Goal: Task Accomplishment & Management: Complete application form

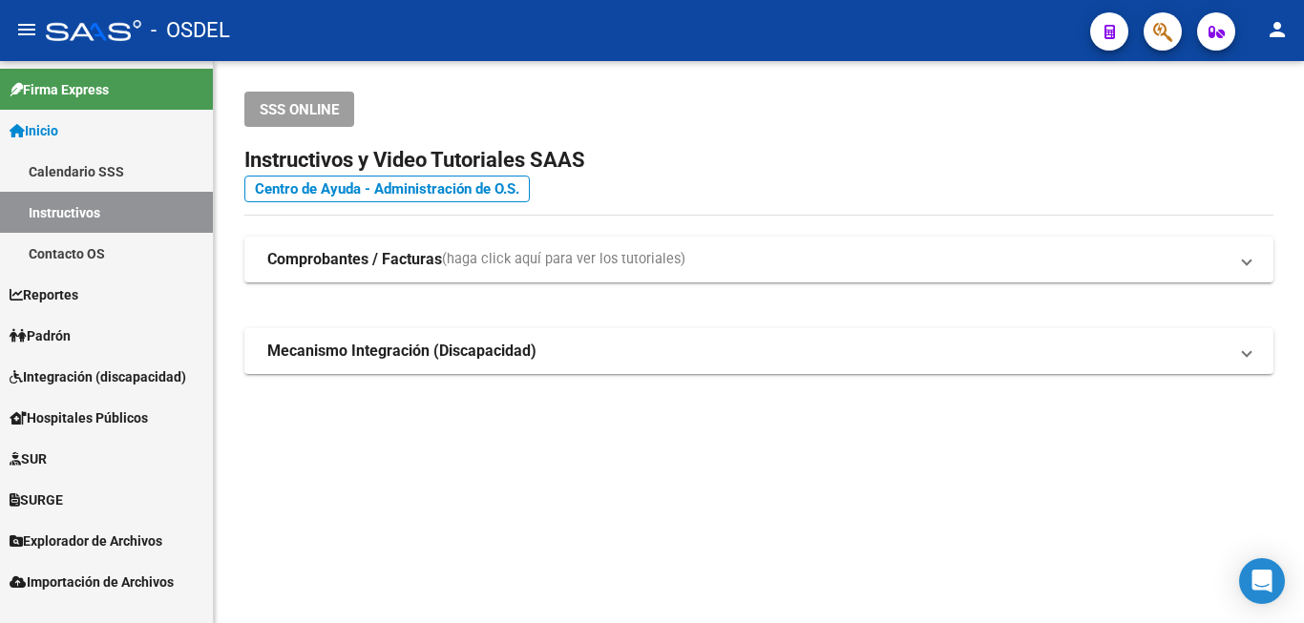
click at [81, 328] on link "Padrón" at bounding box center [106, 335] width 213 height 41
click at [84, 327] on link "Padrón" at bounding box center [106, 335] width 213 height 41
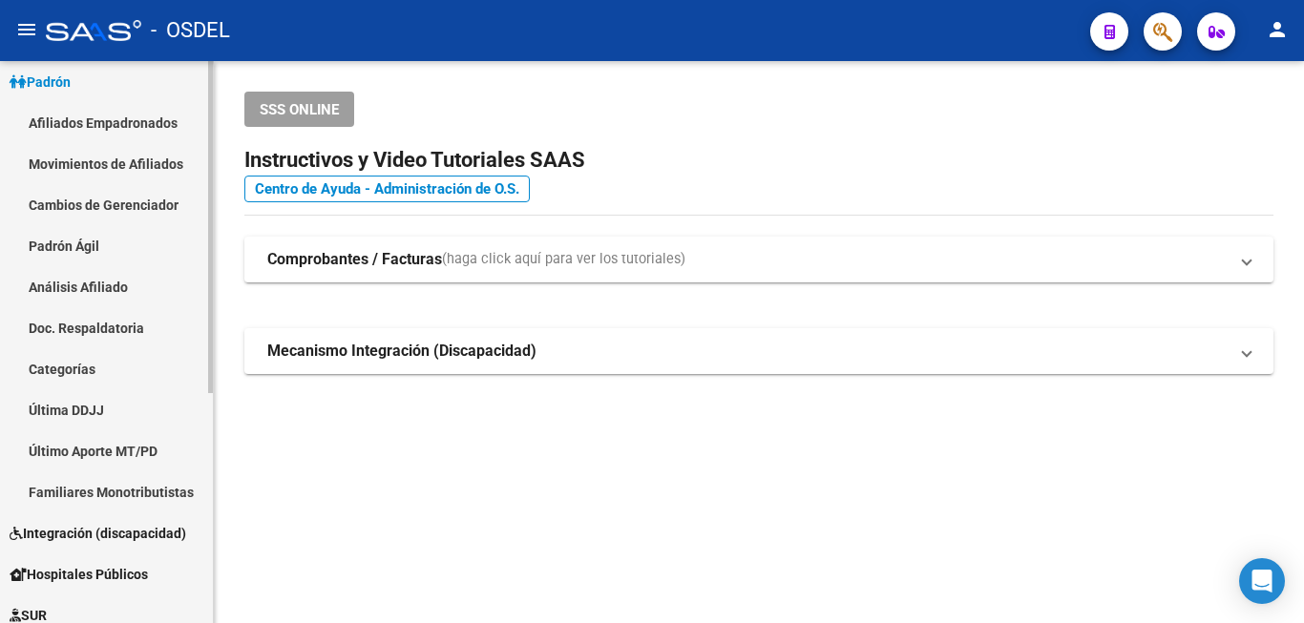
scroll to position [292, 0]
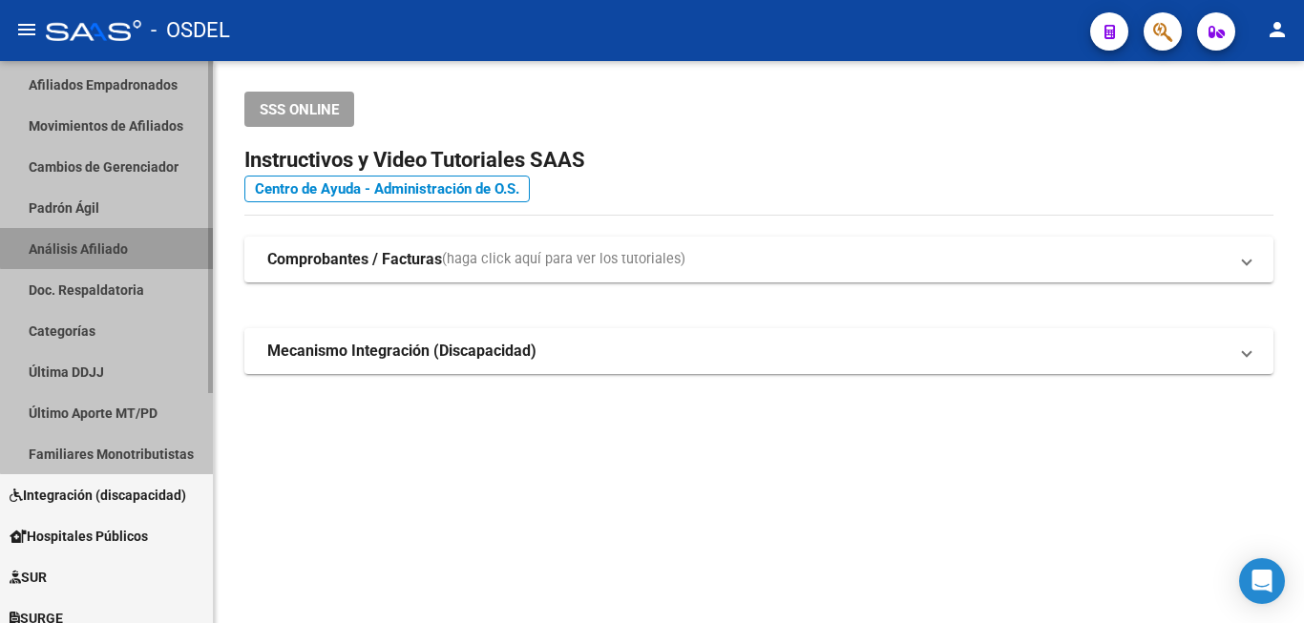
click at [133, 236] on link "Análisis Afiliado" at bounding box center [106, 248] width 213 height 41
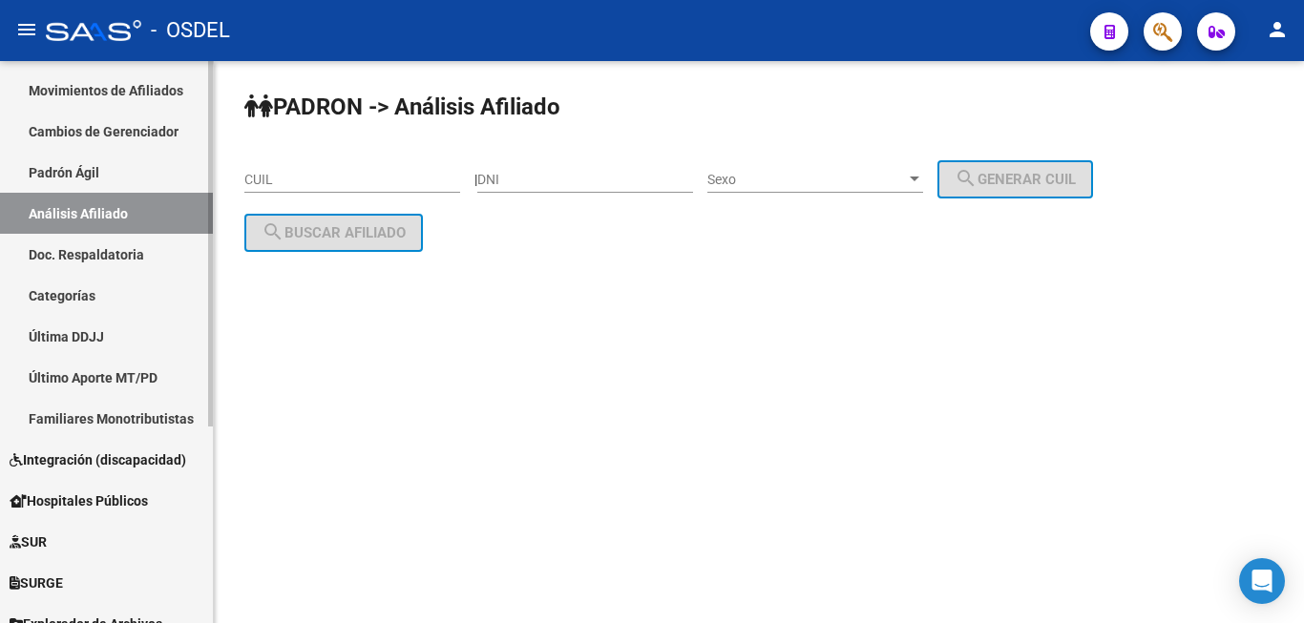
scroll to position [169, 0]
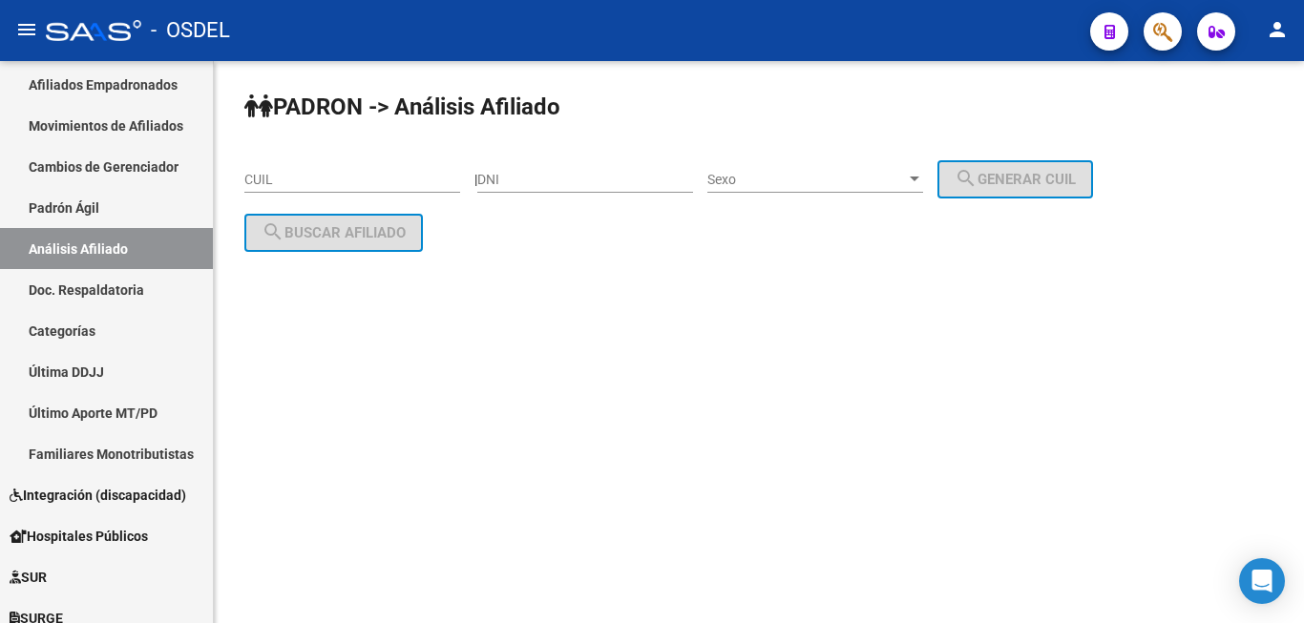
click at [569, 173] on input "DNI" at bounding box center [585, 180] width 216 height 16
paste input "12518811"
type input "12518811"
click at [811, 169] on div "Sexo Sexo" at bounding box center [815, 174] width 216 height 38
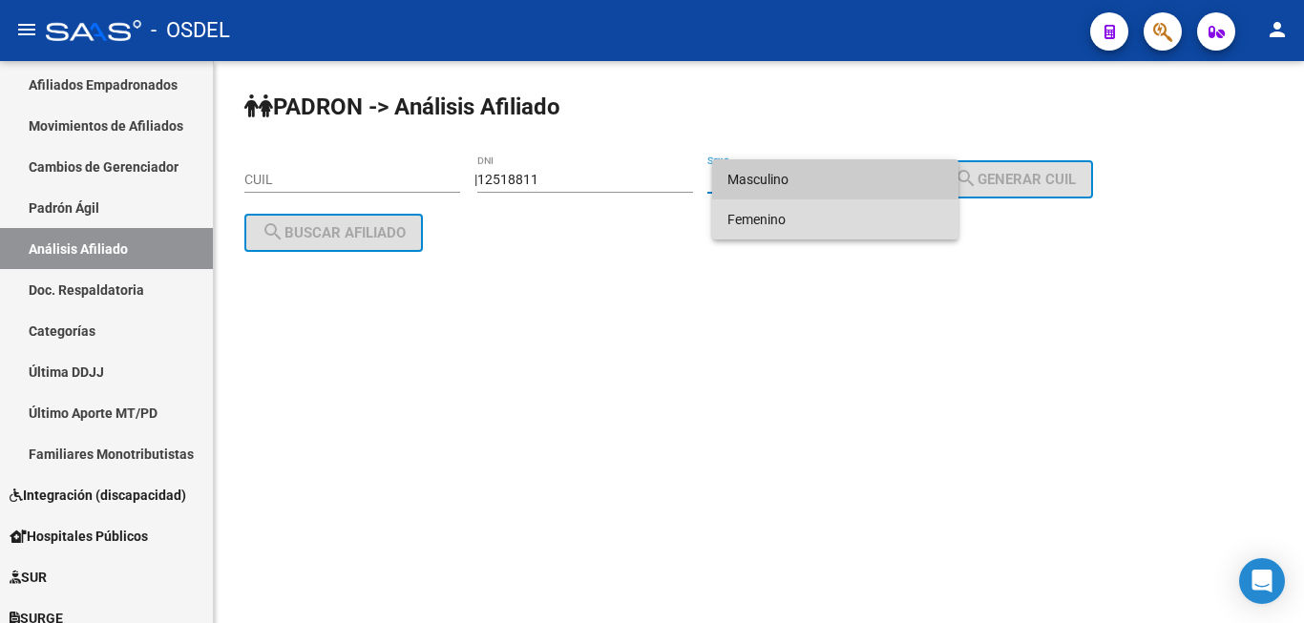
click at [826, 219] on span "Femenino" at bounding box center [835, 219] width 216 height 40
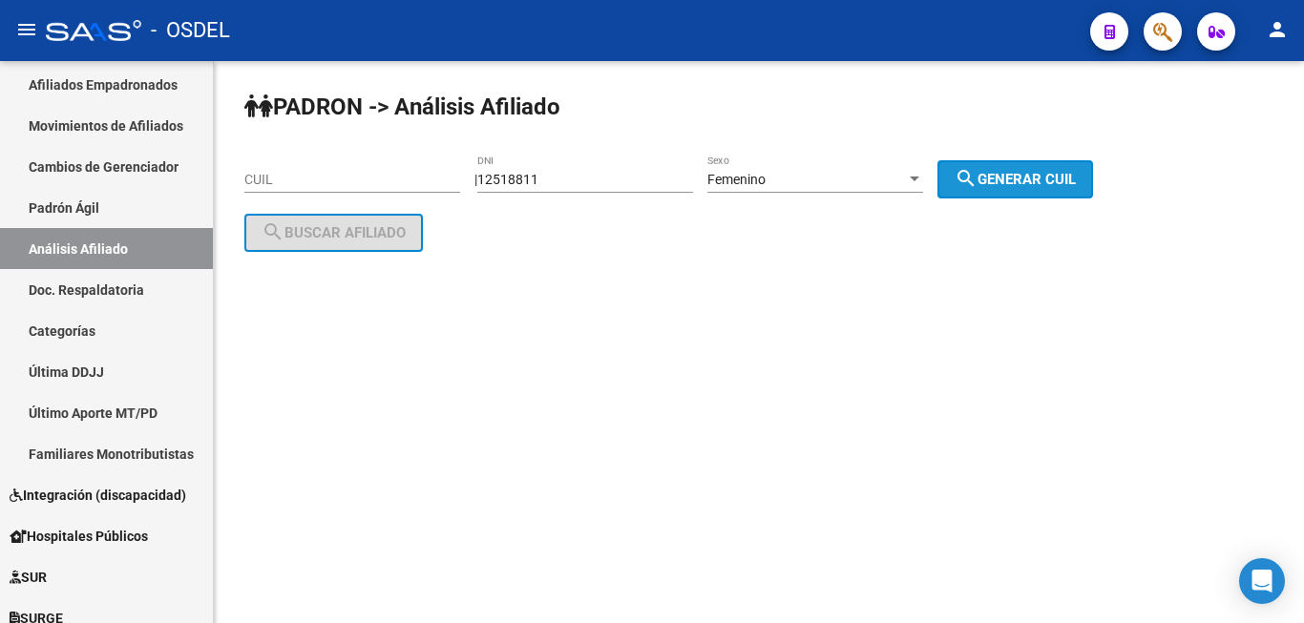
click at [1008, 182] on span "search Generar CUIL" at bounding box center [1014, 179] width 121 height 17
type input "27-12518811-2"
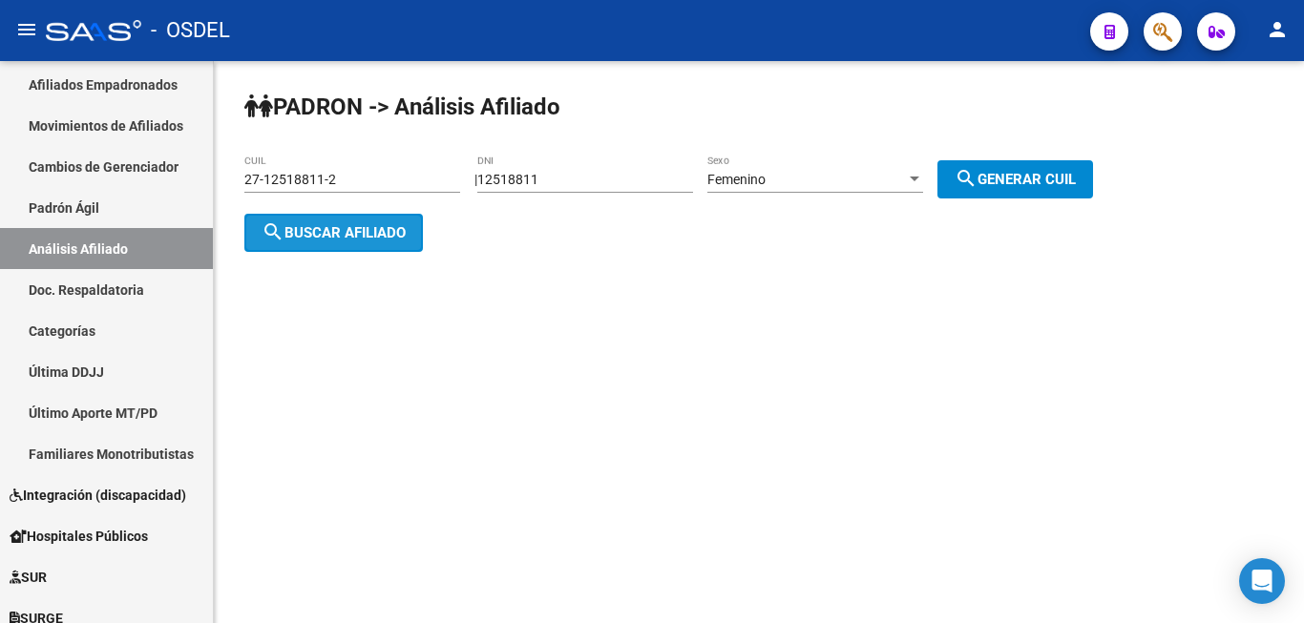
click at [374, 233] on span "search Buscar afiliado" at bounding box center [333, 232] width 144 height 17
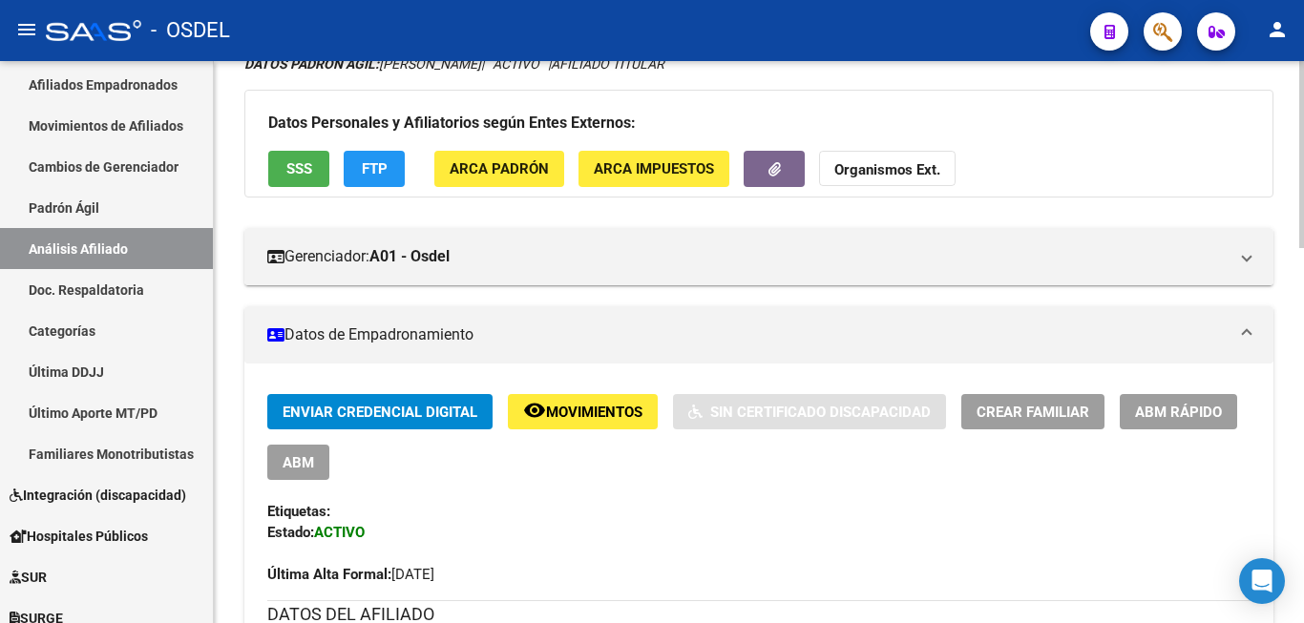
scroll to position [97, 0]
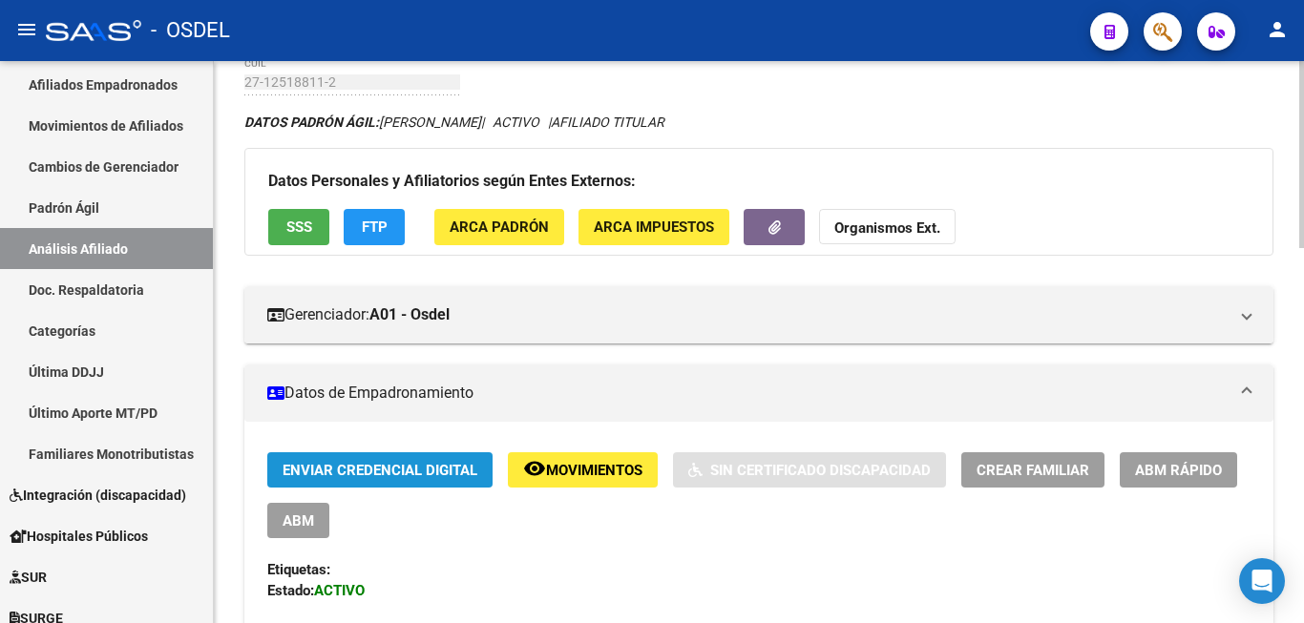
click at [380, 460] on button "Enviar Credencial Digital" at bounding box center [379, 469] width 225 height 35
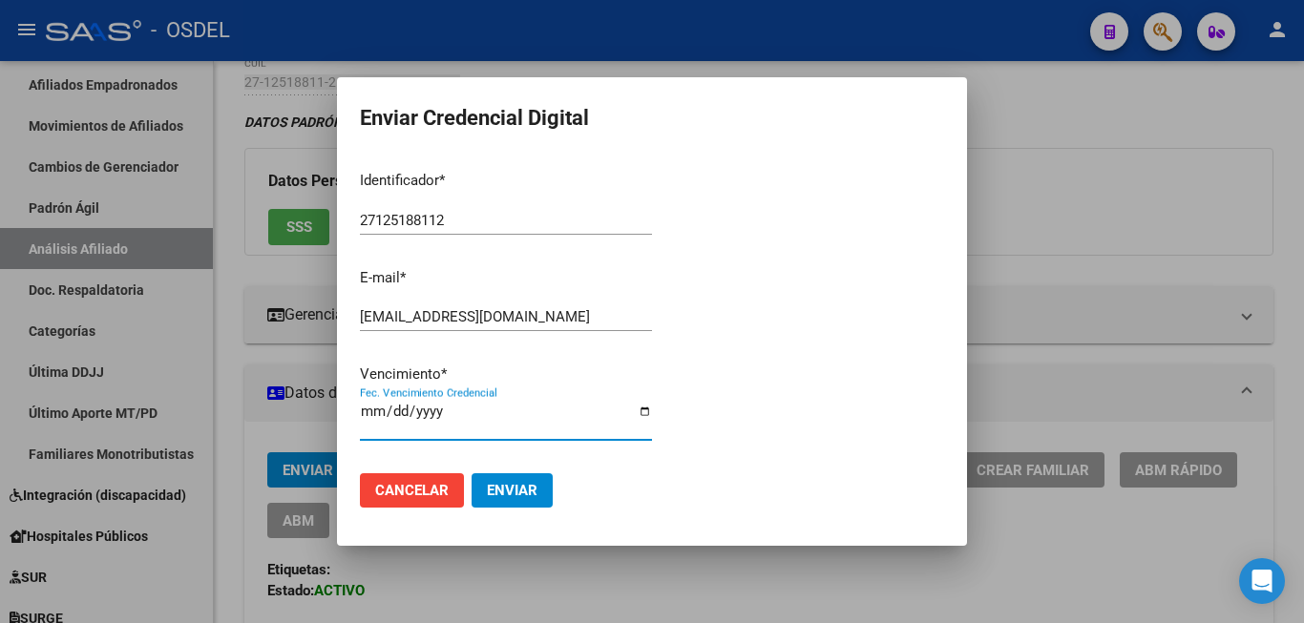
click at [395, 419] on input "[DATE]" at bounding box center [506, 419] width 292 height 31
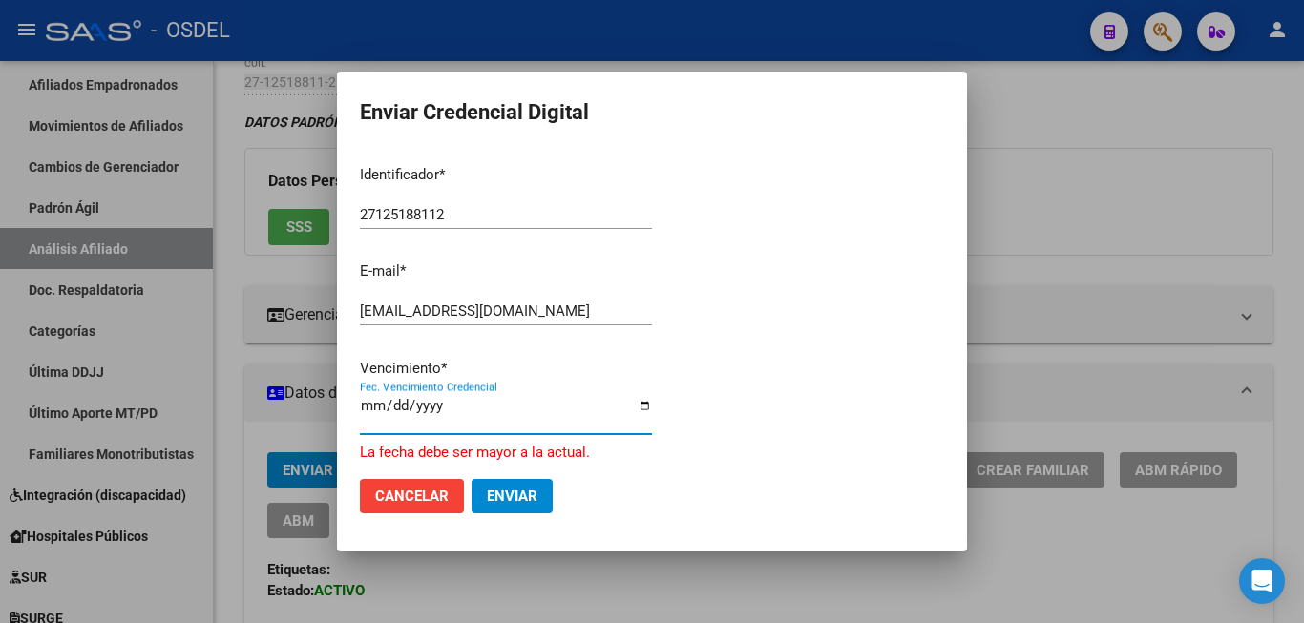
click at [442, 409] on input "2025-01-31" at bounding box center [506, 413] width 292 height 31
type input "2026-01-31"
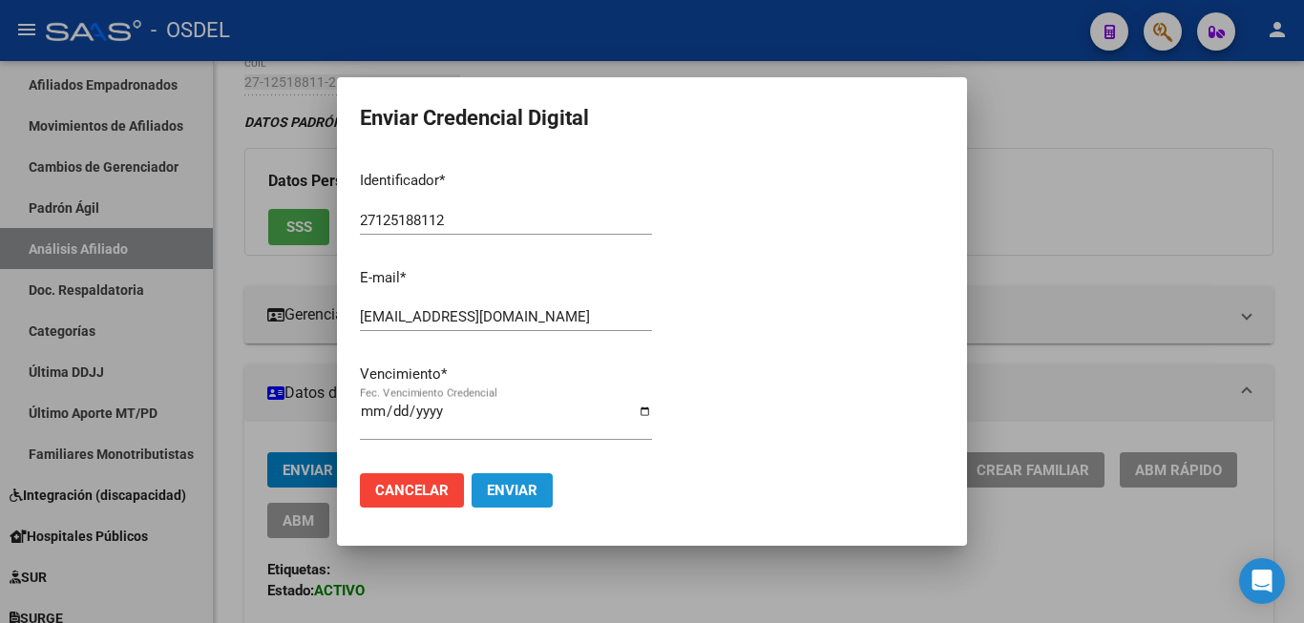
click at [528, 482] on span "Enviar" at bounding box center [512, 490] width 51 height 17
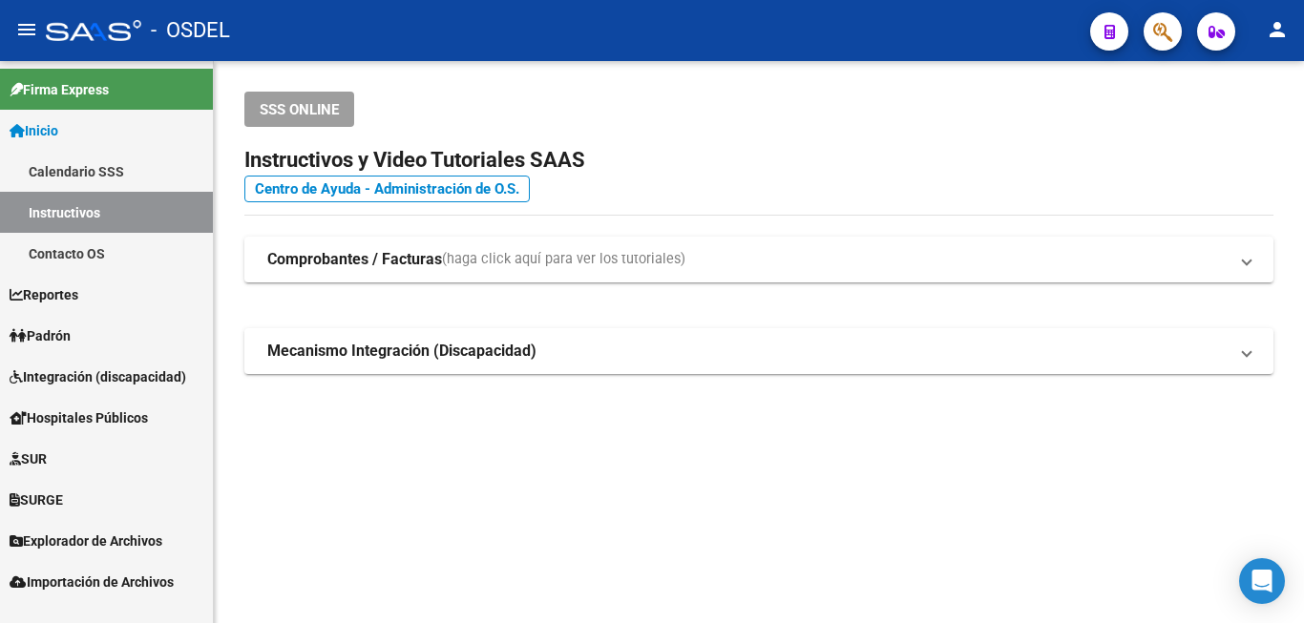
click at [61, 327] on span "Padrón" at bounding box center [40, 335] width 61 height 21
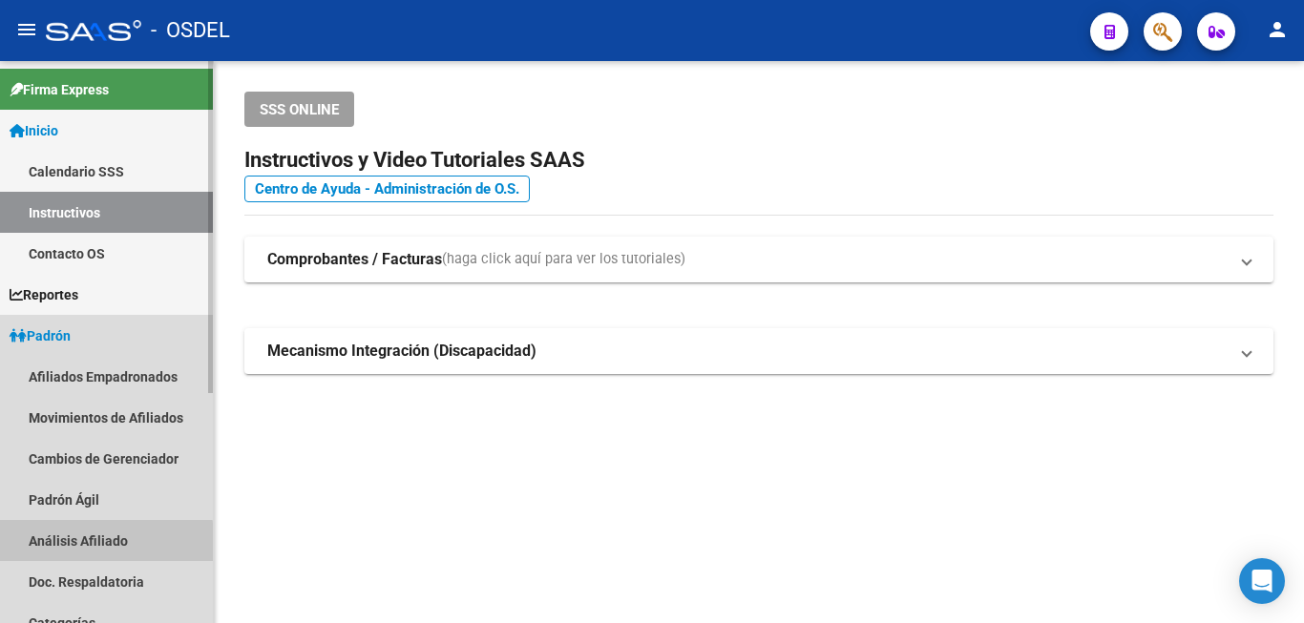
click at [85, 543] on link "Análisis Afiliado" at bounding box center [106, 540] width 213 height 41
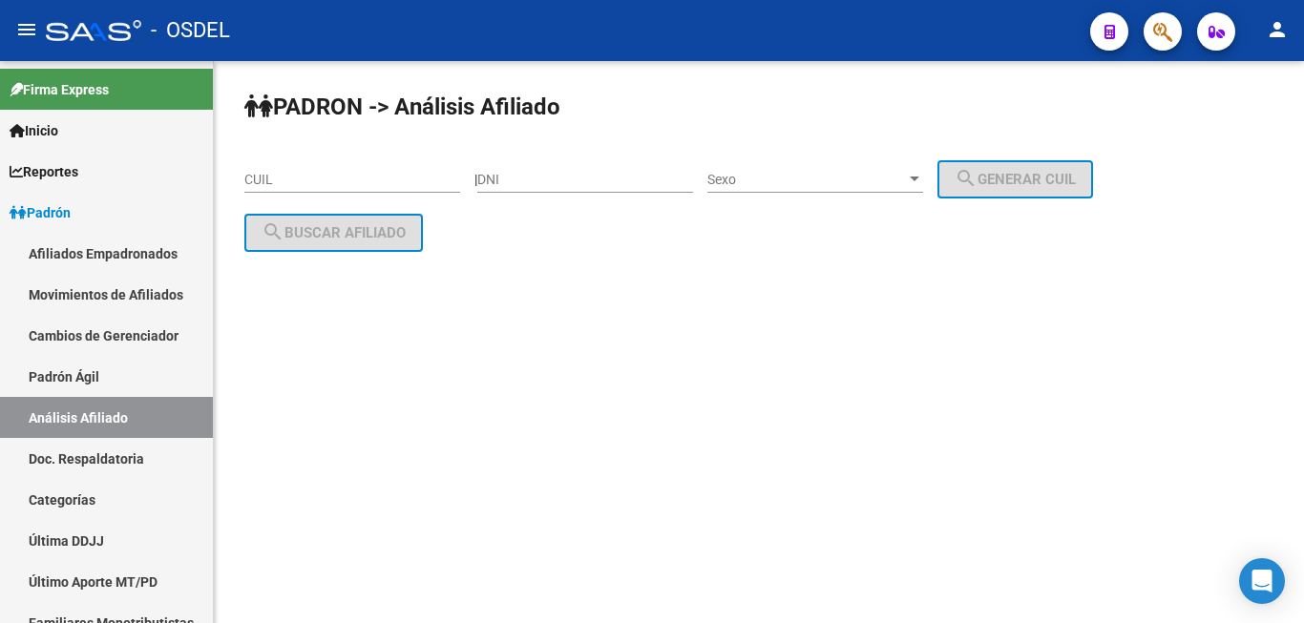
click at [584, 178] on input "DNI" at bounding box center [585, 180] width 216 height 16
paste input "41556831"
type input "41556831"
click at [836, 169] on div "Sexo Sexo" at bounding box center [815, 174] width 216 height 38
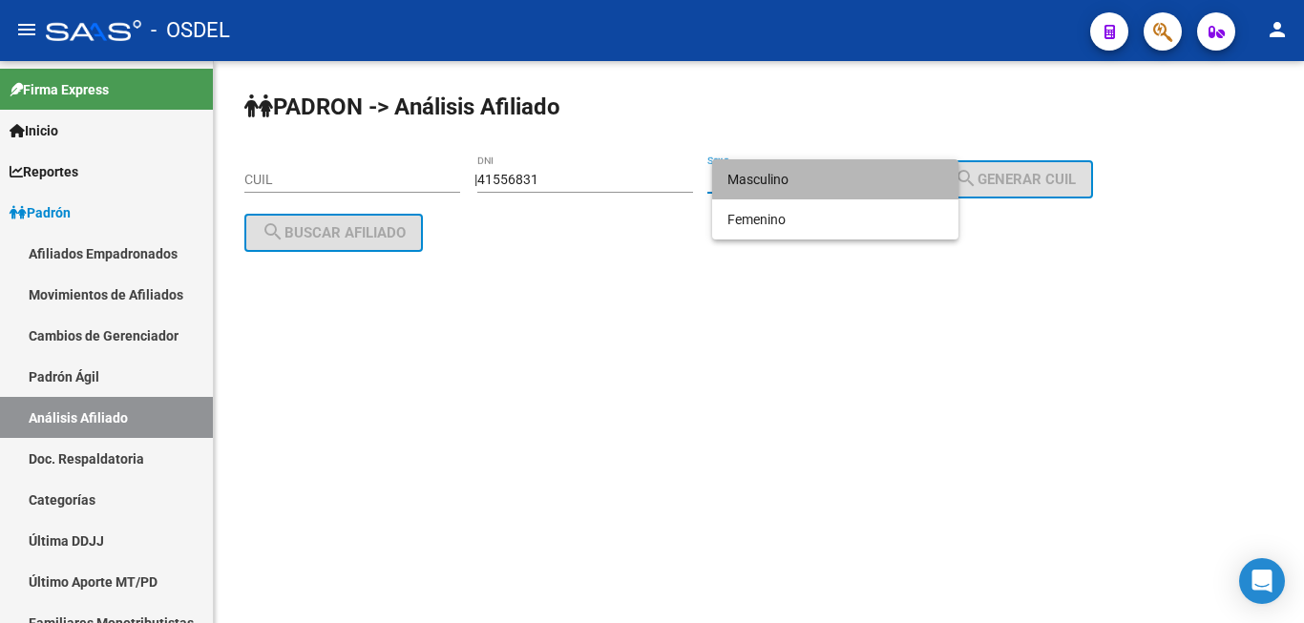
drag, startPoint x: 874, startPoint y: 162, endPoint x: 884, endPoint y: 169, distance: 11.6
click at [881, 169] on span "Masculino" at bounding box center [835, 179] width 216 height 40
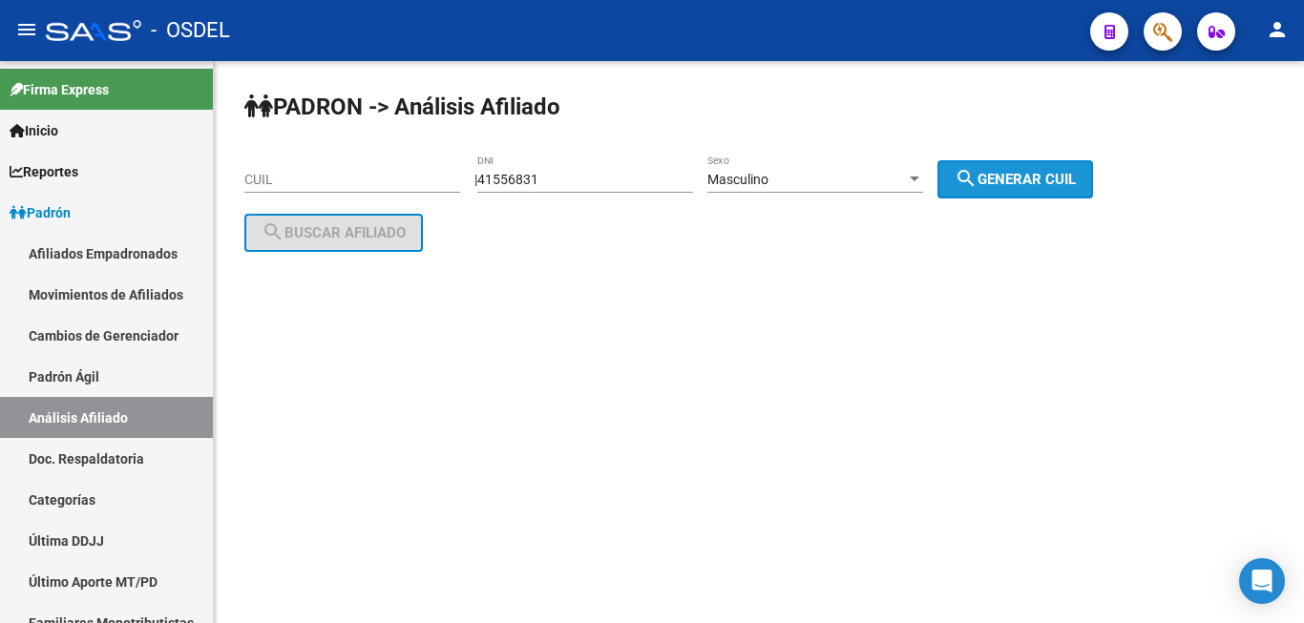
click at [1031, 173] on span "search Generar CUIL" at bounding box center [1014, 179] width 121 height 17
type input "20-41556831-3"
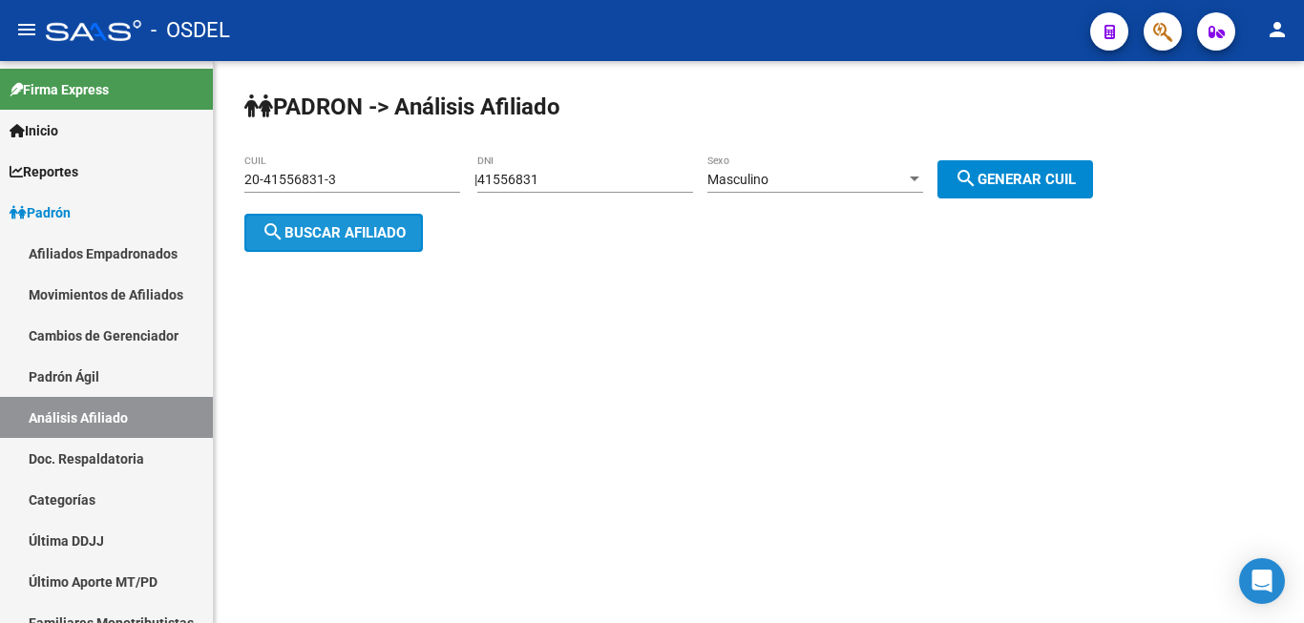
click at [346, 224] on span "search Buscar afiliado" at bounding box center [333, 232] width 144 height 17
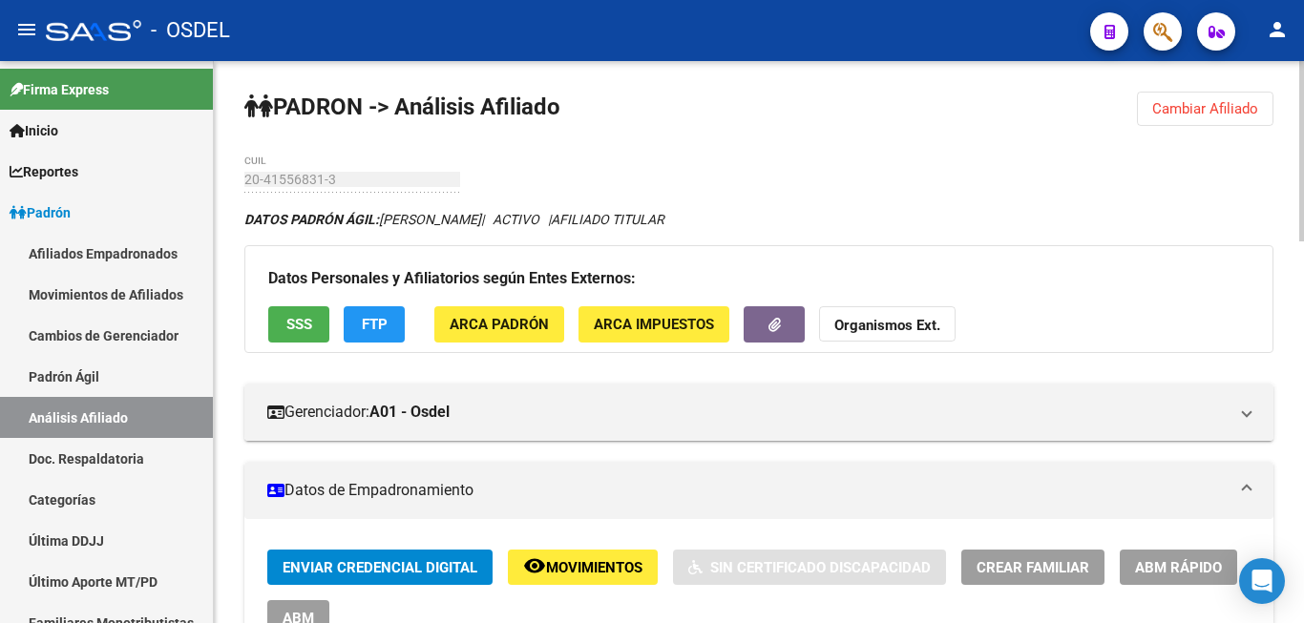
click at [437, 567] on span "Enviar Credencial Digital" at bounding box center [379, 567] width 195 height 17
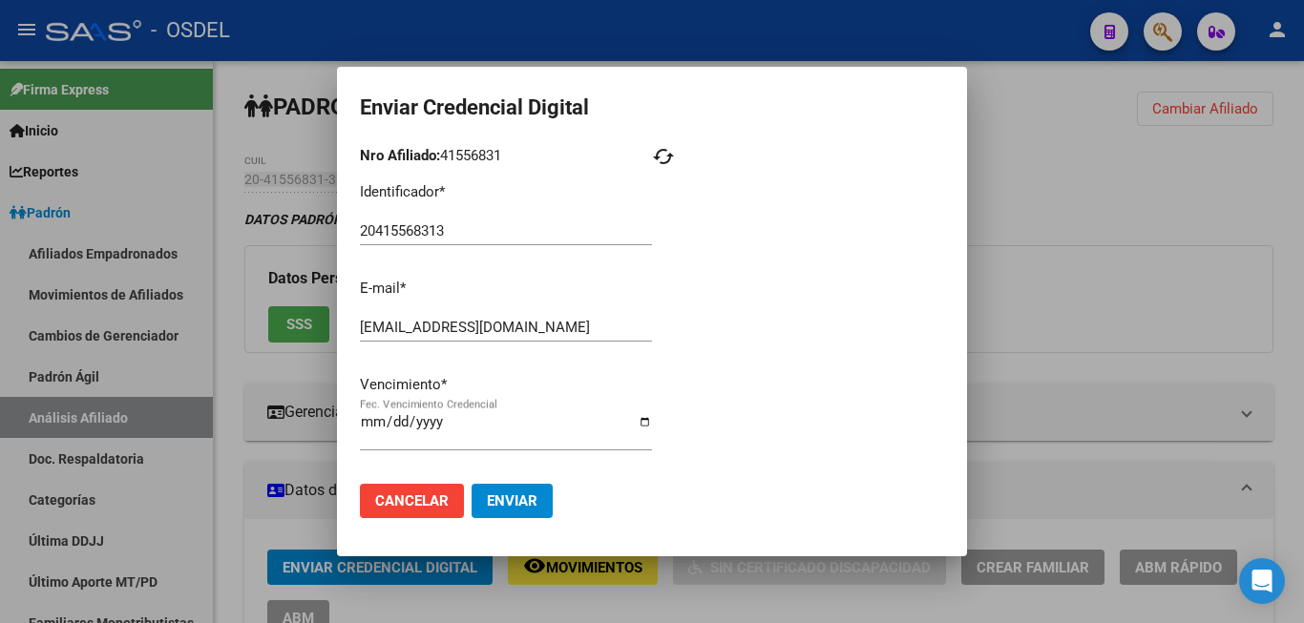
click at [304, 123] on div at bounding box center [652, 311] width 1304 height 623
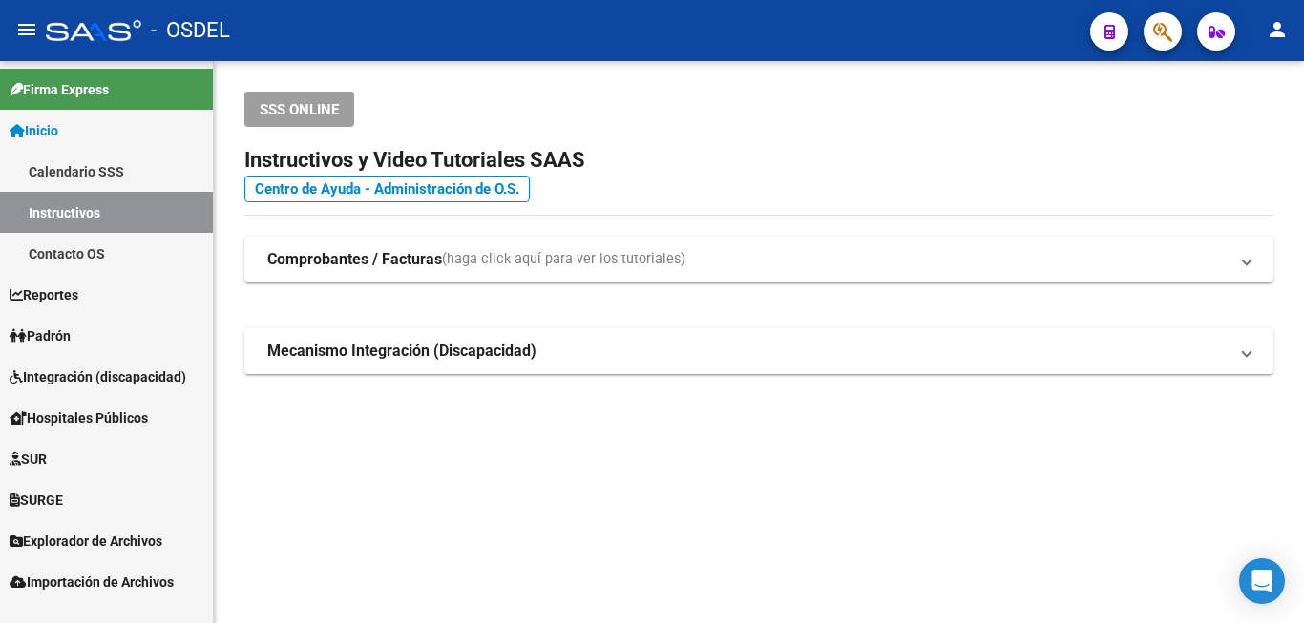
click at [71, 333] on span "Padrón" at bounding box center [40, 335] width 61 height 21
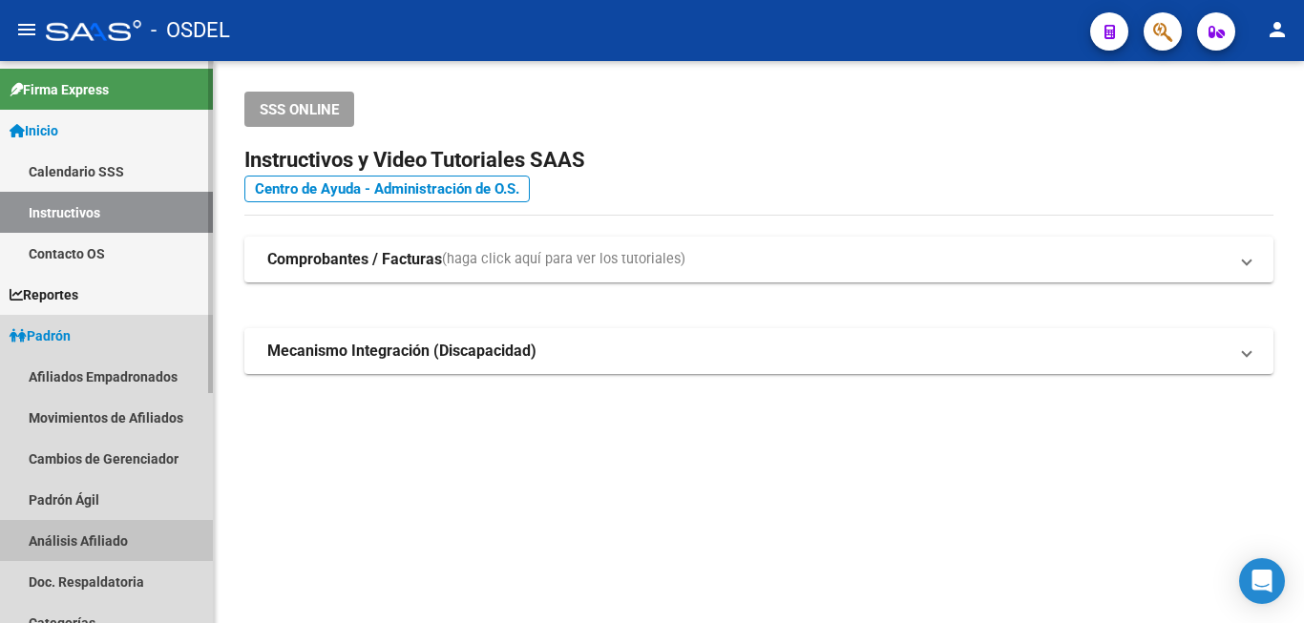
drag, startPoint x: 80, startPoint y: 539, endPoint x: 71, endPoint y: 517, distance: 23.9
click at [81, 537] on link "Análisis Afiliado" at bounding box center [106, 540] width 213 height 41
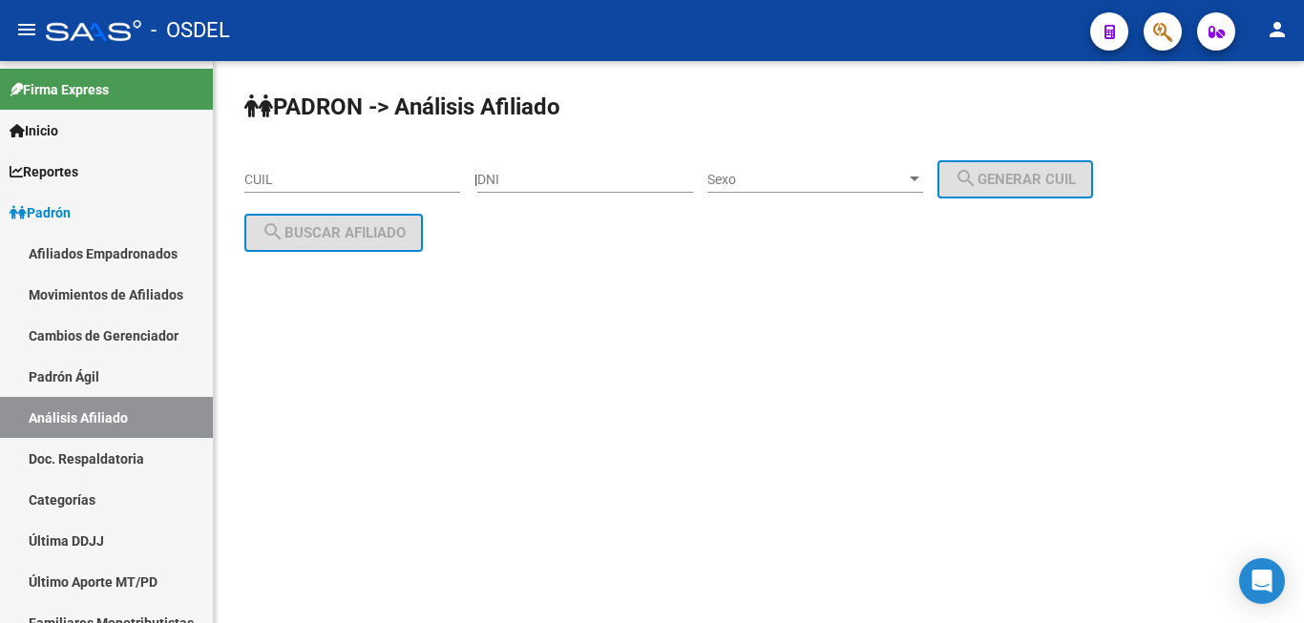
click at [585, 178] on input "DNI" at bounding box center [585, 180] width 216 height 16
paste input "16201855"
type input "16201855"
click at [825, 172] on span "Sexo" at bounding box center [806, 180] width 199 height 16
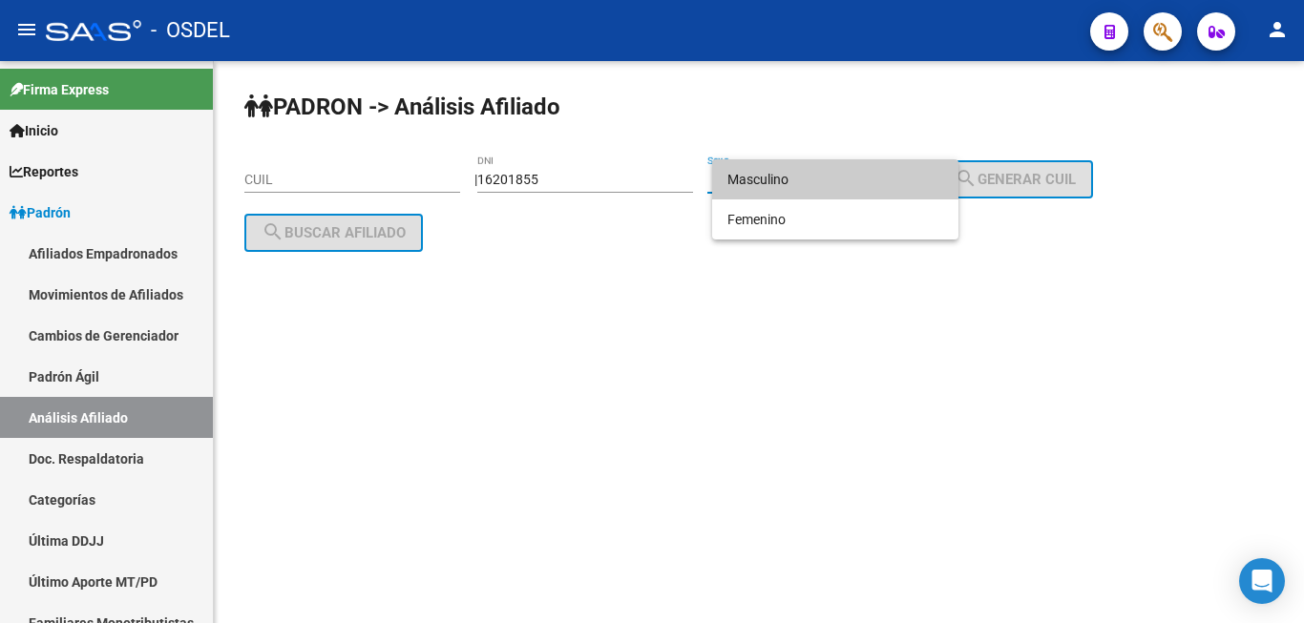
click at [825, 172] on span "Masculino" at bounding box center [835, 179] width 216 height 40
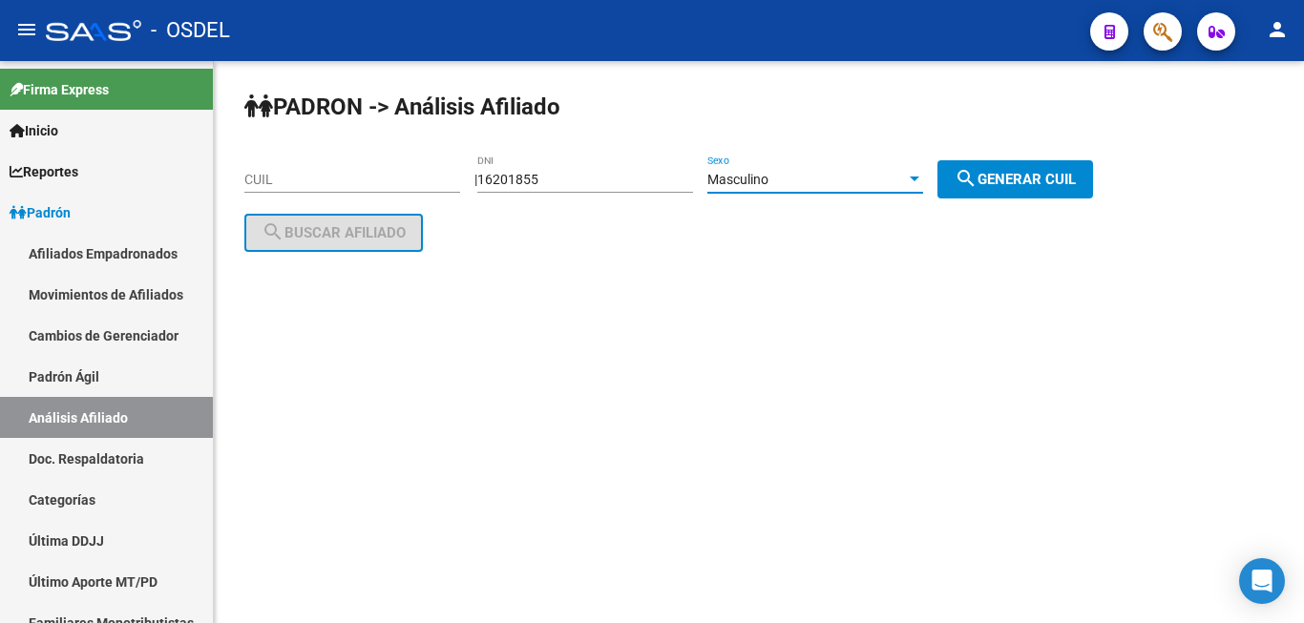
click at [1033, 178] on span "search Generar CUIL" at bounding box center [1014, 179] width 121 height 17
type input "20-16201855-9"
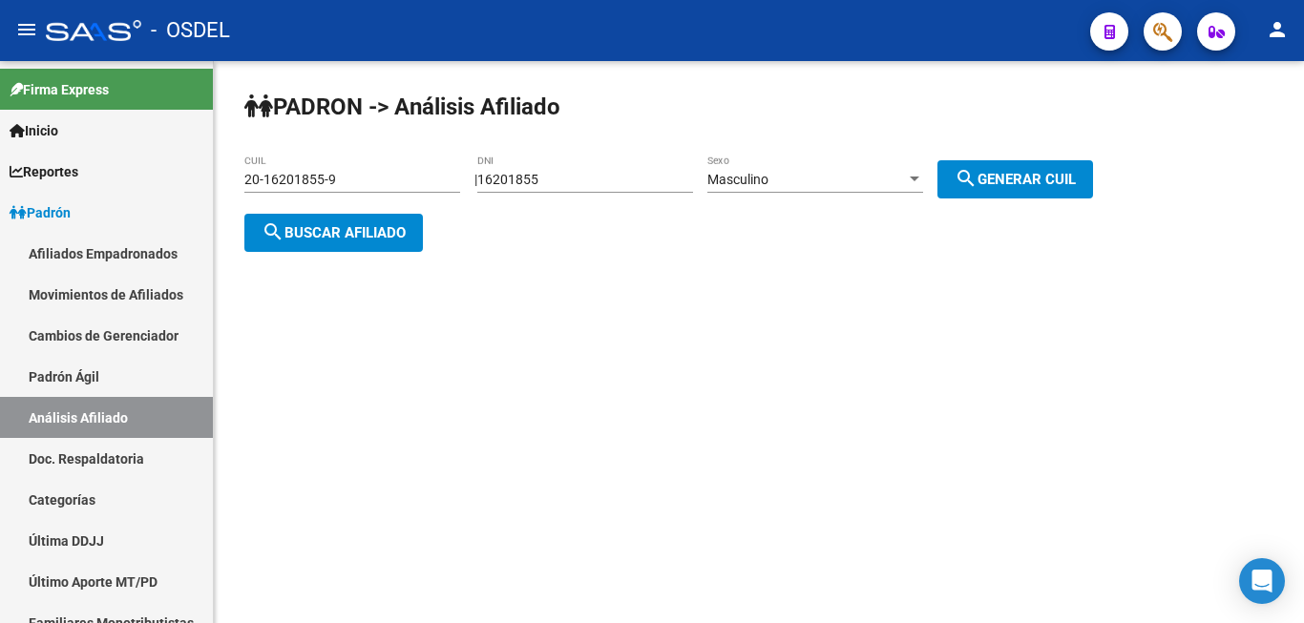
click at [340, 226] on span "search Buscar afiliado" at bounding box center [333, 232] width 144 height 17
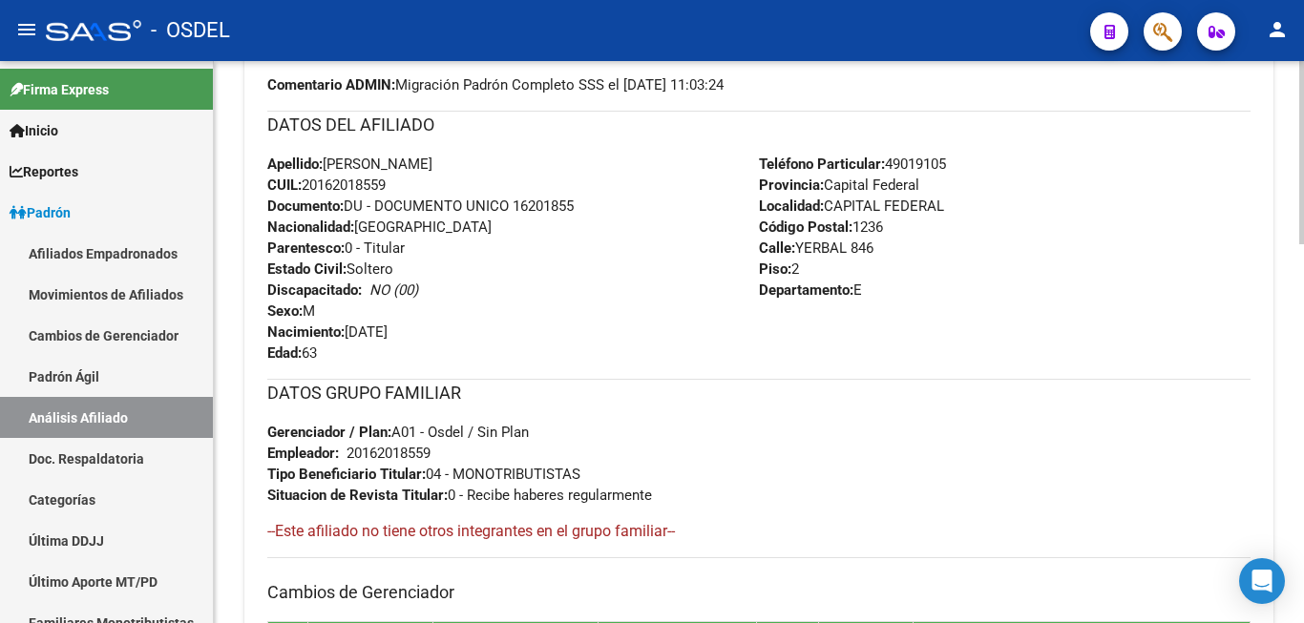
scroll to position [292, 0]
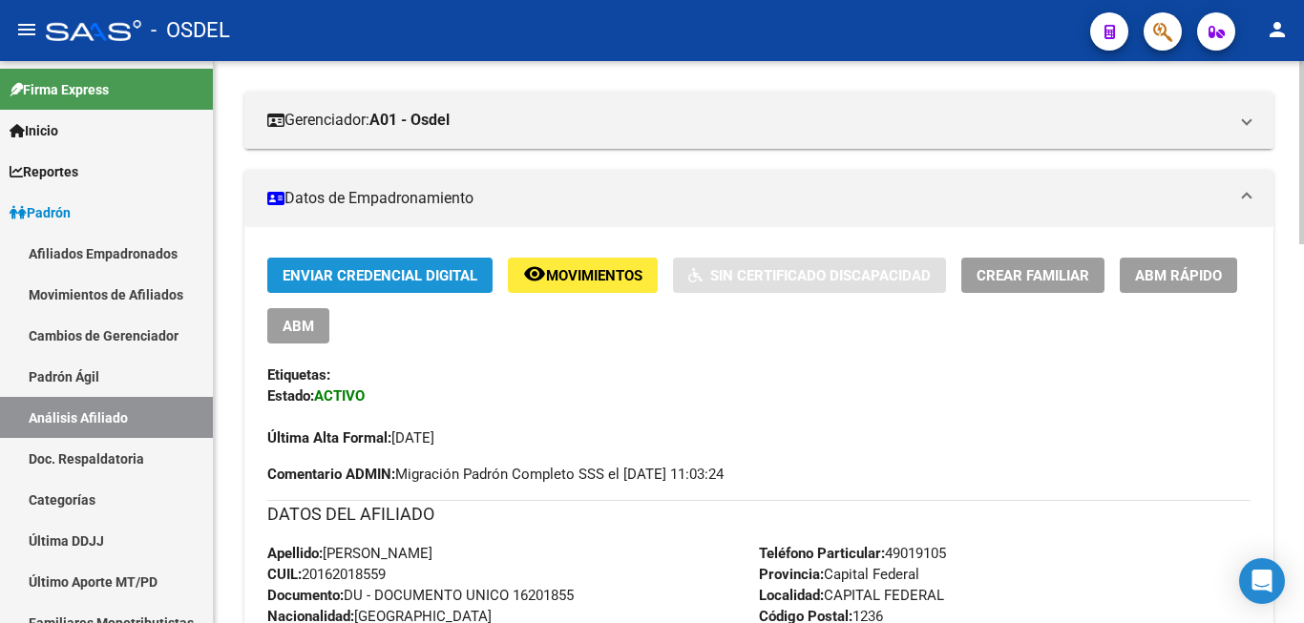
click at [399, 273] on span "Enviar Credencial Digital" at bounding box center [379, 275] width 195 height 17
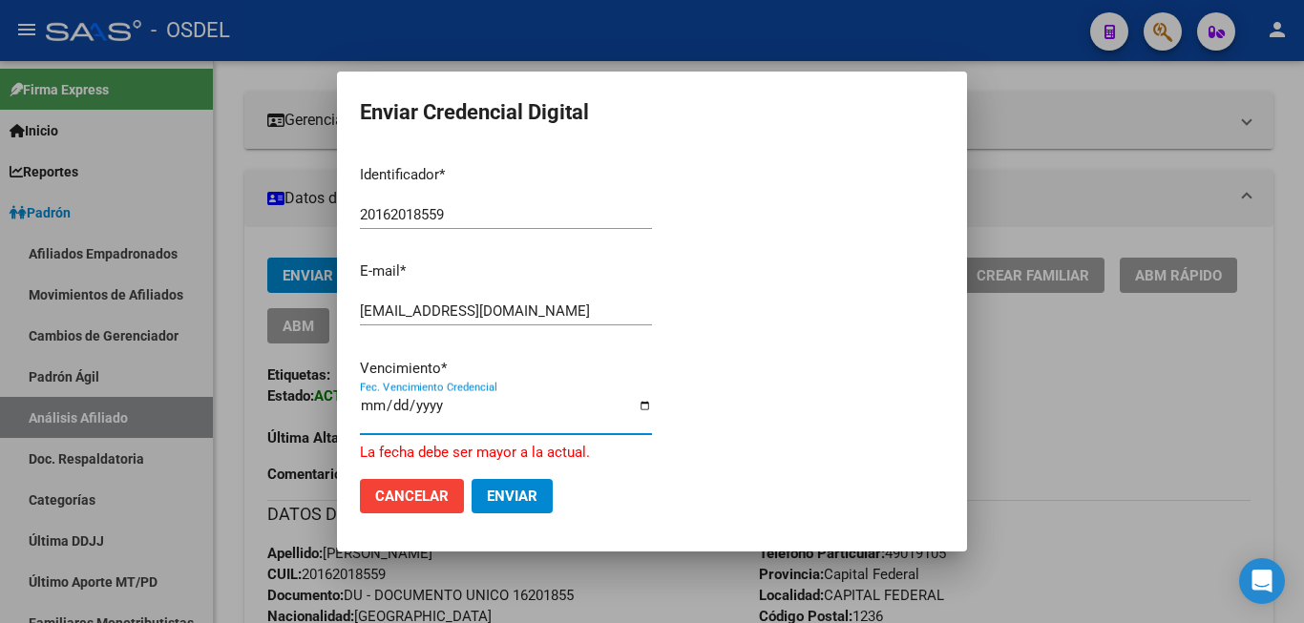
click at [369, 409] on input "2025-03-30" at bounding box center [506, 413] width 292 height 31
type input "2025-01-31"
click at [445, 406] on input "2025-01-31" at bounding box center [506, 413] width 292 height 31
click at [428, 406] on input "2025-01-31" at bounding box center [506, 413] width 292 height 31
type input "2026-01-31"
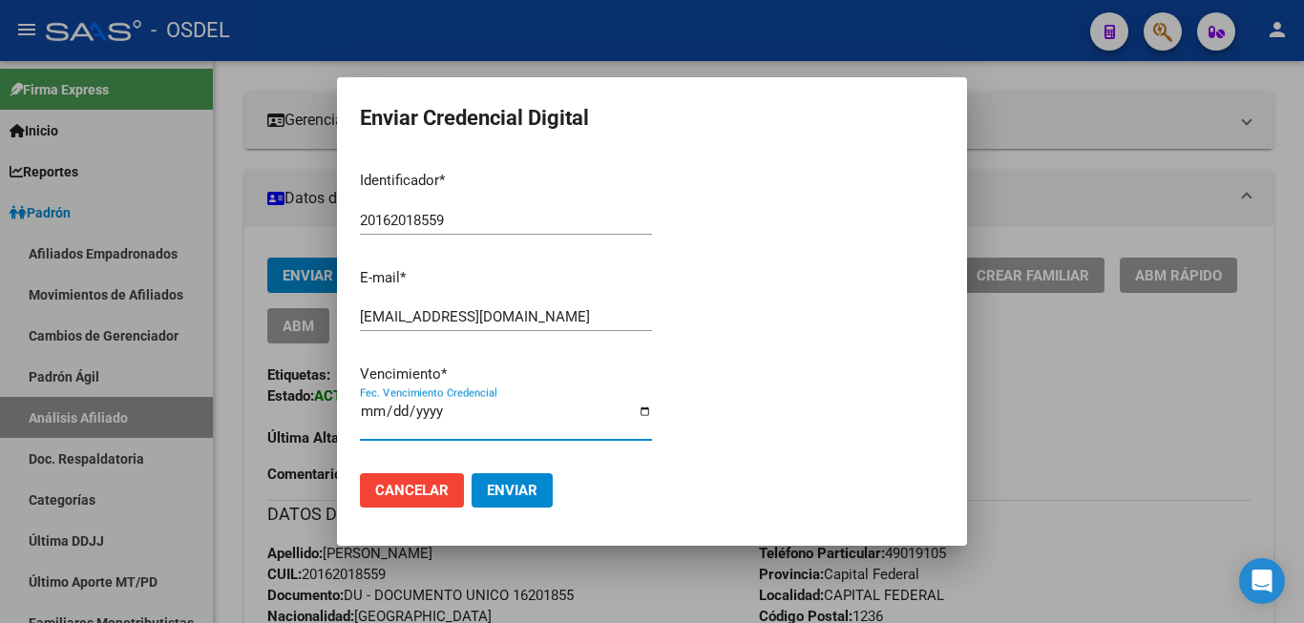
click at [517, 483] on span "Enviar" at bounding box center [512, 490] width 51 height 17
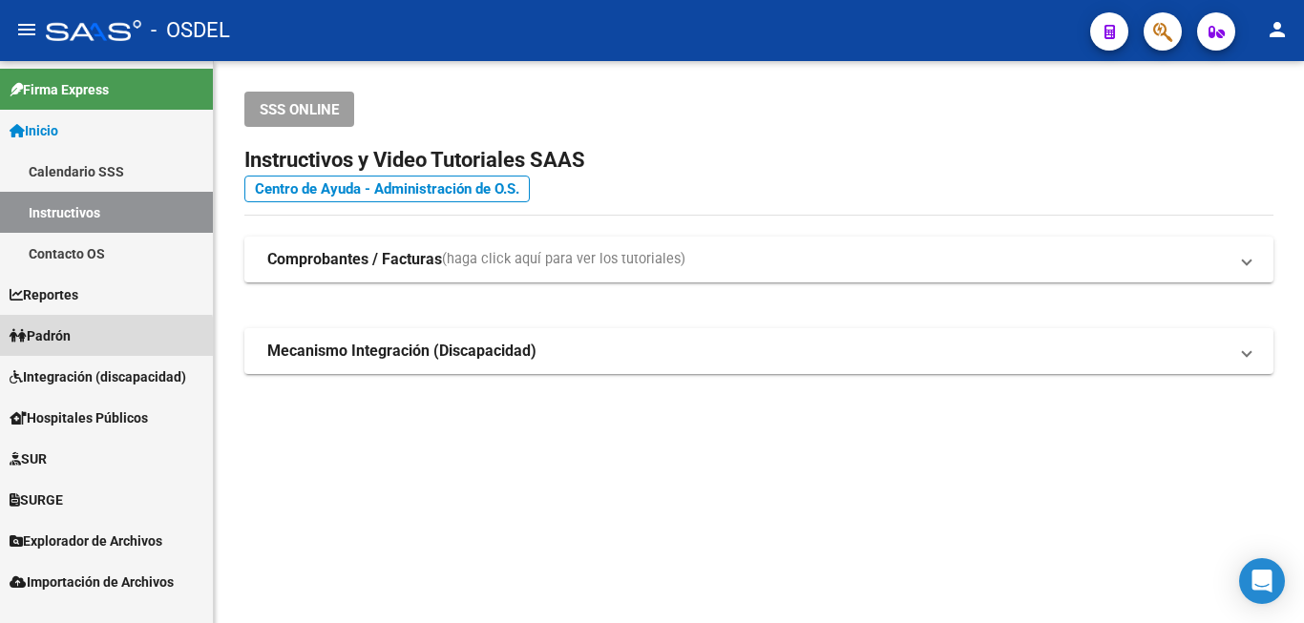
click at [53, 342] on span "Padrón" at bounding box center [40, 335] width 61 height 21
click at [57, 323] on link "Padrón" at bounding box center [106, 335] width 213 height 41
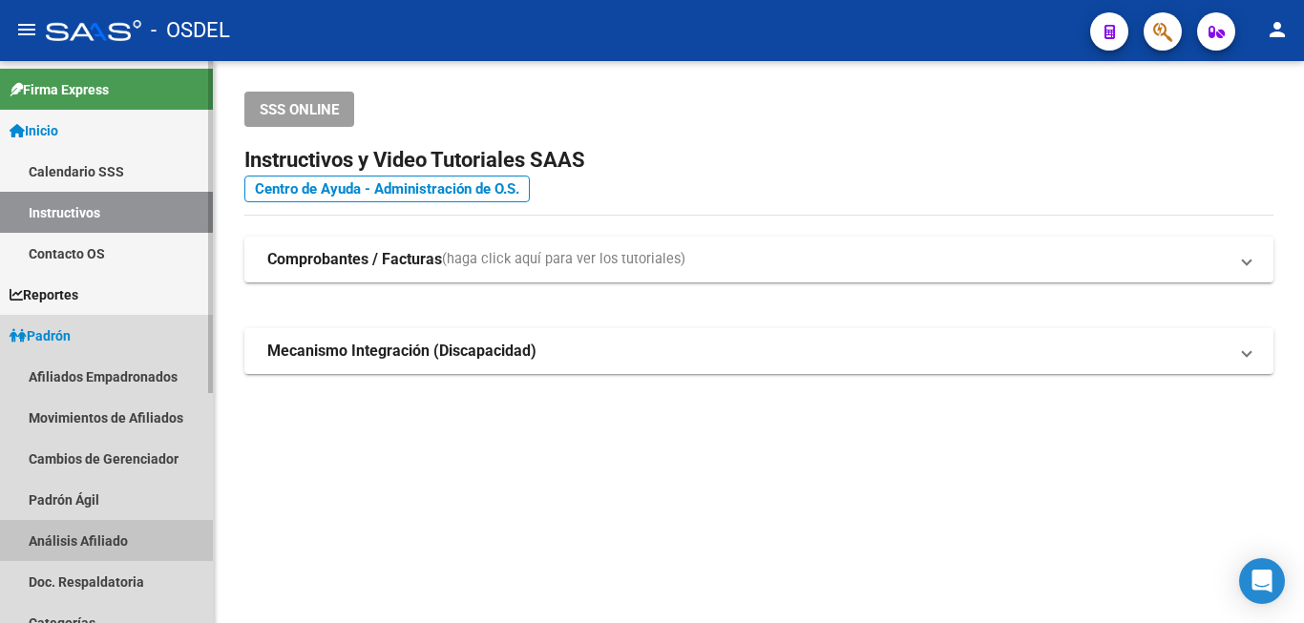
click at [77, 545] on link "Análisis Afiliado" at bounding box center [106, 540] width 213 height 41
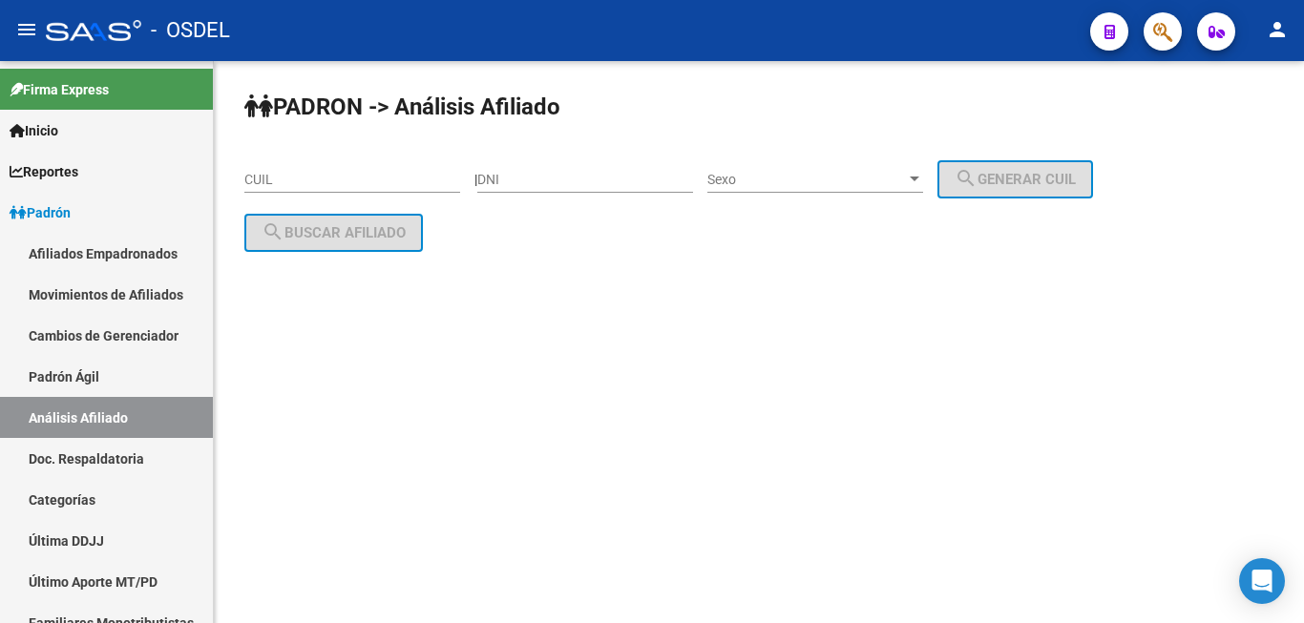
click at [555, 178] on input "DNI" at bounding box center [585, 180] width 216 height 16
paste input "13505232"
type input "13505232"
click at [816, 164] on div "Sexo Sexo" at bounding box center [815, 174] width 216 height 38
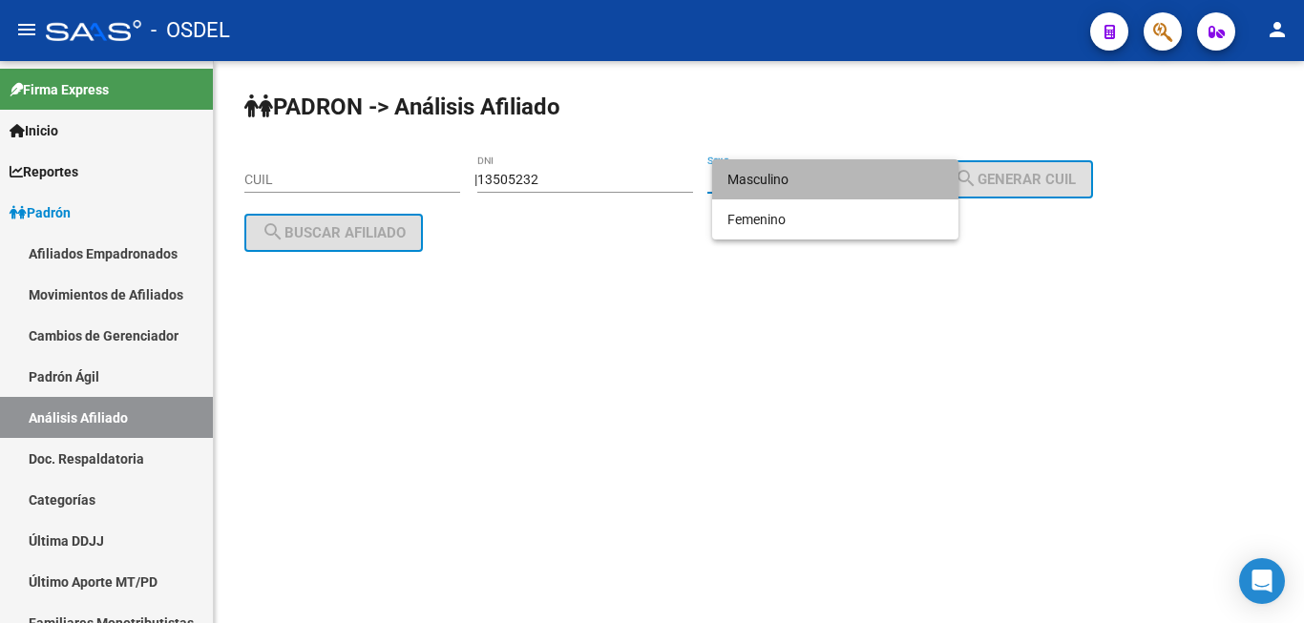
drag, startPoint x: 842, startPoint y: 177, endPoint x: 890, endPoint y: 177, distance: 48.7
click at [843, 177] on span "Masculino" at bounding box center [835, 179] width 216 height 40
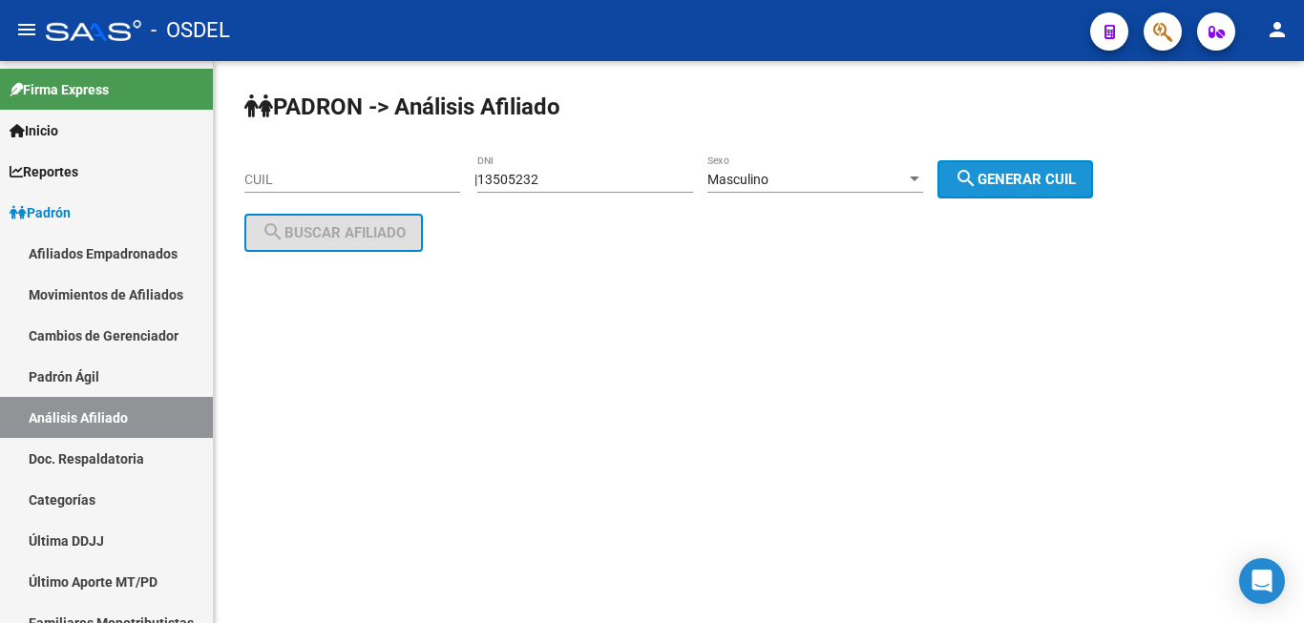
click at [1033, 178] on span "search Generar CUIL" at bounding box center [1014, 179] width 121 height 17
type input "23-13505232-9"
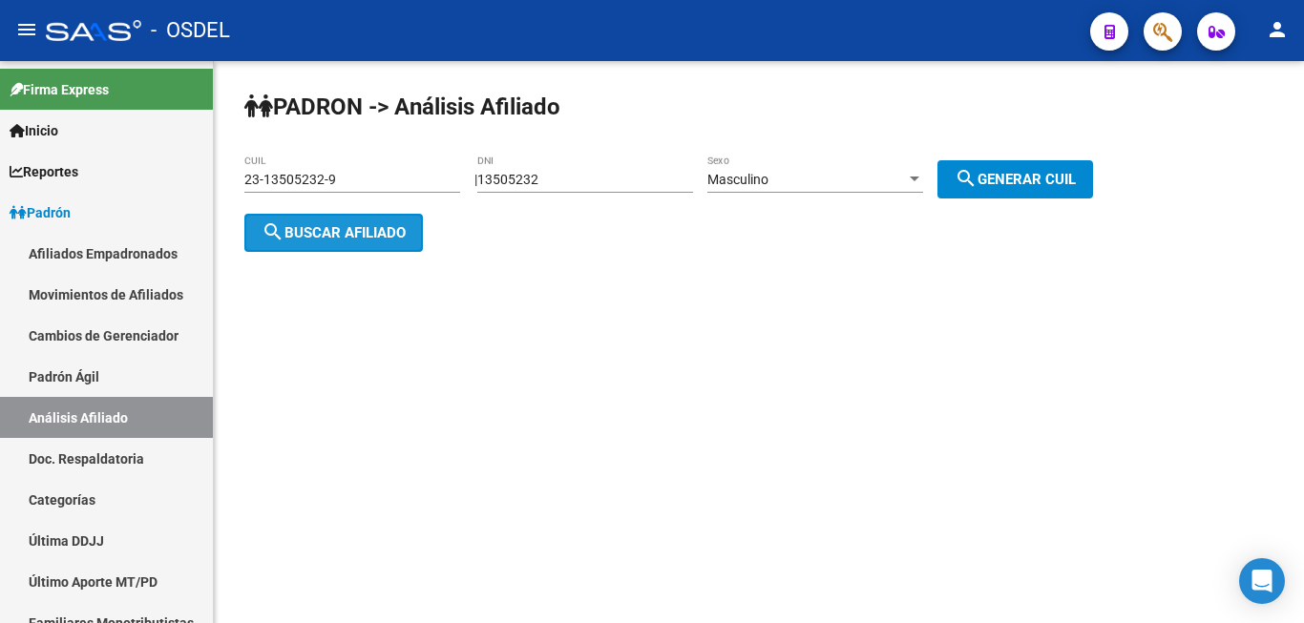
click at [354, 231] on span "search Buscar afiliado" at bounding box center [333, 232] width 144 height 17
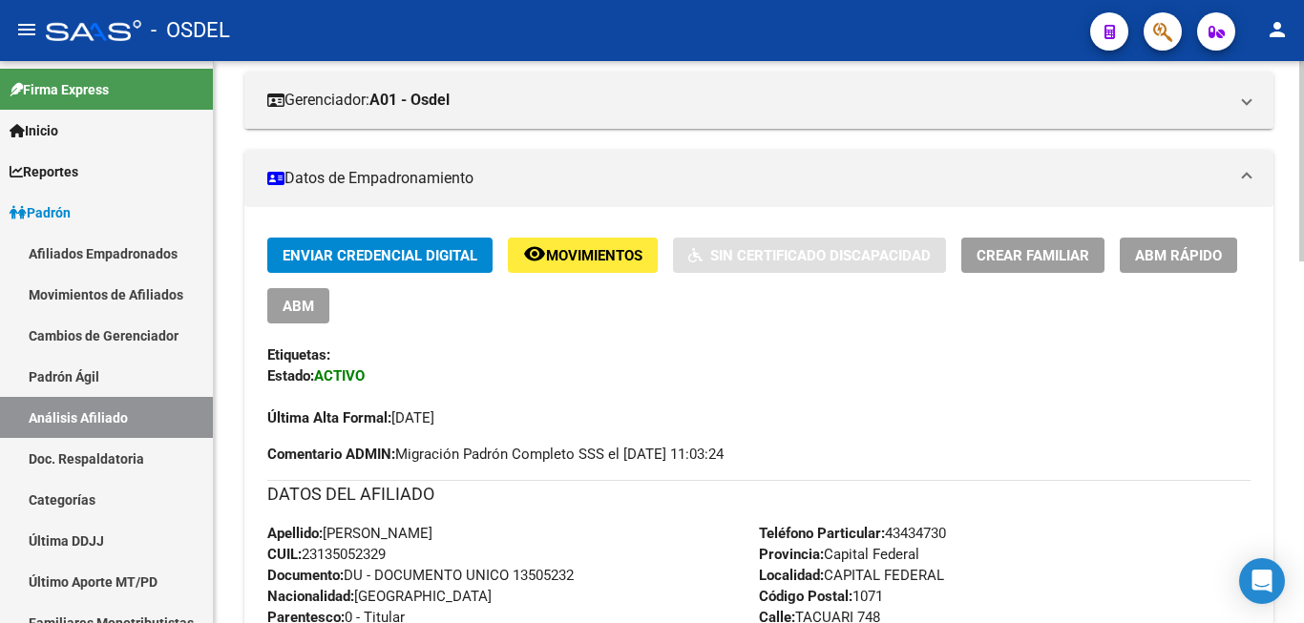
scroll to position [292, 0]
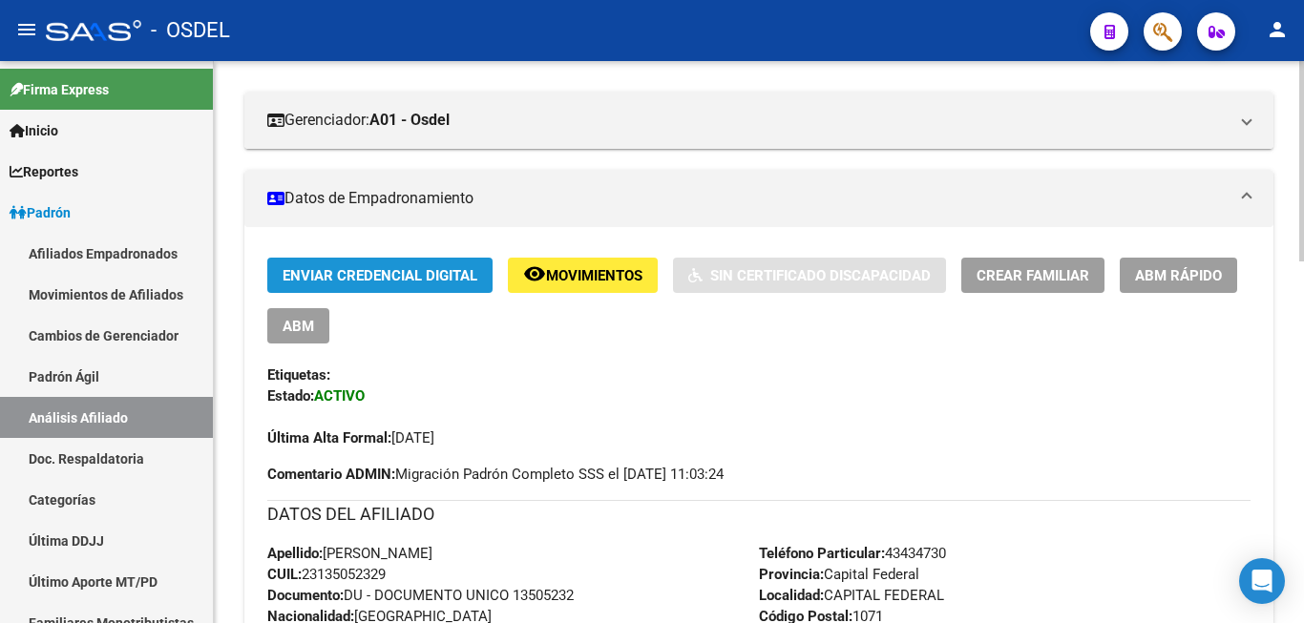
click at [379, 269] on span "Enviar Credencial Digital" at bounding box center [379, 275] width 195 height 17
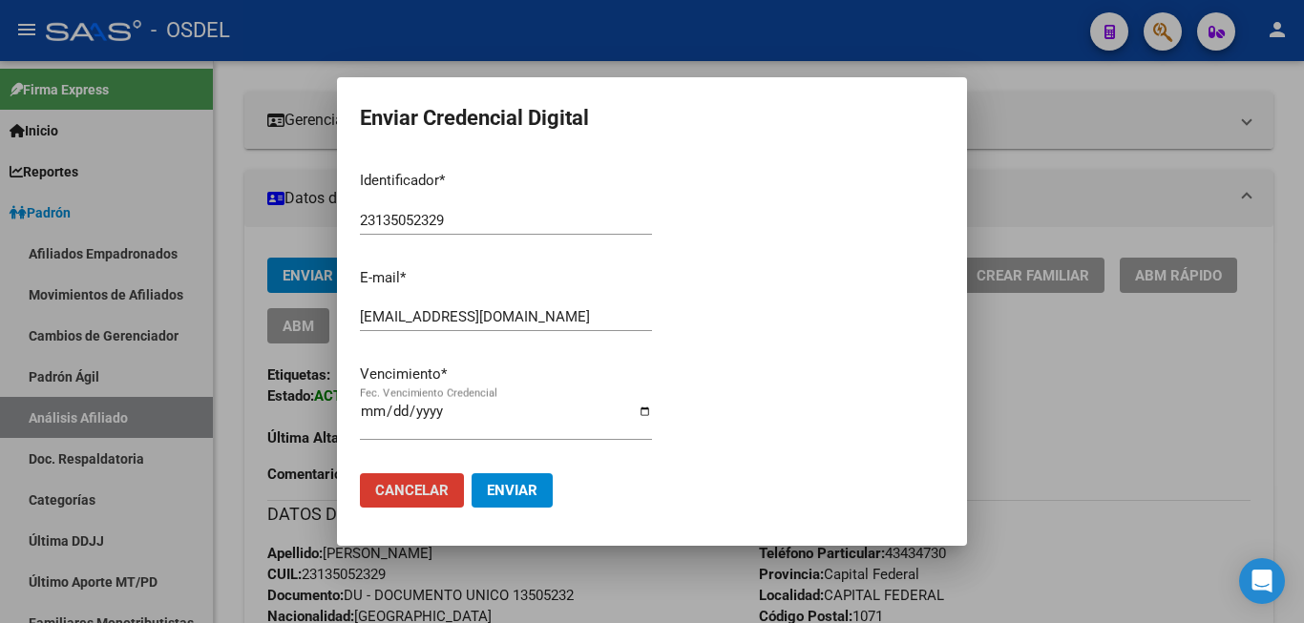
click at [373, 415] on input "2025-11-20" at bounding box center [506, 419] width 292 height 31
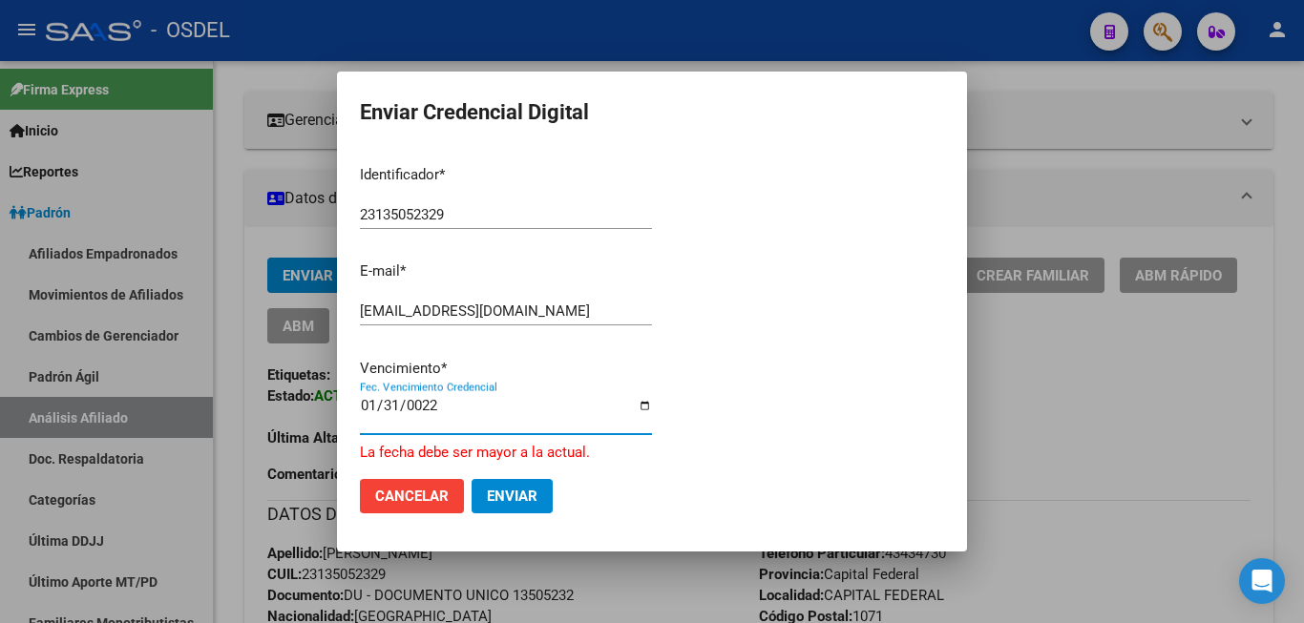
click at [414, 407] on input "0022-01-31" at bounding box center [506, 413] width 292 height 31
click at [432, 403] on div "0022-01-31 Fec. Vencimiento Credencial" at bounding box center [506, 413] width 292 height 41
click at [426, 407] on input "0022-01-31" at bounding box center [506, 413] width 292 height 31
type input "2026-01-31"
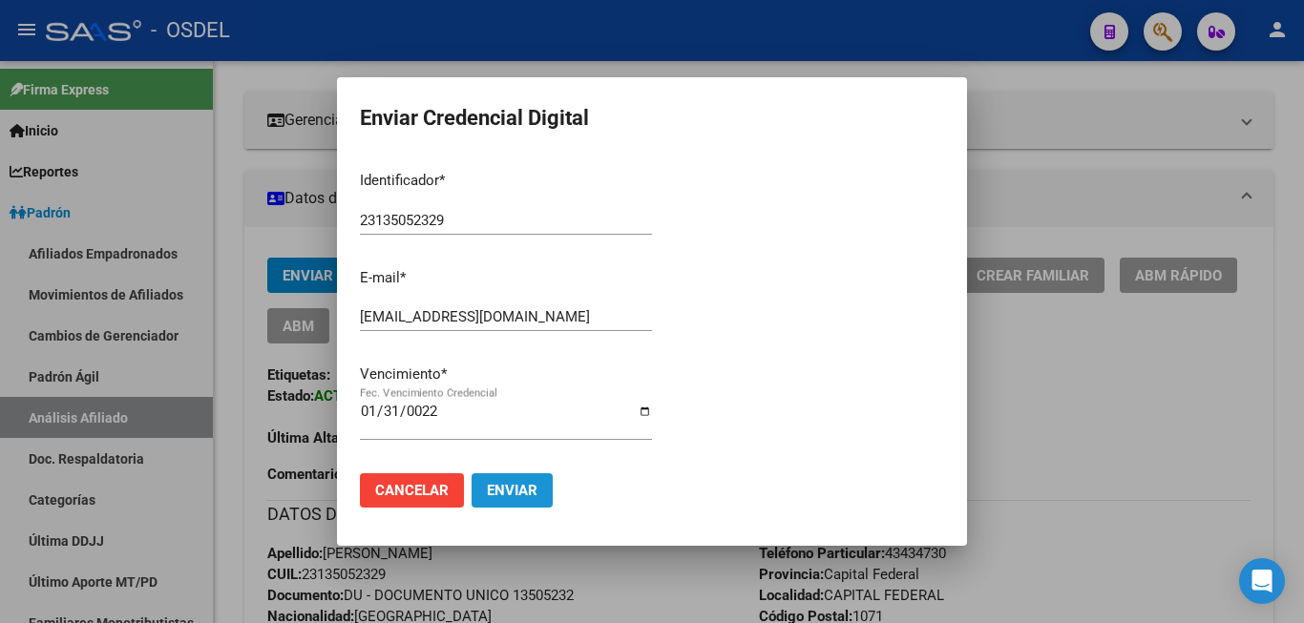
click at [528, 486] on span "Enviar" at bounding box center [512, 490] width 51 height 17
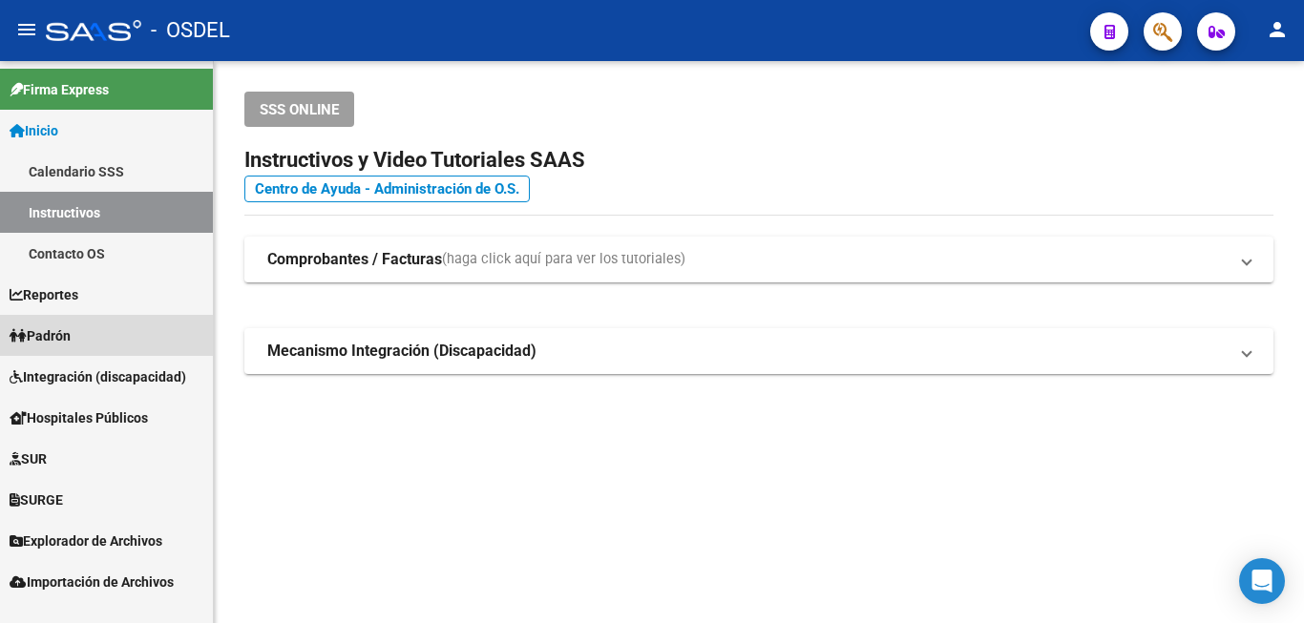
click at [42, 326] on span "Padrón" at bounding box center [40, 335] width 61 height 21
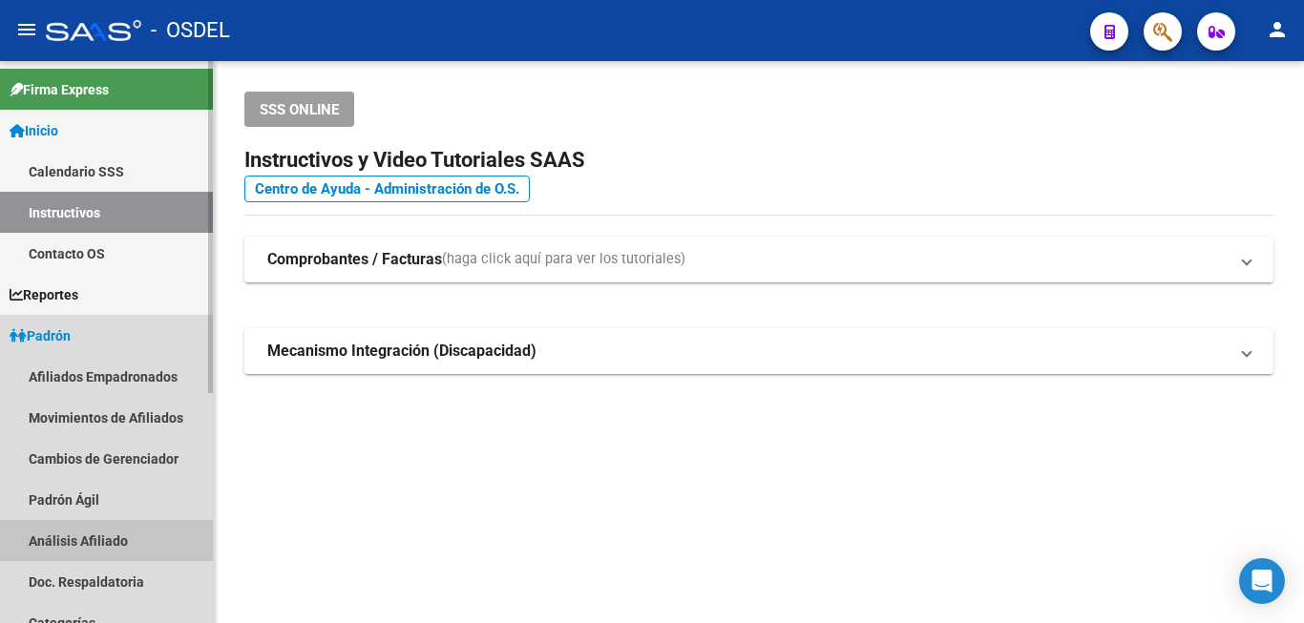
click at [89, 533] on link "Análisis Afiliado" at bounding box center [106, 540] width 213 height 41
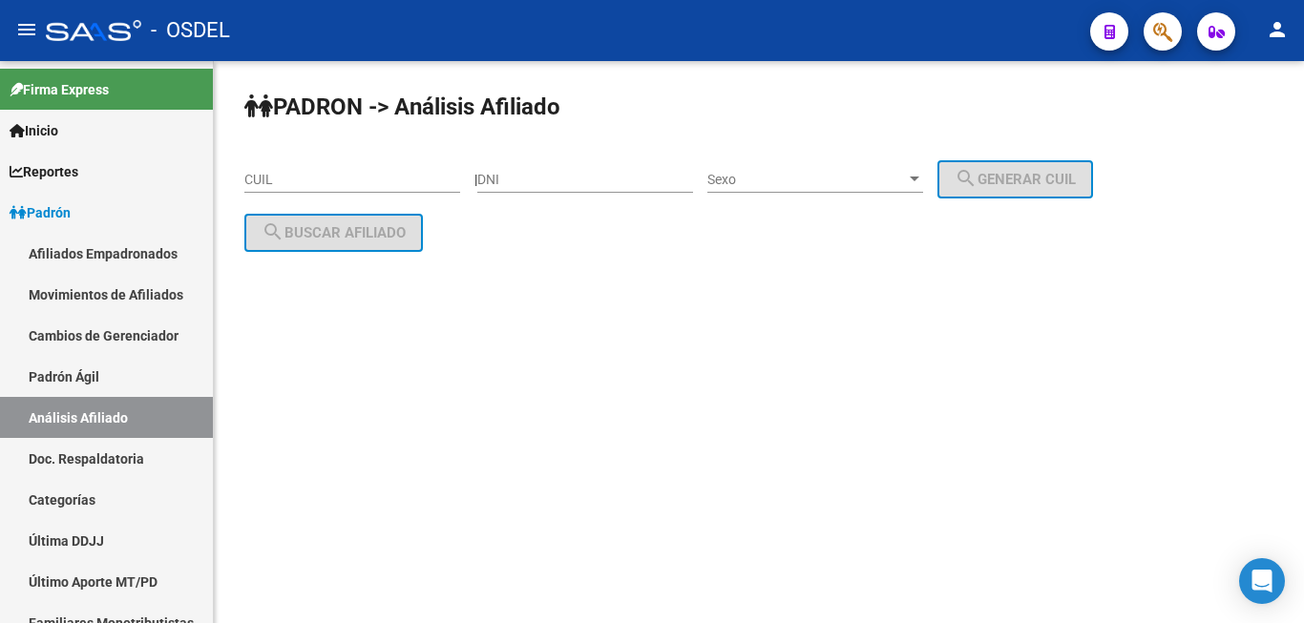
click at [594, 176] on input "DNI" at bounding box center [585, 180] width 216 height 16
paste input "5218284"
type input "5218284"
click at [839, 176] on span "Sexo" at bounding box center [806, 180] width 199 height 16
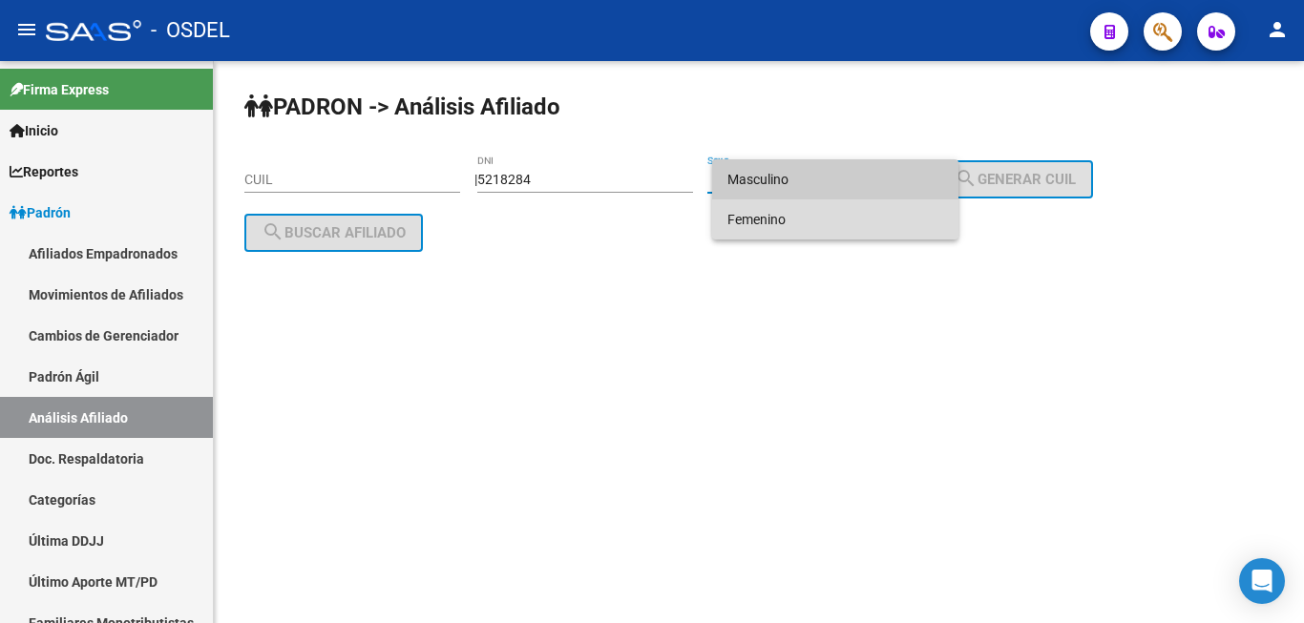
click at [840, 217] on span "Femenino" at bounding box center [835, 219] width 216 height 40
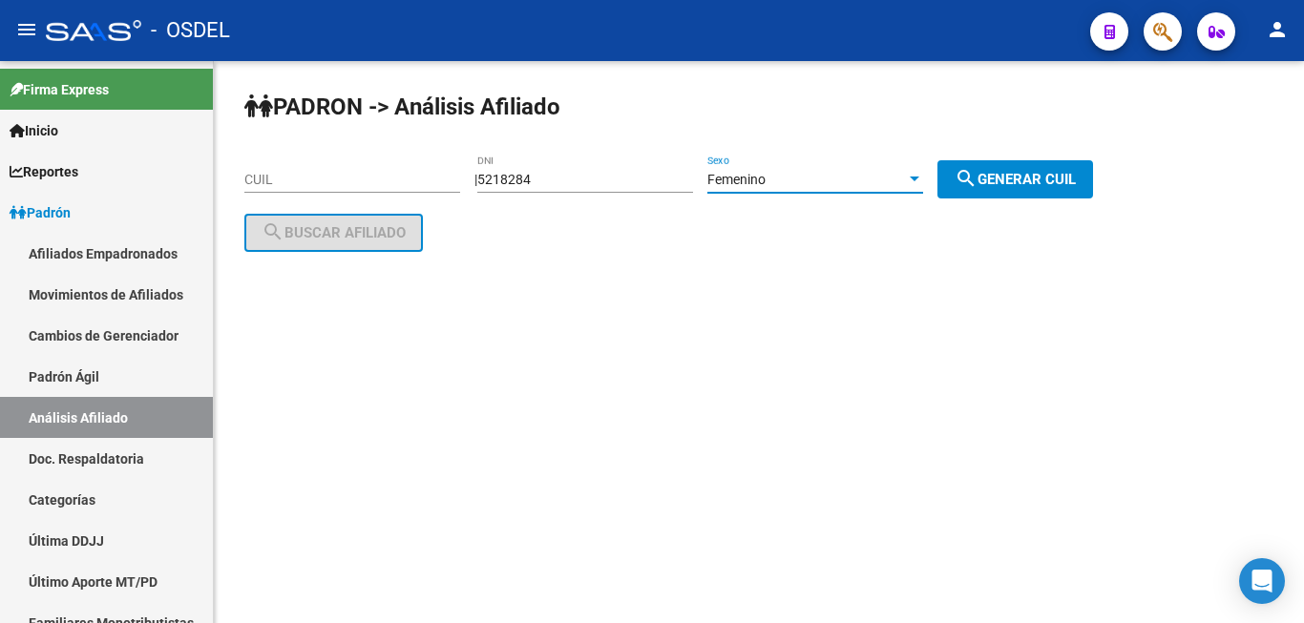
click at [1031, 157] on div "PADRON -> Análisis Afiliado CUIL | 5218284 DNI Femenino Sexo search Generar CUI…" at bounding box center [759, 187] width 1090 height 252
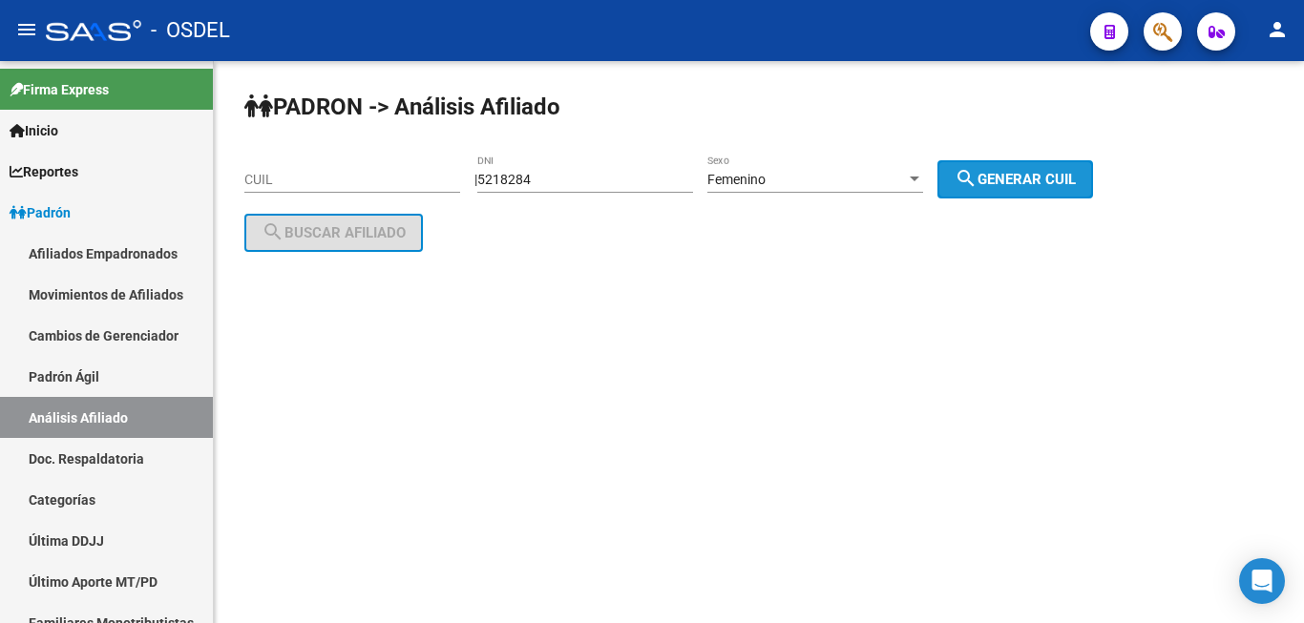
click at [1013, 184] on span "search Generar CUIL" at bounding box center [1014, 179] width 121 height 17
type input "27-05218284-6"
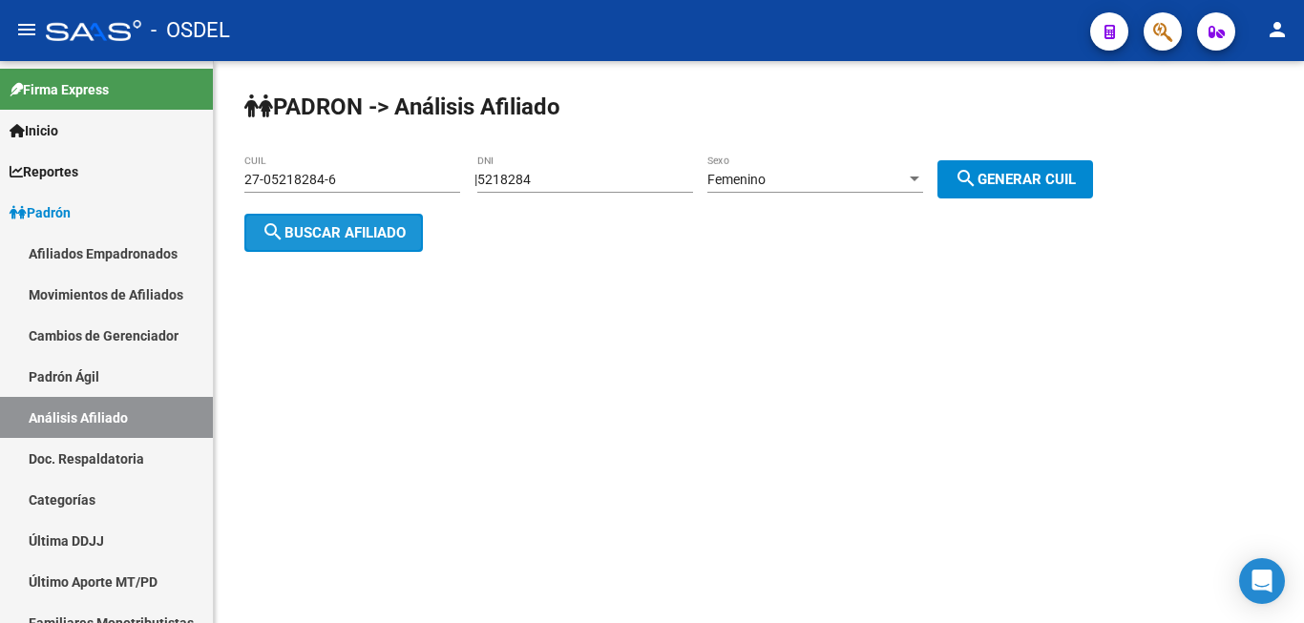
click at [357, 234] on span "search Buscar afiliado" at bounding box center [333, 232] width 144 height 17
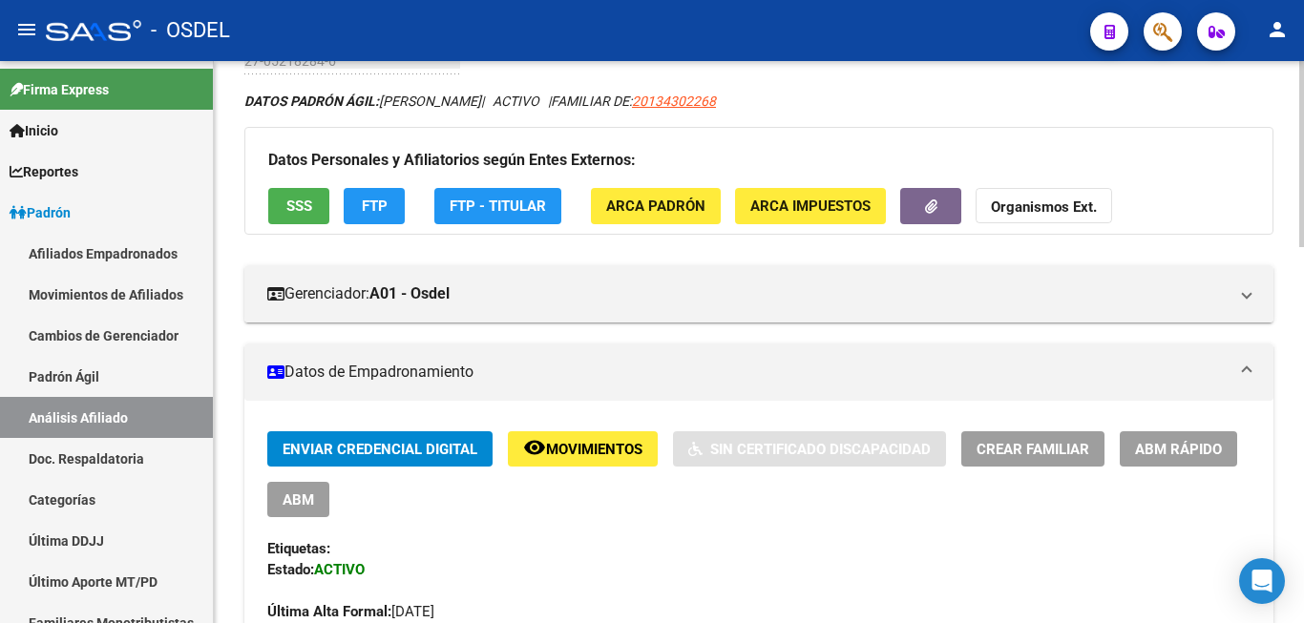
scroll to position [97, 0]
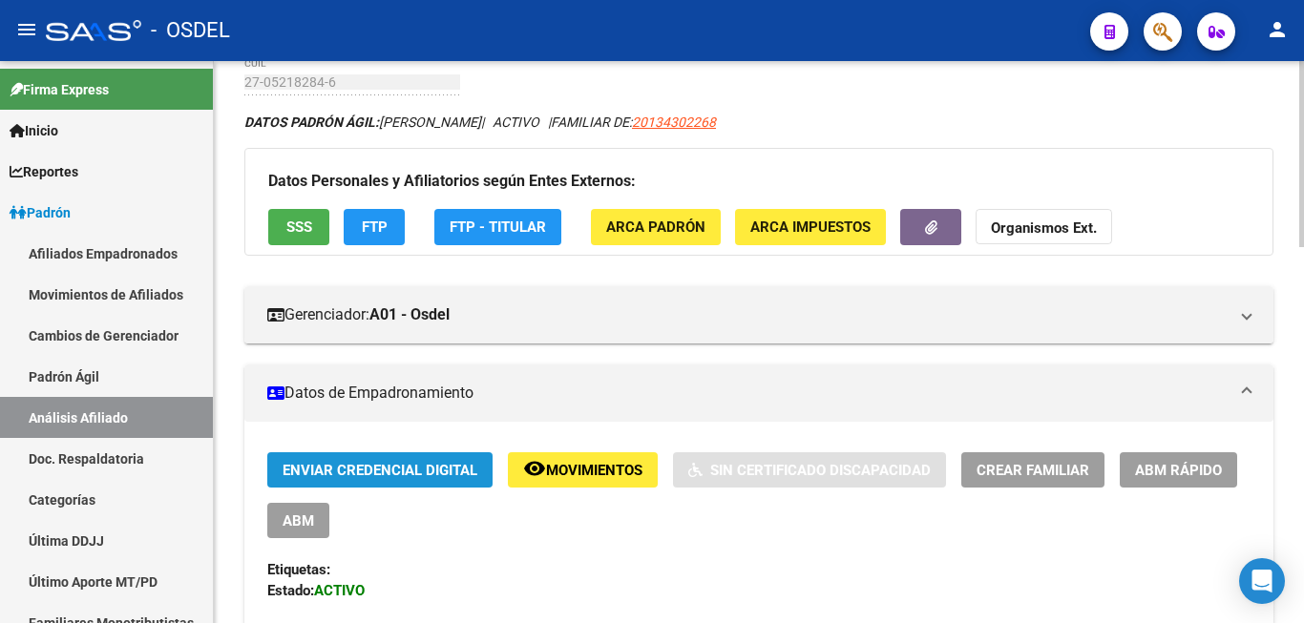
click at [412, 465] on span "Enviar Credencial Digital" at bounding box center [379, 470] width 195 height 17
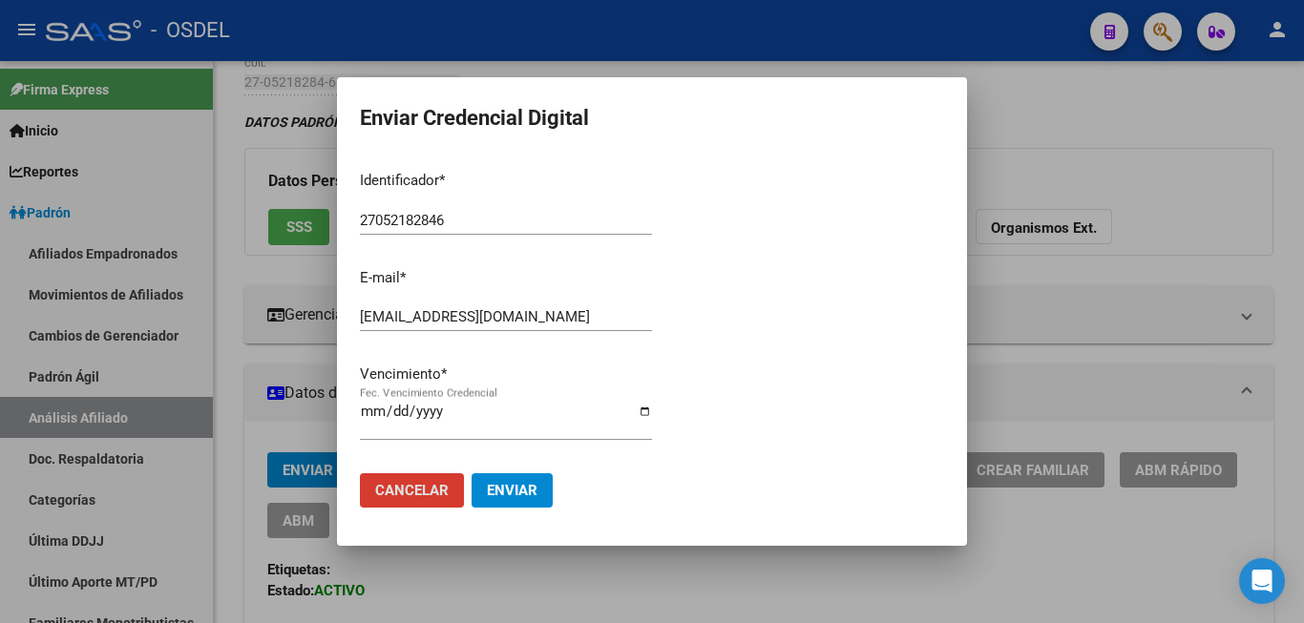
click at [363, 417] on input "2025-12-31" at bounding box center [506, 419] width 292 height 31
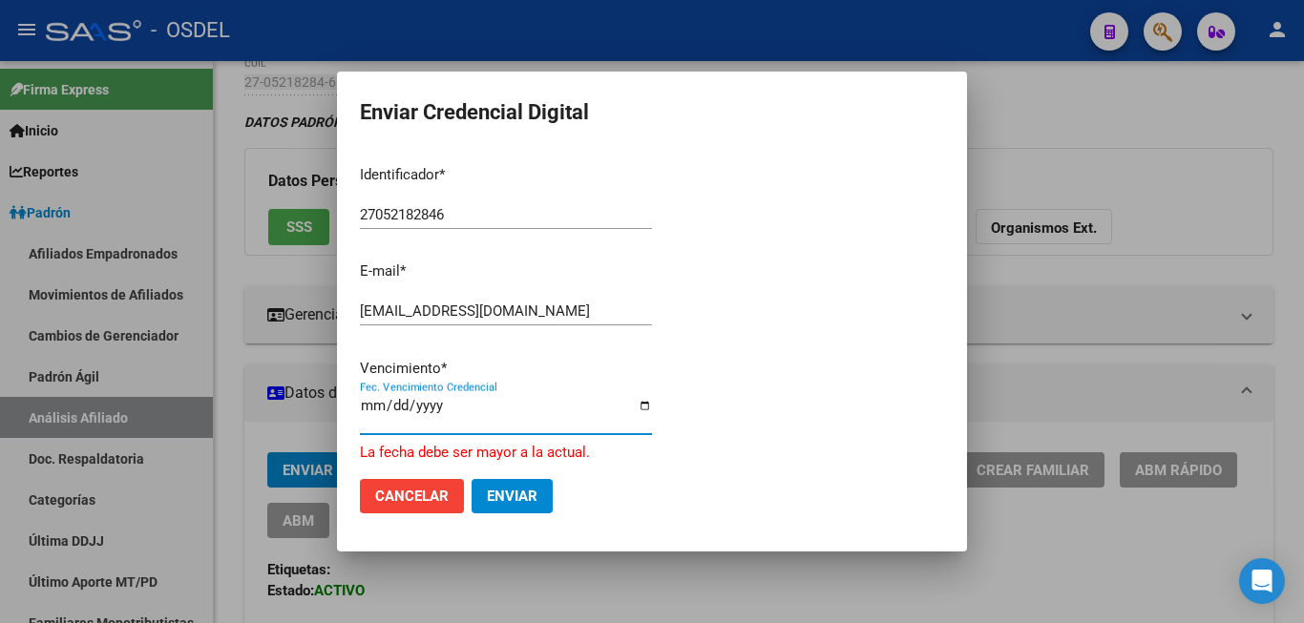
click at [532, 414] on input "2025-04-30" at bounding box center [506, 413] width 292 height 31
click at [443, 395] on div "Identificador * 27052182846 Ingresar identificador E-mail * veleznorma.l@gmail.…" at bounding box center [506, 307] width 292 height 314
click at [441, 405] on div "2025-04-30 Fec. Vencimiento Credencial" at bounding box center [506, 413] width 292 height 41
click at [434, 411] on input "2025-04-30" at bounding box center [506, 413] width 292 height 31
type input "2026-04-30"
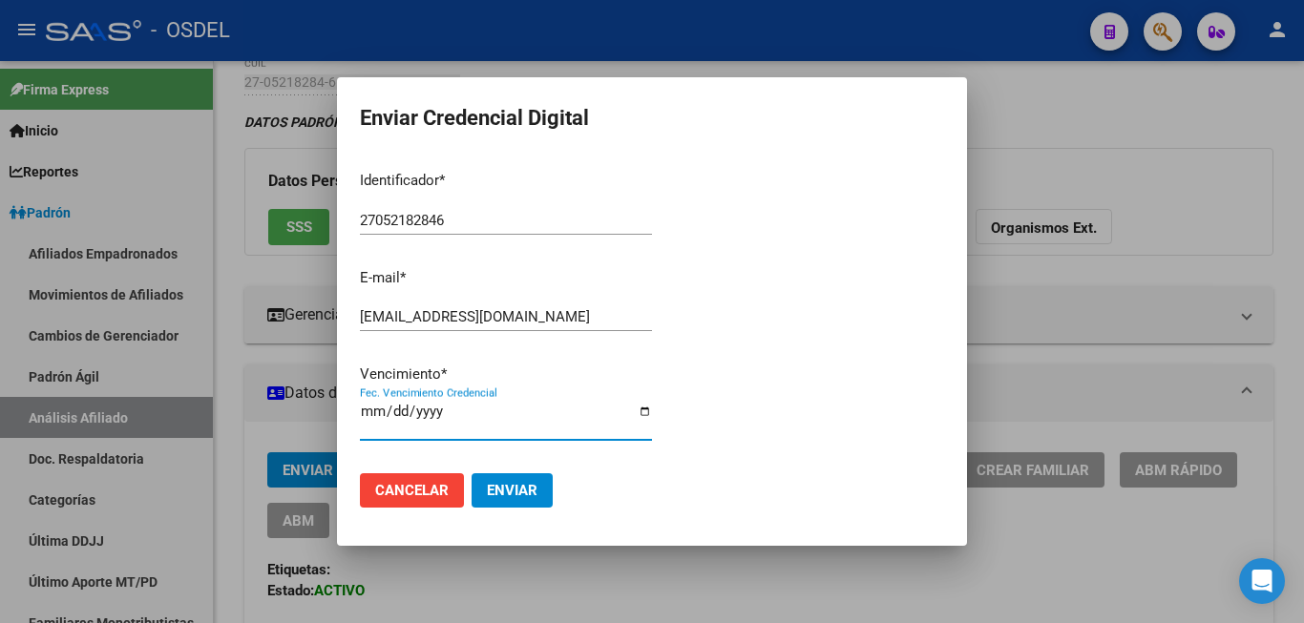
click at [619, 420] on input "2026-04-30" at bounding box center [506, 419] width 292 height 31
click at [526, 486] on span "Enviar" at bounding box center [512, 490] width 51 height 17
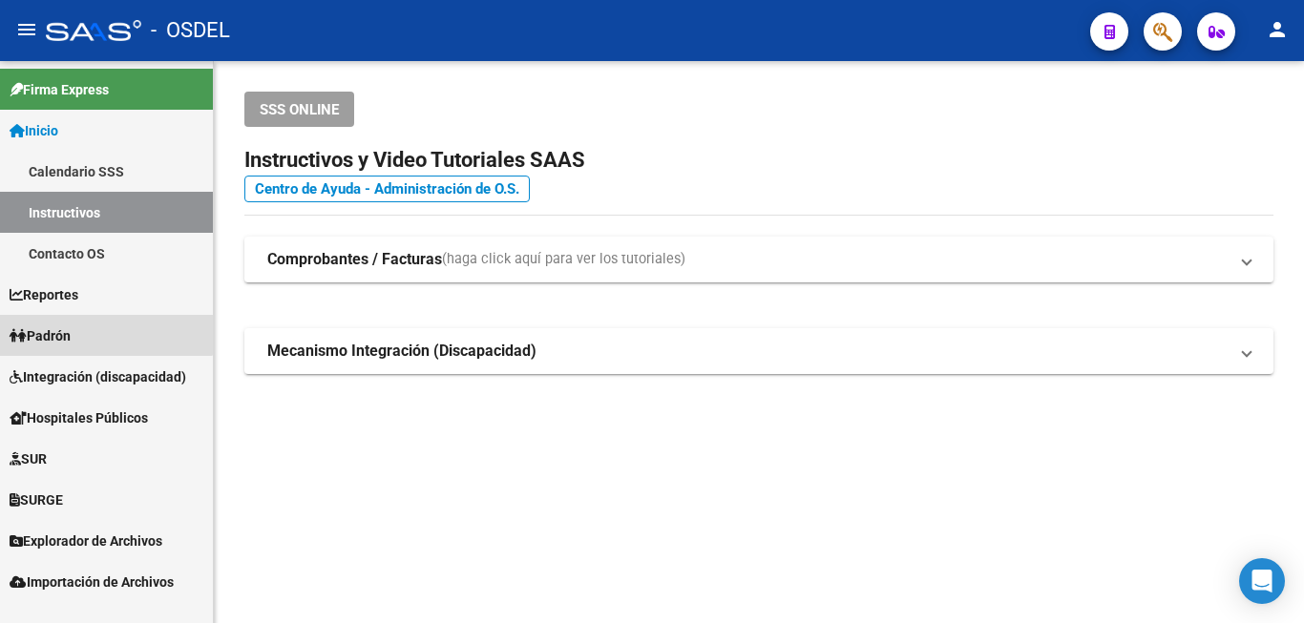
click at [65, 324] on link "Padrón" at bounding box center [106, 335] width 213 height 41
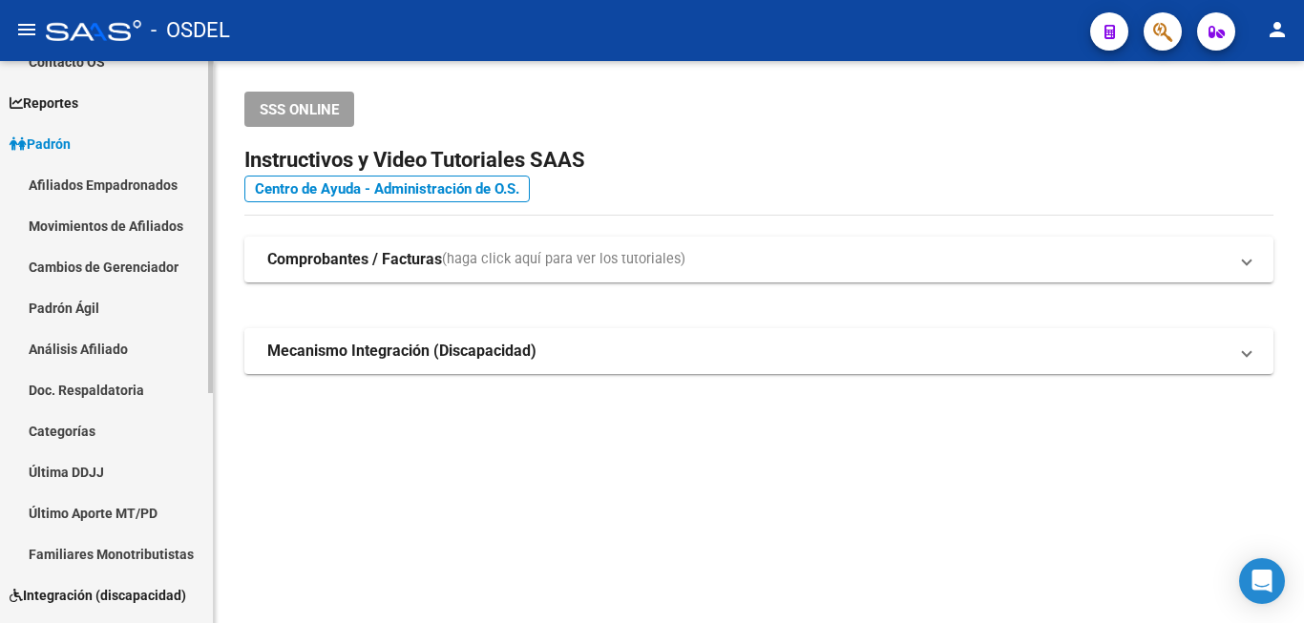
scroll to position [195, 0]
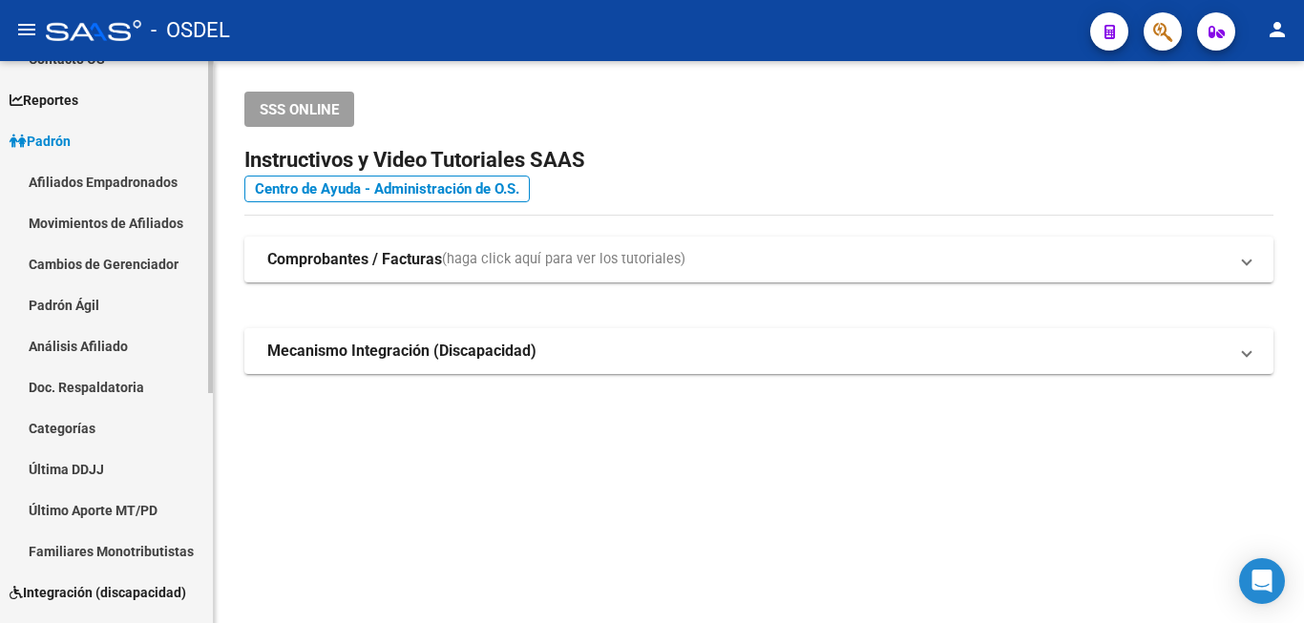
click at [84, 340] on link "Análisis Afiliado" at bounding box center [106, 345] width 213 height 41
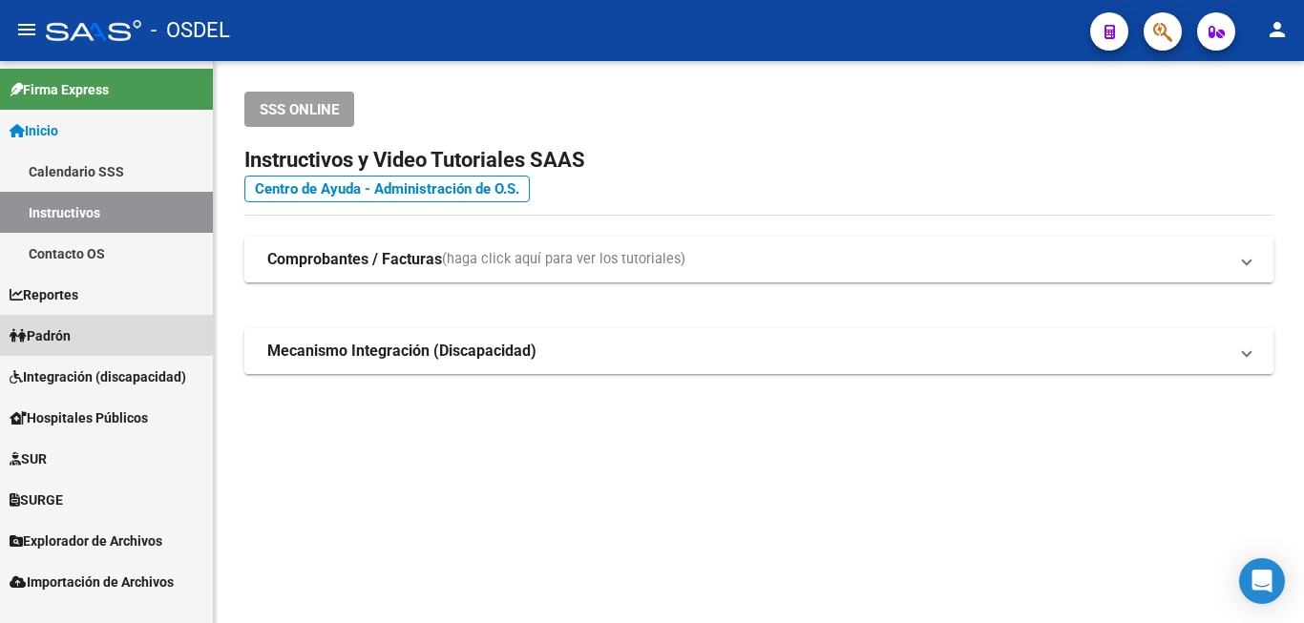
click at [71, 330] on span "Padrón" at bounding box center [40, 335] width 61 height 21
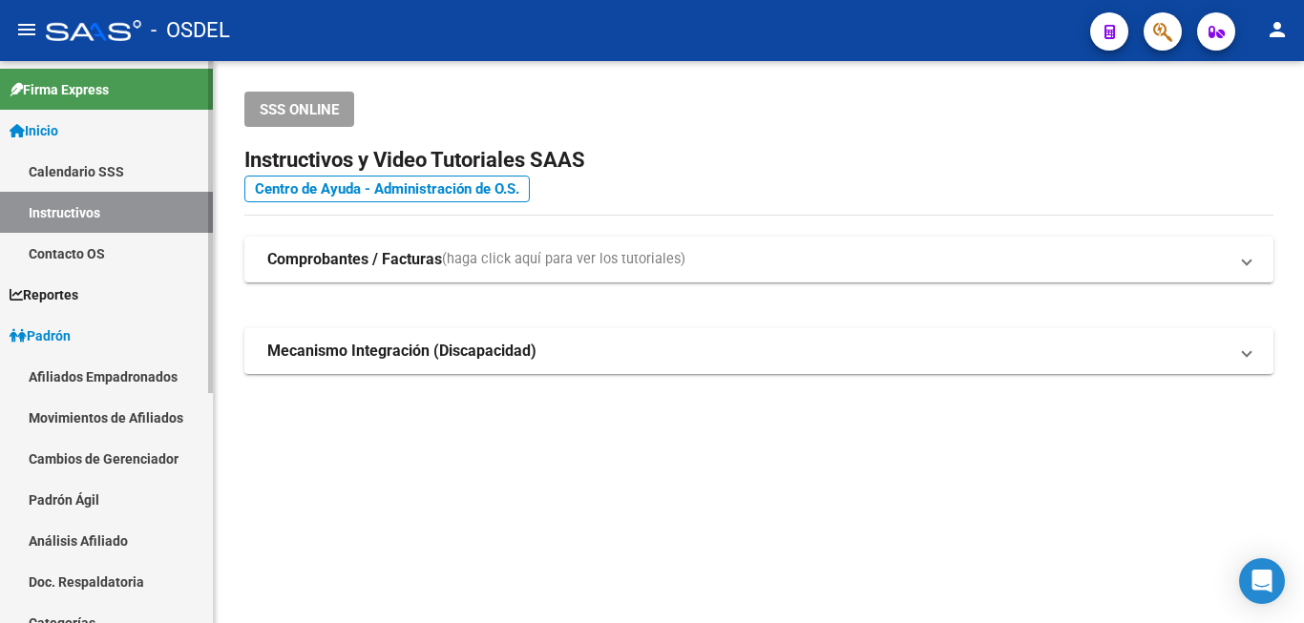
click at [125, 533] on link "Análisis Afiliado" at bounding box center [106, 540] width 213 height 41
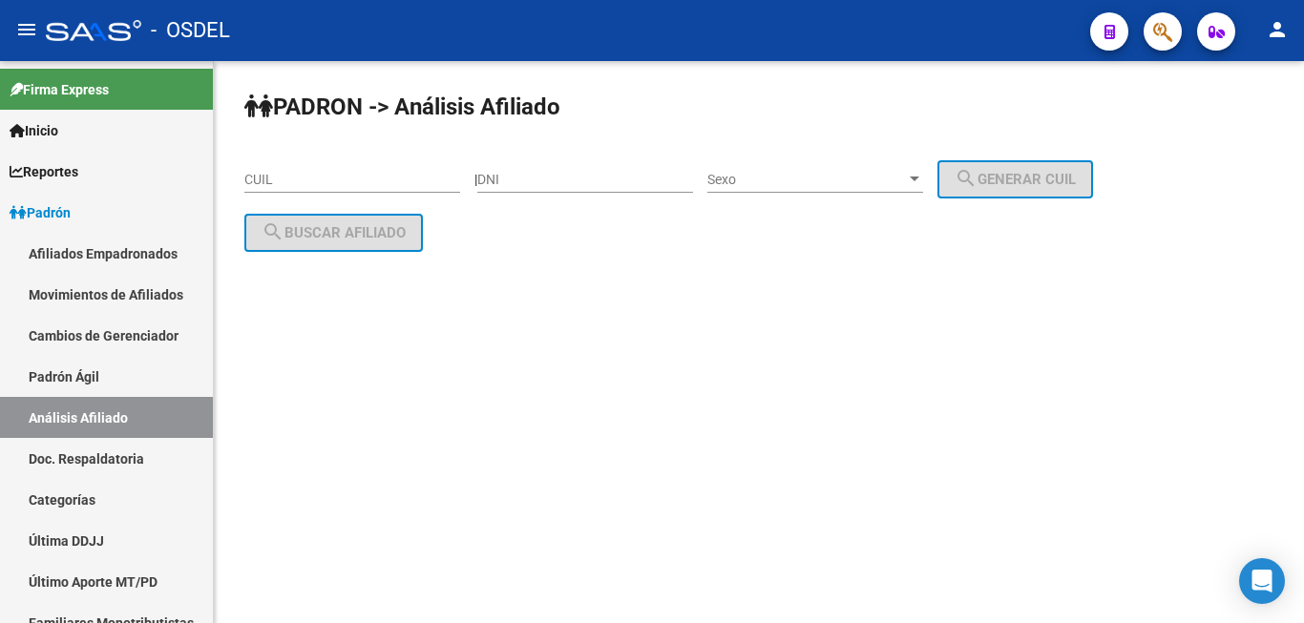
click at [574, 171] on div "DNI" at bounding box center [585, 174] width 216 height 38
click at [540, 184] on input "DNI" at bounding box center [585, 180] width 216 height 16
paste input "17902507"
type input "17902507"
click at [812, 173] on span "Sexo" at bounding box center [806, 180] width 199 height 16
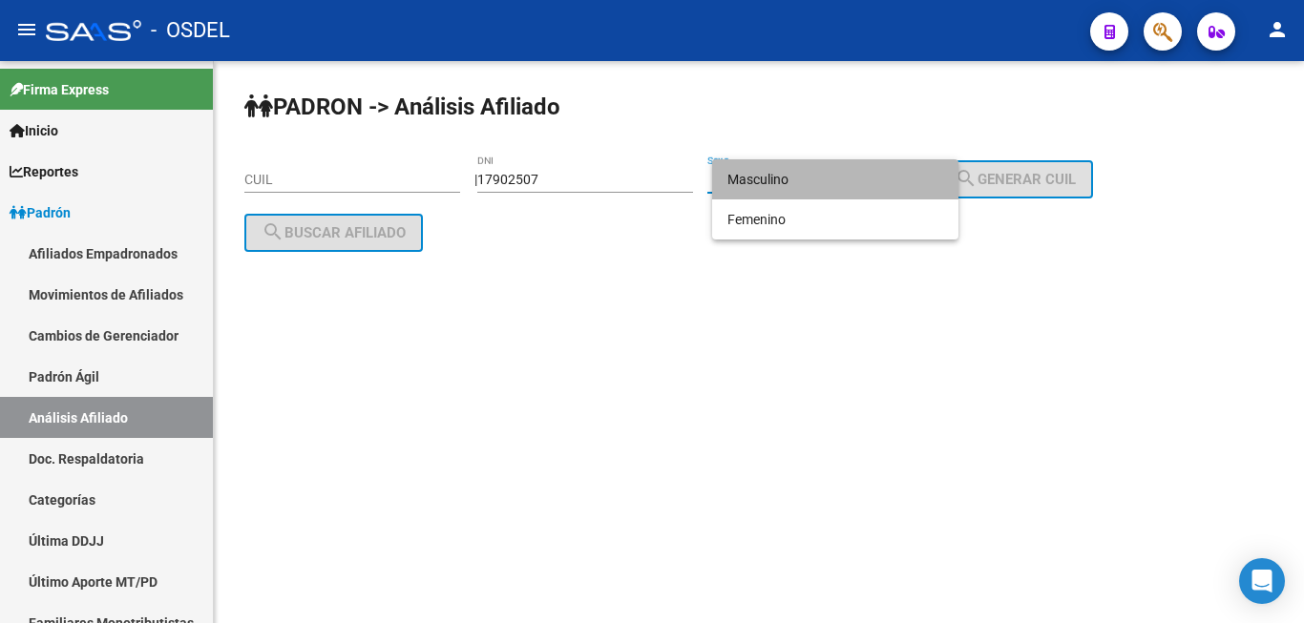
click at [797, 178] on span "Masculino" at bounding box center [835, 179] width 216 height 40
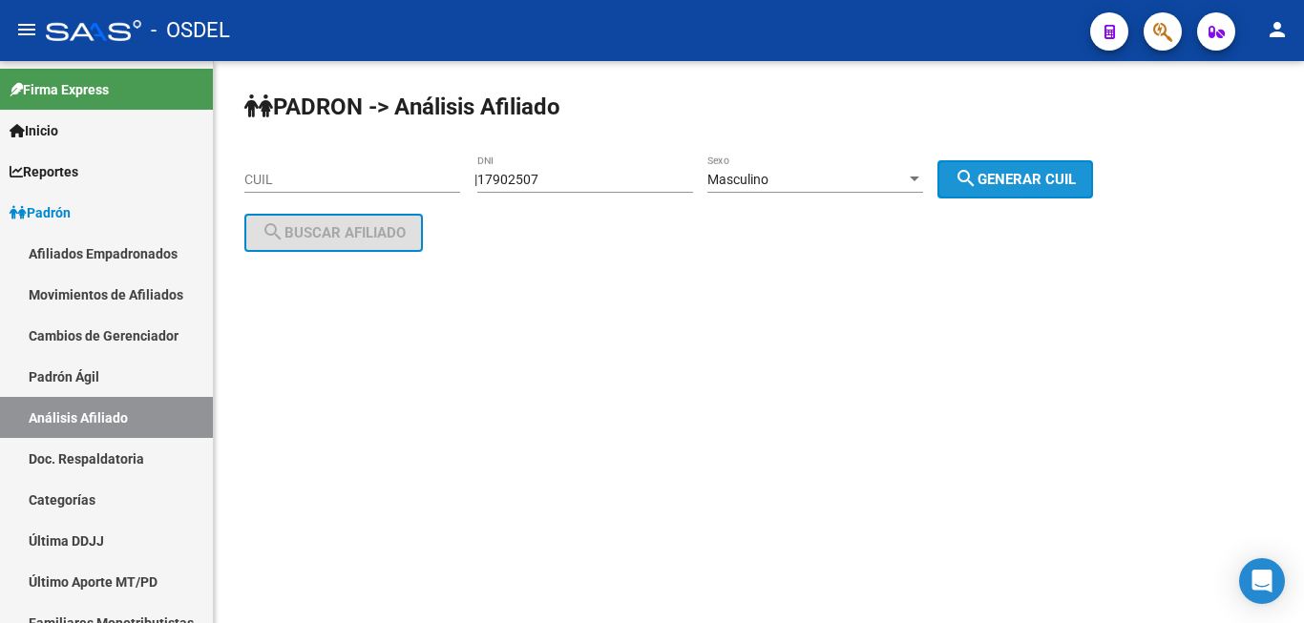
click at [1051, 173] on span "search Generar CUIL" at bounding box center [1014, 179] width 121 height 17
type input "20-17902507-9"
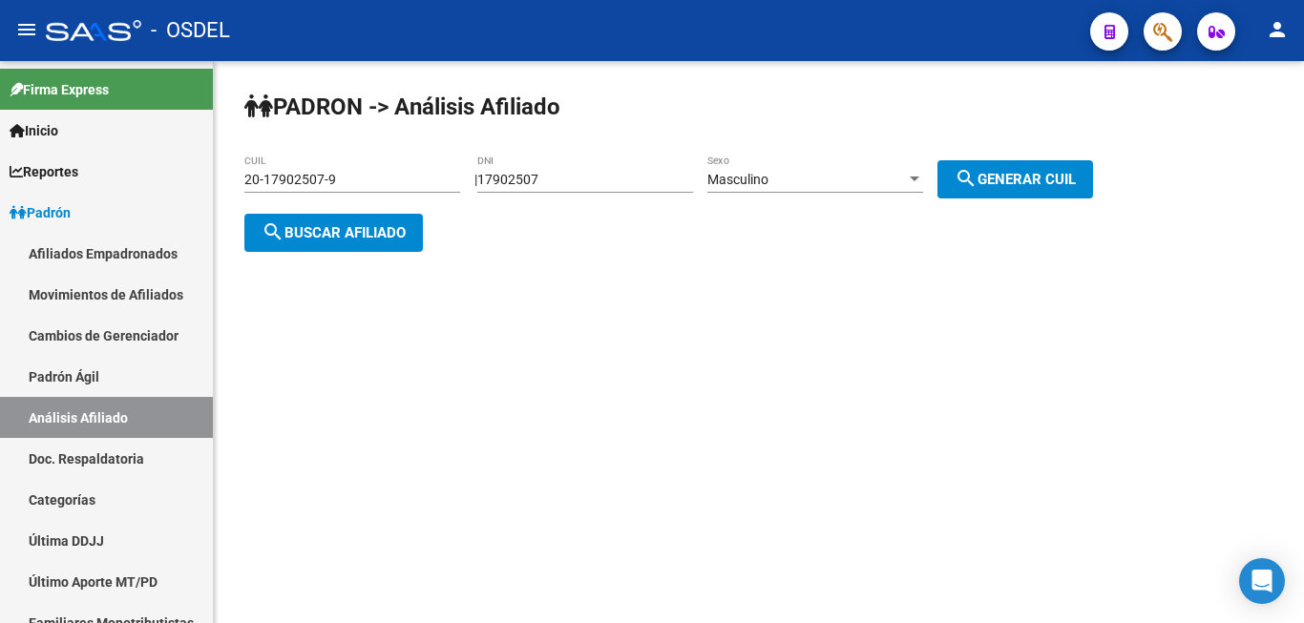
click at [346, 224] on span "search Buscar afiliado" at bounding box center [333, 232] width 144 height 17
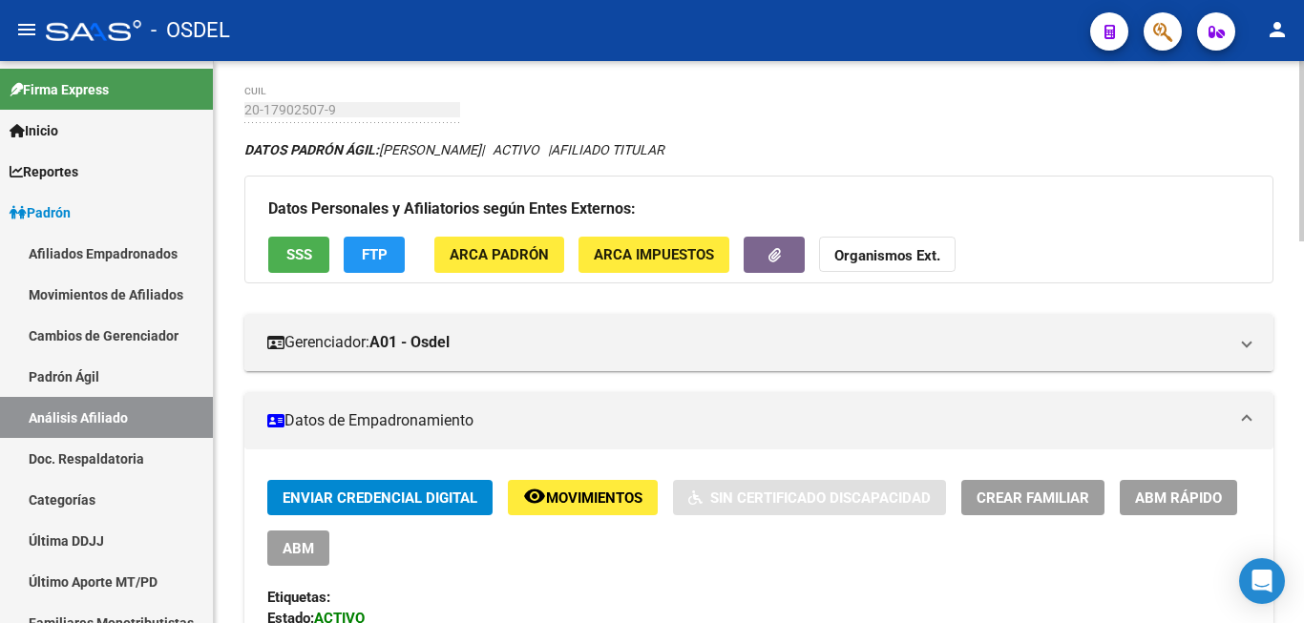
scroll to position [195, 0]
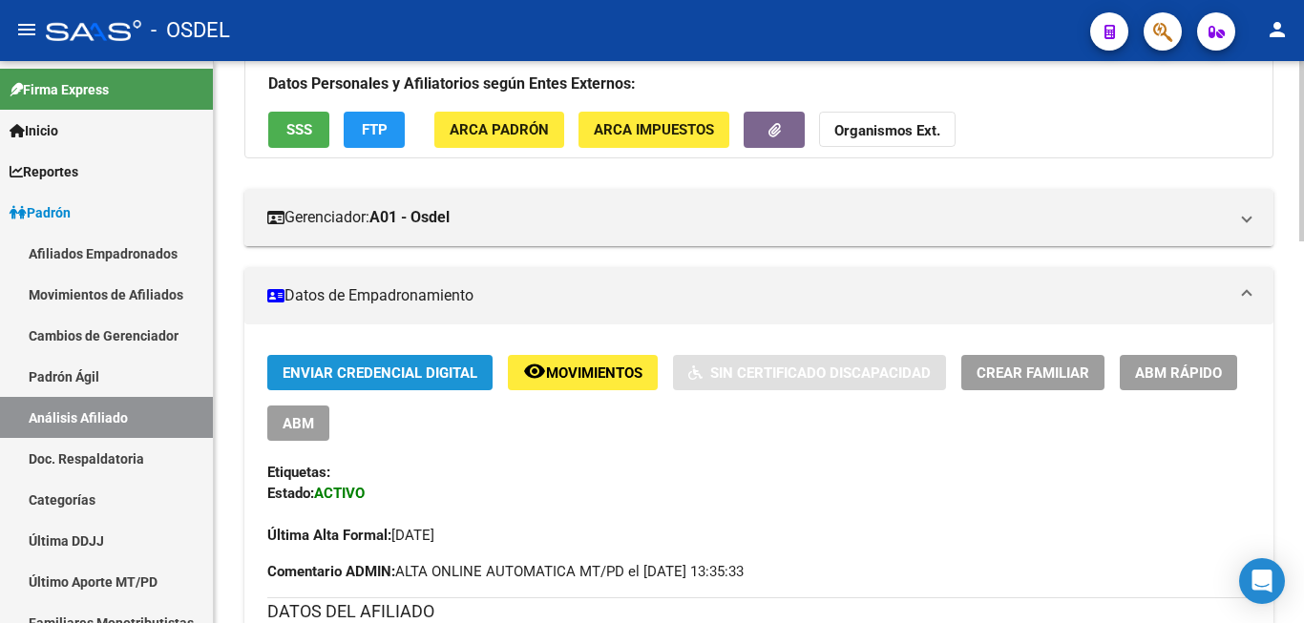
click at [417, 364] on span "Enviar Credencial Digital" at bounding box center [379, 372] width 195 height 17
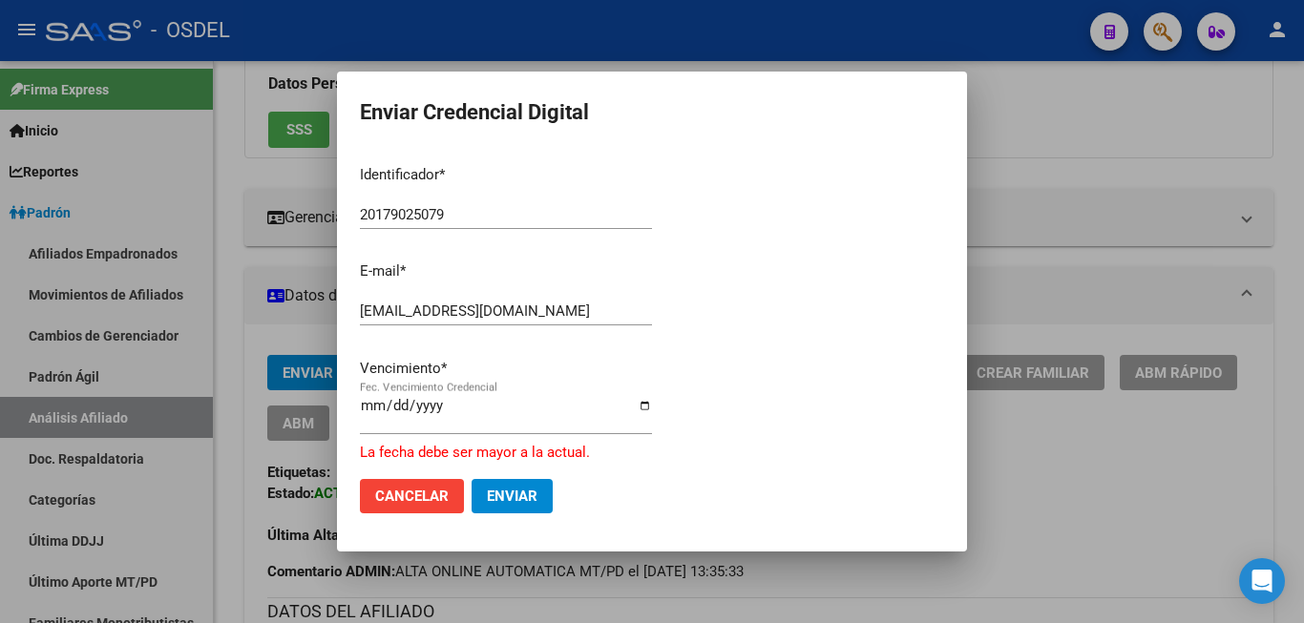
click at [1106, 172] on div at bounding box center [652, 311] width 1304 height 623
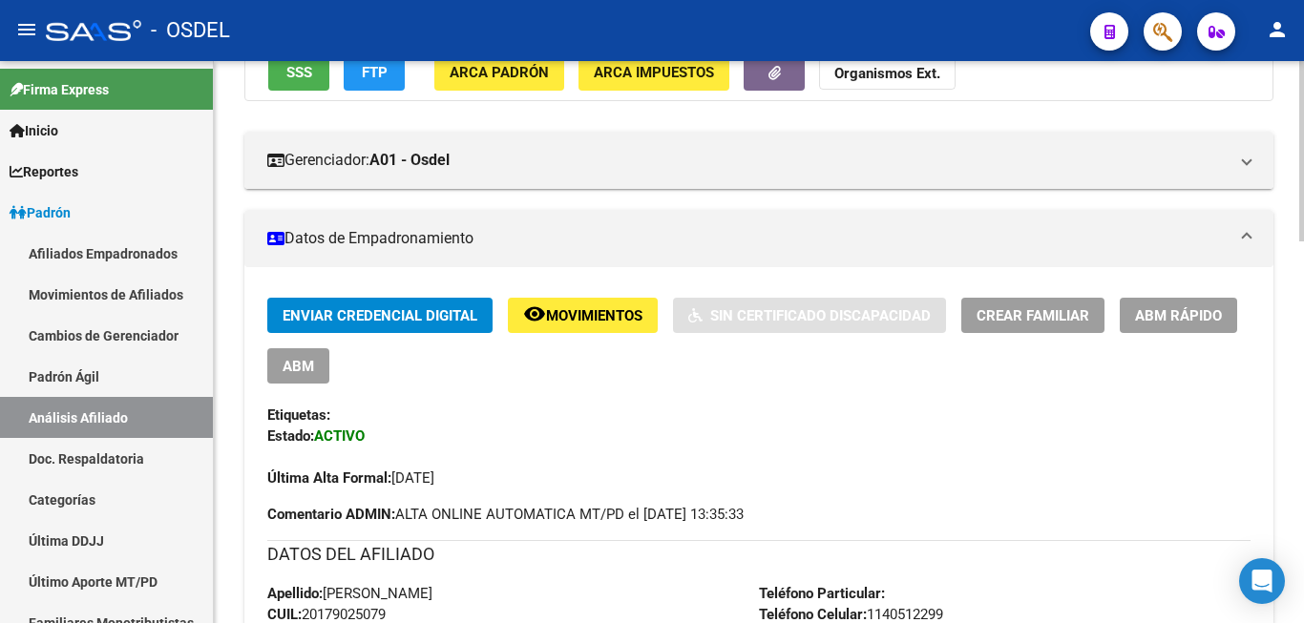
scroll to position [292, 0]
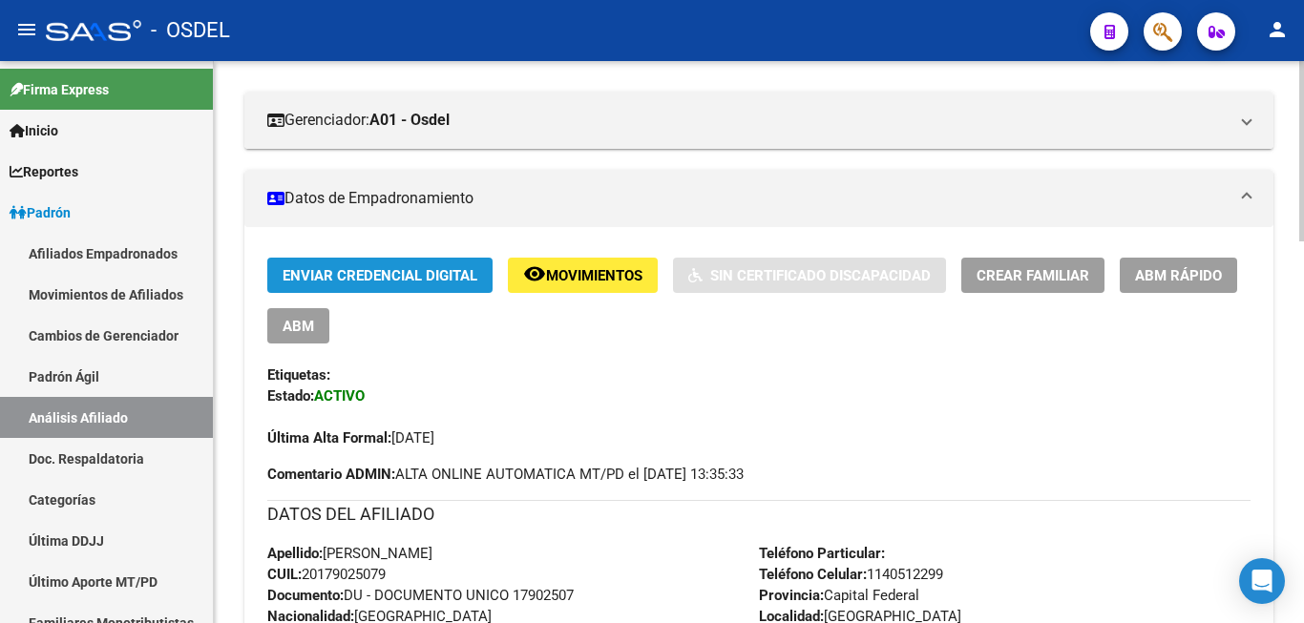
click at [387, 274] on span "Enviar Credencial Digital" at bounding box center [379, 275] width 195 height 17
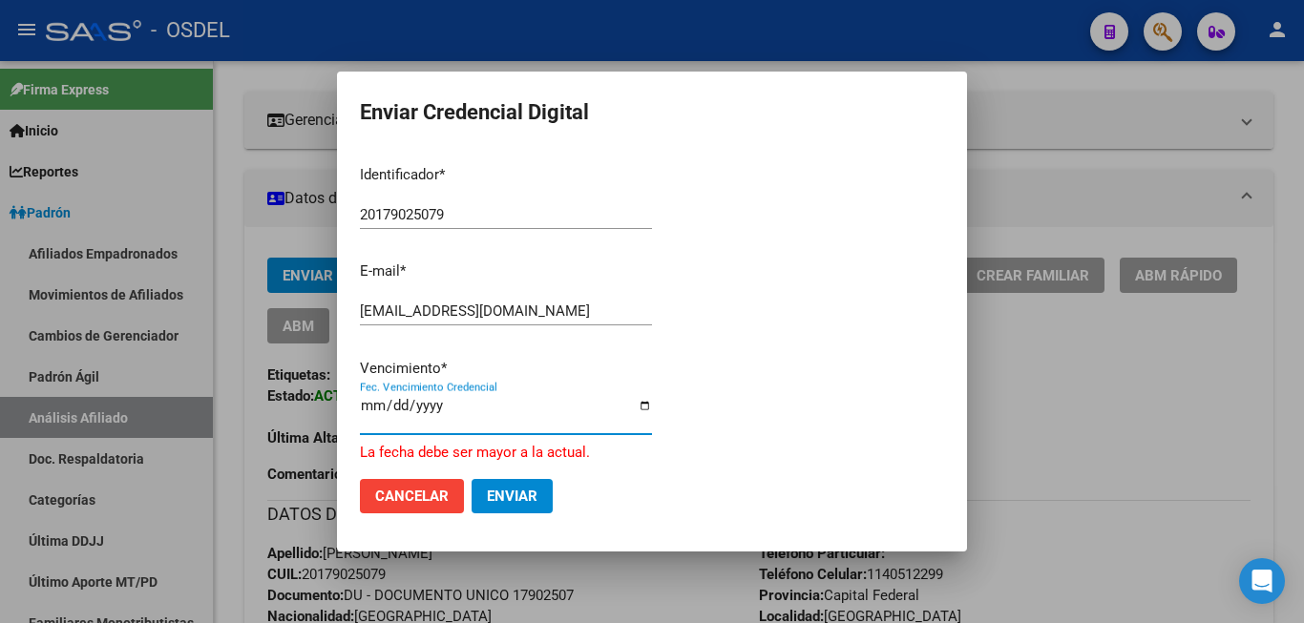
click at [374, 408] on input "2025-06-10" at bounding box center [506, 413] width 292 height 31
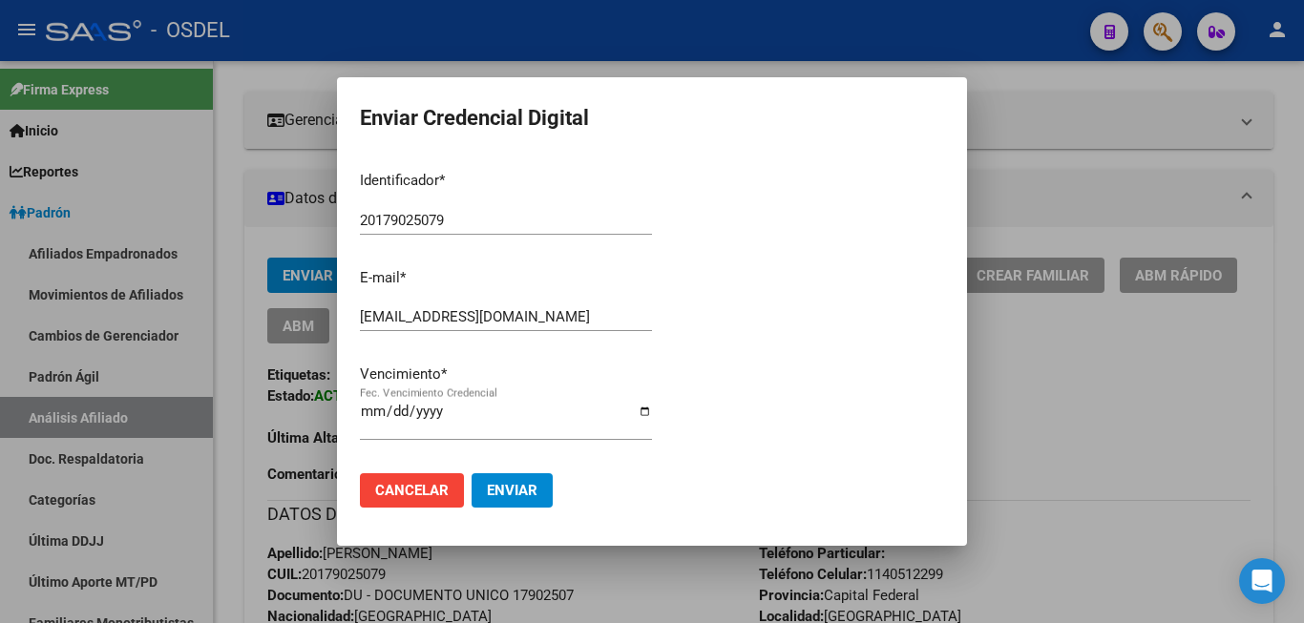
click at [368, 409] on div "2025-12-10 Fec. Vencimiento Credencial" at bounding box center [506, 419] width 292 height 41
type input "2025-12-31"
click at [487, 404] on div "Identificador * 20179025079 Ingresar identificador E-mail * sergiocuchocostanti…" at bounding box center [506, 307] width 292 height 302
click at [520, 486] on span "Enviar" at bounding box center [512, 490] width 51 height 17
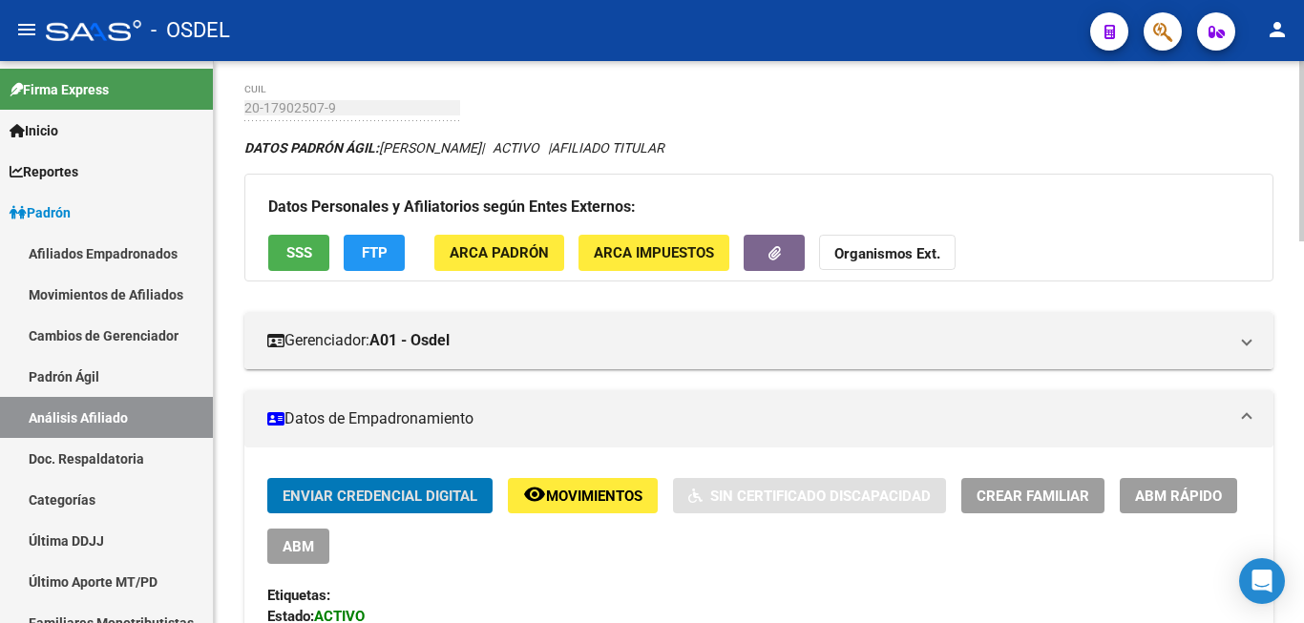
scroll to position [0, 0]
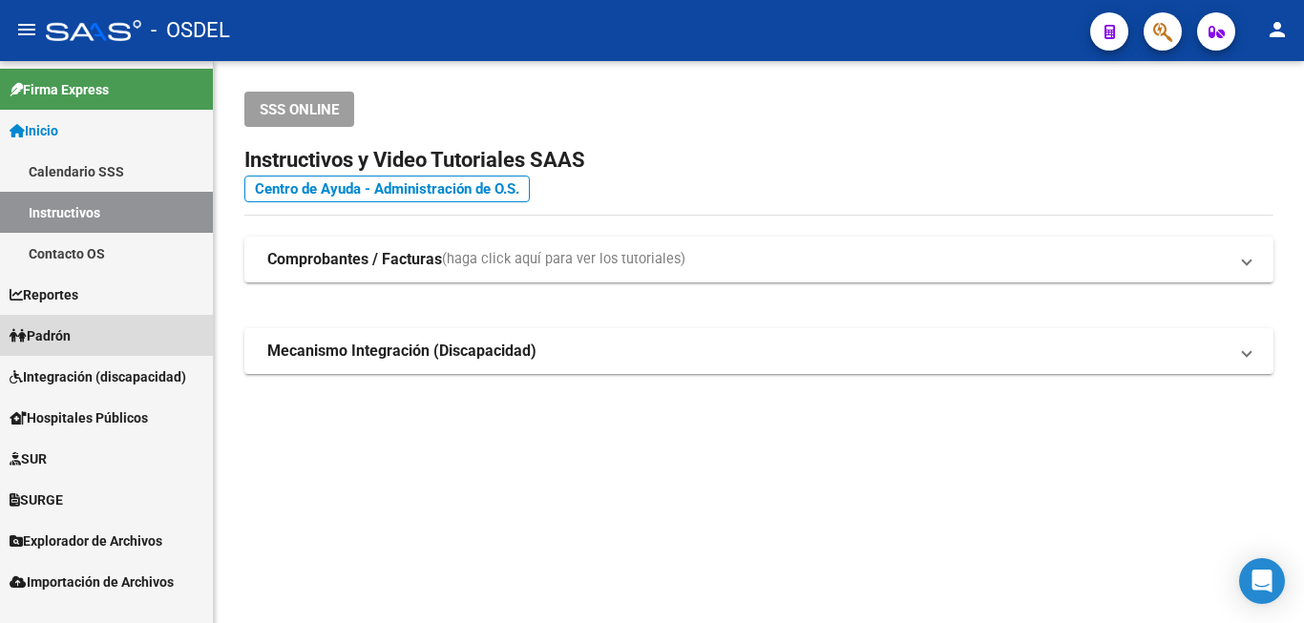
click at [79, 325] on link "Padrón" at bounding box center [106, 335] width 213 height 41
click at [80, 325] on link "Padrón" at bounding box center [106, 335] width 213 height 41
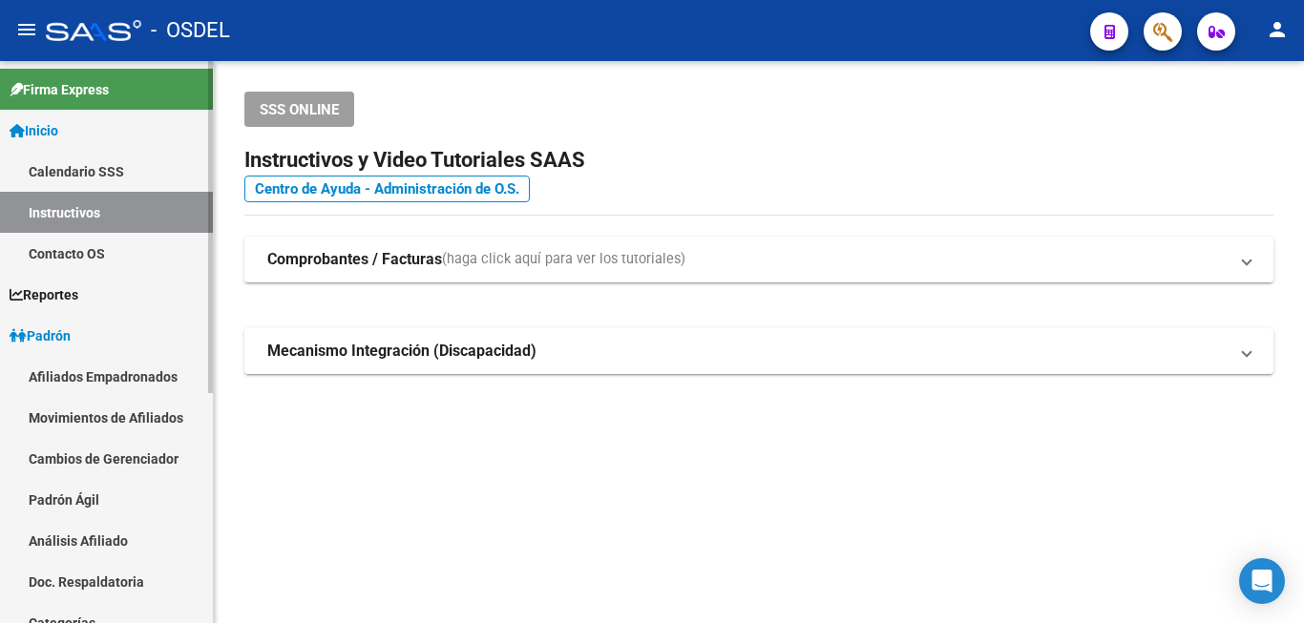
click at [129, 532] on link "Análisis Afiliado" at bounding box center [106, 540] width 213 height 41
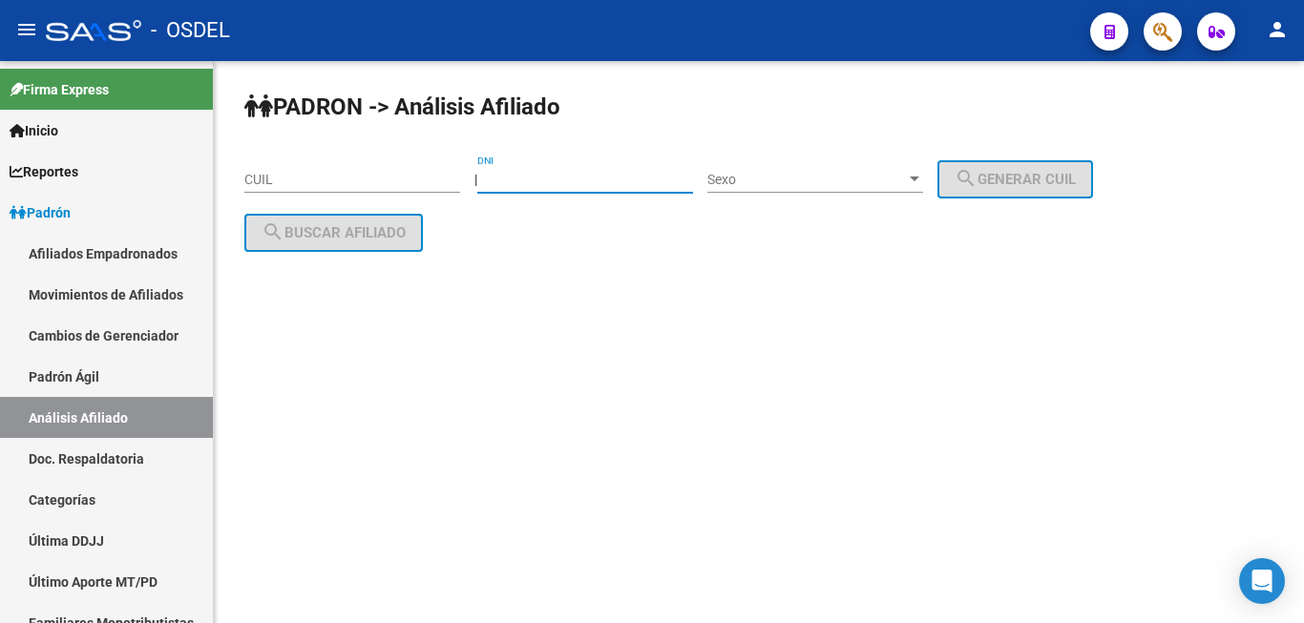
click at [565, 179] on input "DNI" at bounding box center [585, 180] width 216 height 16
paste input "14886639"
type input "14886639"
click at [795, 170] on div "Sexo Sexo" at bounding box center [815, 174] width 216 height 38
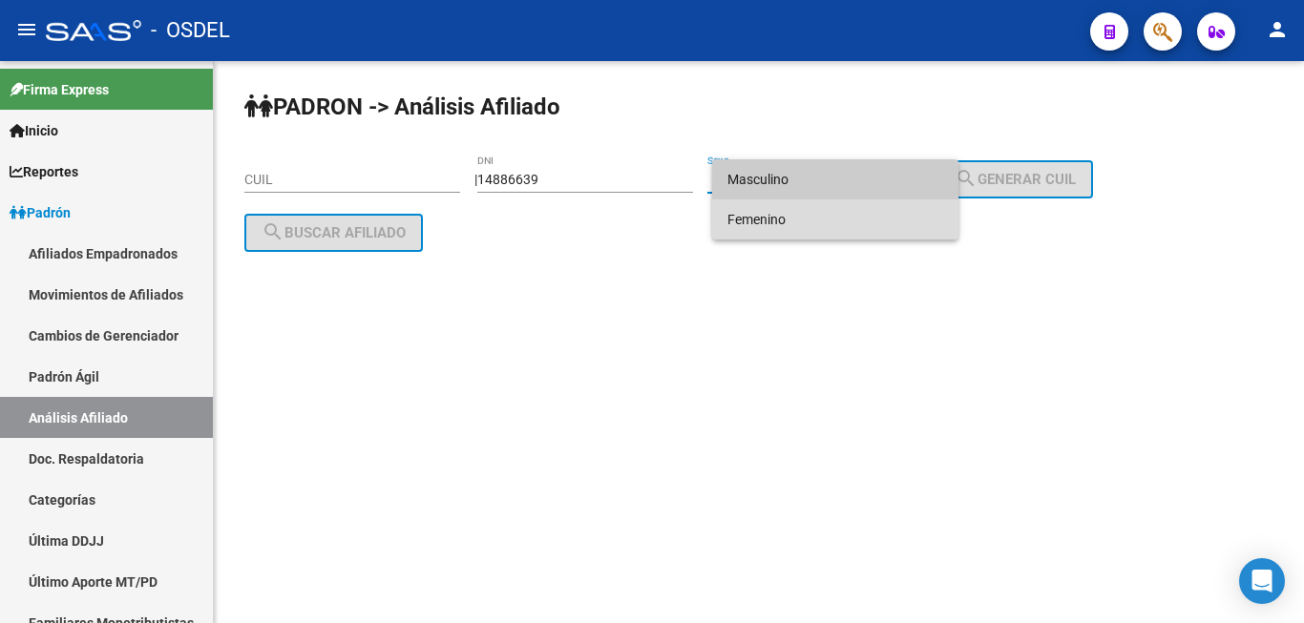
click at [844, 212] on span "Femenino" at bounding box center [835, 219] width 216 height 40
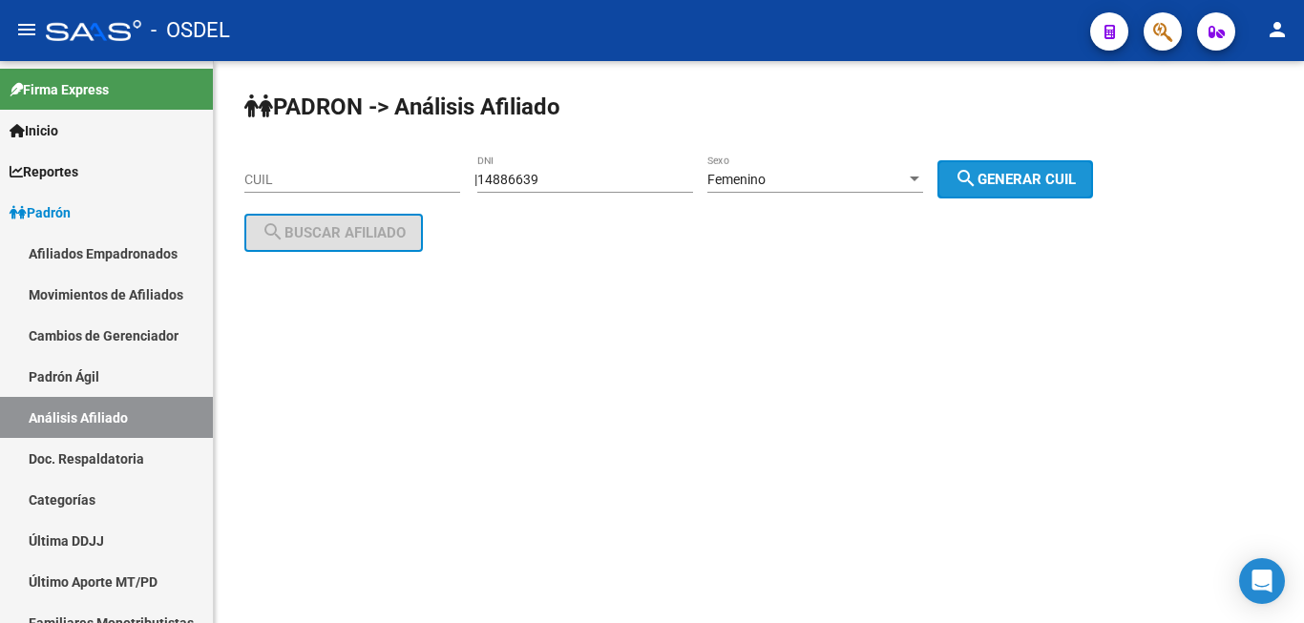
click at [1046, 178] on span "search Generar CUIL" at bounding box center [1014, 179] width 121 height 17
type input "27-14886639-8"
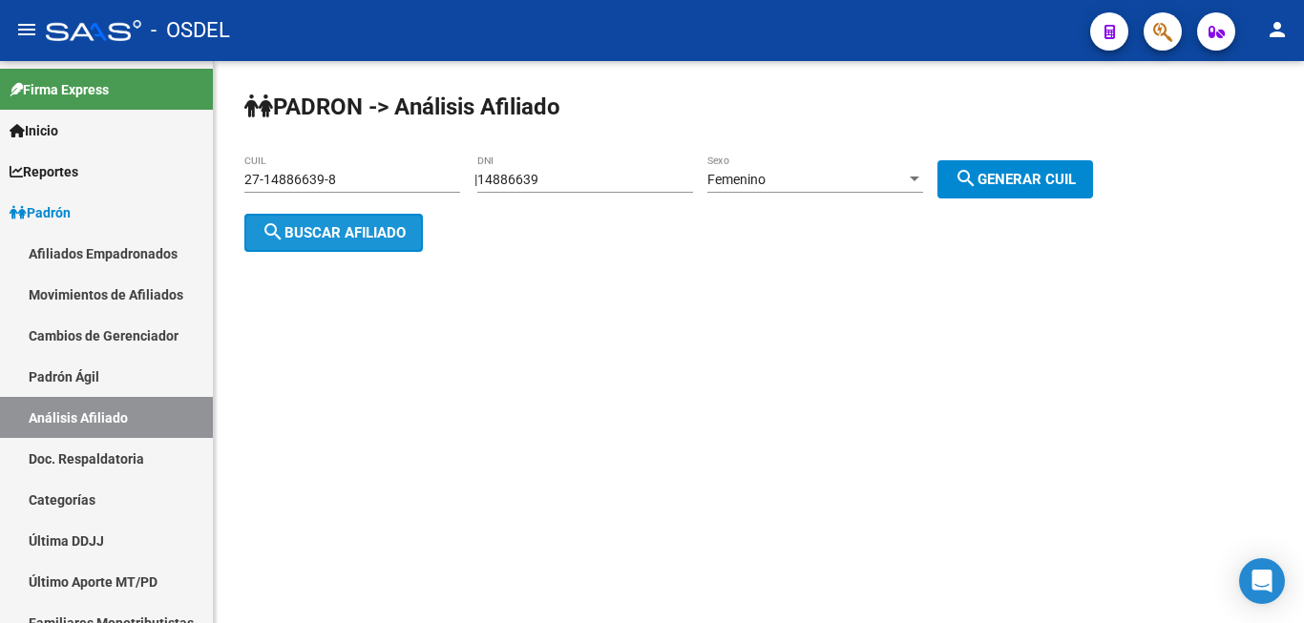
click at [351, 226] on span "search Buscar afiliado" at bounding box center [333, 232] width 144 height 17
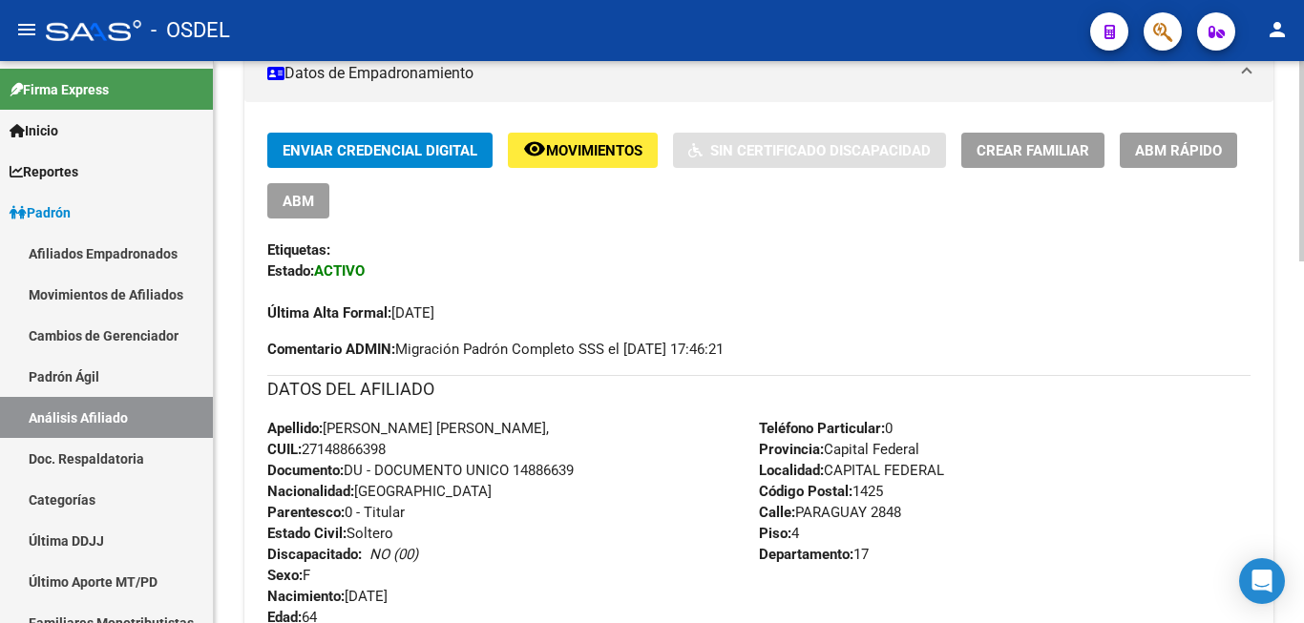
scroll to position [195, 0]
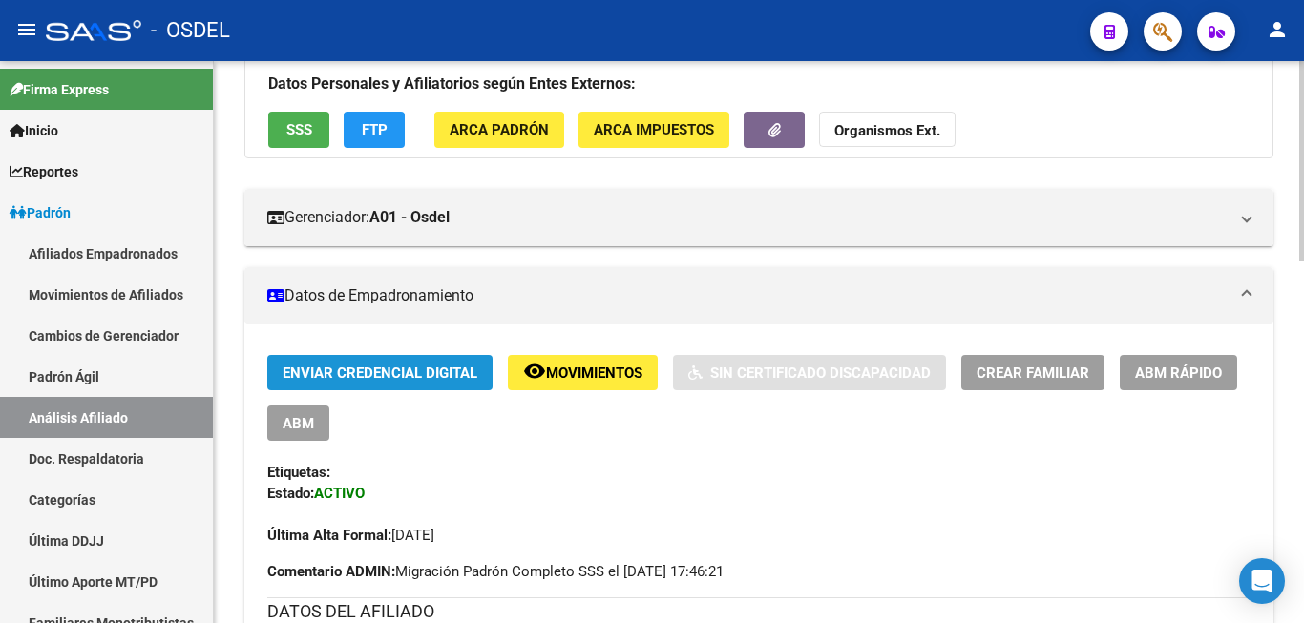
click at [413, 371] on span "Enviar Credencial Digital" at bounding box center [379, 373] width 195 height 17
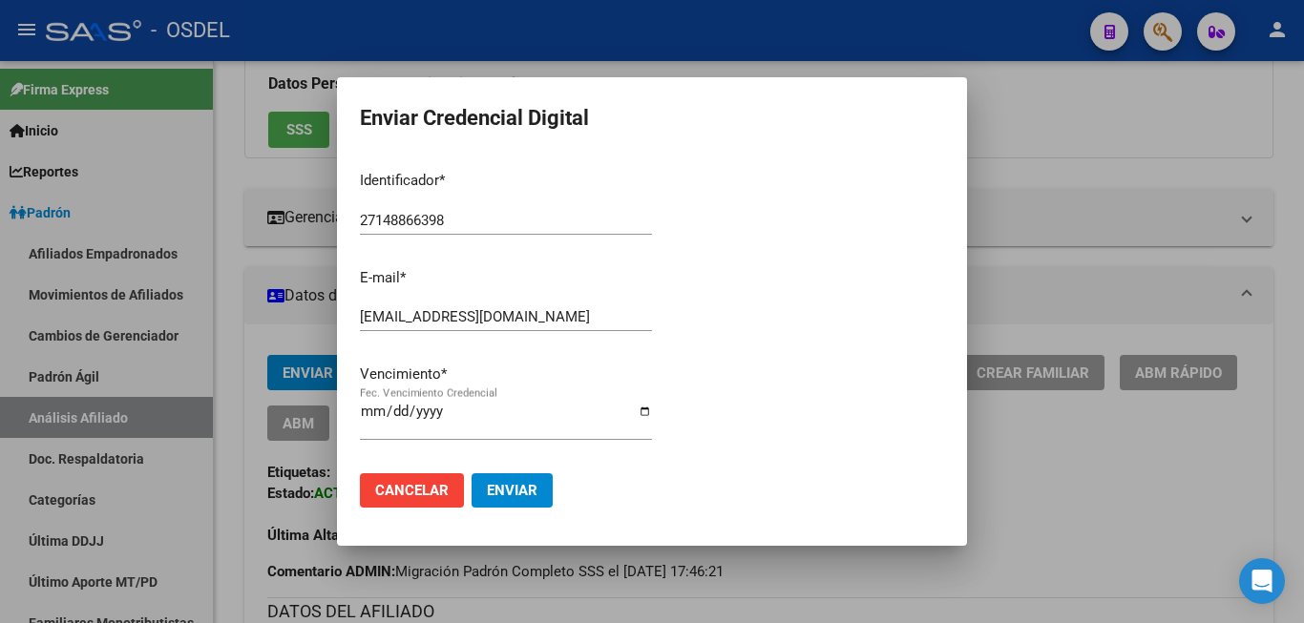
click at [1027, 127] on div at bounding box center [652, 311] width 1304 height 623
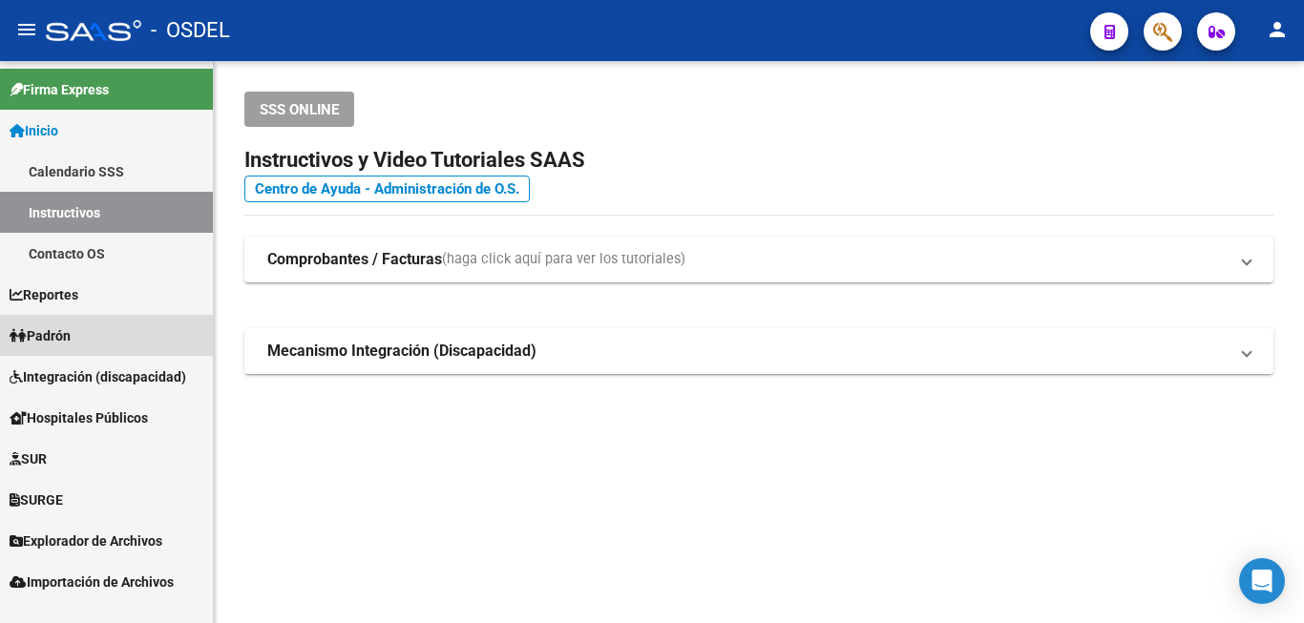
click at [111, 339] on link "Padrón" at bounding box center [106, 335] width 213 height 41
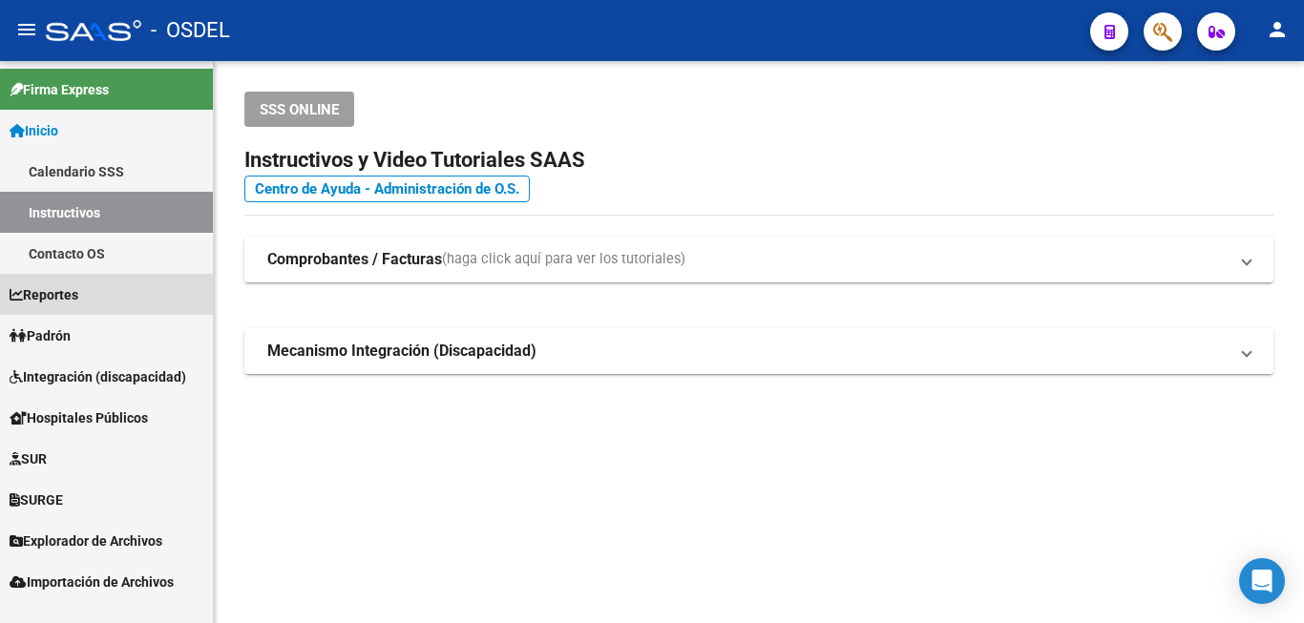
click at [66, 314] on link "Reportes" at bounding box center [106, 294] width 213 height 41
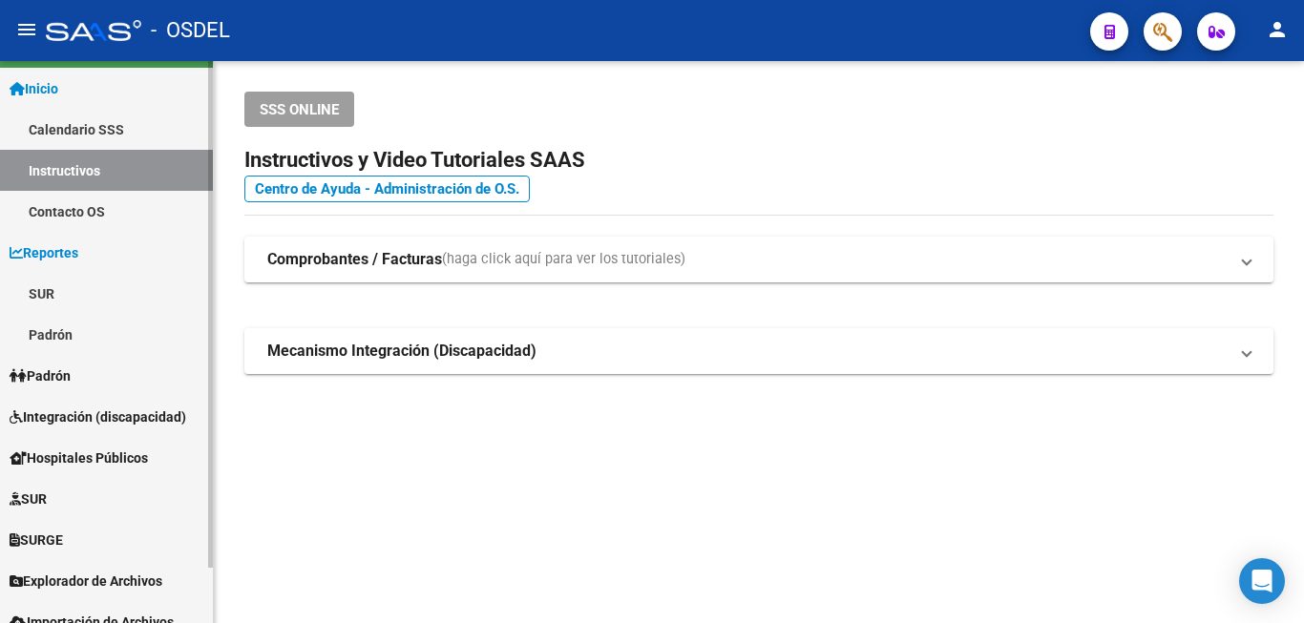
scroll to position [61, 0]
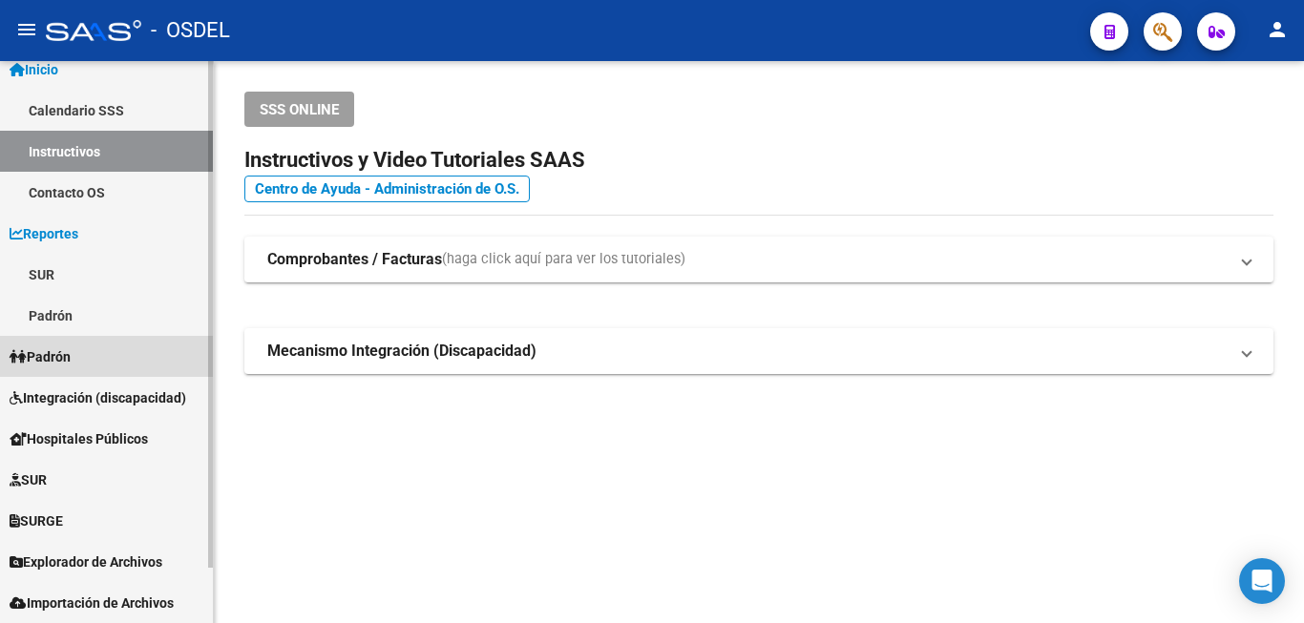
click at [71, 349] on span "Padrón" at bounding box center [40, 356] width 61 height 21
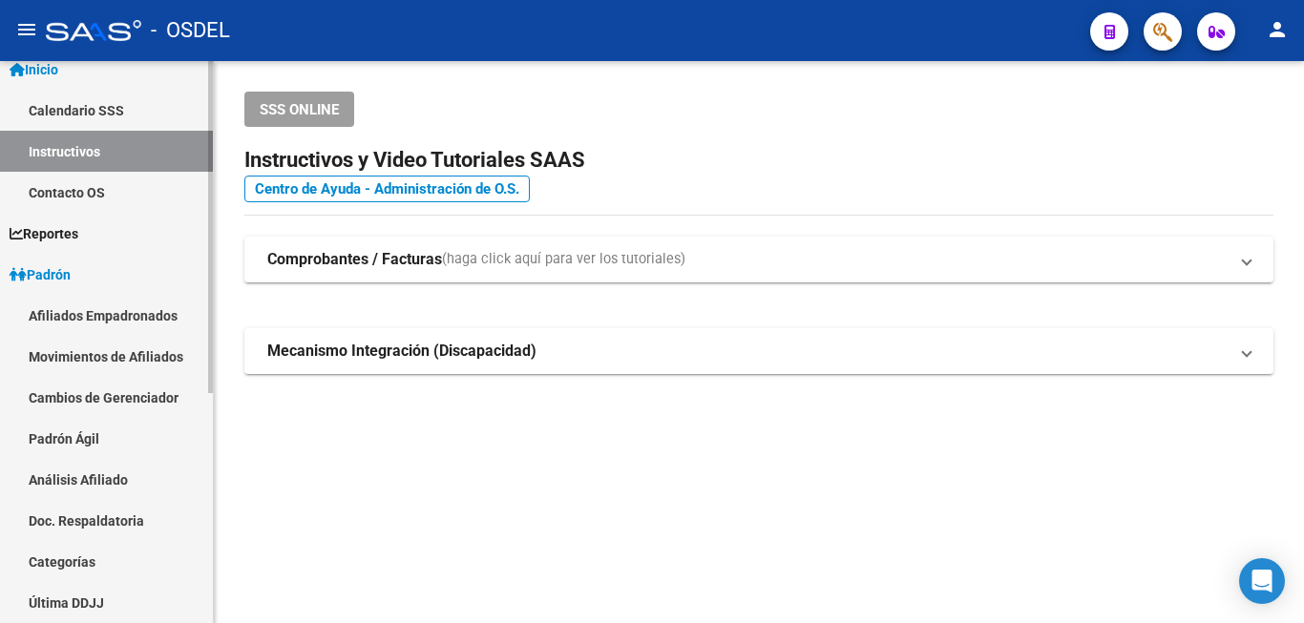
click at [66, 470] on link "Análisis Afiliado" at bounding box center [106, 479] width 213 height 41
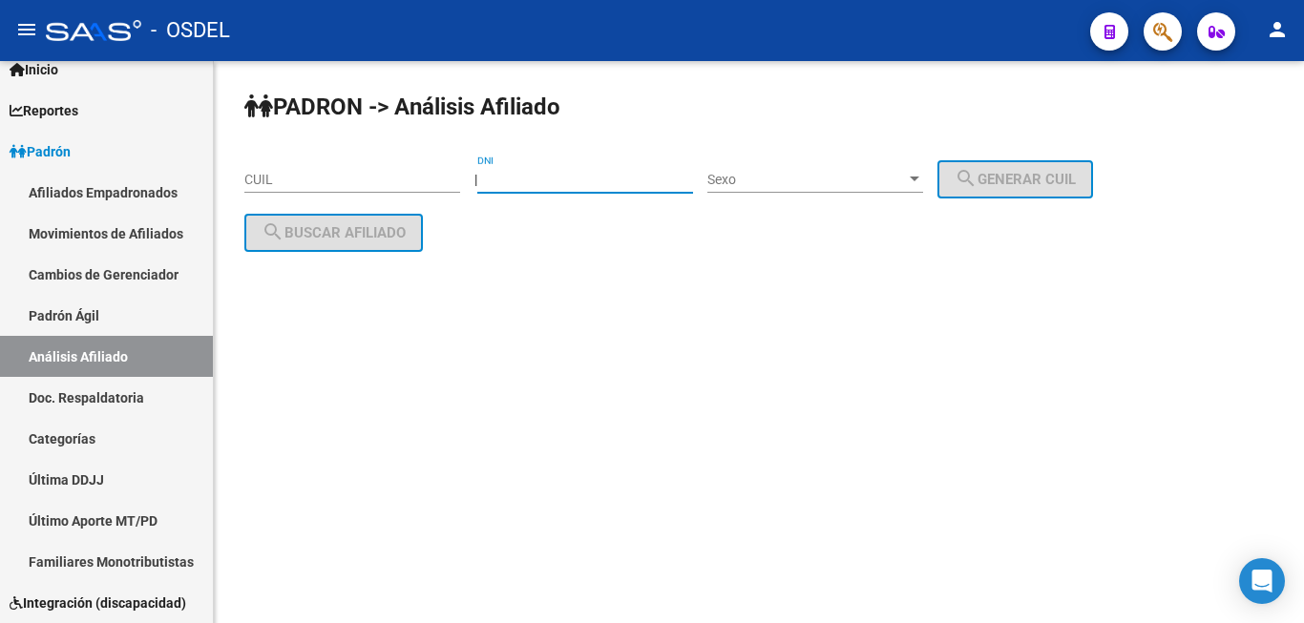
click at [551, 172] on input "DNI" at bounding box center [585, 180] width 216 height 16
paste input "25659527"
type input "25659527"
click at [798, 173] on span "Sexo" at bounding box center [806, 180] width 199 height 16
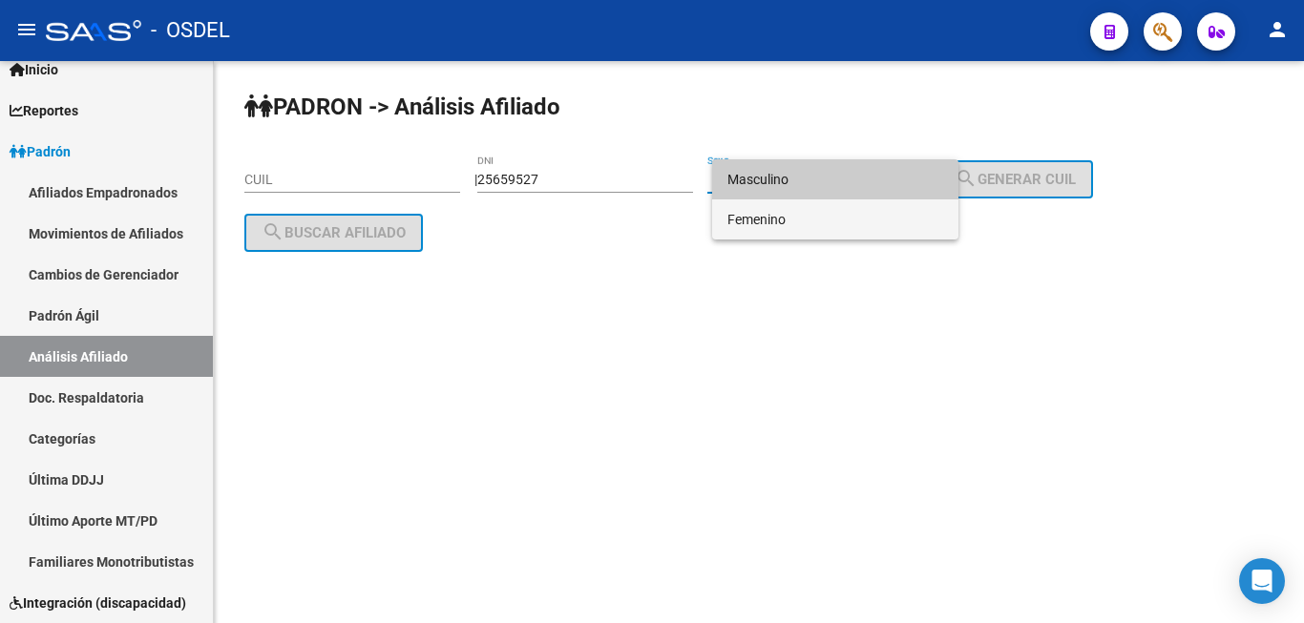
click at [799, 219] on span "Femenino" at bounding box center [835, 219] width 216 height 40
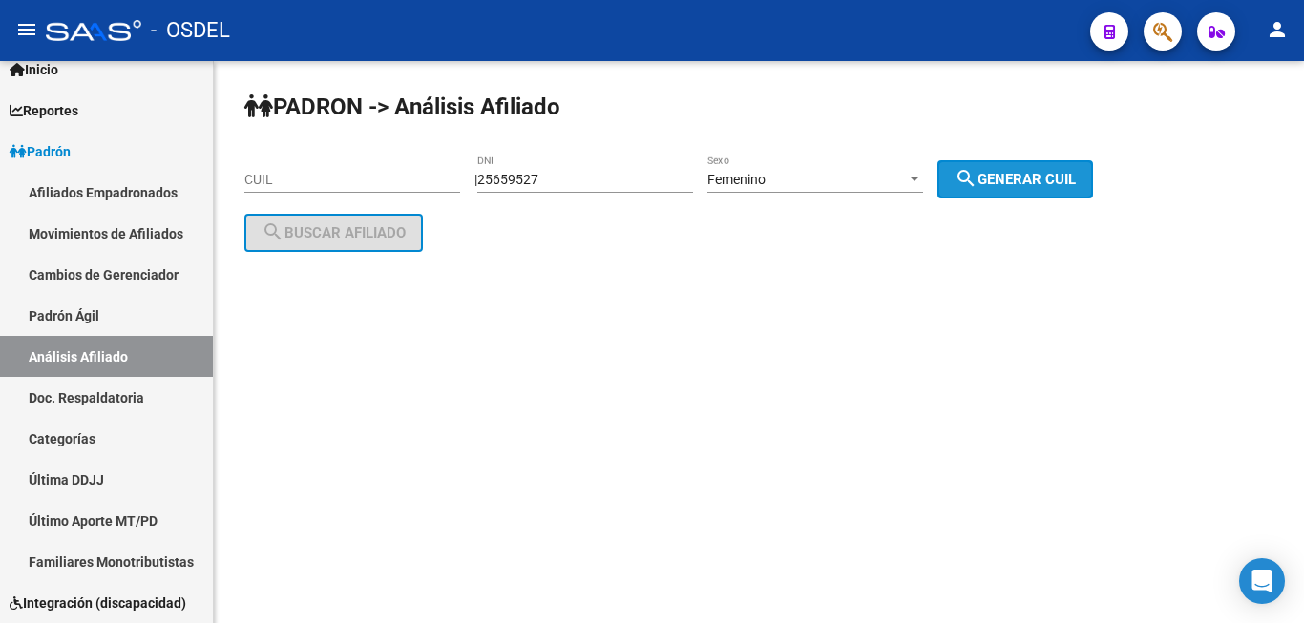
click at [1037, 171] on span "search Generar CUIL" at bounding box center [1014, 179] width 121 height 17
type input "27-25659527-9"
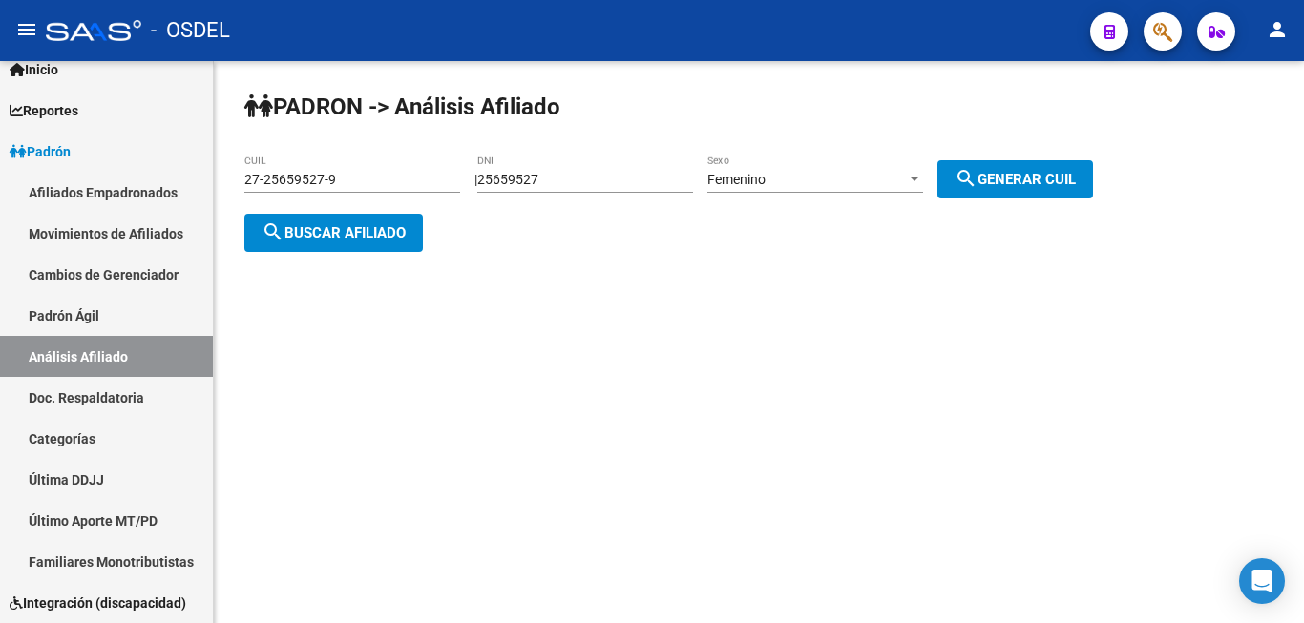
click at [363, 226] on span "search Buscar afiliado" at bounding box center [333, 232] width 144 height 17
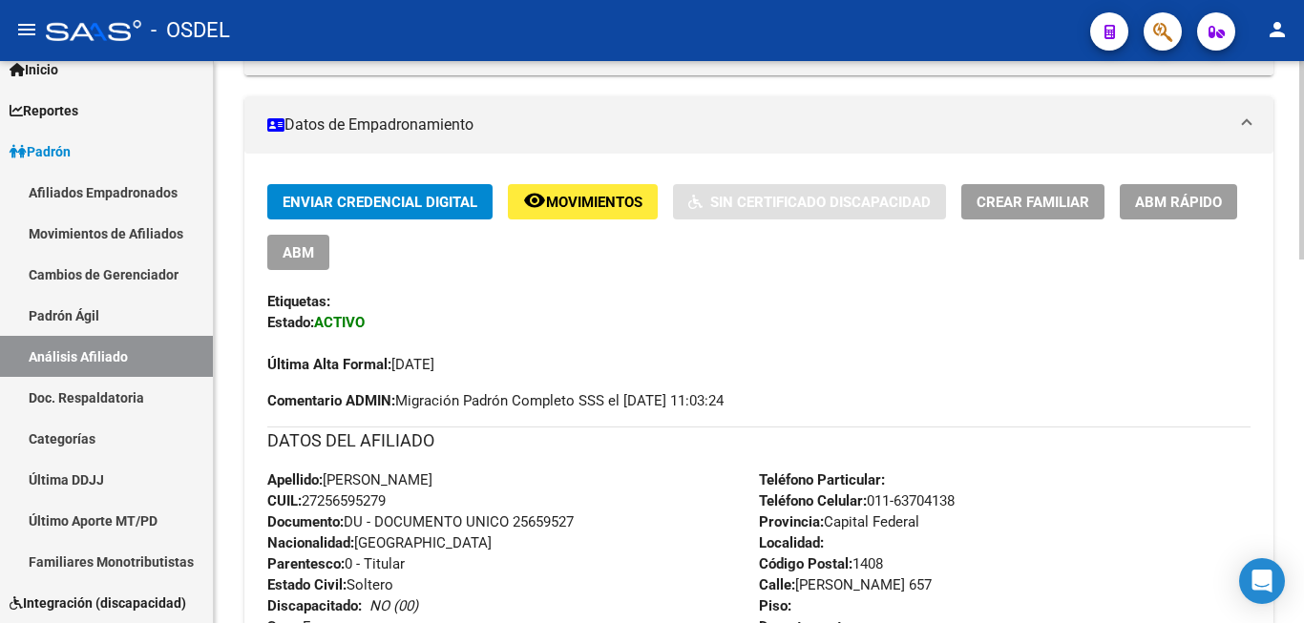
scroll to position [389, 0]
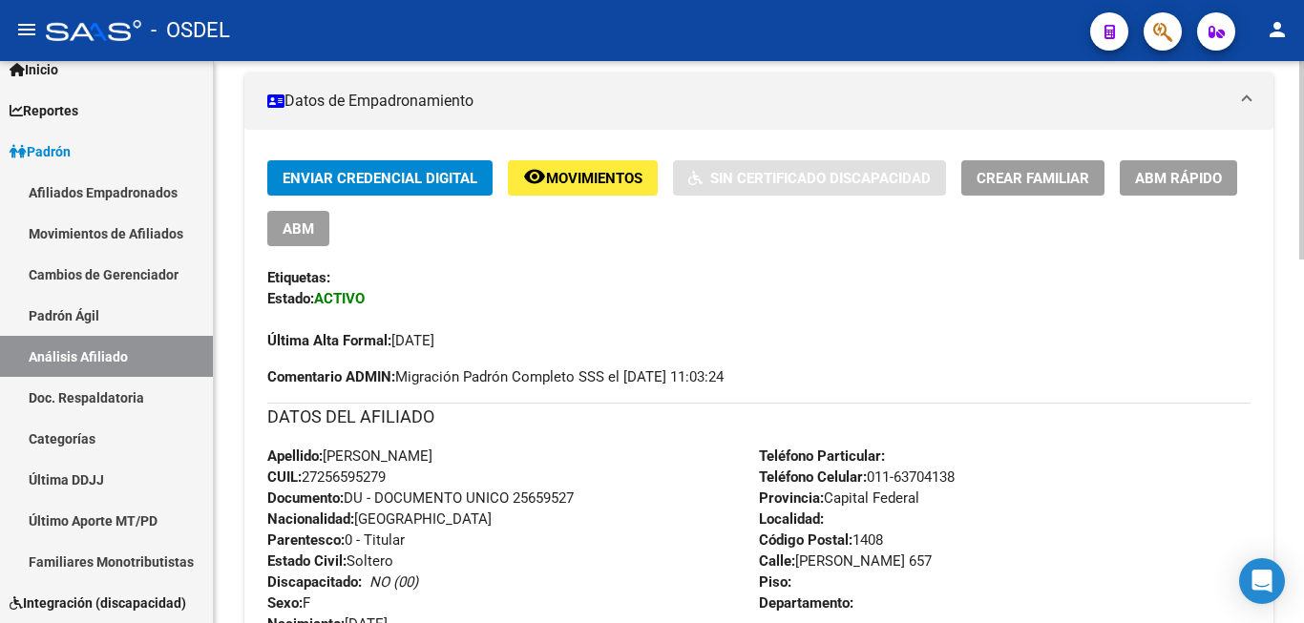
click at [427, 176] on span "Enviar Credencial Digital" at bounding box center [379, 178] width 195 height 17
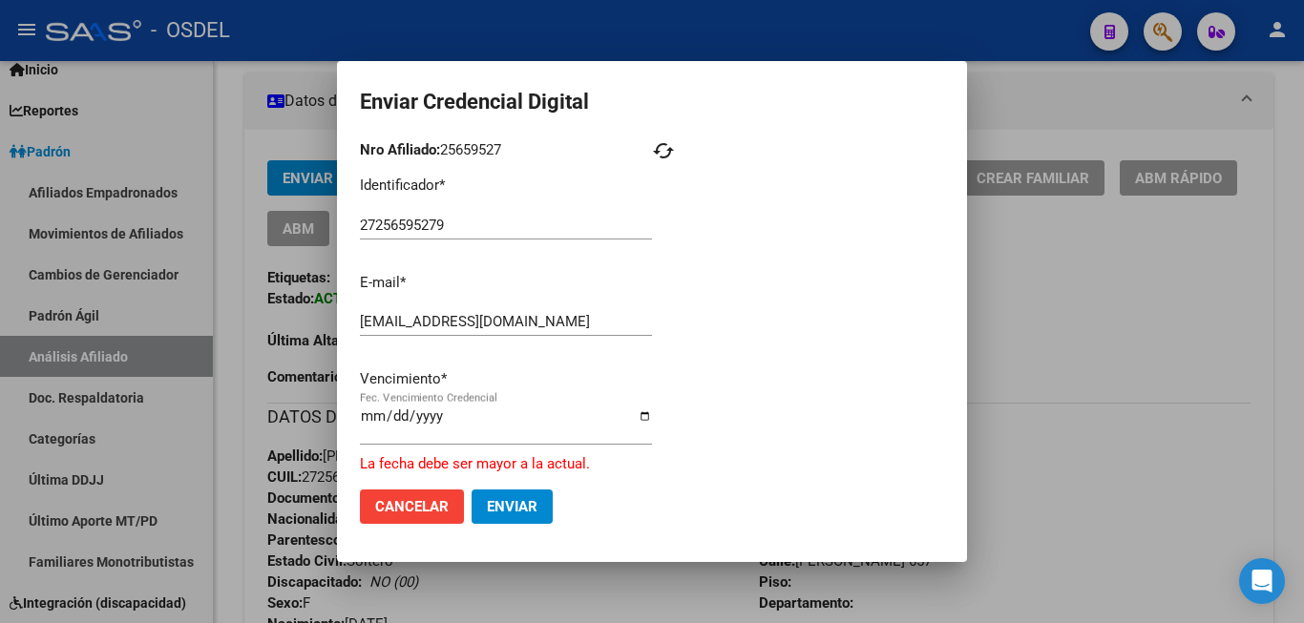
click at [227, 324] on div at bounding box center [652, 311] width 1304 height 623
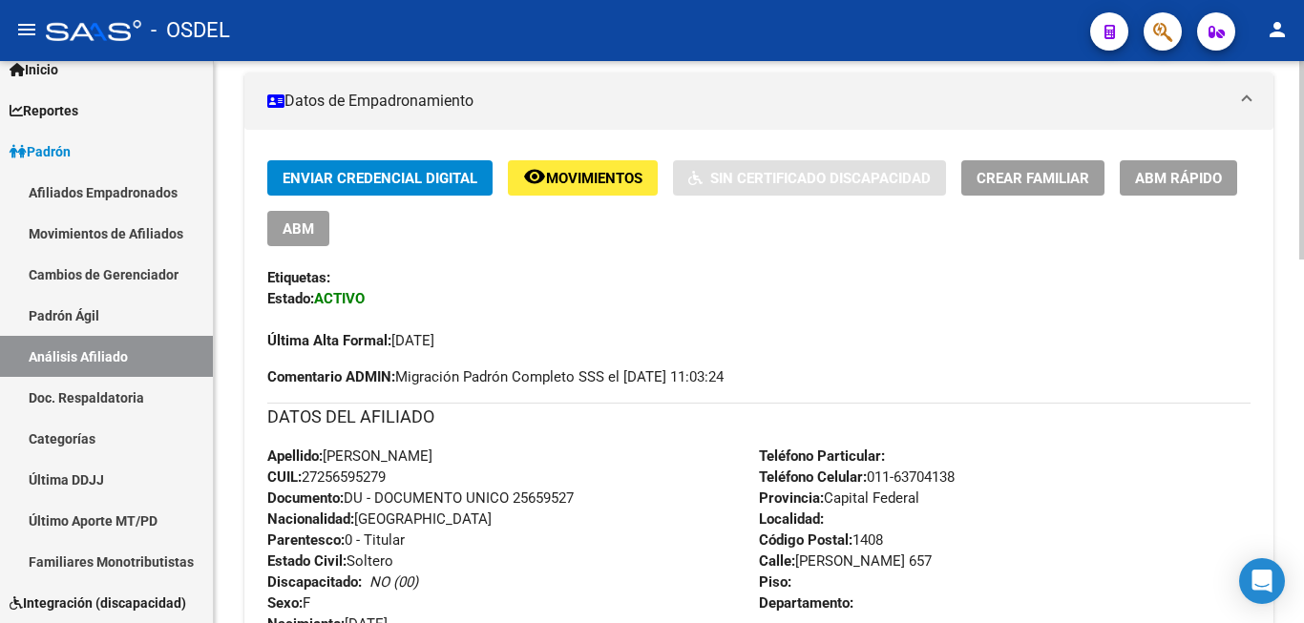
click at [389, 165] on button "Enviar Credencial Digital" at bounding box center [379, 177] width 225 height 35
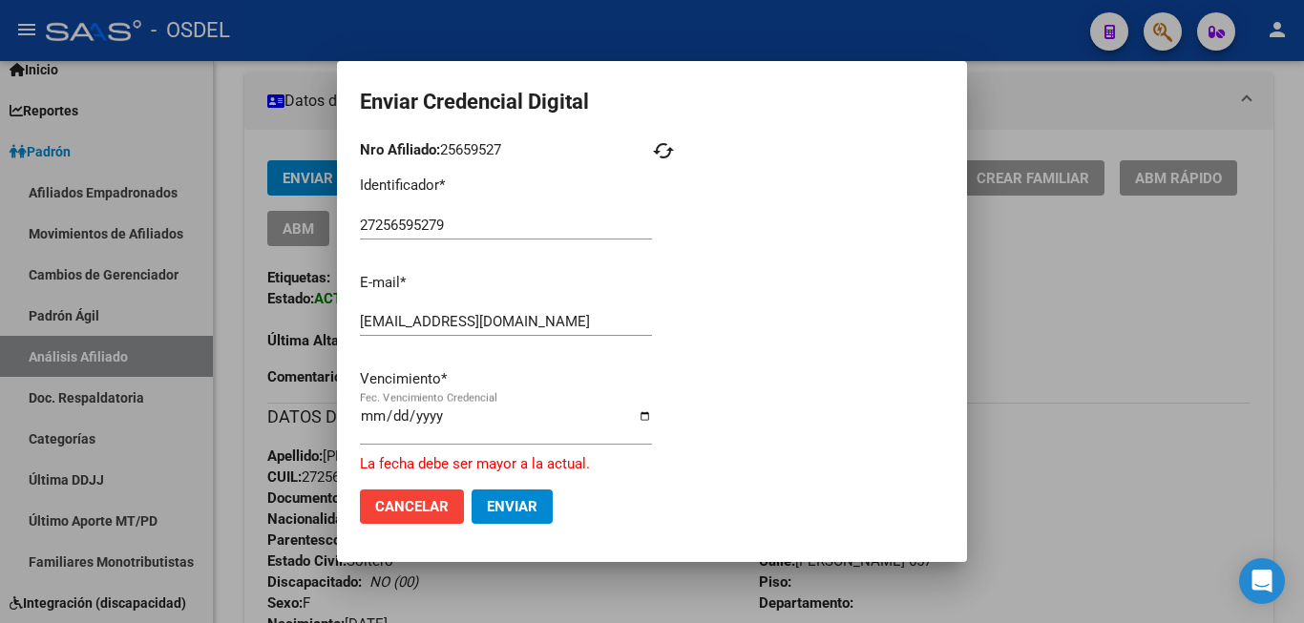
click at [381, 414] on div "2025-02-28 Fec. Vencimiento Credencial" at bounding box center [506, 424] width 292 height 41
drag, startPoint x: 370, startPoint y: 420, endPoint x: 380, endPoint y: 423, distance: 10.0
click at [380, 423] on input "2025-02-28" at bounding box center [506, 423] width 292 height 31
click at [393, 424] on input "2025-01-31" at bounding box center [506, 423] width 292 height 31
type input "2025-12-31"
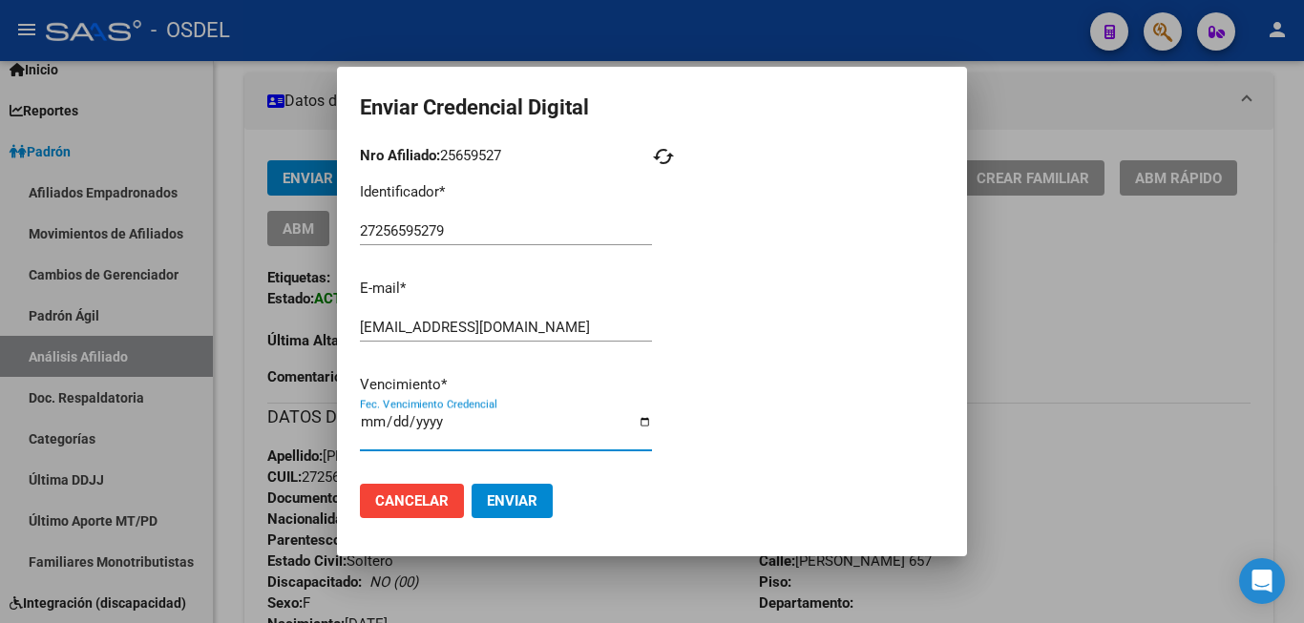
click at [503, 423] on input "2025-12-31" at bounding box center [506, 429] width 292 height 31
click at [499, 492] on span "Enviar" at bounding box center [512, 500] width 51 height 17
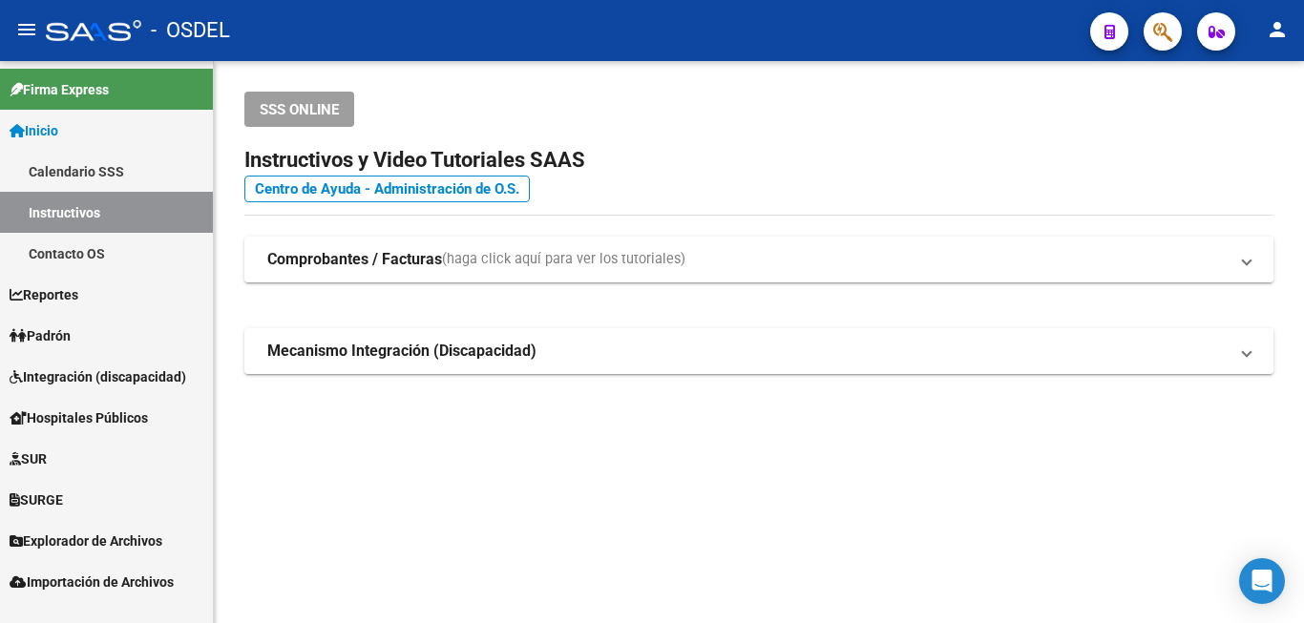
click at [73, 323] on link "Padrón" at bounding box center [106, 335] width 213 height 41
click at [71, 333] on span "Padrón" at bounding box center [40, 335] width 61 height 21
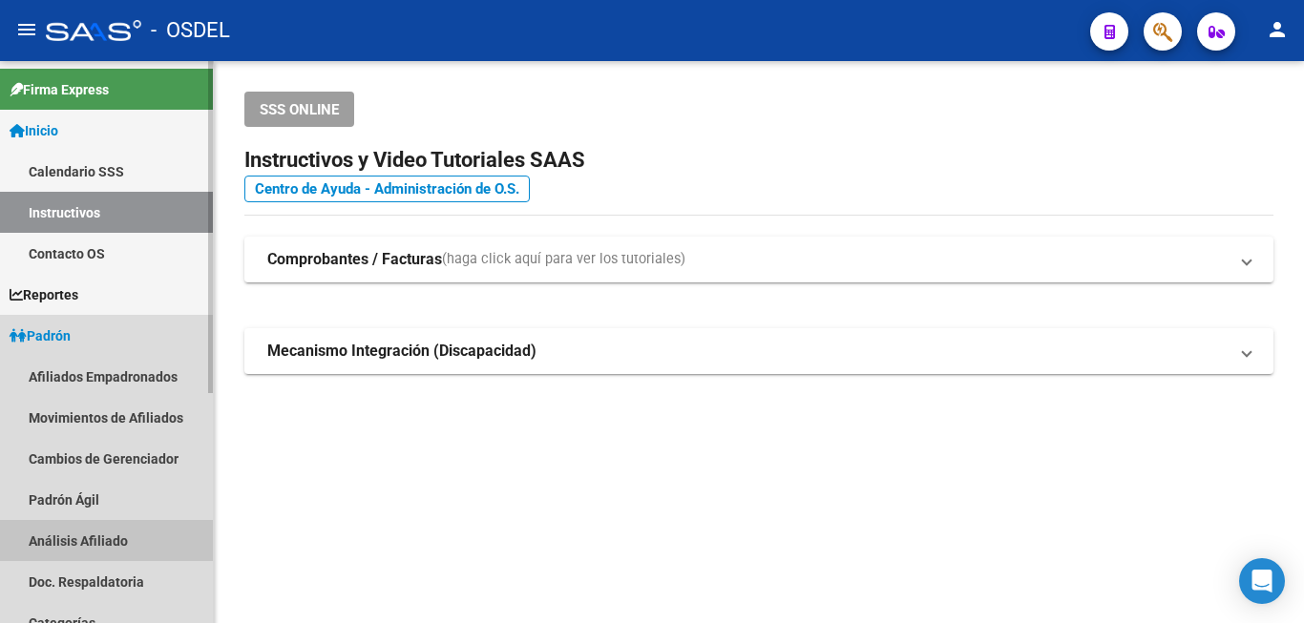
click at [116, 532] on link "Análisis Afiliado" at bounding box center [106, 540] width 213 height 41
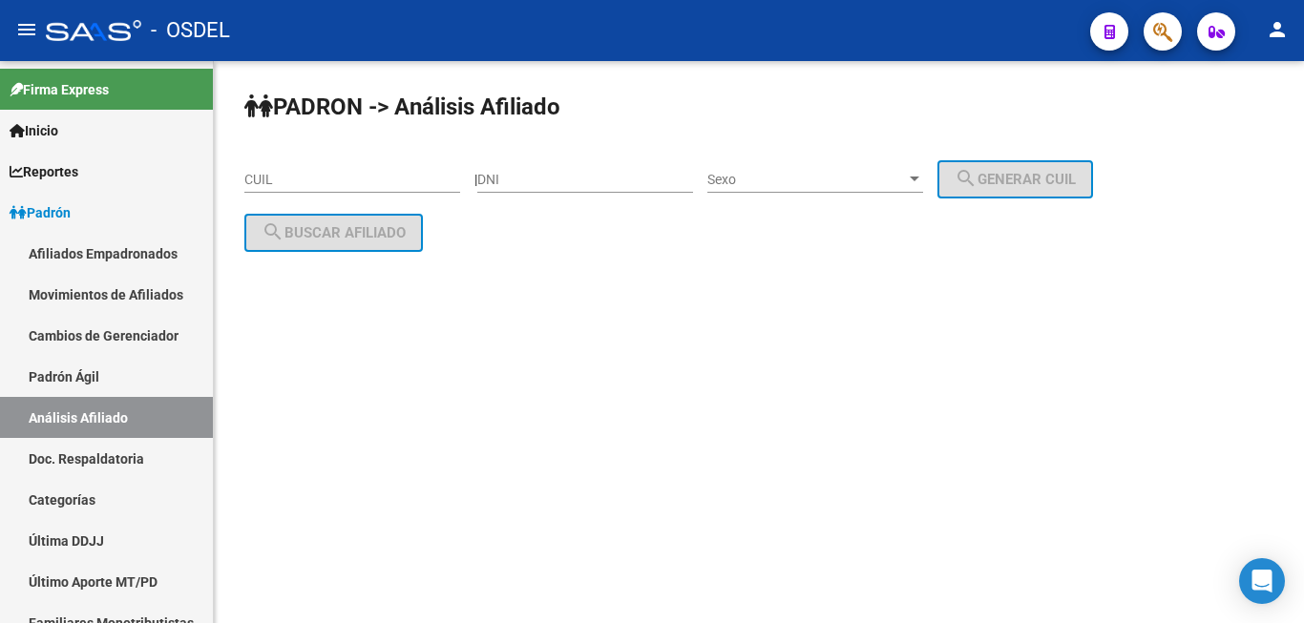
click at [639, 162] on div "DNI" at bounding box center [585, 174] width 216 height 38
click at [590, 178] on input "DNI" at bounding box center [585, 180] width 216 height 16
paste input "4517431"
type input "4517431"
click at [852, 163] on div "Sexo Sexo" at bounding box center [815, 174] width 216 height 38
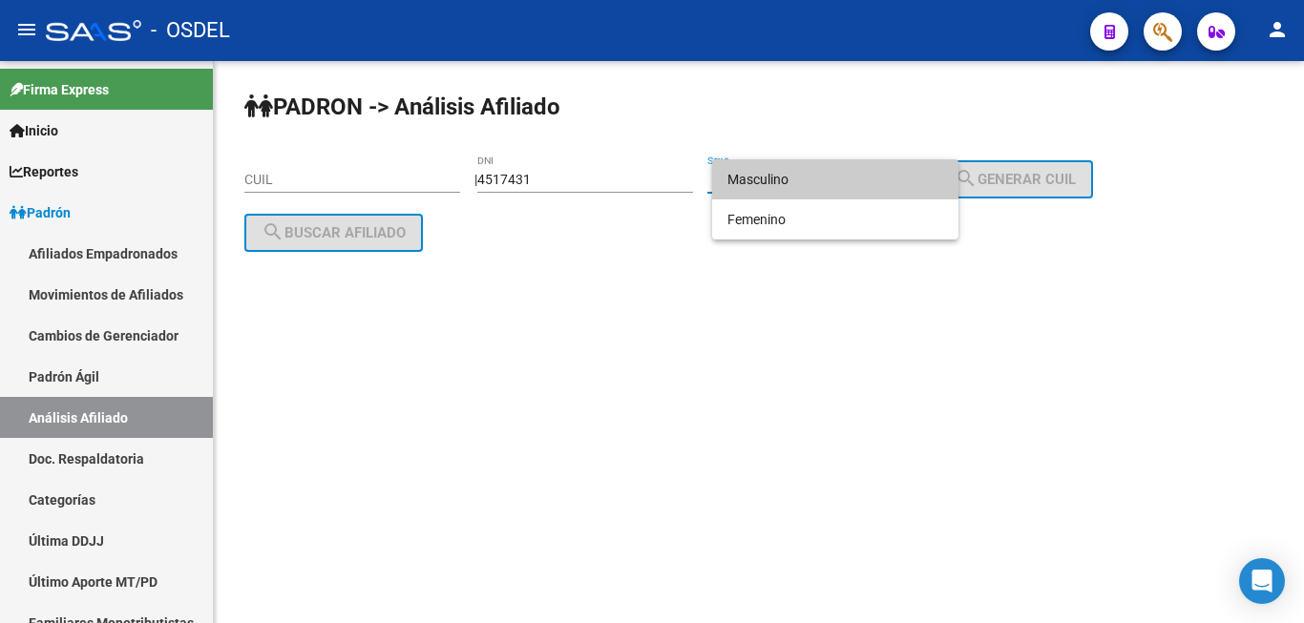
click at [866, 184] on span "Masculino" at bounding box center [835, 179] width 216 height 40
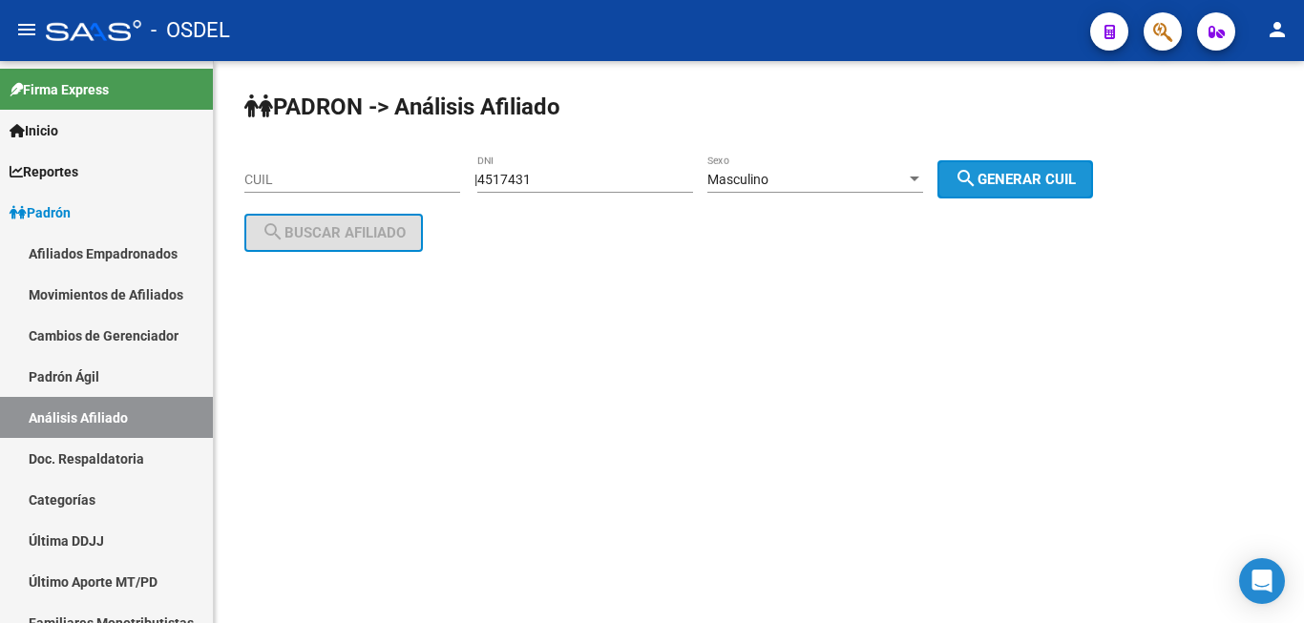
click at [1026, 179] on span "search Generar CUIL" at bounding box center [1014, 179] width 121 height 17
type input "20-04517431-0"
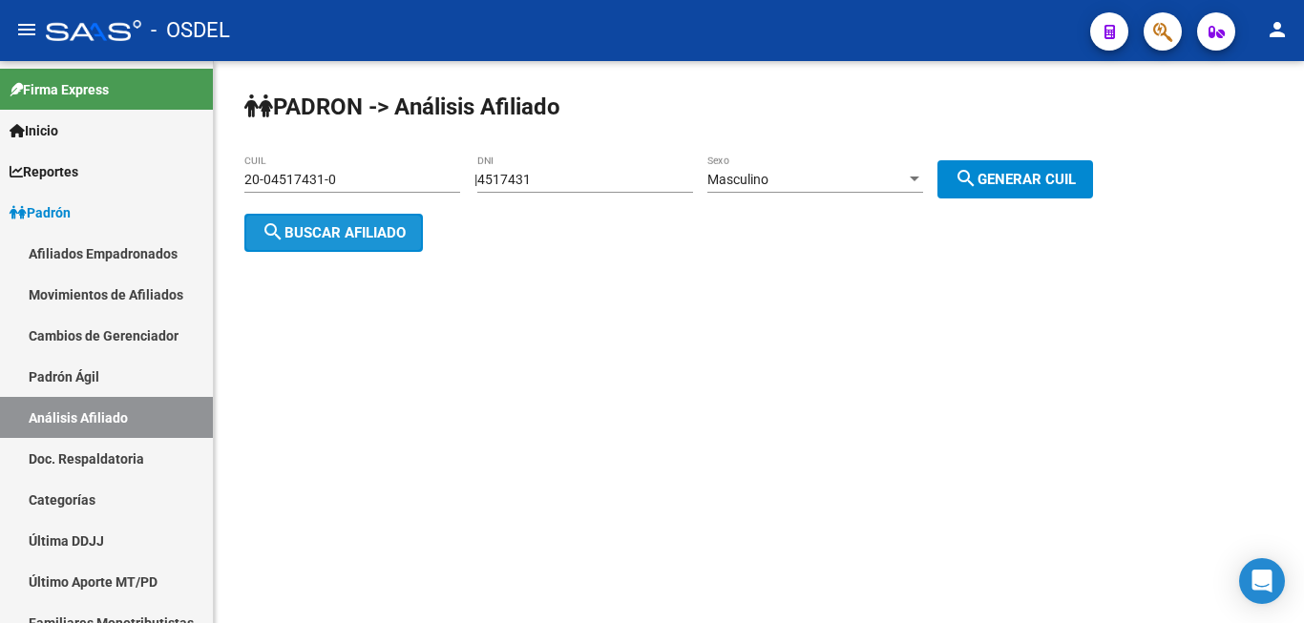
click at [366, 227] on span "search Buscar afiliado" at bounding box center [333, 232] width 144 height 17
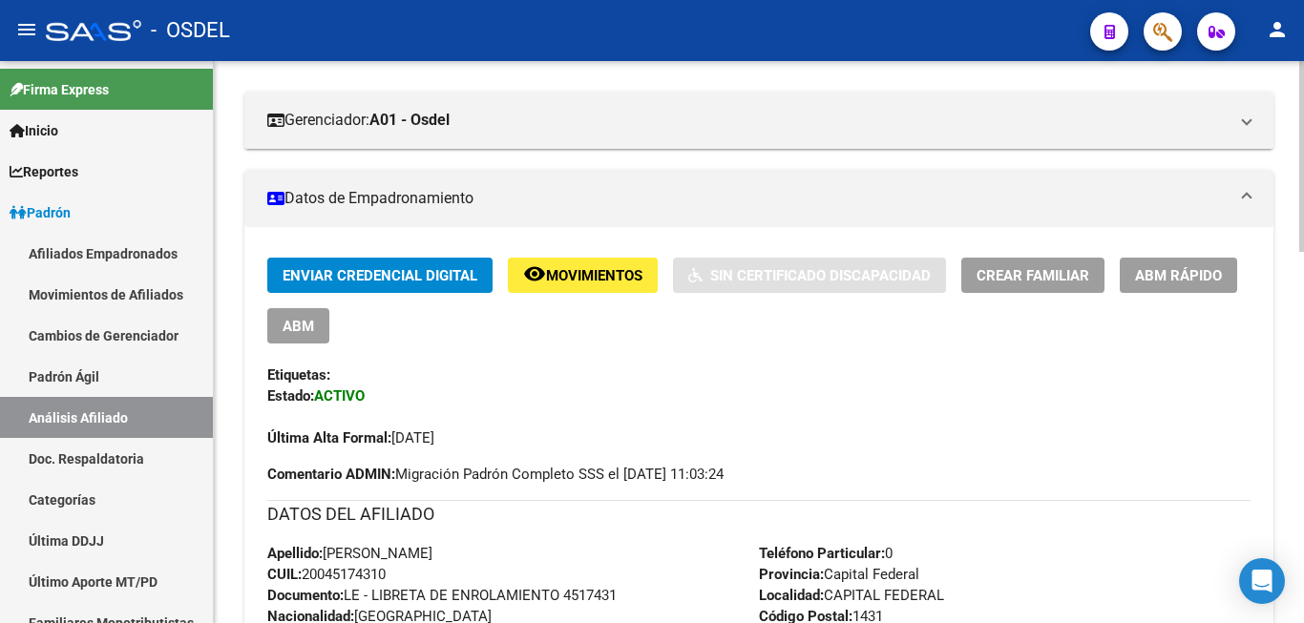
scroll to position [195, 0]
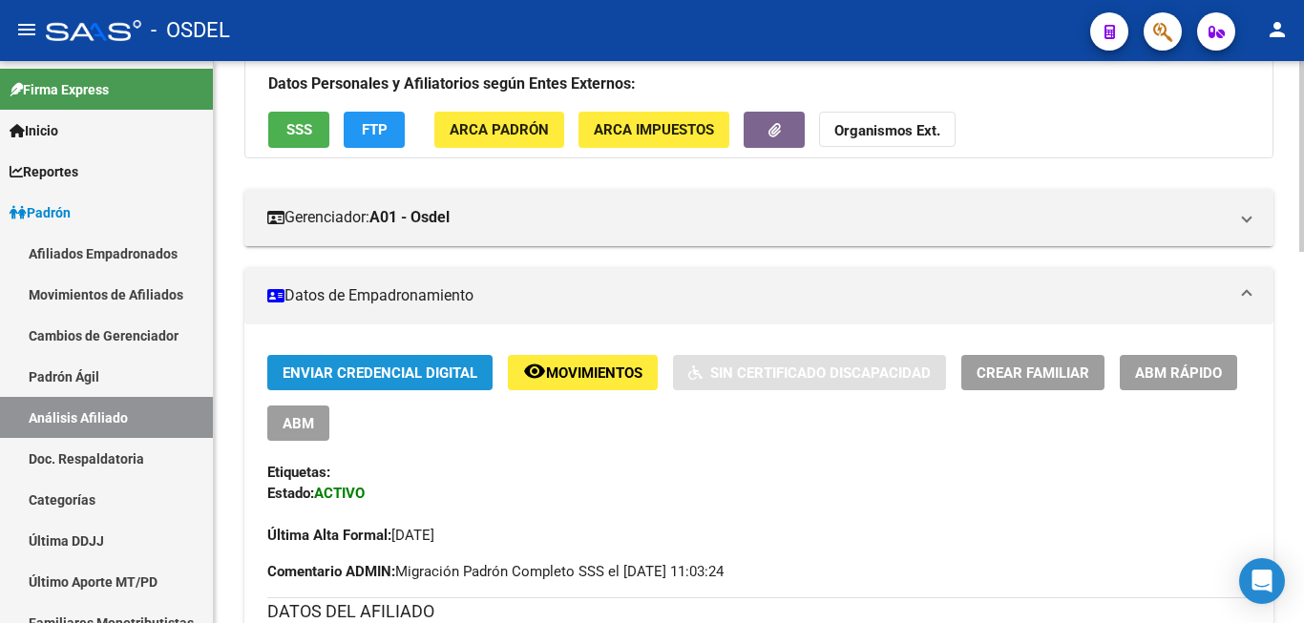
click at [421, 367] on span "Enviar Credencial Digital" at bounding box center [379, 373] width 195 height 17
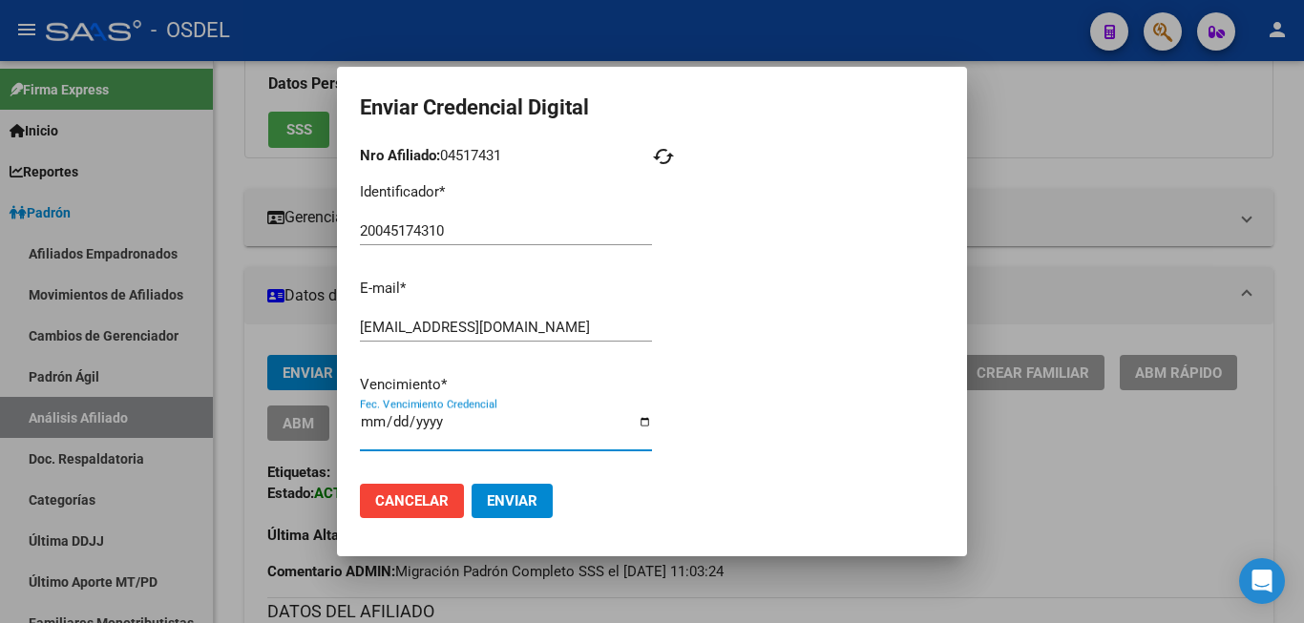
click at [379, 427] on input "2025-11-30" at bounding box center [506, 429] width 292 height 31
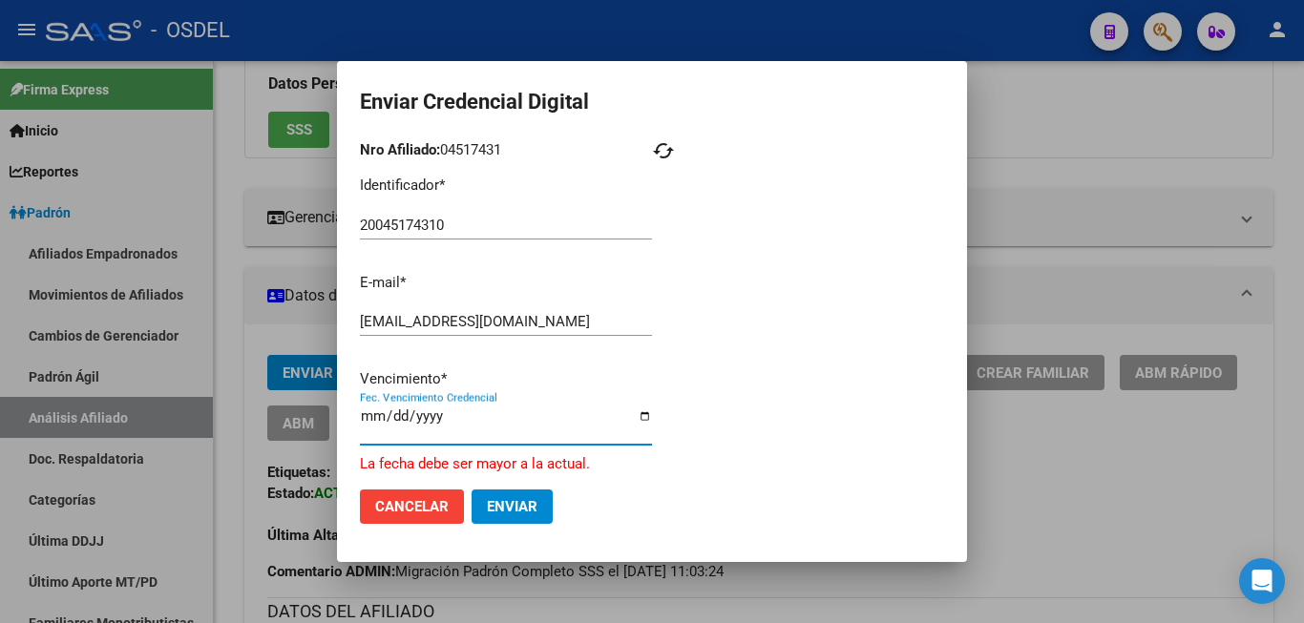
type input "2025-12-31"
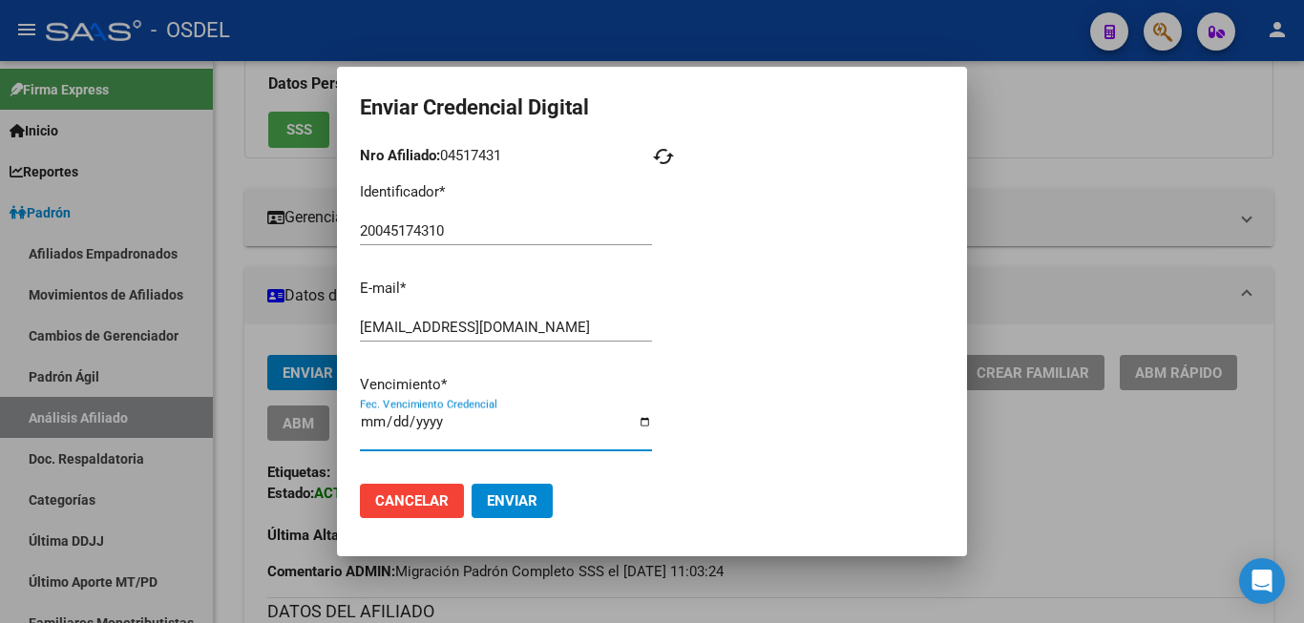
click at [804, 432] on div "cached" at bounding box center [798, 307] width 292 height 324
click at [525, 484] on button "Enviar" at bounding box center [511, 501] width 81 height 34
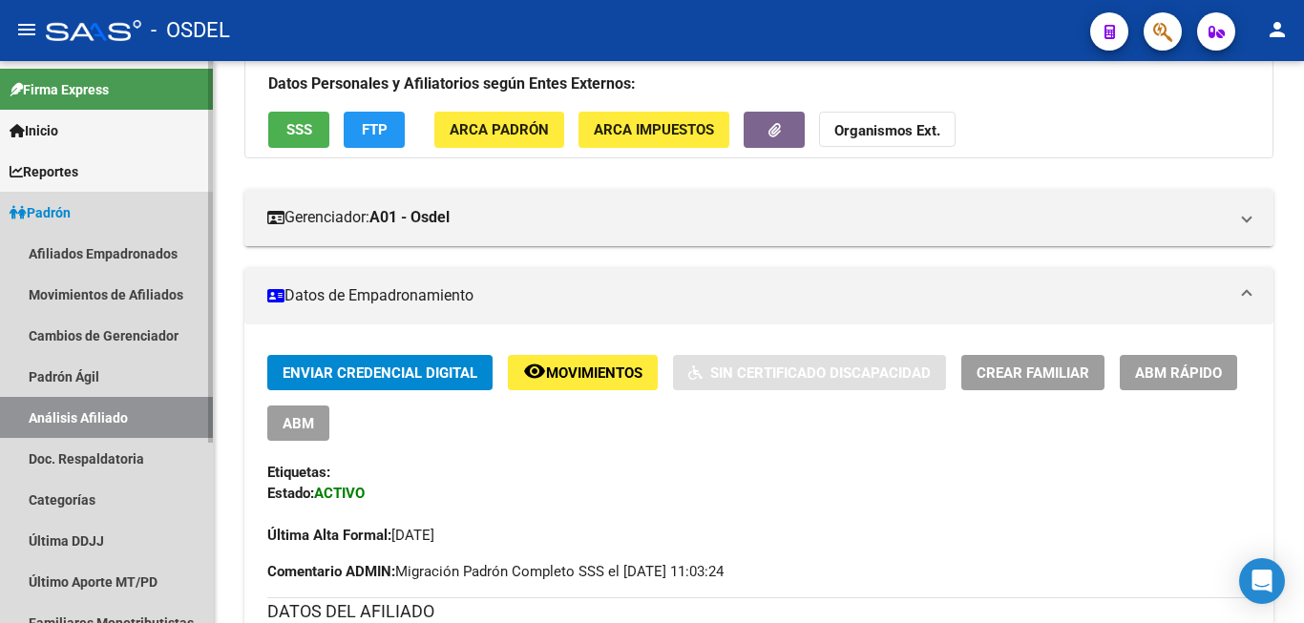
click at [106, 201] on link "Padrón" at bounding box center [106, 212] width 213 height 41
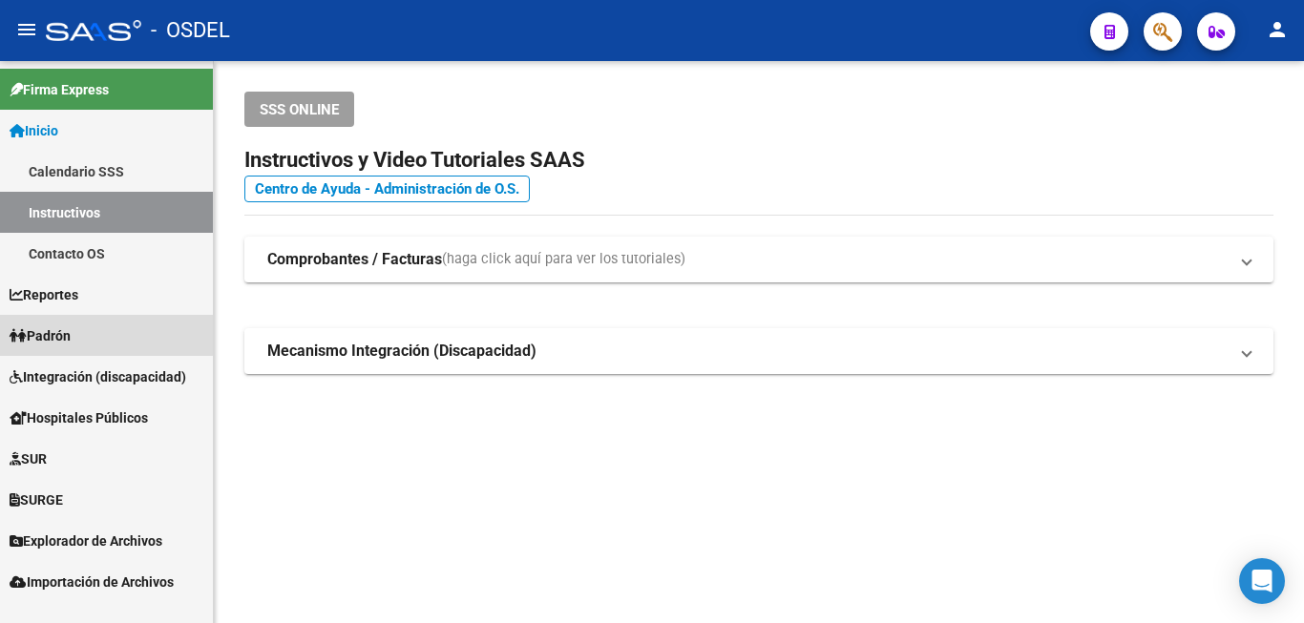
click at [83, 324] on link "Padrón" at bounding box center [106, 335] width 213 height 41
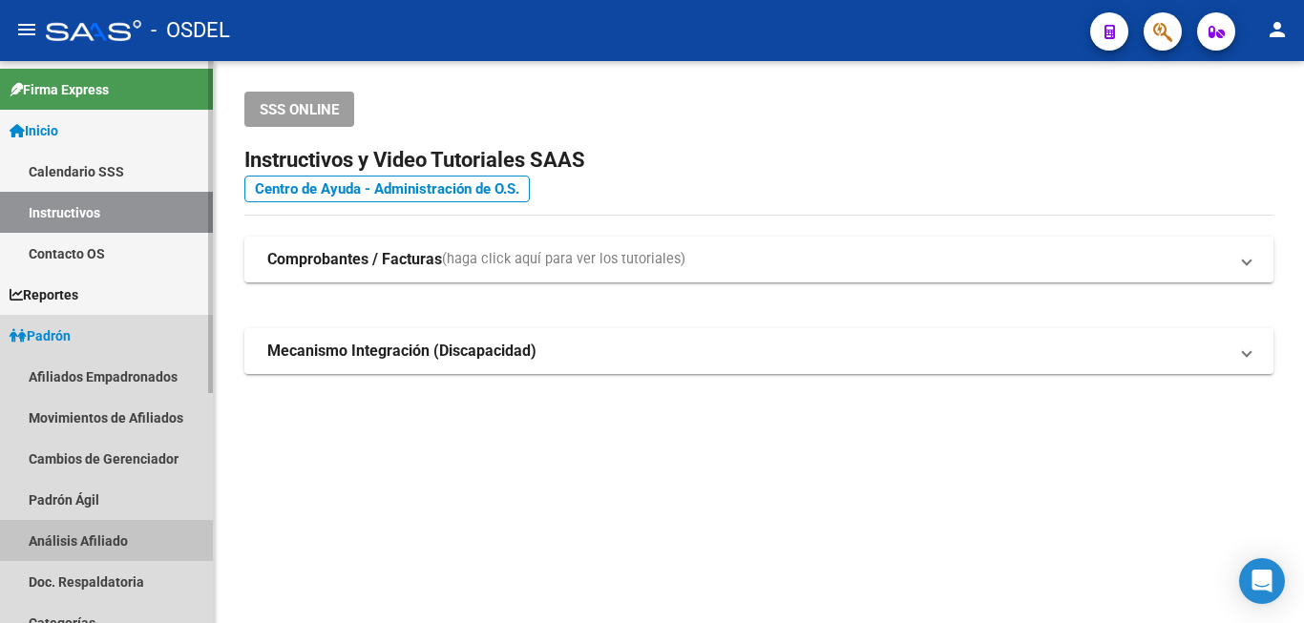
click at [98, 536] on link "Análisis Afiliado" at bounding box center [106, 540] width 213 height 41
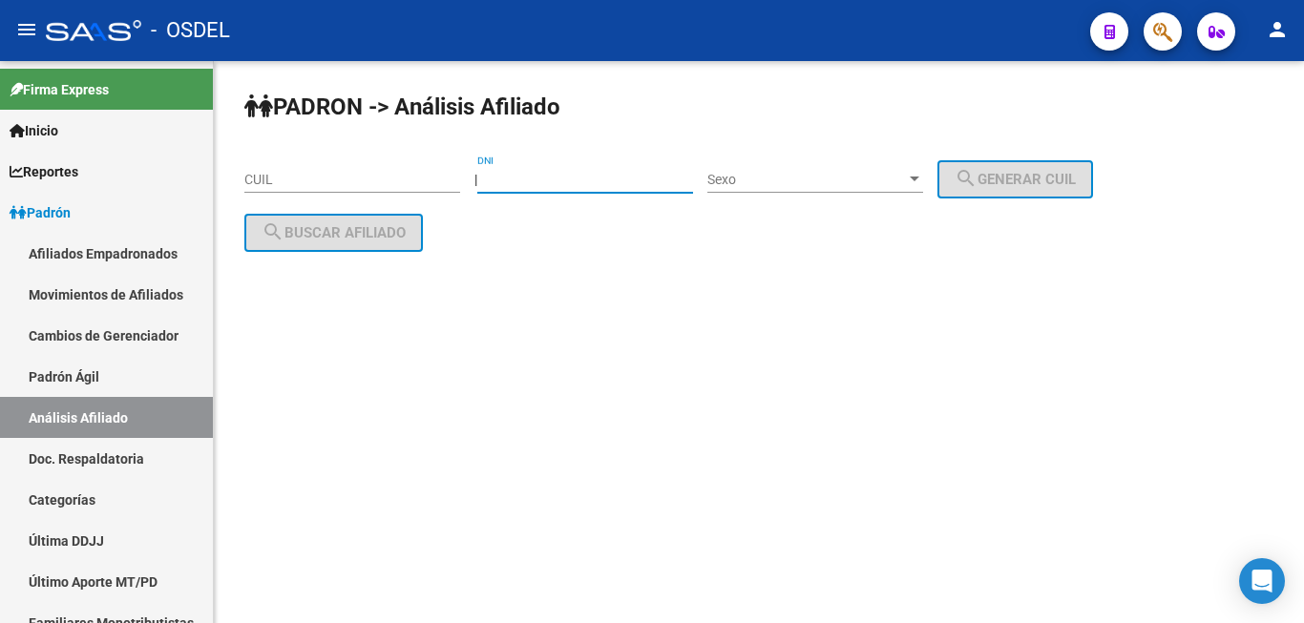
click at [586, 173] on input "DNI" at bounding box center [585, 180] width 216 height 16
paste input "4390941"
type input "4390941"
click at [788, 170] on div "Sexo Sexo" at bounding box center [815, 174] width 216 height 38
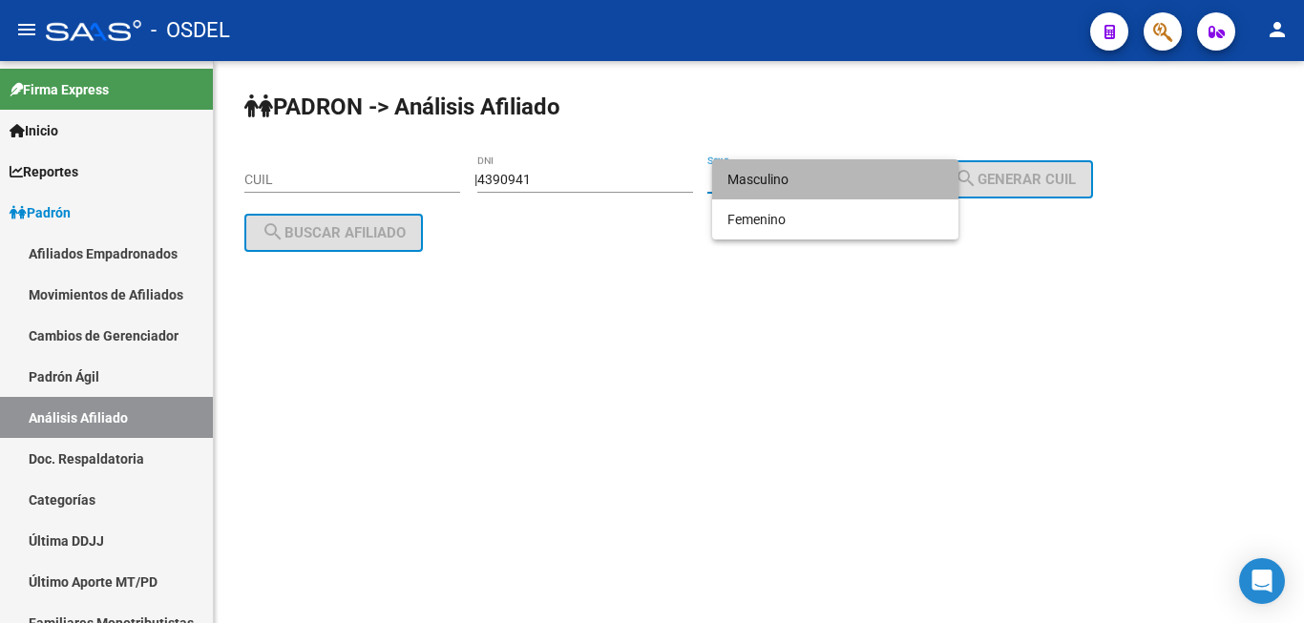
click at [791, 170] on span "Masculino" at bounding box center [835, 179] width 216 height 40
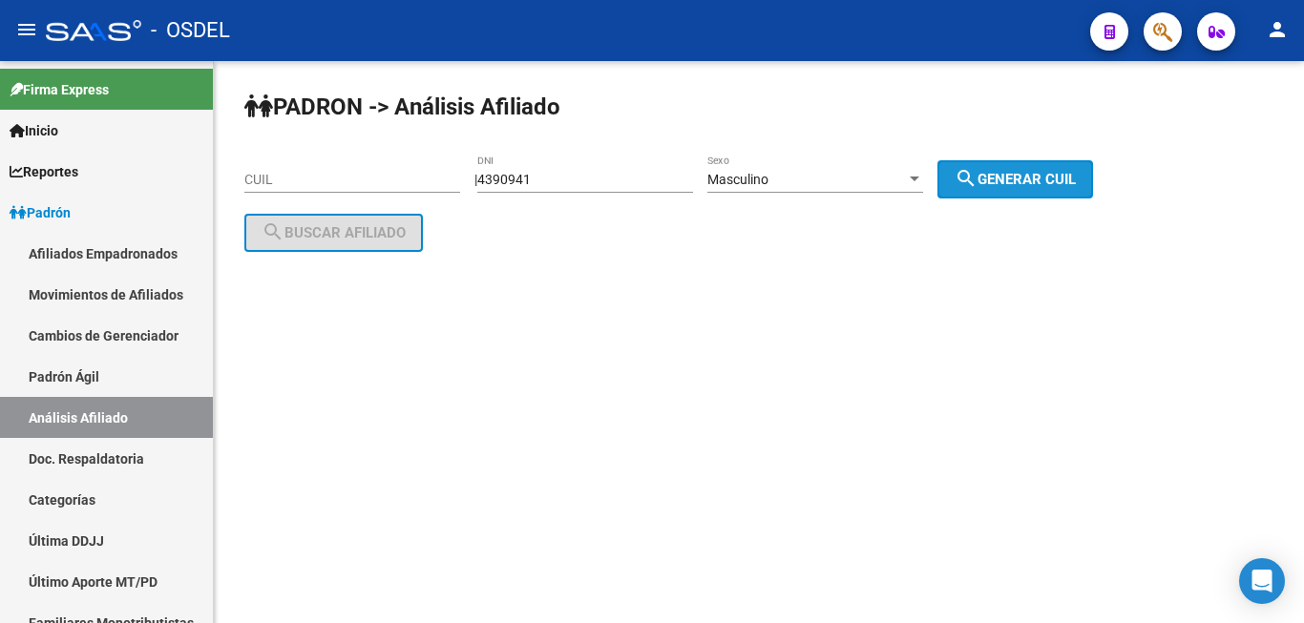
click at [1076, 183] on span "search Generar CUIL" at bounding box center [1014, 179] width 121 height 17
type input "20-04390941-0"
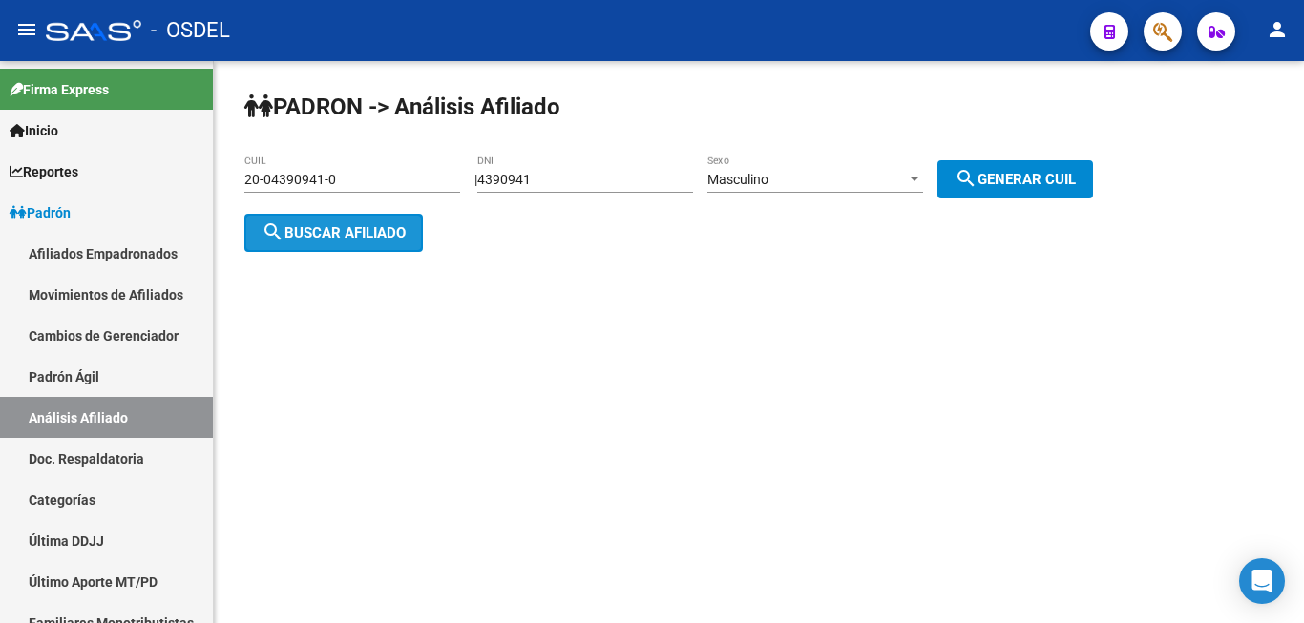
click at [368, 217] on button "search Buscar afiliado" at bounding box center [333, 233] width 178 height 38
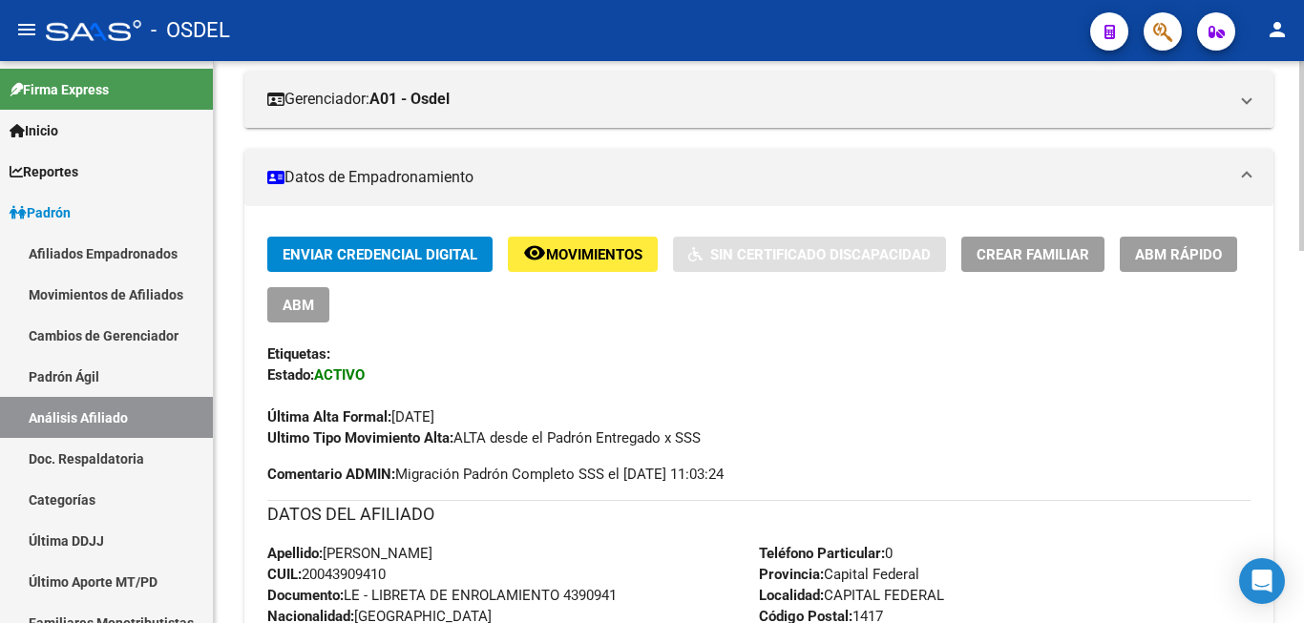
scroll to position [389, 0]
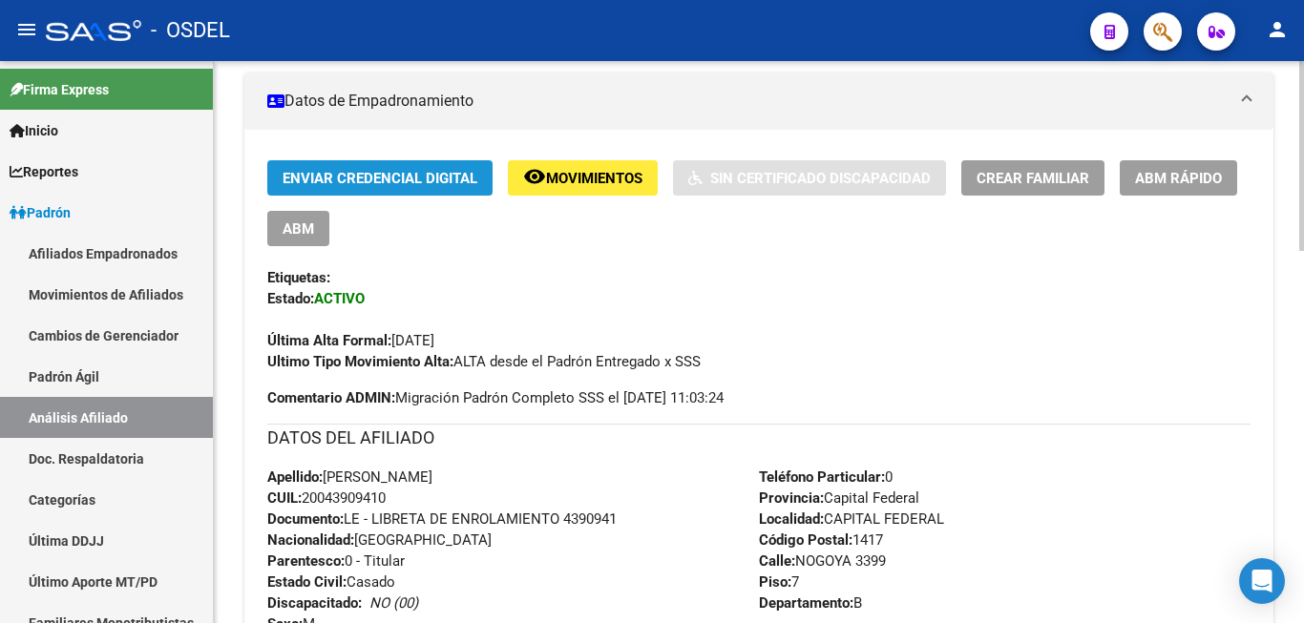
click at [409, 164] on button "Enviar Credencial Digital" at bounding box center [379, 177] width 225 height 35
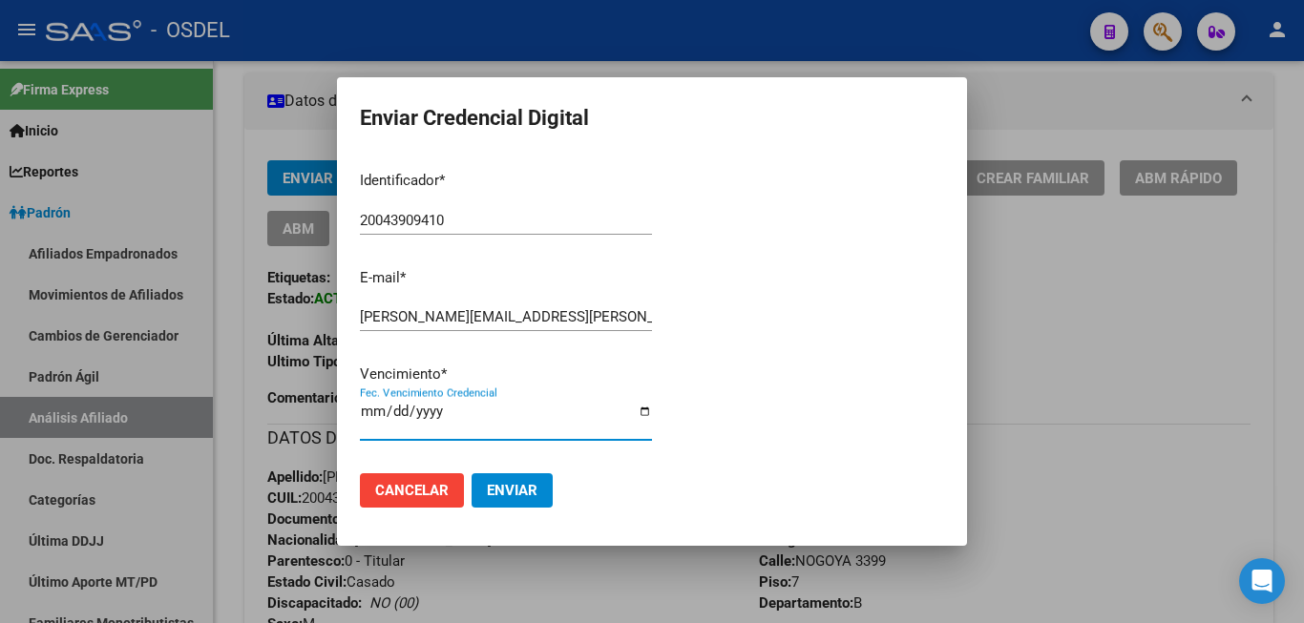
click at [374, 417] on input "2025-11-30" at bounding box center [506, 419] width 292 height 31
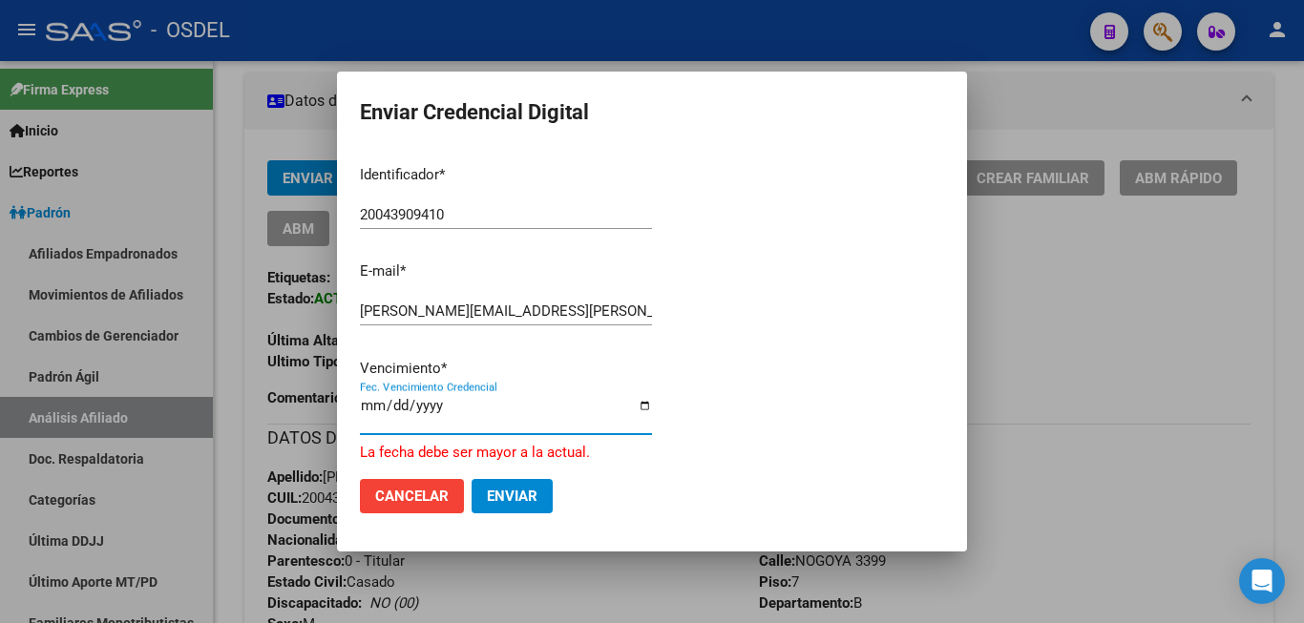
type input "2025-12-31"
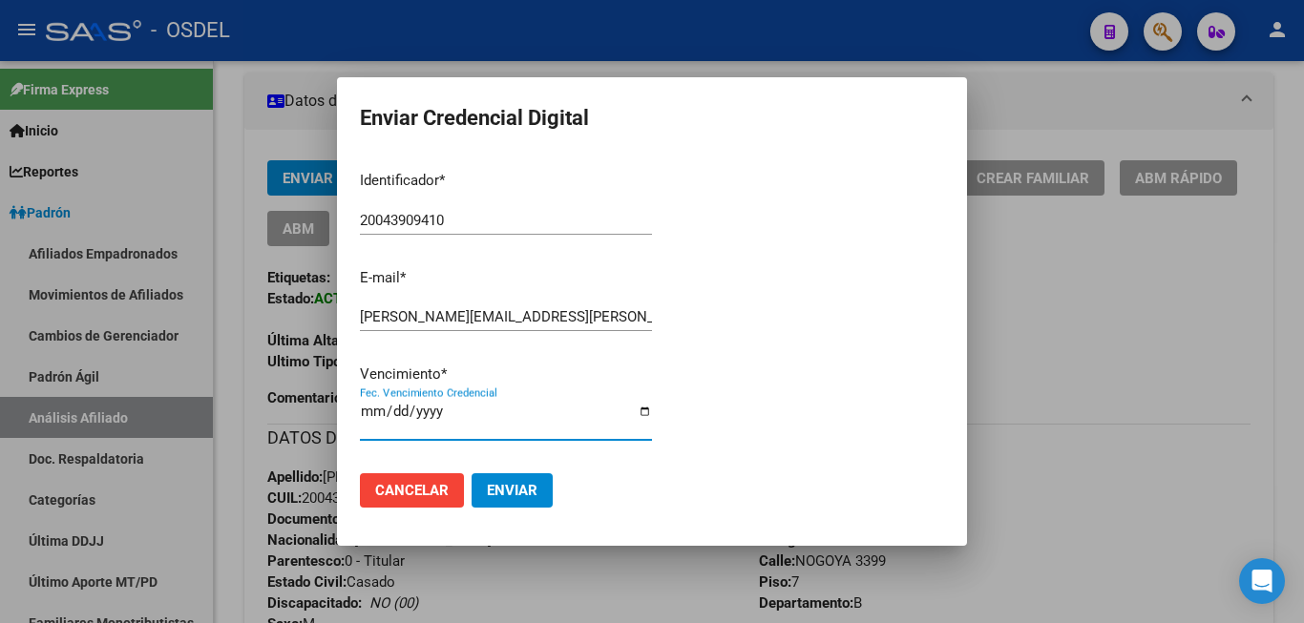
click at [606, 415] on input "2025-12-31" at bounding box center [506, 419] width 292 height 31
click at [520, 485] on span "Enviar" at bounding box center [512, 490] width 51 height 17
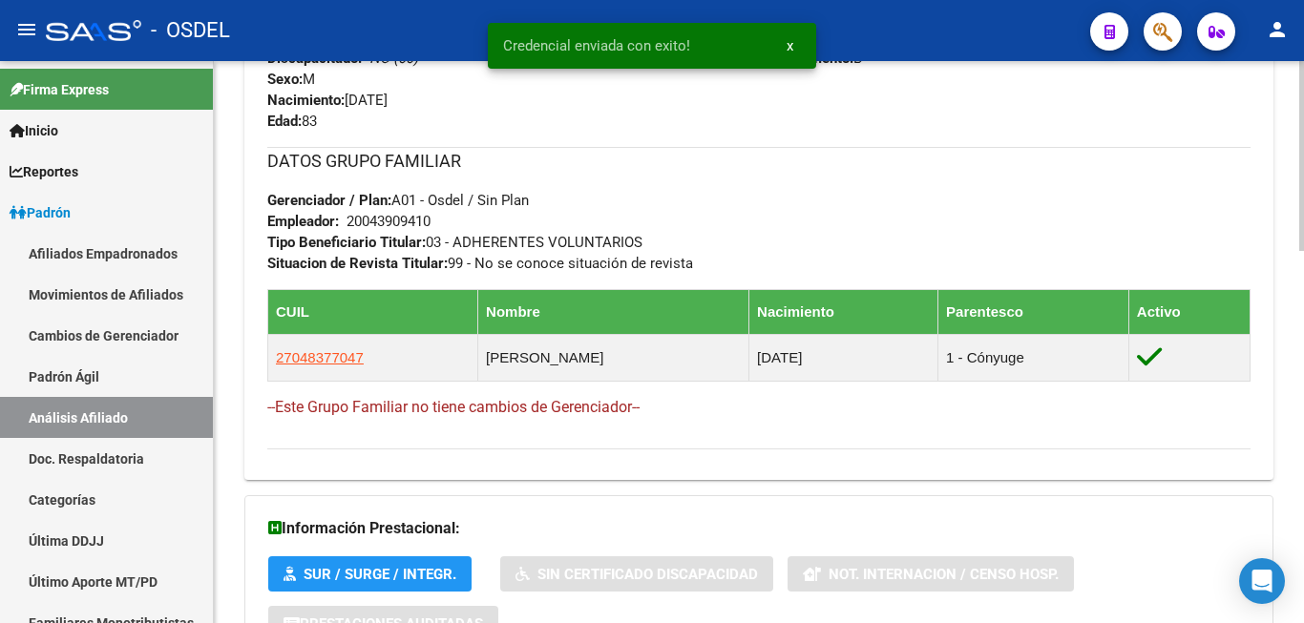
scroll to position [973, 0]
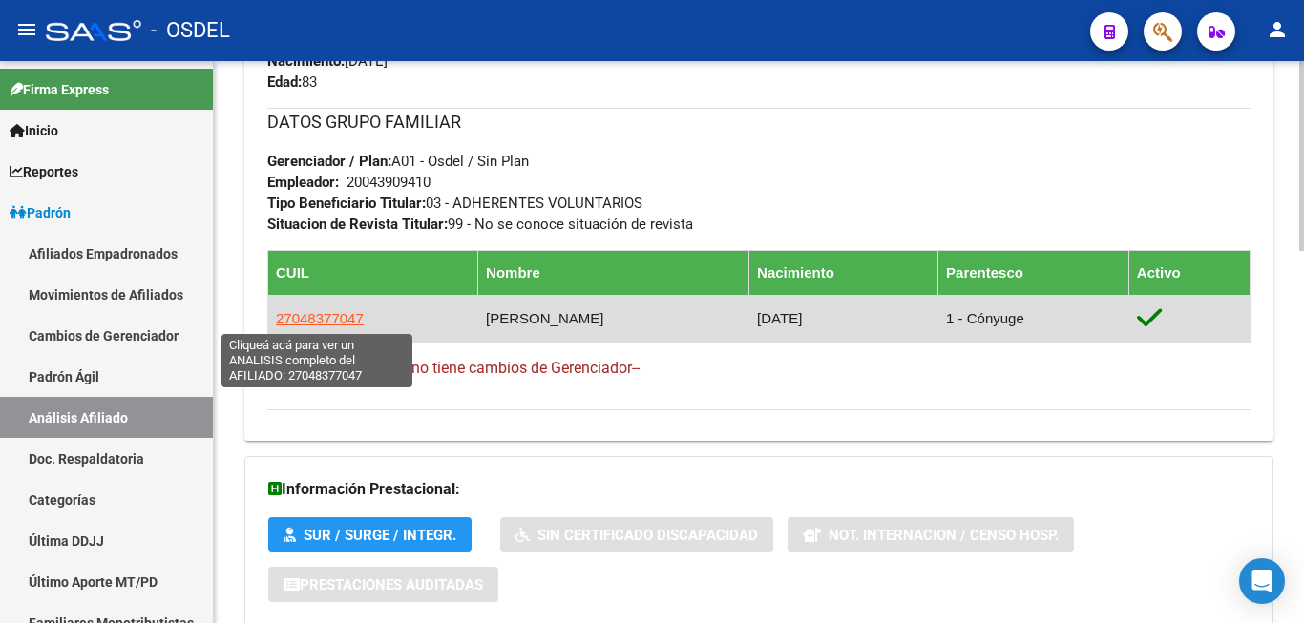
click at [317, 313] on span "27048377047" at bounding box center [320, 318] width 88 height 16
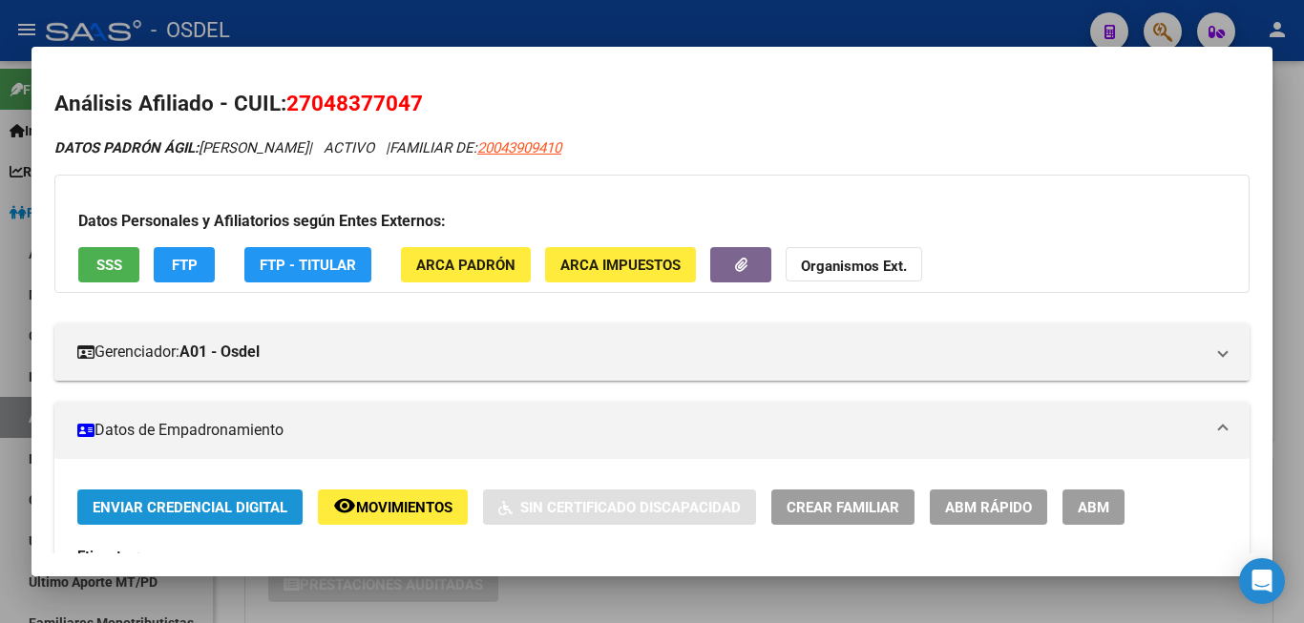
click at [181, 500] on span "Enviar Credencial Digital" at bounding box center [190, 507] width 195 height 17
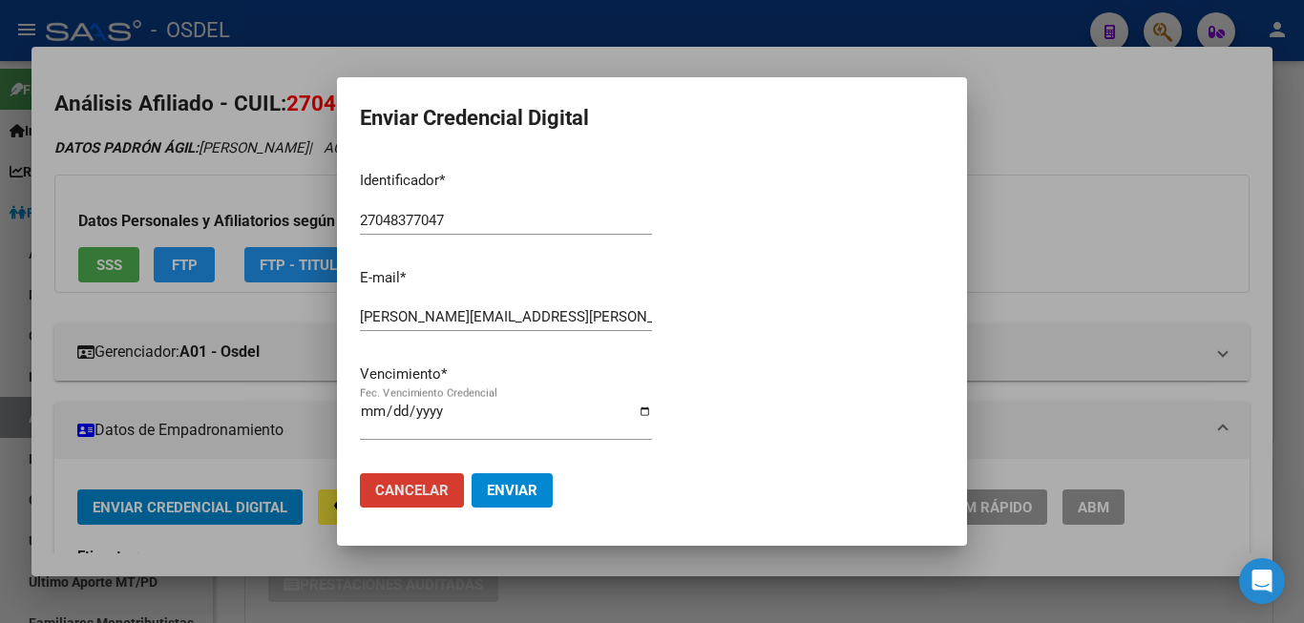
click at [370, 414] on input "2025-11-30" at bounding box center [506, 419] width 292 height 31
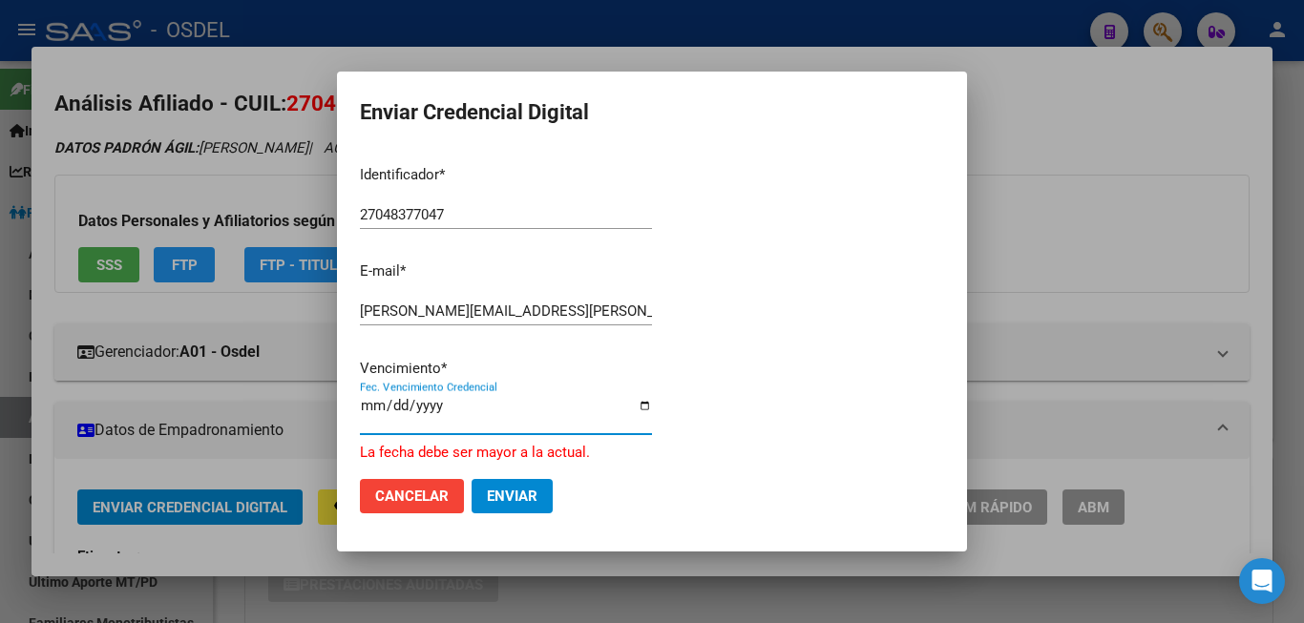
type input "2025-12-31"
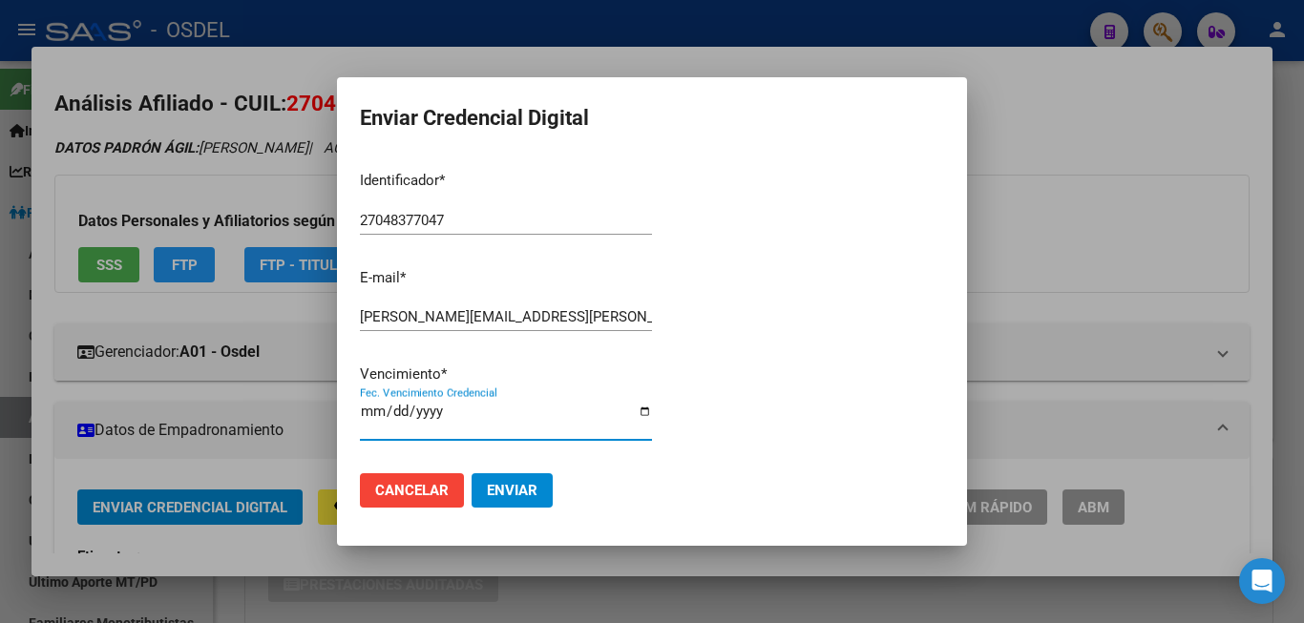
click at [507, 412] on input "2025-12-31" at bounding box center [506, 419] width 292 height 31
click at [513, 482] on span "Enviar" at bounding box center [512, 490] width 51 height 17
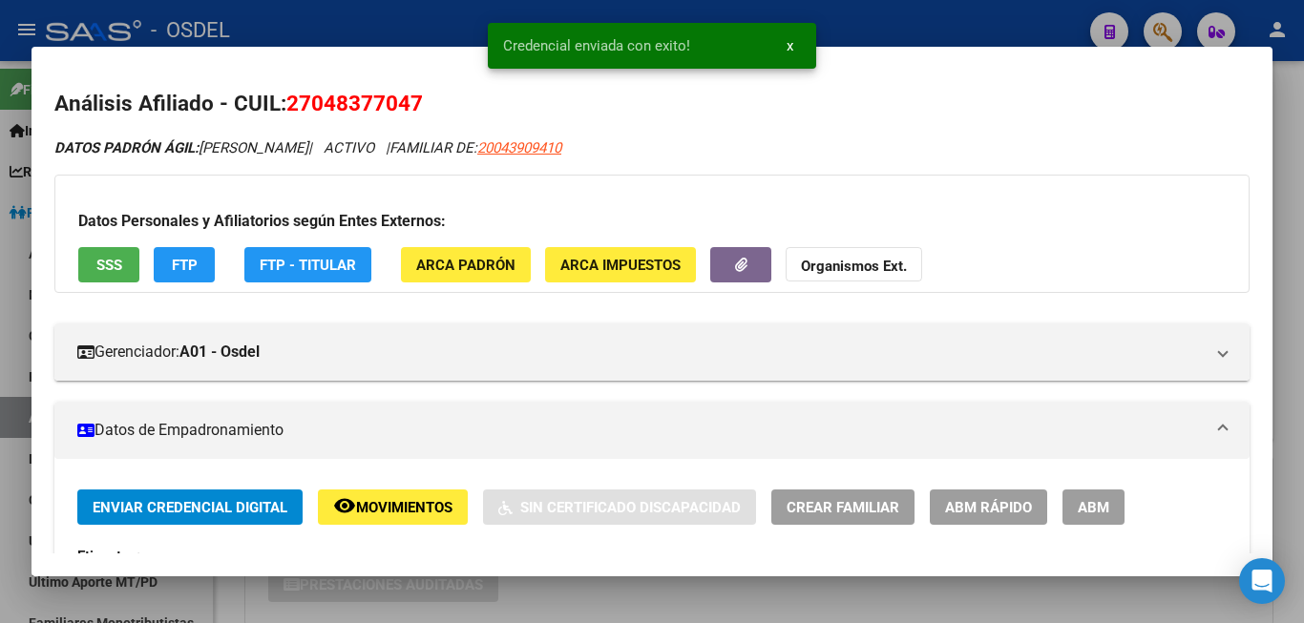
drag, startPoint x: 634, startPoint y: 298, endPoint x: 578, endPoint y: 267, distance: 63.2
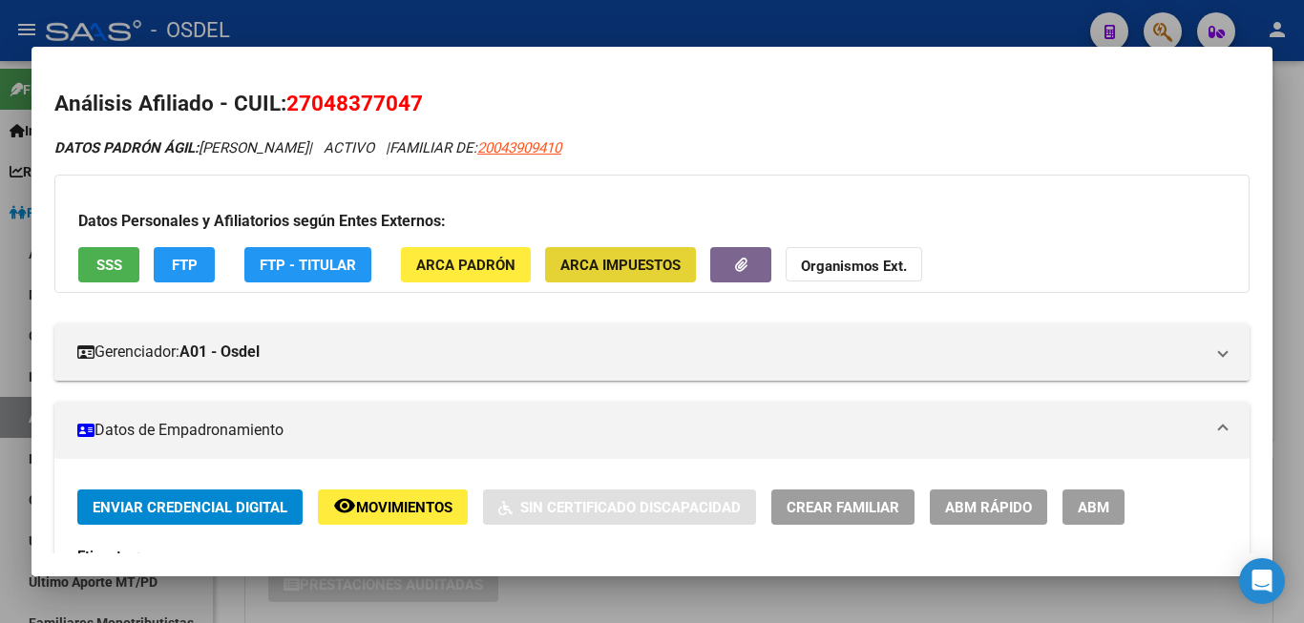
click at [556, 258] on button "ARCA Impuestos" at bounding box center [620, 264] width 151 height 35
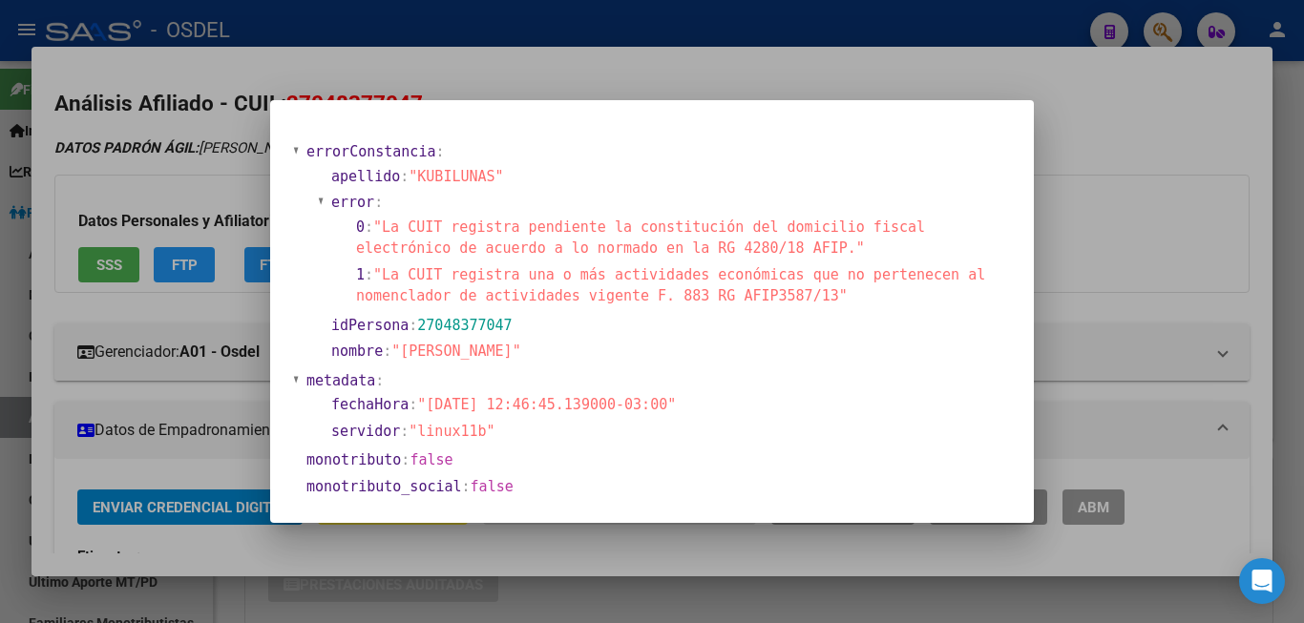
drag, startPoint x: 677, startPoint y: 42, endPoint x: 665, endPoint y: 43, distance: 11.5
click at [674, 43] on div at bounding box center [652, 311] width 1304 height 623
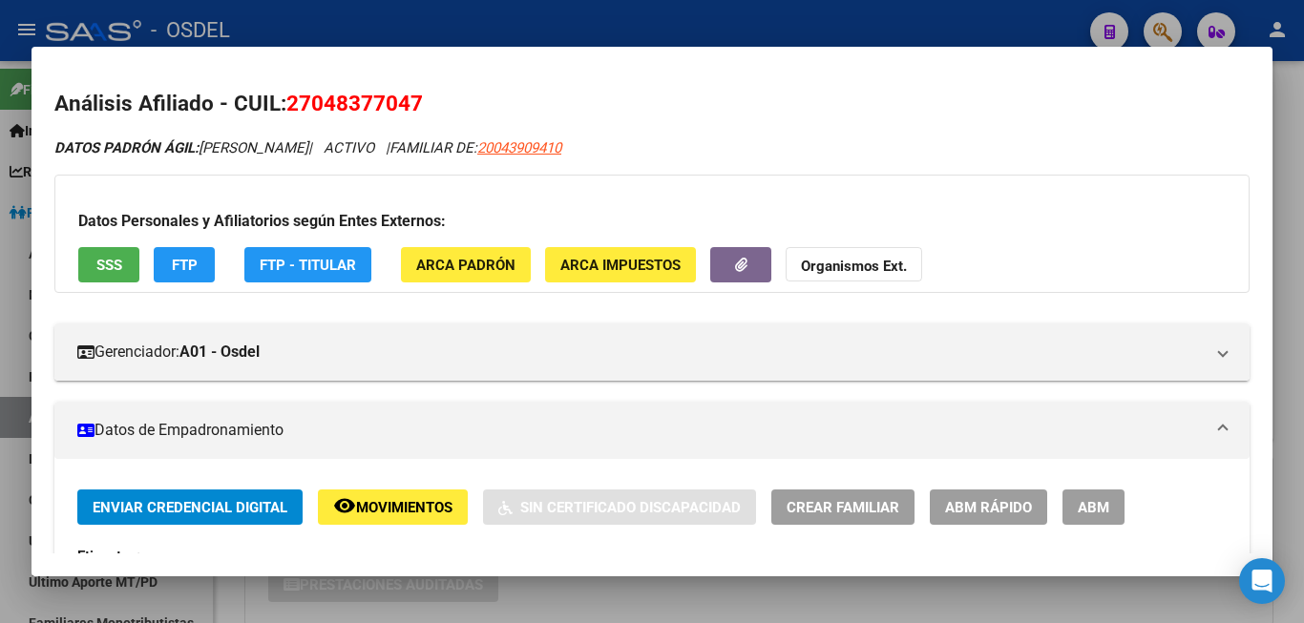
click at [636, 75] on mat-dialog-content "Análisis Afiliado - CUIL: 27048377047 DATOS PADRÓN ÁGIL: KUBILUNAS LUISA | ACTI…" at bounding box center [651, 312] width 1241 height 484
click at [742, 10] on div at bounding box center [652, 311] width 1304 height 623
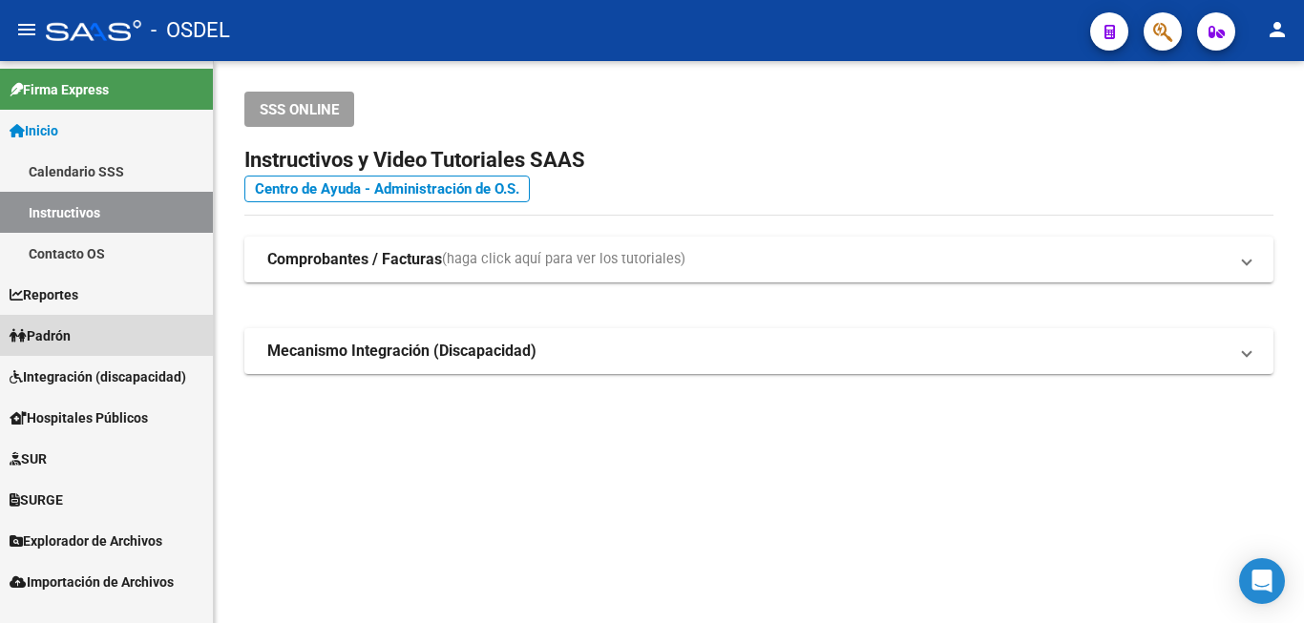
click at [67, 327] on span "Padrón" at bounding box center [40, 335] width 61 height 21
click at [69, 327] on span "Padrón" at bounding box center [40, 335] width 61 height 21
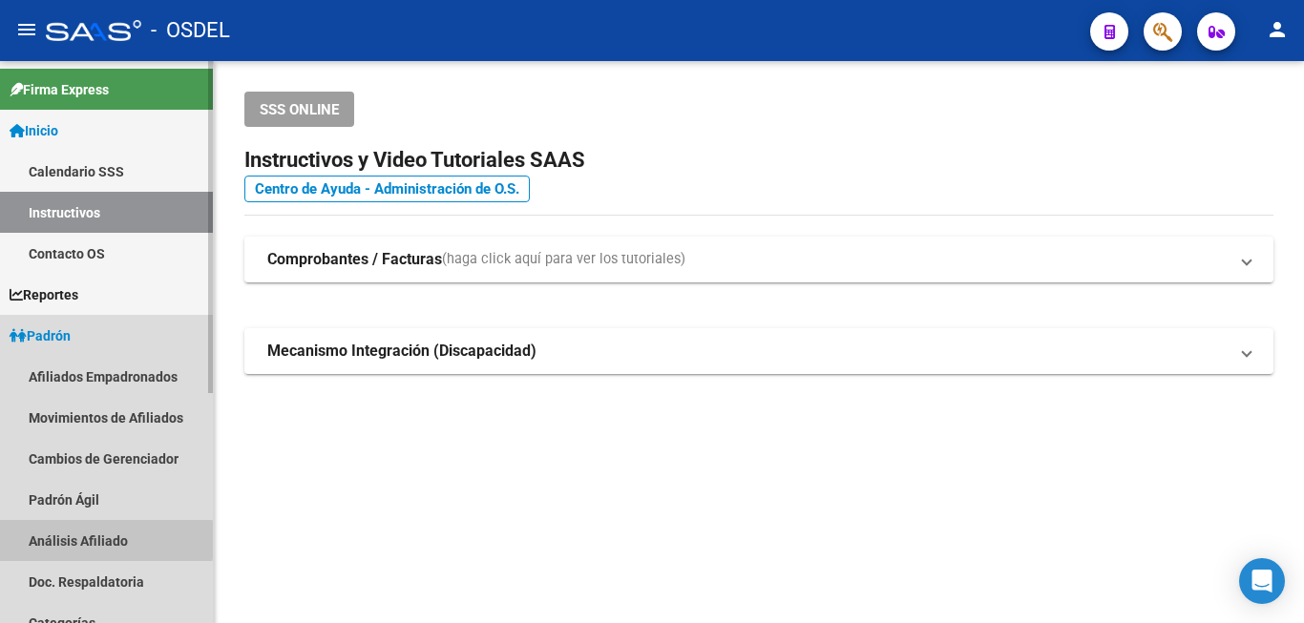
click at [47, 540] on link "Análisis Afiliado" at bounding box center [106, 540] width 213 height 41
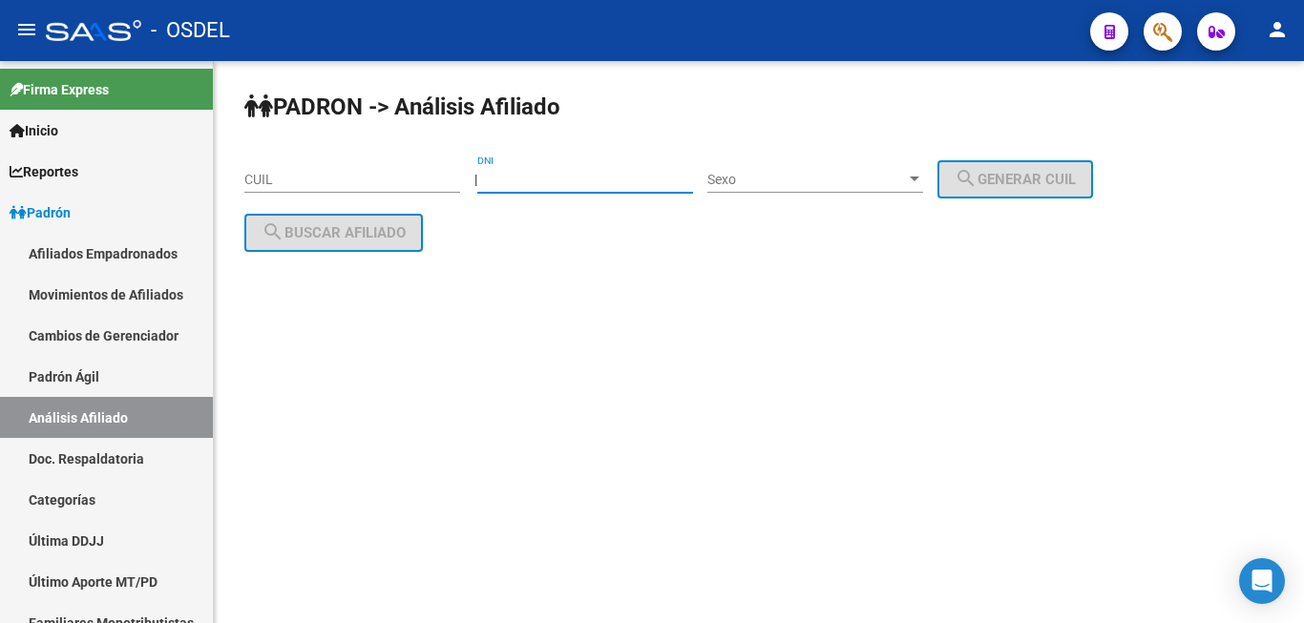
drag, startPoint x: 619, startPoint y: 180, endPoint x: 619, endPoint y: 169, distance: 11.5
click at [619, 172] on input "DNI" at bounding box center [585, 180] width 216 height 16
click at [592, 165] on div "DNI" at bounding box center [585, 174] width 216 height 38
click at [533, 174] on input "DNI" at bounding box center [585, 180] width 216 height 16
paste input "17805803"
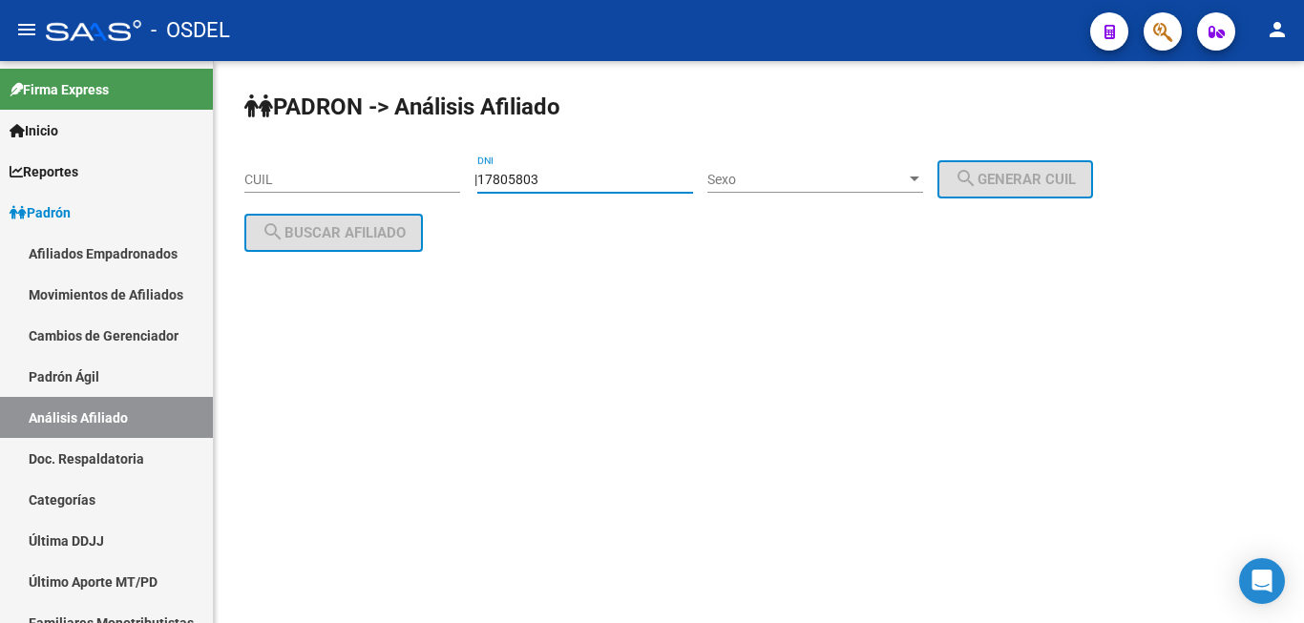
type input "17805803"
click at [815, 177] on span "Sexo" at bounding box center [806, 180] width 199 height 16
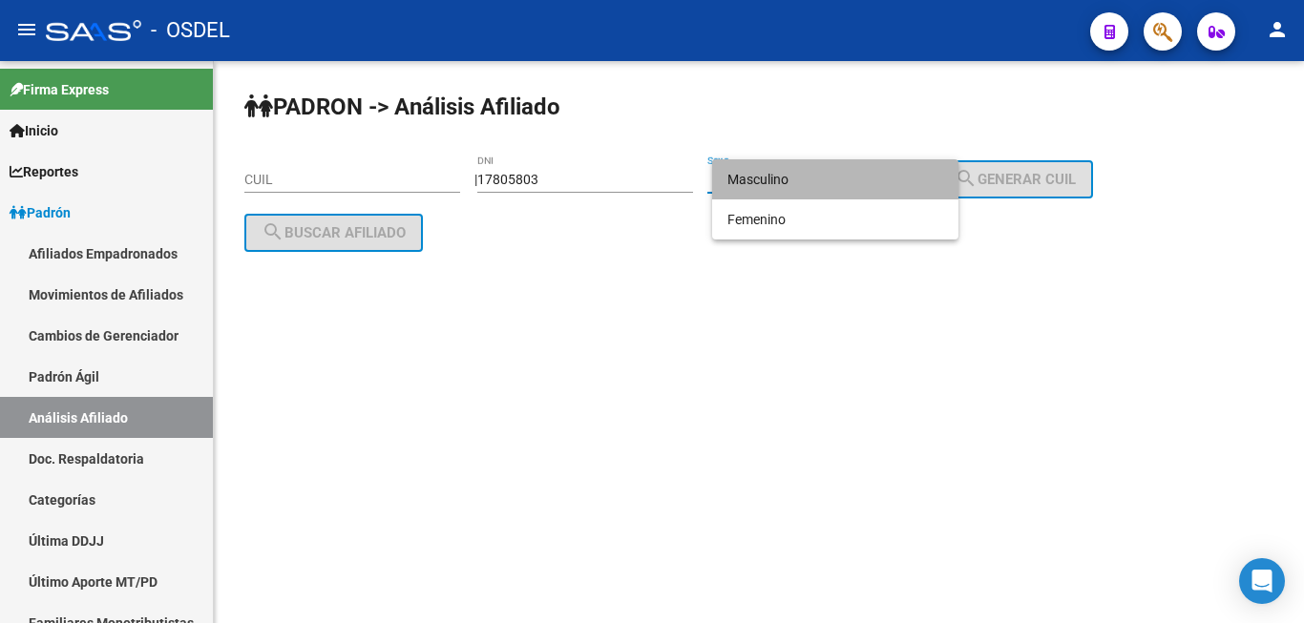
click at [815, 177] on span "Masculino" at bounding box center [835, 179] width 216 height 40
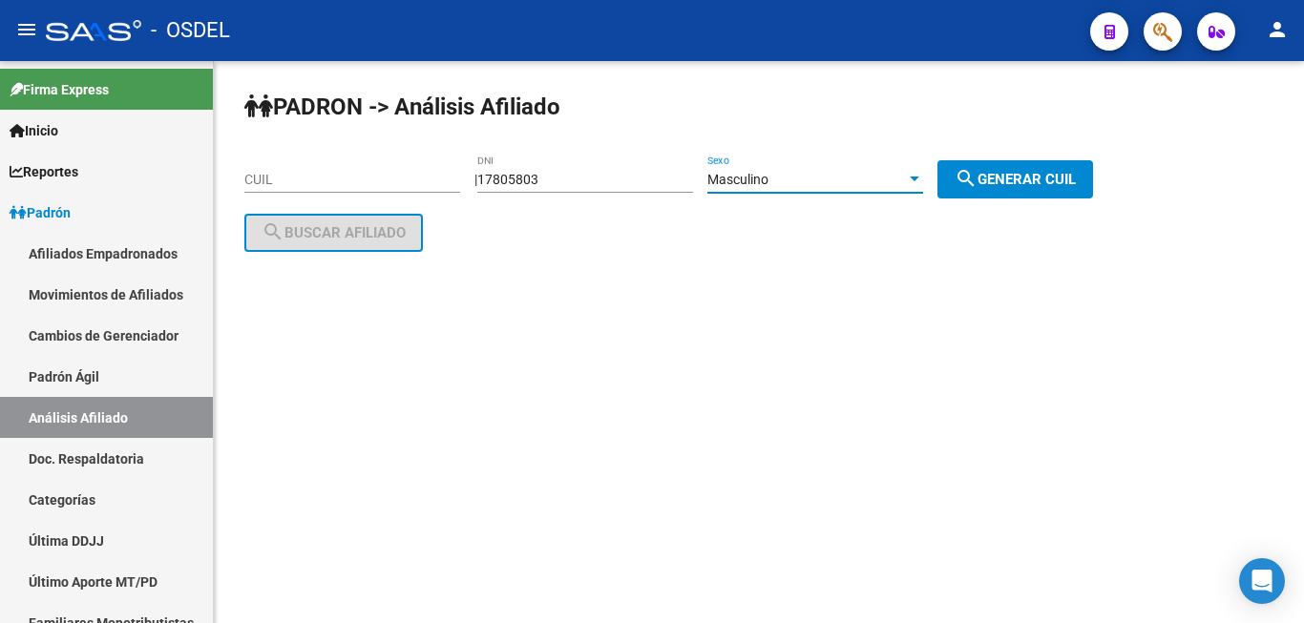
click at [1014, 160] on button "search Generar CUIL" at bounding box center [1015, 179] width 156 height 38
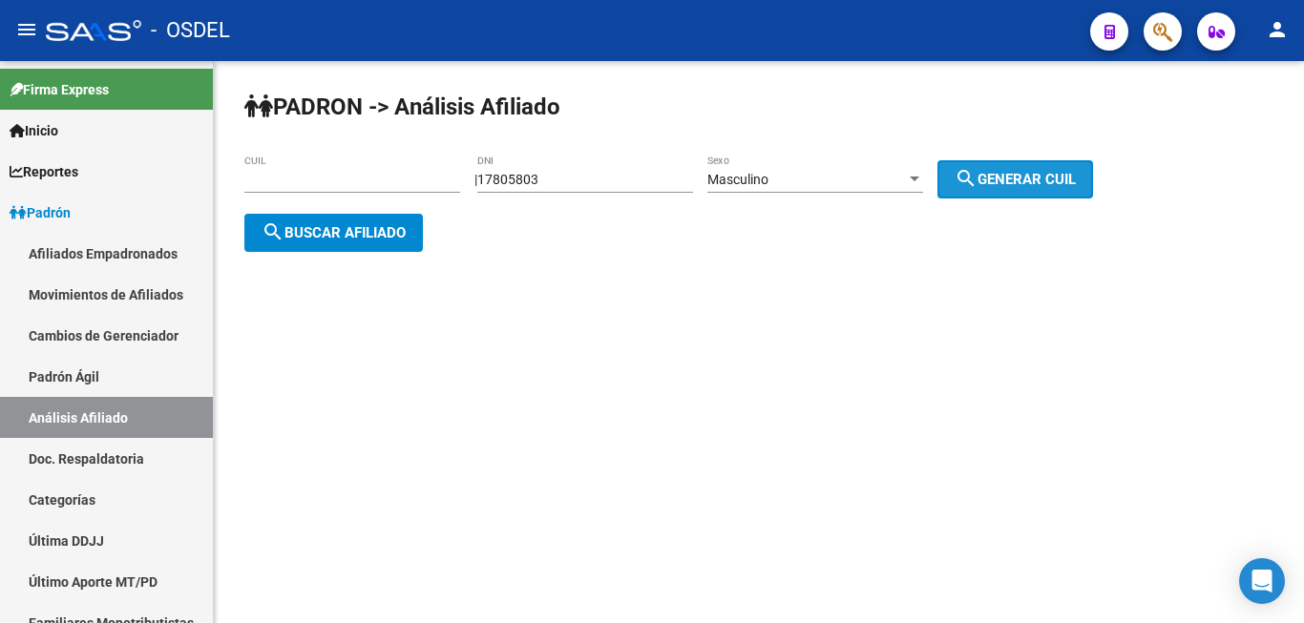
type input "20-17805803-8"
click at [1015, 175] on span "search Generar CUIL" at bounding box center [1014, 179] width 121 height 17
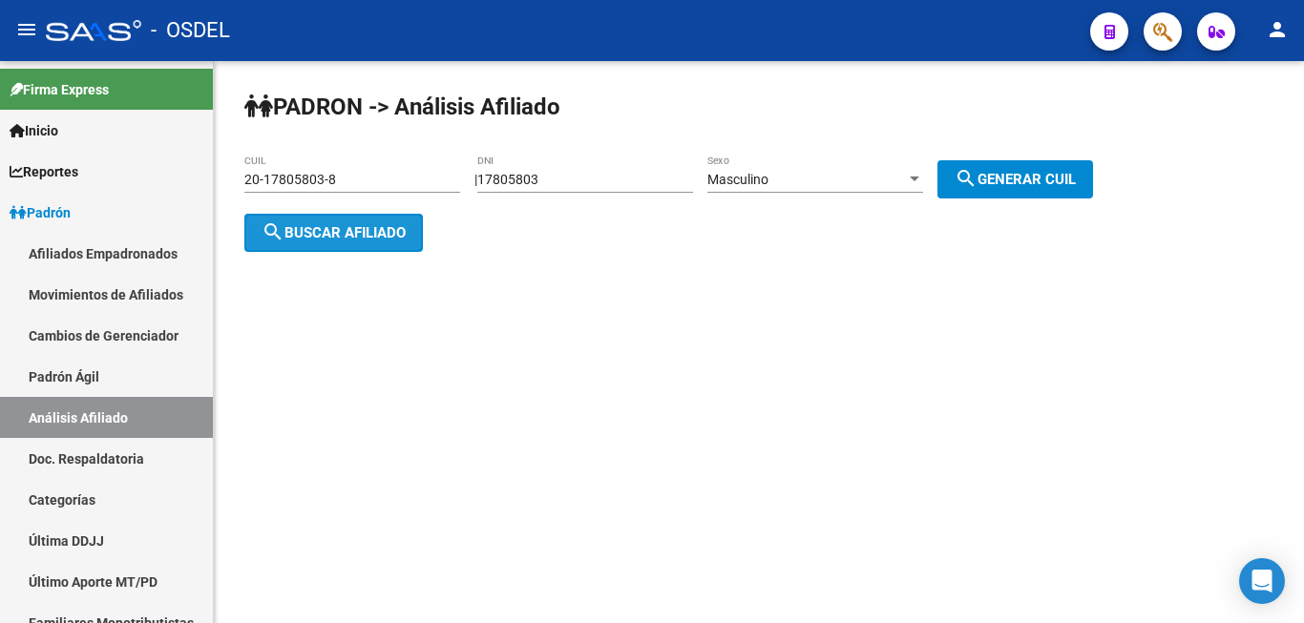
click at [362, 229] on span "search Buscar afiliado" at bounding box center [333, 232] width 144 height 17
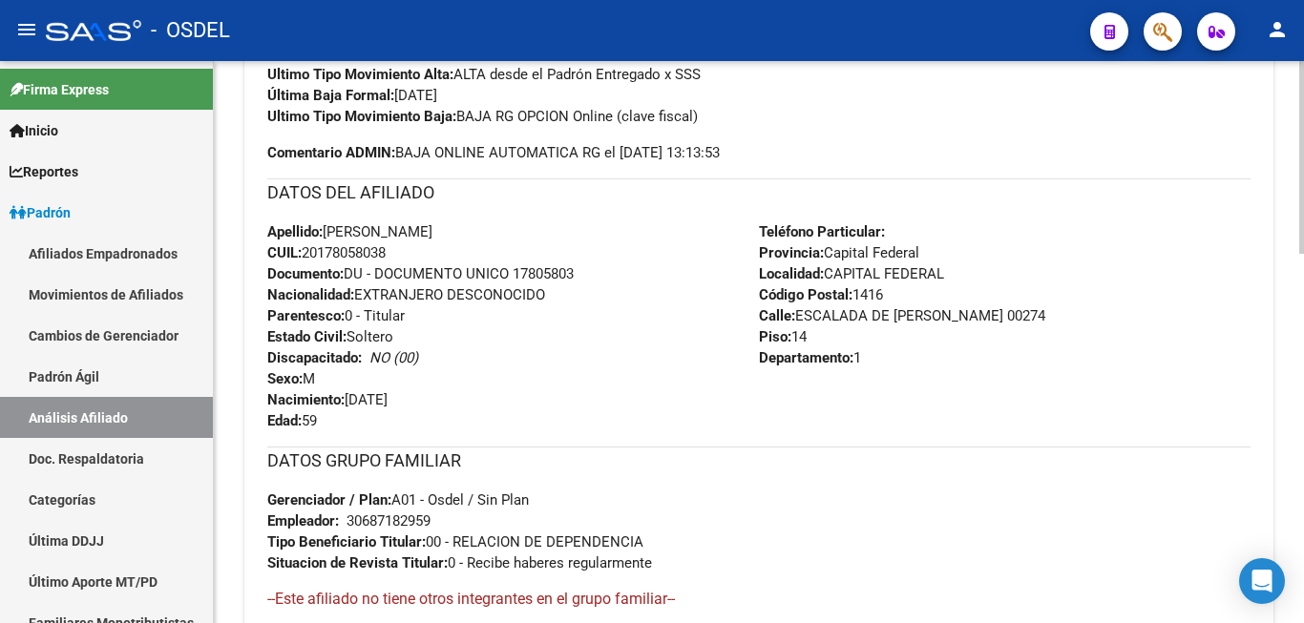
scroll to position [584, 0]
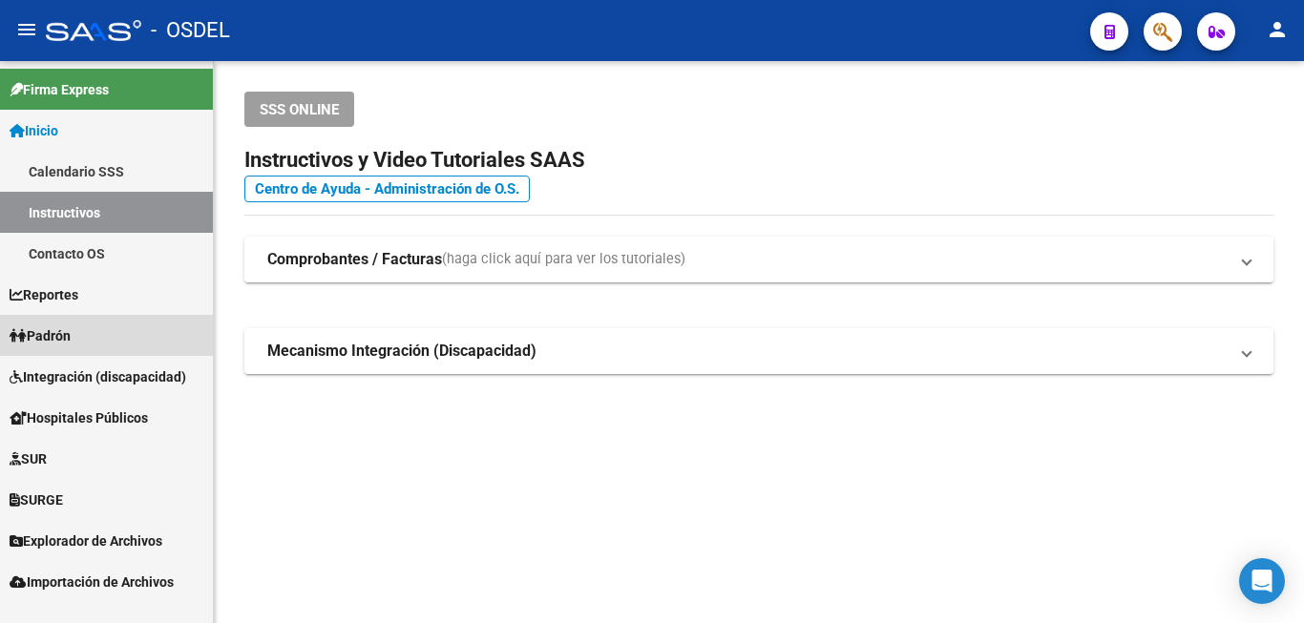
click at [85, 327] on link "Padrón" at bounding box center [106, 335] width 213 height 41
click at [82, 329] on link "Padrón" at bounding box center [106, 335] width 213 height 41
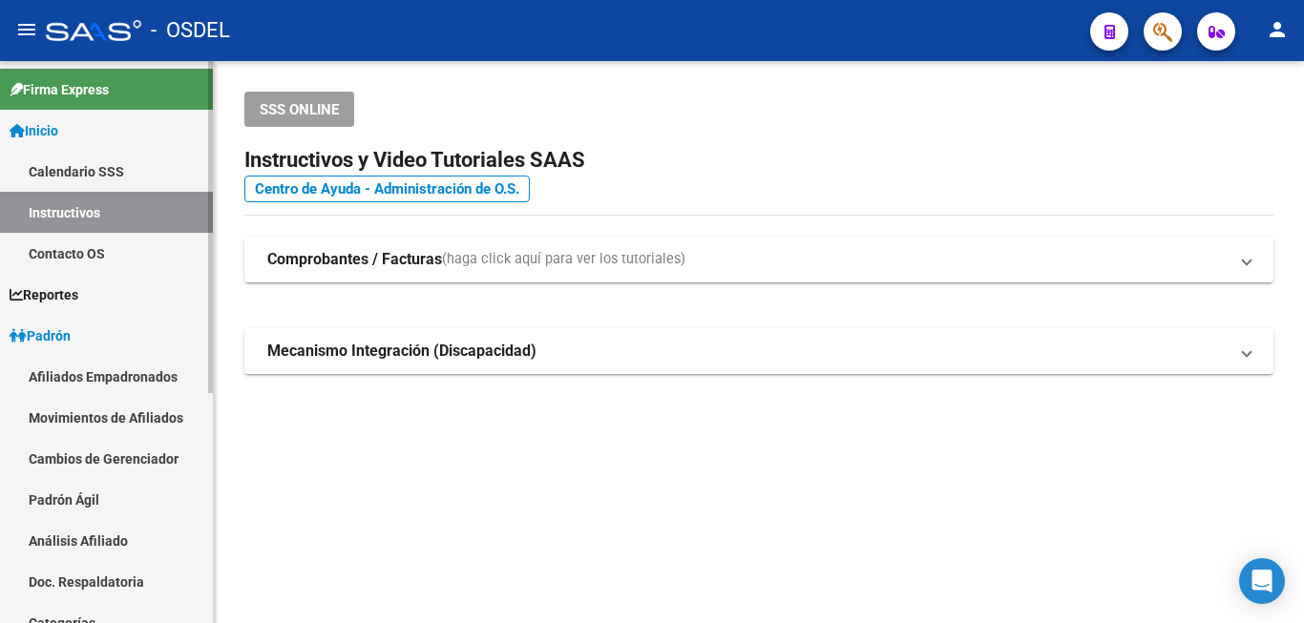
click at [82, 329] on link "Padrón" at bounding box center [106, 335] width 213 height 41
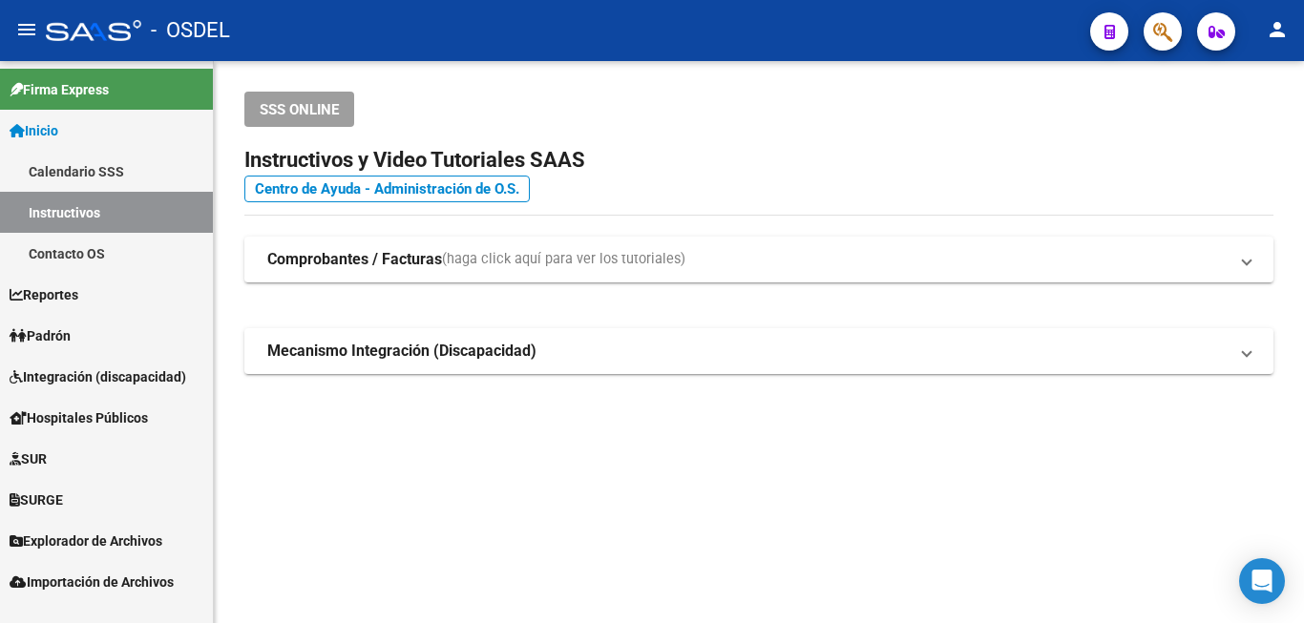
click at [81, 329] on link "Padrón" at bounding box center [106, 335] width 213 height 41
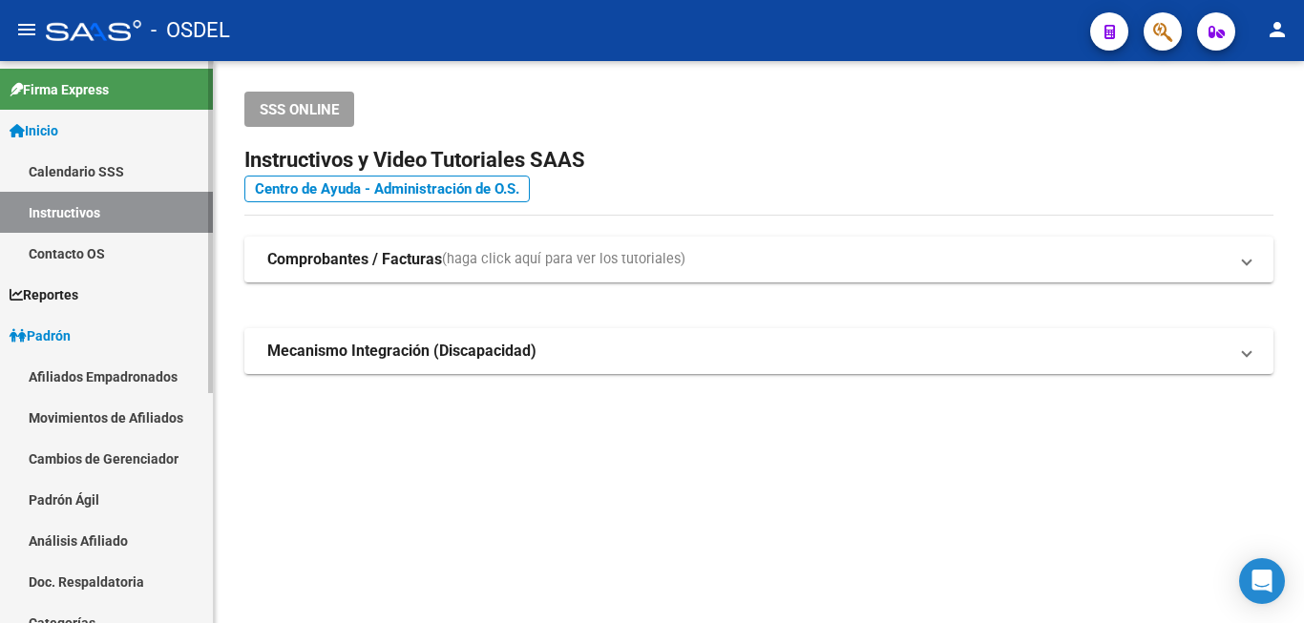
click at [102, 532] on link "Análisis Afiliado" at bounding box center [106, 540] width 213 height 41
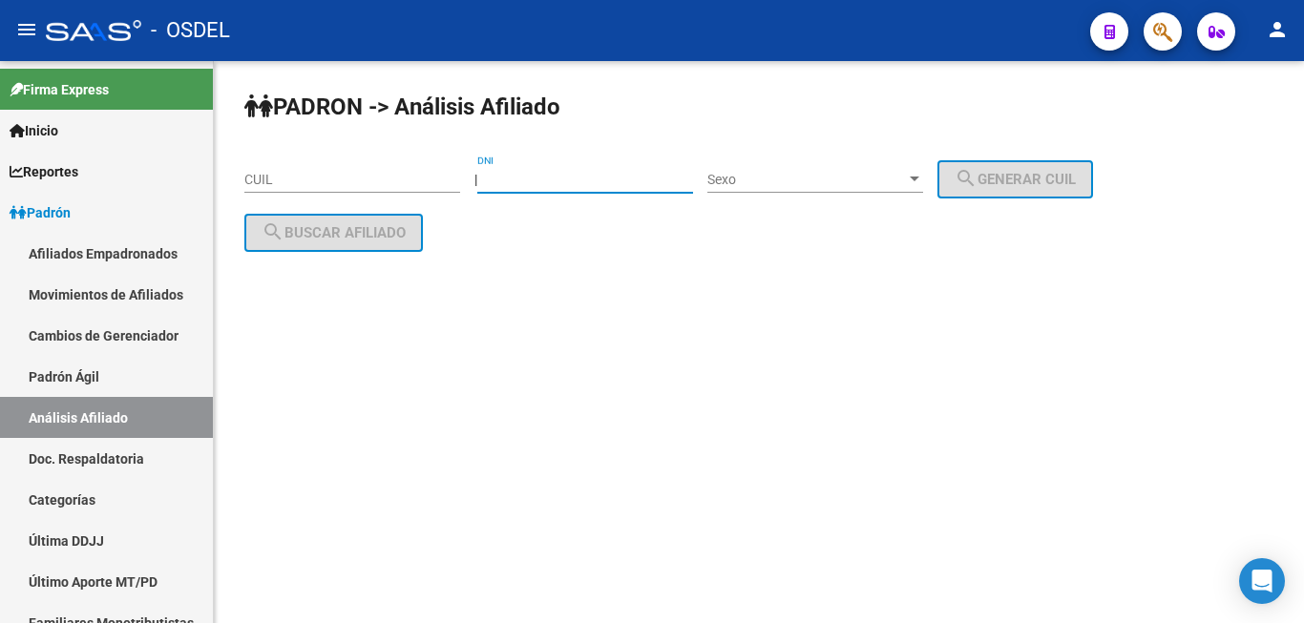
click at [559, 176] on input "DNI" at bounding box center [585, 180] width 216 height 16
paste input "25506059"
type input "25506059"
click at [792, 170] on div "Sexo Sexo" at bounding box center [815, 174] width 216 height 38
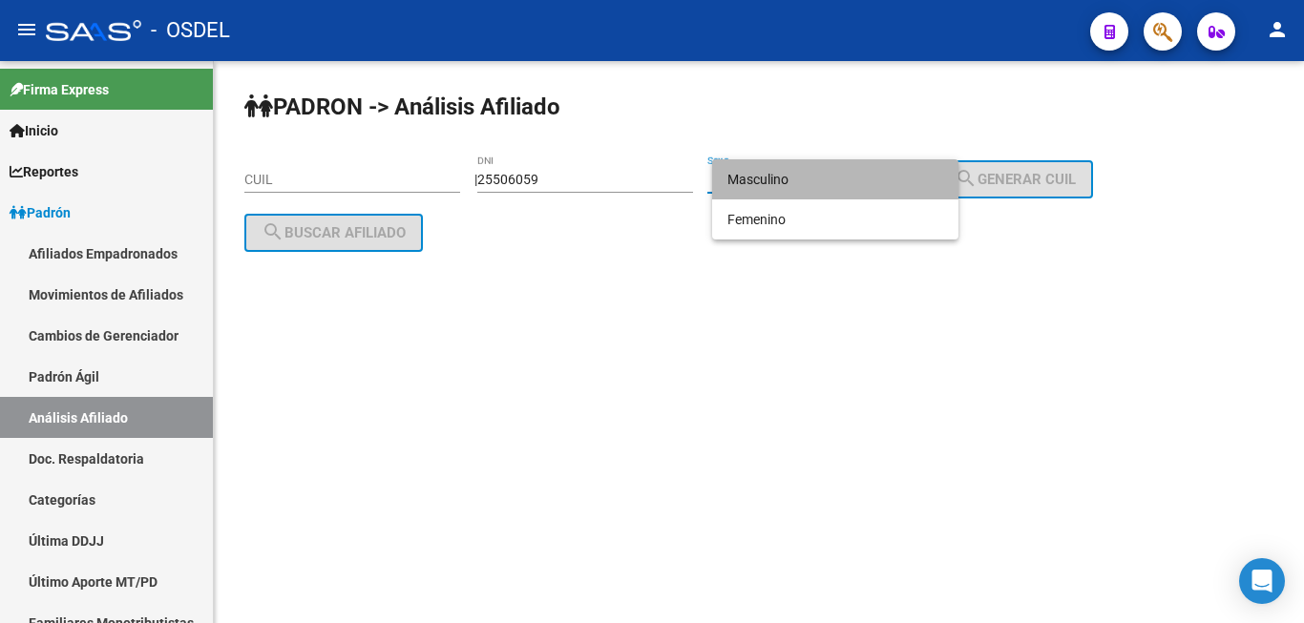
click at [826, 177] on span "Masculino" at bounding box center [835, 179] width 216 height 40
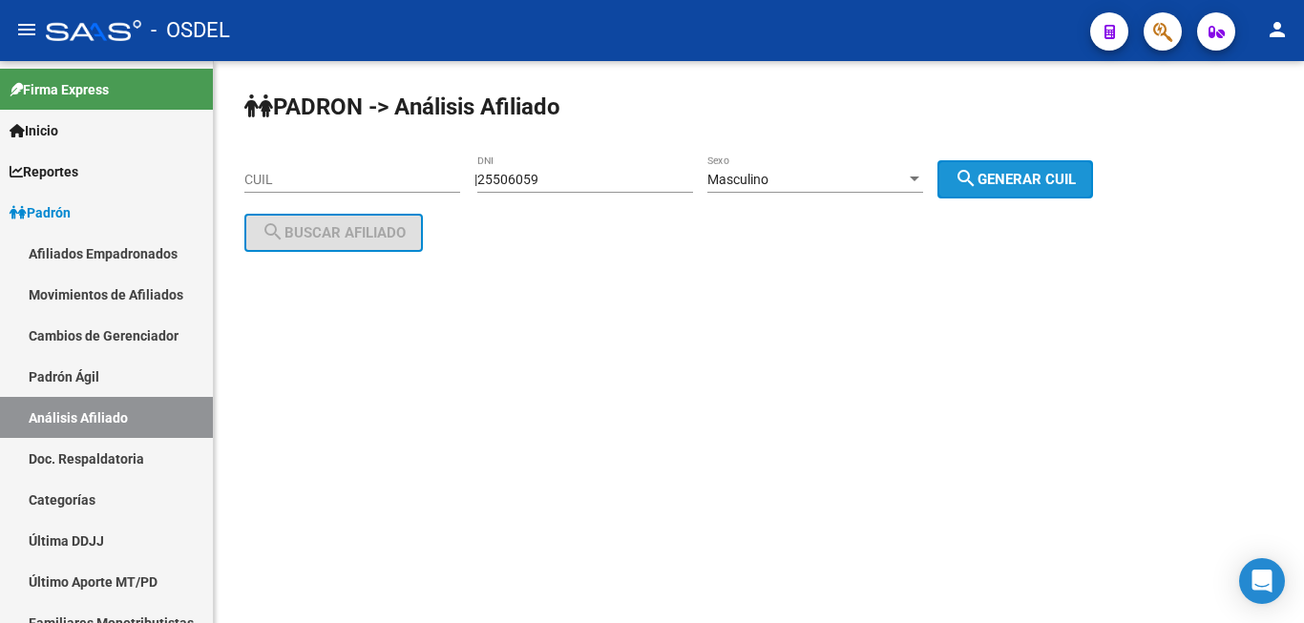
click at [1031, 175] on span "search Generar CUIL" at bounding box center [1014, 179] width 121 height 17
type input "20-25506059-8"
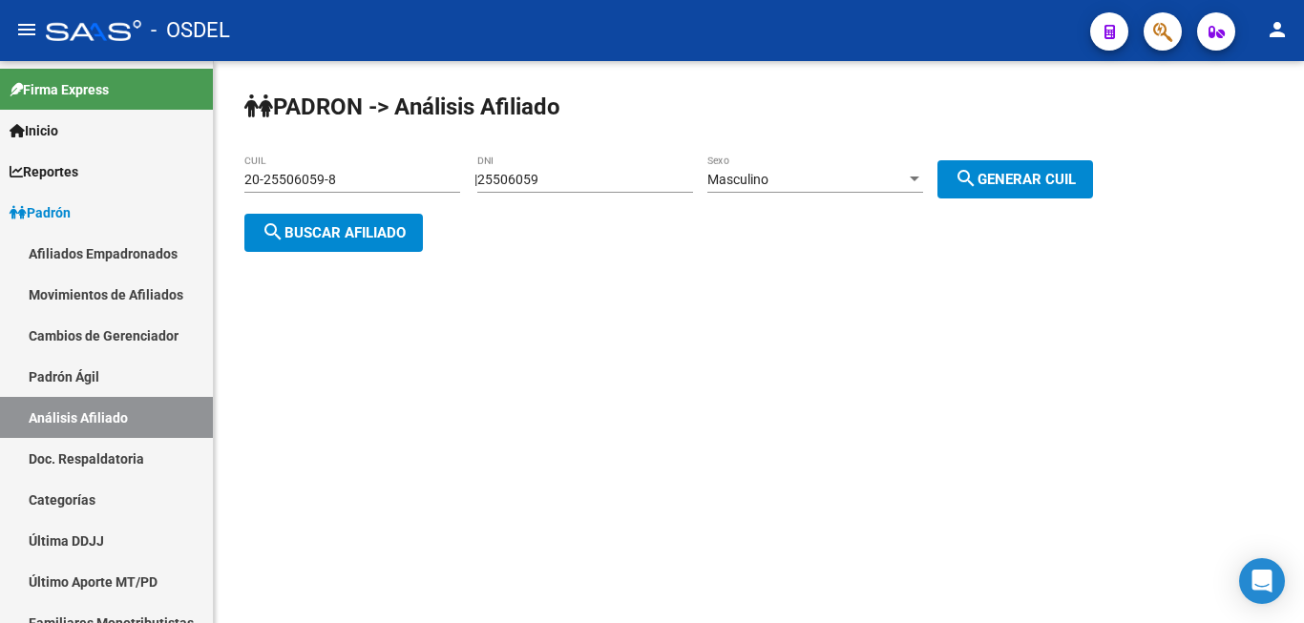
click at [364, 222] on button "search Buscar afiliado" at bounding box center [333, 233] width 178 height 38
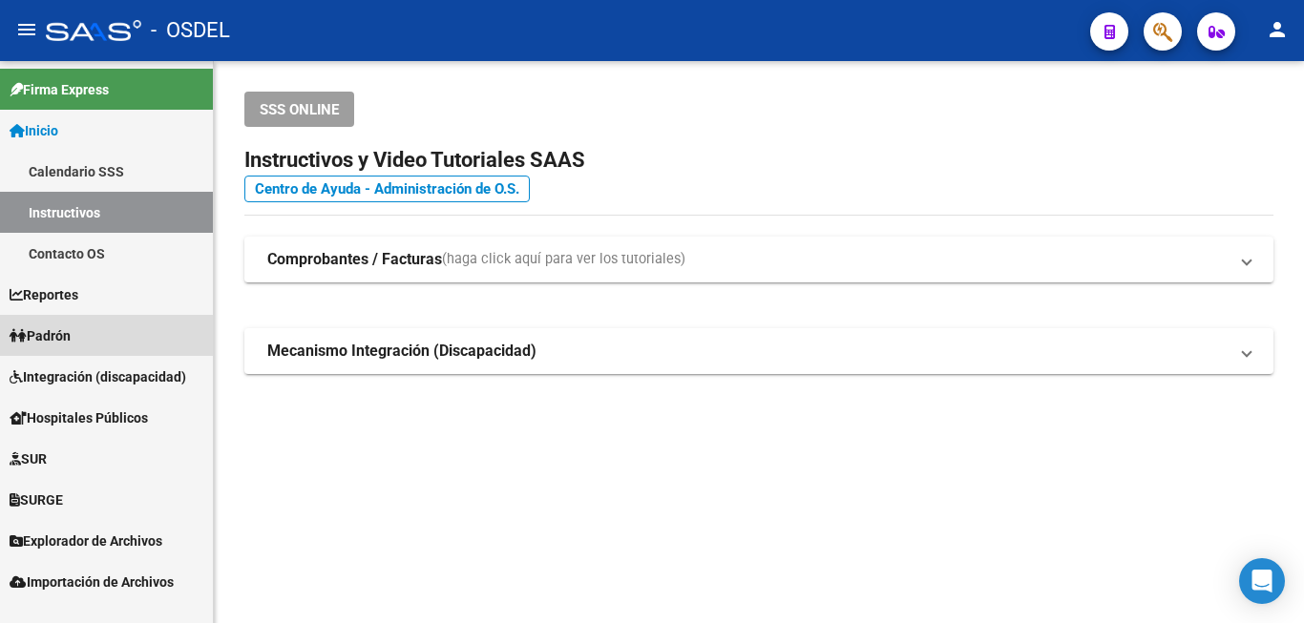
click at [86, 335] on link "Padrón" at bounding box center [106, 335] width 213 height 41
click at [87, 335] on link "Padrón" at bounding box center [106, 335] width 213 height 41
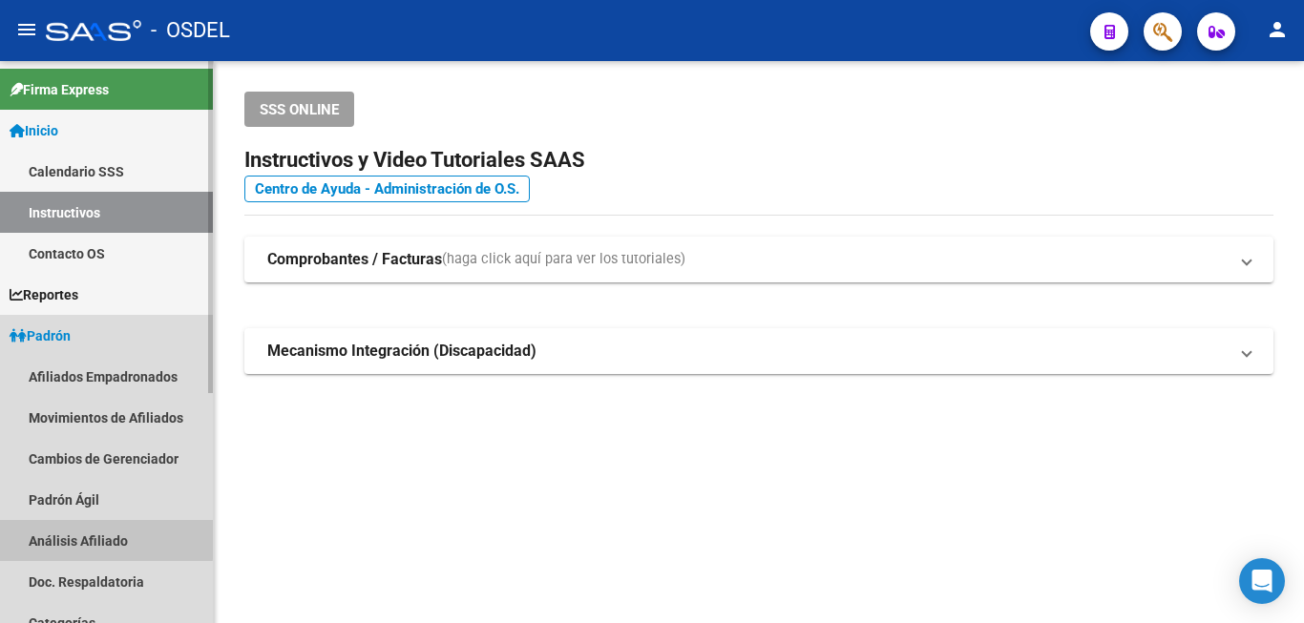
click at [60, 535] on link "Análisis Afiliado" at bounding box center [106, 540] width 213 height 41
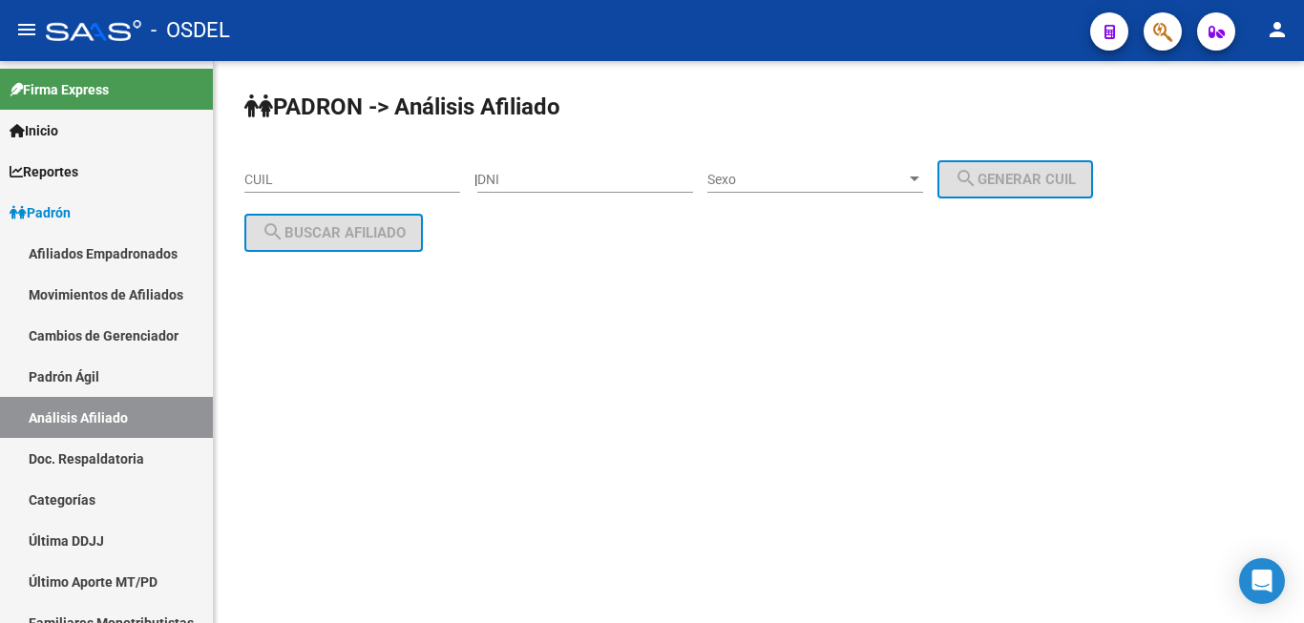
click at [534, 178] on input "DNI" at bounding box center [585, 180] width 216 height 16
paste input "25506059"
type input "25506059"
click at [775, 174] on span "Sexo" at bounding box center [806, 180] width 199 height 16
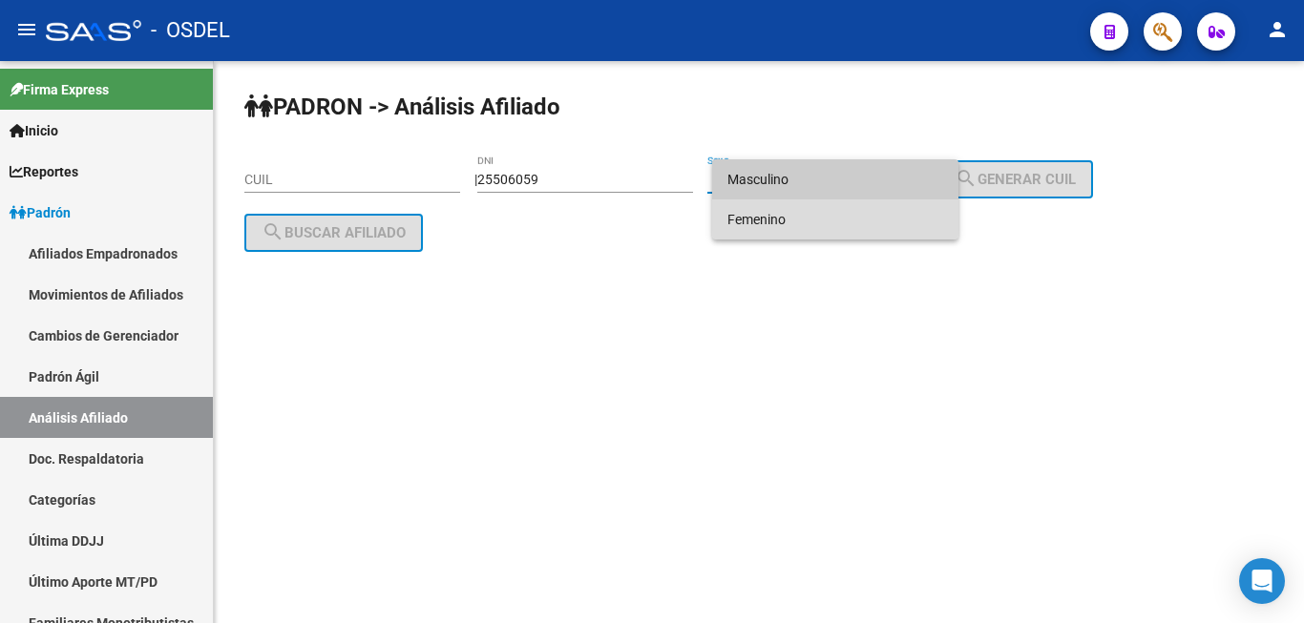
drag, startPoint x: 799, startPoint y: 213, endPoint x: 843, endPoint y: 231, distance: 47.5
click at [828, 228] on span "Femenino" at bounding box center [835, 219] width 216 height 40
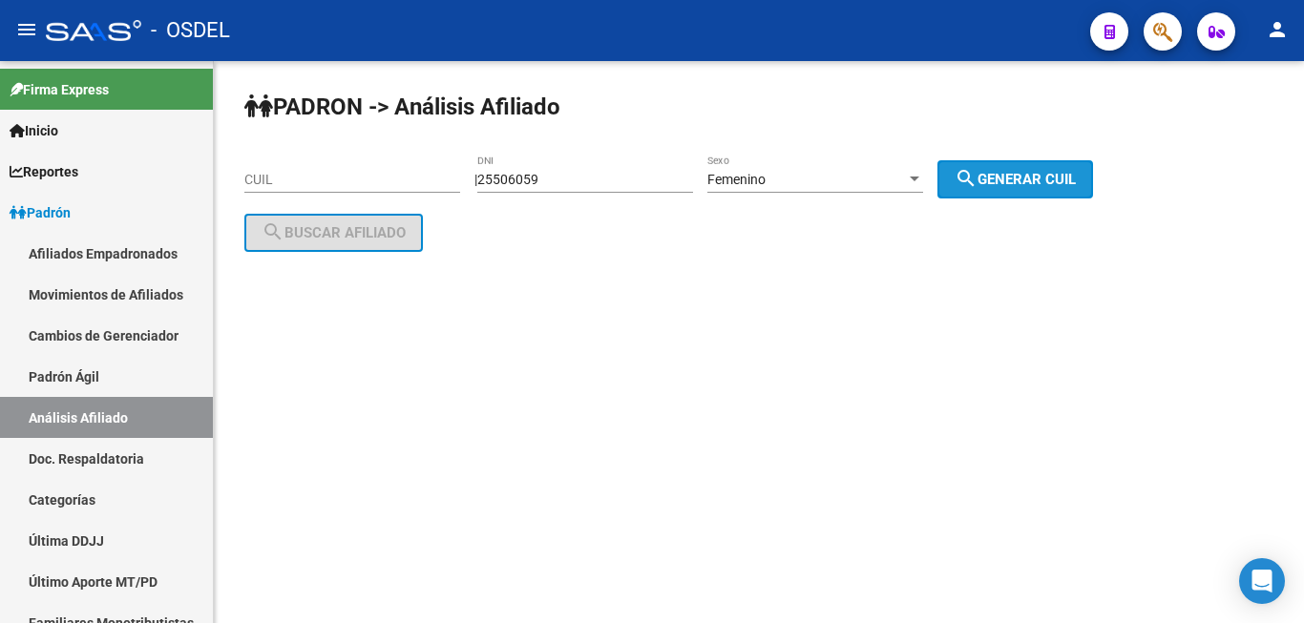
click at [1004, 165] on button "search Generar CUIL" at bounding box center [1015, 179] width 156 height 38
type input "27-25506059-2"
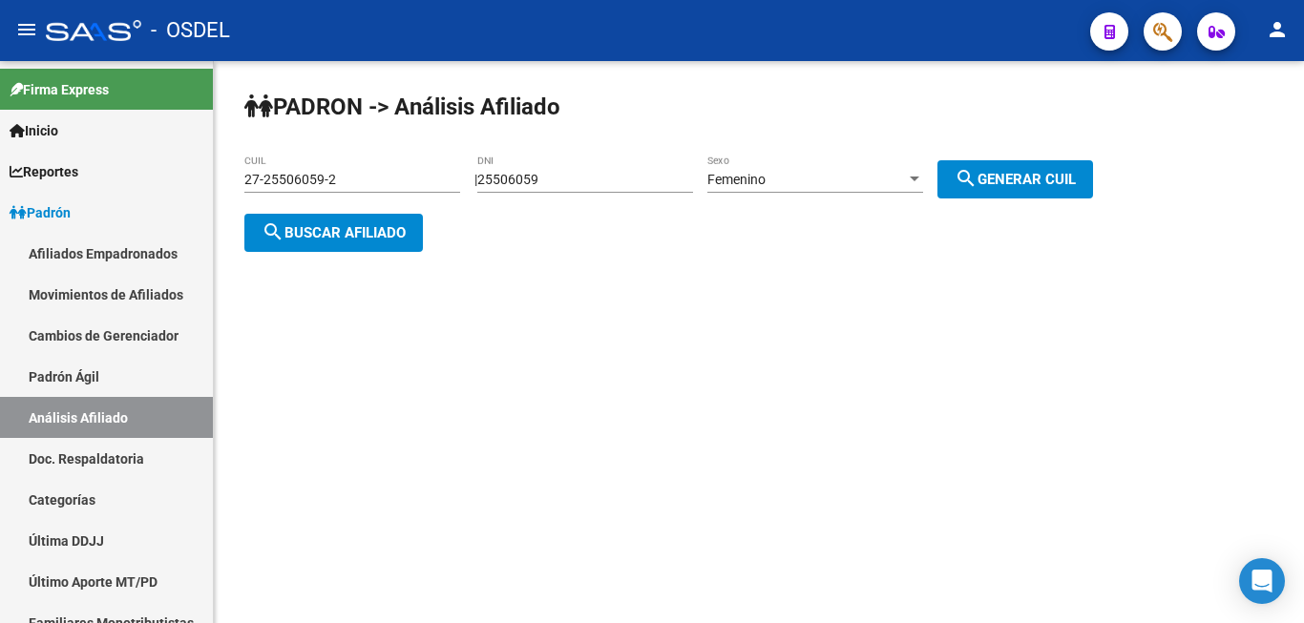
click at [325, 209] on div "27-25506059-2 CUIL" at bounding box center [352, 182] width 216 height 54
click at [353, 234] on span "search Buscar afiliado" at bounding box center [333, 232] width 144 height 17
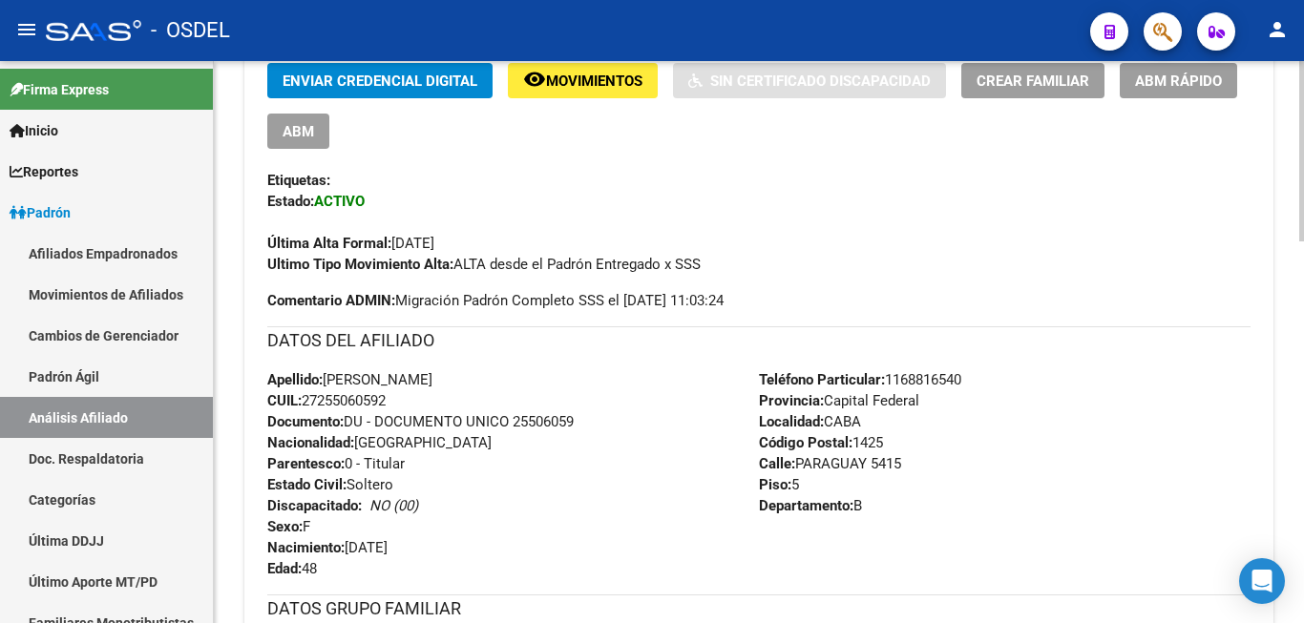
scroll to position [195, 0]
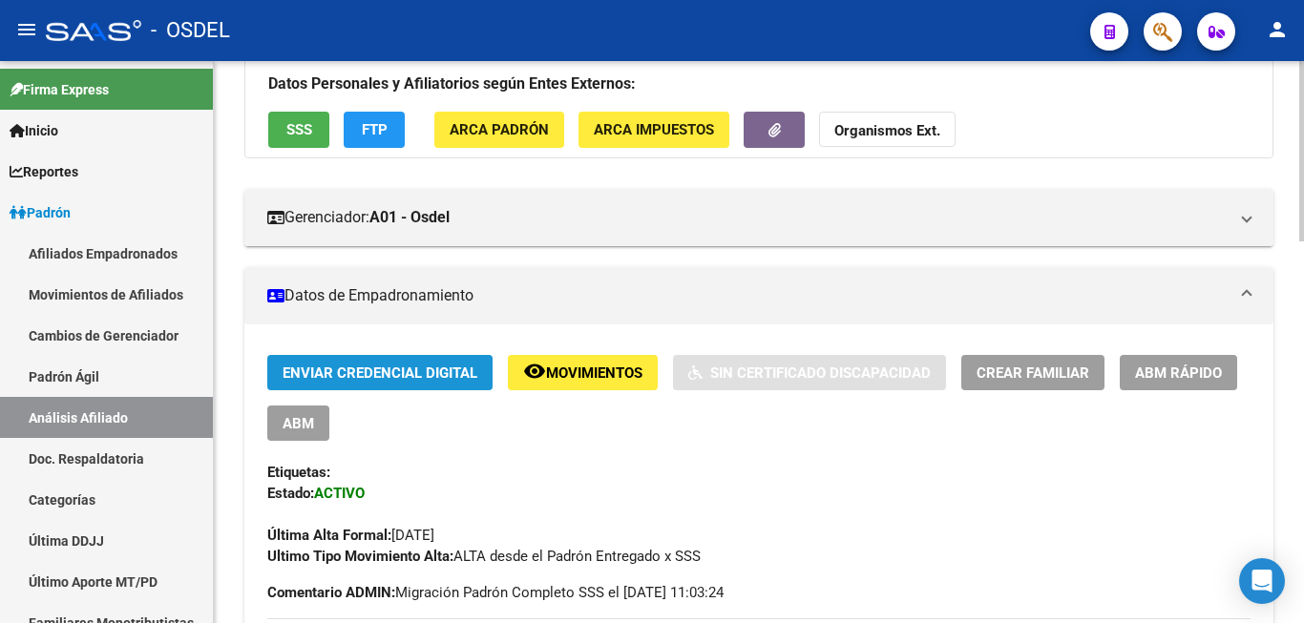
drag, startPoint x: 386, startPoint y: 364, endPoint x: 409, endPoint y: 366, distance: 24.0
click at [409, 366] on span "Enviar Credencial Digital" at bounding box center [379, 372] width 195 height 17
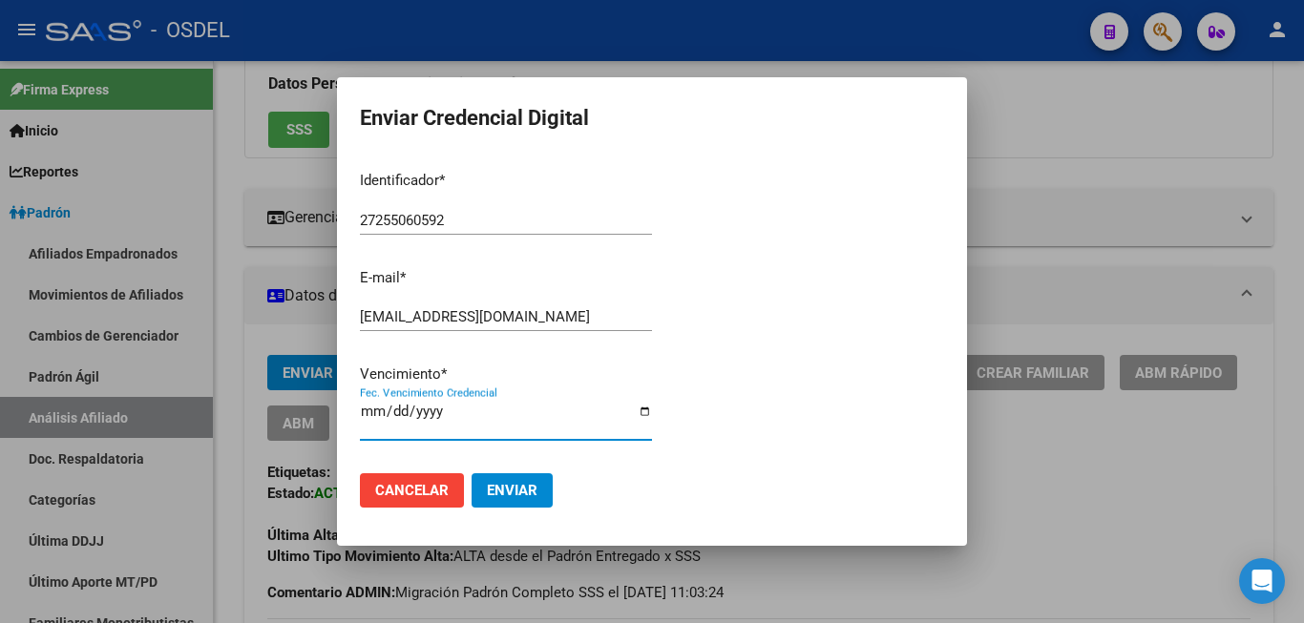
click at [366, 414] on input "2025-10-19" at bounding box center [506, 419] width 292 height 31
click at [388, 401] on div "Identificador * 27255060592 Ingresar identificador E-mail * ivanafarbman@gmail.…" at bounding box center [506, 307] width 292 height 302
click at [366, 414] on input "2025-10-19" at bounding box center [506, 419] width 292 height 31
click at [392, 419] on input "2025-10-31" at bounding box center [506, 419] width 292 height 31
type input "2025-12-31"
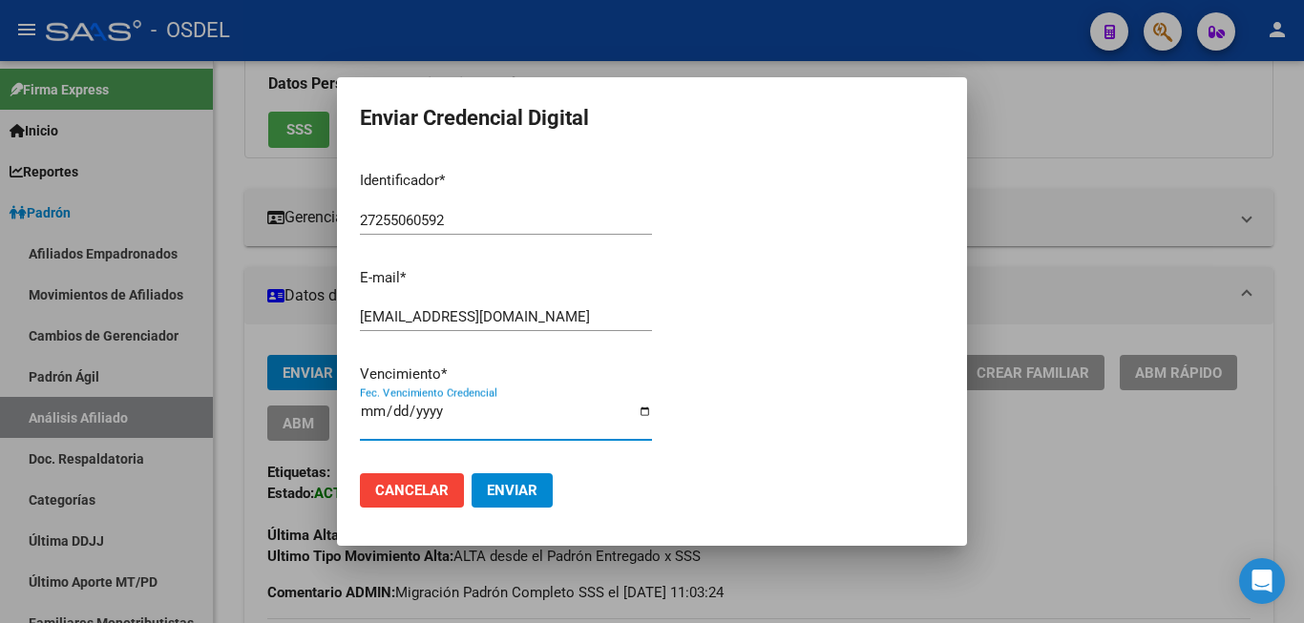
click at [507, 416] on input "2025-12-31" at bounding box center [506, 419] width 292 height 31
click at [533, 482] on span "Enviar" at bounding box center [512, 490] width 51 height 17
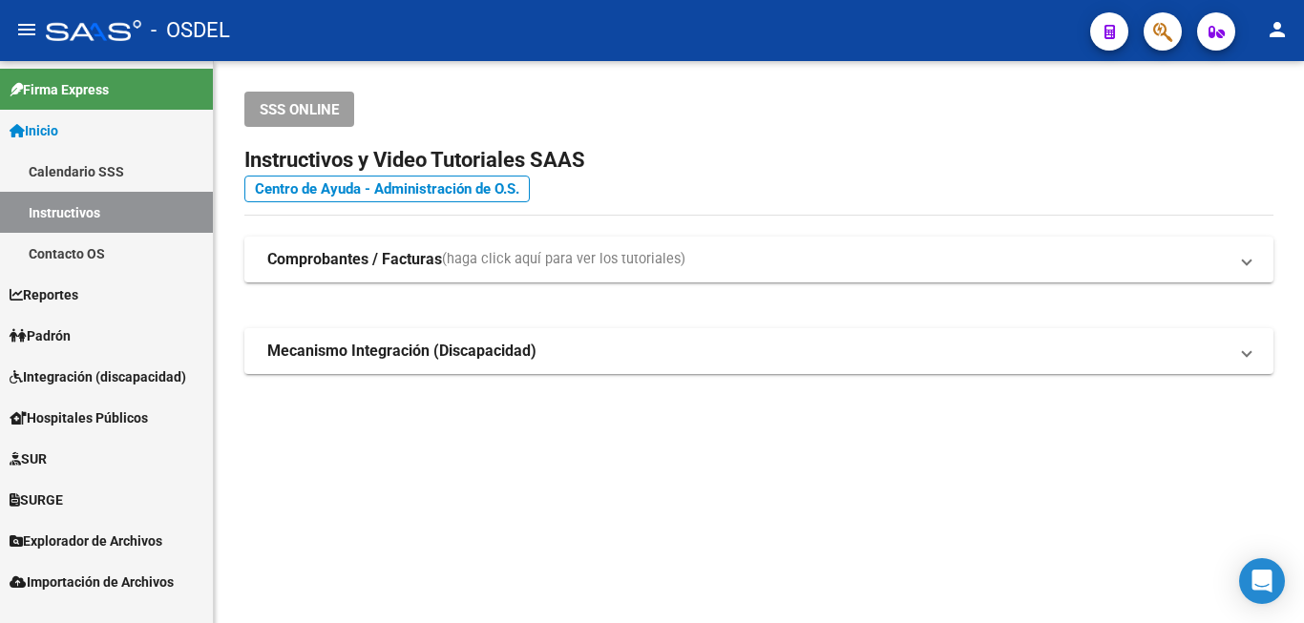
click at [71, 334] on span "Padrón" at bounding box center [40, 335] width 61 height 21
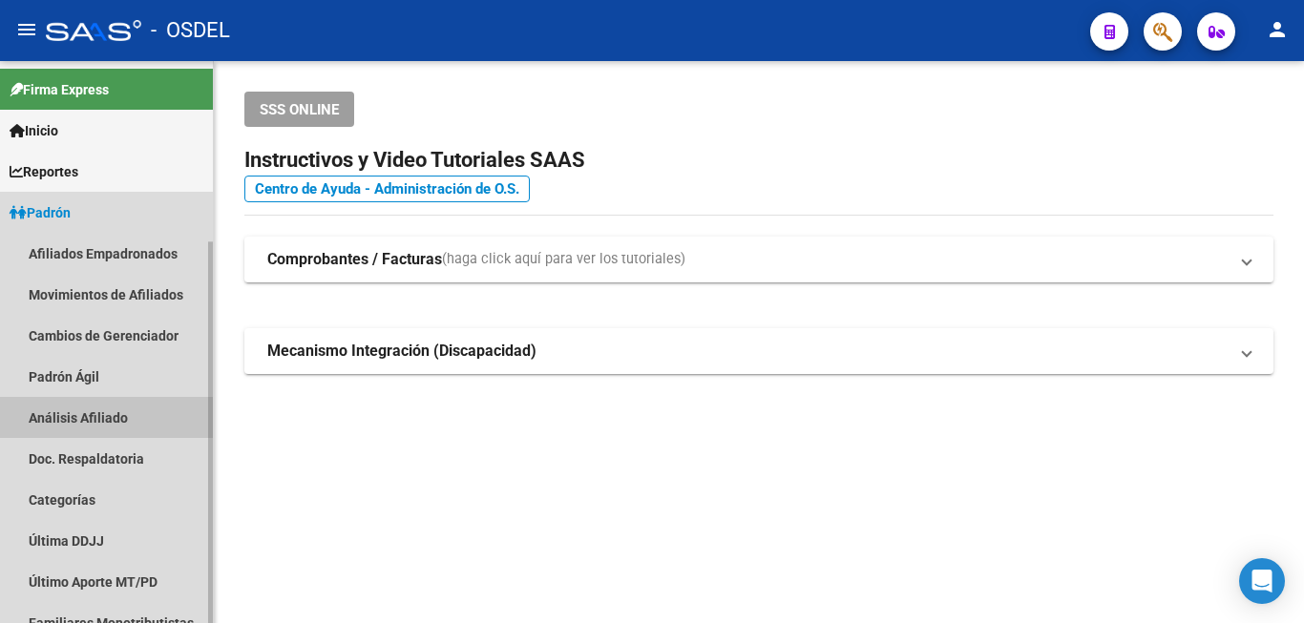
click at [59, 421] on link "Análisis Afiliado" at bounding box center [106, 417] width 213 height 41
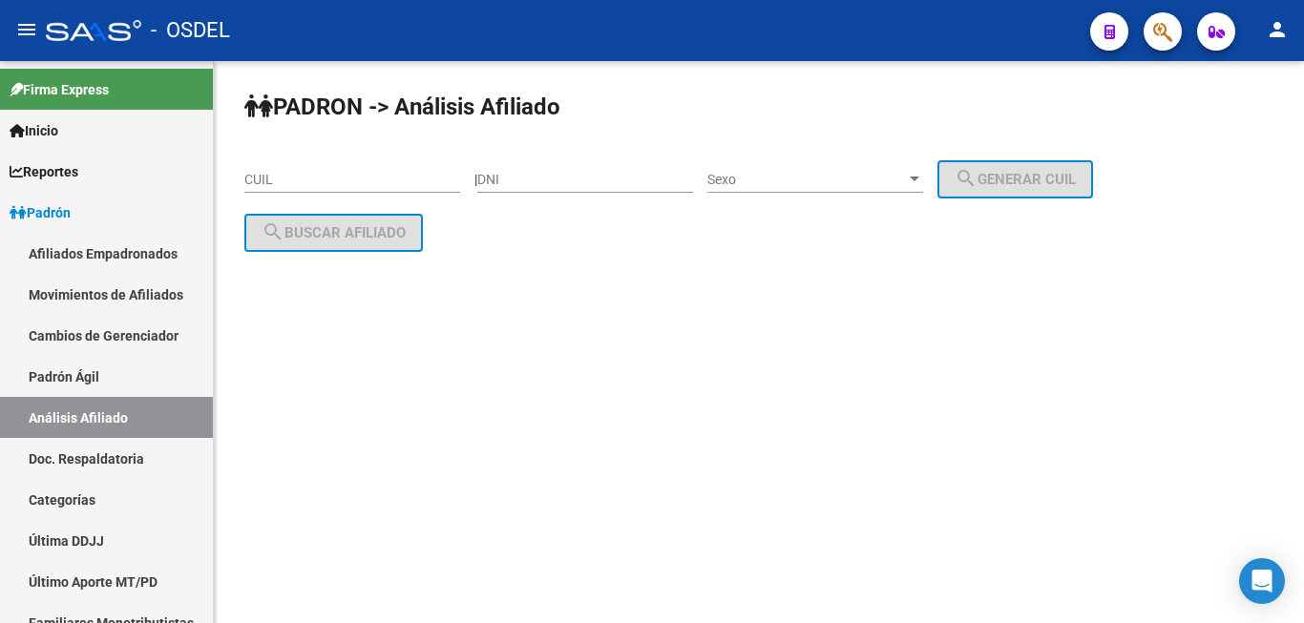
click at [583, 170] on div "DNI" at bounding box center [585, 174] width 216 height 38
click at [539, 180] on input "DNI" at bounding box center [585, 180] width 216 height 16
paste input "25022017"
type input "25022017"
click at [807, 162] on div "Sexo Sexo" at bounding box center [815, 174] width 216 height 38
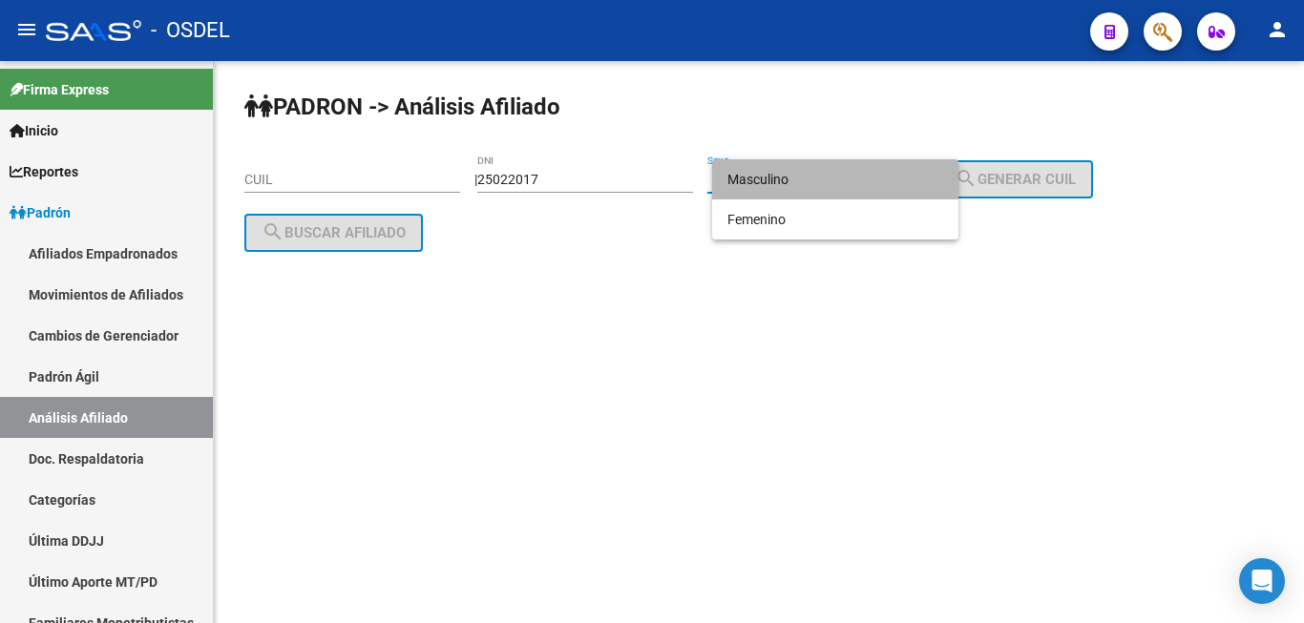
click at [818, 179] on span "Masculino" at bounding box center [835, 179] width 216 height 40
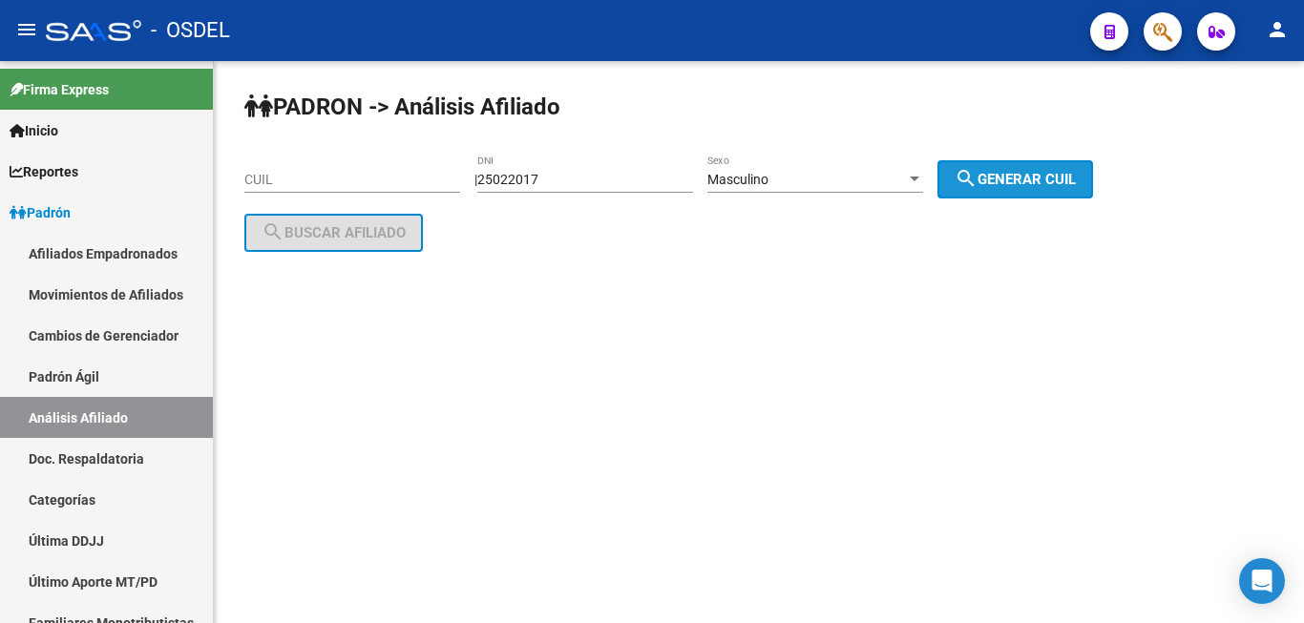
click at [1014, 173] on span "search Generar CUIL" at bounding box center [1014, 179] width 121 height 17
type input "20-25022017-1"
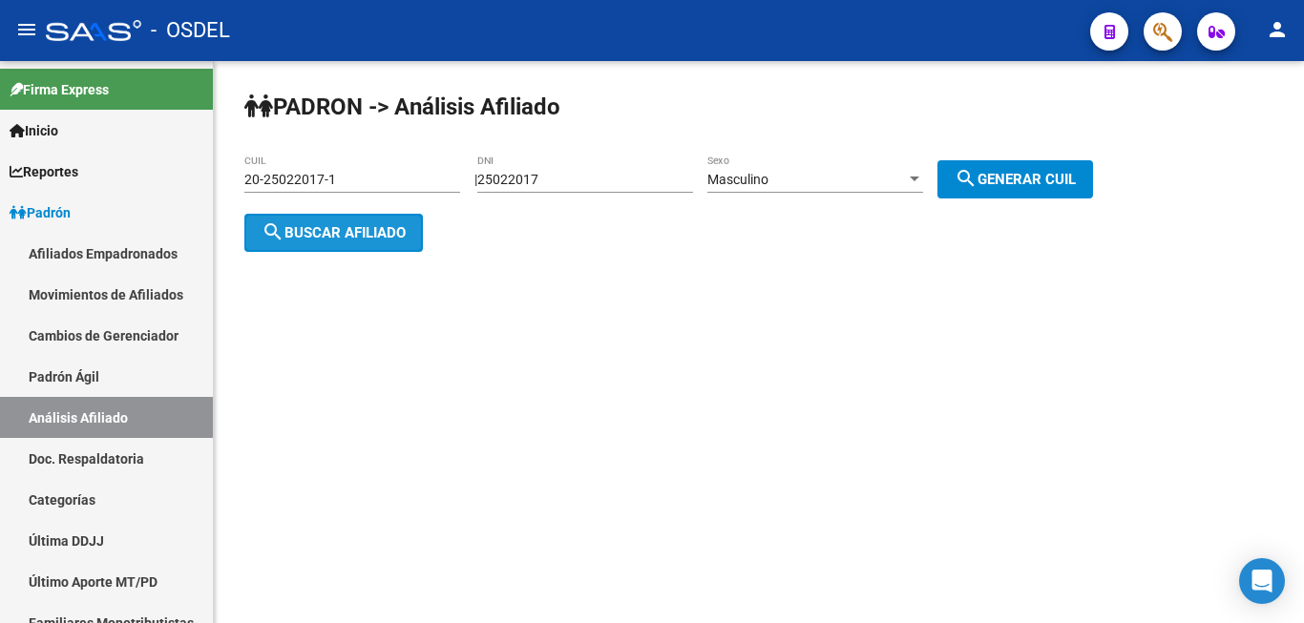
click at [330, 225] on span "search Buscar afiliado" at bounding box center [333, 232] width 144 height 17
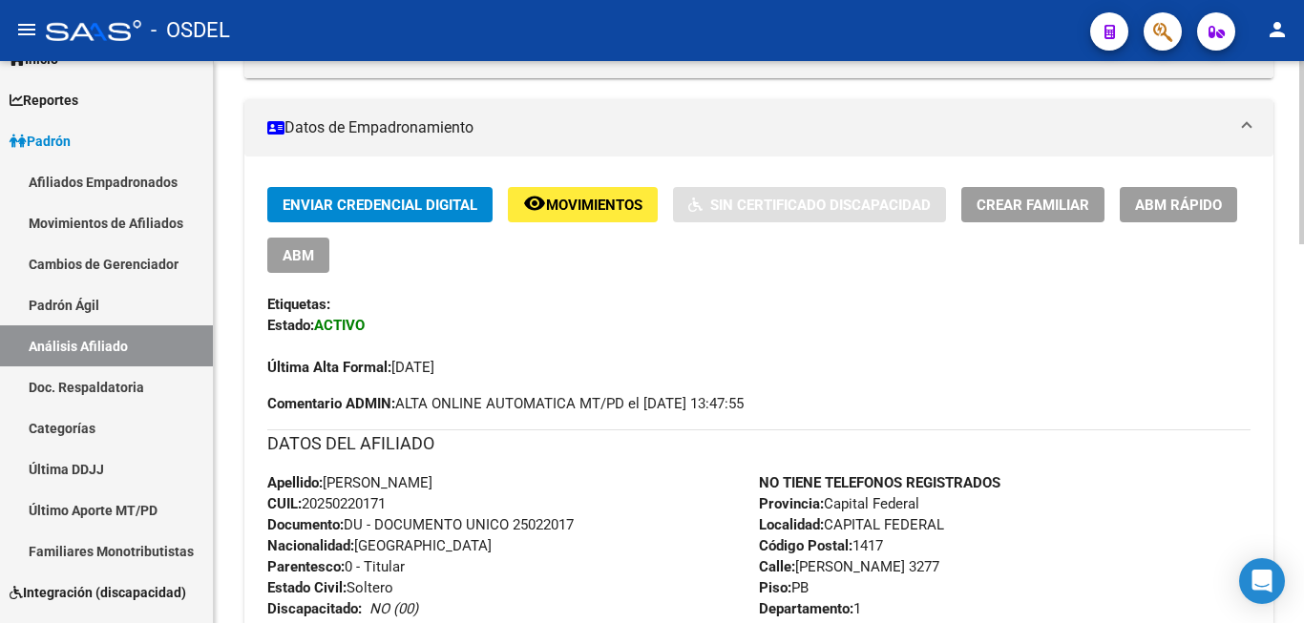
scroll to position [288, 0]
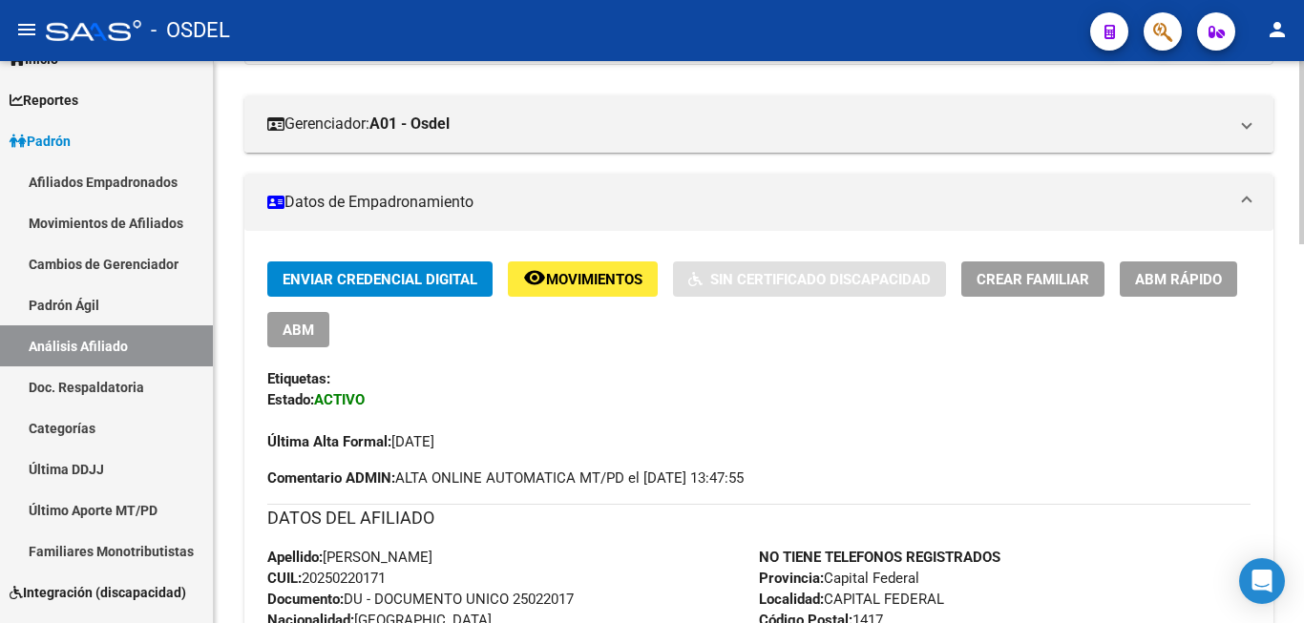
click at [411, 271] on span "Enviar Credencial Digital" at bounding box center [379, 278] width 195 height 17
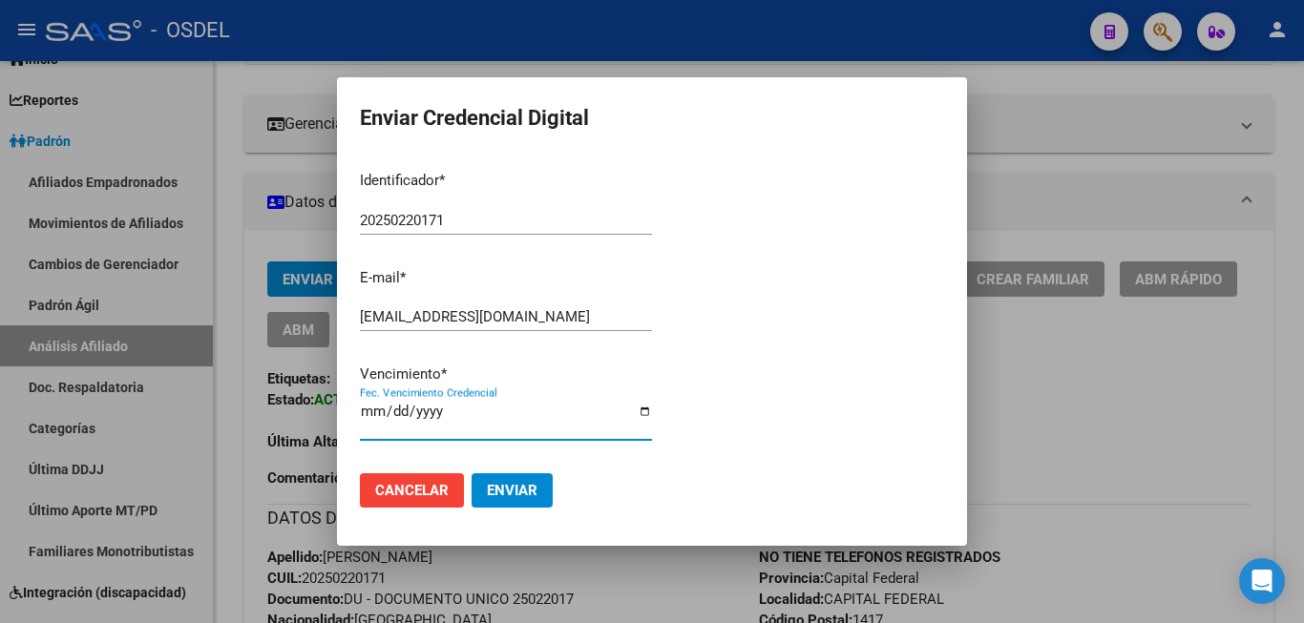
click at [372, 416] on input "2025-10-22" at bounding box center [506, 419] width 292 height 31
type input "[DATE]"
click at [523, 487] on span "Enviar" at bounding box center [512, 490] width 51 height 17
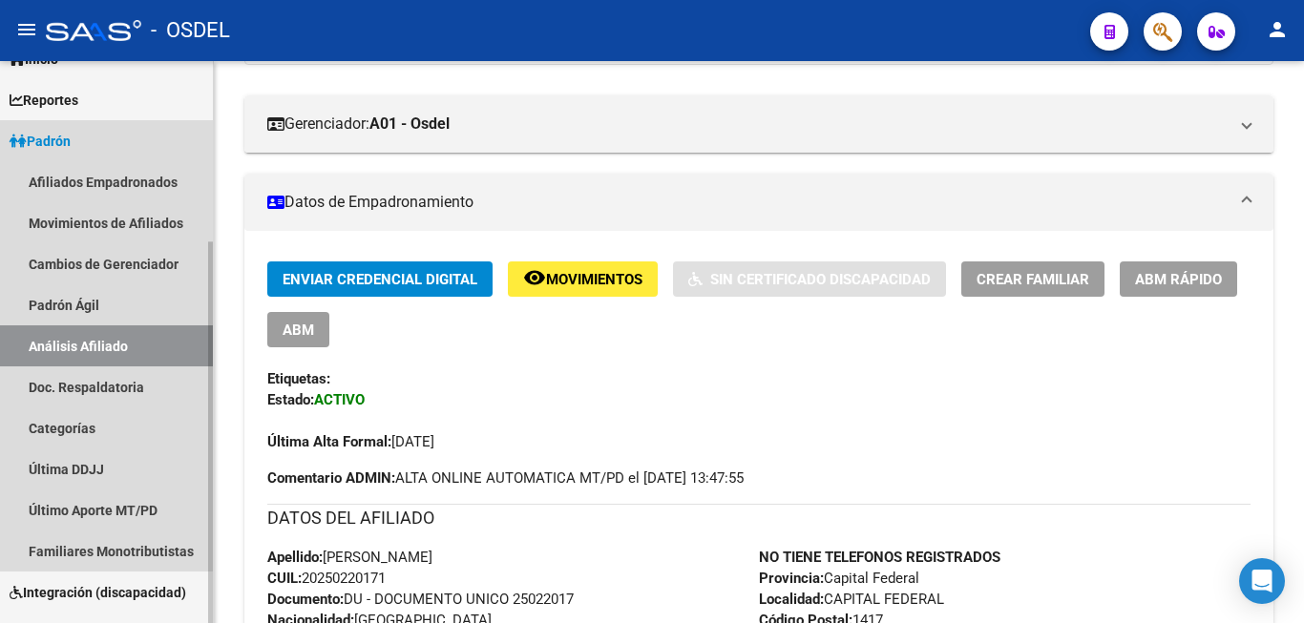
click at [39, 141] on span "Padrón" at bounding box center [40, 141] width 61 height 21
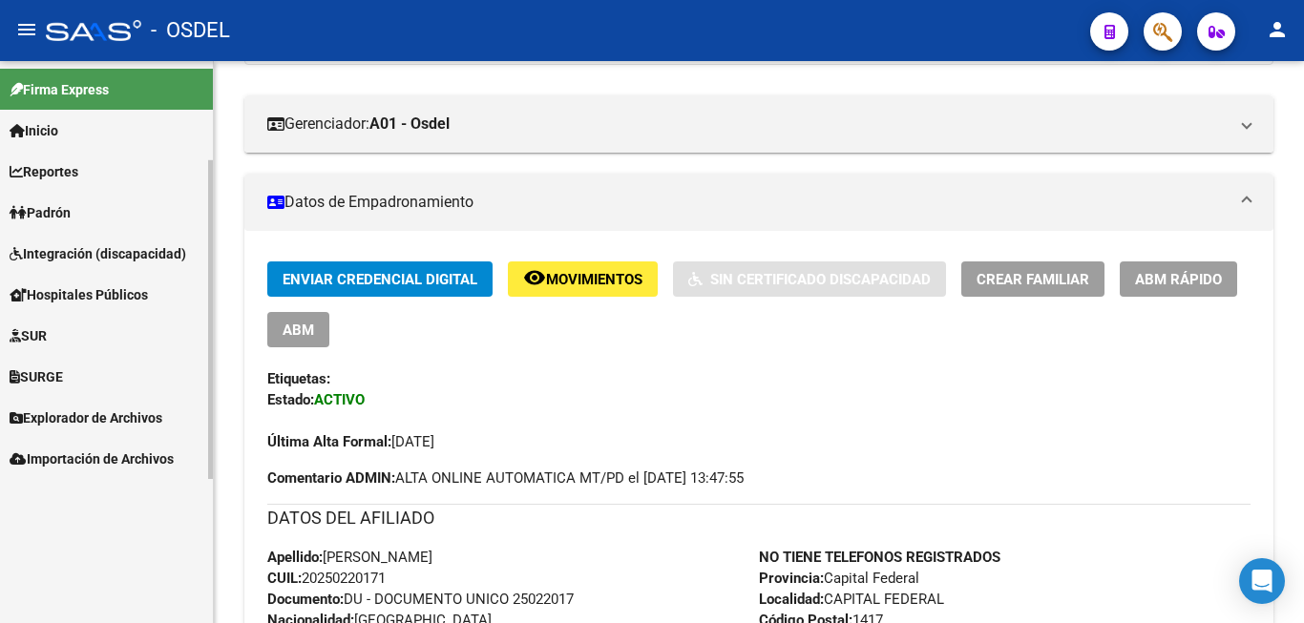
scroll to position [0, 0]
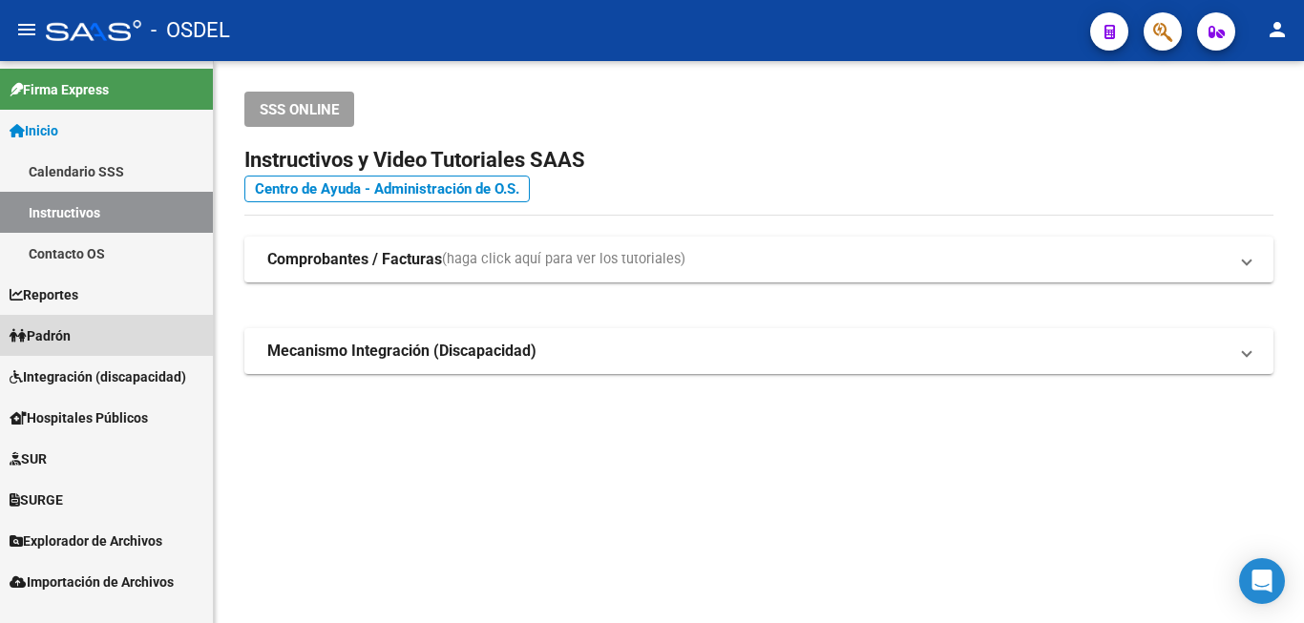
click at [66, 337] on span "Padrón" at bounding box center [40, 335] width 61 height 21
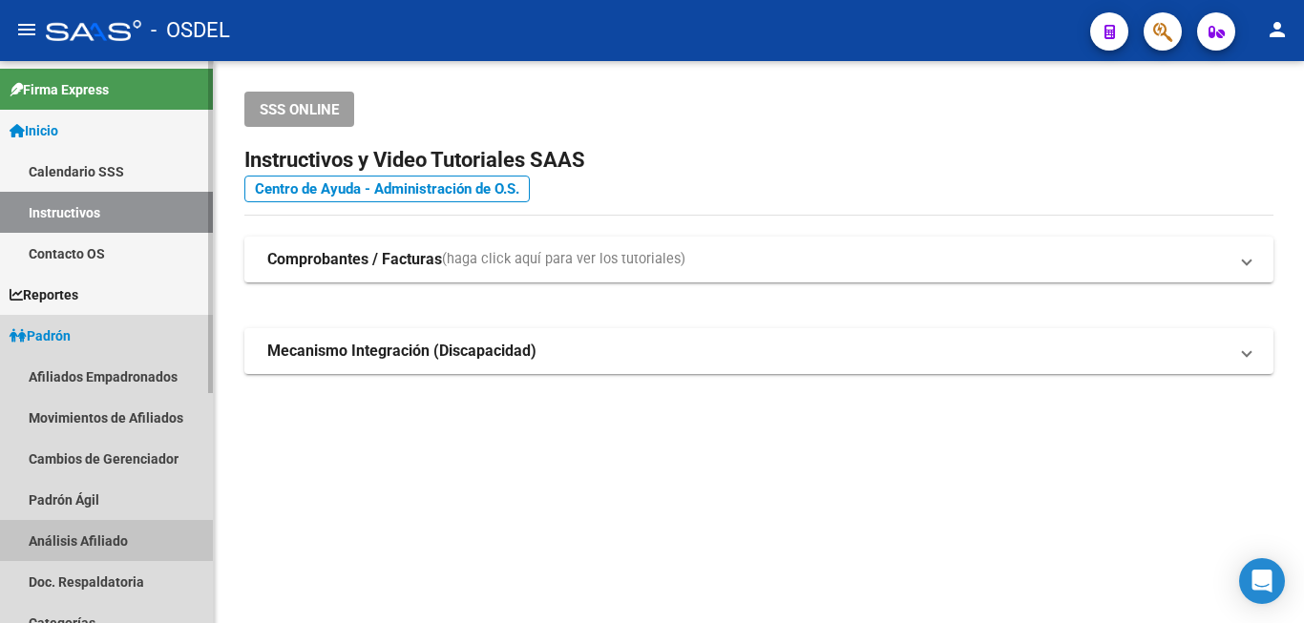
click at [61, 538] on link "Análisis Afiliado" at bounding box center [106, 540] width 213 height 41
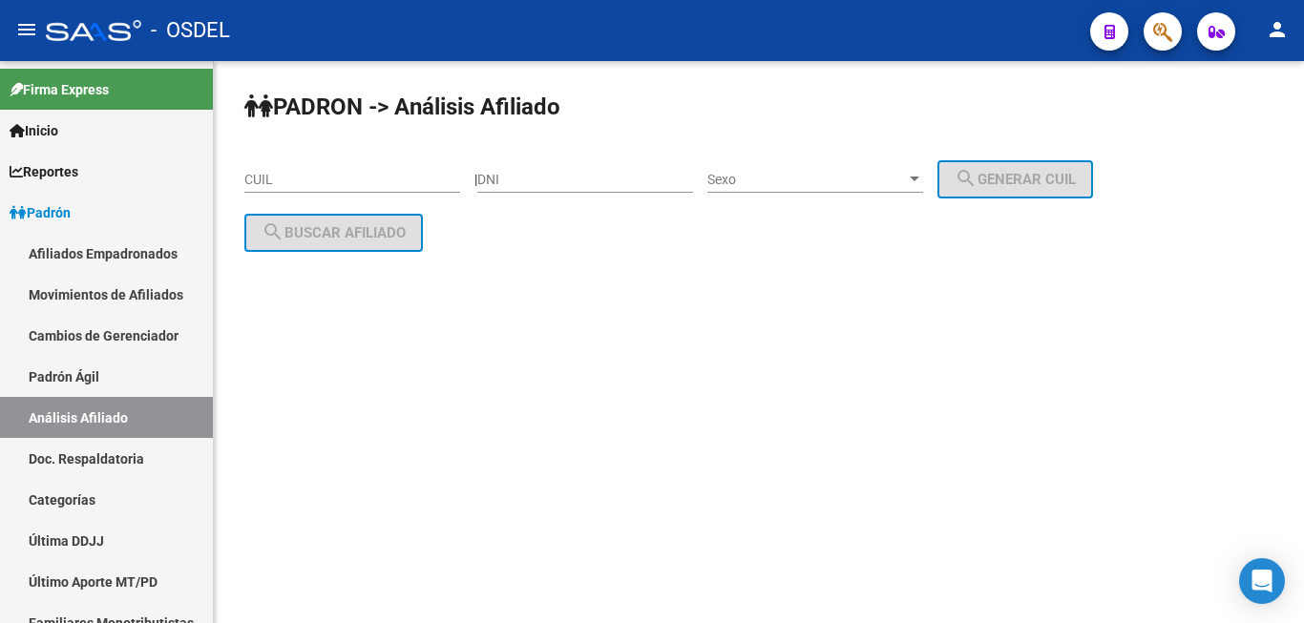
click at [579, 176] on input "DNI" at bounding box center [585, 180] width 216 height 16
paste input "4410791"
type input "4410791"
click at [826, 175] on span "Sexo" at bounding box center [806, 180] width 199 height 16
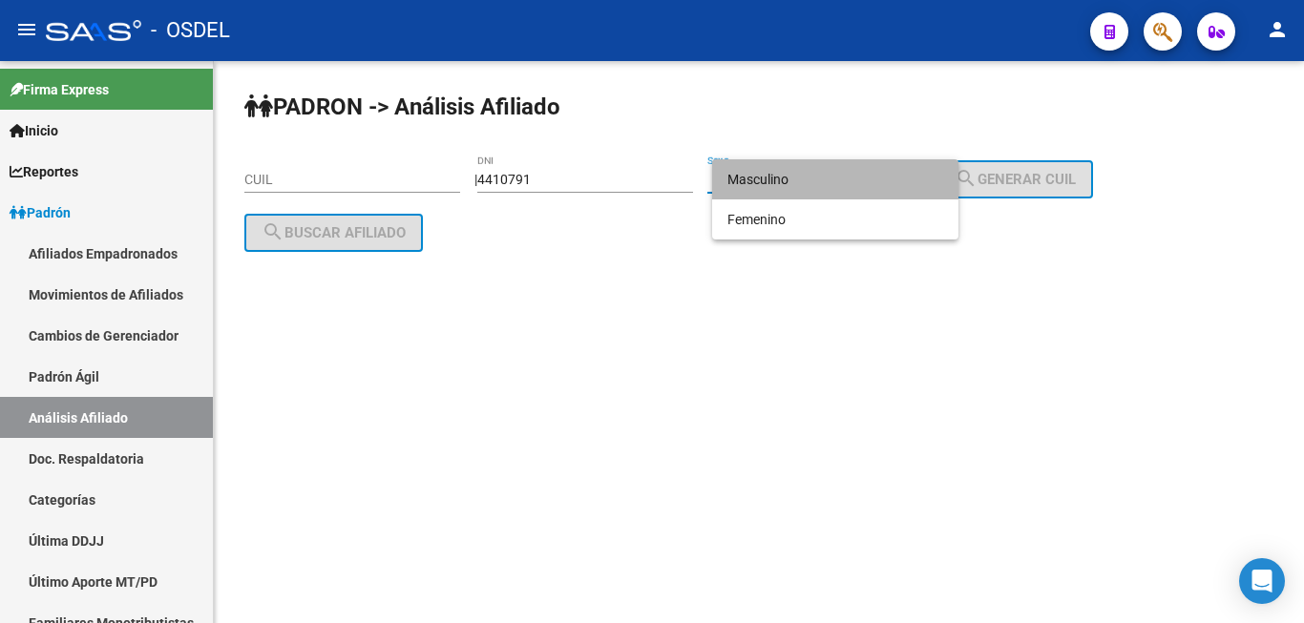
click at [825, 175] on span "Masculino" at bounding box center [835, 179] width 216 height 40
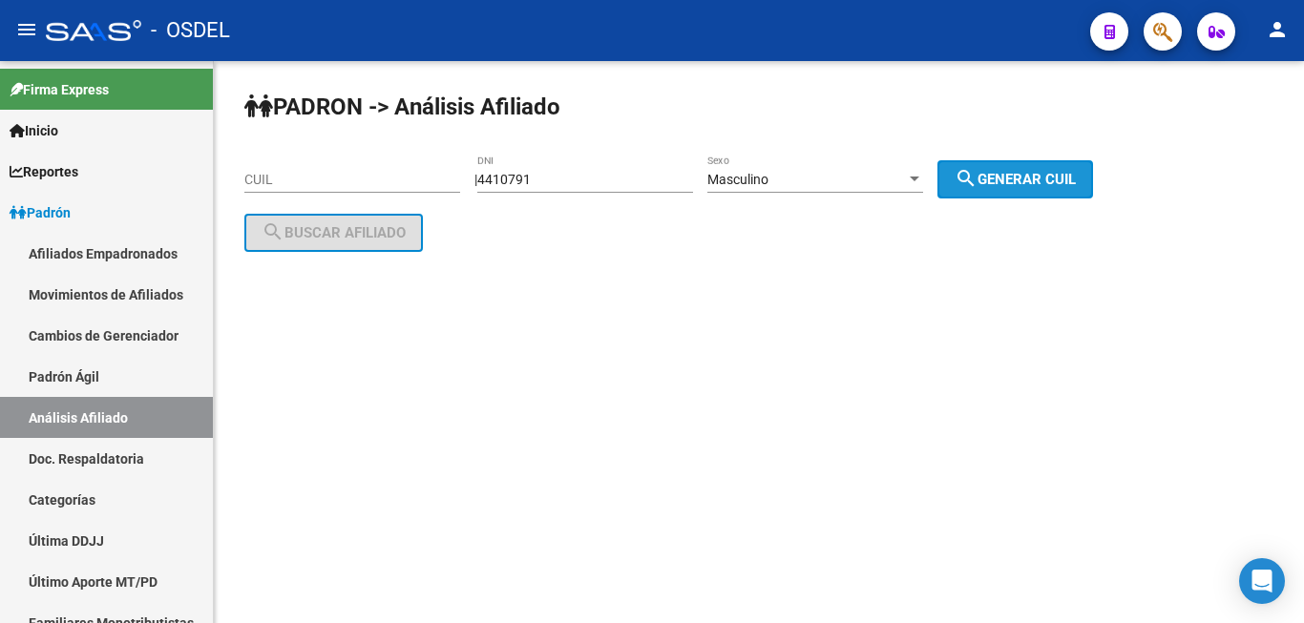
click at [973, 176] on button "search Generar CUIL" at bounding box center [1015, 179] width 156 height 38
type input "20-04410791-1"
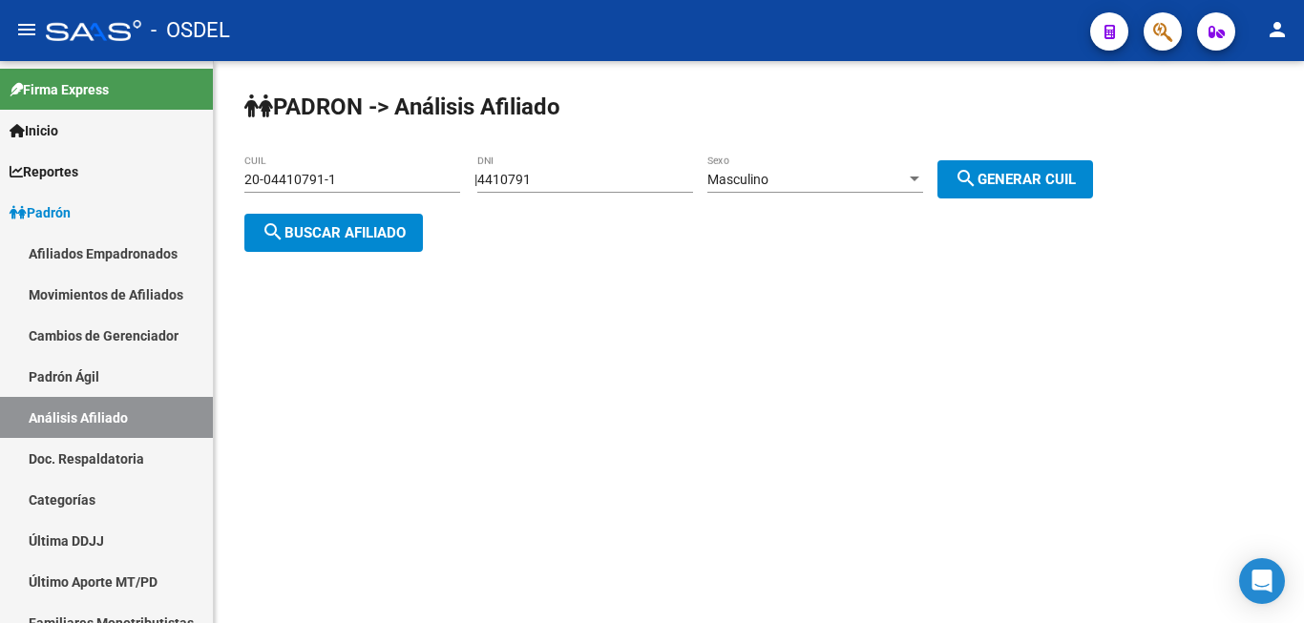
click at [330, 233] on span "search Buscar afiliado" at bounding box center [333, 232] width 144 height 17
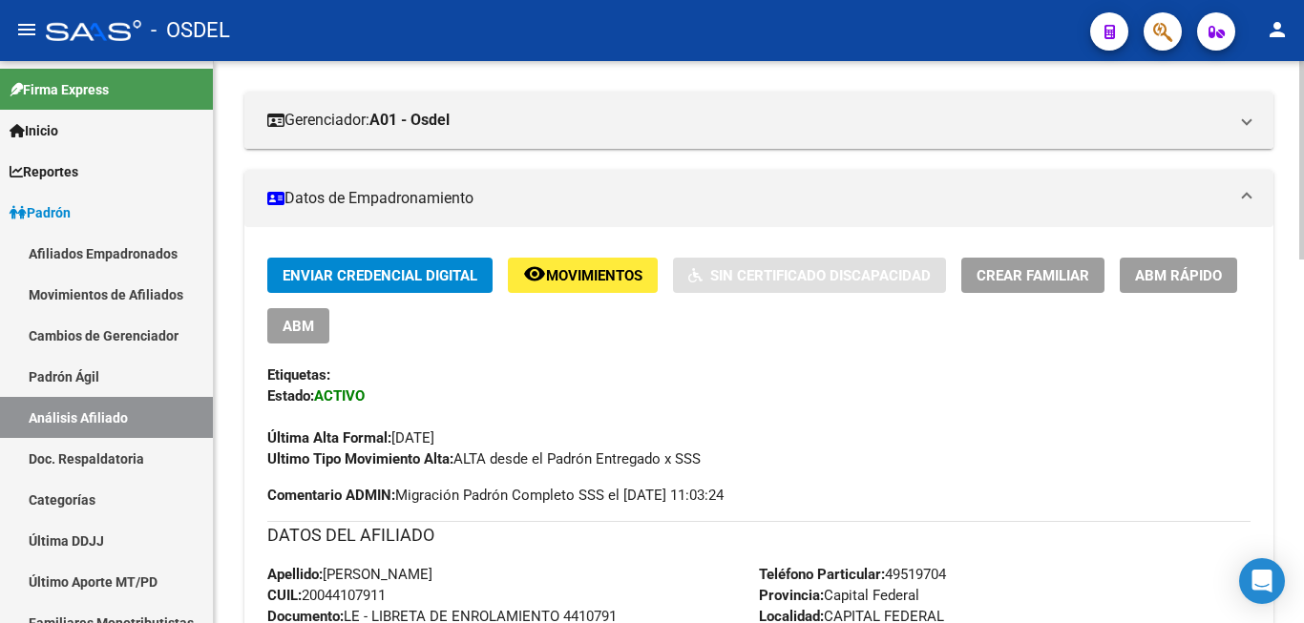
scroll to position [389, 0]
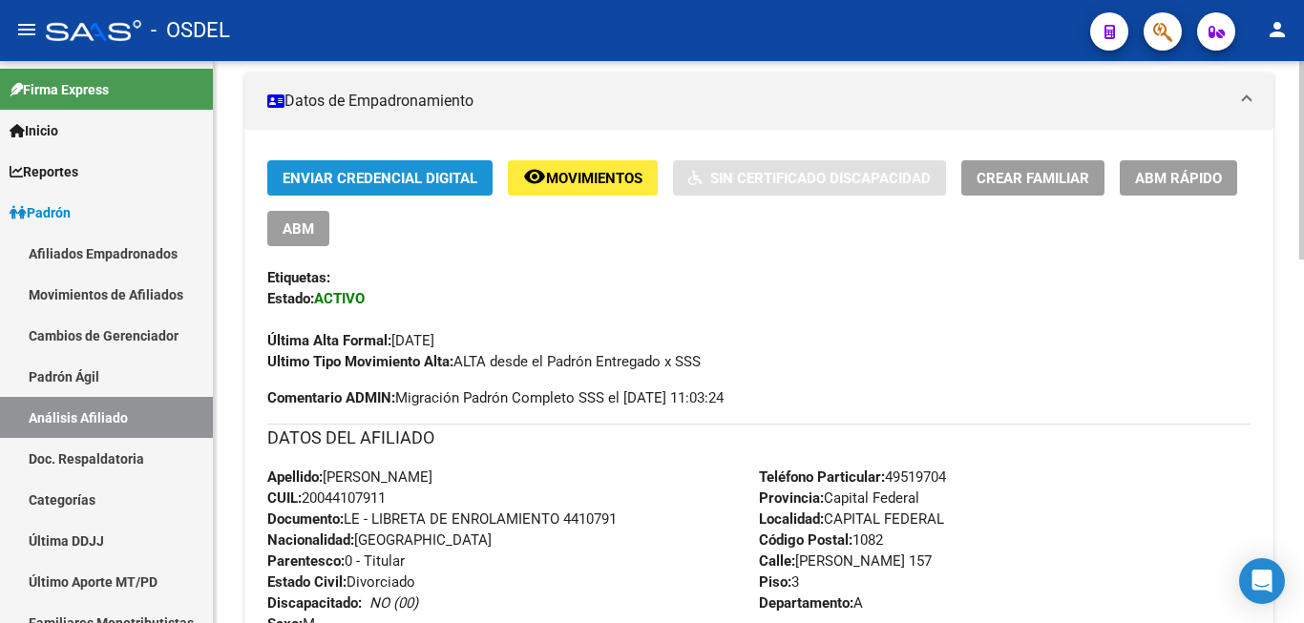
click at [413, 175] on span "Enviar Credencial Digital" at bounding box center [379, 178] width 195 height 17
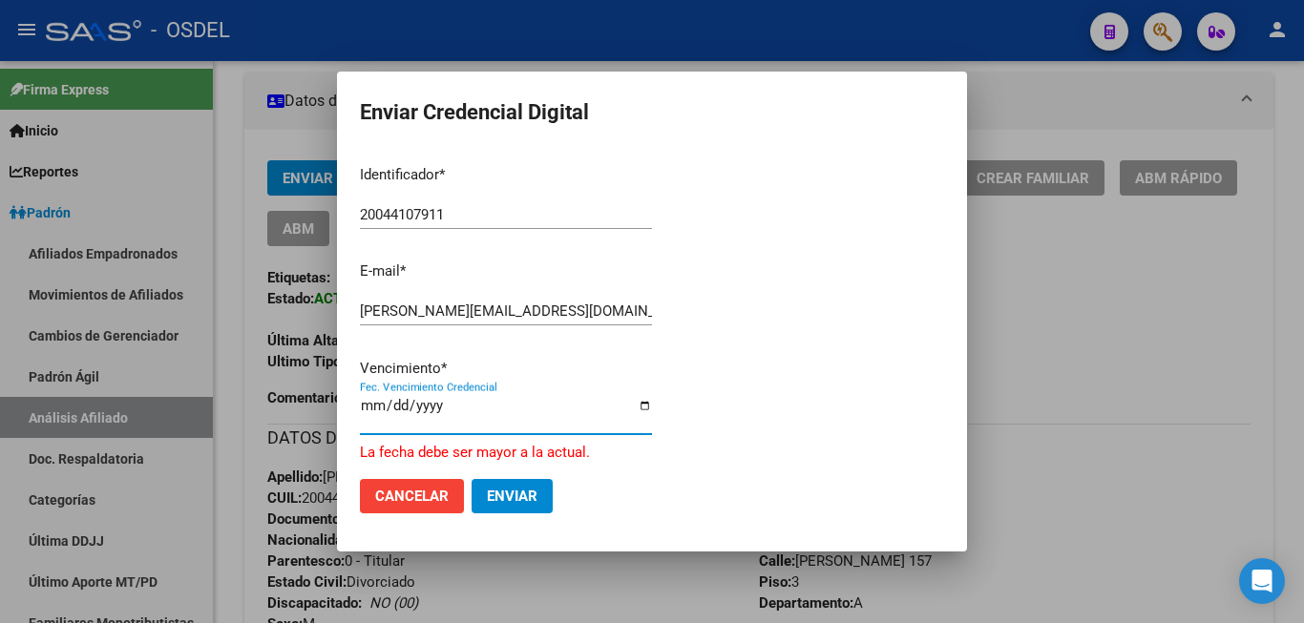
click at [362, 412] on input "2025-08-22" at bounding box center [506, 413] width 292 height 31
type input "[DATE]"
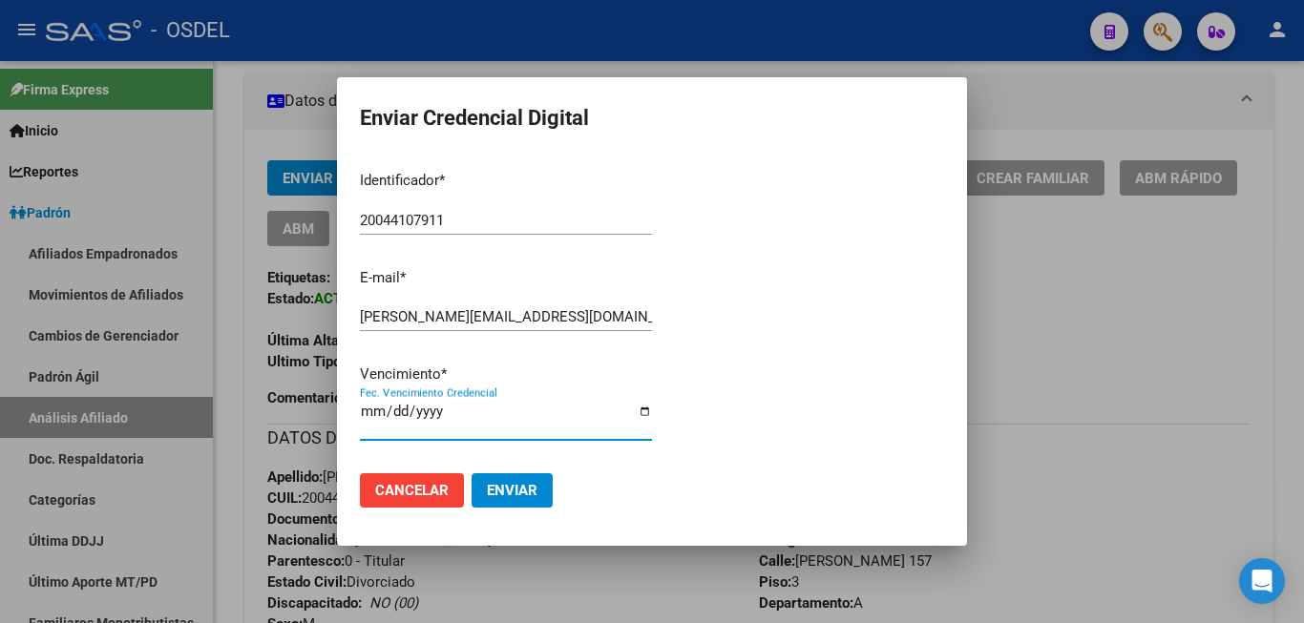
click at [561, 402] on div "Identificador * 20044107911 Ingresar identificador E-mail * doctorgallo@argenti…" at bounding box center [506, 307] width 292 height 302
click at [508, 482] on span "Enviar" at bounding box center [512, 490] width 51 height 17
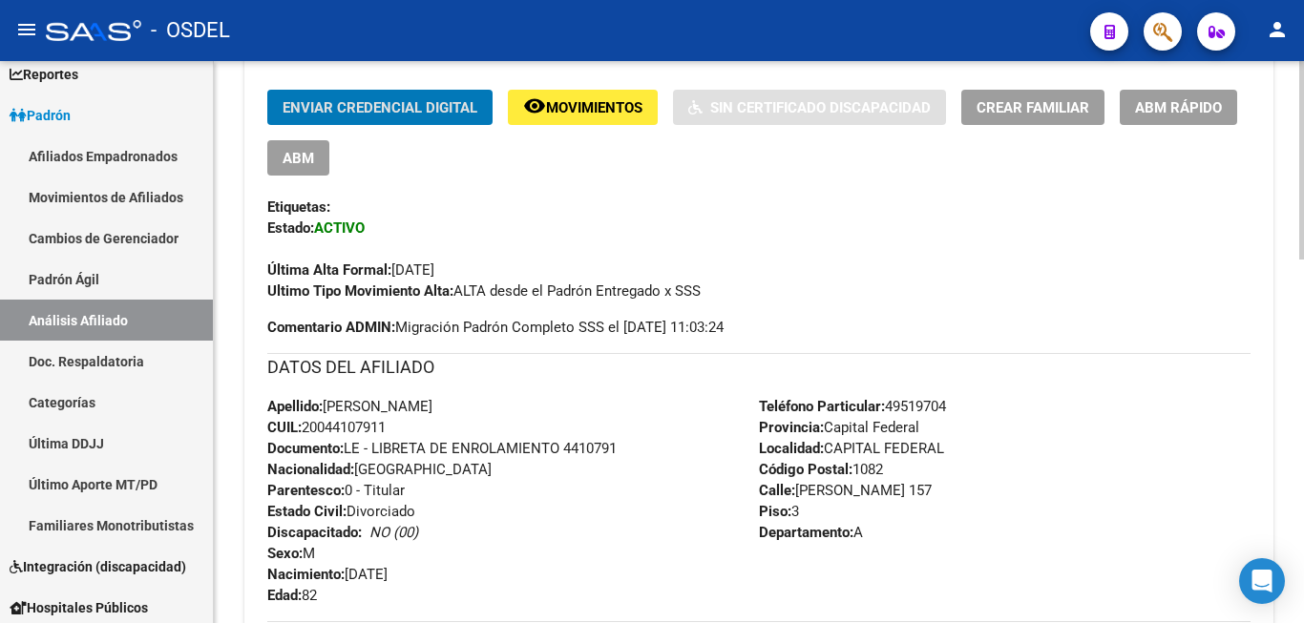
scroll to position [584, 0]
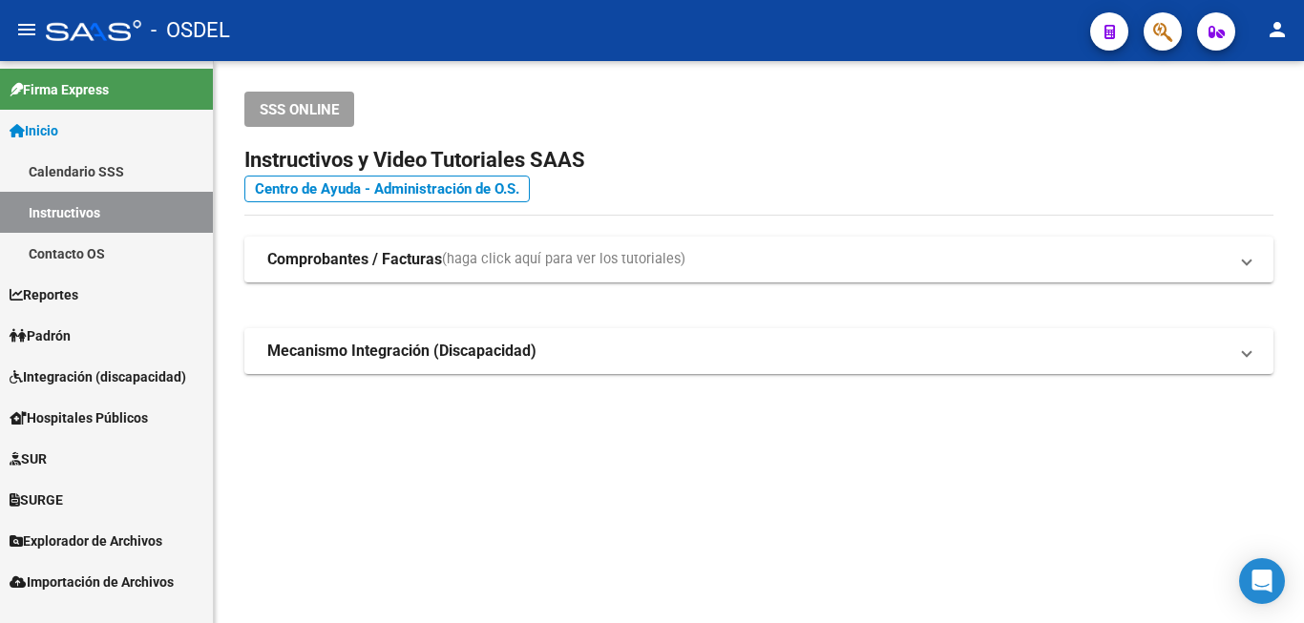
click at [71, 331] on span "Padrón" at bounding box center [40, 335] width 61 height 21
click at [67, 328] on span "Padrón" at bounding box center [40, 335] width 61 height 21
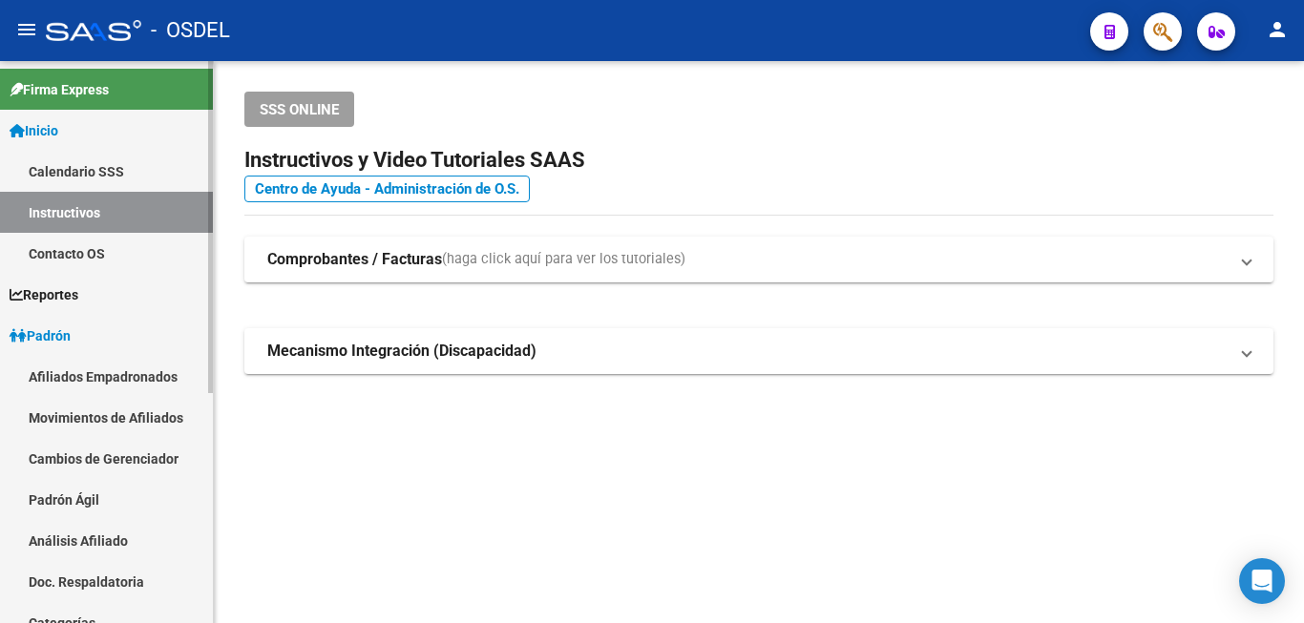
click at [74, 532] on link "Análisis Afiliado" at bounding box center [106, 540] width 213 height 41
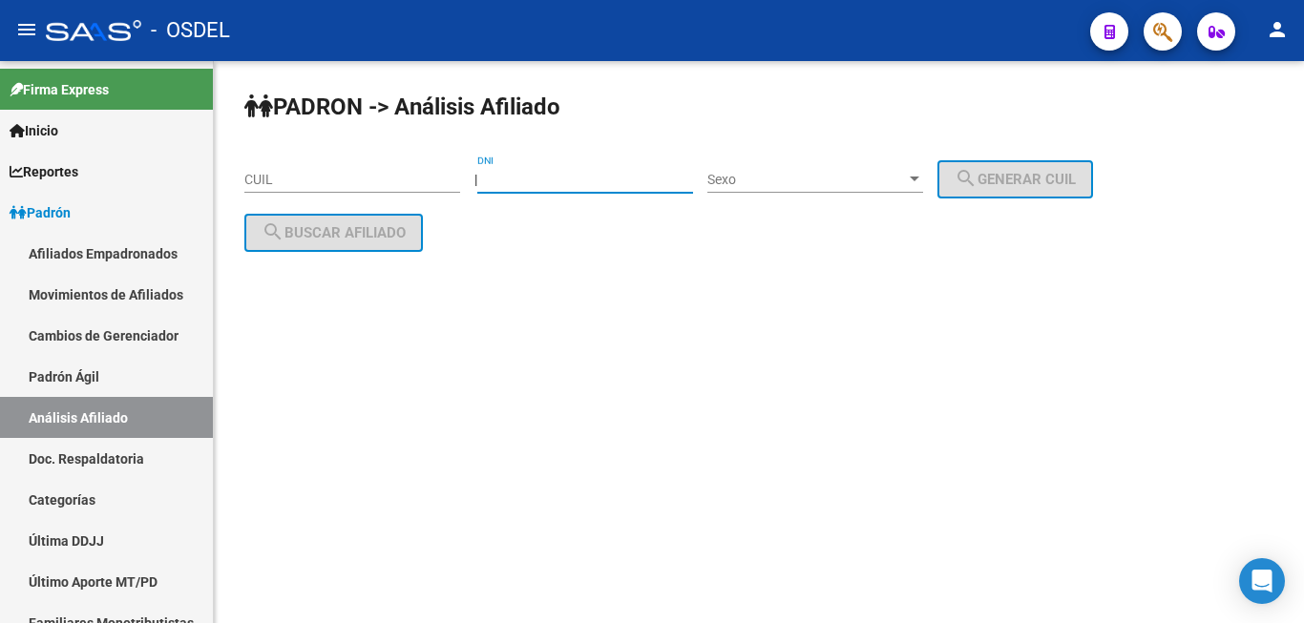
click at [558, 185] on input "DNI" at bounding box center [585, 180] width 216 height 16
paste input "10923824"
type input "10923824"
click at [808, 181] on span "Sexo" at bounding box center [806, 180] width 199 height 16
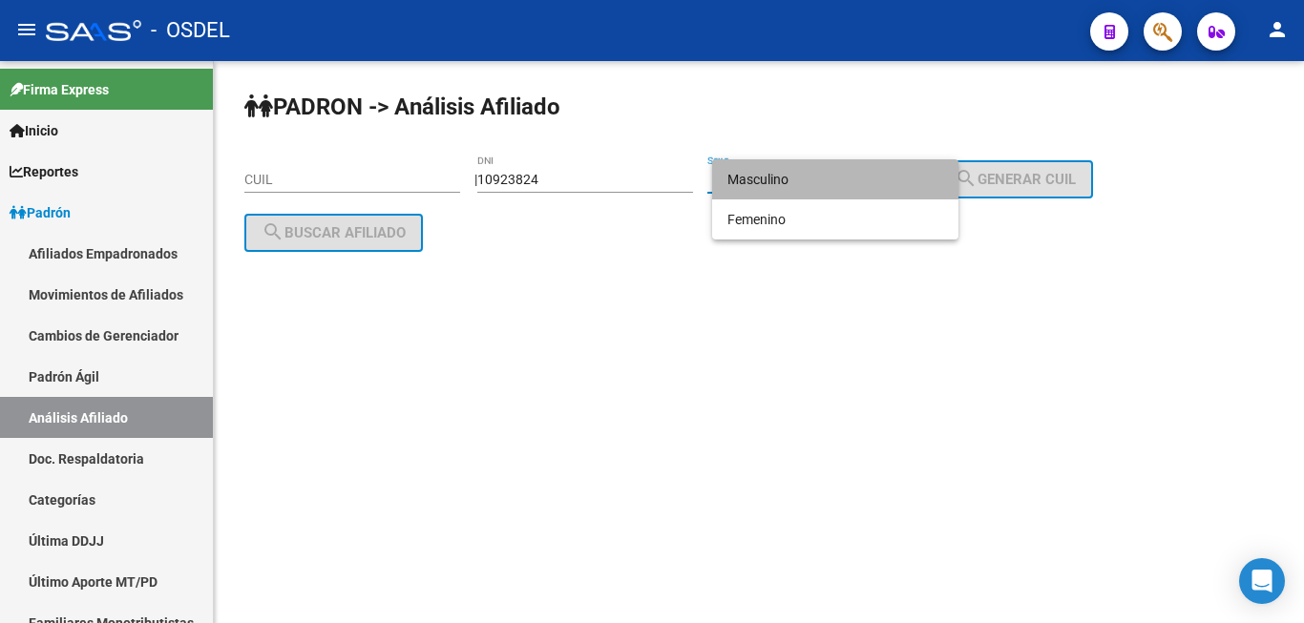
click at [815, 181] on span "Masculino" at bounding box center [835, 179] width 216 height 40
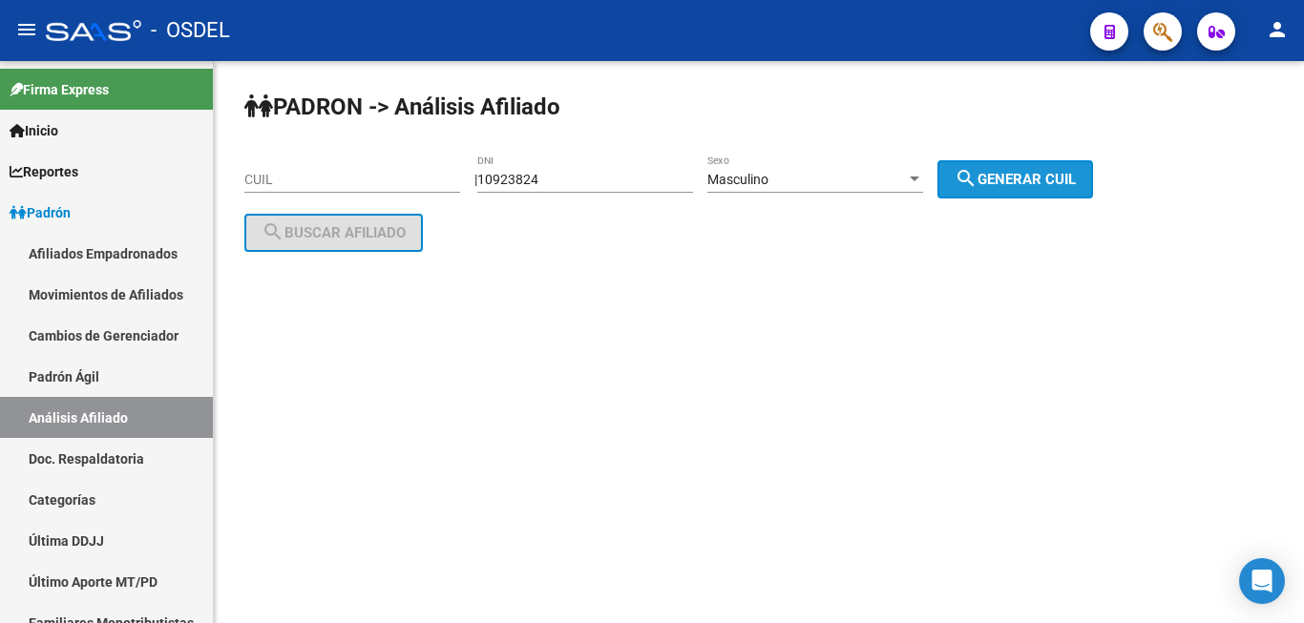
drag, startPoint x: 1031, startPoint y: 175, endPoint x: 630, endPoint y: 240, distance: 406.2
click at [964, 194] on button "search Generar CUIL" at bounding box center [1015, 179] width 156 height 38
type input "20-10923824-5"
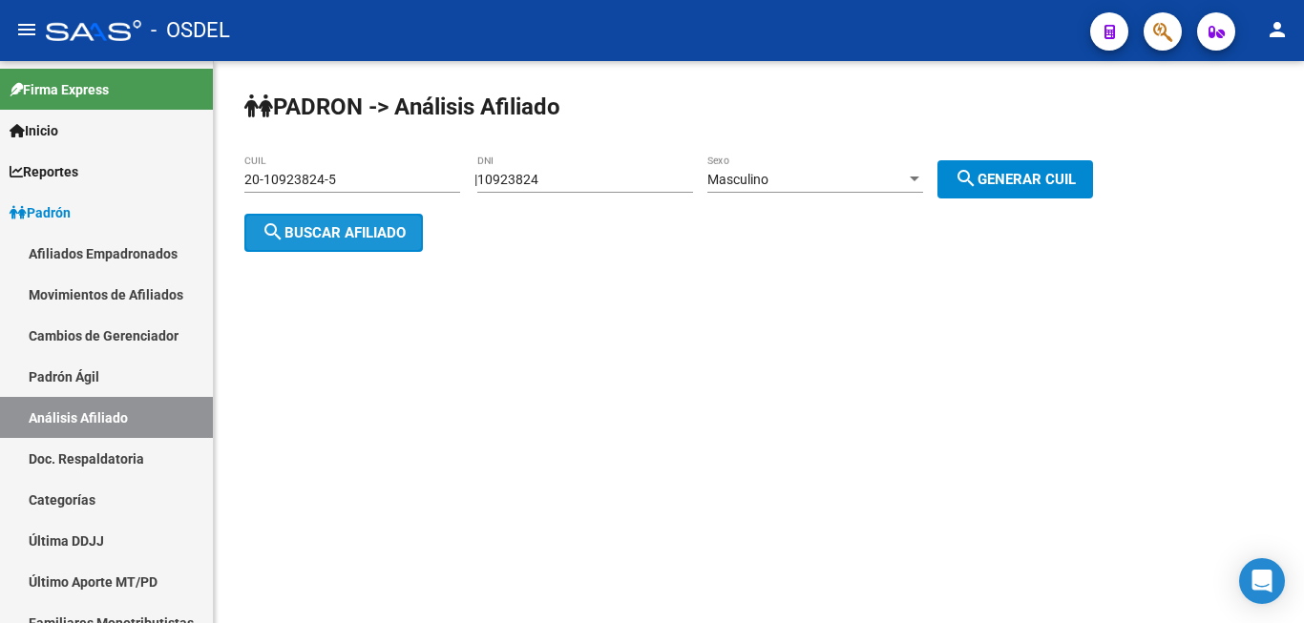
click at [379, 231] on span "search Buscar afiliado" at bounding box center [333, 232] width 144 height 17
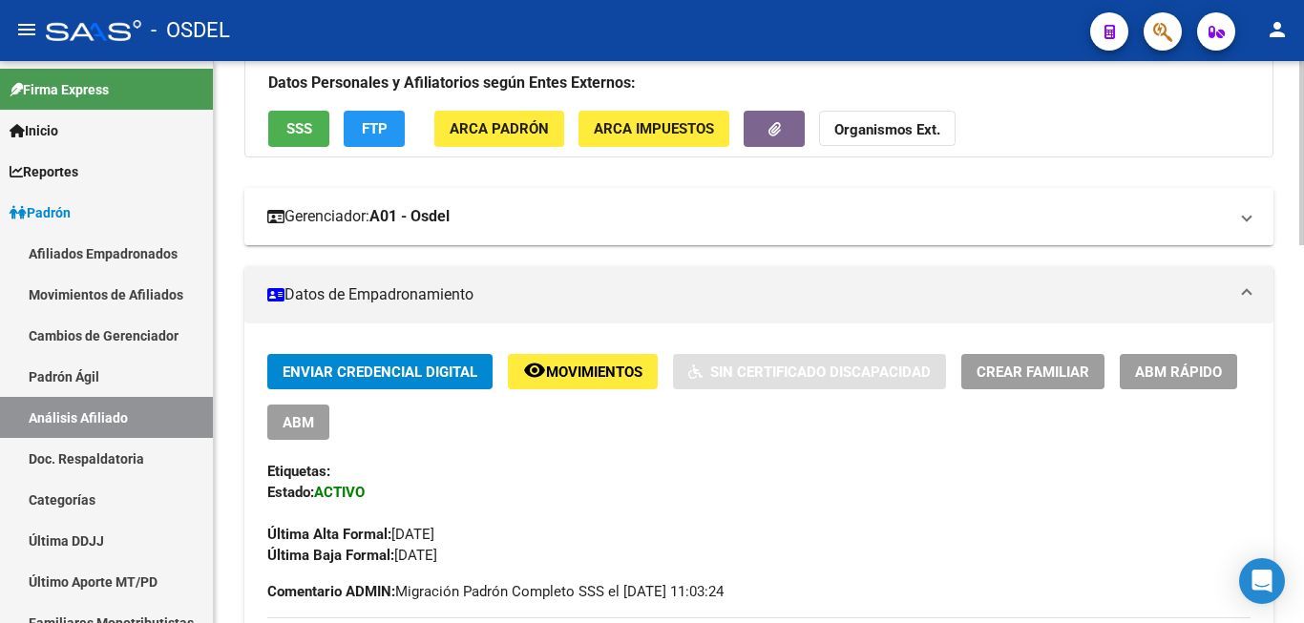
scroll to position [195, 0]
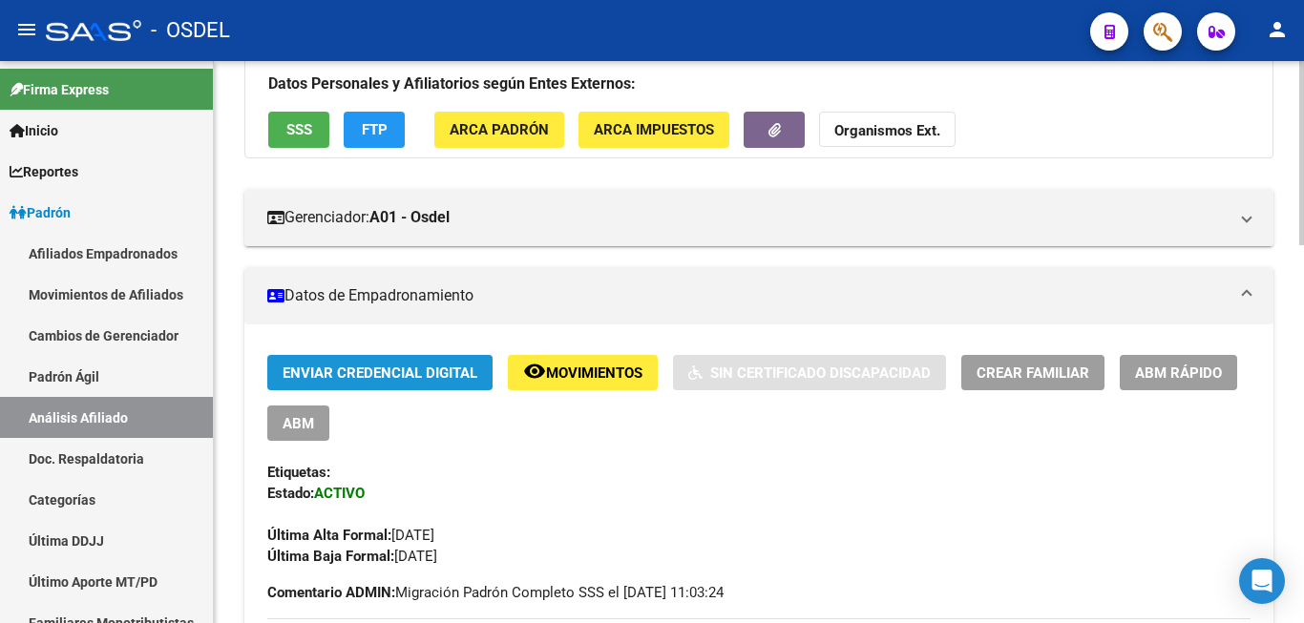
click at [419, 365] on span "Enviar Credencial Digital" at bounding box center [379, 372] width 195 height 17
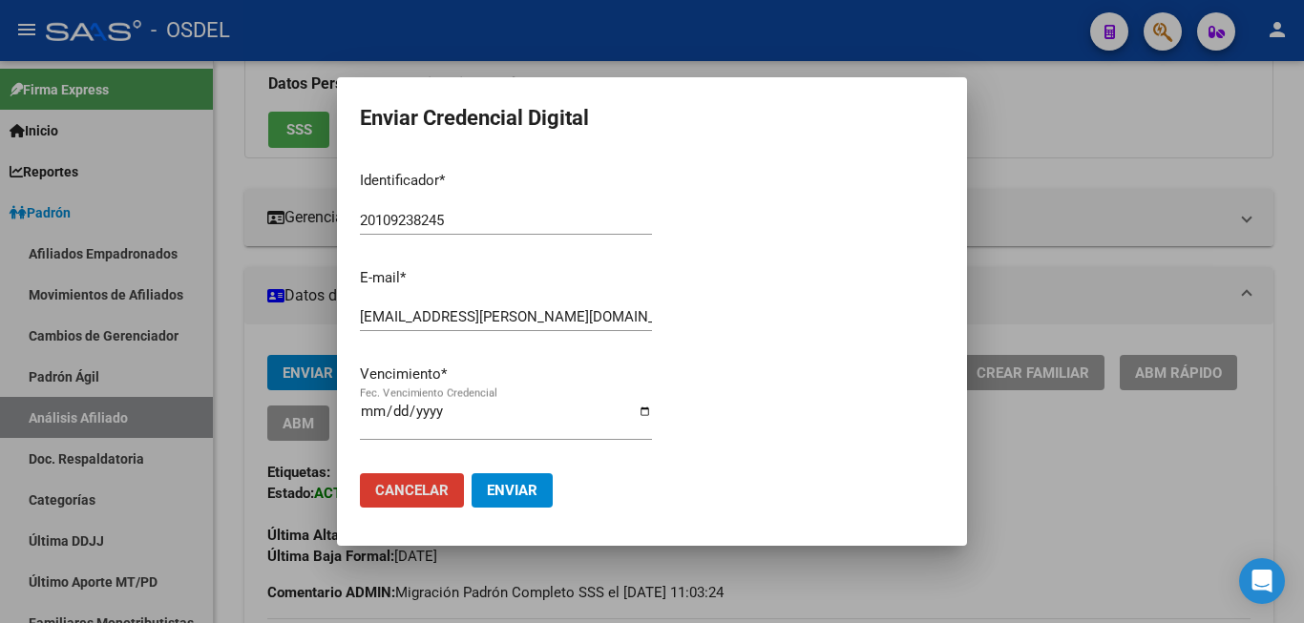
click at [1060, 104] on div at bounding box center [652, 311] width 1304 height 623
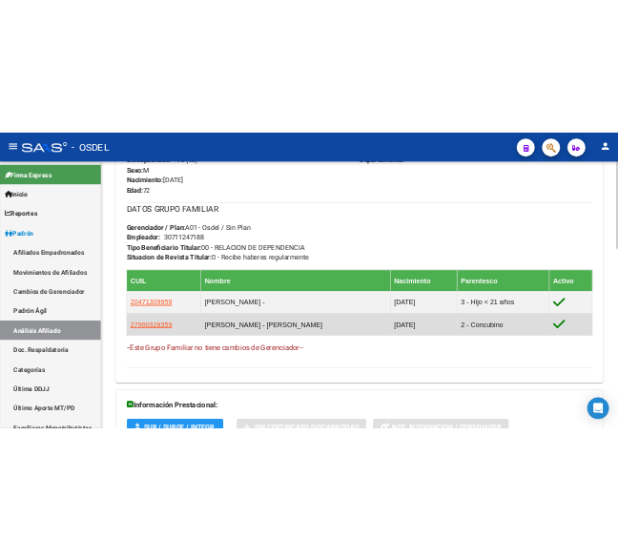
scroll to position [973, 0]
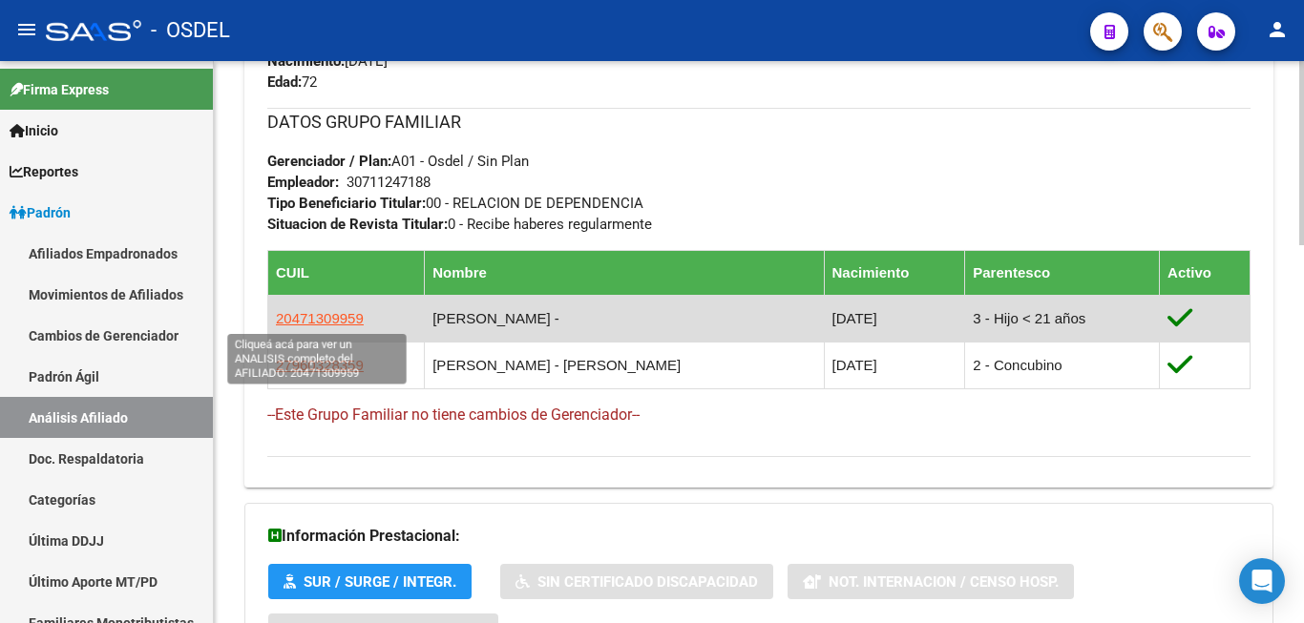
click at [347, 315] on span "20471309959" at bounding box center [320, 318] width 88 height 16
copy span "5"
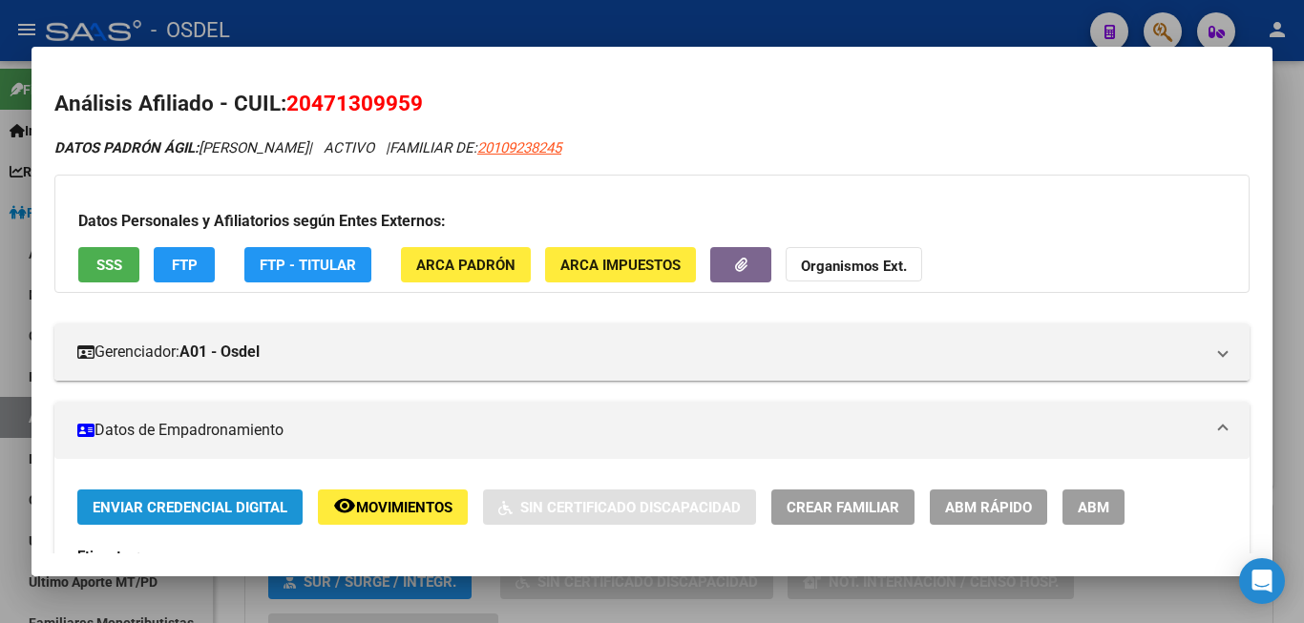
click at [249, 501] on span "Enviar Credencial Digital" at bounding box center [190, 507] width 195 height 17
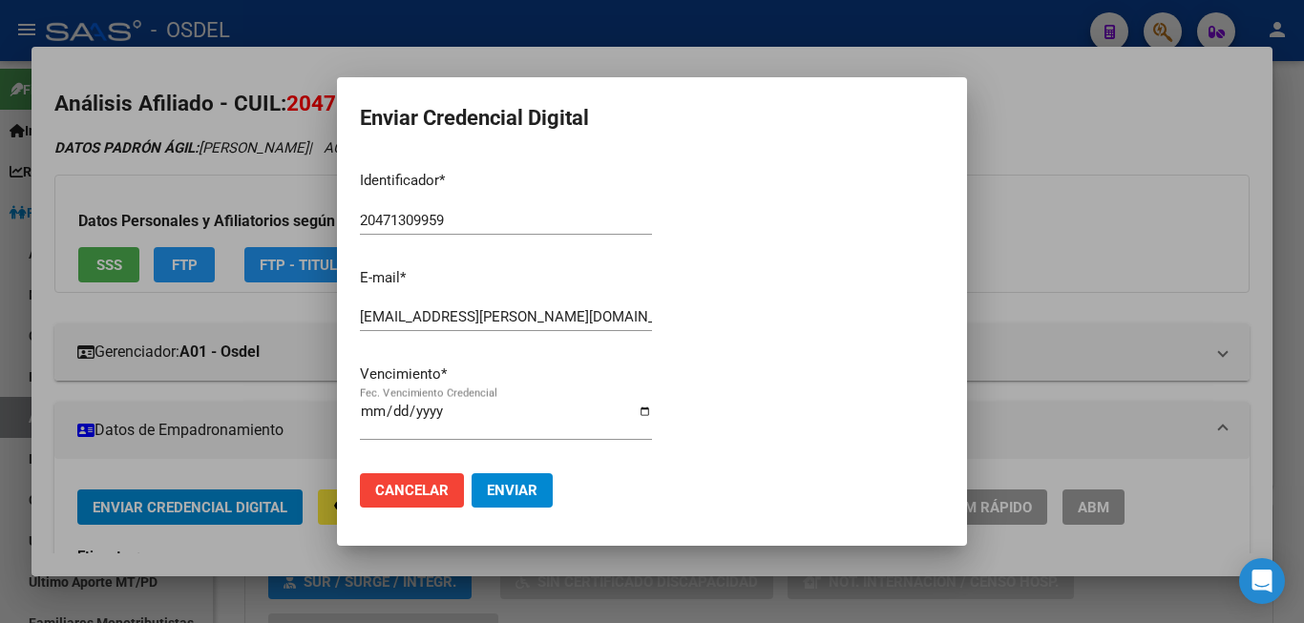
click at [1134, 107] on div at bounding box center [652, 311] width 1304 height 623
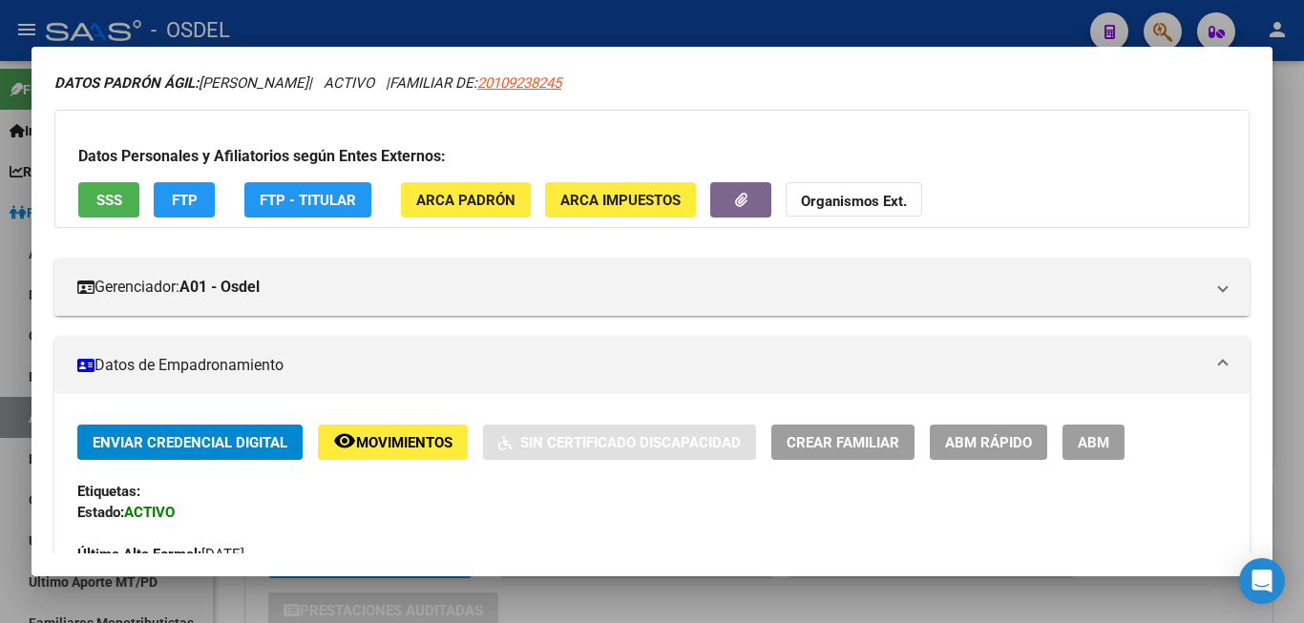
scroll to position [0, 0]
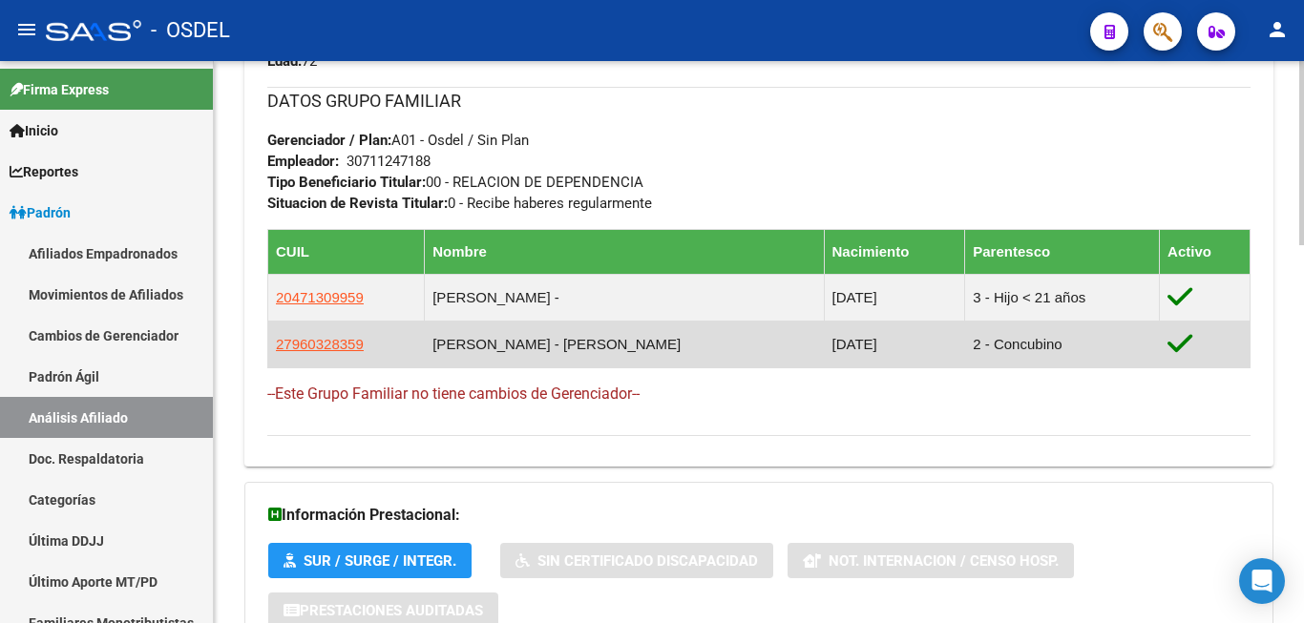
click at [549, 345] on td "BRACCO - LAURA" at bounding box center [624, 344] width 399 height 47
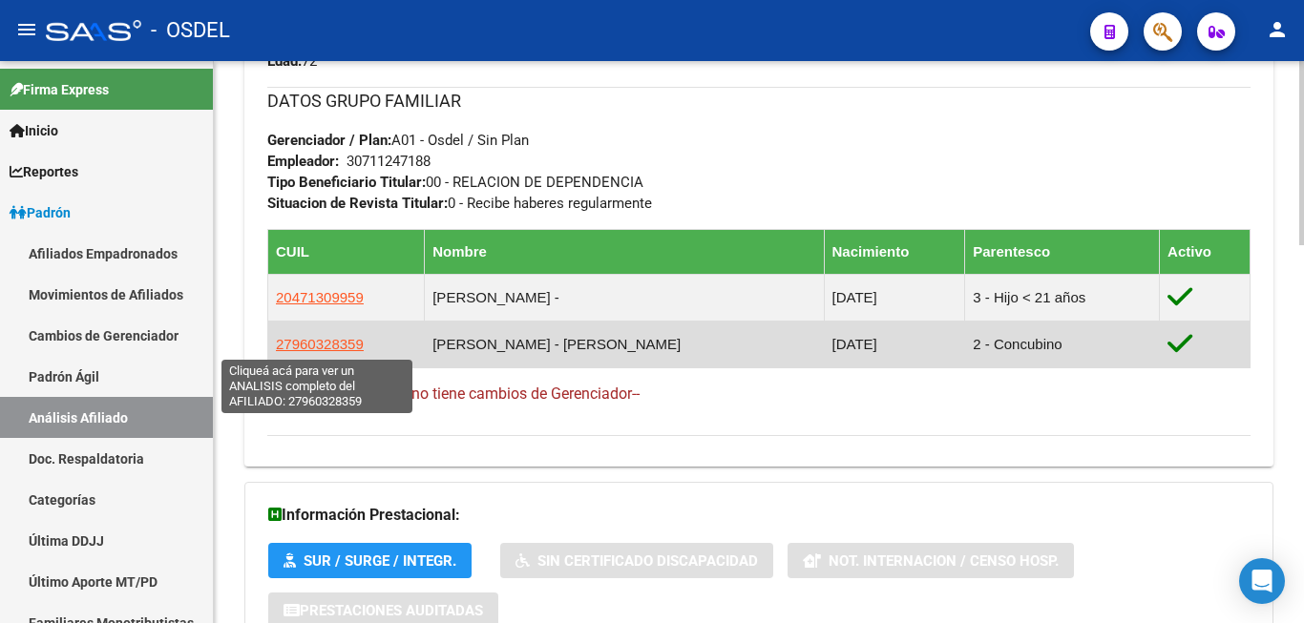
click at [338, 345] on span "27960328359" at bounding box center [320, 344] width 88 height 16
type textarea "27960328359"
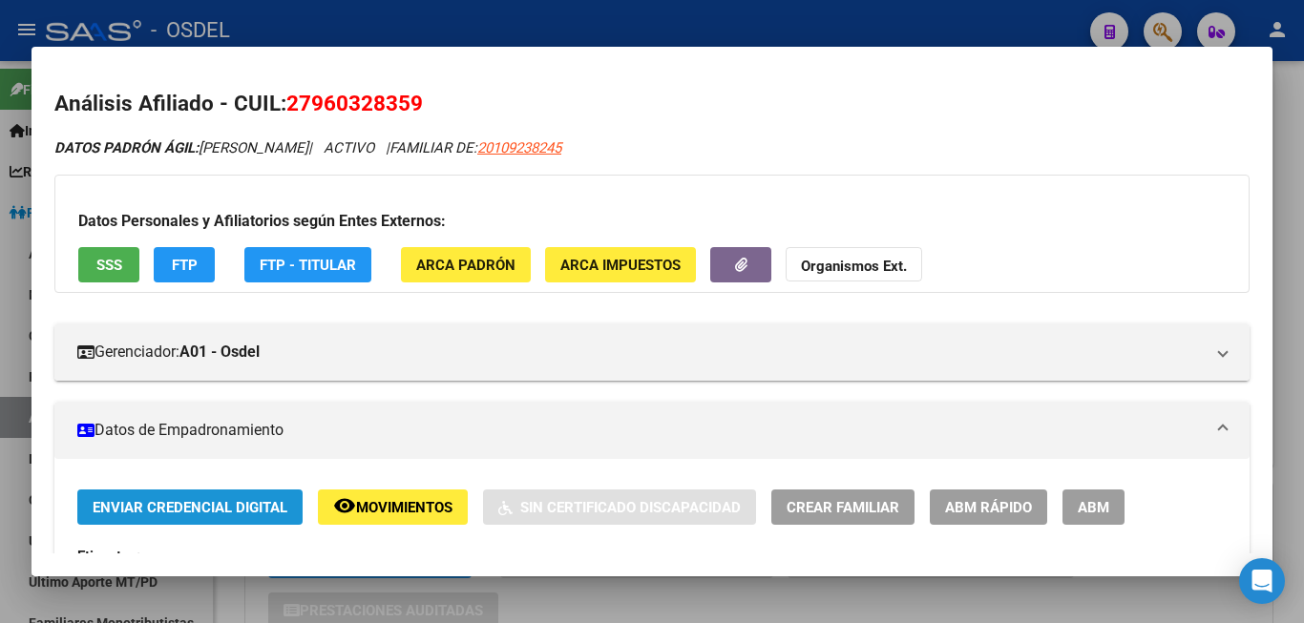
click at [188, 500] on span "Enviar Credencial Digital" at bounding box center [190, 507] width 195 height 17
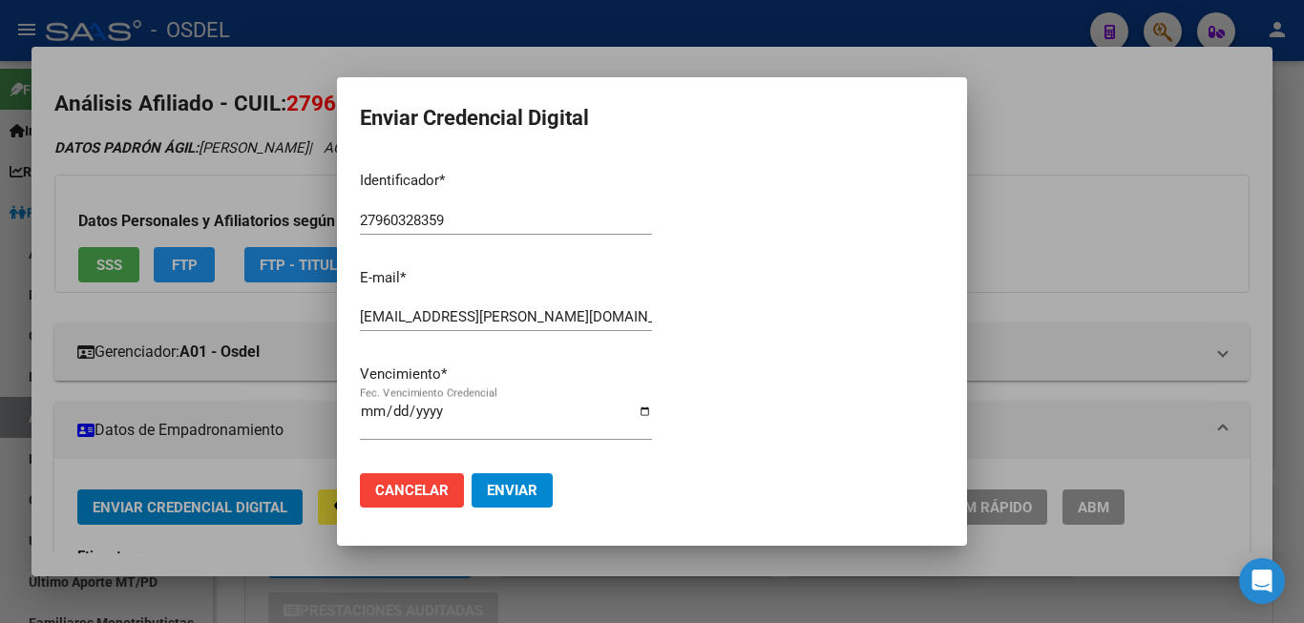
click at [1111, 78] on div at bounding box center [652, 311] width 1304 height 623
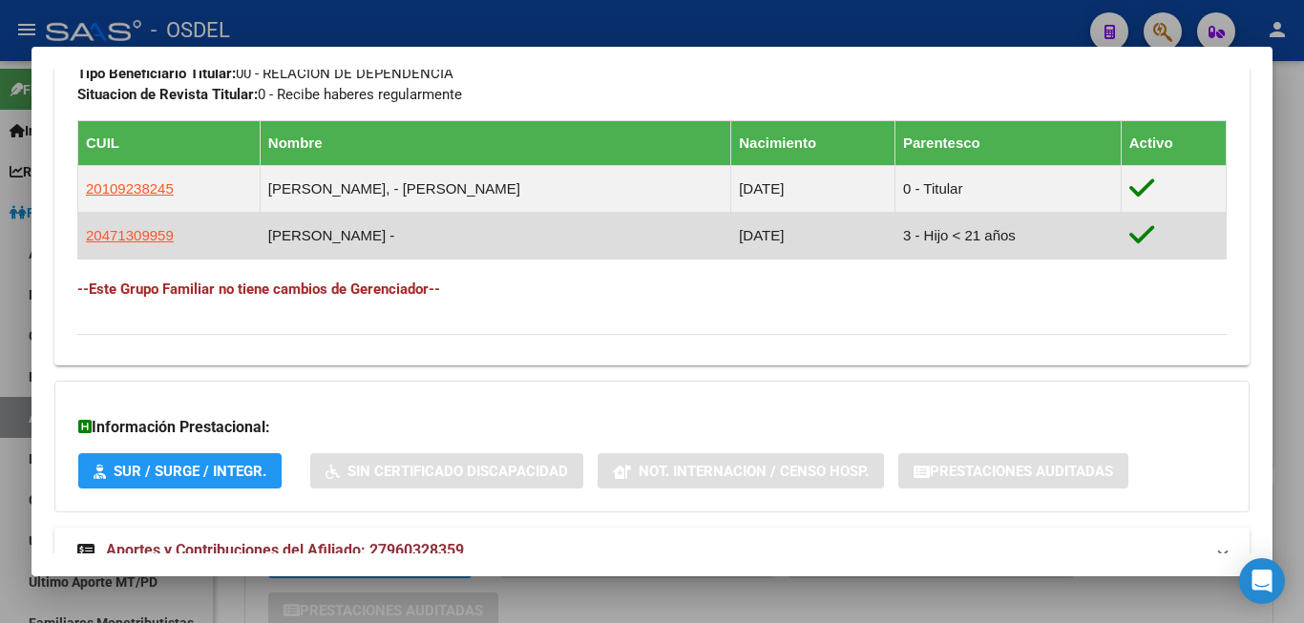
scroll to position [735, 0]
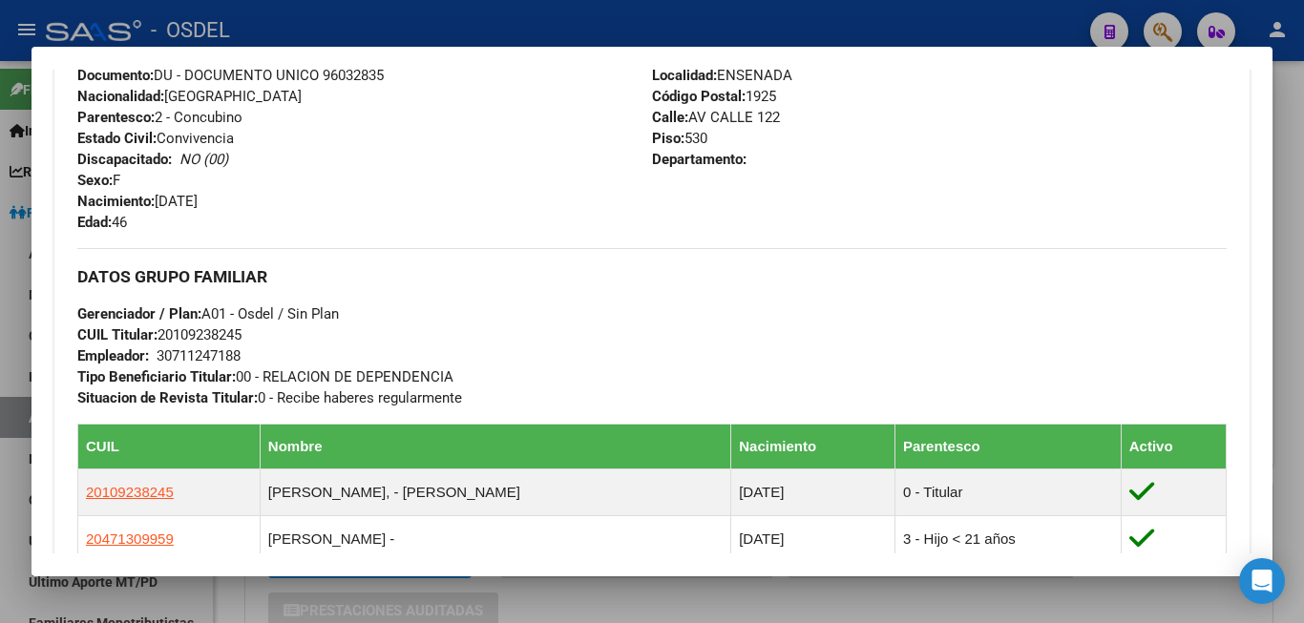
click at [435, 14] on div at bounding box center [652, 311] width 1304 height 623
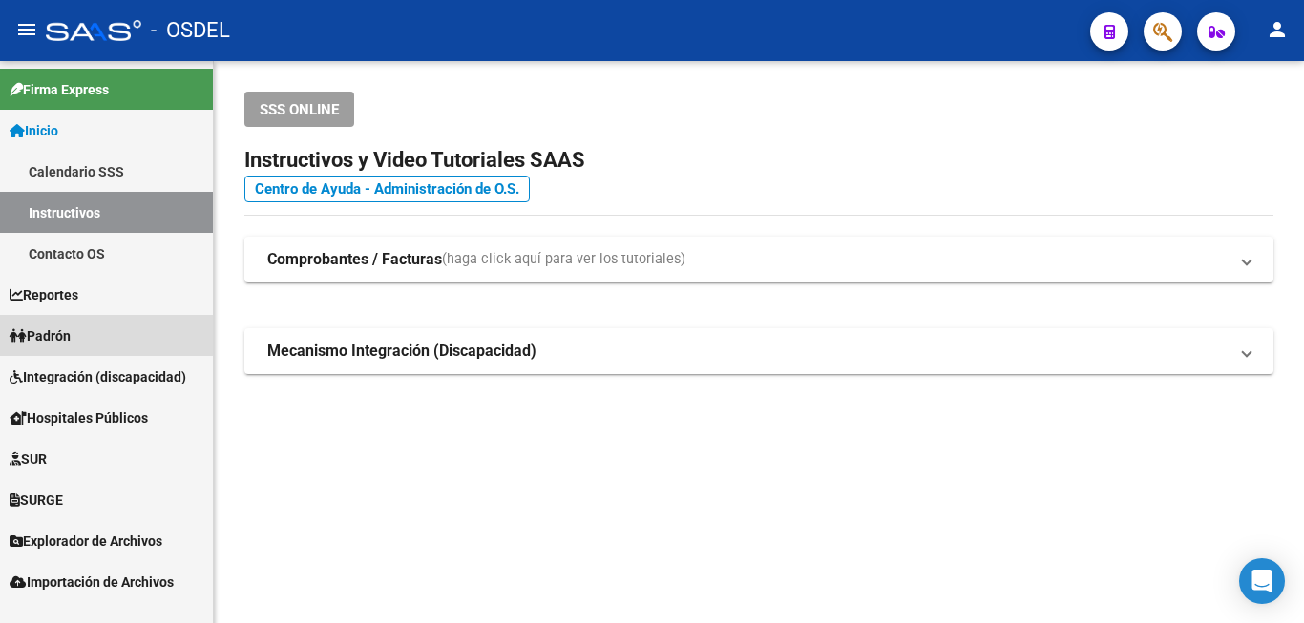
click at [85, 328] on link "Padrón" at bounding box center [106, 335] width 213 height 41
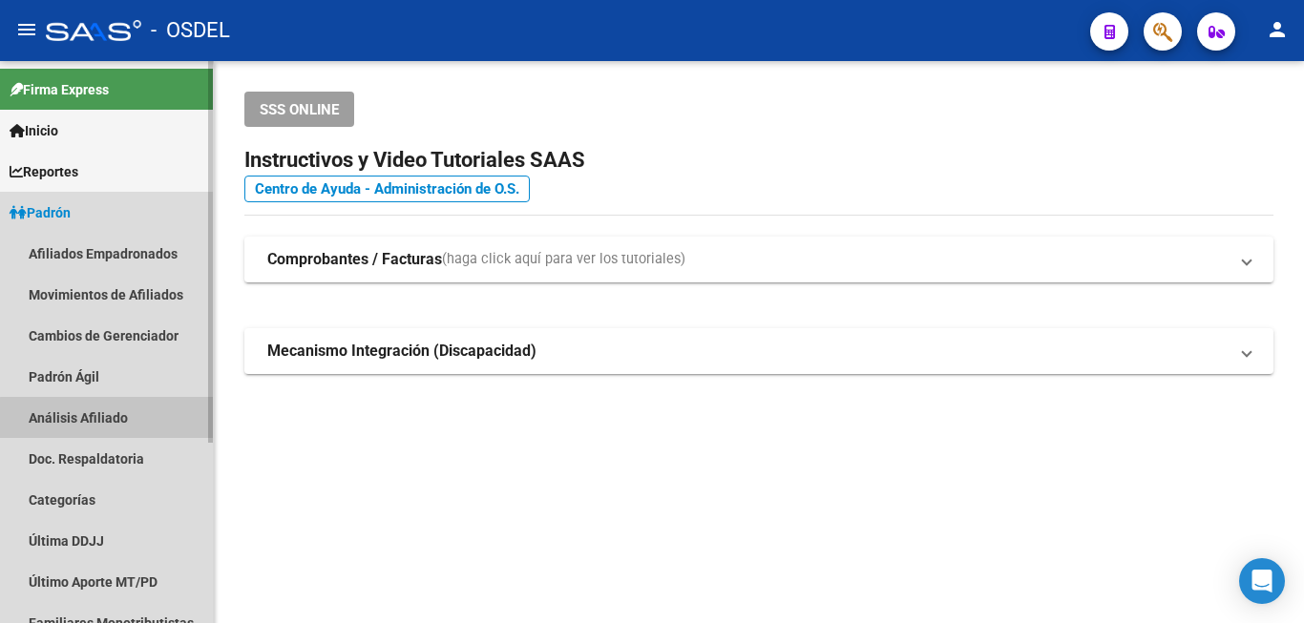
click at [108, 418] on link "Análisis Afiliado" at bounding box center [106, 417] width 213 height 41
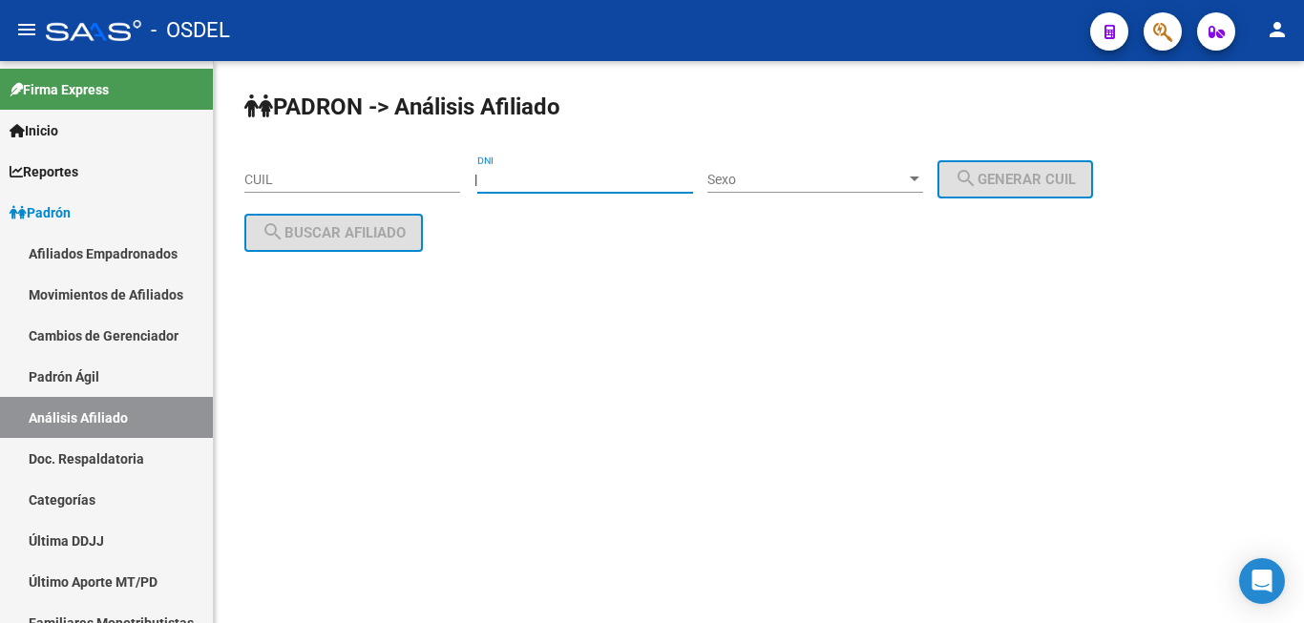
click at [585, 178] on input "DNI" at bounding box center [585, 180] width 216 height 16
click at [586, 170] on div "DNI" at bounding box center [585, 174] width 216 height 38
click at [563, 158] on div "DNI" at bounding box center [585, 174] width 216 height 38
click at [528, 178] on input "DNI" at bounding box center [585, 180] width 216 height 16
paste input "13430226"
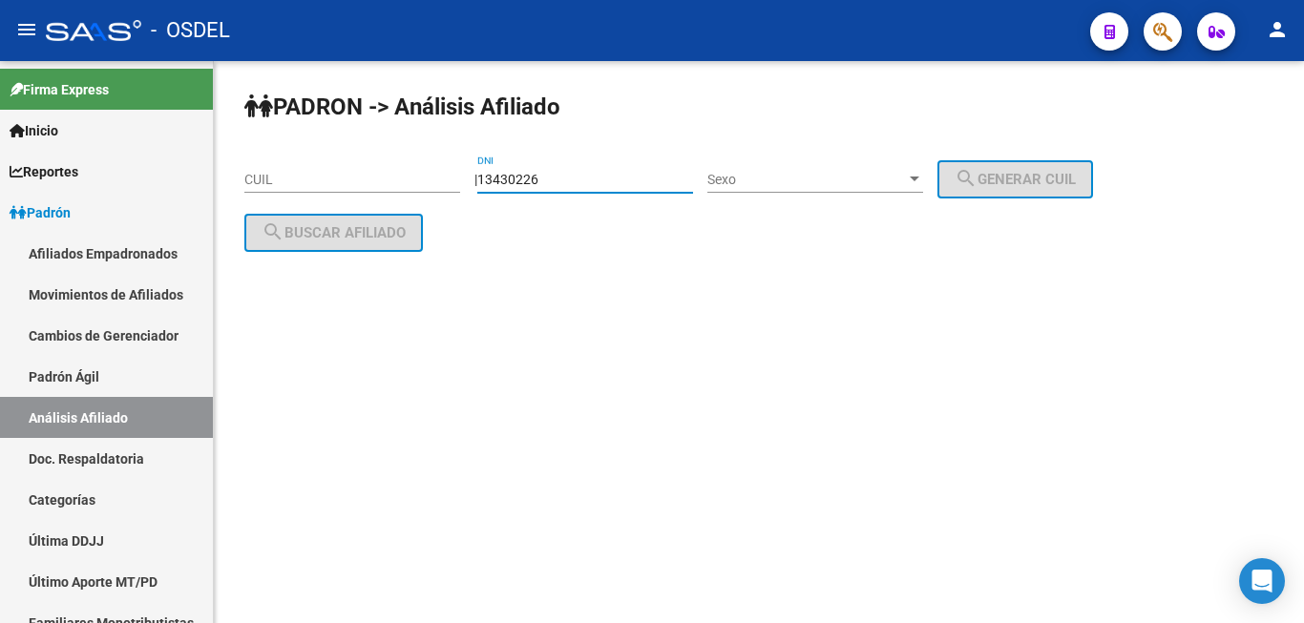
type input "13430226"
click at [846, 179] on span "Sexo" at bounding box center [806, 180] width 199 height 16
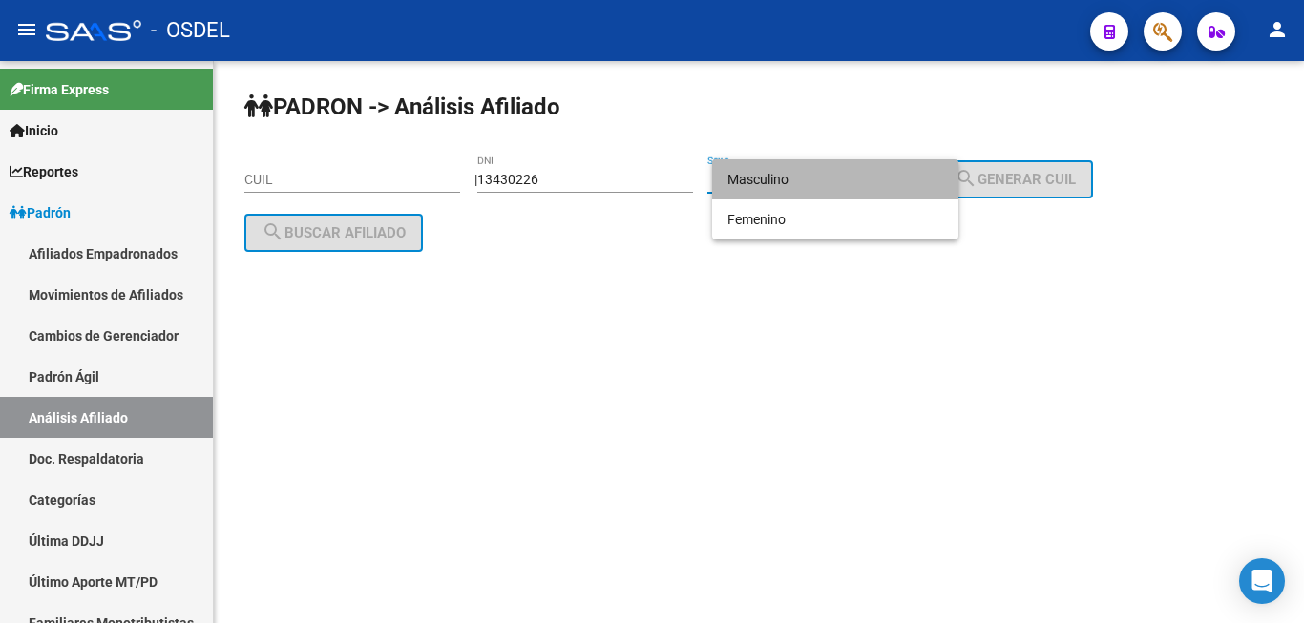
click at [850, 176] on span "Masculino" at bounding box center [835, 179] width 216 height 40
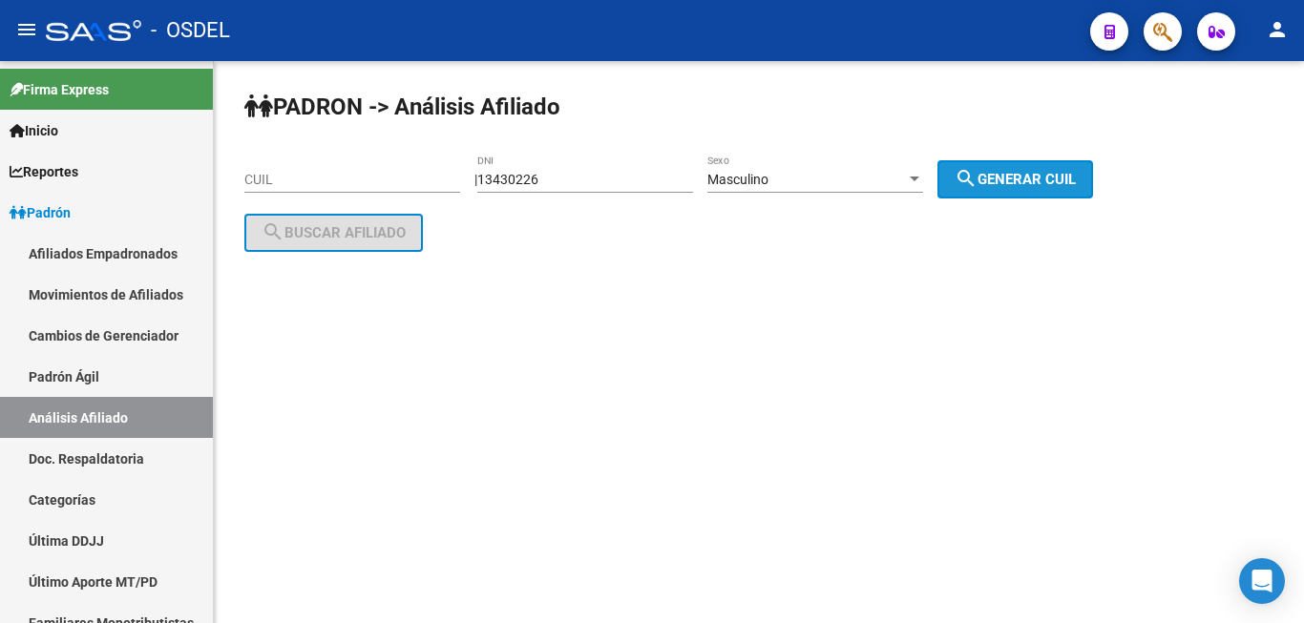
click at [1082, 167] on button "search Generar CUIL" at bounding box center [1015, 179] width 156 height 38
type input "20-13430226-8"
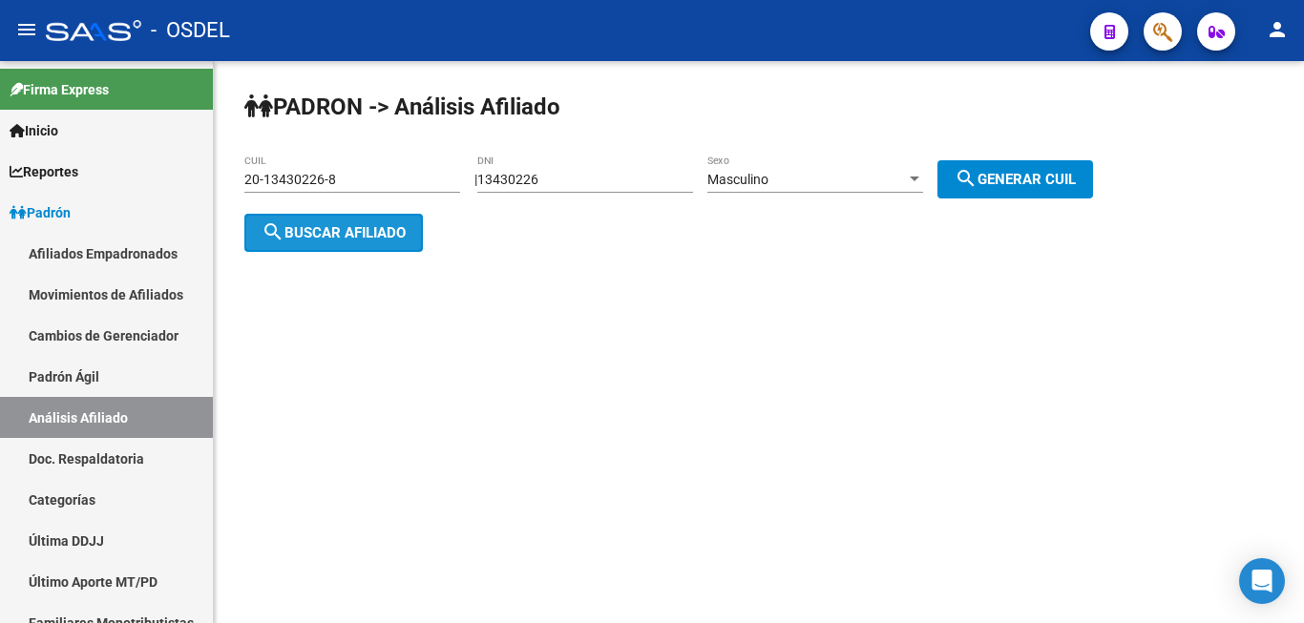
click at [333, 231] on span "search Buscar afiliado" at bounding box center [333, 232] width 144 height 17
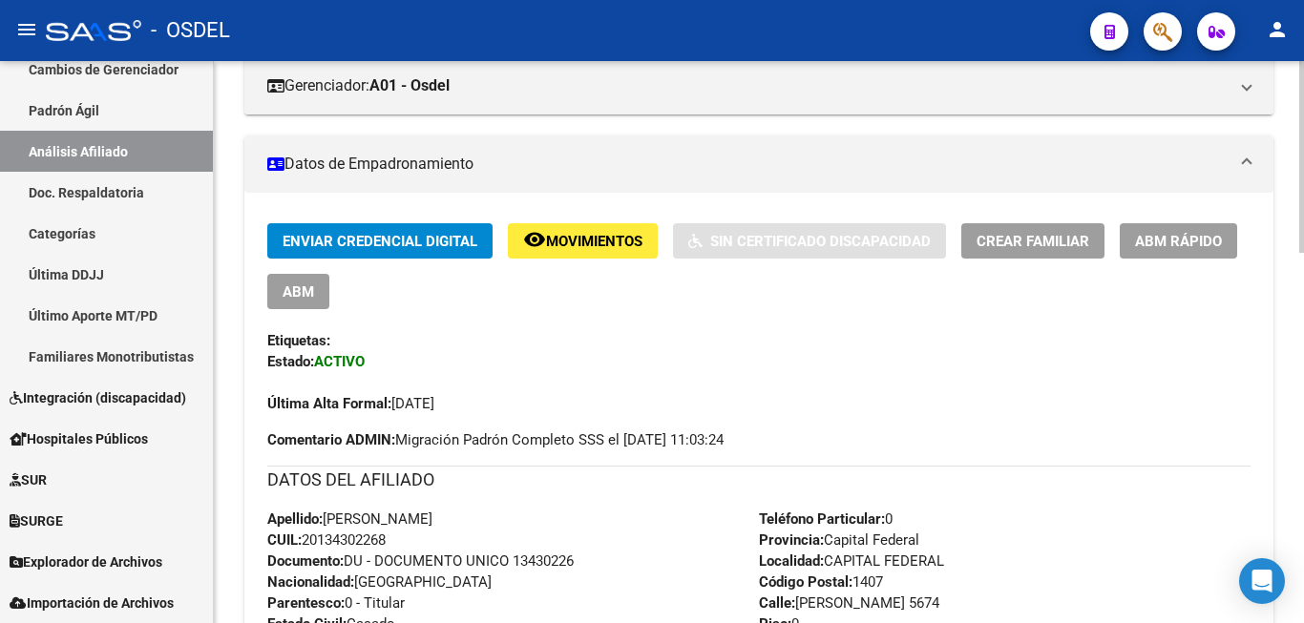
scroll to position [97, 0]
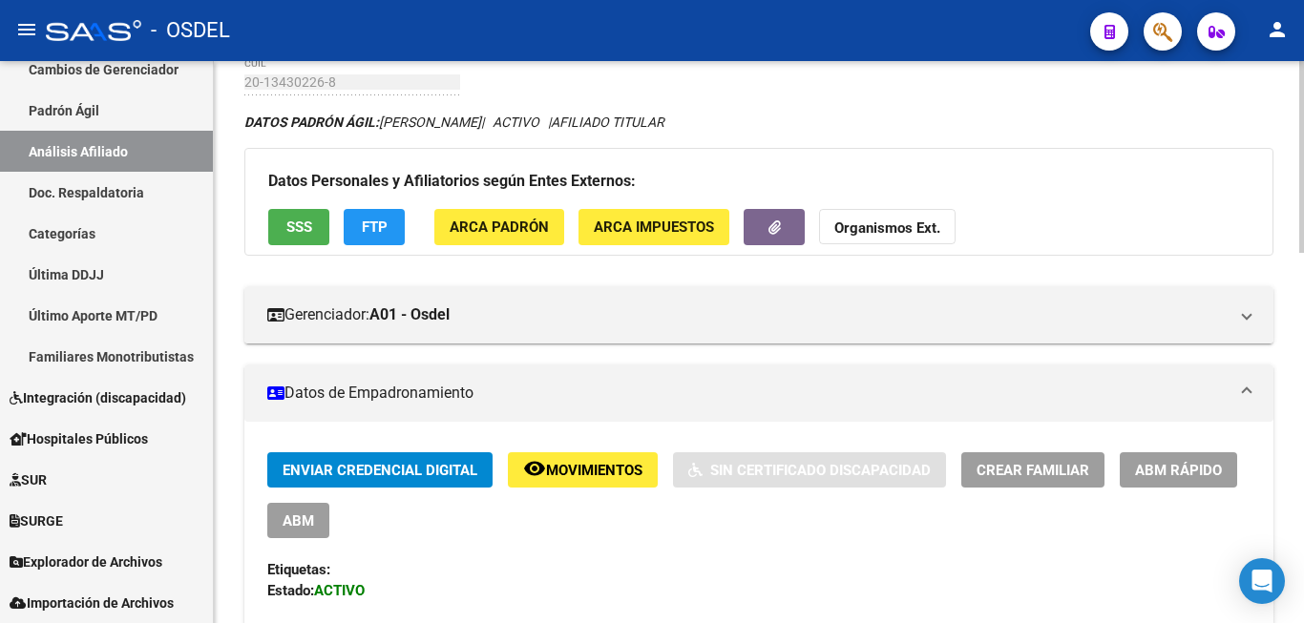
click at [422, 465] on span "Enviar Credencial Digital" at bounding box center [379, 470] width 195 height 17
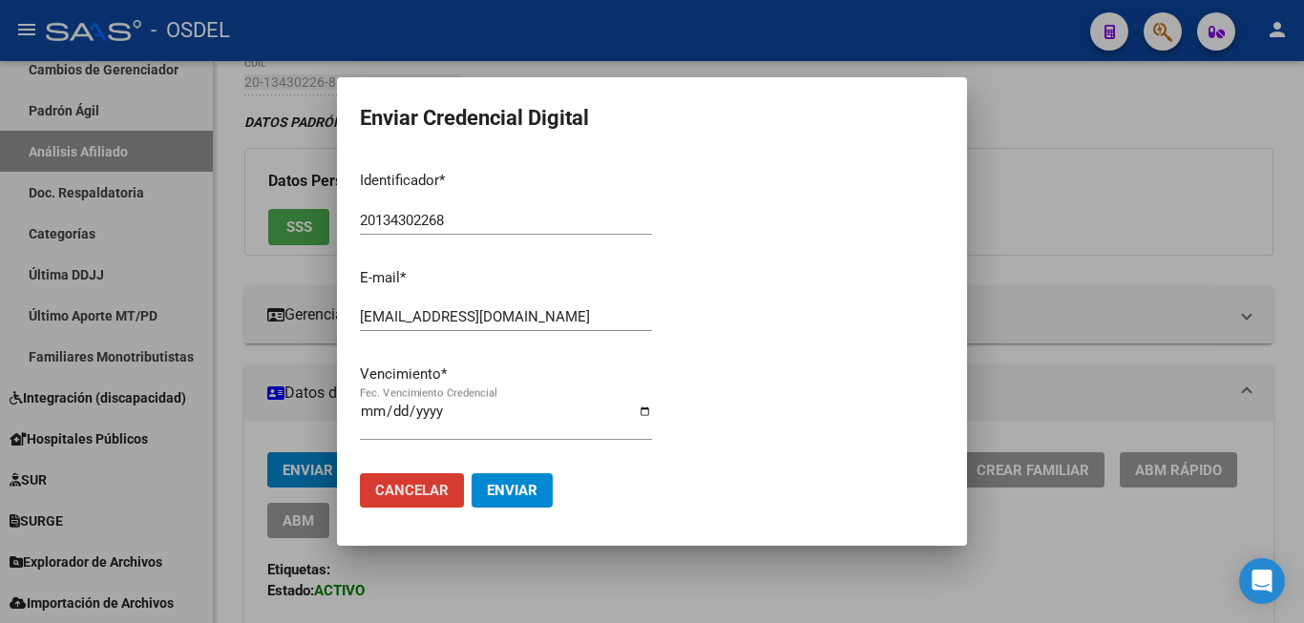
click at [1247, 199] on div at bounding box center [652, 311] width 1304 height 623
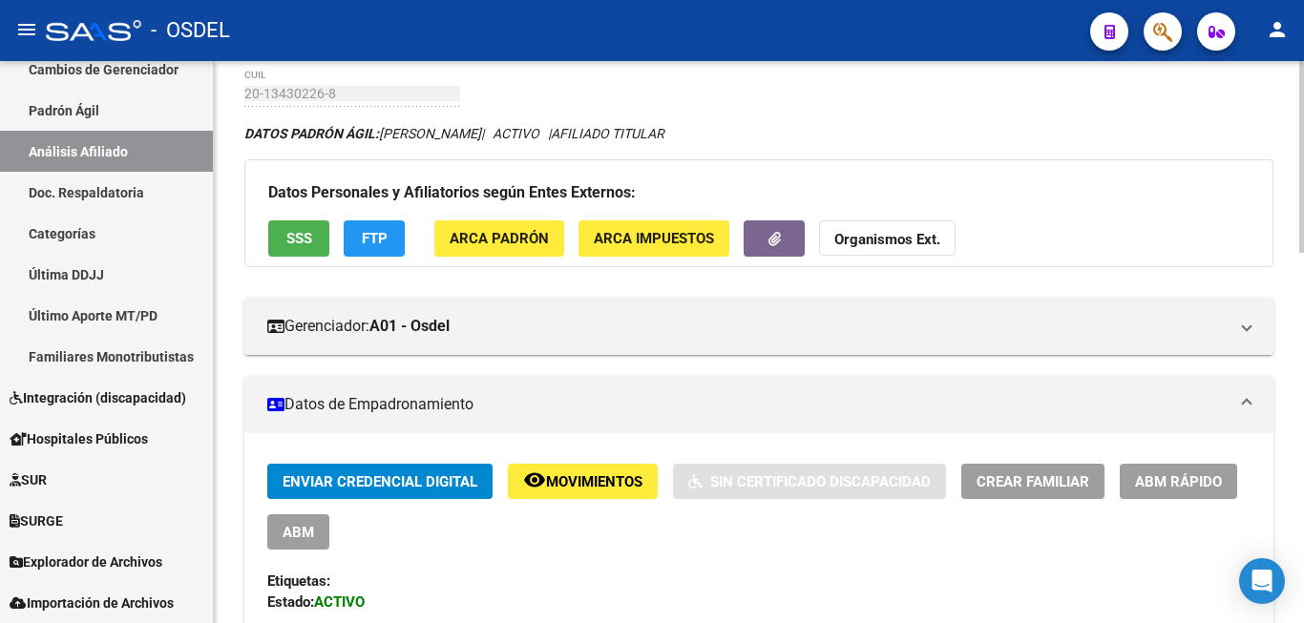
scroll to position [292, 0]
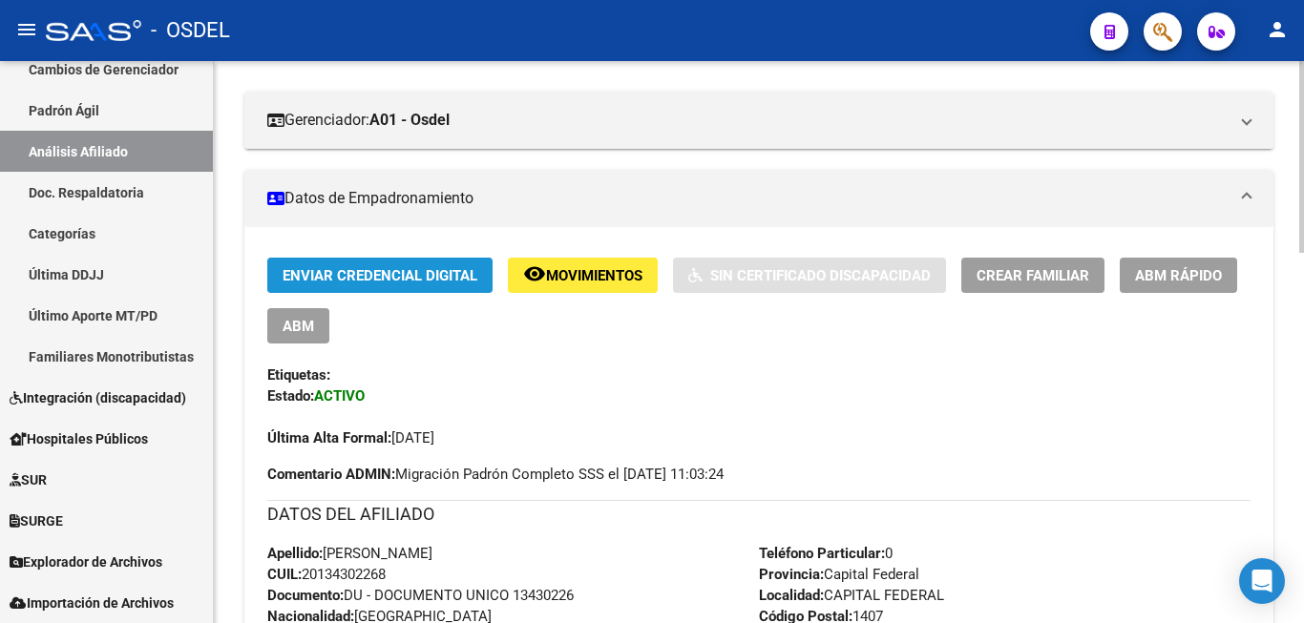
click at [416, 274] on span "Enviar Credencial Digital" at bounding box center [379, 275] width 195 height 17
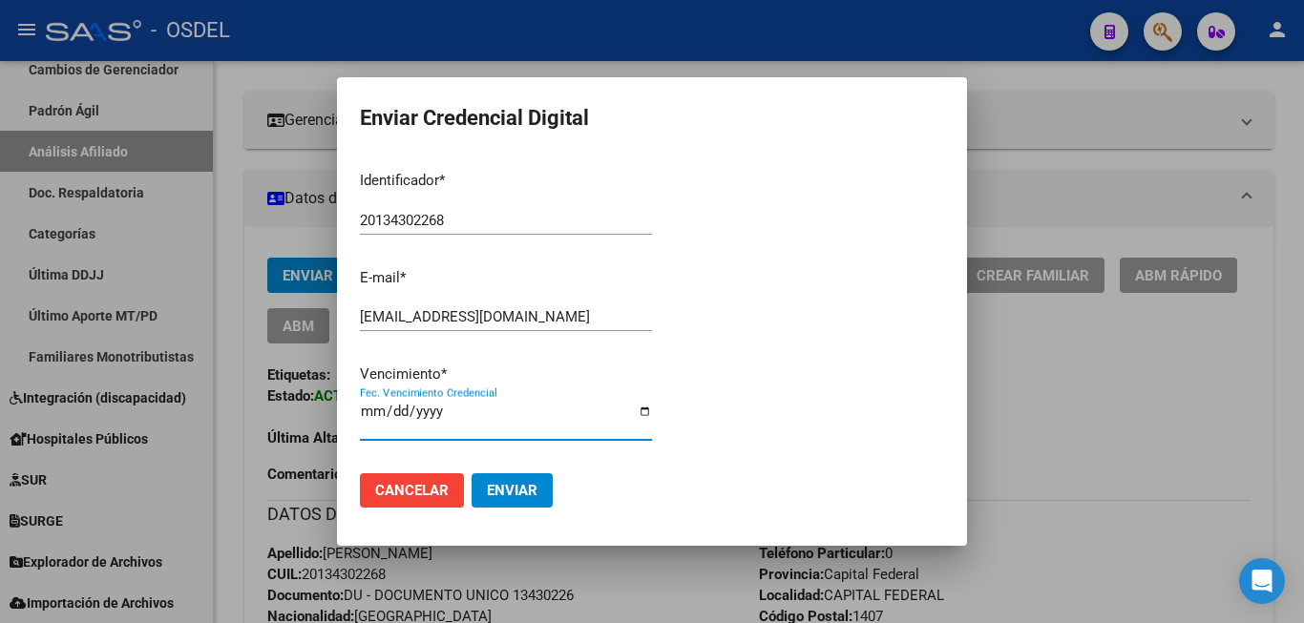
click at [367, 415] on input "2025-11-23" at bounding box center [506, 419] width 292 height 31
click at [1105, 308] on div at bounding box center [652, 311] width 1304 height 623
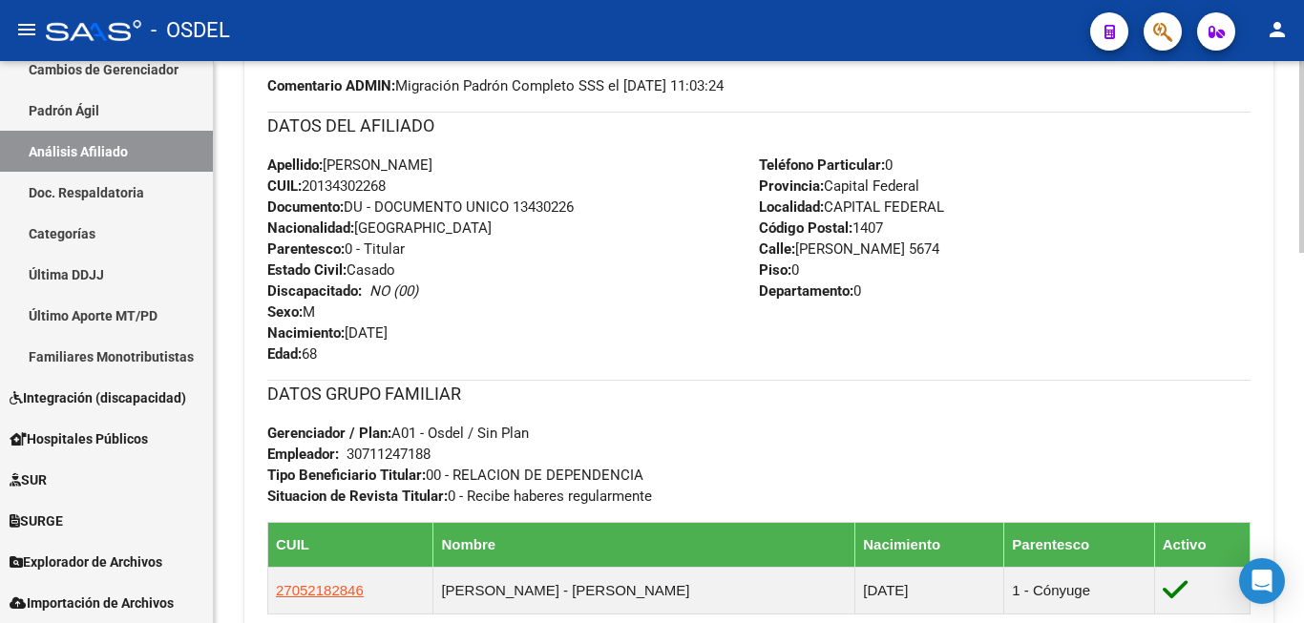
scroll to position [779, 0]
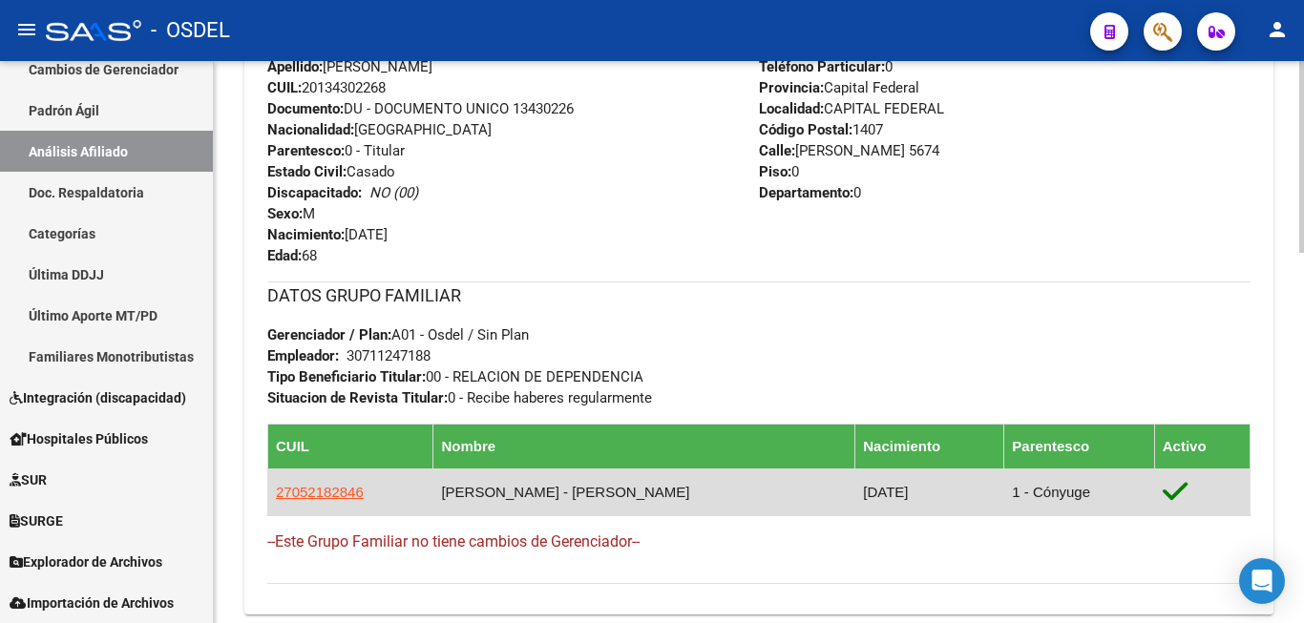
click at [337, 482] on app-link-go-to "27052182846" at bounding box center [320, 492] width 88 height 21
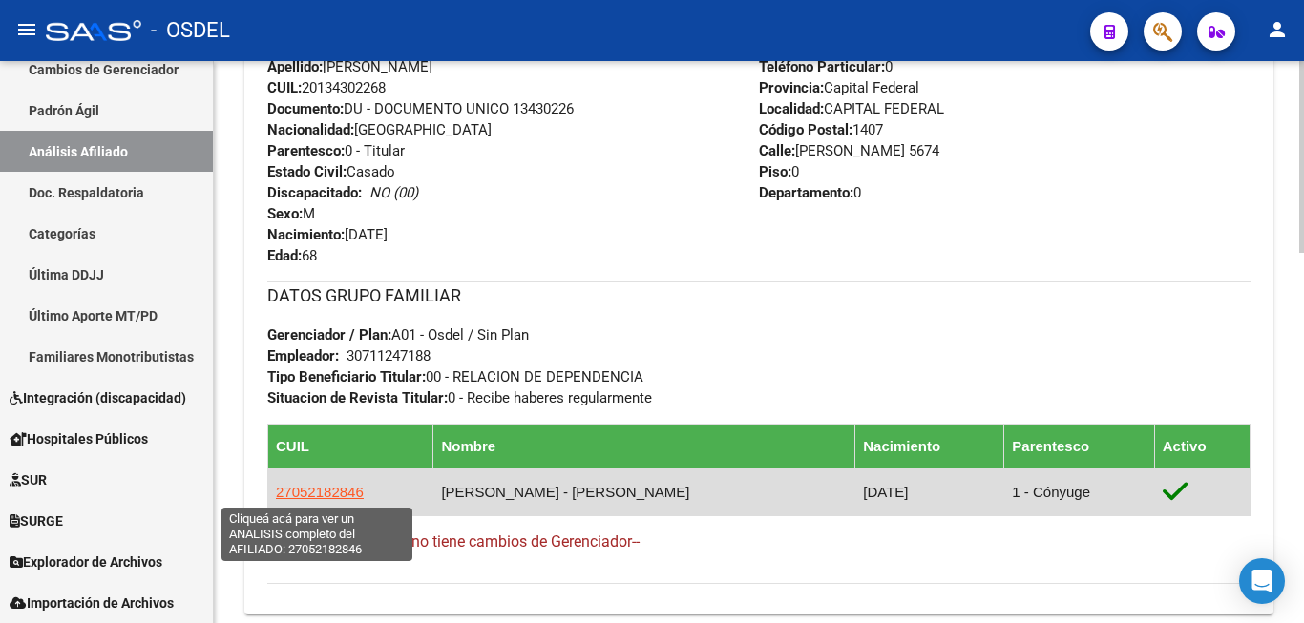
click at [335, 490] on span "27052182846" at bounding box center [320, 492] width 88 height 16
copy span "27052182846"
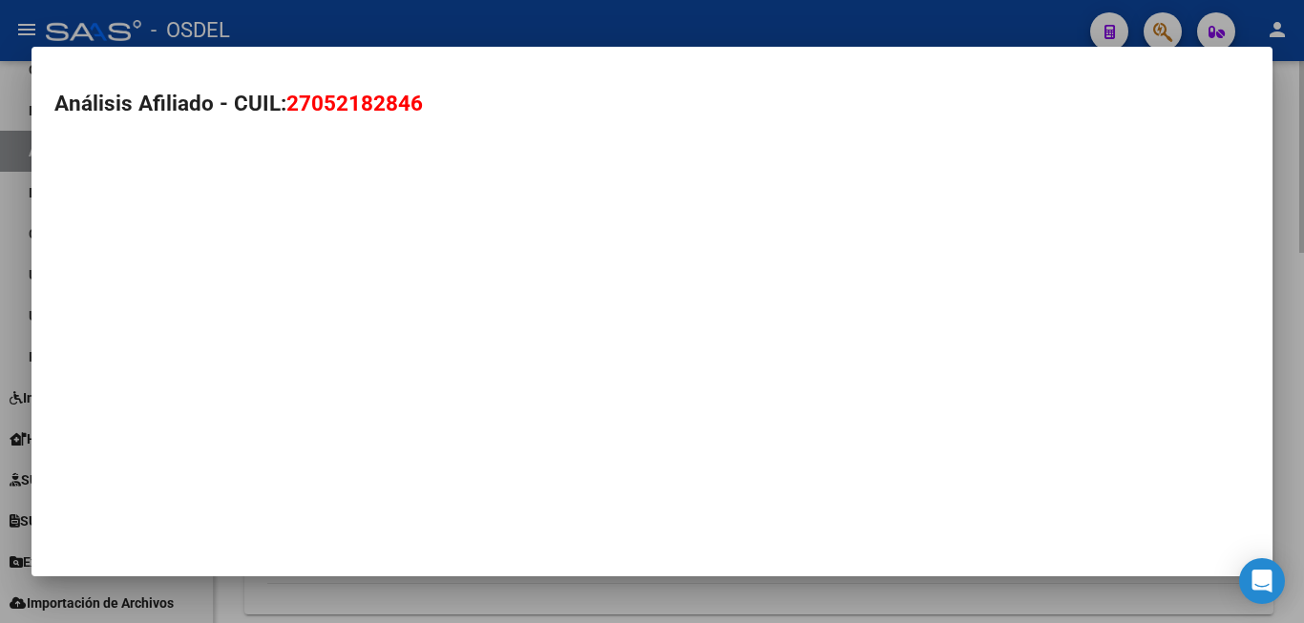
click at [335, 490] on mat-dialog-container "Análisis Afiliado - CUIL: 27052182846" at bounding box center [651, 312] width 1241 height 530
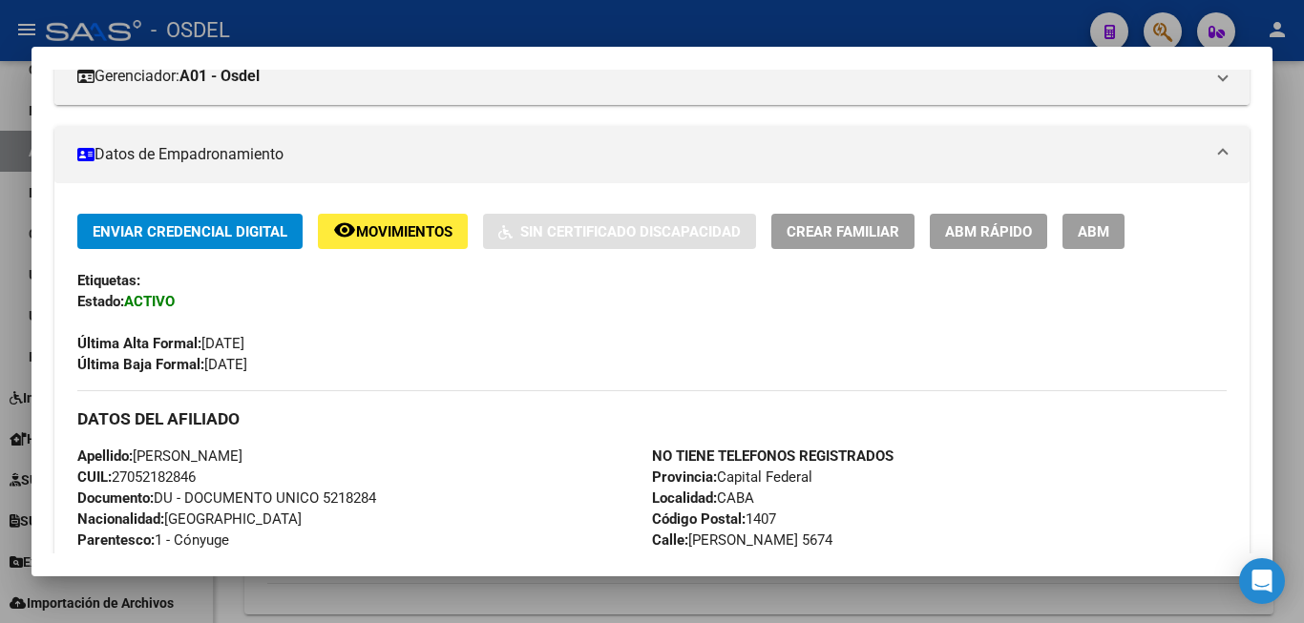
scroll to position [309, 0]
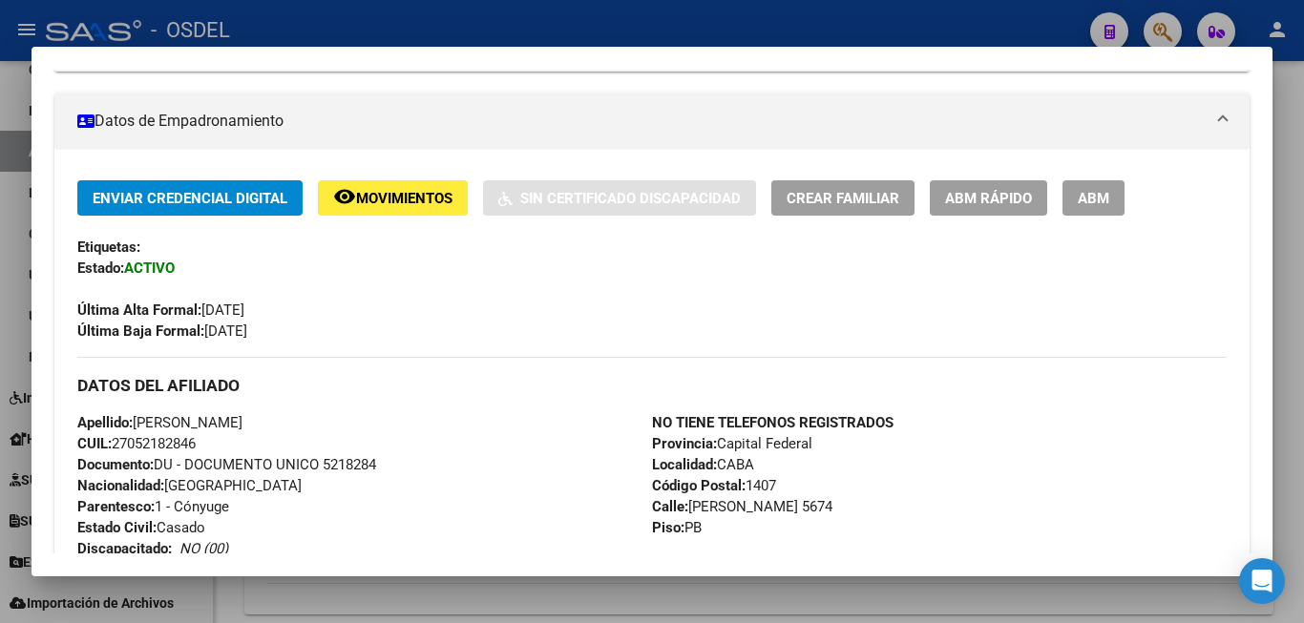
drag, startPoint x: 439, startPoint y: 425, endPoint x: 456, endPoint y: 424, distance: 17.2
click at [456, 424] on div "Apellido: NORMA CLARA BRESCIANI CUIL: 27052182846 Documento: DU - DOCUMENTO UNI…" at bounding box center [364, 517] width 575 height 210
click at [217, 193] on span "Enviar Credencial Digital" at bounding box center [190, 198] width 195 height 17
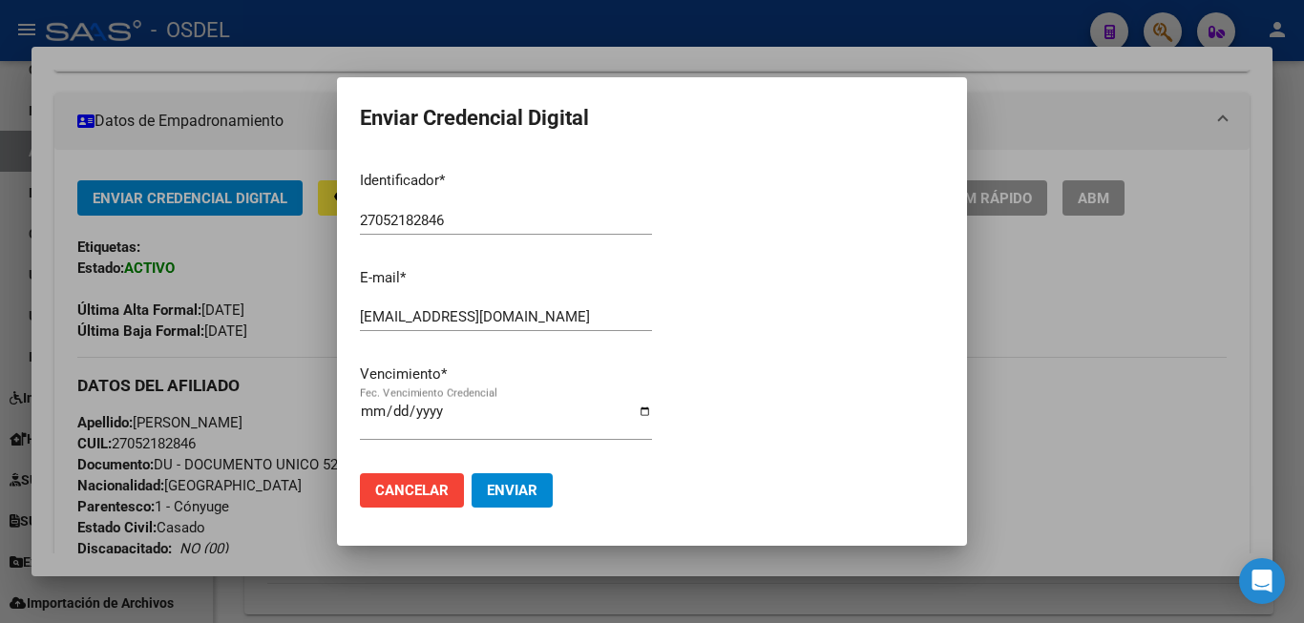
click at [1107, 329] on div at bounding box center [652, 311] width 1304 height 623
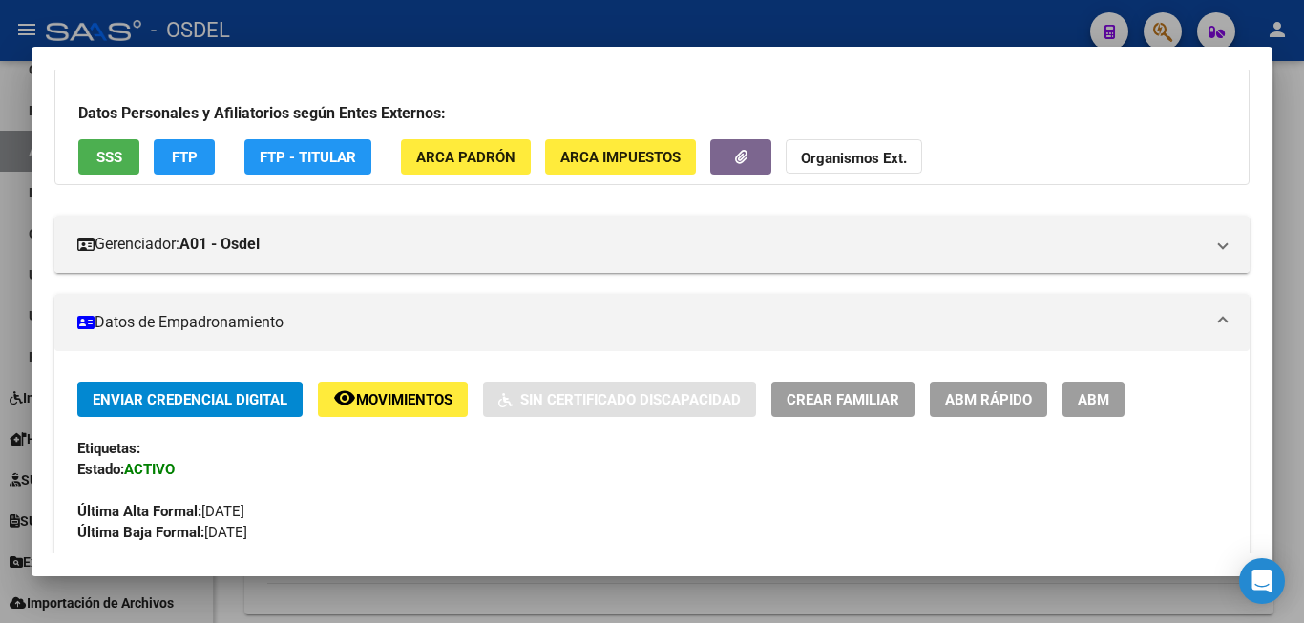
scroll to position [0, 0]
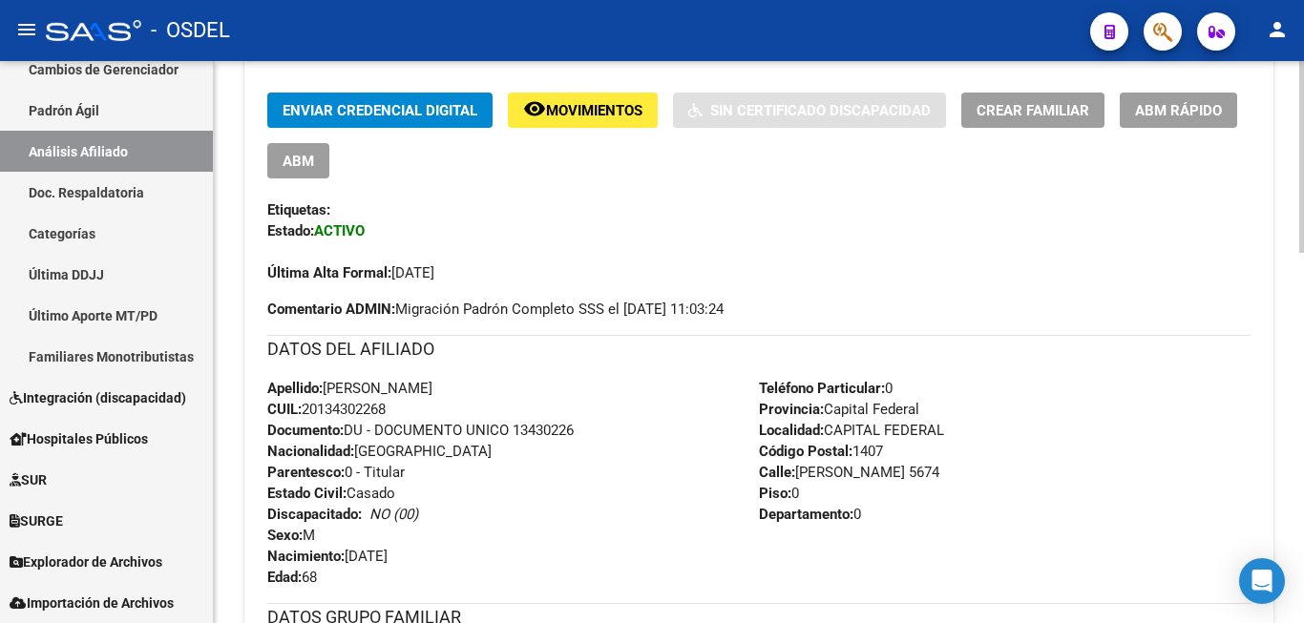
scroll to position [389, 0]
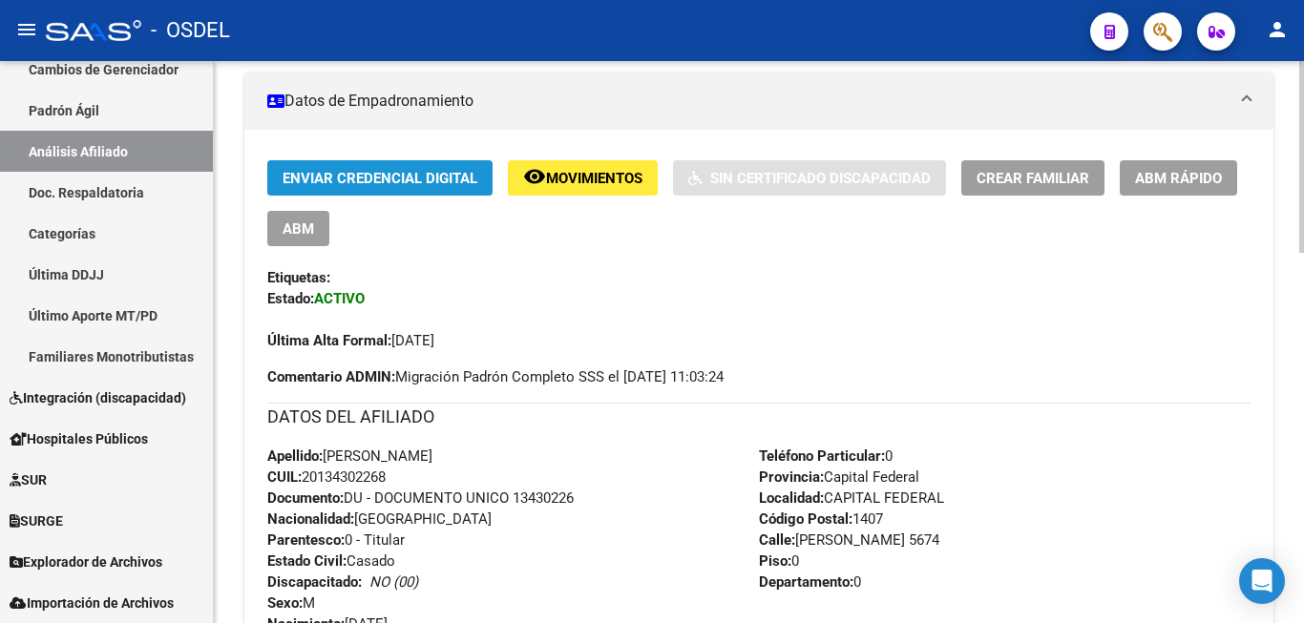
click at [379, 176] on span "Enviar Credencial Digital" at bounding box center [379, 178] width 195 height 17
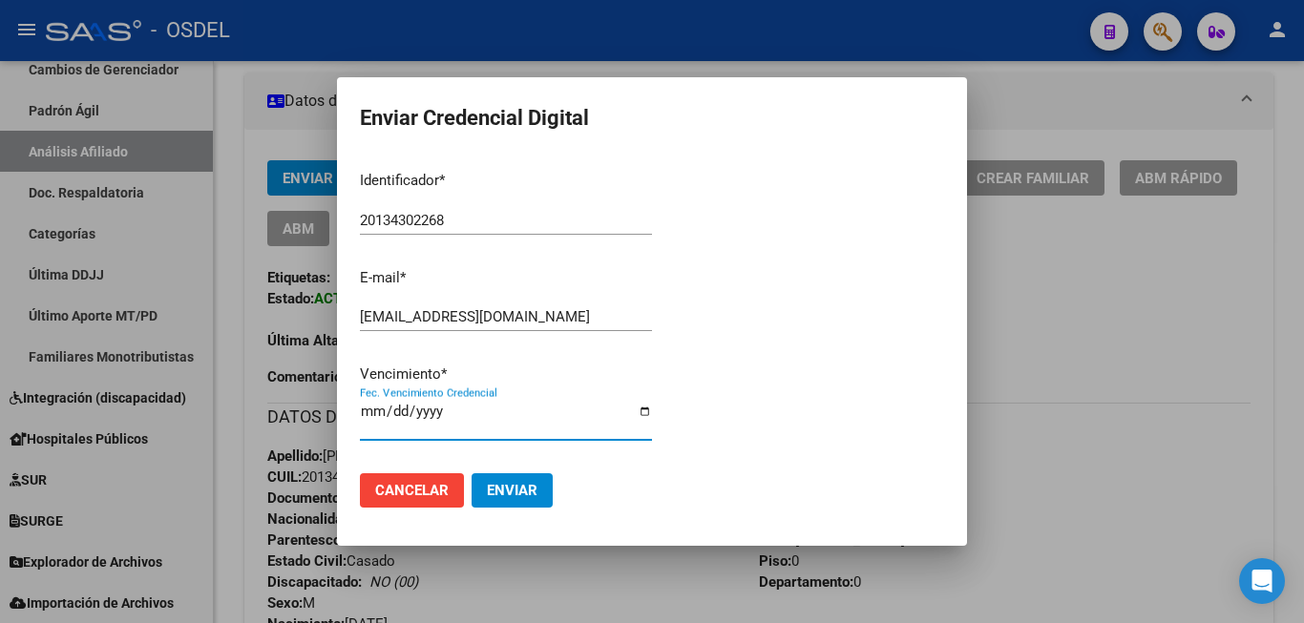
click at [385, 427] on input "2025-11-23" at bounding box center [506, 419] width 292 height 31
click at [370, 423] on input "2025-11-23" at bounding box center [506, 419] width 292 height 31
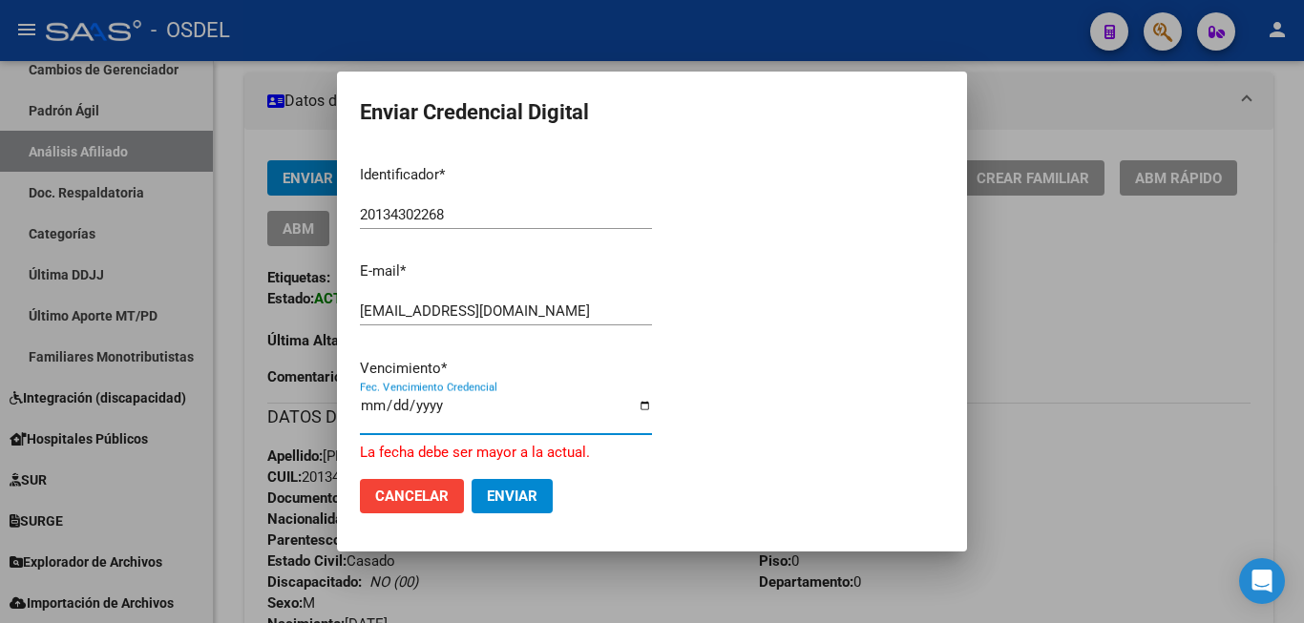
click at [443, 408] on input "2025-04-30" at bounding box center [506, 413] width 292 height 31
click at [420, 411] on input "2025-04-30" at bounding box center [506, 413] width 292 height 31
type input "2022-04-30"
type input "2026-04-30"
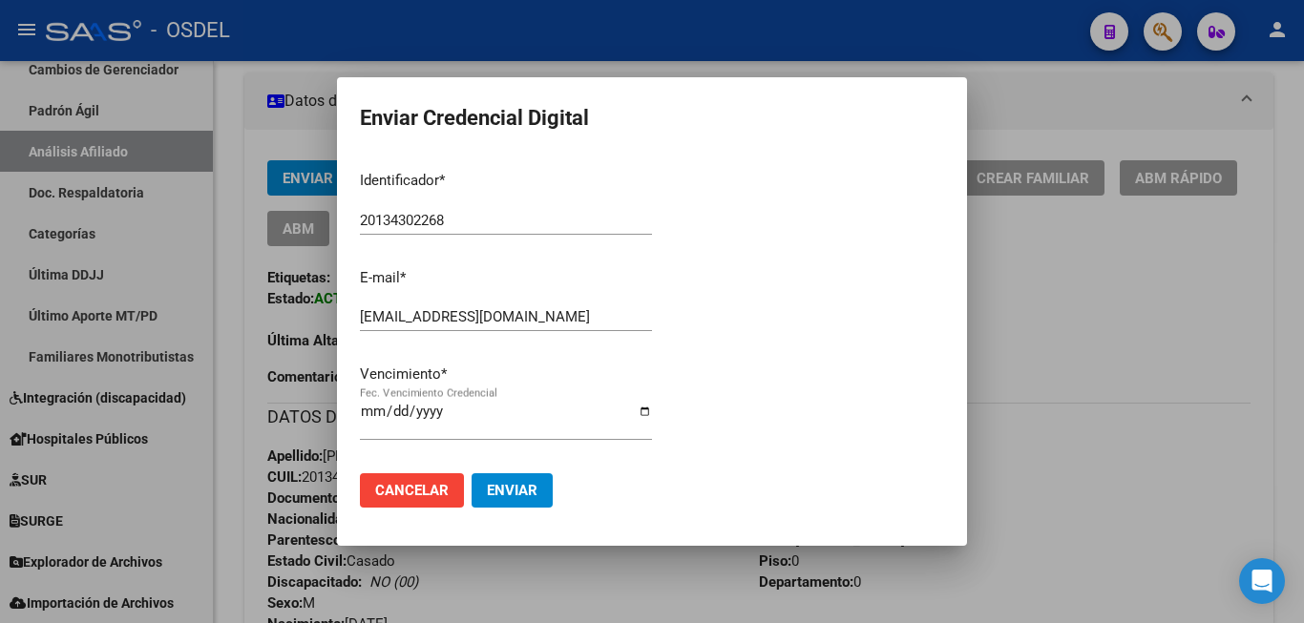
click at [594, 406] on div "2026-04-30 Fec. Vencimiento Credencial" at bounding box center [506, 419] width 292 height 41
click at [503, 491] on span "Enviar" at bounding box center [512, 490] width 51 height 17
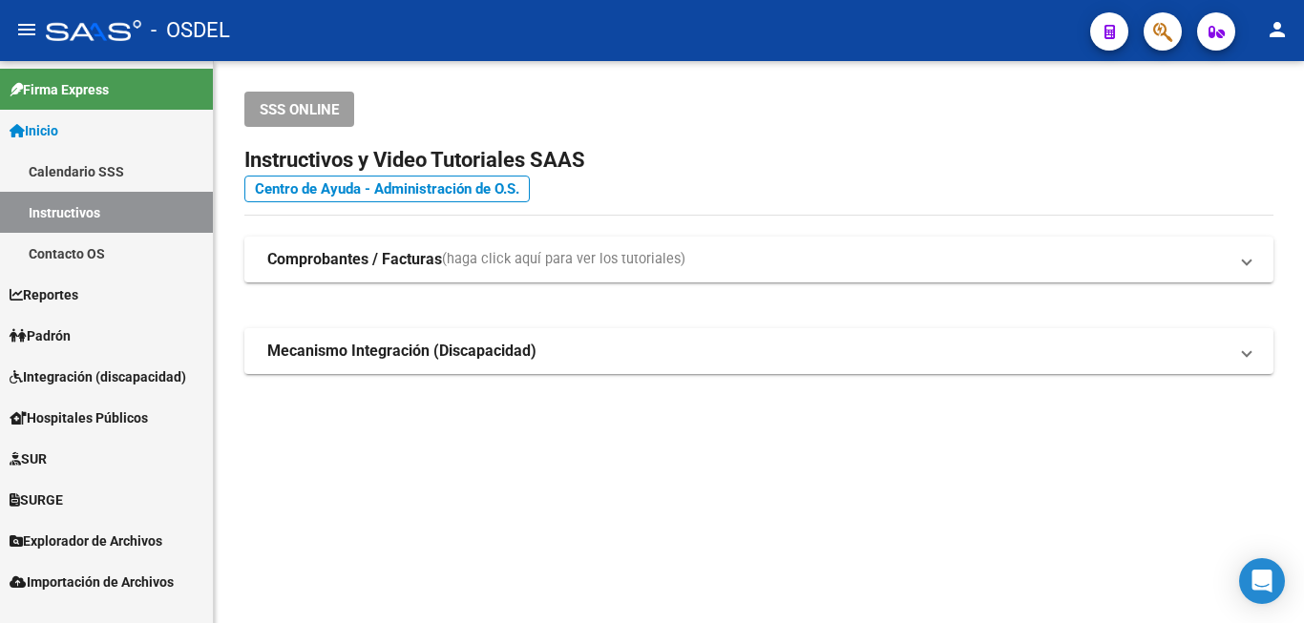
click at [71, 343] on span "Padrón" at bounding box center [40, 335] width 61 height 21
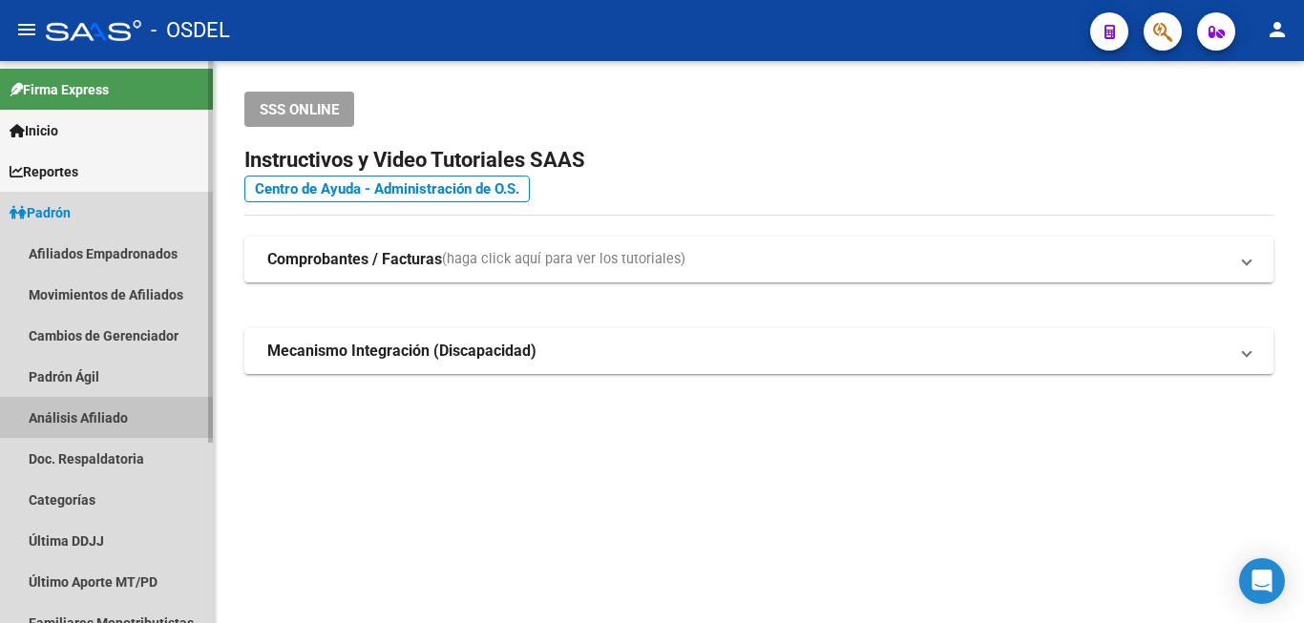
click at [86, 411] on link "Análisis Afiliado" at bounding box center [106, 417] width 213 height 41
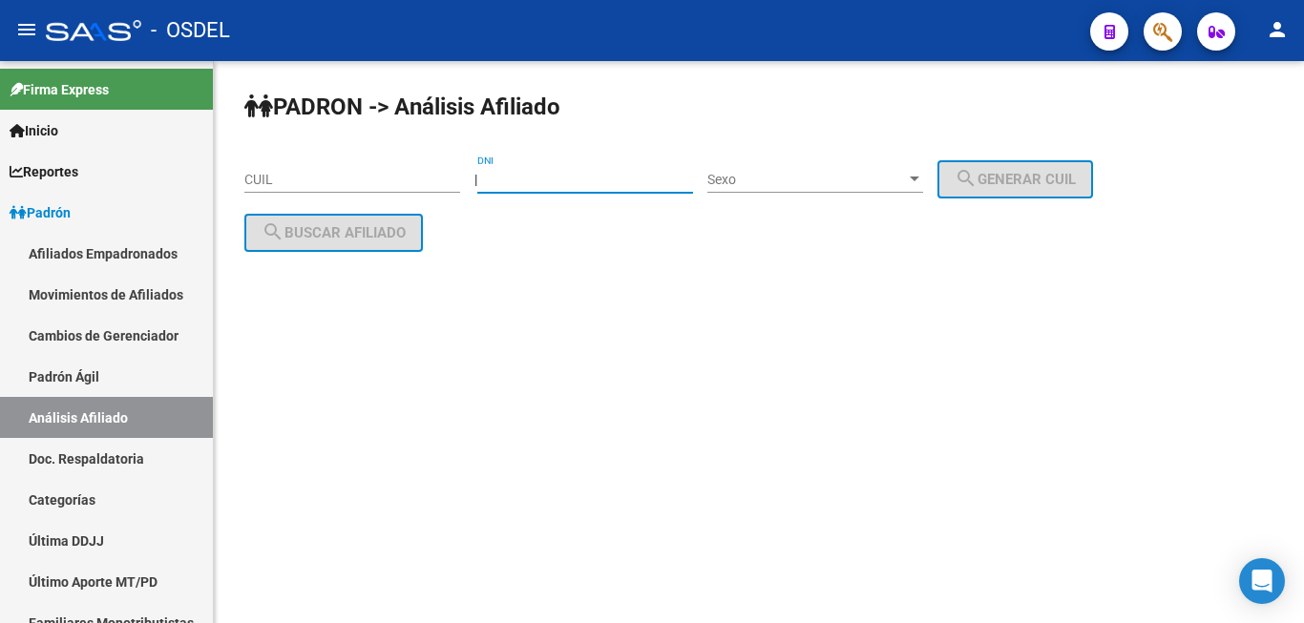
click at [545, 175] on input "DNI" at bounding box center [585, 180] width 216 height 16
paste input "3295757"
type input "3295757"
click at [792, 171] on div "Sexo Sexo" at bounding box center [815, 174] width 216 height 38
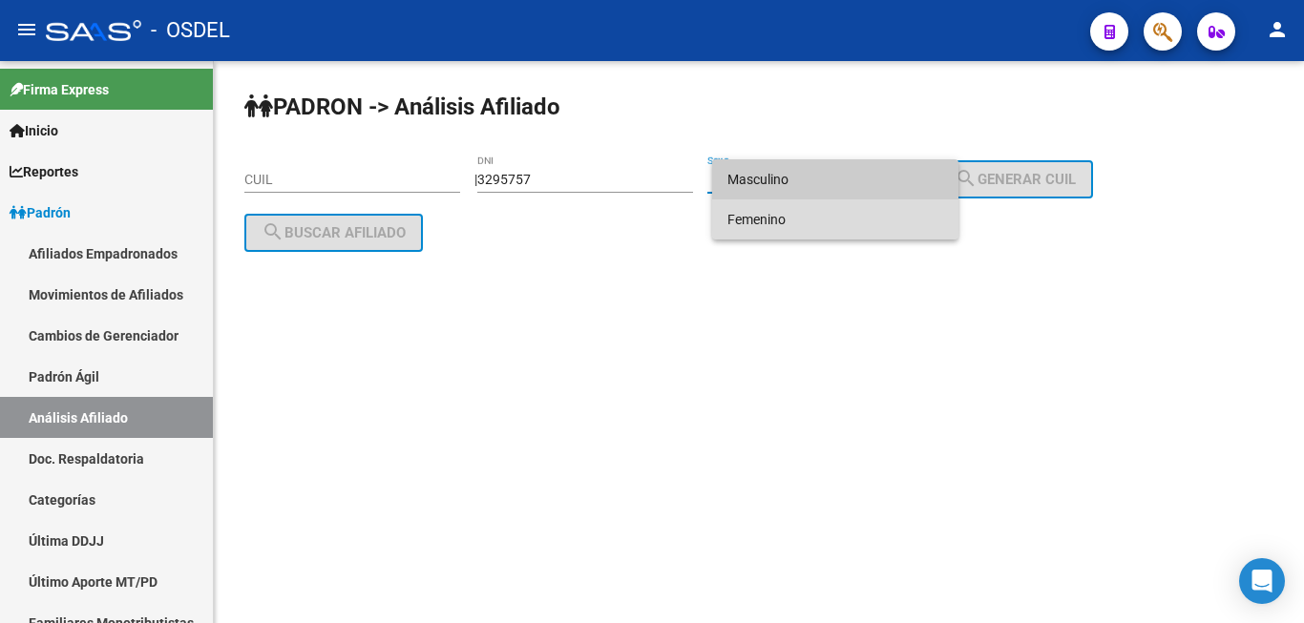
click at [760, 218] on span "Femenino" at bounding box center [835, 219] width 216 height 40
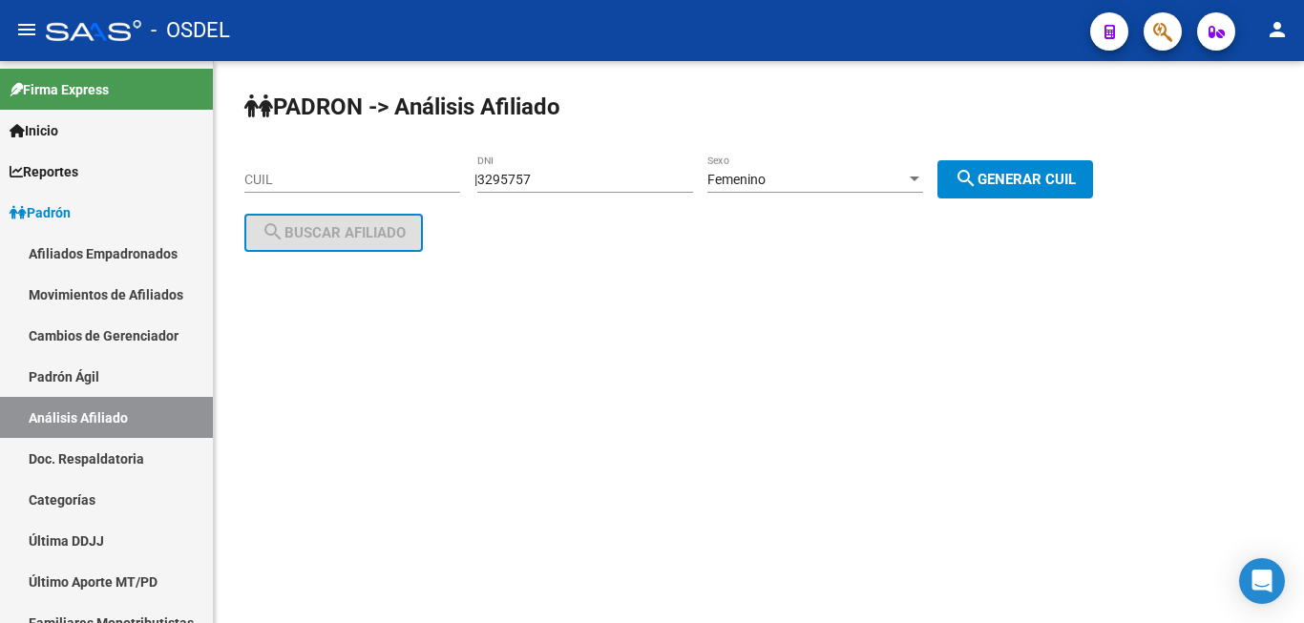
click at [949, 168] on div "PADRON -> Análisis Afiliado CUIL | 3295757 DNI Femenino Sexo search Generar CUI…" at bounding box center [759, 187] width 1090 height 252
click at [1001, 178] on span "search Generar CUIL" at bounding box center [1014, 179] width 121 height 17
type input "27-03295757-4"
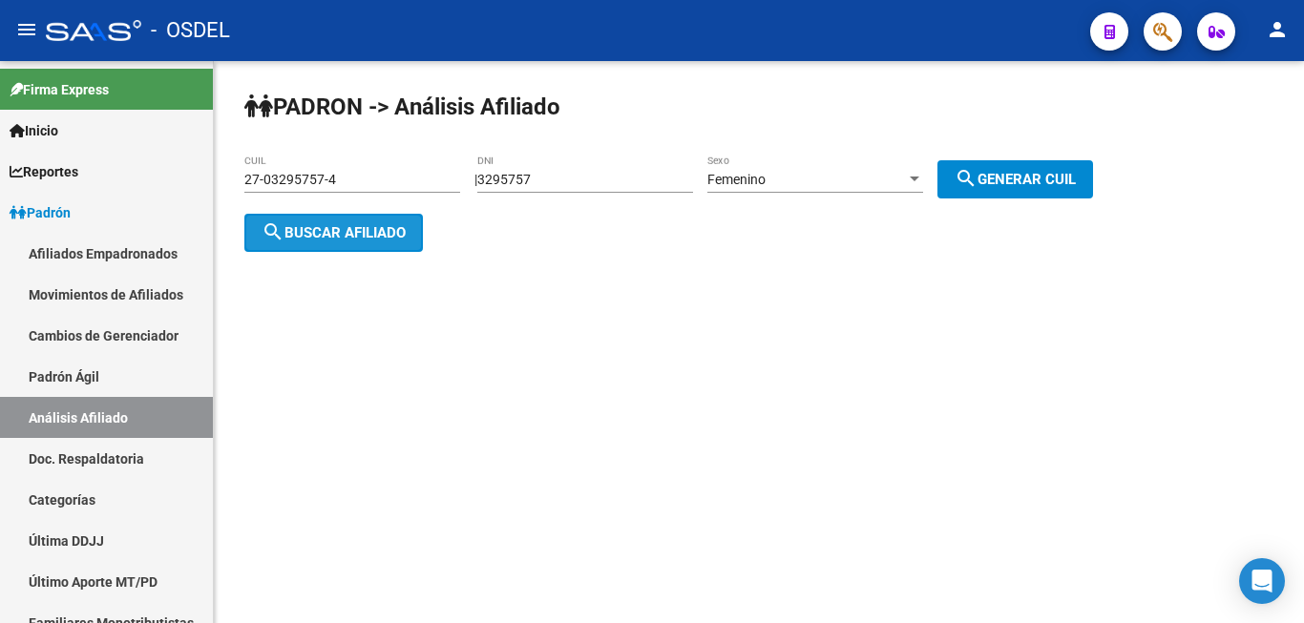
click at [387, 229] on span "search Buscar afiliado" at bounding box center [333, 232] width 144 height 17
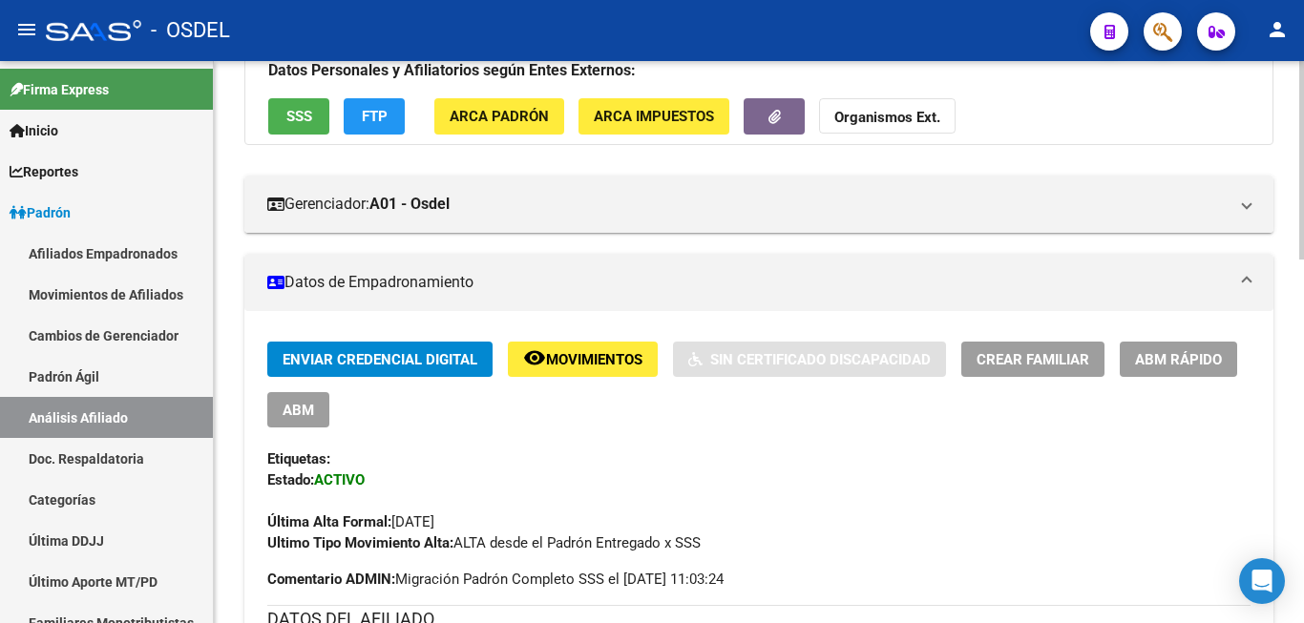
scroll to position [195, 0]
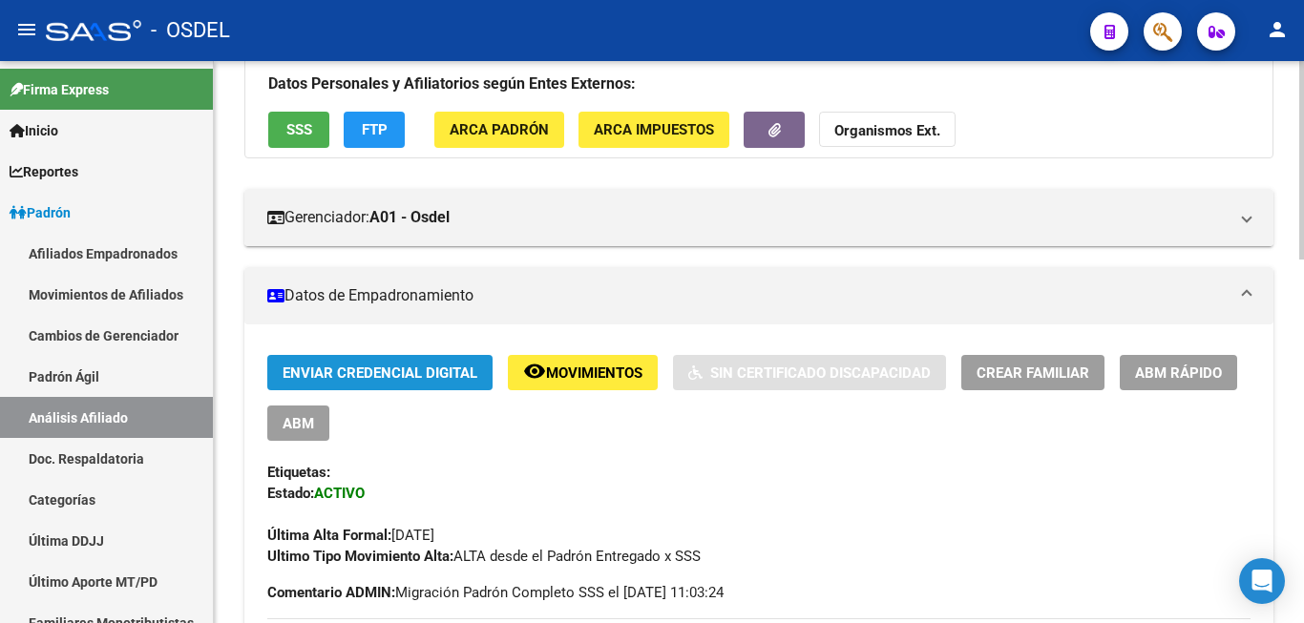
click at [447, 368] on span "Enviar Credencial Digital" at bounding box center [379, 373] width 195 height 17
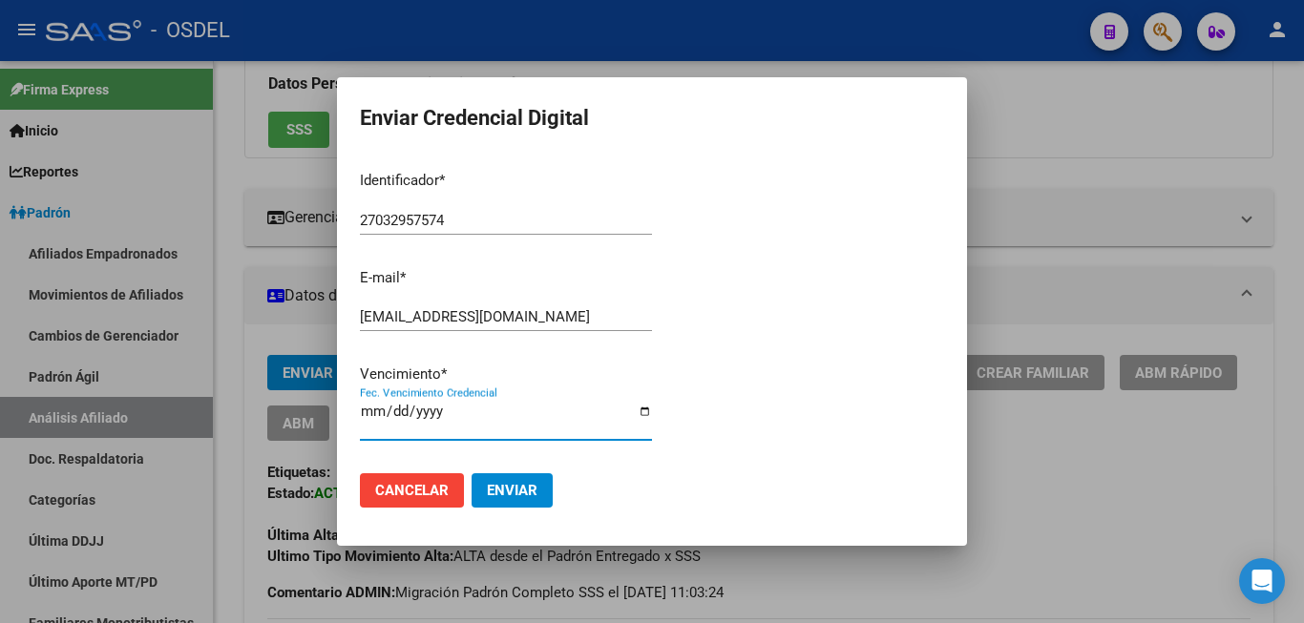
click at [371, 420] on input "[DATE]" at bounding box center [506, 419] width 292 height 31
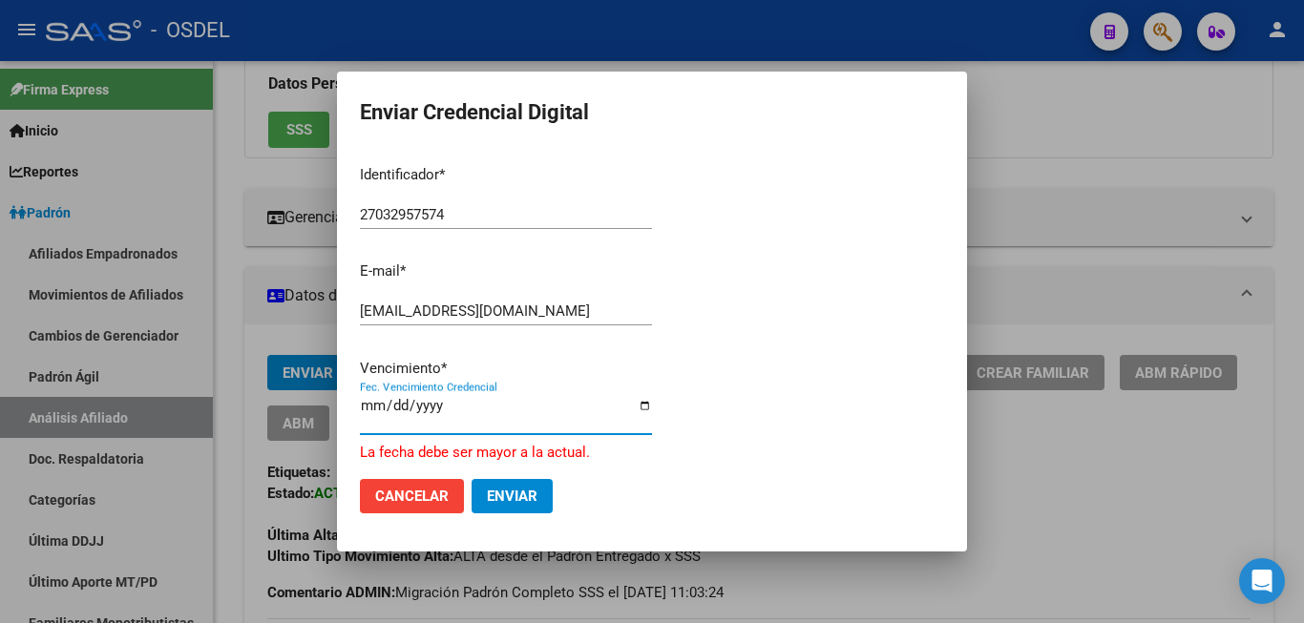
type input "[DATE]"
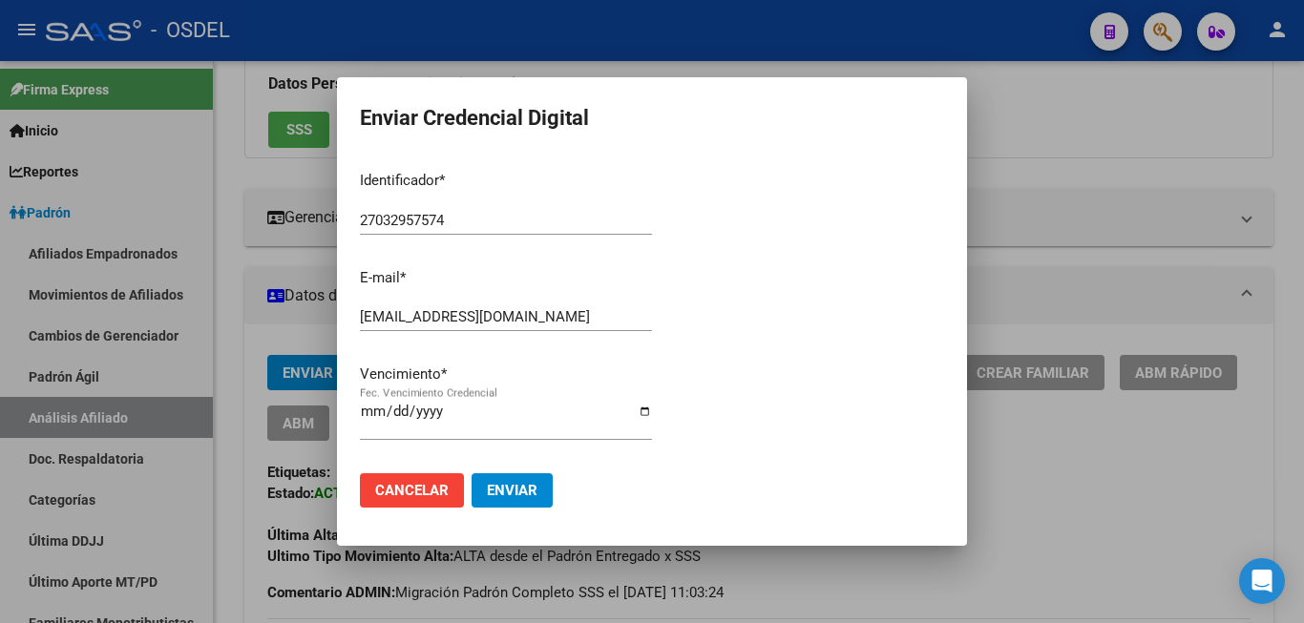
click at [488, 403] on div "Identificador * 27032957574 Ingresar identificador E-mail * [PERSON_NAME][EMAIL…" at bounding box center [506, 307] width 292 height 302
click at [521, 482] on span "Enviar" at bounding box center [512, 490] width 51 height 17
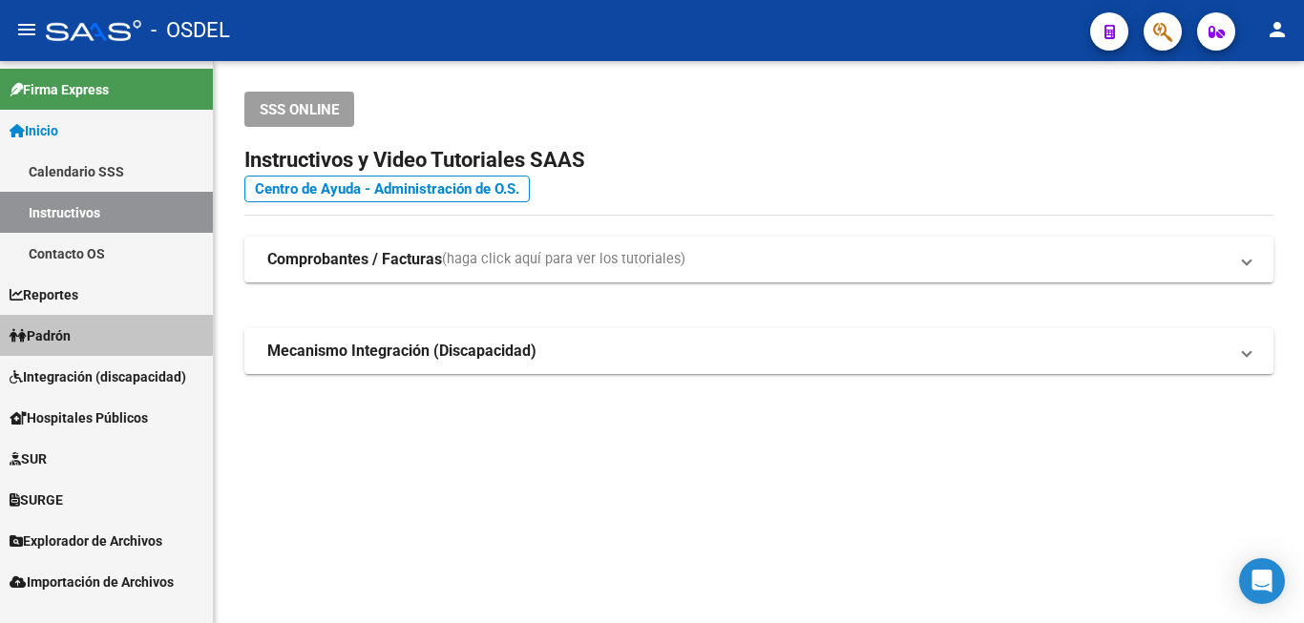
click at [95, 324] on link "Padrón" at bounding box center [106, 335] width 213 height 41
click at [69, 337] on span "Padrón" at bounding box center [40, 335] width 61 height 21
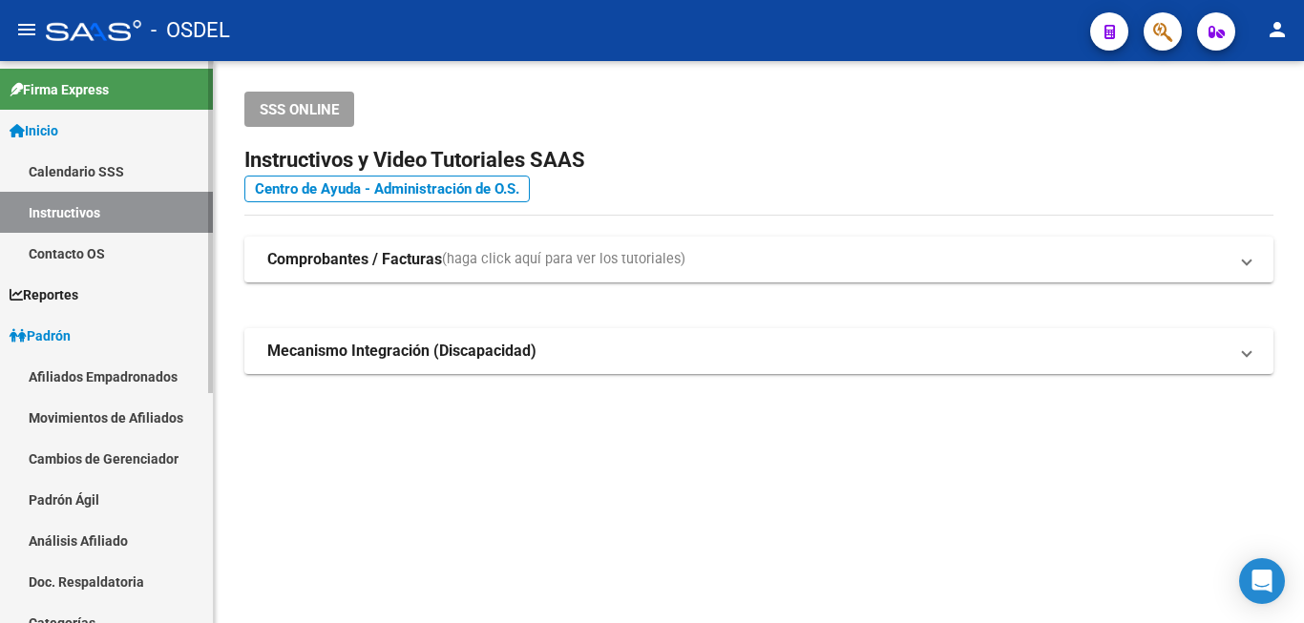
click at [69, 337] on span "Padrón" at bounding box center [40, 335] width 61 height 21
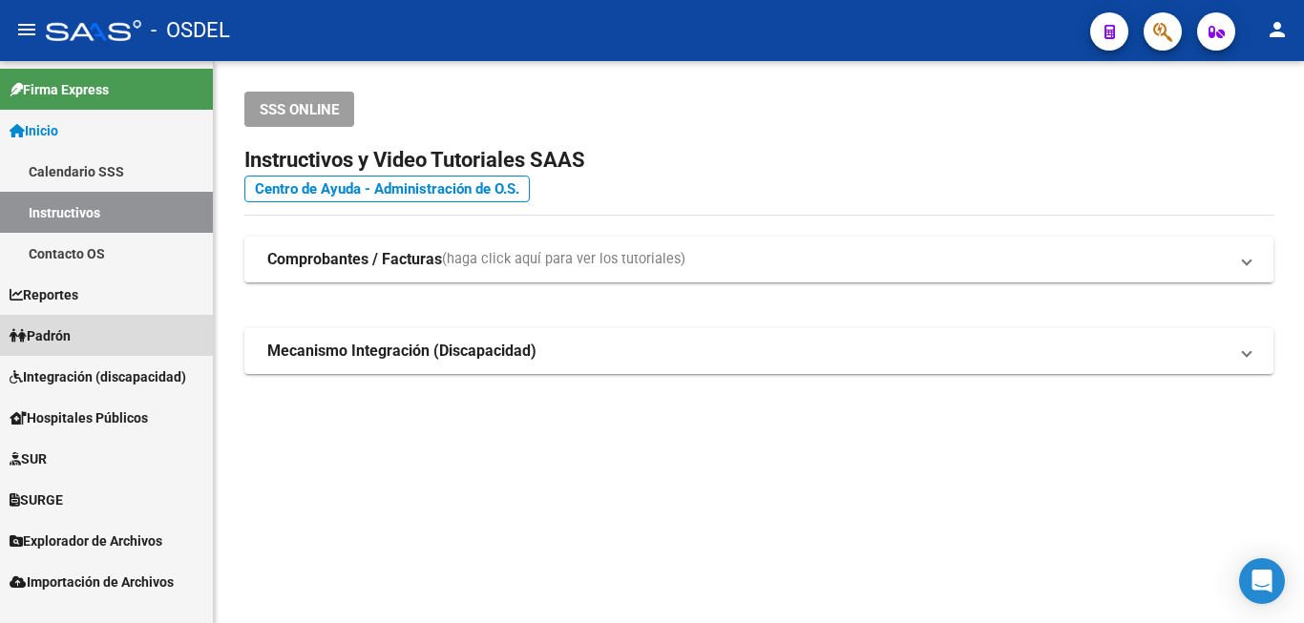
click at [67, 331] on span "Padrón" at bounding box center [40, 335] width 61 height 21
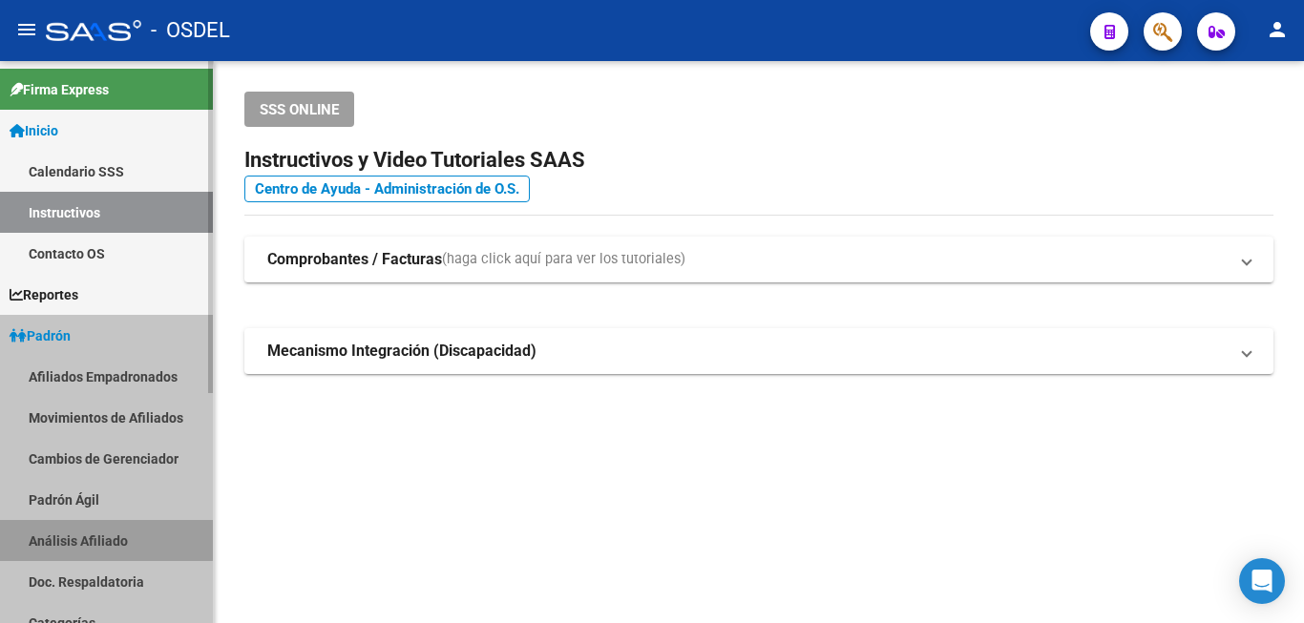
click at [65, 533] on link "Análisis Afiliado" at bounding box center [106, 540] width 213 height 41
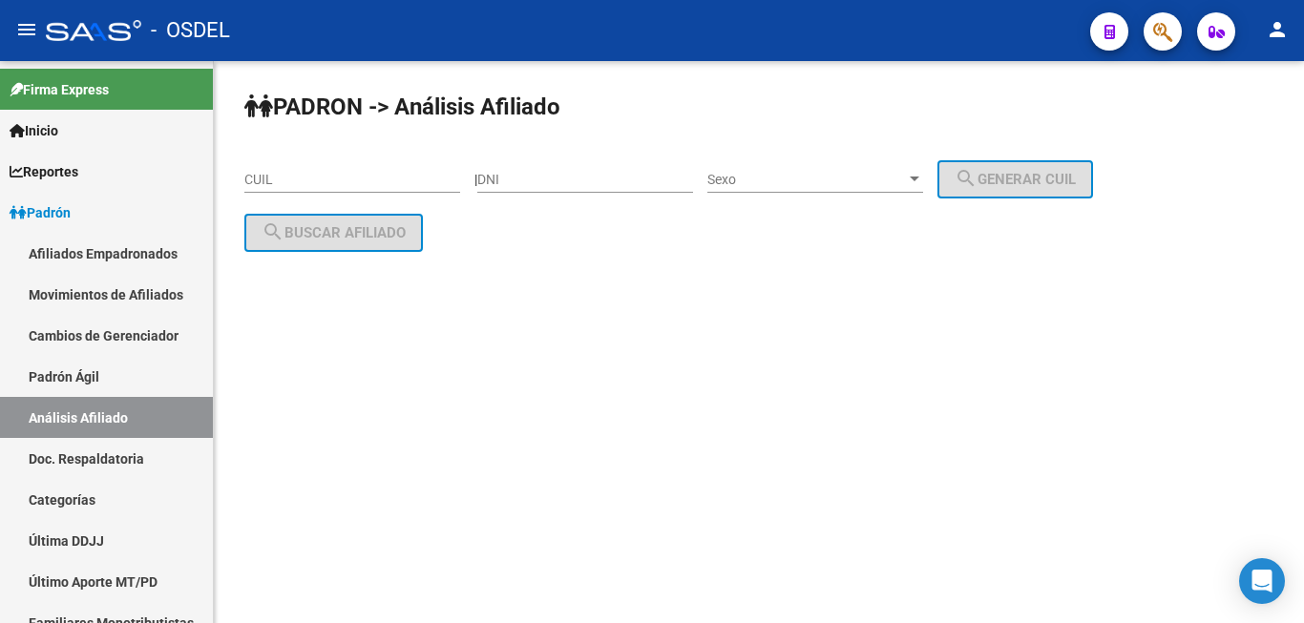
click at [504, 189] on div "DNI" at bounding box center [585, 174] width 216 height 38
click at [515, 185] on input "DNI" at bounding box center [585, 180] width 216 height 16
paste input "13795194"
type input "13795194"
click at [802, 176] on span "Sexo" at bounding box center [806, 180] width 199 height 16
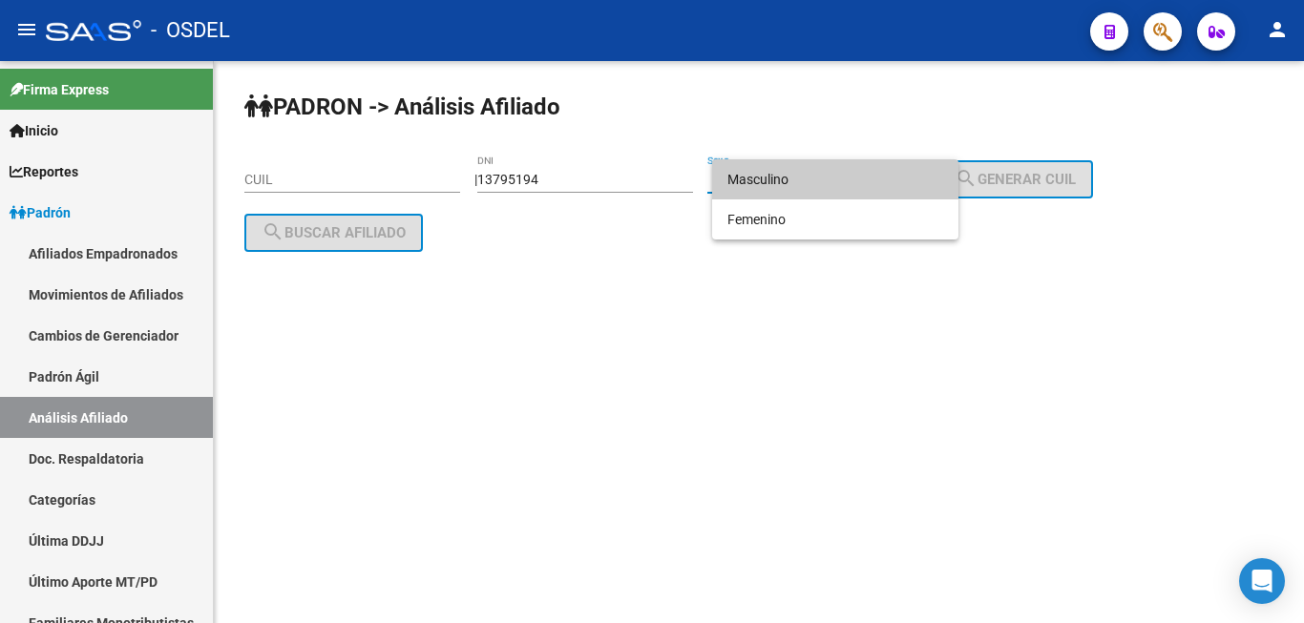
click at [820, 161] on span "Masculino" at bounding box center [835, 179] width 216 height 40
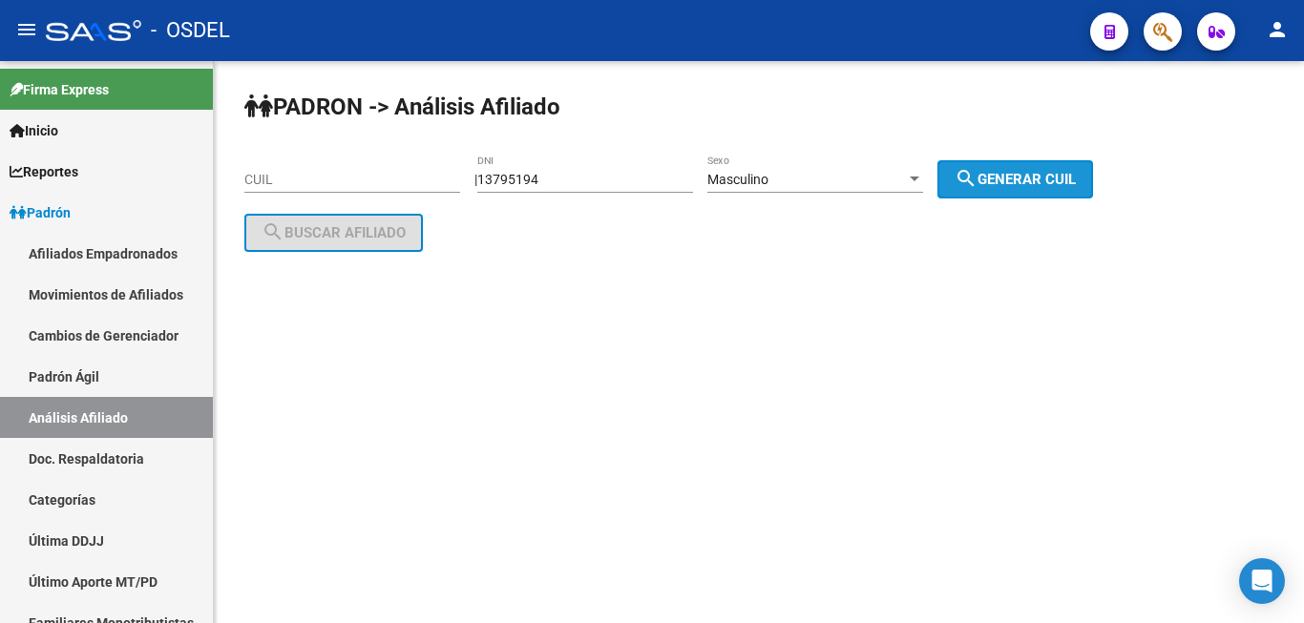
click at [1044, 170] on button "search Generar CUIL" at bounding box center [1015, 179] width 156 height 38
type input "20-13795194-1"
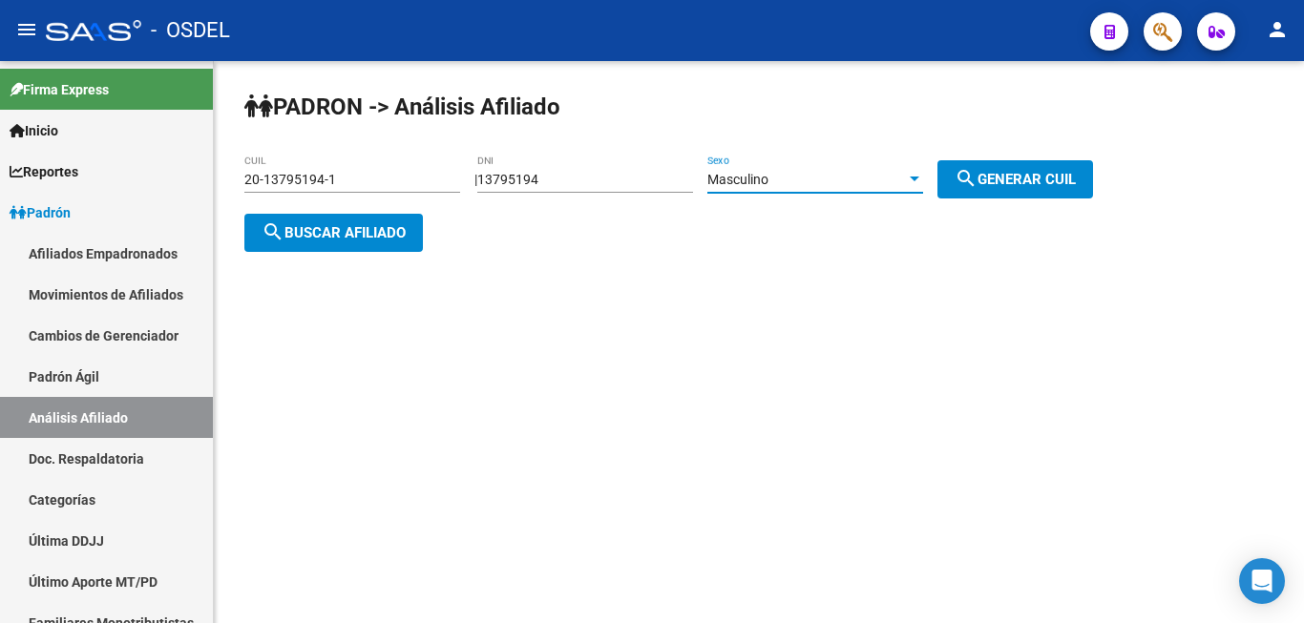
click at [811, 176] on div "Masculino" at bounding box center [806, 180] width 199 height 16
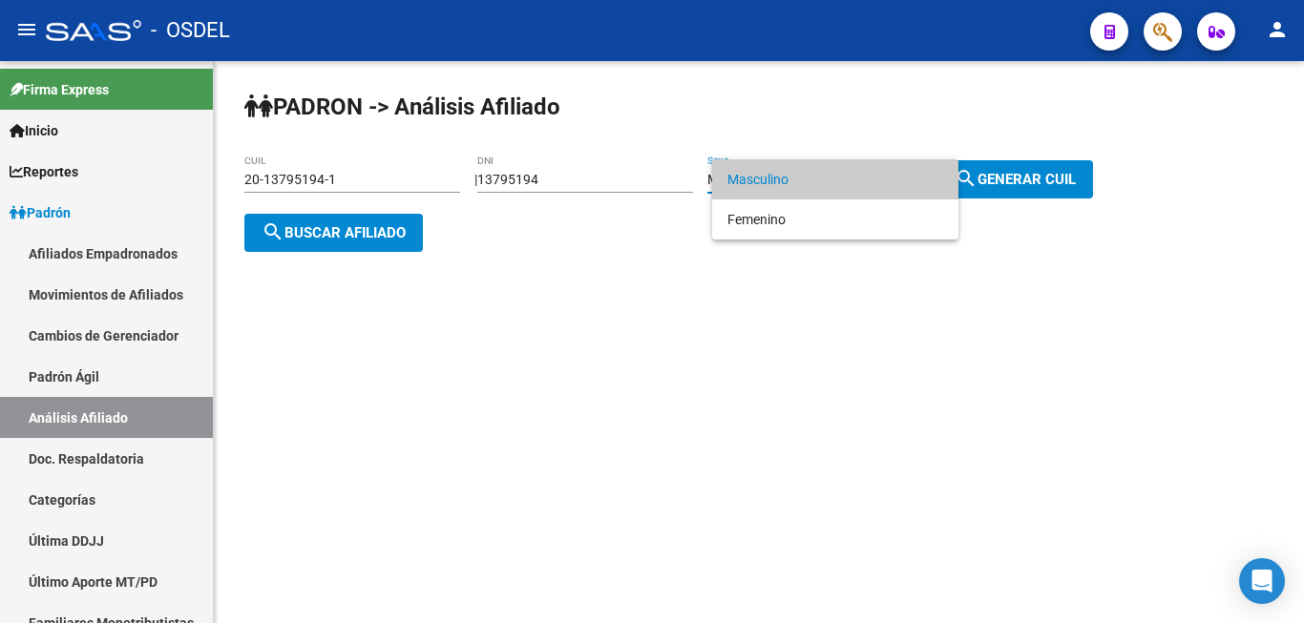
click at [851, 176] on span "Masculino" at bounding box center [835, 179] width 216 height 40
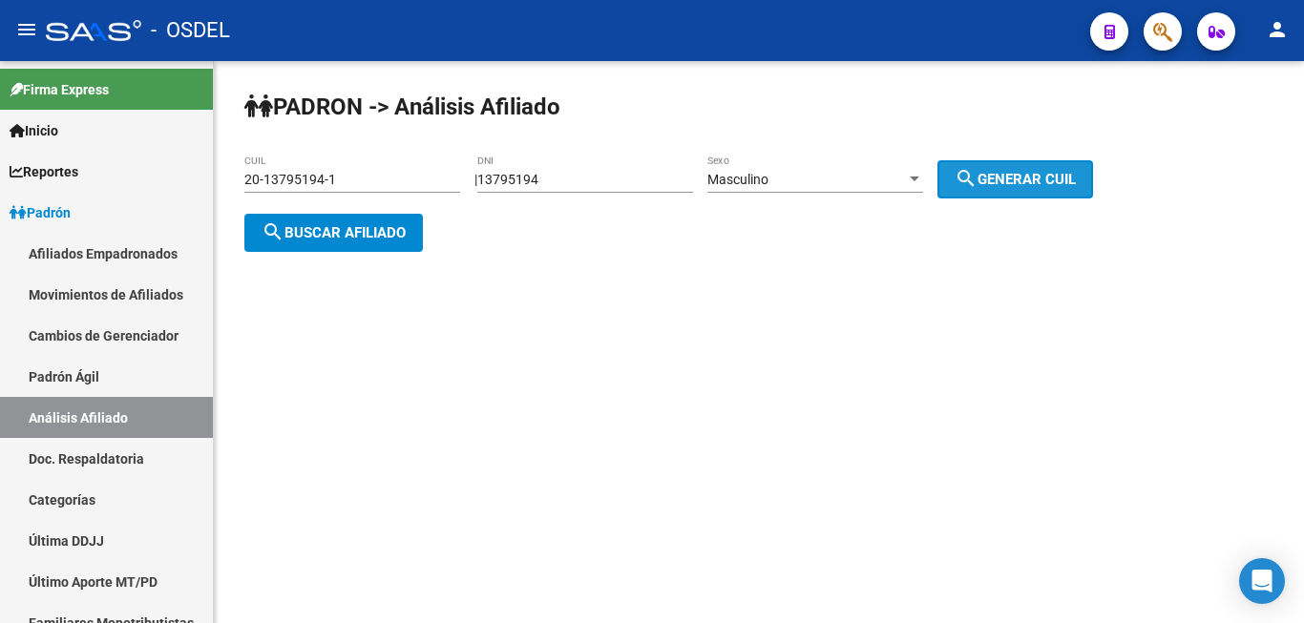
click at [1076, 185] on span "search Generar CUIL" at bounding box center [1014, 179] width 121 height 17
click at [366, 244] on button "search Buscar afiliado" at bounding box center [333, 233] width 178 height 38
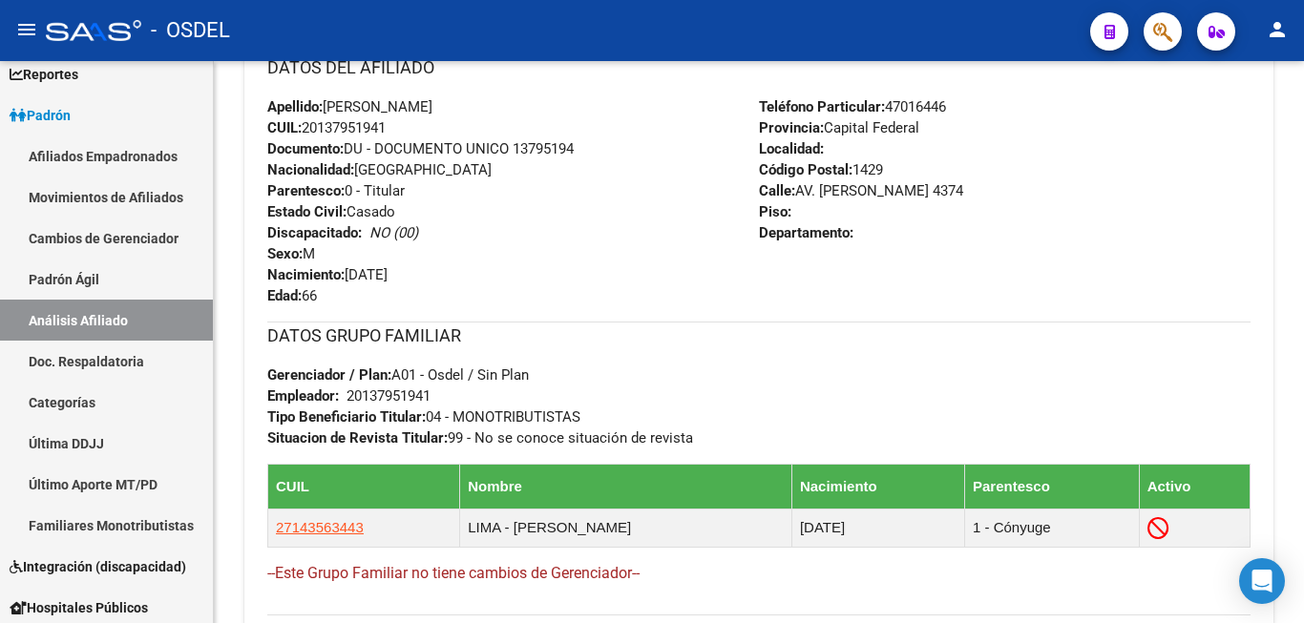
scroll to position [779, 0]
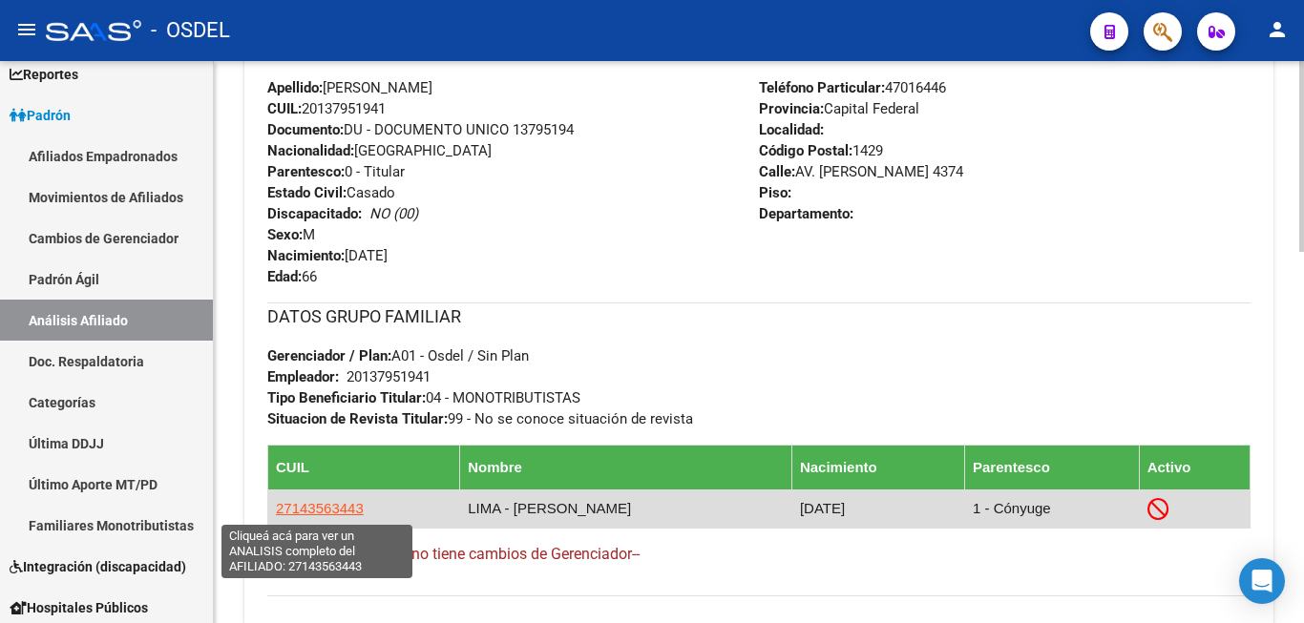
click at [313, 507] on span "27143563443" at bounding box center [320, 508] width 88 height 16
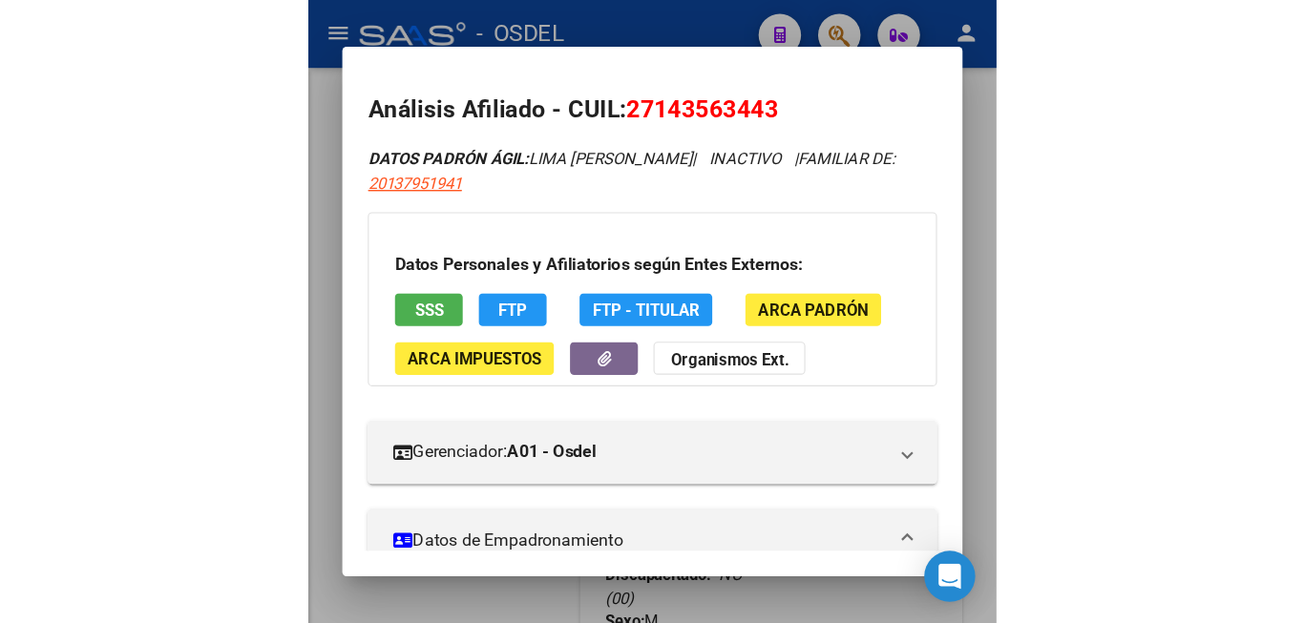
scroll to position [97, 0]
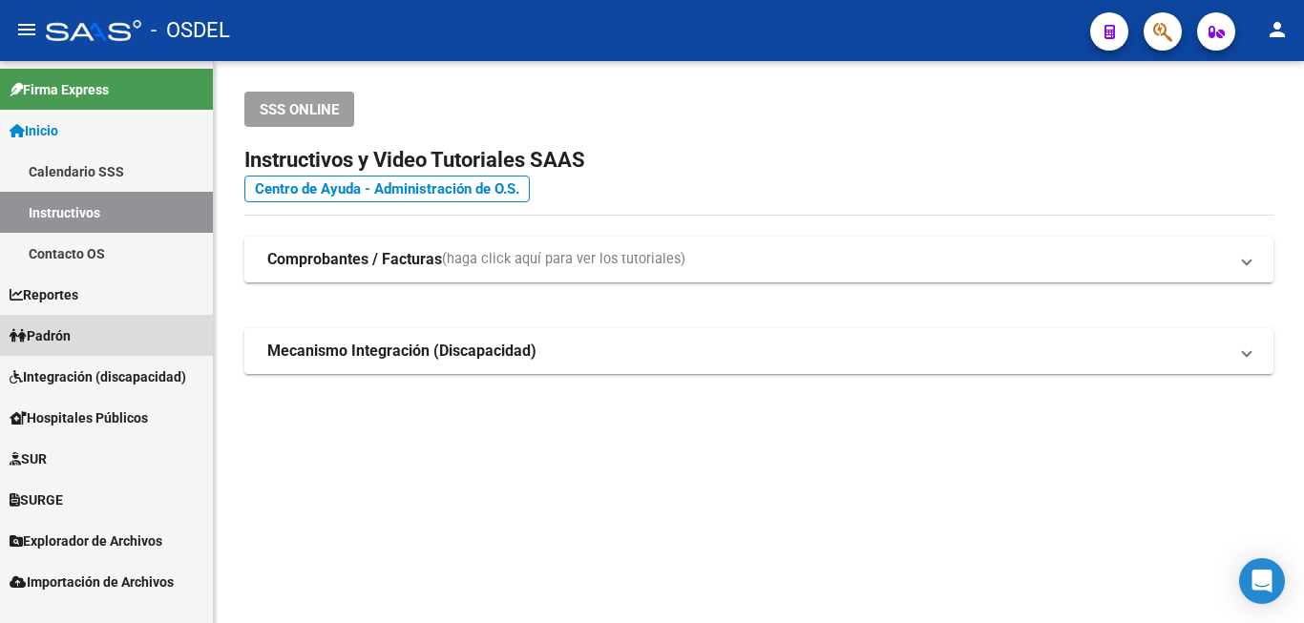
click at [79, 327] on link "Padrón" at bounding box center [106, 335] width 213 height 41
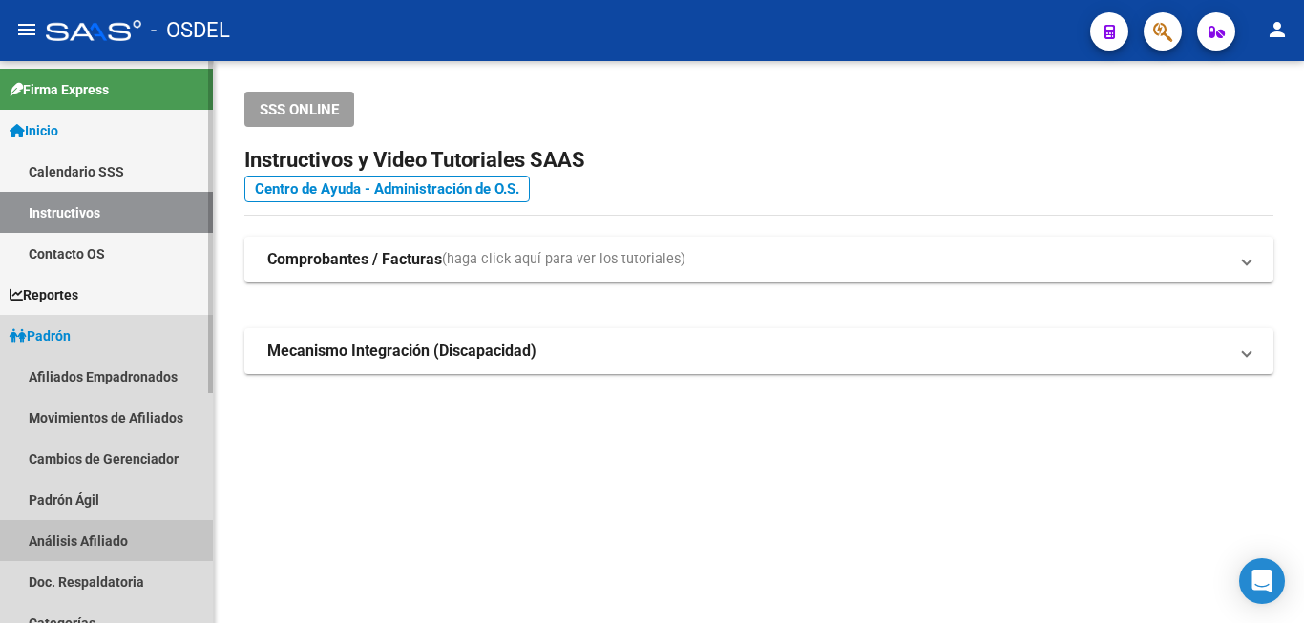
click at [75, 540] on link "Análisis Afiliado" at bounding box center [106, 540] width 213 height 41
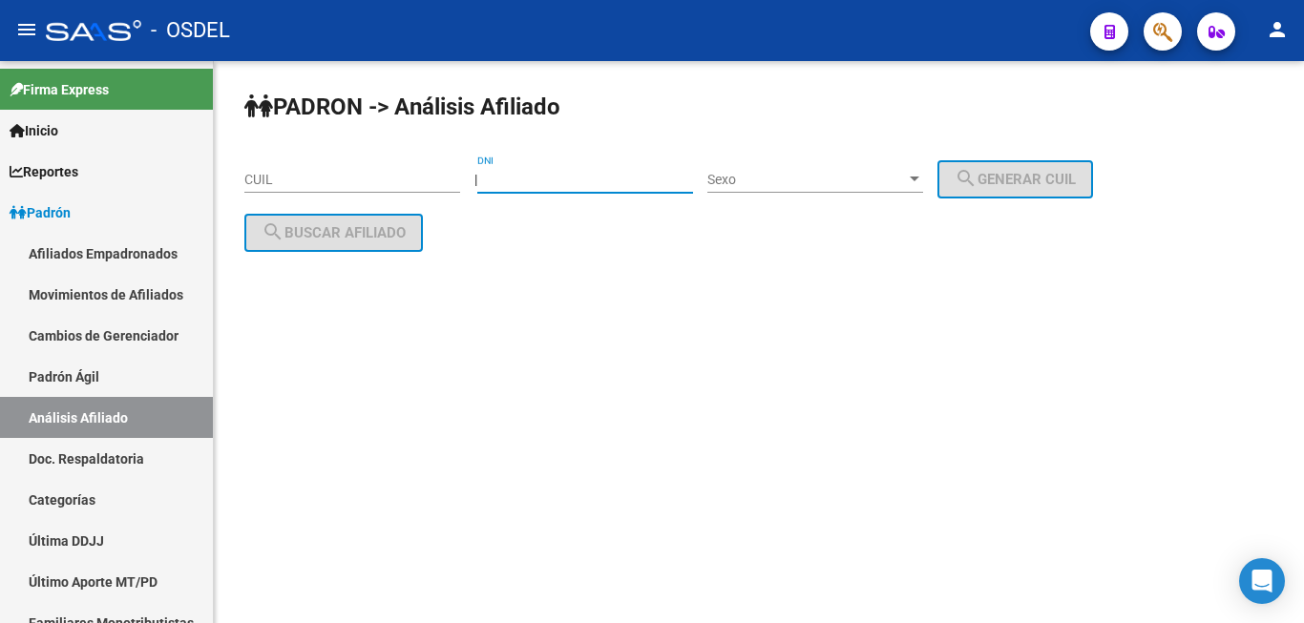
click at [551, 177] on input "DNI" at bounding box center [585, 180] width 216 height 16
click at [535, 172] on input "DNI" at bounding box center [585, 180] width 216 height 16
click at [546, 185] on input "DNI" at bounding box center [585, 180] width 216 height 16
click at [552, 181] on input "DNI" at bounding box center [585, 180] width 216 height 16
paste input "42375318"
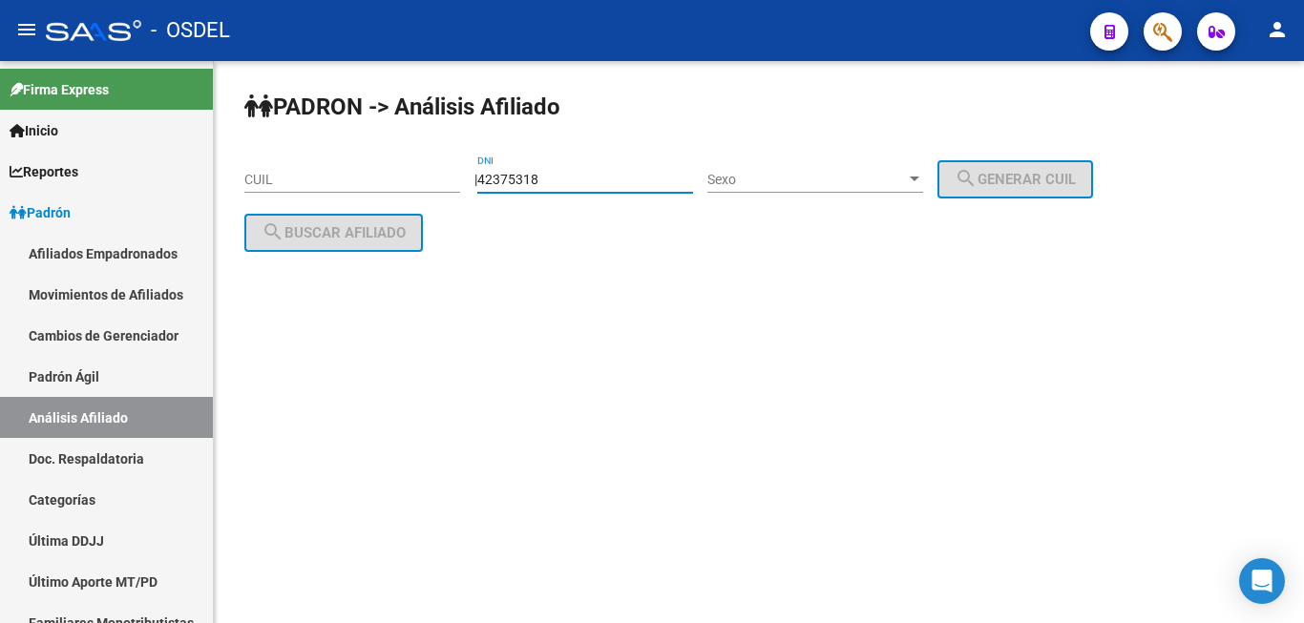
type input "42375318"
click at [805, 177] on span "Sexo" at bounding box center [806, 180] width 199 height 16
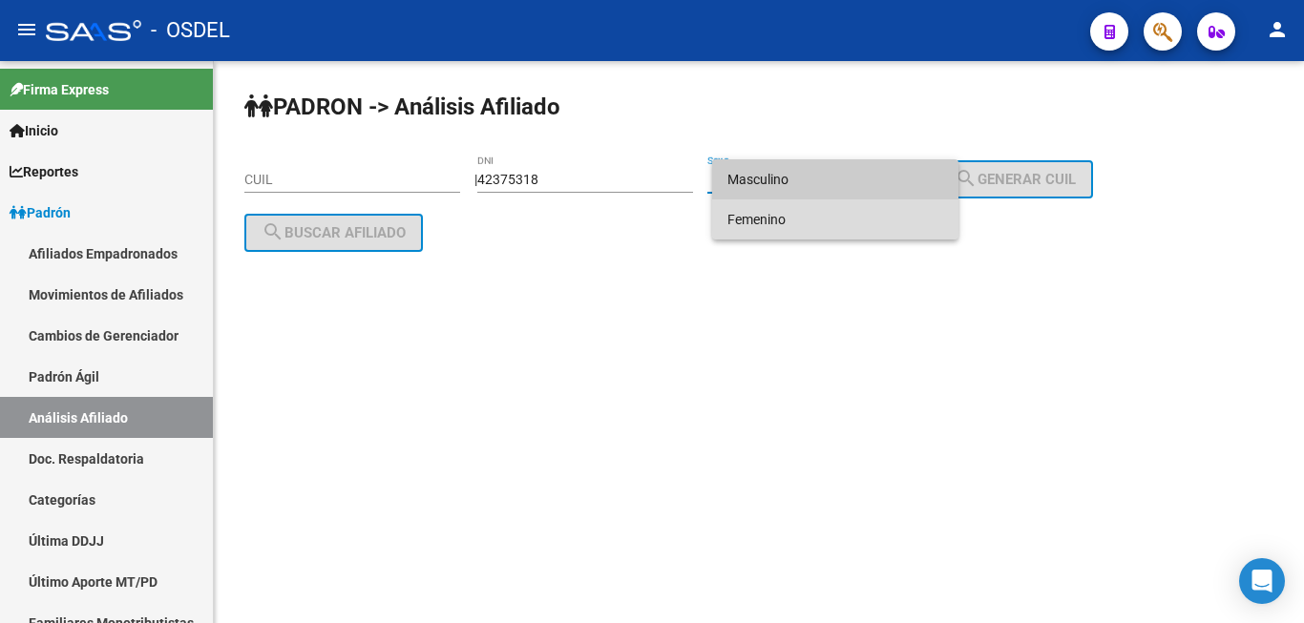
drag, startPoint x: 835, startPoint y: 212, endPoint x: 938, endPoint y: 206, distance: 103.2
click at [850, 217] on span "Femenino" at bounding box center [835, 219] width 216 height 40
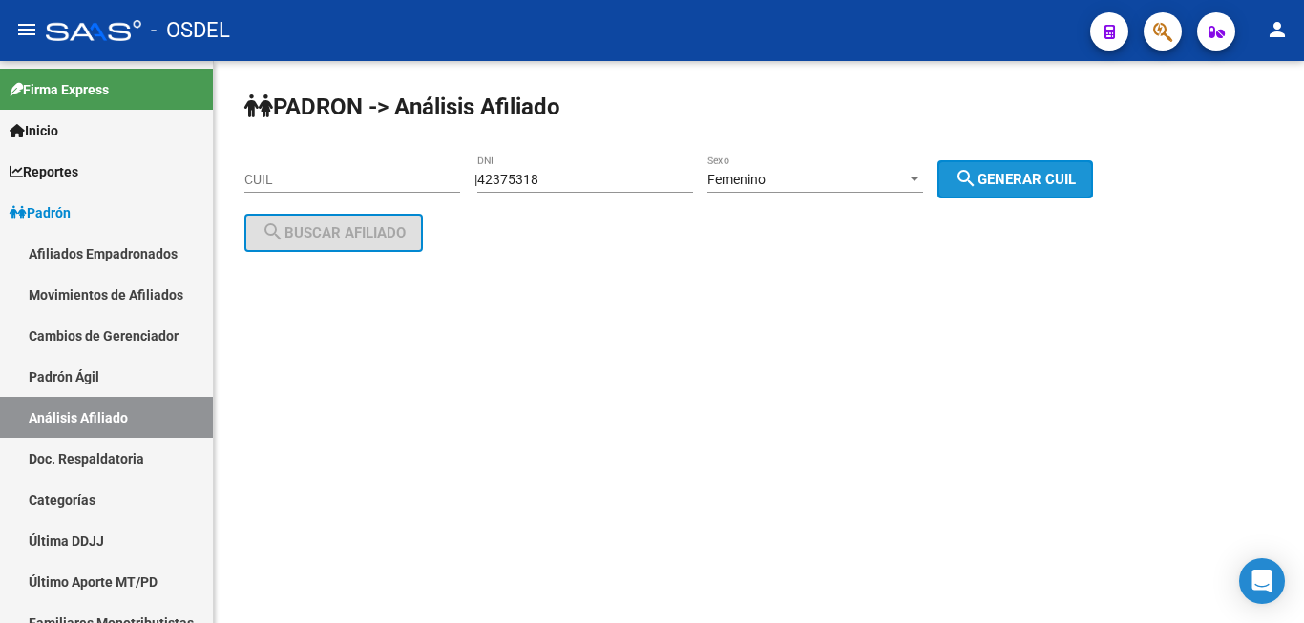
click at [1034, 163] on button "search Generar CUIL" at bounding box center [1015, 179] width 156 height 38
type input "27-42375318-3"
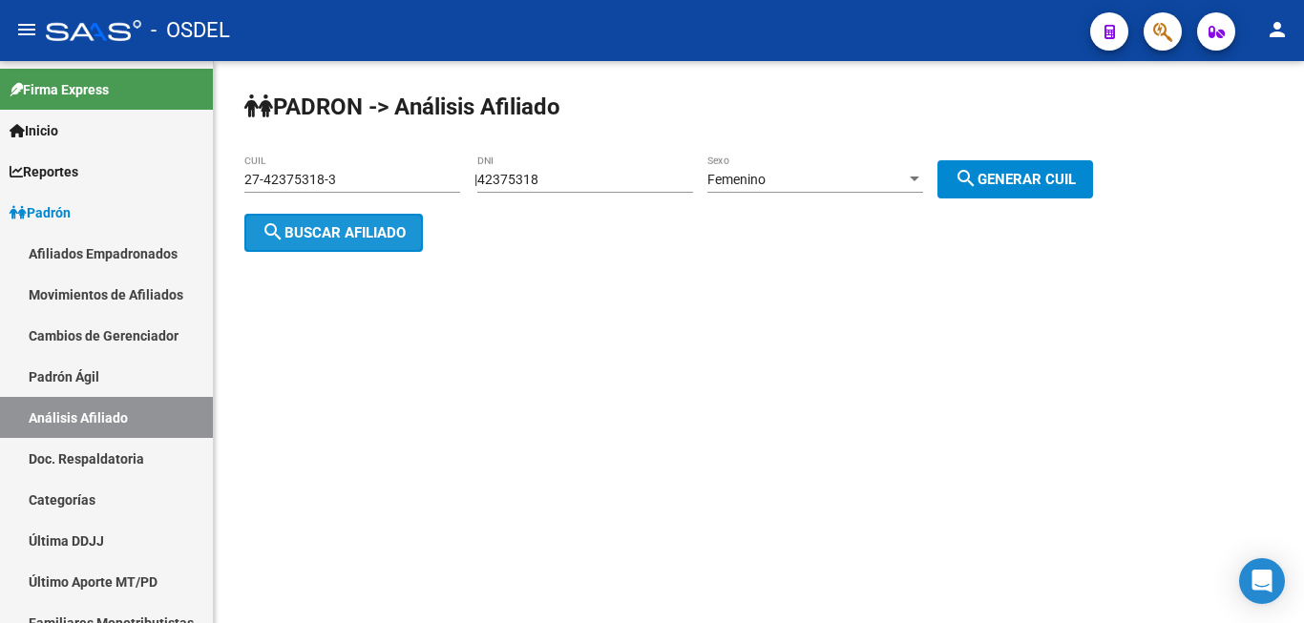
click at [383, 226] on span "search Buscar afiliado" at bounding box center [333, 232] width 144 height 17
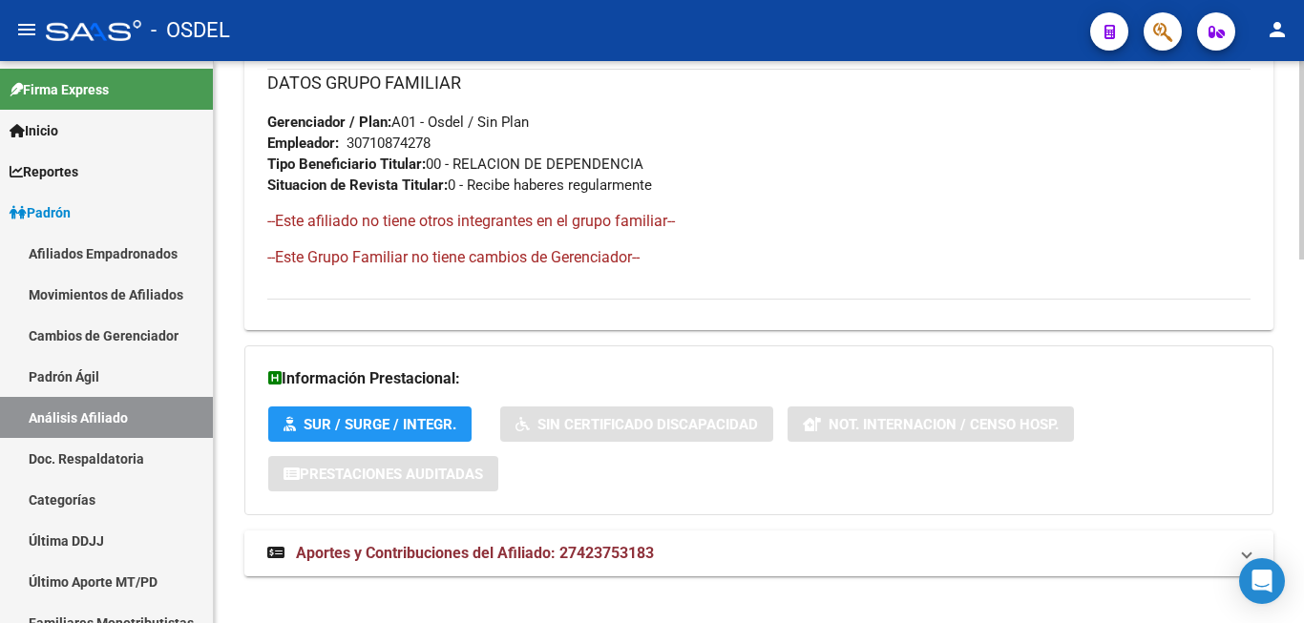
scroll to position [1033, 0]
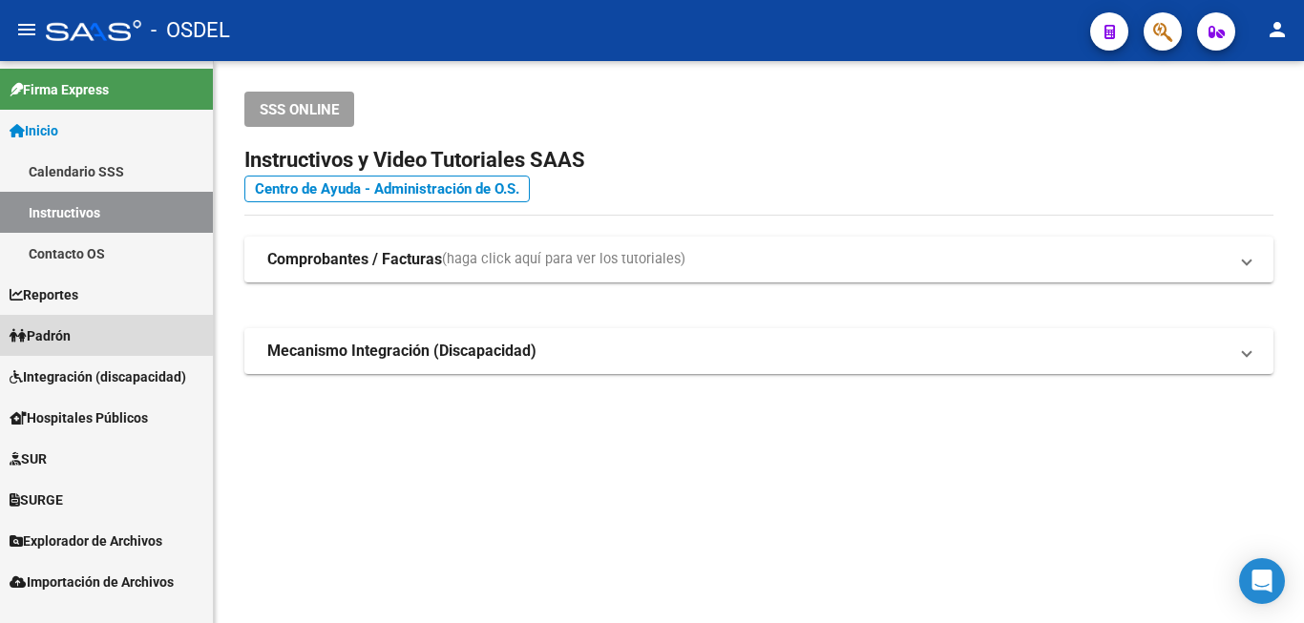
click at [65, 332] on span "Padrón" at bounding box center [40, 335] width 61 height 21
click at [67, 332] on span "Padrón" at bounding box center [40, 335] width 61 height 21
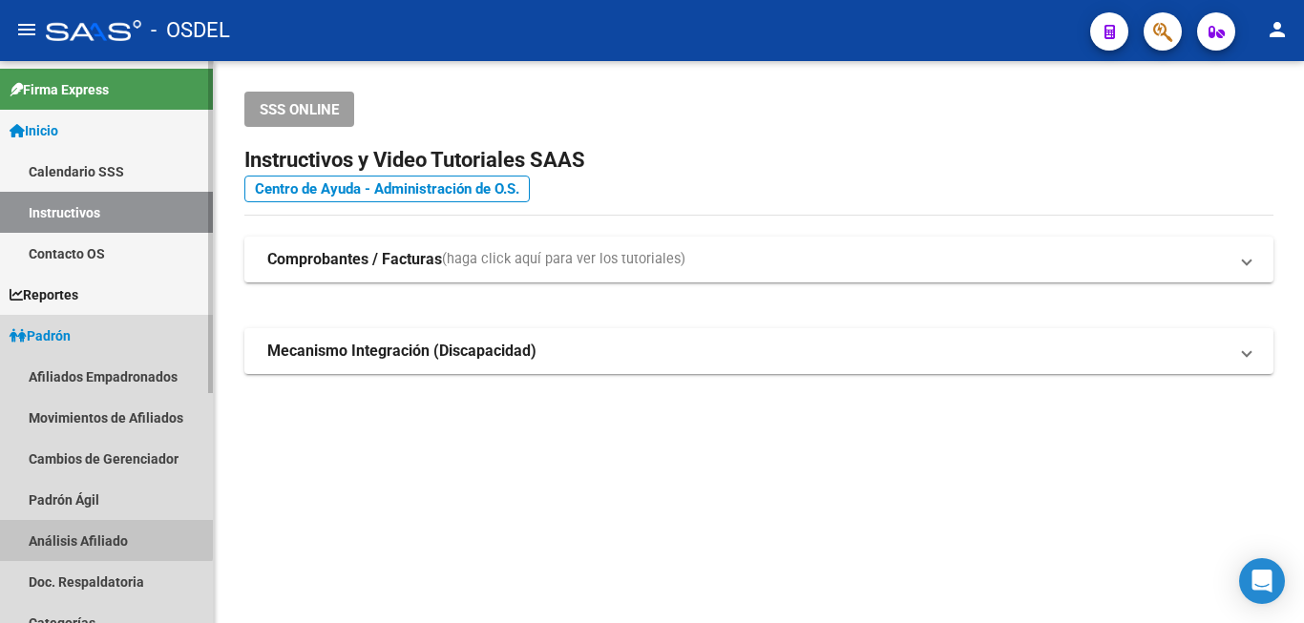
click at [81, 532] on link "Análisis Afiliado" at bounding box center [106, 540] width 213 height 41
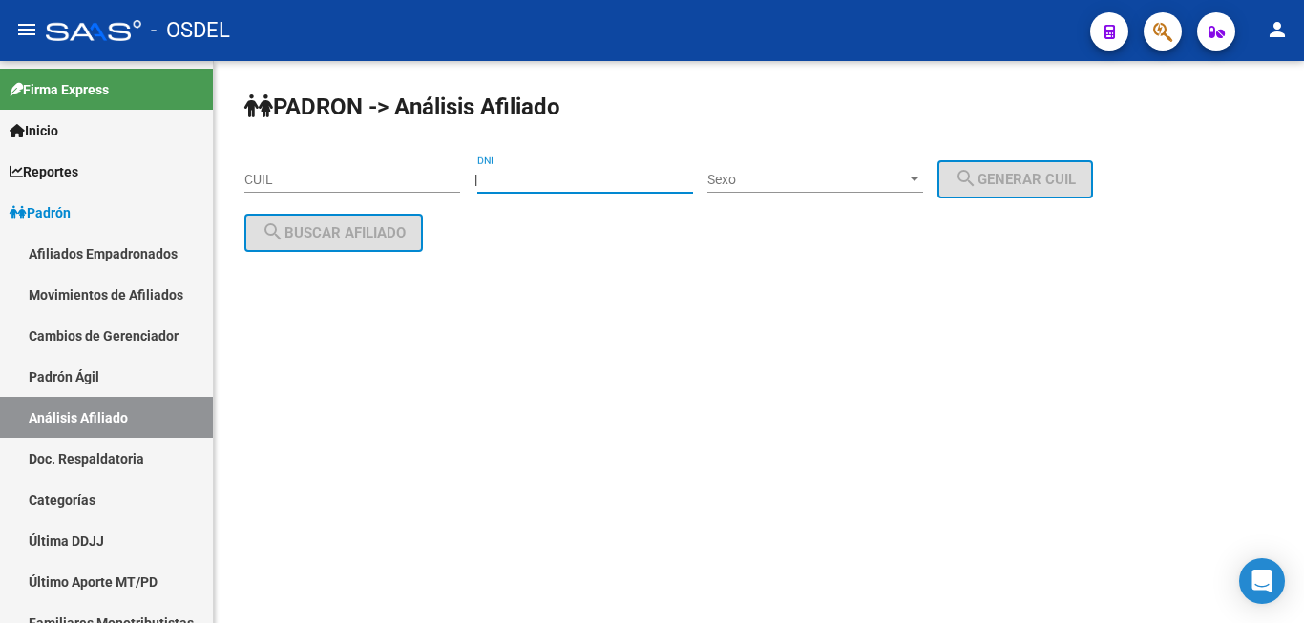
click at [588, 182] on input "DNI" at bounding box center [585, 180] width 216 height 16
paste input "4444403"
type input "4444403"
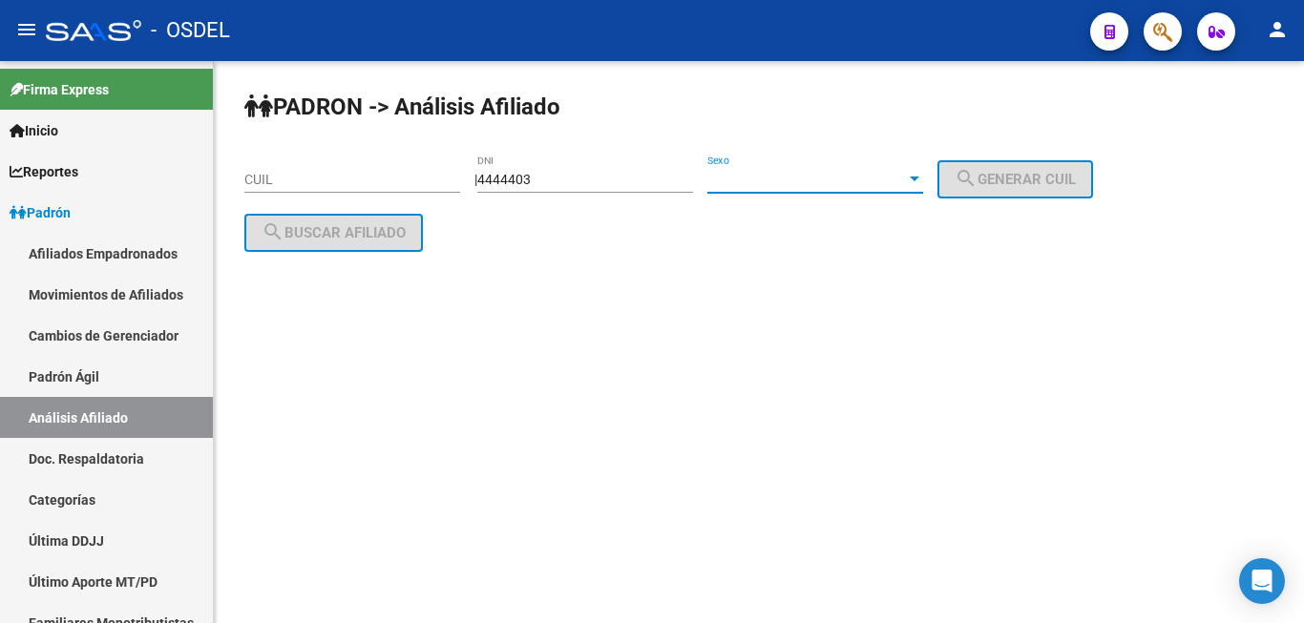
click at [823, 174] on span "Sexo" at bounding box center [806, 180] width 199 height 16
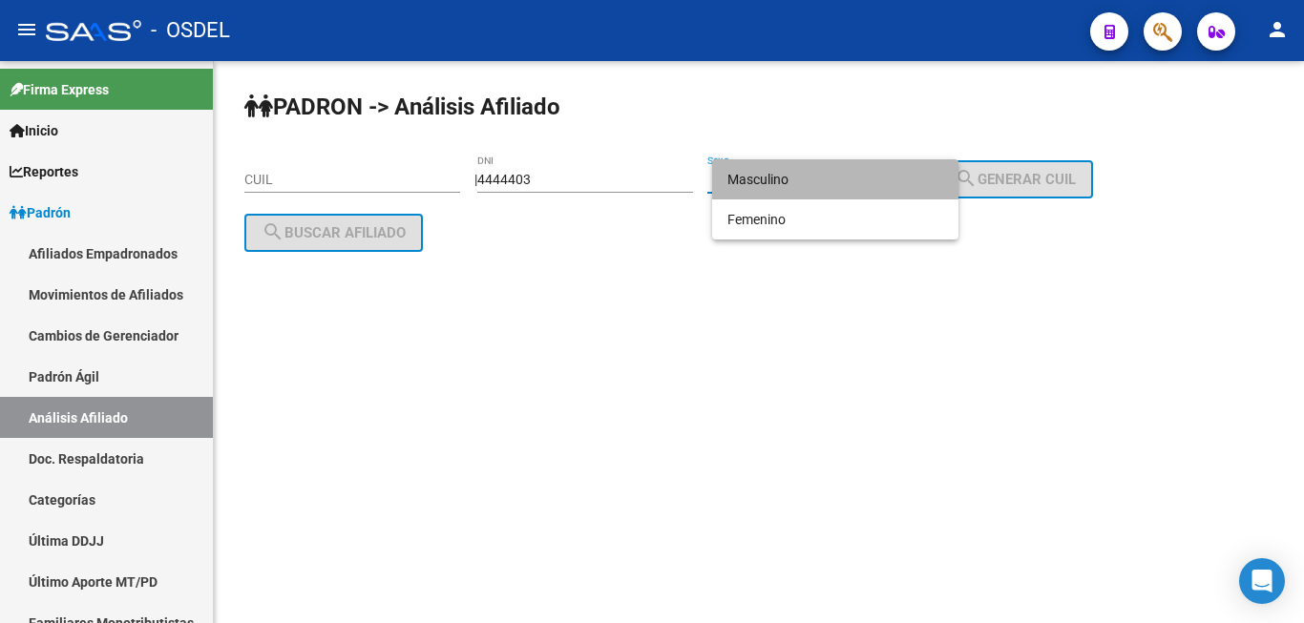
click at [823, 174] on span "Masculino" at bounding box center [835, 179] width 216 height 40
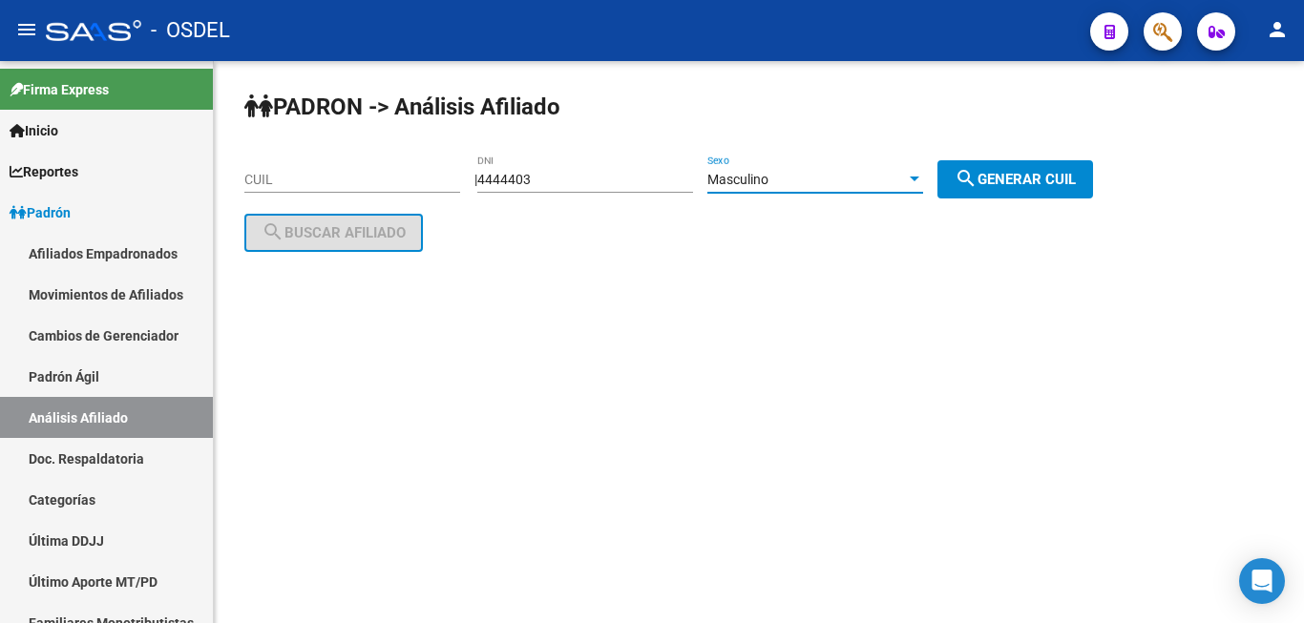
click at [1028, 180] on span "search Generar CUIL" at bounding box center [1014, 179] width 121 height 17
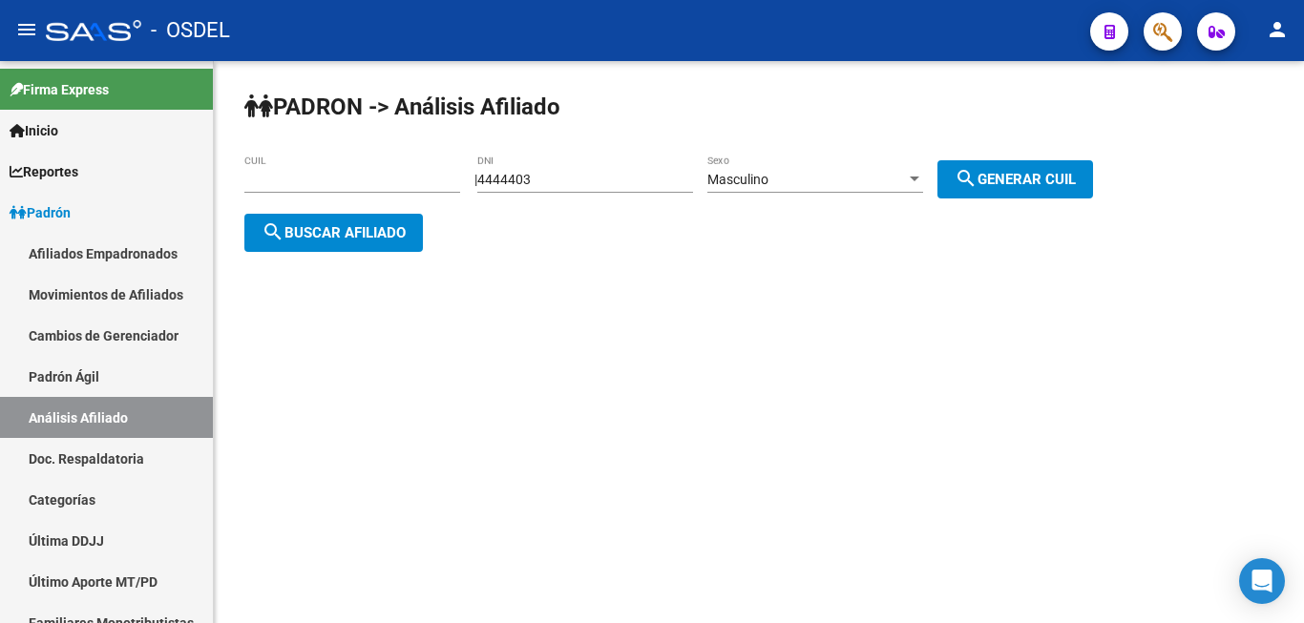
type input "20-04444403-9"
click at [334, 224] on span "search Buscar afiliado" at bounding box center [333, 232] width 144 height 17
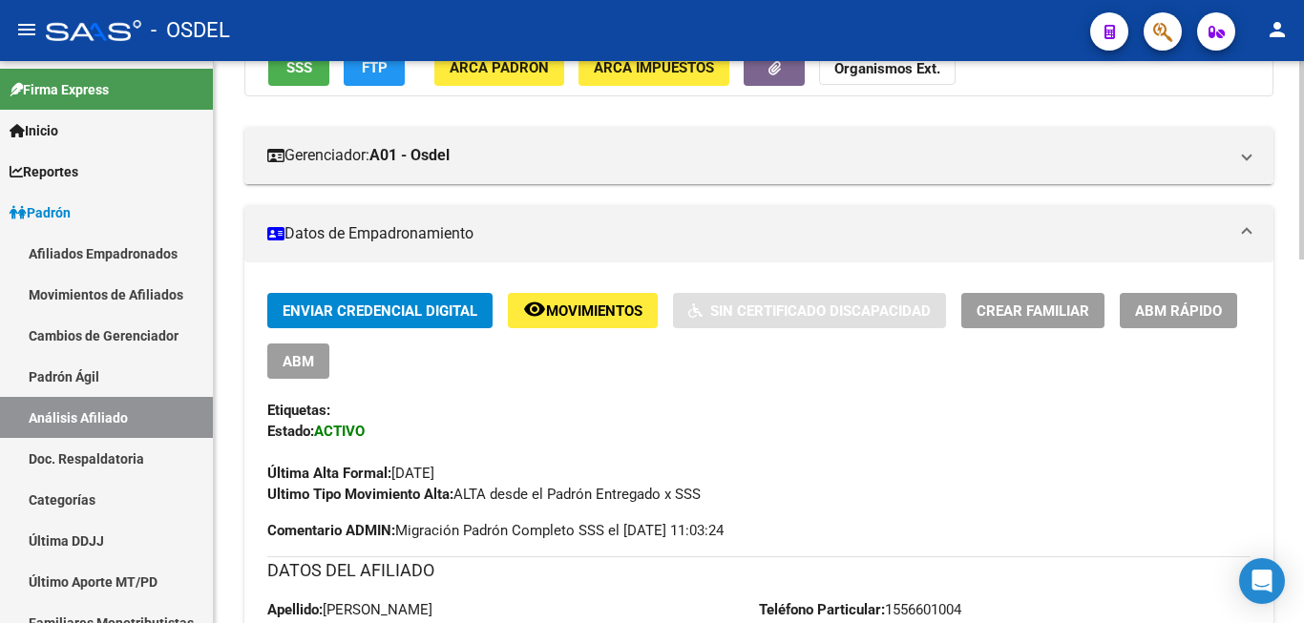
scroll to position [254, 0]
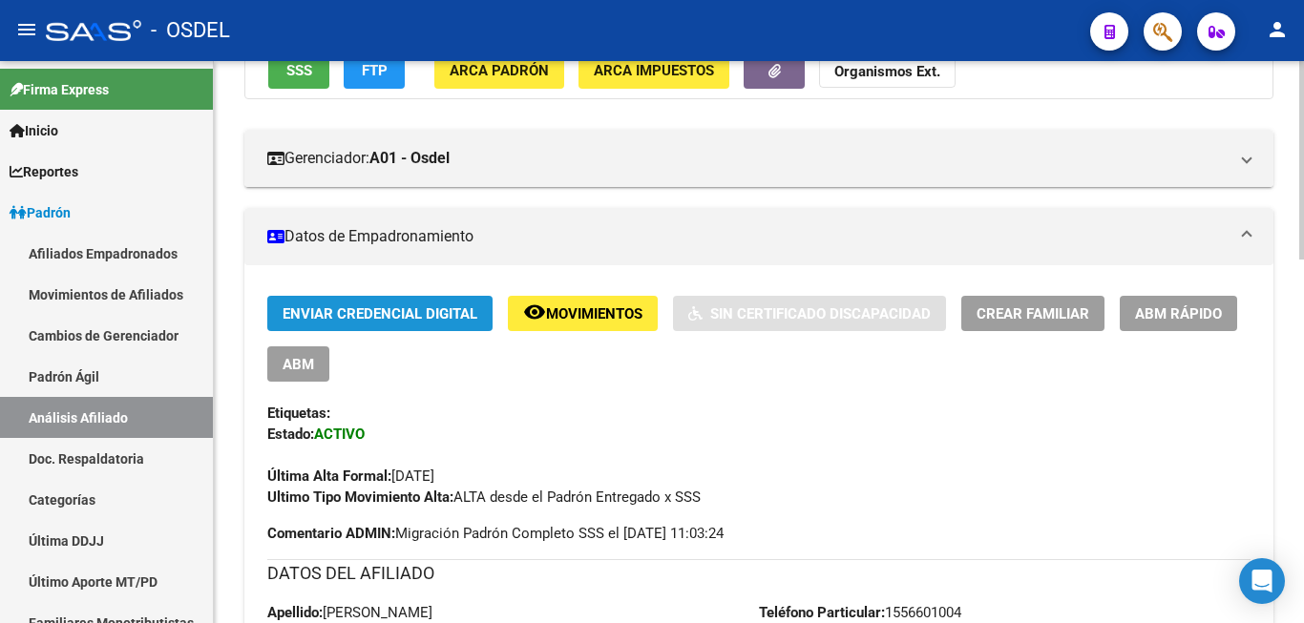
click at [363, 308] on span "Enviar Credencial Digital" at bounding box center [379, 313] width 195 height 17
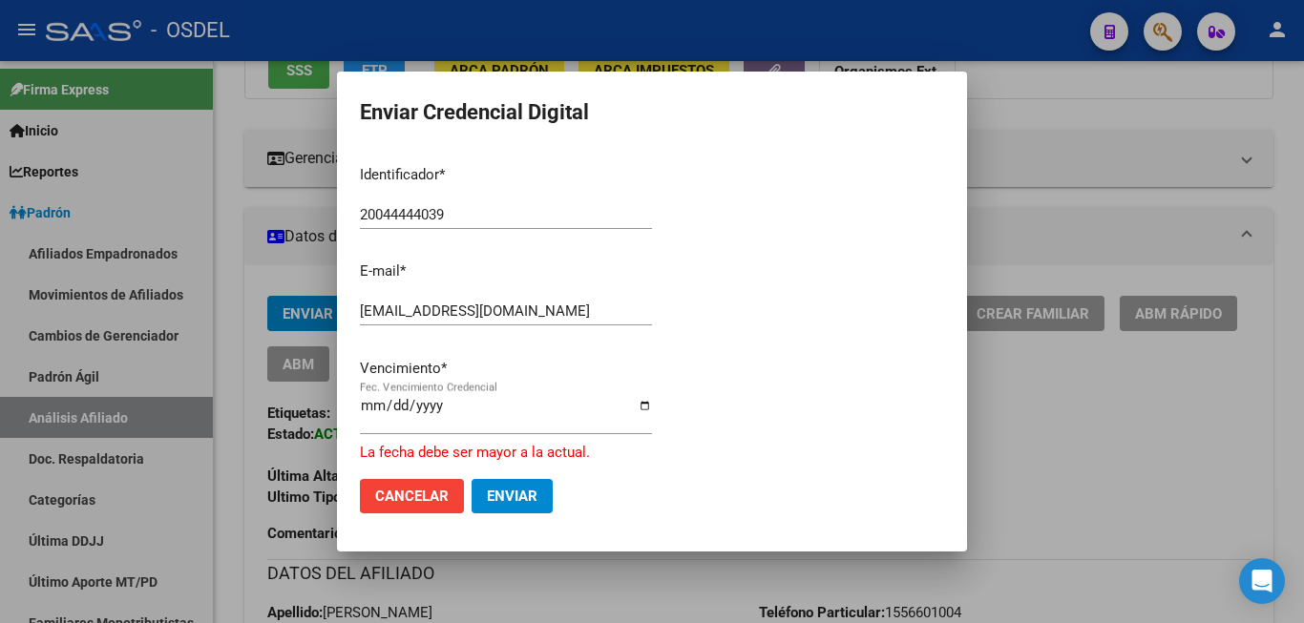
click at [377, 405] on div "2025-09-19 Fec. Vencimiento Credencial" at bounding box center [506, 413] width 292 height 41
type input "2025-12-31"
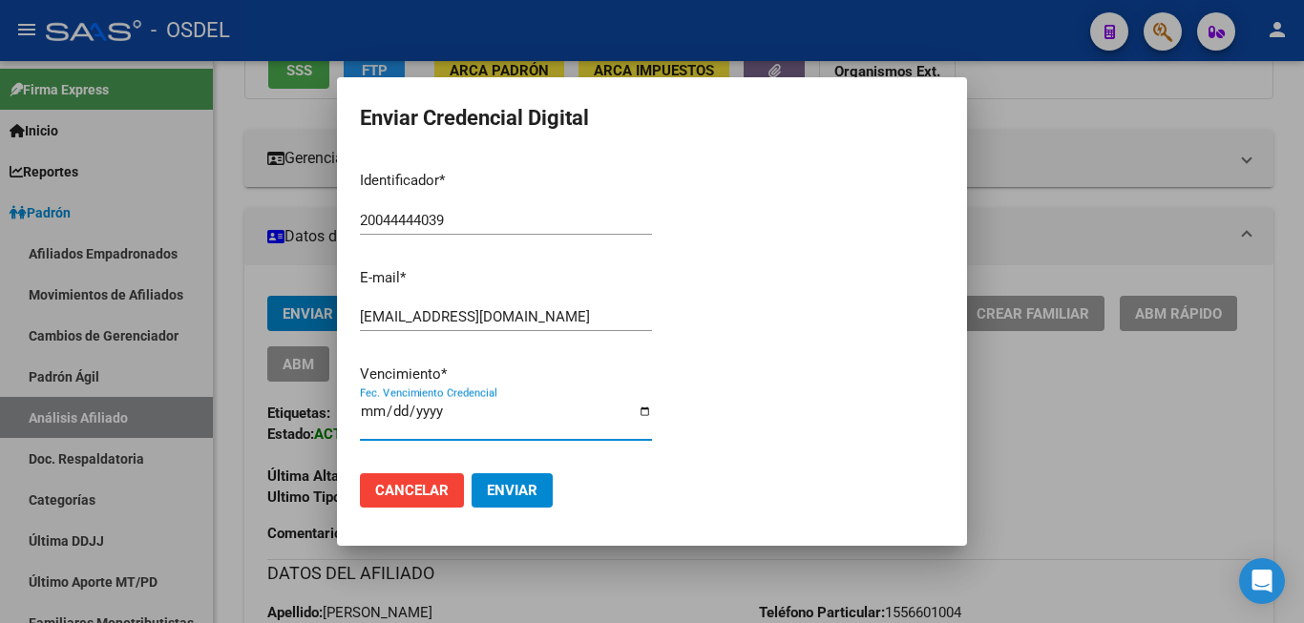
click at [504, 424] on input "2025-12-31" at bounding box center [506, 419] width 292 height 31
click at [512, 482] on span "Enviar" at bounding box center [512, 490] width 51 height 17
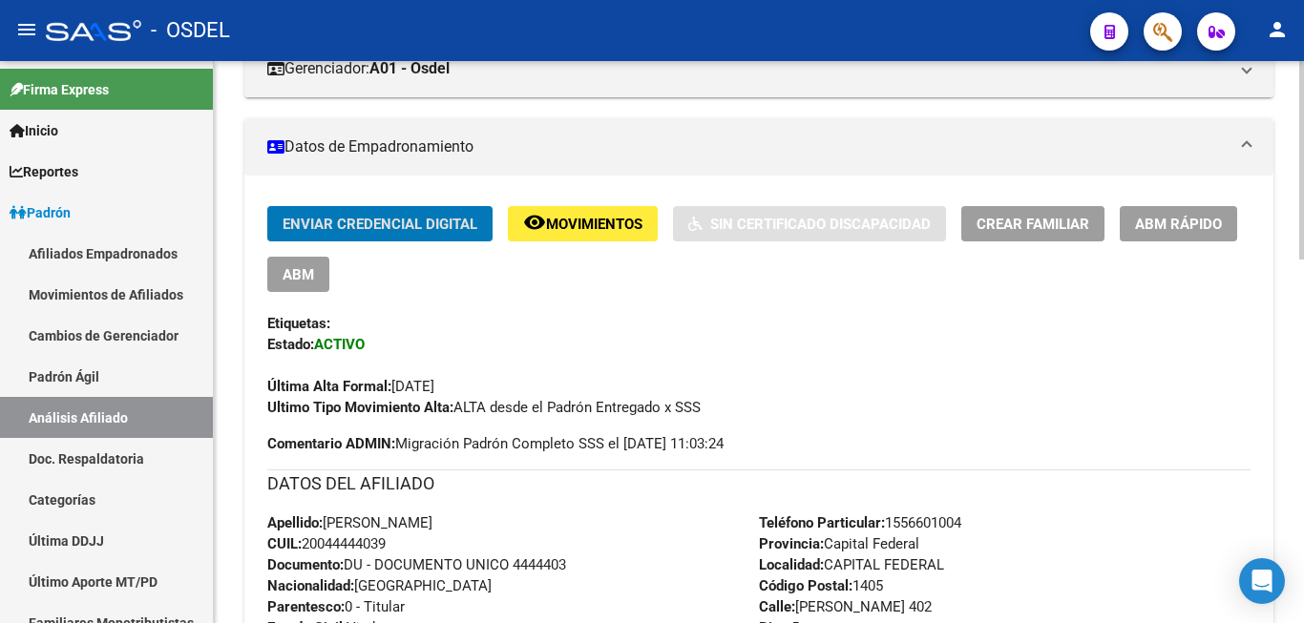
scroll to position [449, 0]
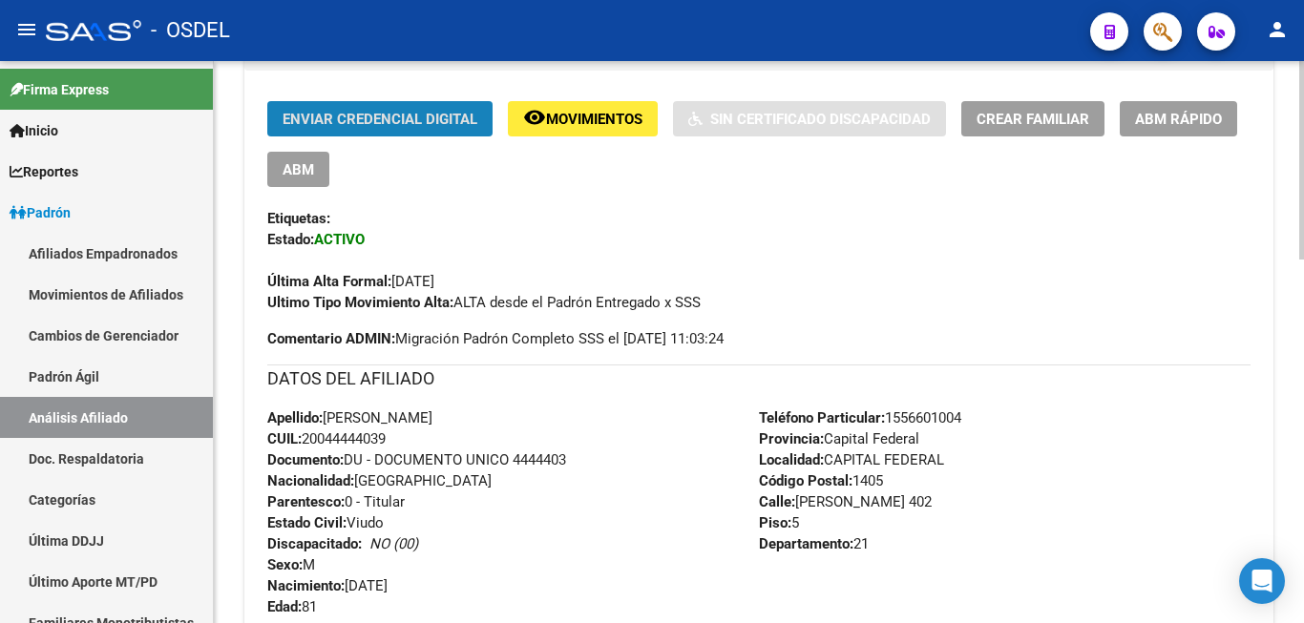
click at [379, 118] on span "Enviar Credencial Digital" at bounding box center [379, 119] width 195 height 17
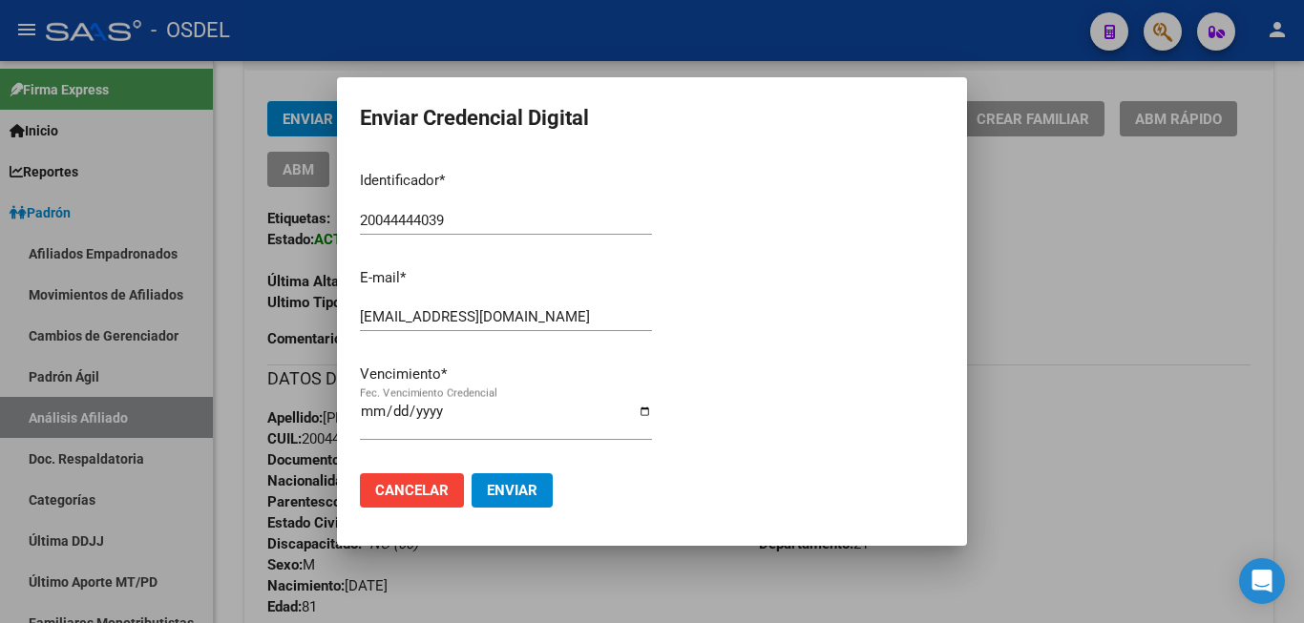
click at [1032, 212] on div at bounding box center [652, 311] width 1304 height 623
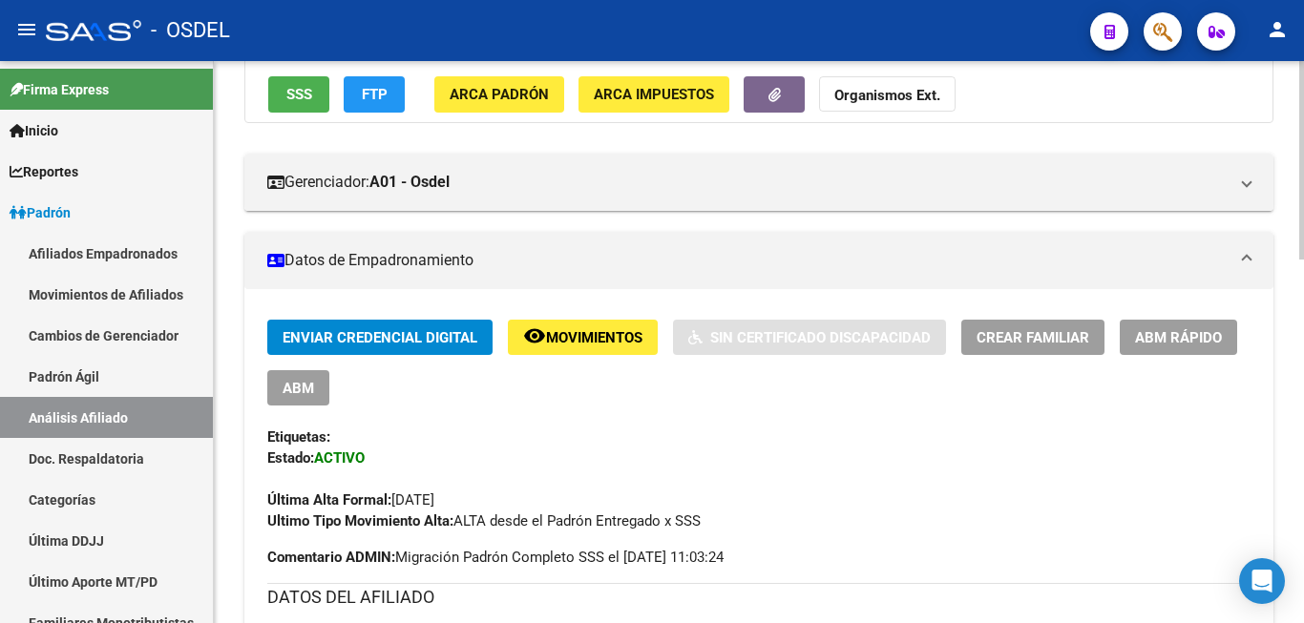
scroll to position [0, 0]
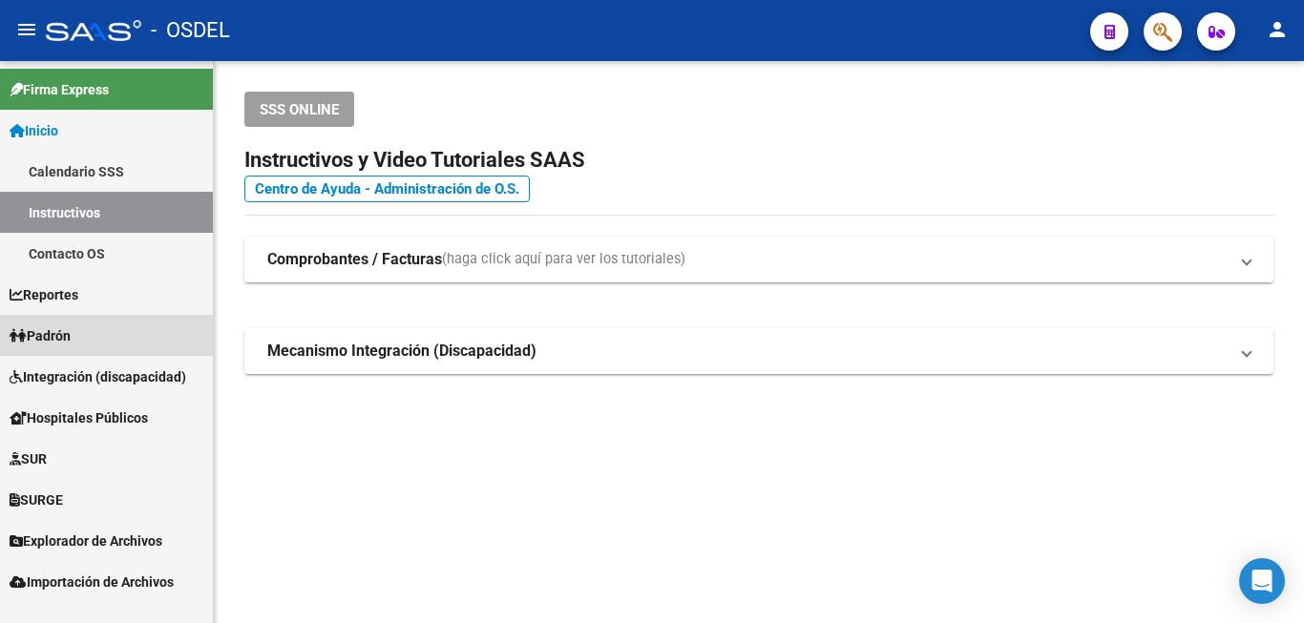
click at [76, 324] on link "Padrón" at bounding box center [106, 335] width 213 height 41
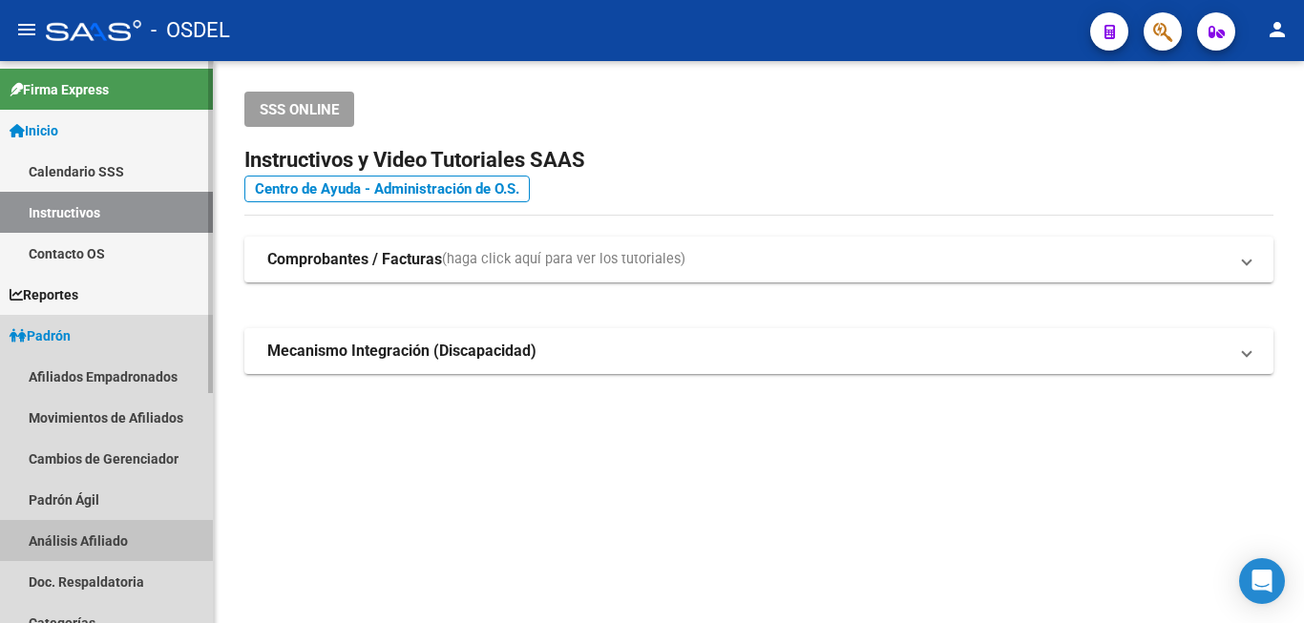
click at [99, 528] on link "Análisis Afiliado" at bounding box center [106, 540] width 213 height 41
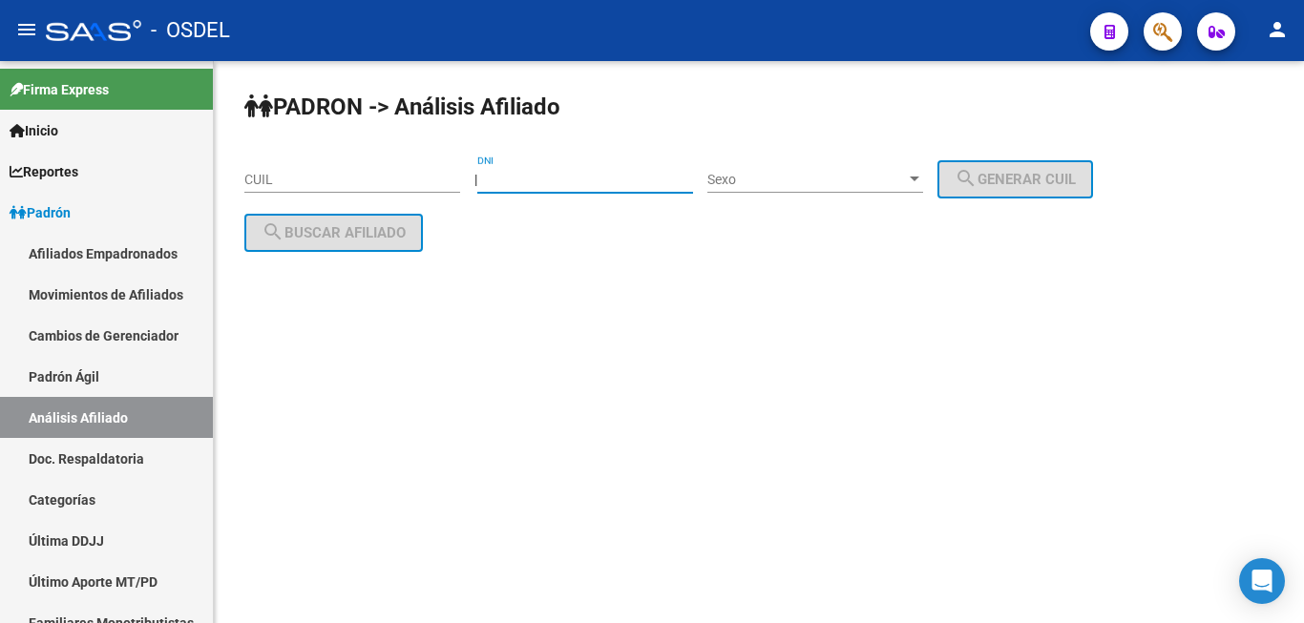
click at [591, 179] on input "DNI" at bounding box center [585, 180] width 216 height 16
paste input "4387054"
type input "4387054"
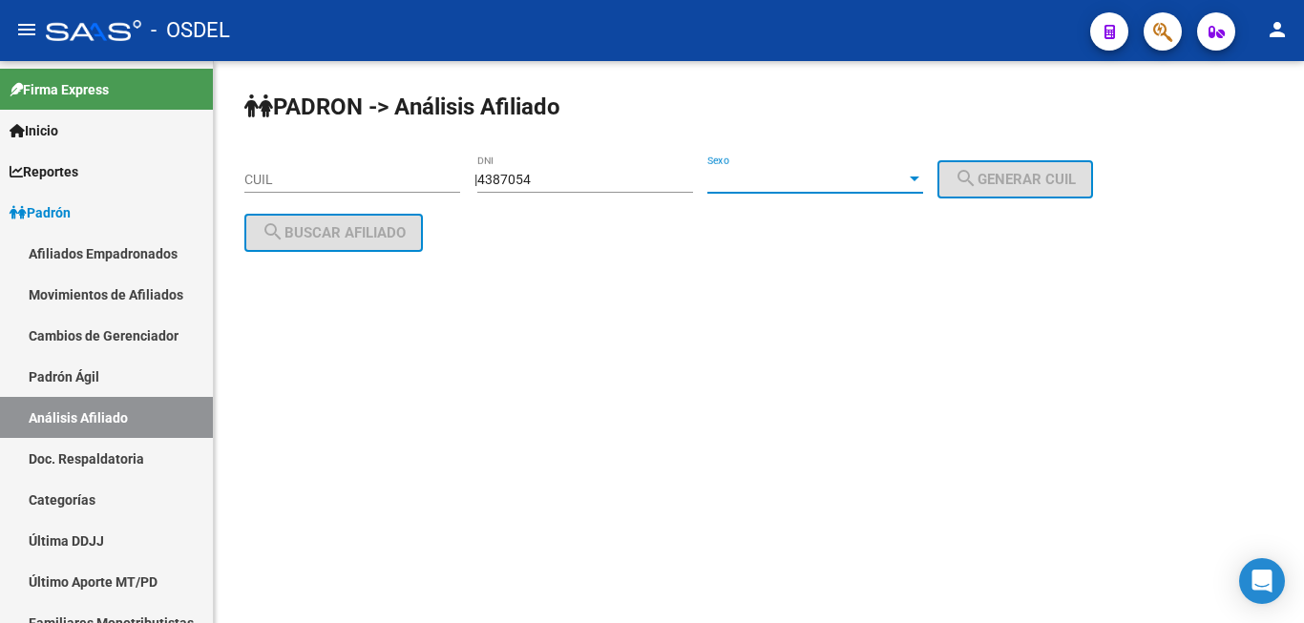
click at [792, 181] on span "Sexo" at bounding box center [806, 180] width 199 height 16
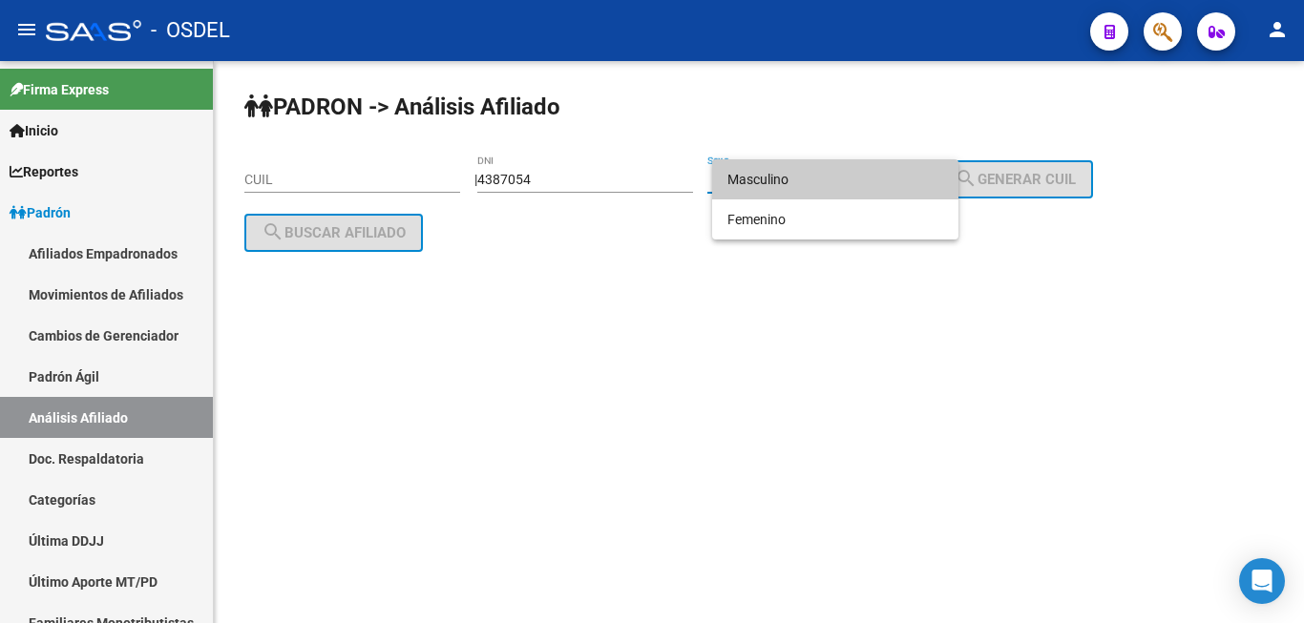
click at [792, 181] on span "Masculino" at bounding box center [835, 179] width 216 height 40
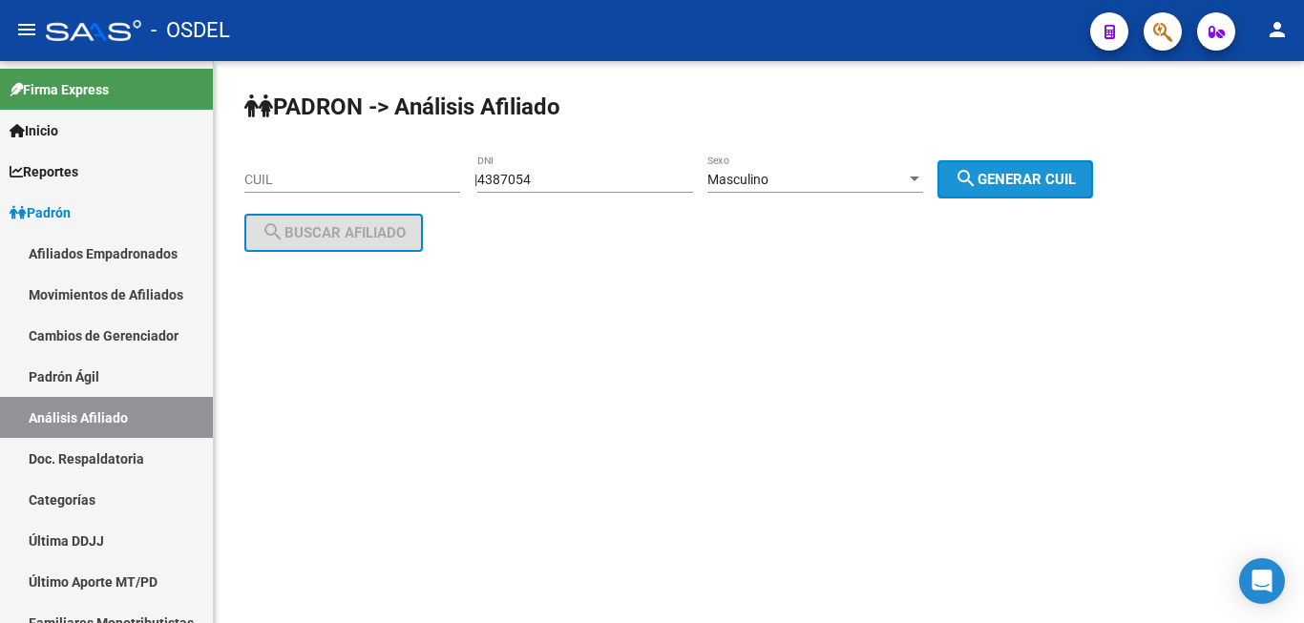
click at [1032, 181] on span "search Generar CUIL" at bounding box center [1014, 179] width 121 height 17
type input "20-04387054-9"
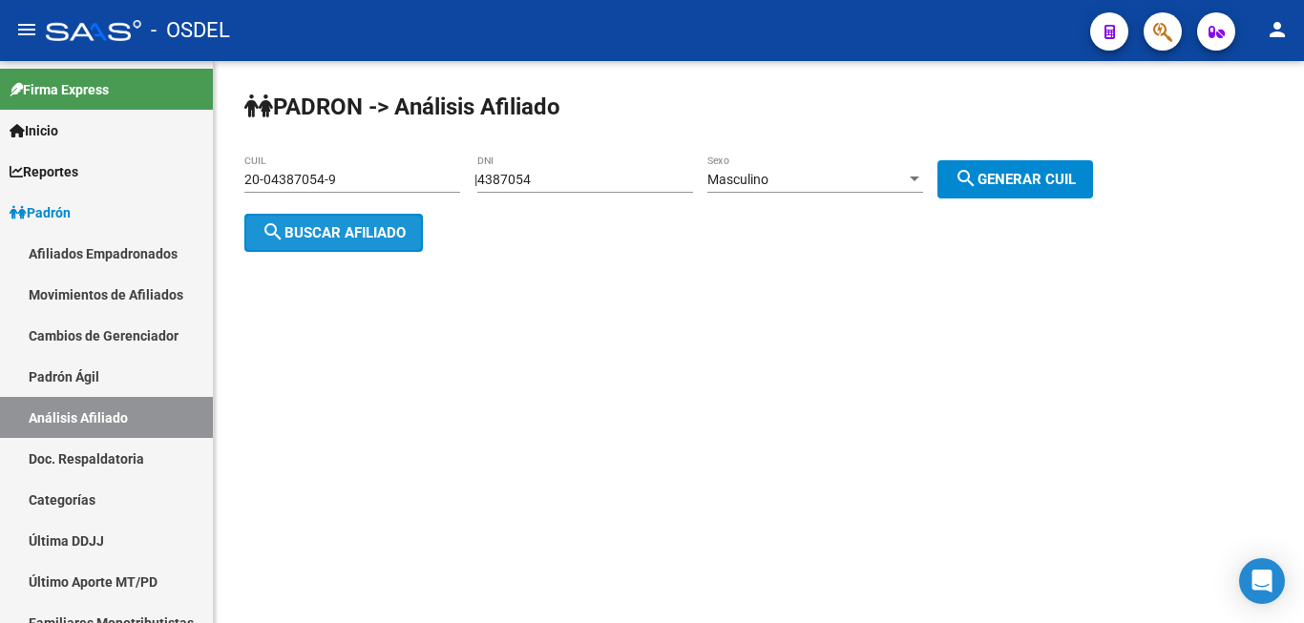
click at [340, 230] on span "search Buscar afiliado" at bounding box center [333, 232] width 144 height 17
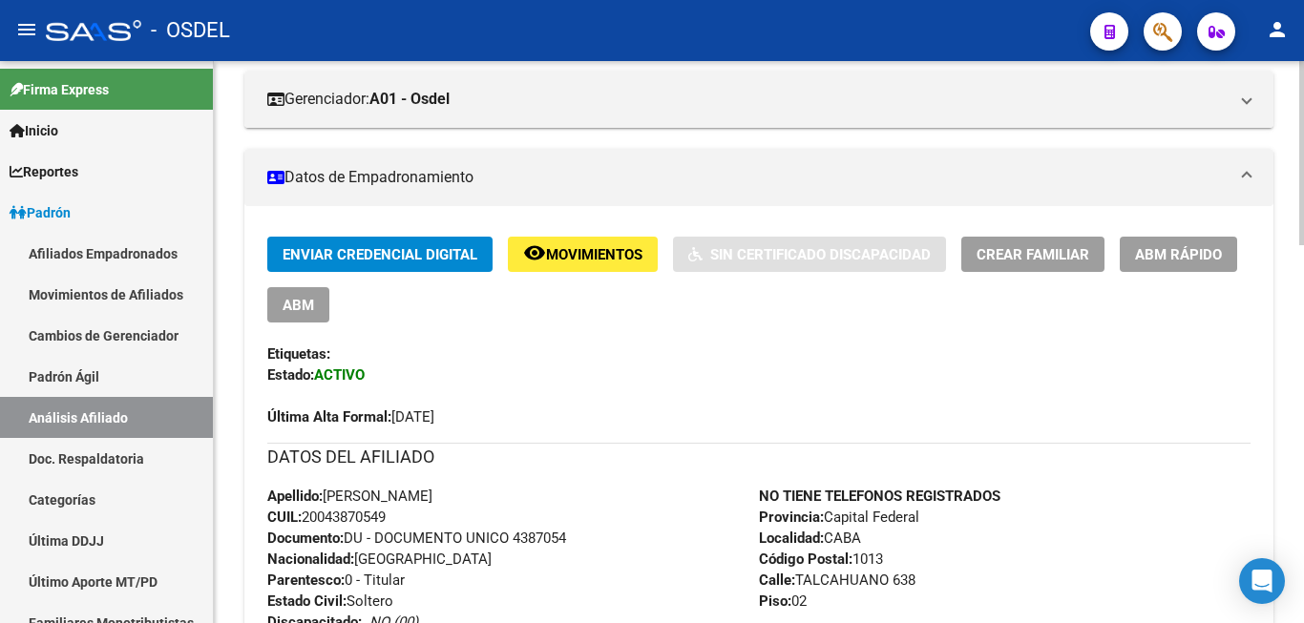
scroll to position [292, 0]
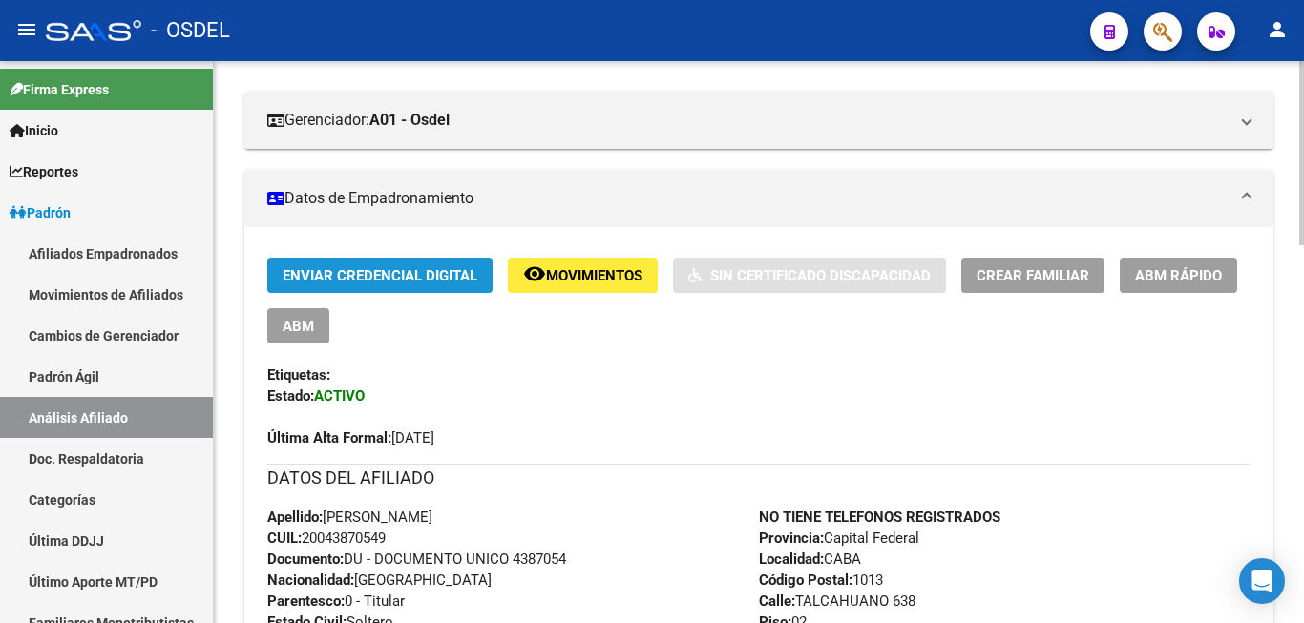
click at [403, 275] on span "Enviar Credencial Digital" at bounding box center [379, 275] width 195 height 17
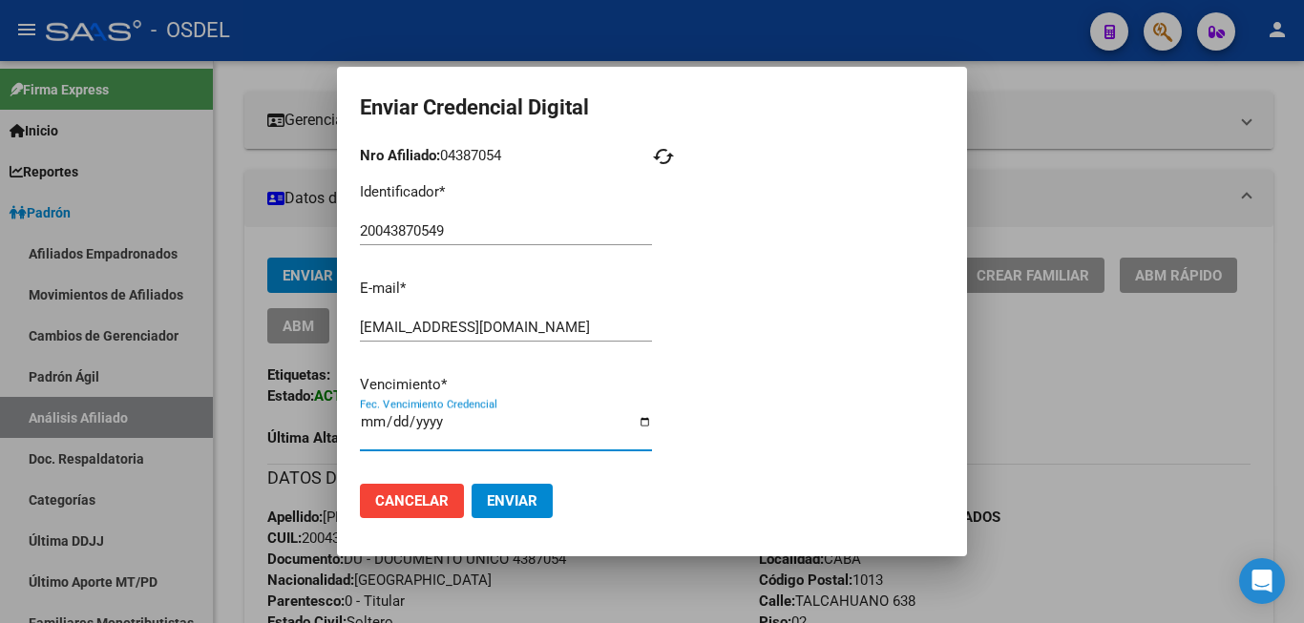
click at [426, 434] on input "2025-11-30" at bounding box center [506, 429] width 292 height 31
type input "2025-12-30"
drag, startPoint x: 537, startPoint y: 426, endPoint x: 548, endPoint y: 424, distance: 10.7
click at [548, 424] on input "2025-12-30" at bounding box center [506, 429] width 292 height 31
click at [523, 486] on button "Enviar" at bounding box center [511, 501] width 81 height 34
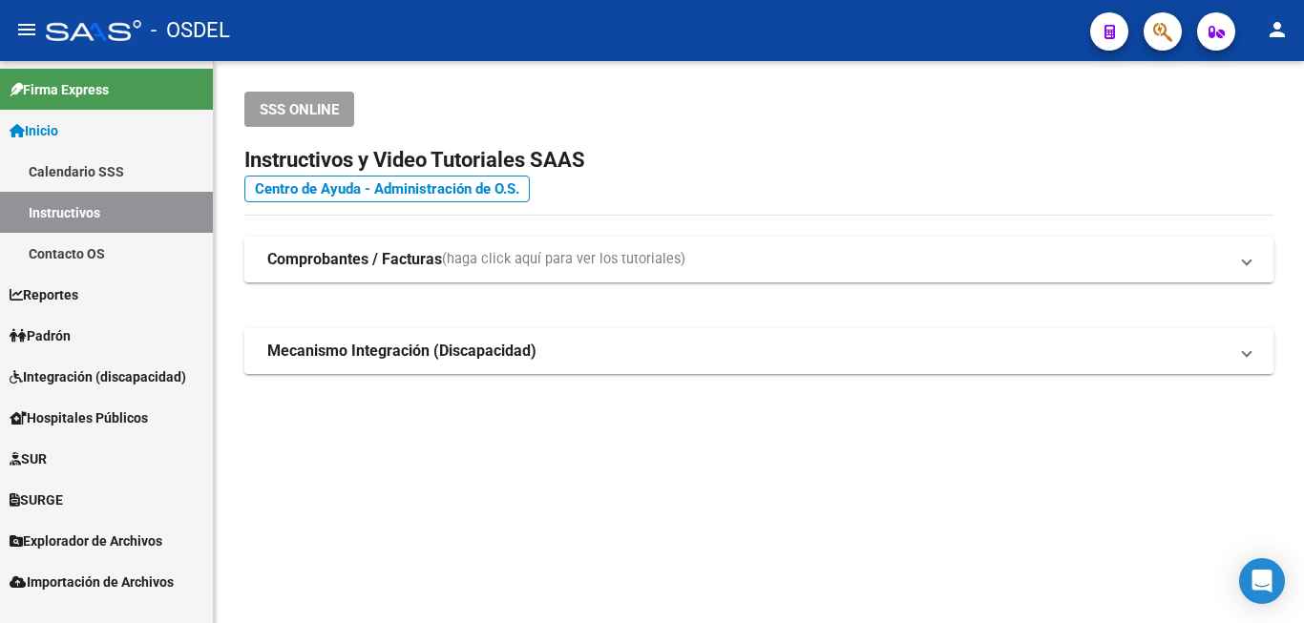
click at [71, 330] on span "Padrón" at bounding box center [40, 335] width 61 height 21
click at [71, 329] on span "Padrón" at bounding box center [40, 335] width 61 height 21
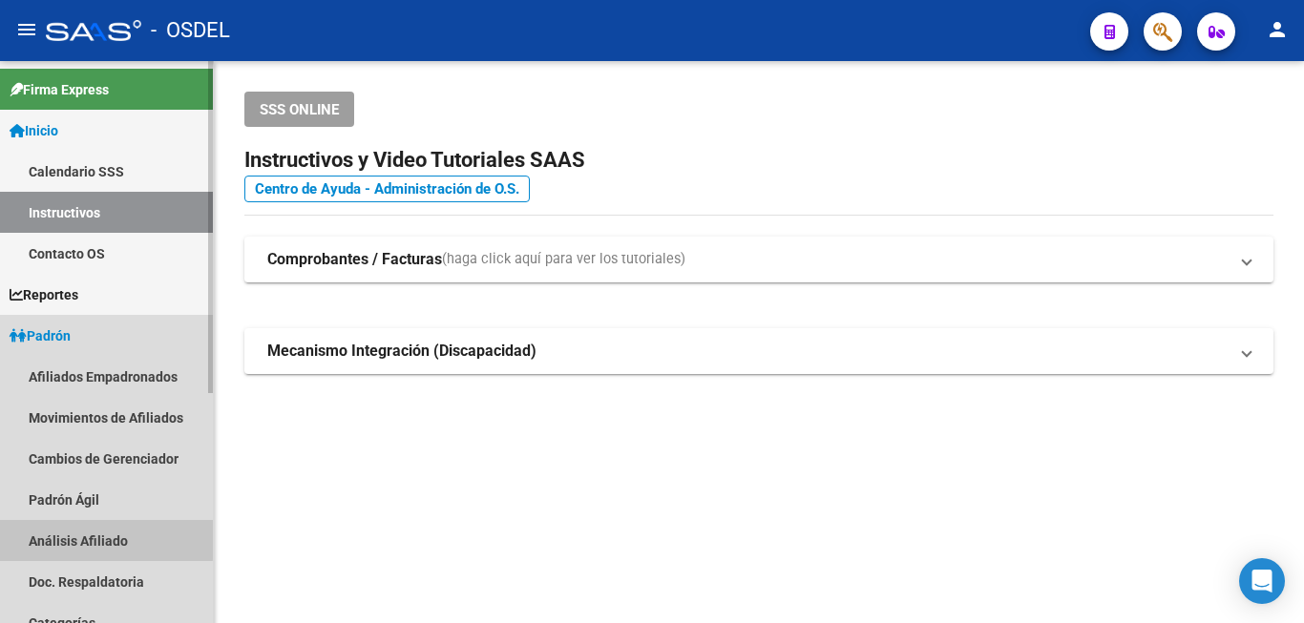
click at [107, 539] on link "Análisis Afiliado" at bounding box center [106, 540] width 213 height 41
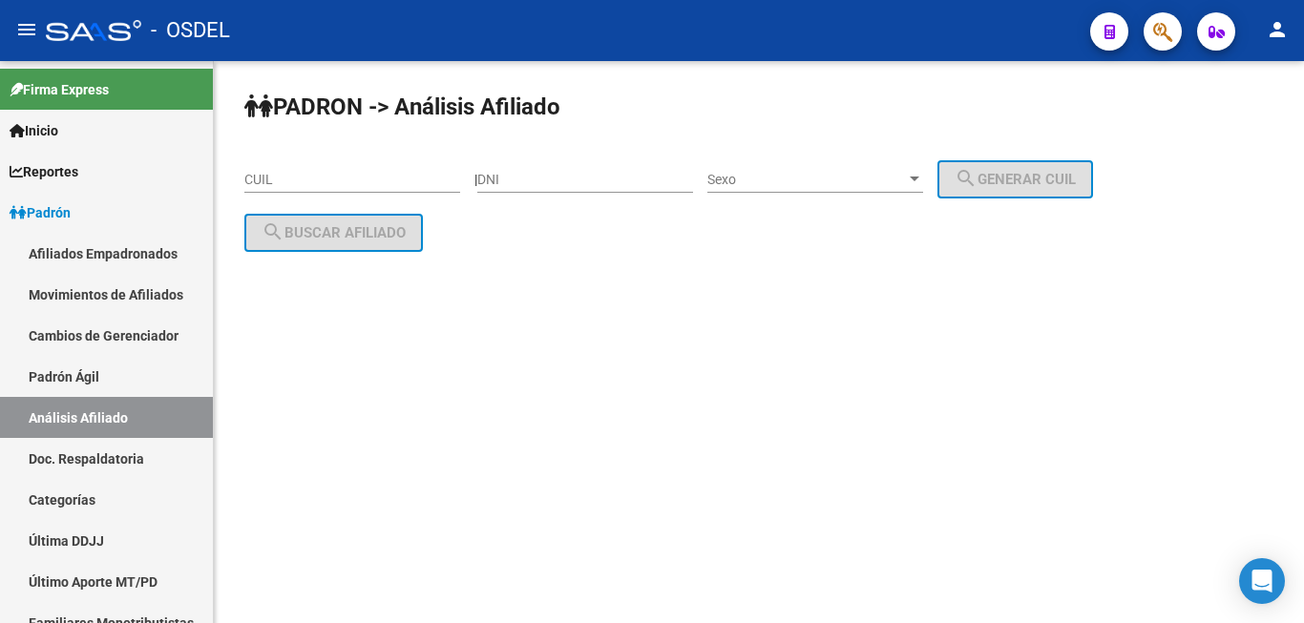
click at [616, 170] on div "DNI" at bounding box center [585, 174] width 216 height 38
paste input "33338517"
type input "33338517"
click at [796, 172] on span "Sexo" at bounding box center [806, 180] width 199 height 16
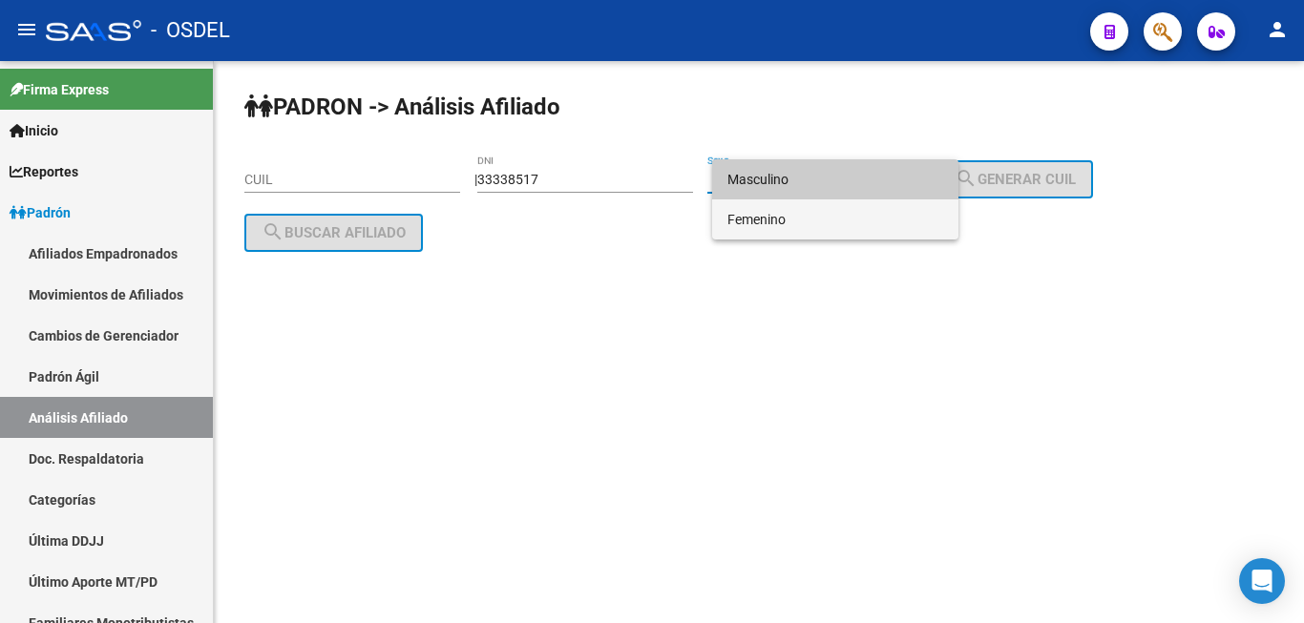
click at [805, 219] on span "Femenino" at bounding box center [835, 219] width 216 height 40
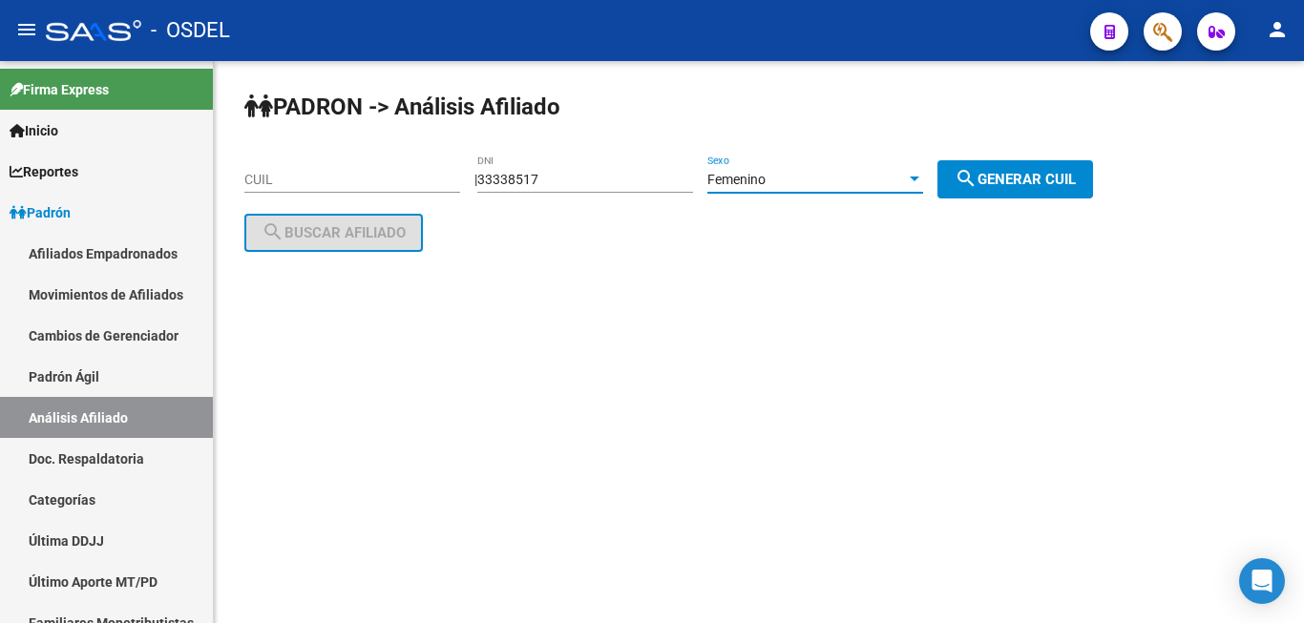
click at [1011, 171] on span "search Generar CUIL" at bounding box center [1014, 179] width 121 height 17
type input "27-33338517-7"
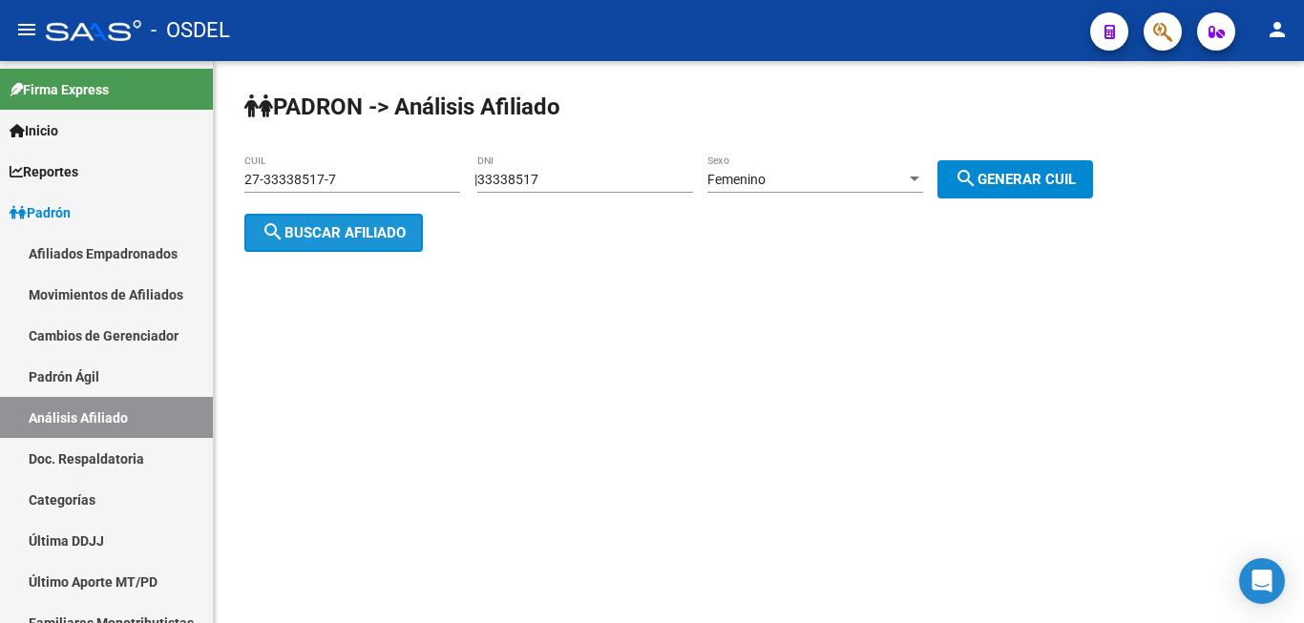
click at [319, 228] on span "search Buscar afiliado" at bounding box center [333, 232] width 144 height 17
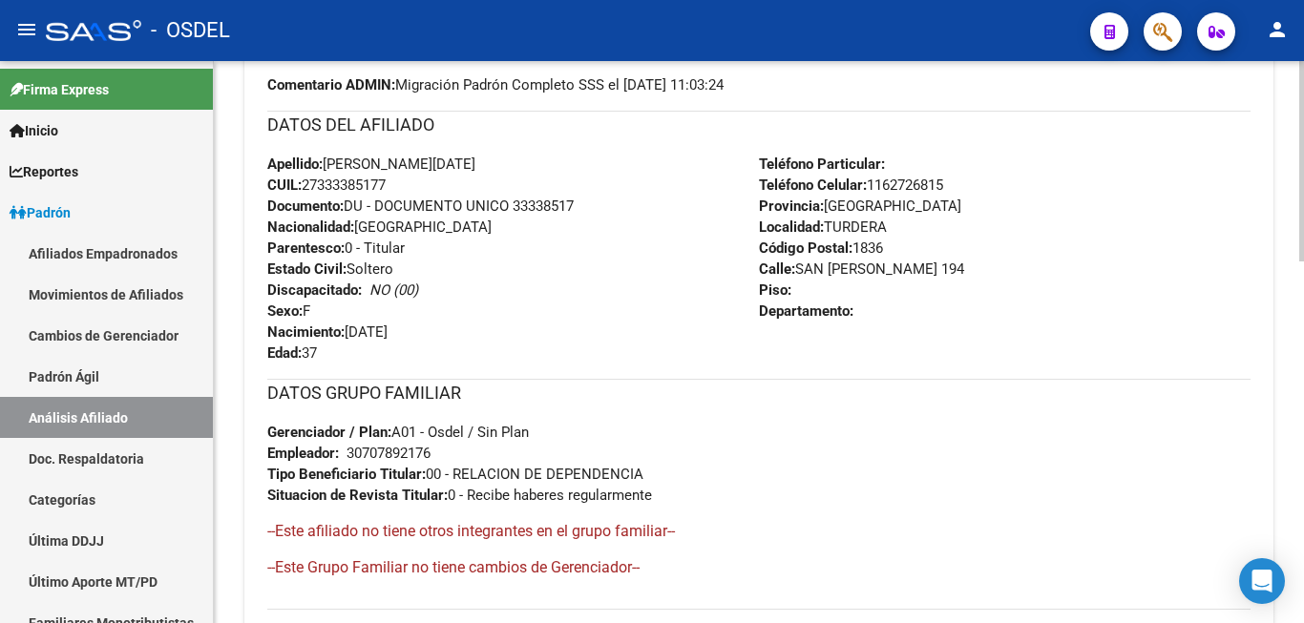
scroll to position [97, 0]
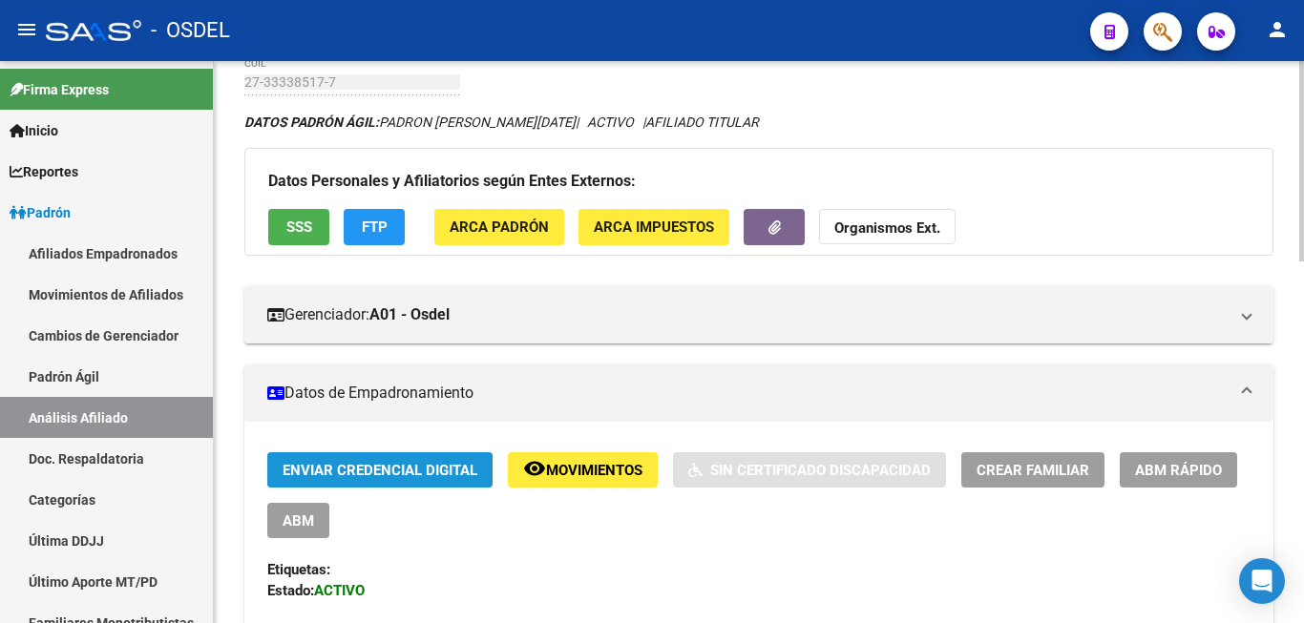
click at [372, 469] on span "Enviar Credencial Digital" at bounding box center [379, 470] width 195 height 17
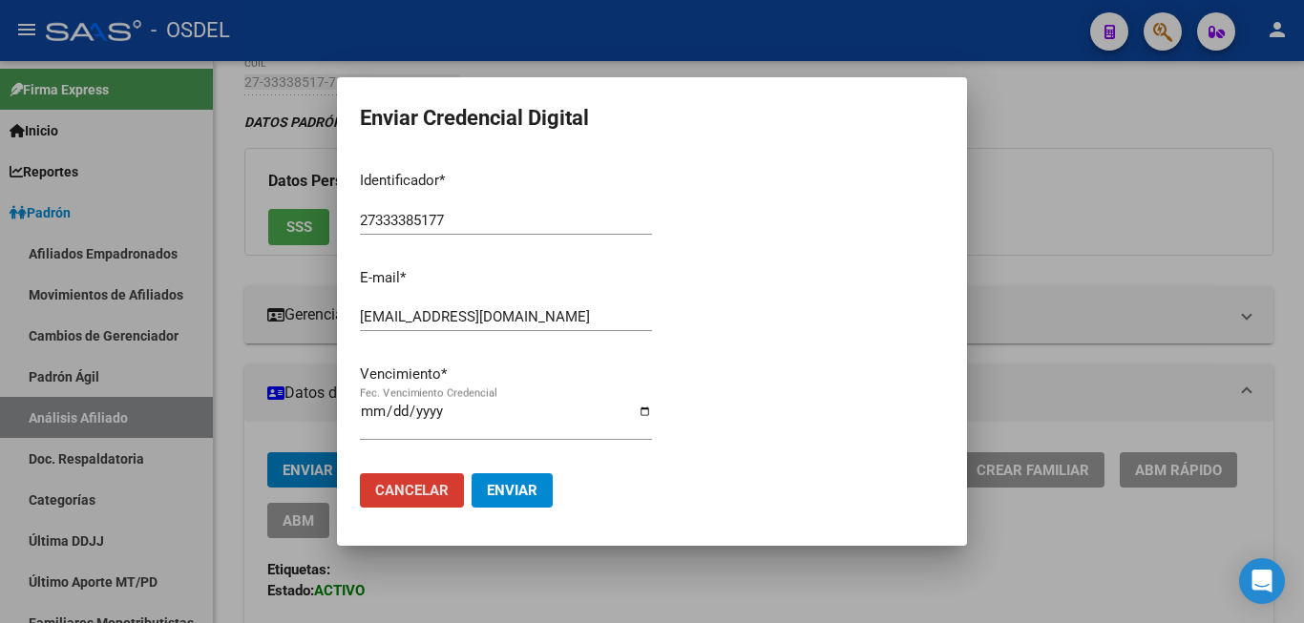
click at [1189, 329] on div at bounding box center [652, 311] width 1304 height 623
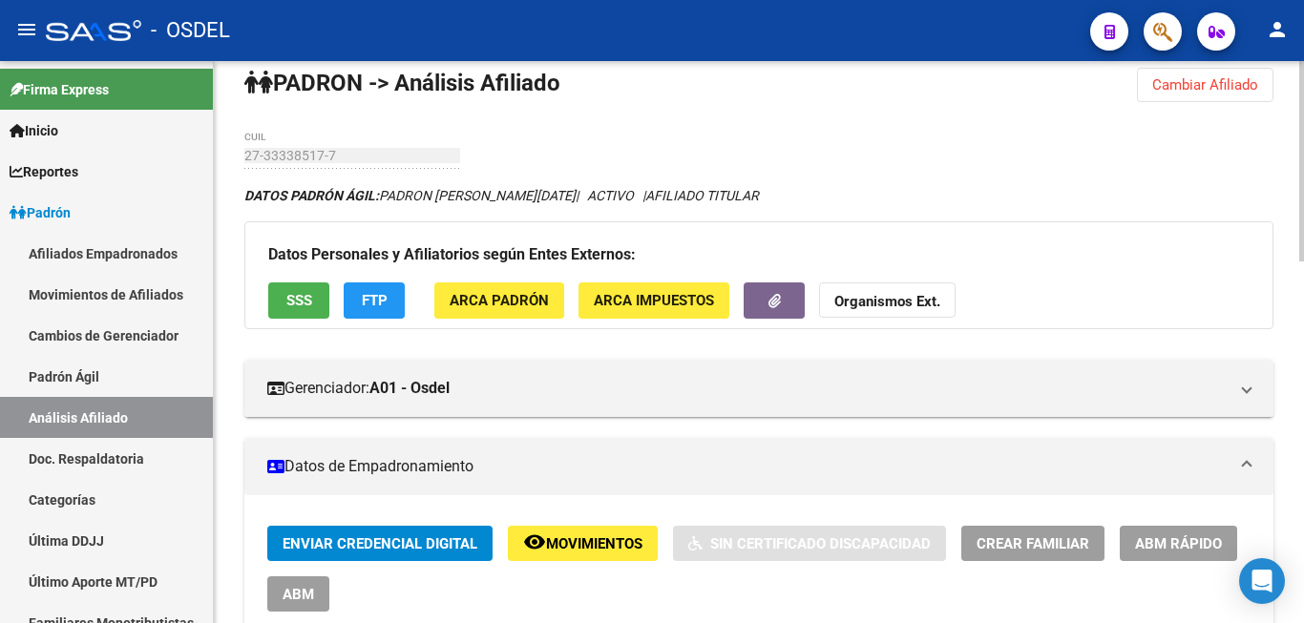
scroll to position [0, 0]
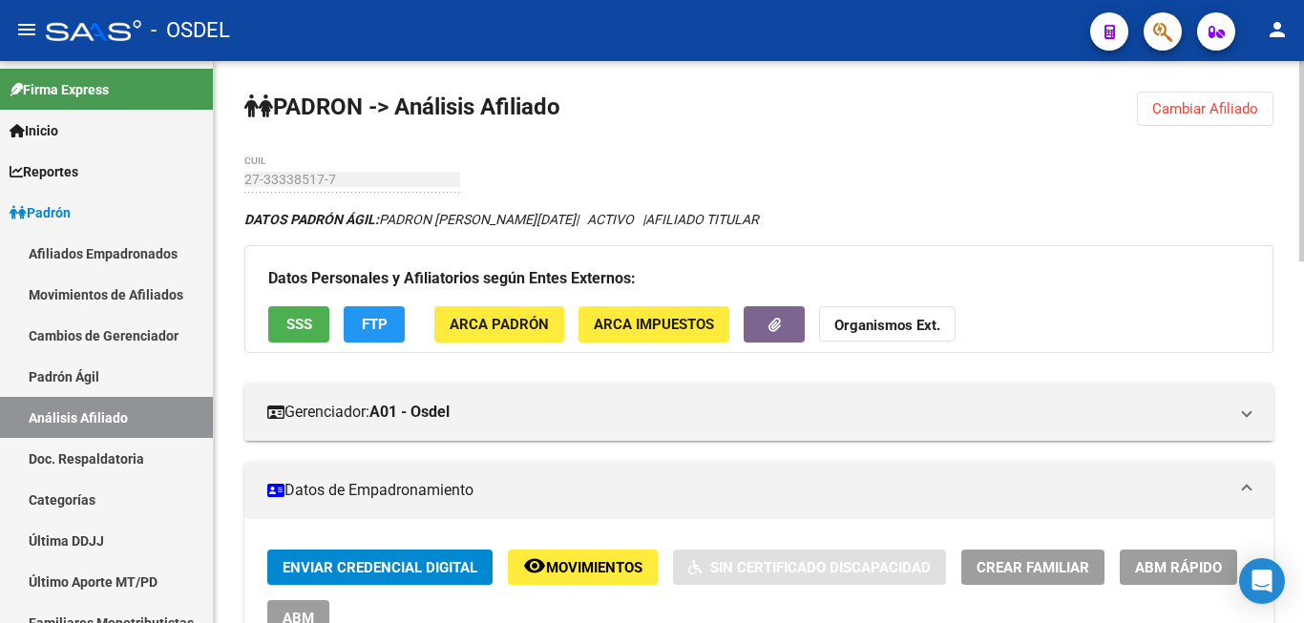
click at [370, 573] on span "Enviar Credencial Digital" at bounding box center [379, 567] width 195 height 17
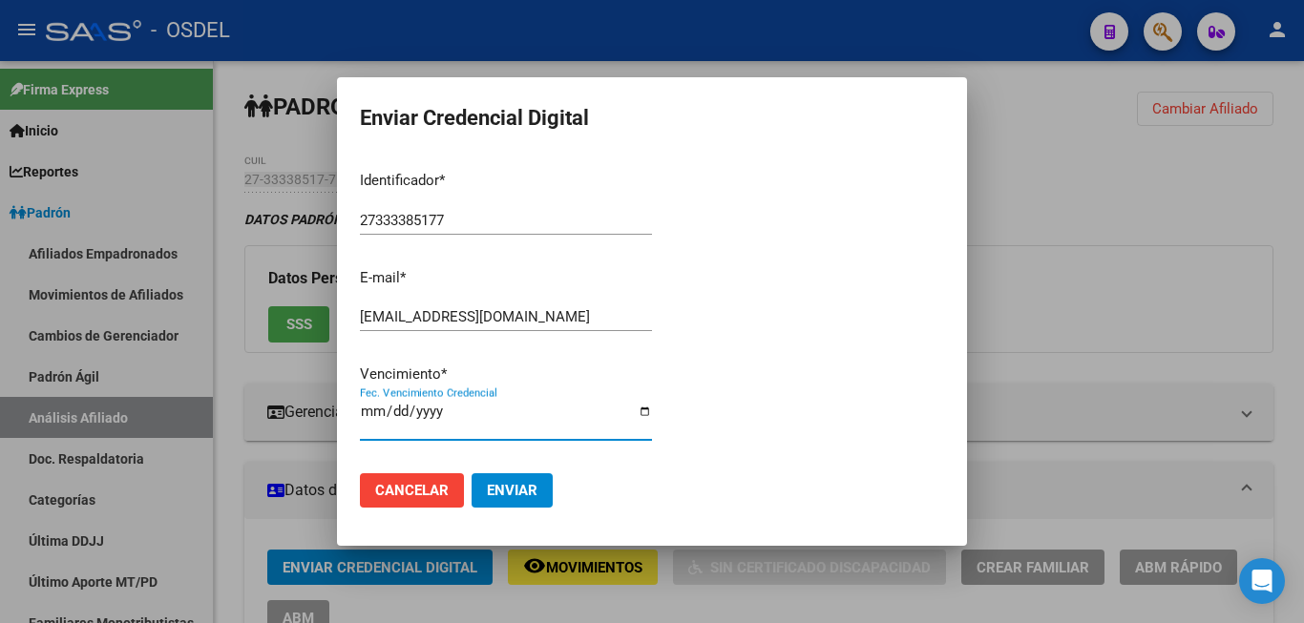
click at [365, 414] on input "Fec. Vencimiento Credencial" at bounding box center [506, 419] width 292 height 31
type input "2025-12-31"
click at [516, 488] on span "Enviar" at bounding box center [512, 490] width 51 height 17
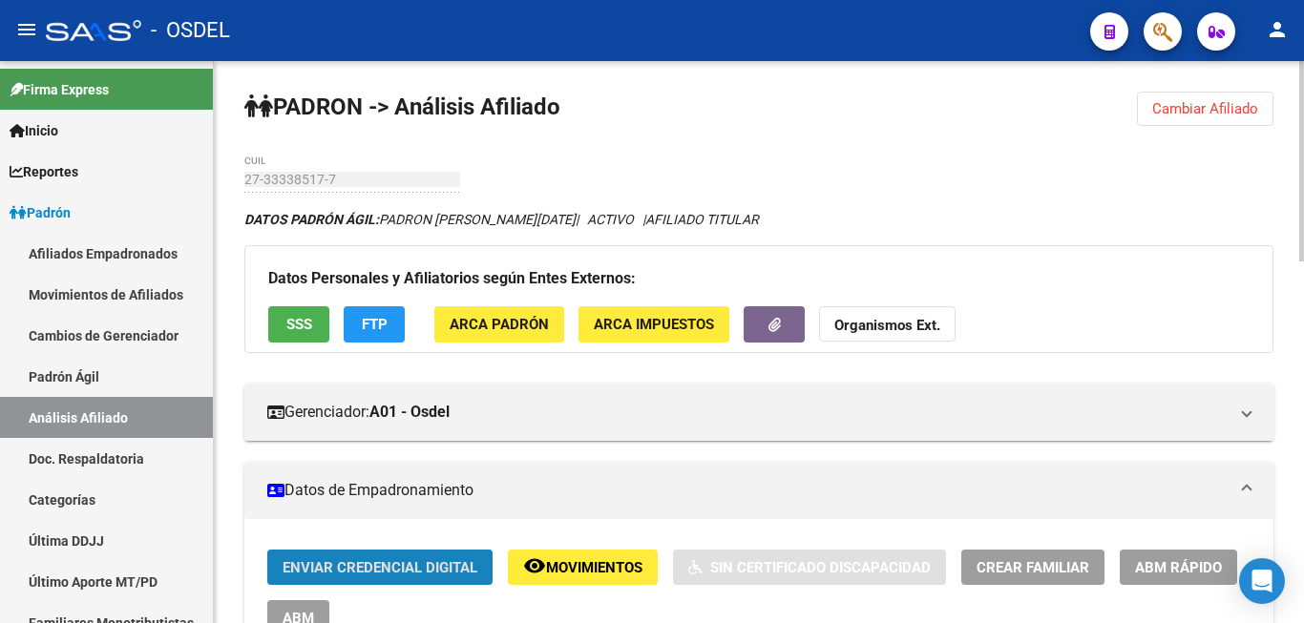
click at [448, 565] on span "Enviar Credencial Digital" at bounding box center [379, 567] width 195 height 17
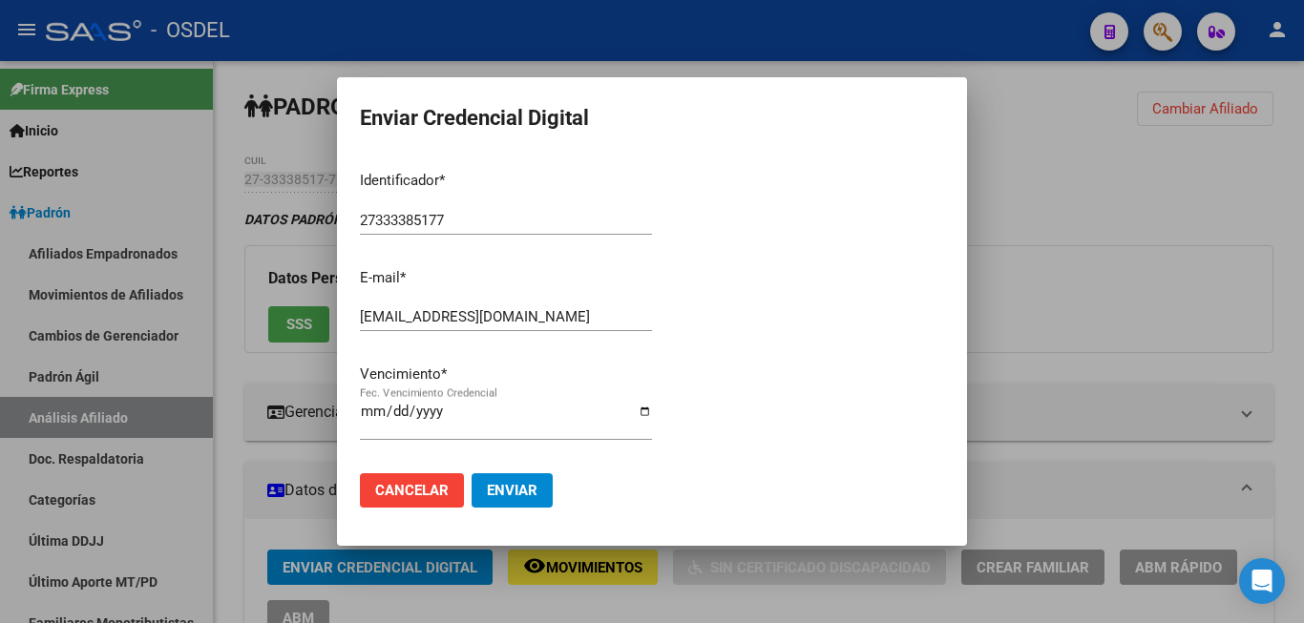
click at [1159, 201] on div at bounding box center [652, 311] width 1304 height 623
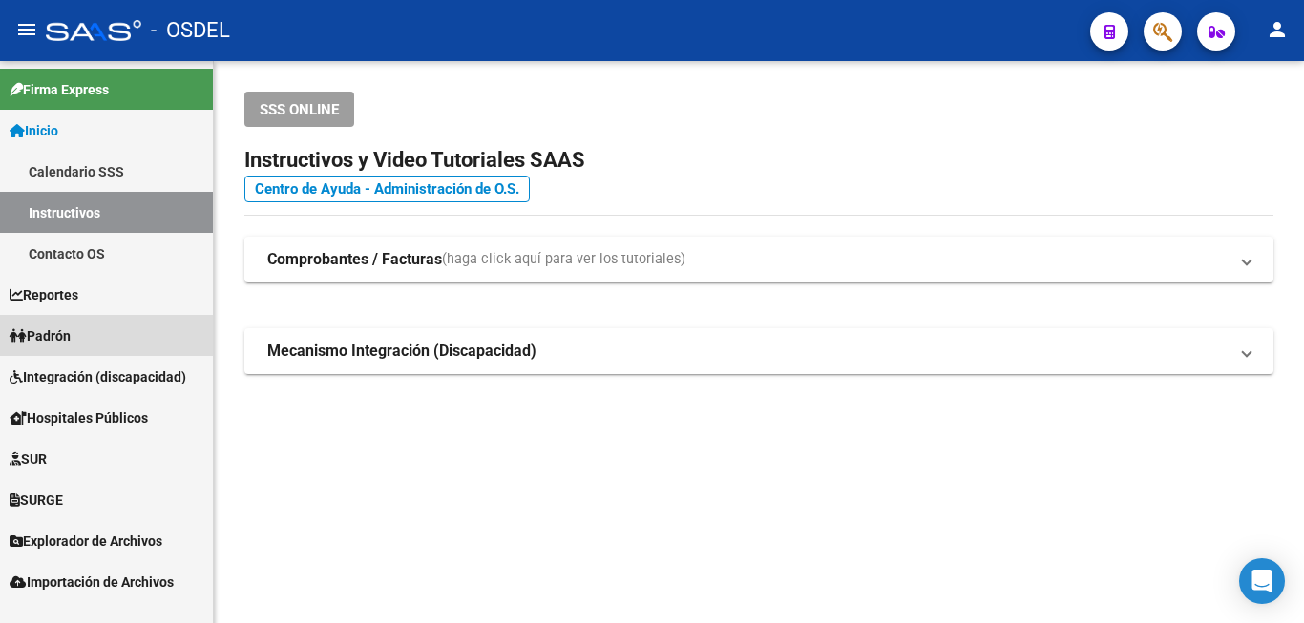
click at [123, 336] on link "Padrón" at bounding box center [106, 335] width 213 height 41
click at [94, 328] on link "Padrón" at bounding box center [106, 335] width 213 height 41
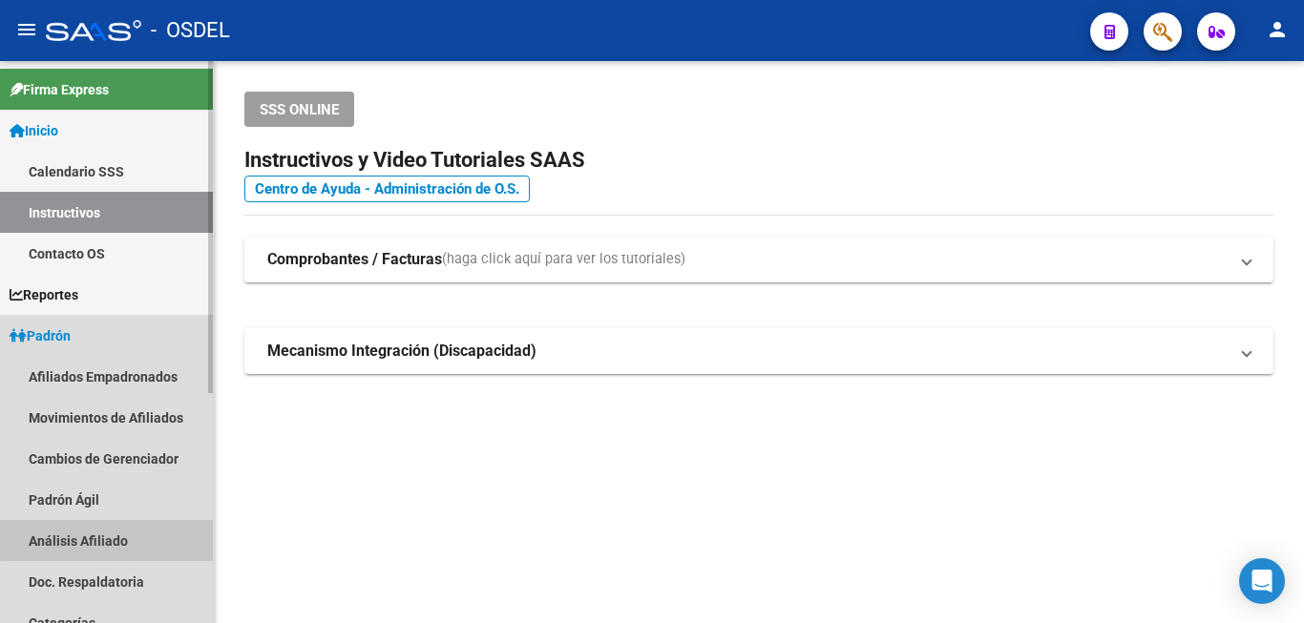
click at [111, 532] on link "Análisis Afiliado" at bounding box center [106, 540] width 213 height 41
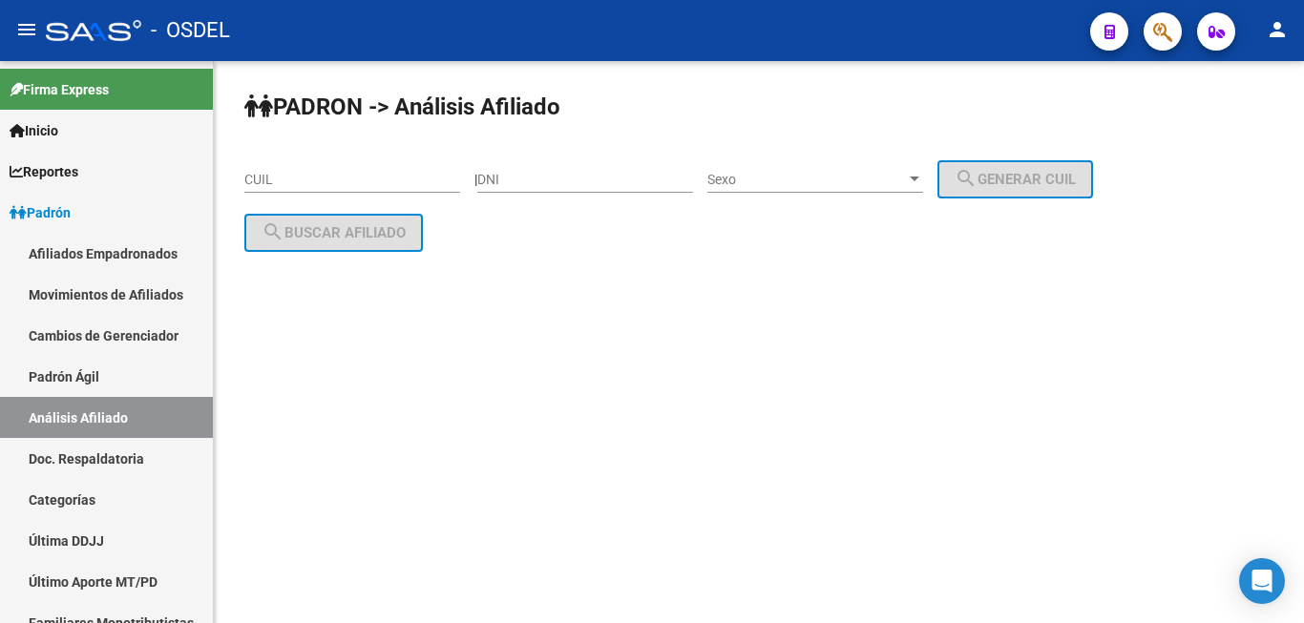
click at [566, 191] on div "DNI" at bounding box center [585, 174] width 216 height 38
click at [574, 173] on input "DNI" at bounding box center [585, 180] width 216 height 16
paste input "12588820"
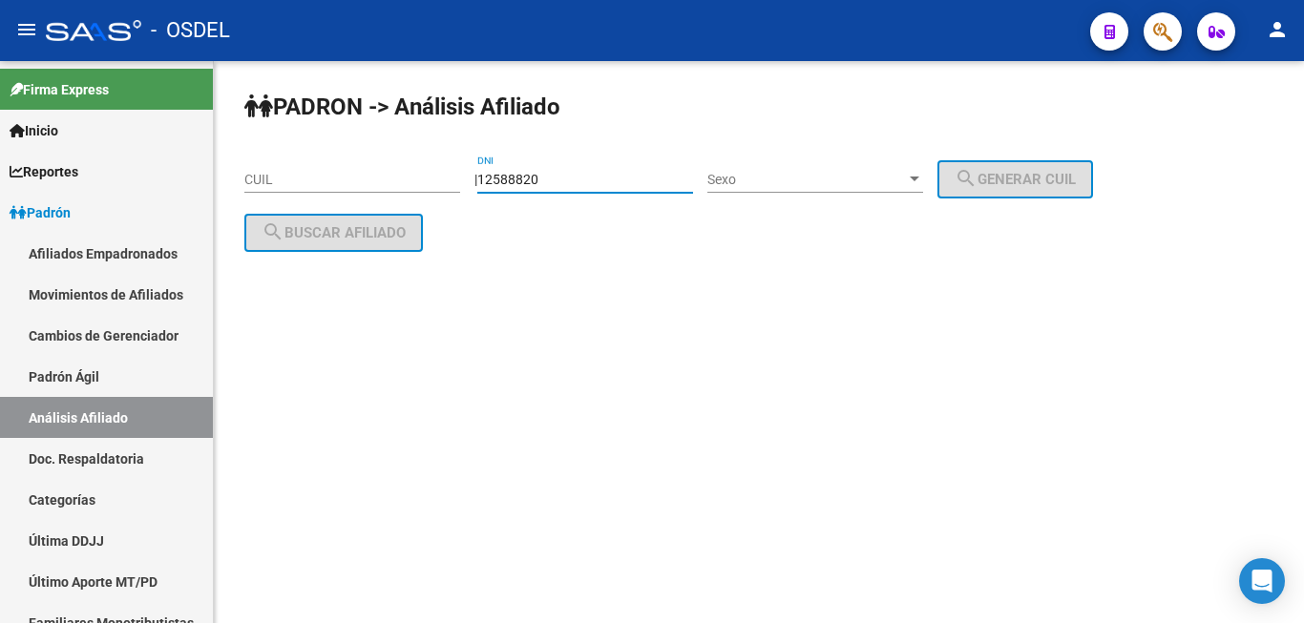
type input "12588820"
click at [820, 165] on div "Sexo Sexo" at bounding box center [815, 174] width 216 height 38
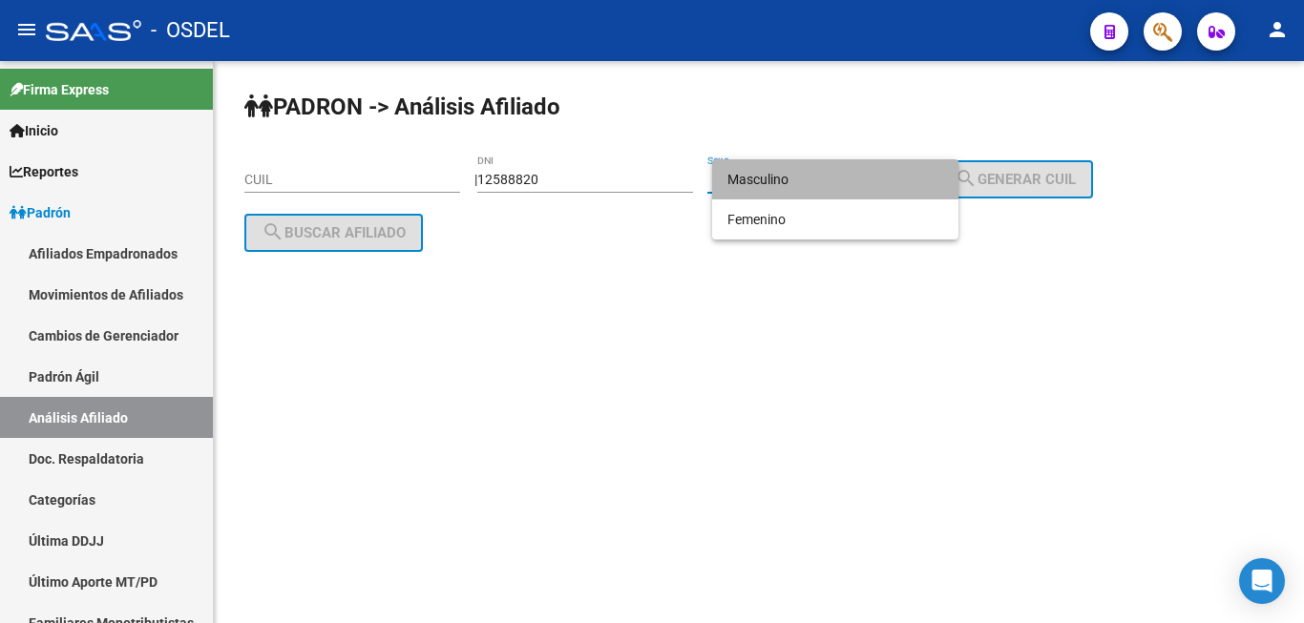
click at [820, 165] on span "Masculino" at bounding box center [835, 179] width 216 height 40
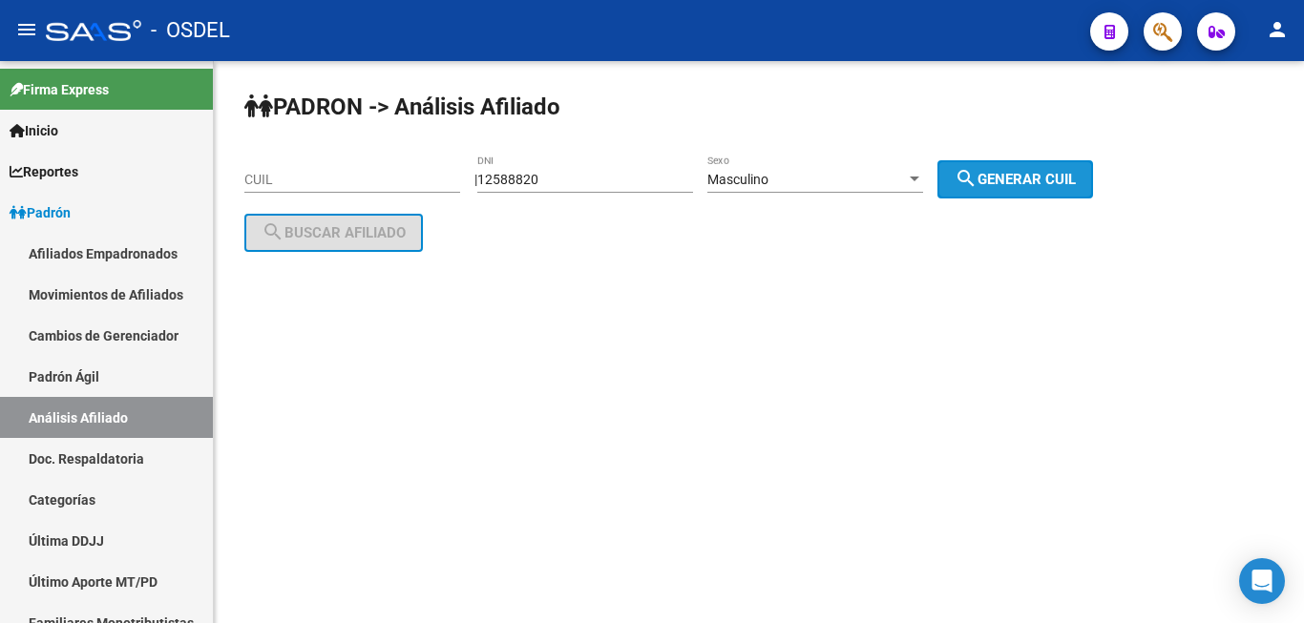
click at [1076, 175] on span "search Generar CUIL" at bounding box center [1014, 179] width 121 height 17
type input "20-12588820-9"
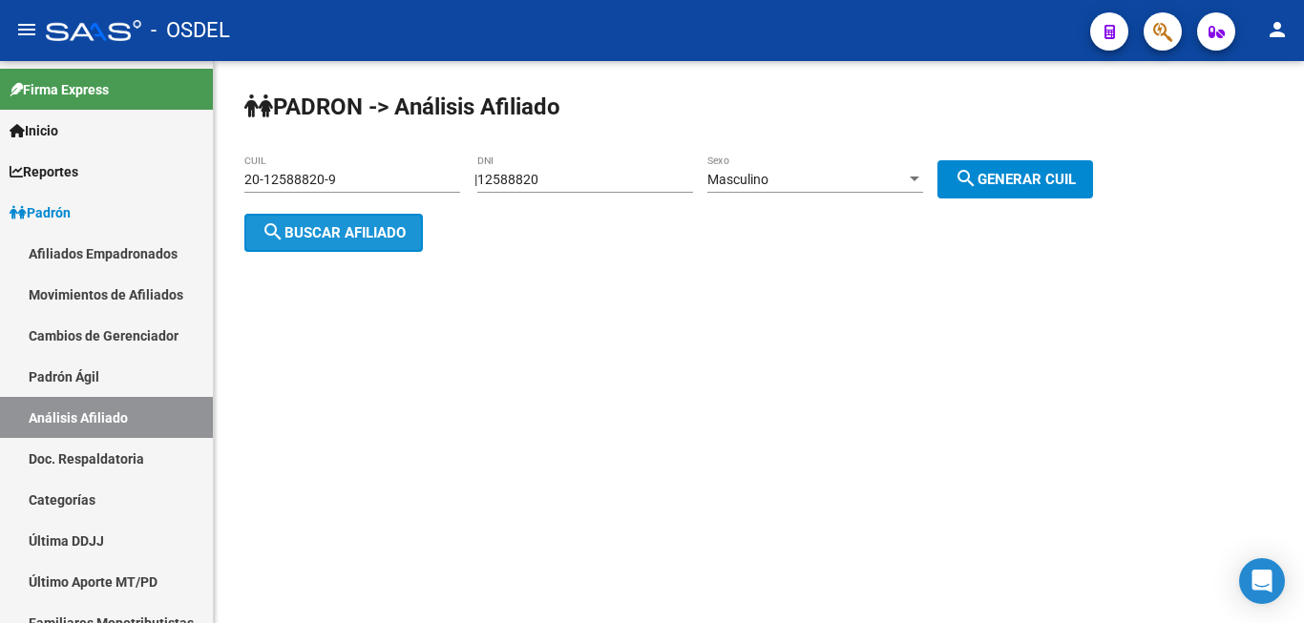
click at [339, 227] on span "search Buscar afiliado" at bounding box center [333, 232] width 144 height 17
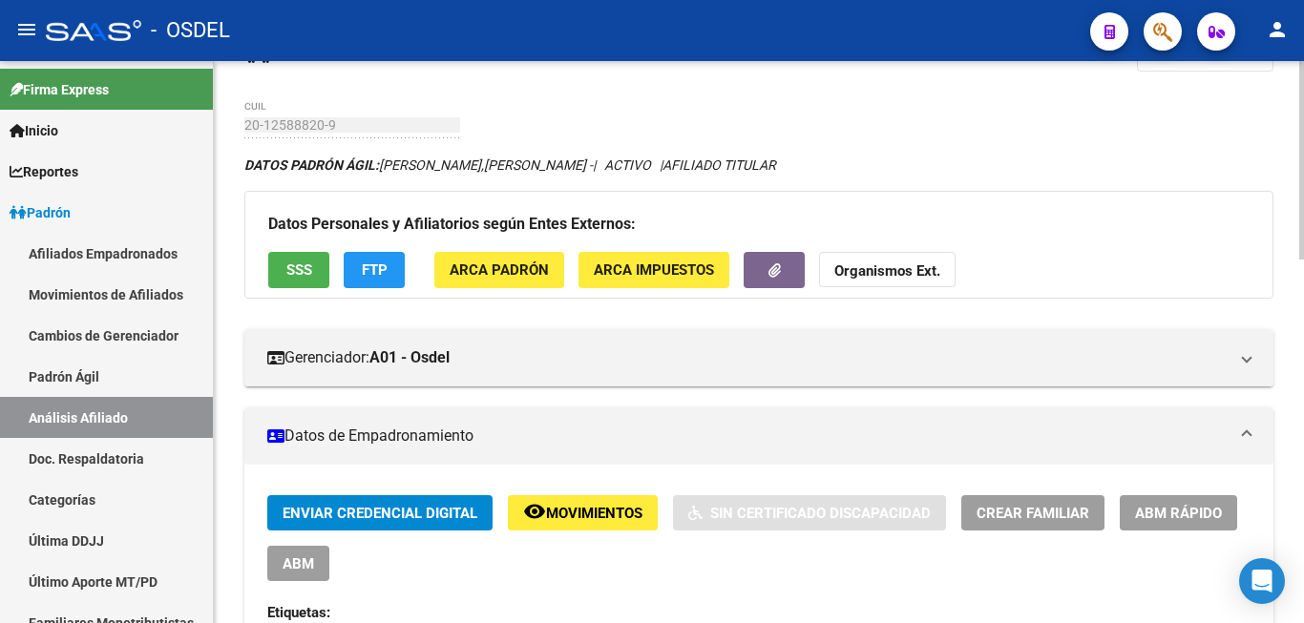
scroll to position [97, 0]
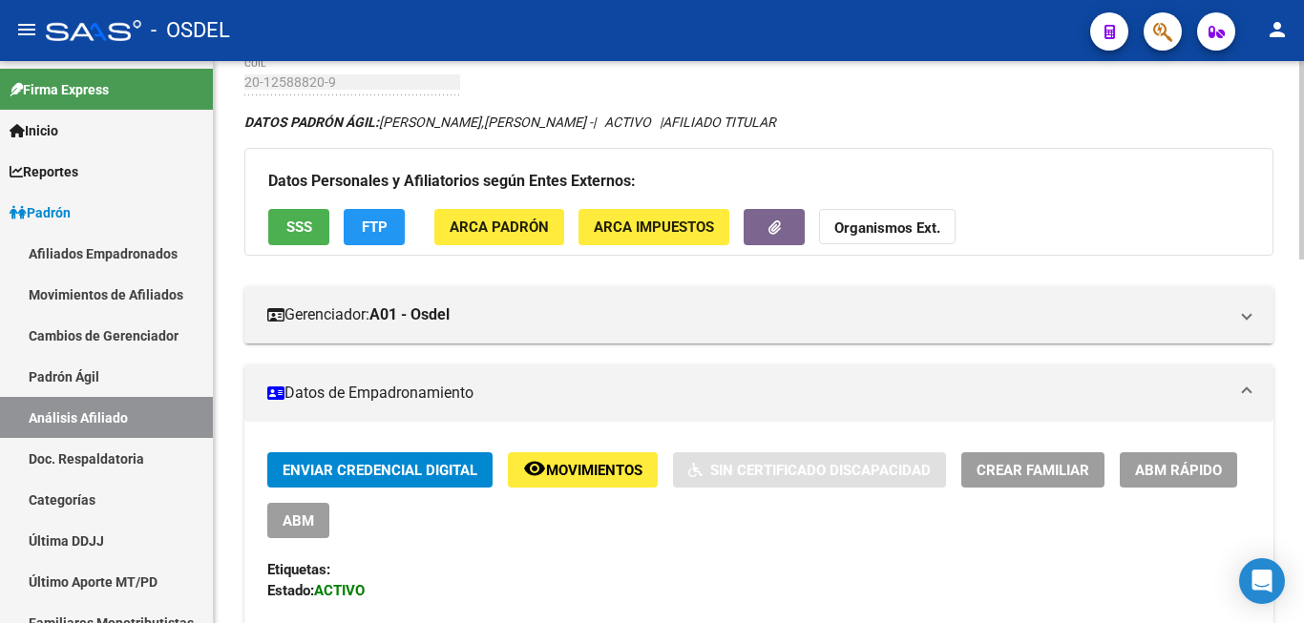
click at [402, 460] on button "Enviar Credencial Digital" at bounding box center [379, 469] width 225 height 35
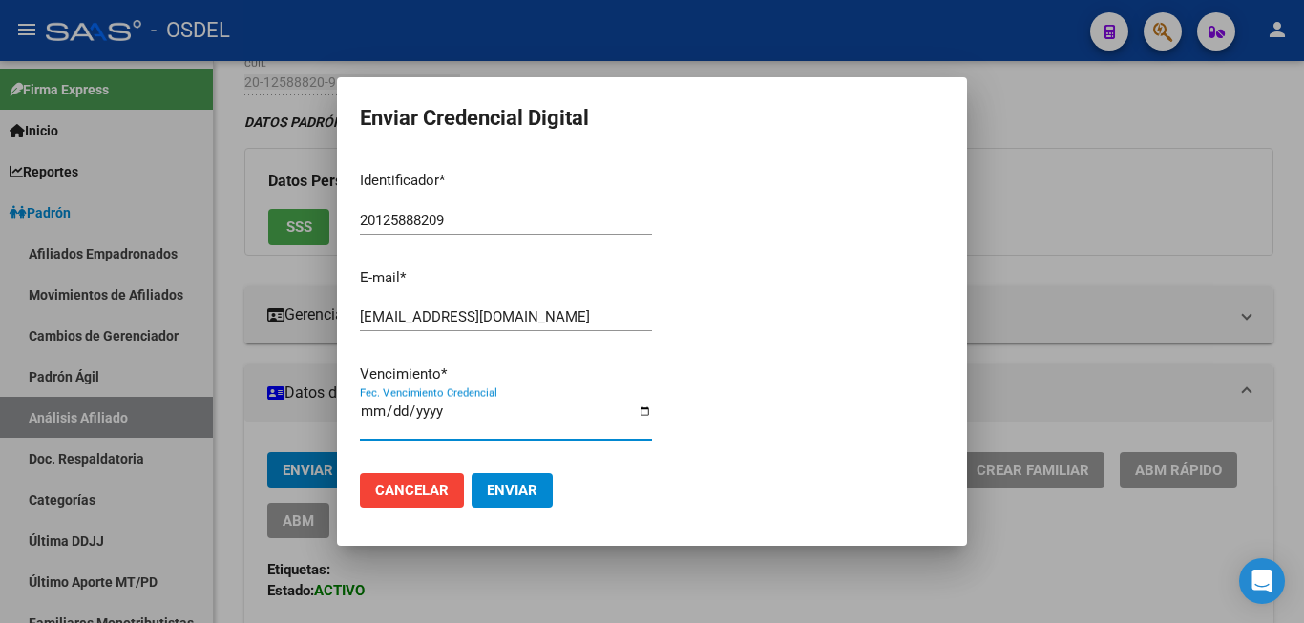
click at [375, 413] on input "2025-12-22" at bounding box center [506, 419] width 292 height 31
type input "2025-12-31"
click at [558, 398] on div "Identificador * 20125888209 Ingresar identificador E-mail * gusluper@gmail.com …" at bounding box center [506, 307] width 292 height 302
click at [504, 485] on span "Enviar" at bounding box center [512, 490] width 51 height 17
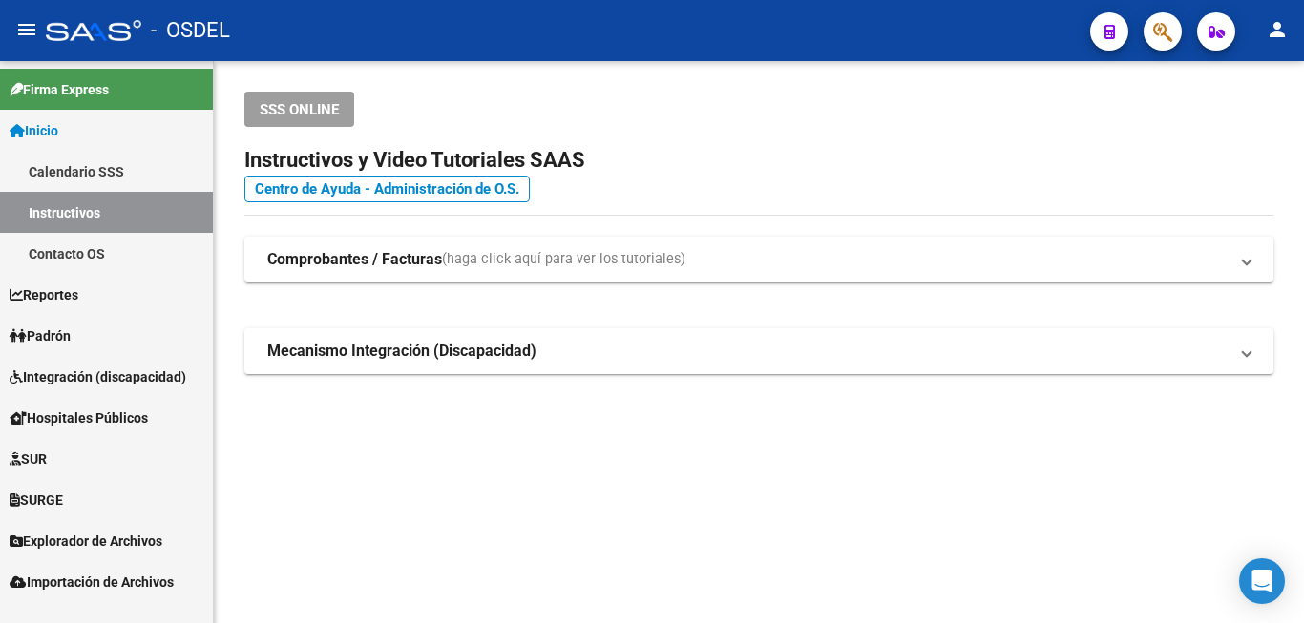
click at [66, 333] on span "Padrón" at bounding box center [40, 335] width 61 height 21
click at [38, 334] on span "Padrón" at bounding box center [40, 335] width 61 height 21
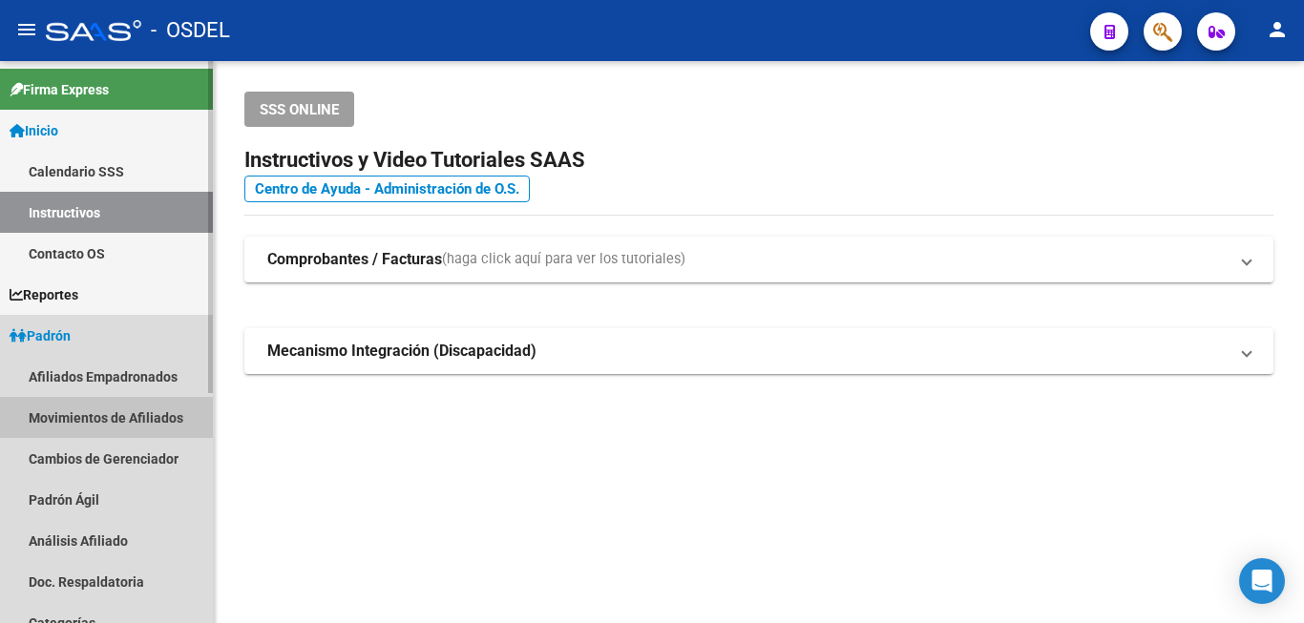
click at [74, 410] on link "Movimientos de Afiliados" at bounding box center [106, 417] width 213 height 41
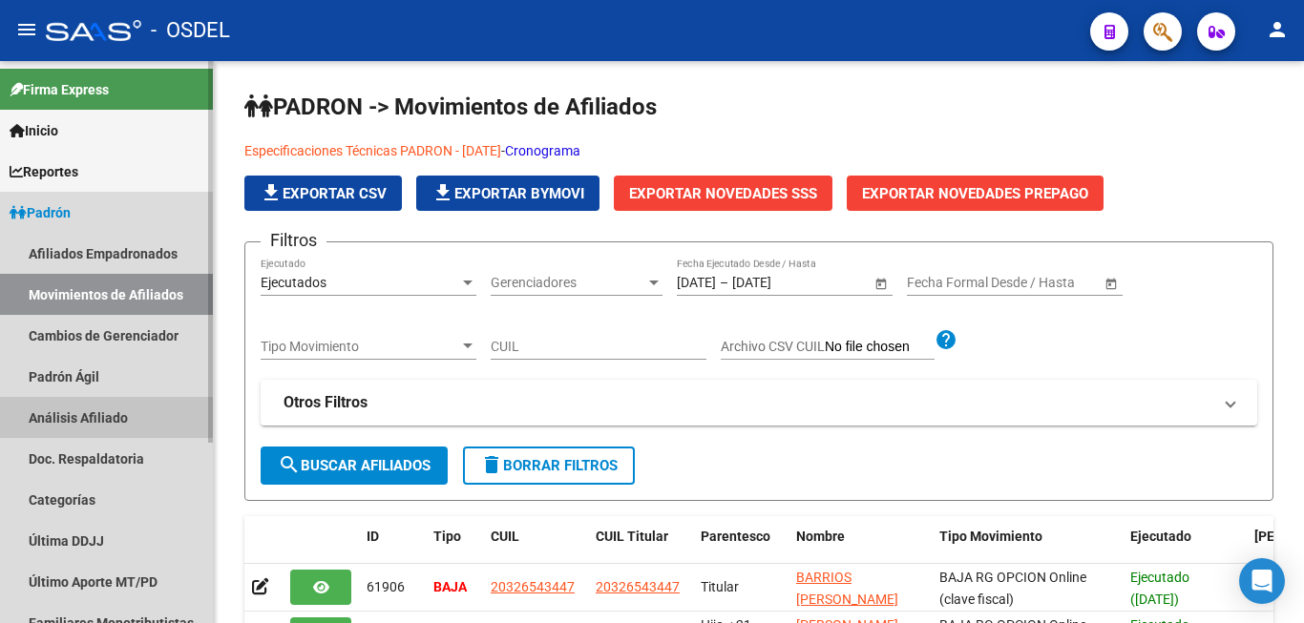
click at [31, 416] on link "Análisis Afiliado" at bounding box center [106, 417] width 213 height 41
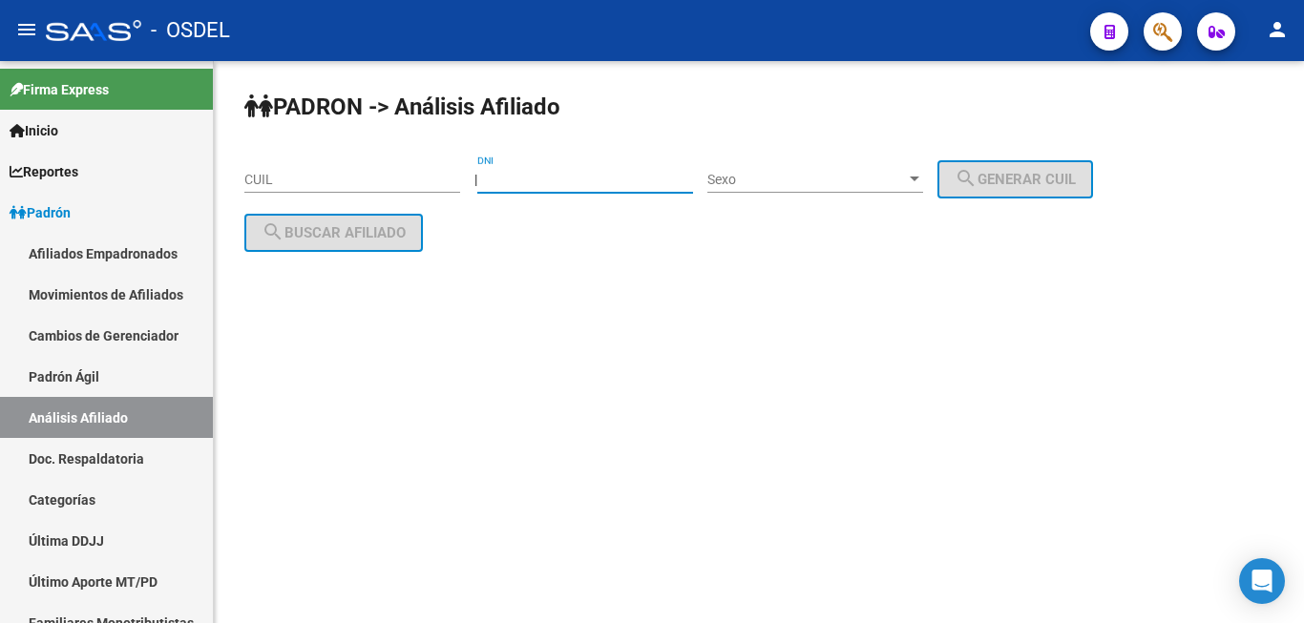
click at [546, 178] on input "DNI" at bounding box center [585, 180] width 216 height 16
paste input "5729648"
type input "5729648"
click at [818, 159] on div "Sexo Sexo" at bounding box center [815, 174] width 216 height 38
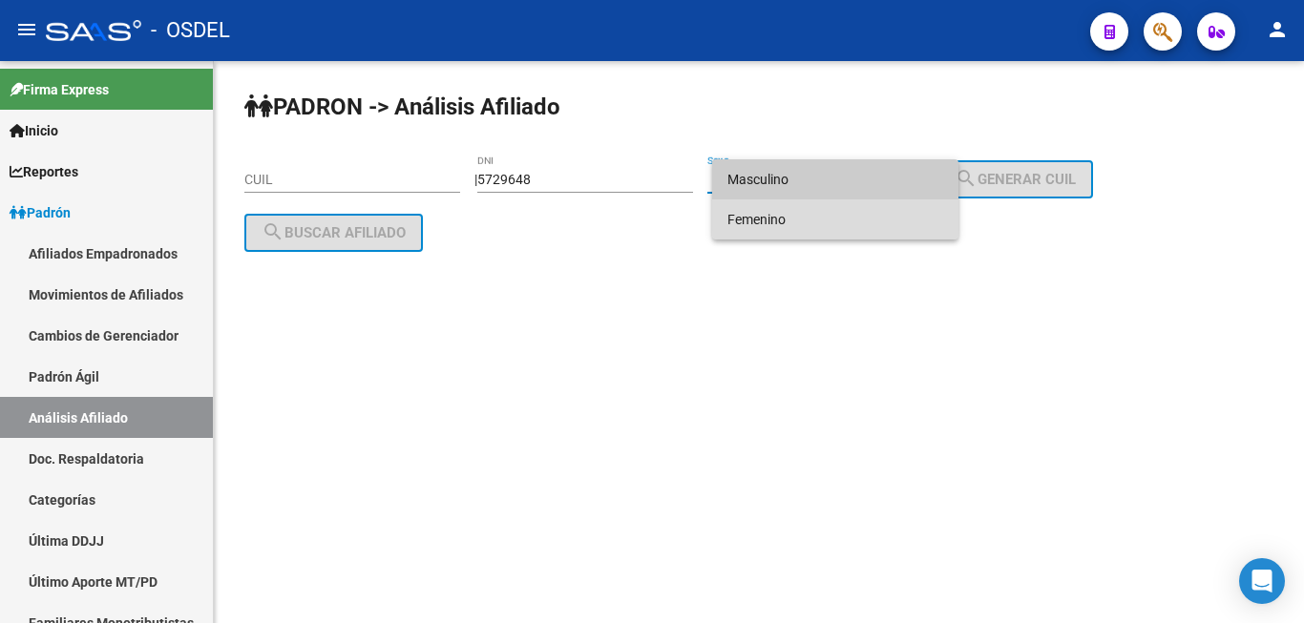
drag, startPoint x: 862, startPoint y: 209, endPoint x: 918, endPoint y: 188, distance: 60.1
click at [864, 209] on span "Femenino" at bounding box center [835, 219] width 216 height 40
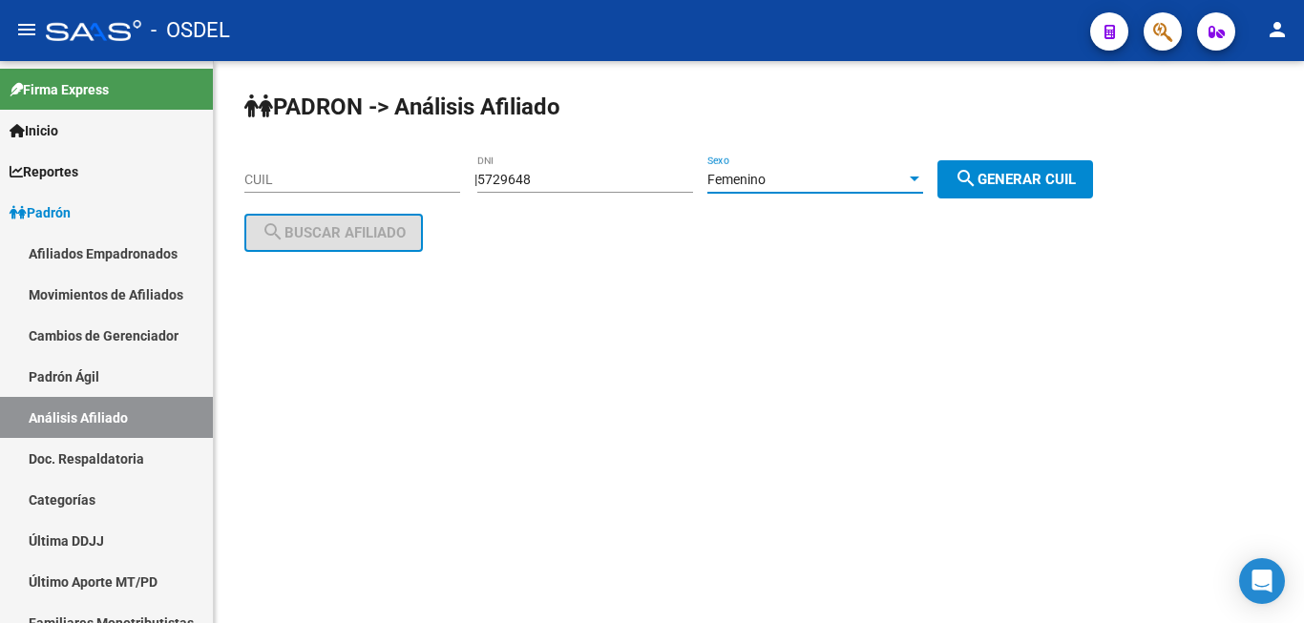
click at [977, 172] on mat-icon "search" at bounding box center [965, 178] width 23 height 23
type input "27-05729648-3"
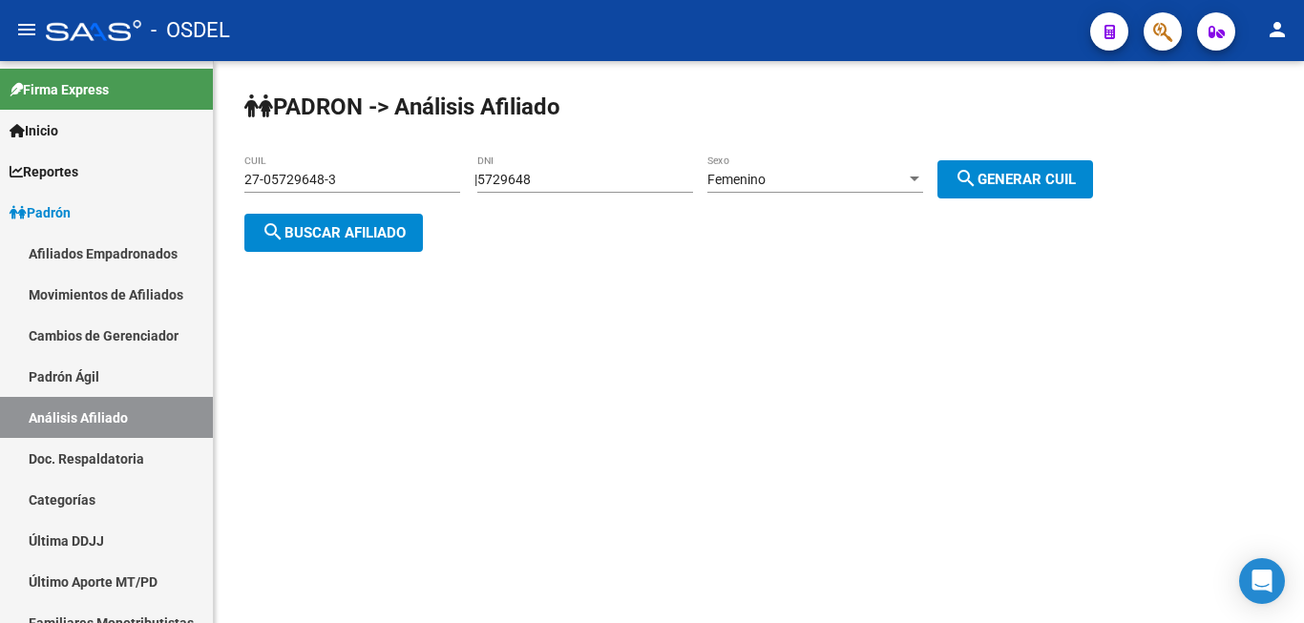
click at [369, 224] on span "search Buscar afiliado" at bounding box center [333, 232] width 144 height 17
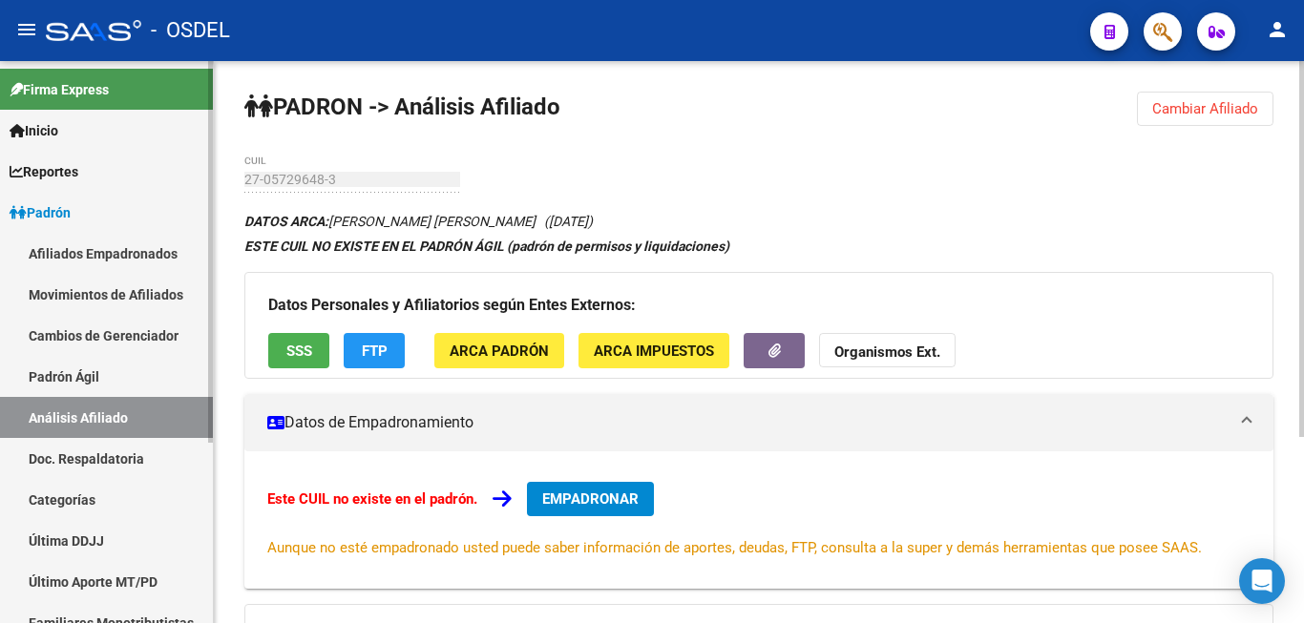
click at [67, 204] on span "Padrón" at bounding box center [40, 212] width 61 height 21
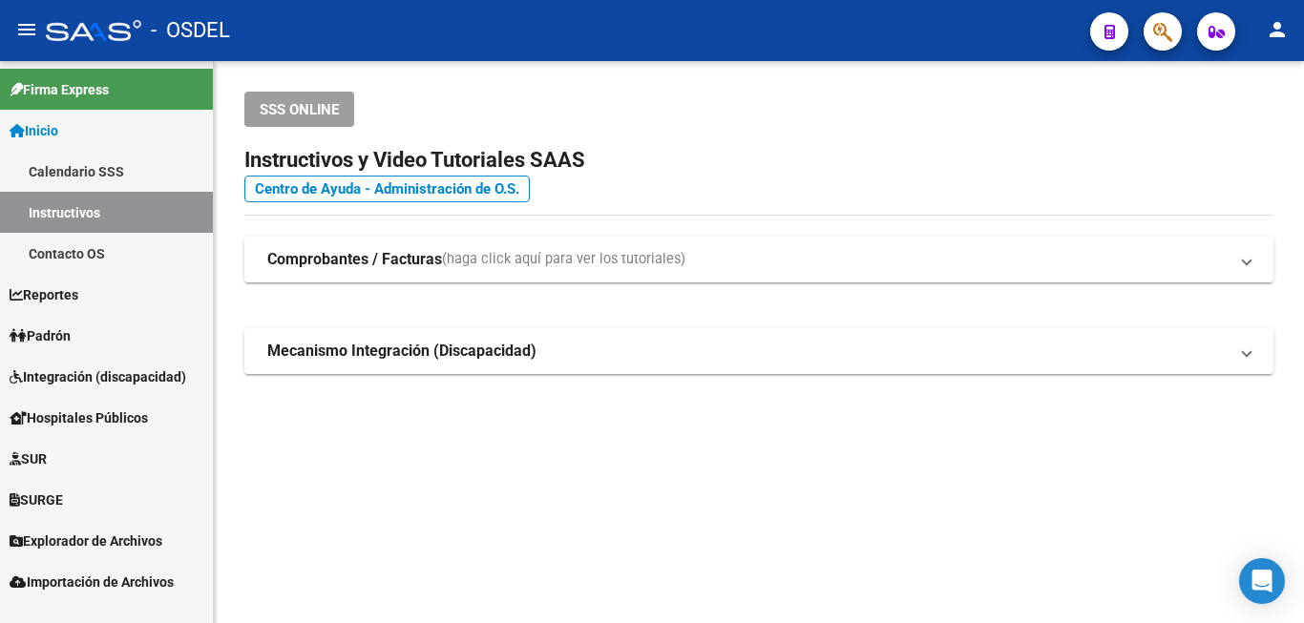
click at [71, 327] on span "Padrón" at bounding box center [40, 335] width 61 height 21
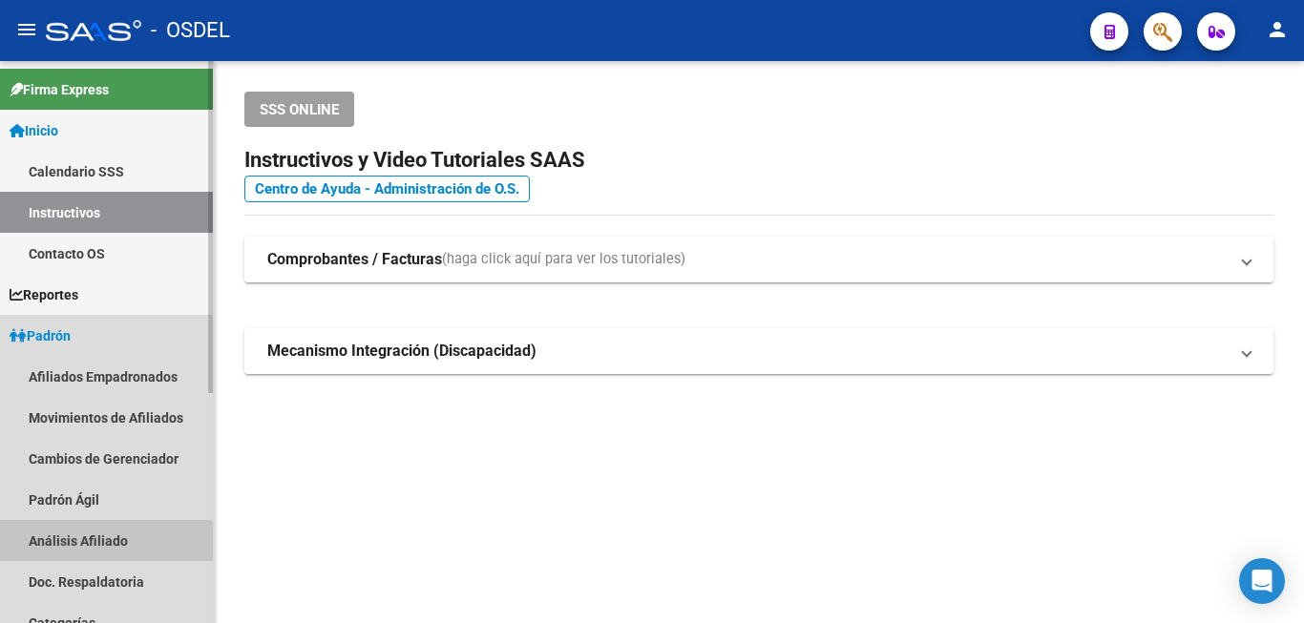
click at [76, 545] on link "Análisis Afiliado" at bounding box center [106, 540] width 213 height 41
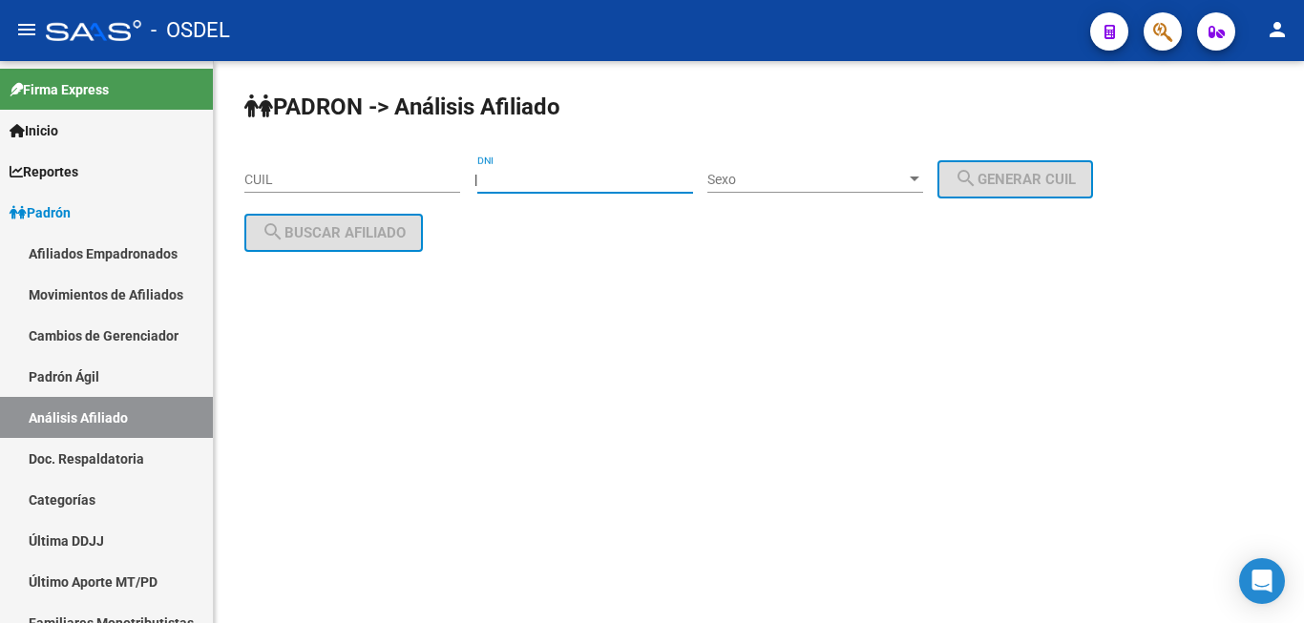
click at [547, 173] on input "DNI" at bounding box center [585, 180] width 216 height 16
paste input "34225073"
type input "34225073"
click at [819, 159] on div "Sexo Sexo" at bounding box center [815, 174] width 216 height 38
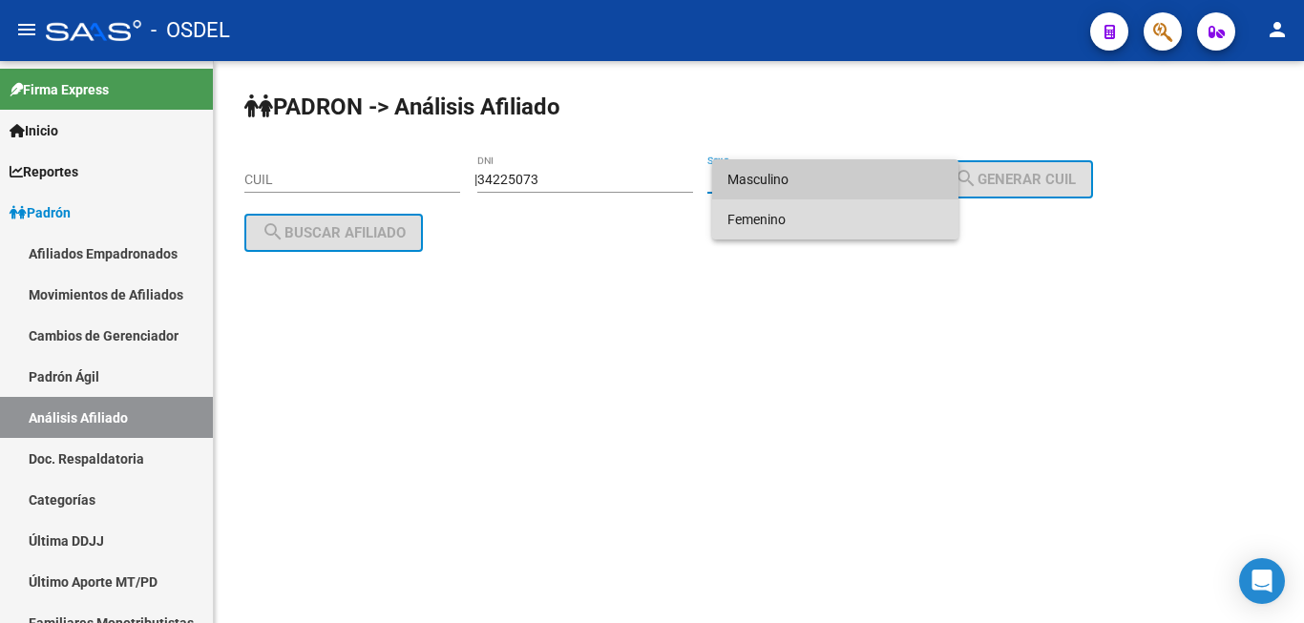
drag, startPoint x: 793, startPoint y: 210, endPoint x: 892, endPoint y: 226, distance: 100.6
click at [800, 221] on span "Femenino" at bounding box center [835, 219] width 216 height 40
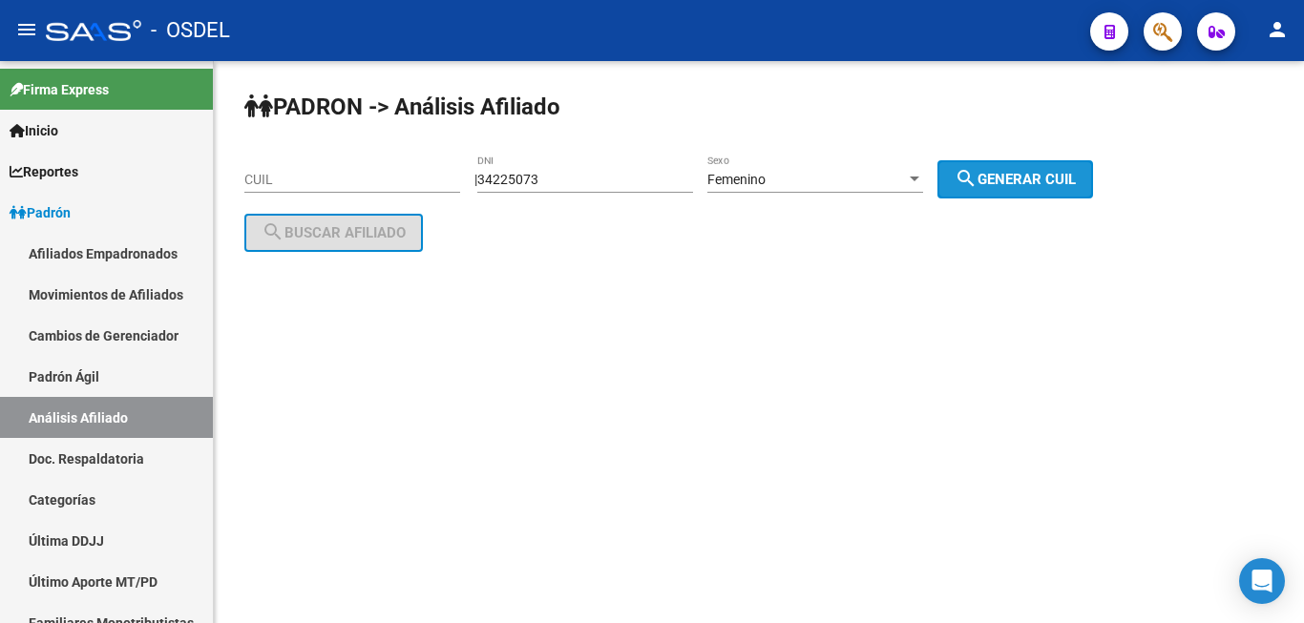
click at [972, 175] on button "search Generar CUIL" at bounding box center [1015, 179] width 156 height 38
type input "23-34225073-4"
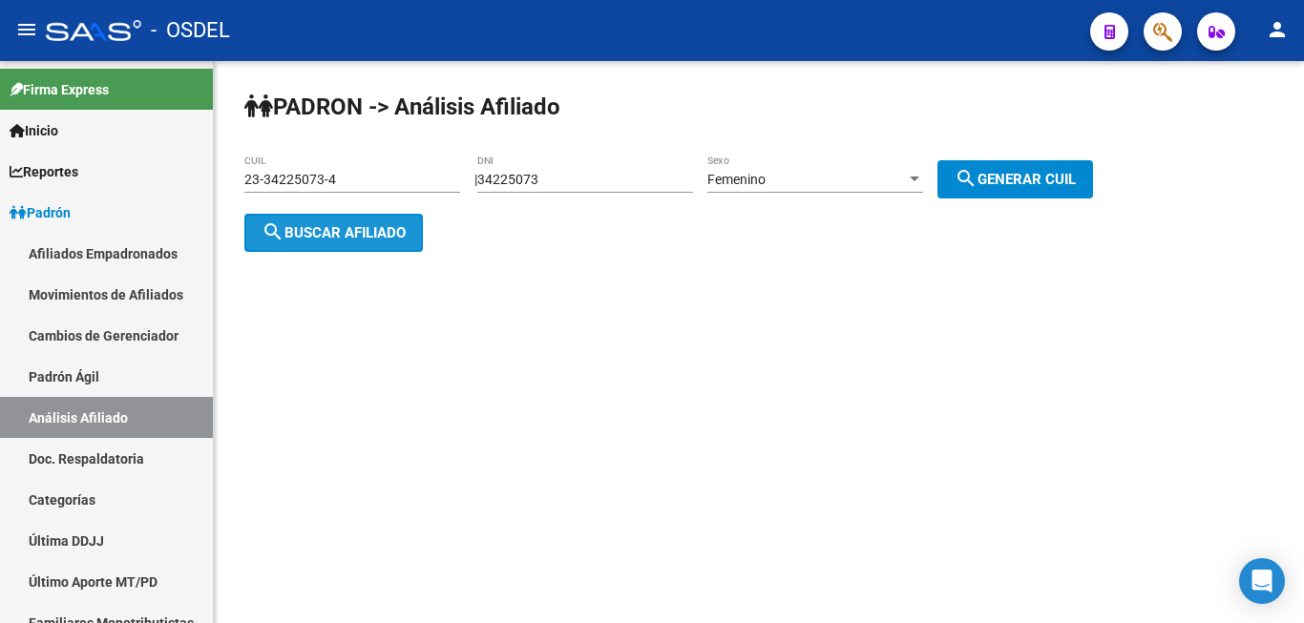
click at [395, 234] on span "search Buscar afiliado" at bounding box center [333, 232] width 144 height 17
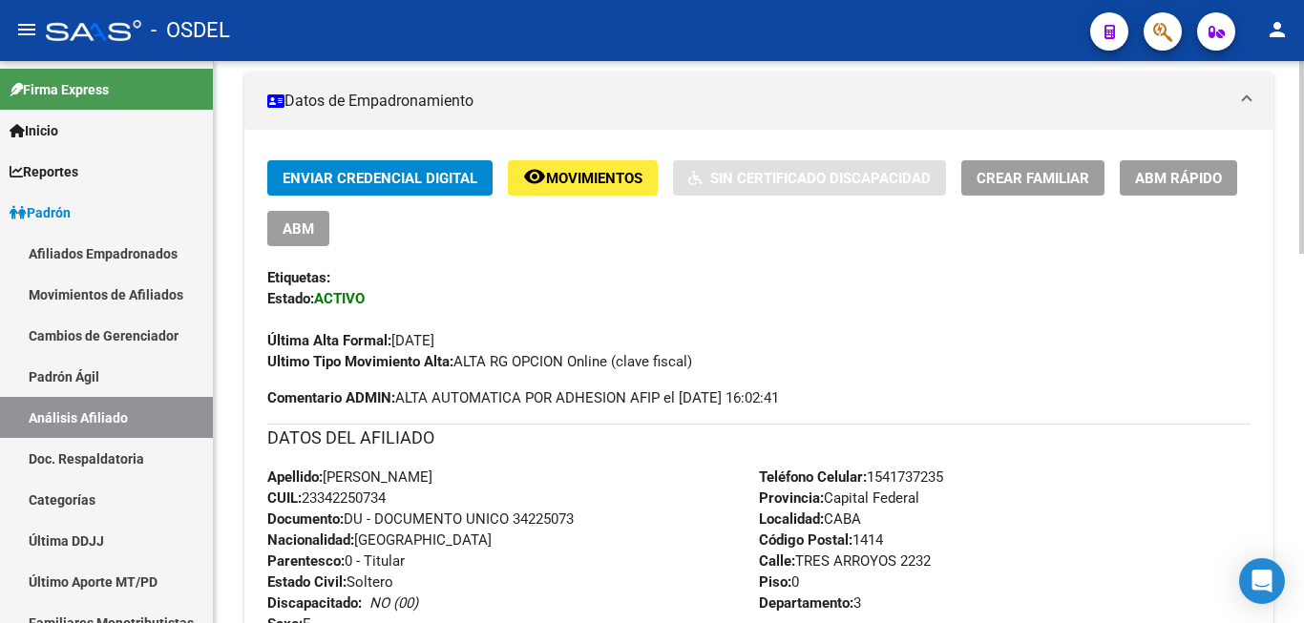
scroll to position [292, 0]
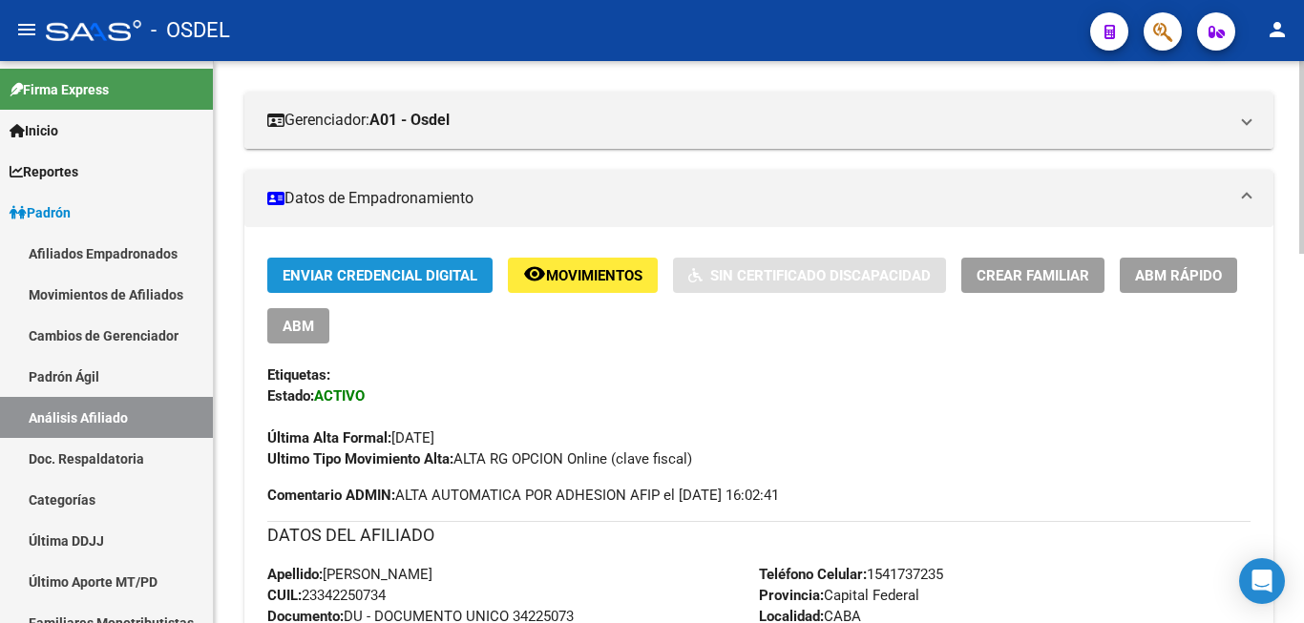
click at [397, 278] on span "Enviar Credencial Digital" at bounding box center [379, 275] width 195 height 17
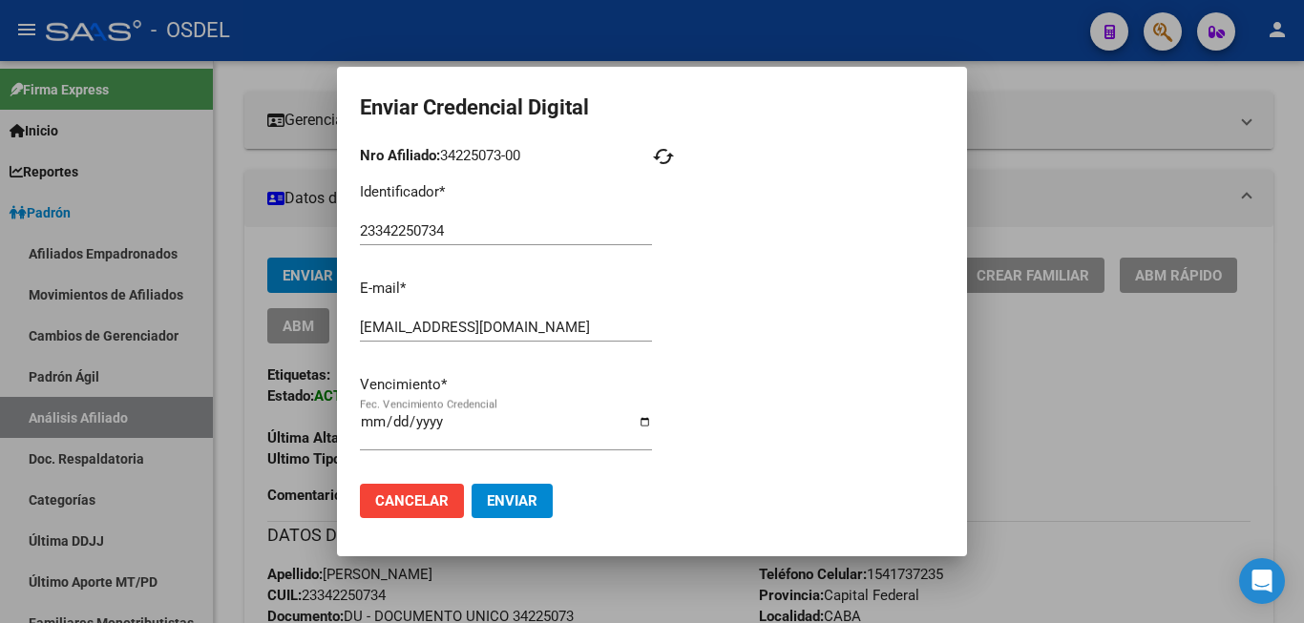
click at [1077, 157] on div at bounding box center [652, 311] width 1304 height 623
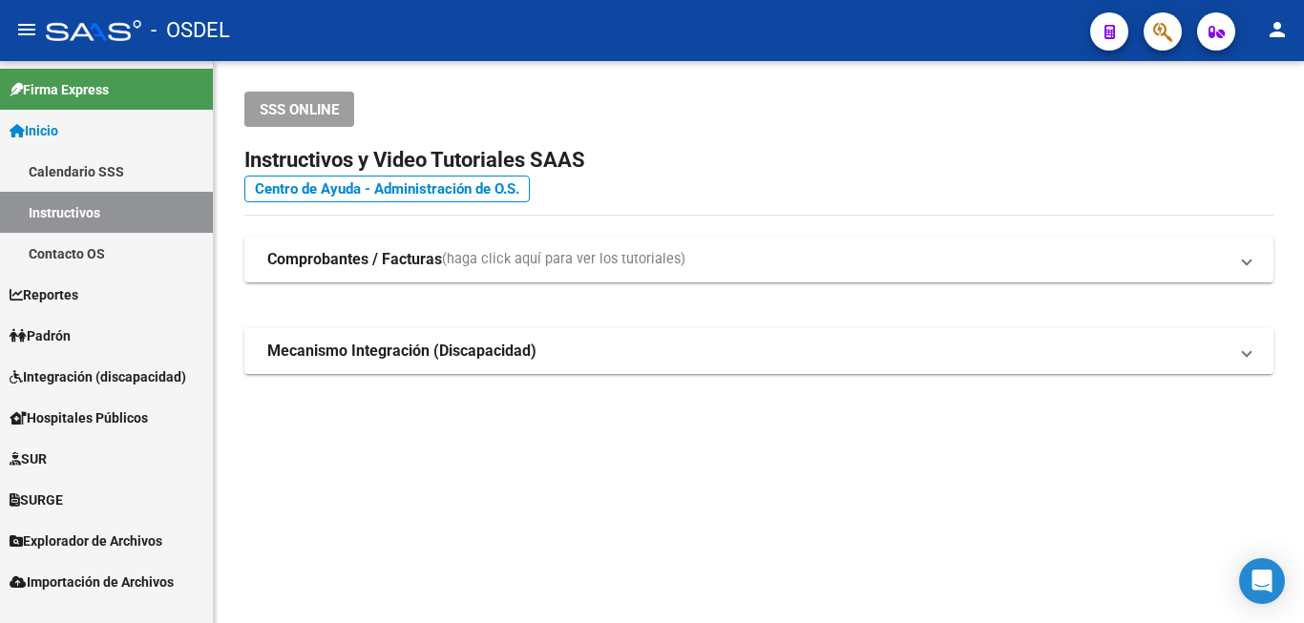
click at [71, 335] on span "Padrón" at bounding box center [40, 335] width 61 height 21
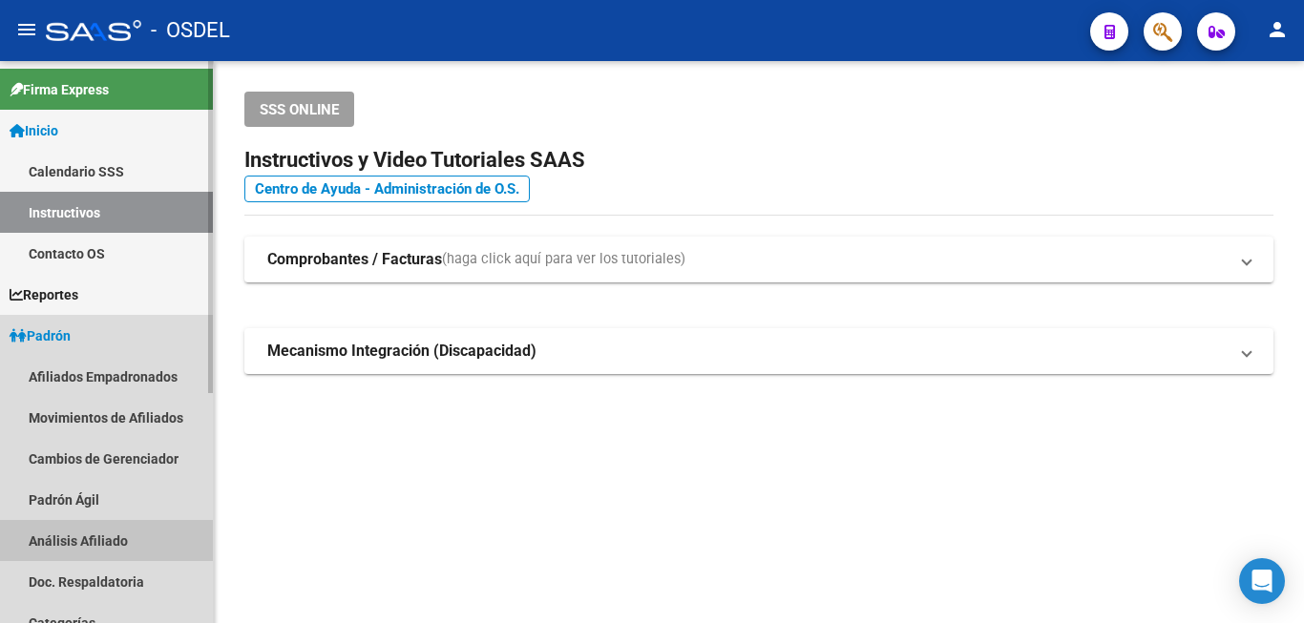
click at [94, 529] on link "Análisis Afiliado" at bounding box center [106, 540] width 213 height 41
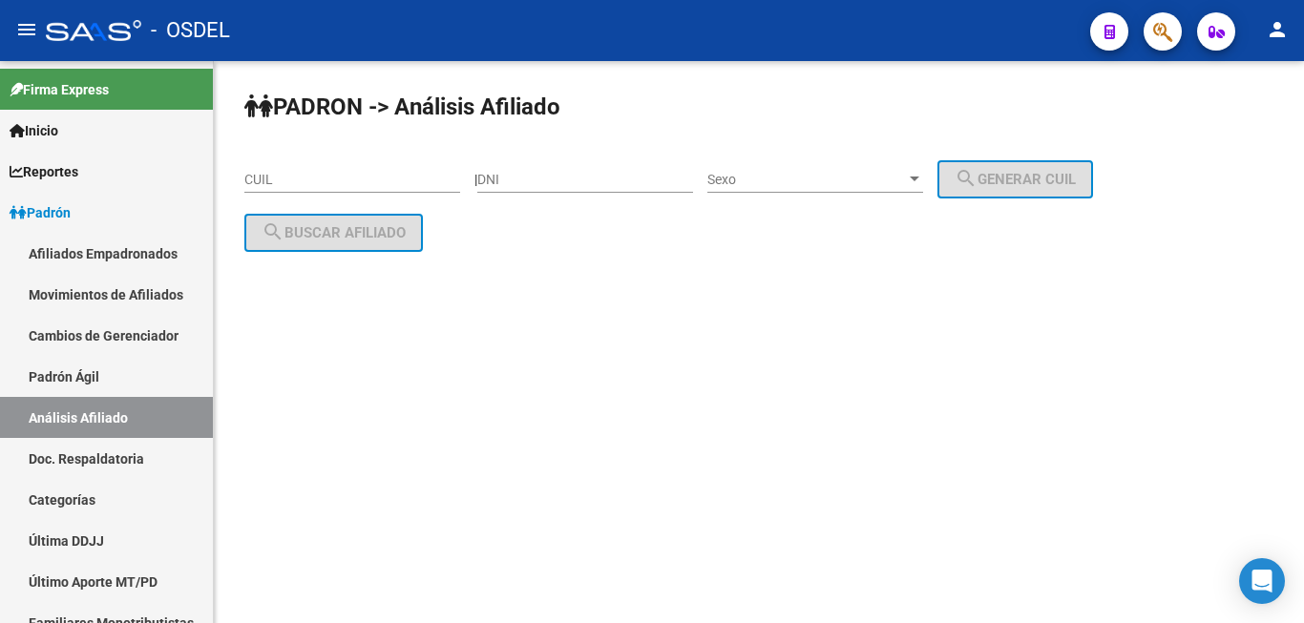
click at [576, 171] on div "DNI" at bounding box center [585, 174] width 216 height 38
click at [514, 161] on div "DNI" at bounding box center [585, 174] width 216 height 38
click at [509, 179] on input "DNI" at bounding box center [585, 180] width 216 height 16
paste input "26862012"
type input "26862012"
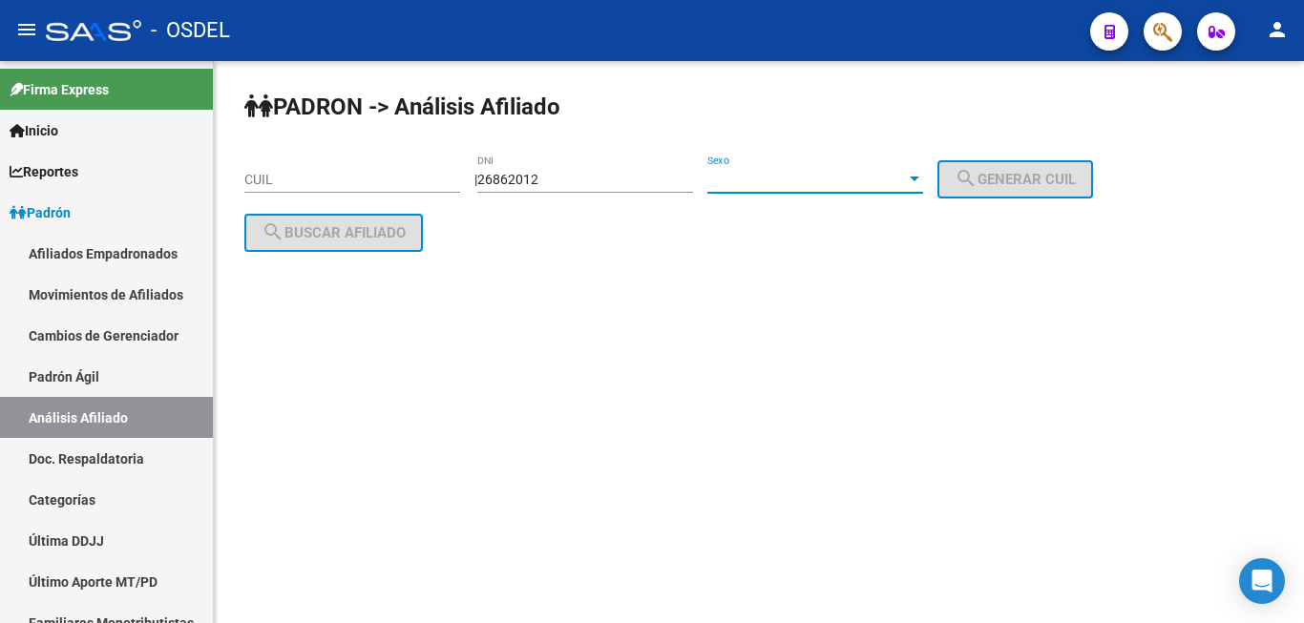
click at [785, 176] on span "Sexo" at bounding box center [806, 180] width 199 height 16
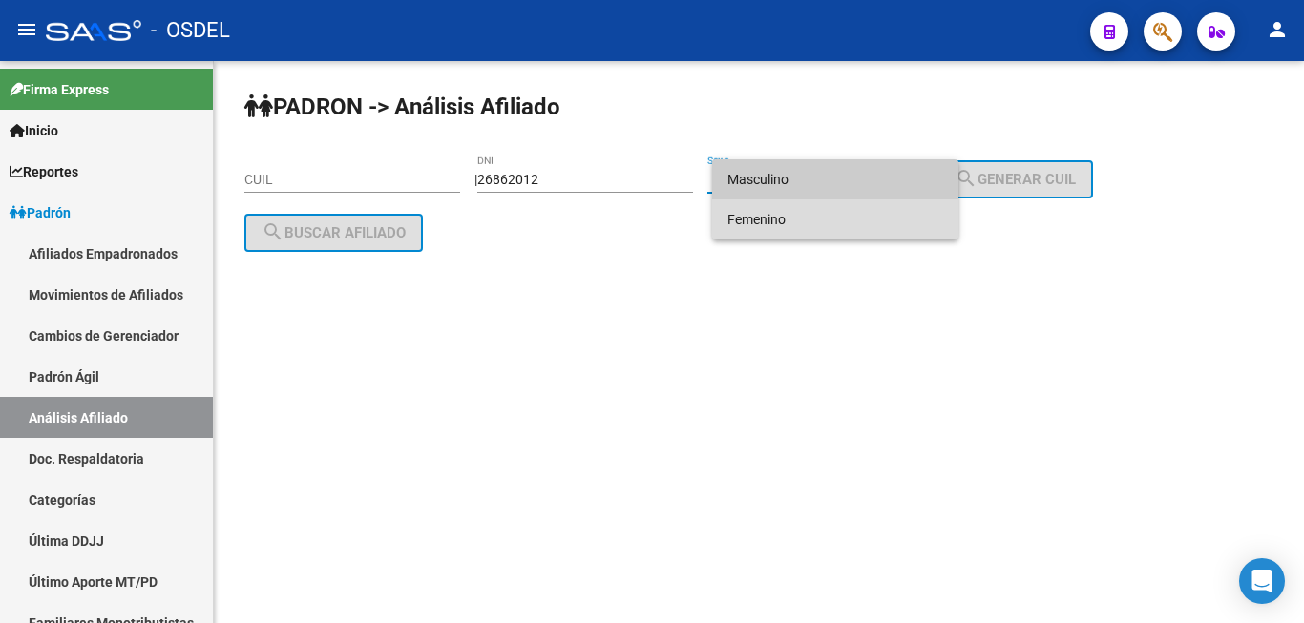
click at [785, 216] on span "Femenino" at bounding box center [835, 219] width 216 height 40
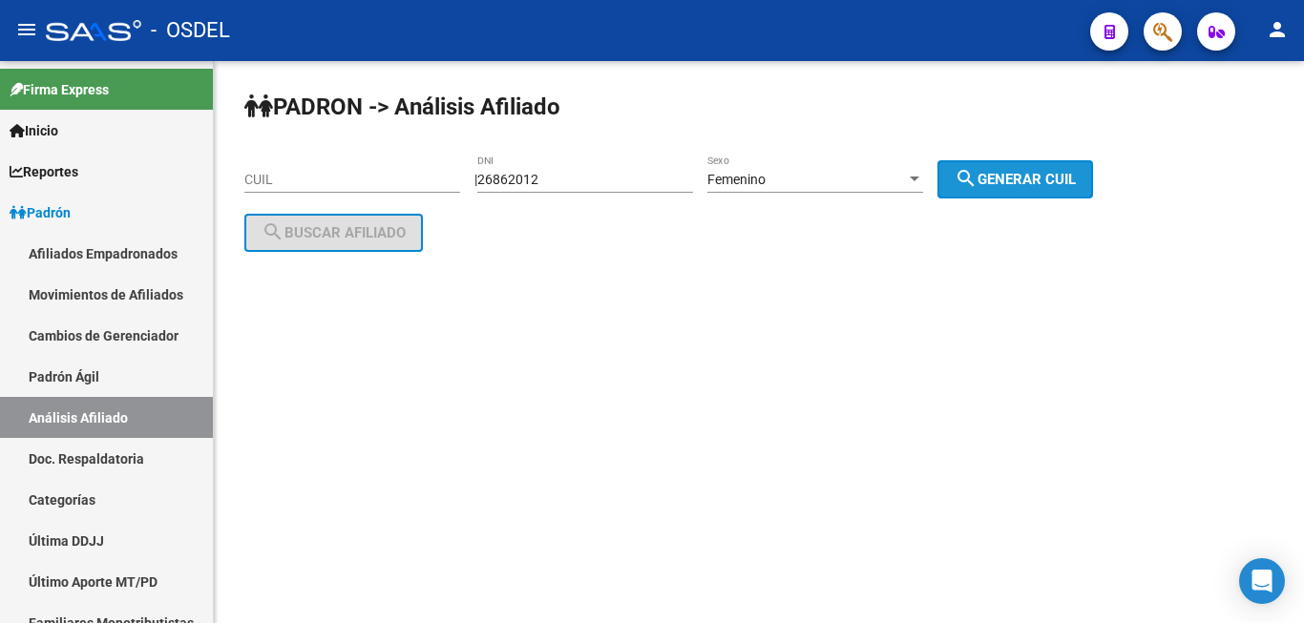
click at [977, 179] on mat-icon "search" at bounding box center [965, 178] width 23 height 23
type input "27-26862012-0"
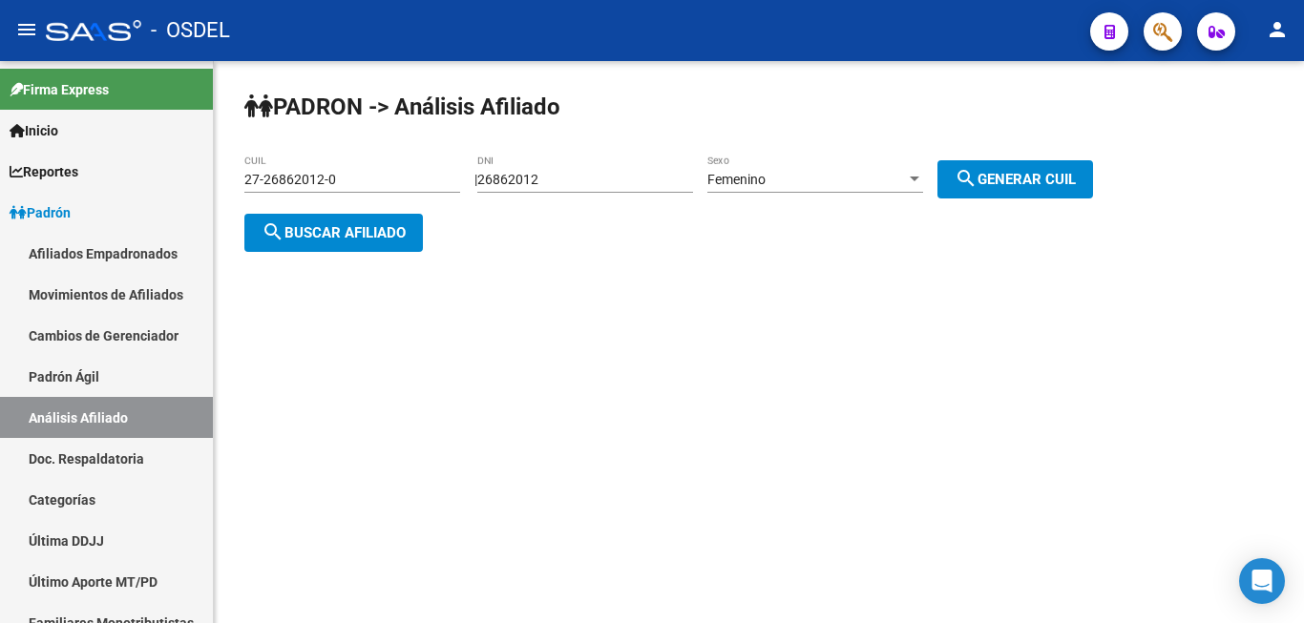
click at [325, 235] on span "search Buscar afiliado" at bounding box center [333, 232] width 144 height 17
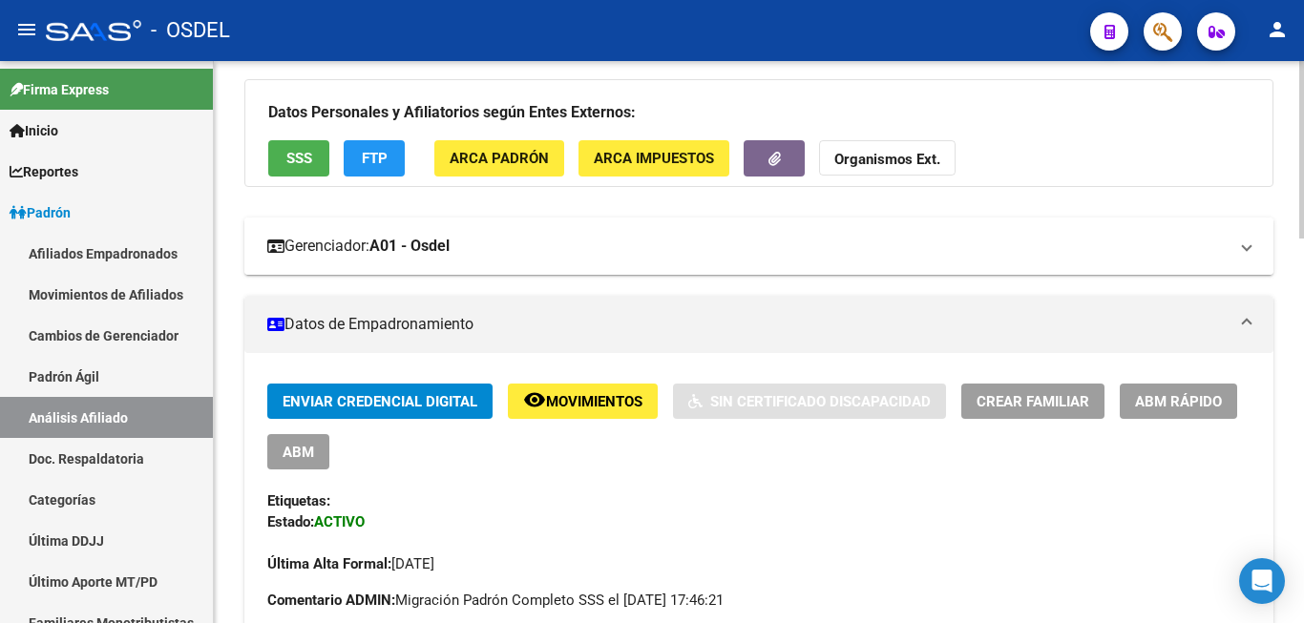
scroll to position [195, 0]
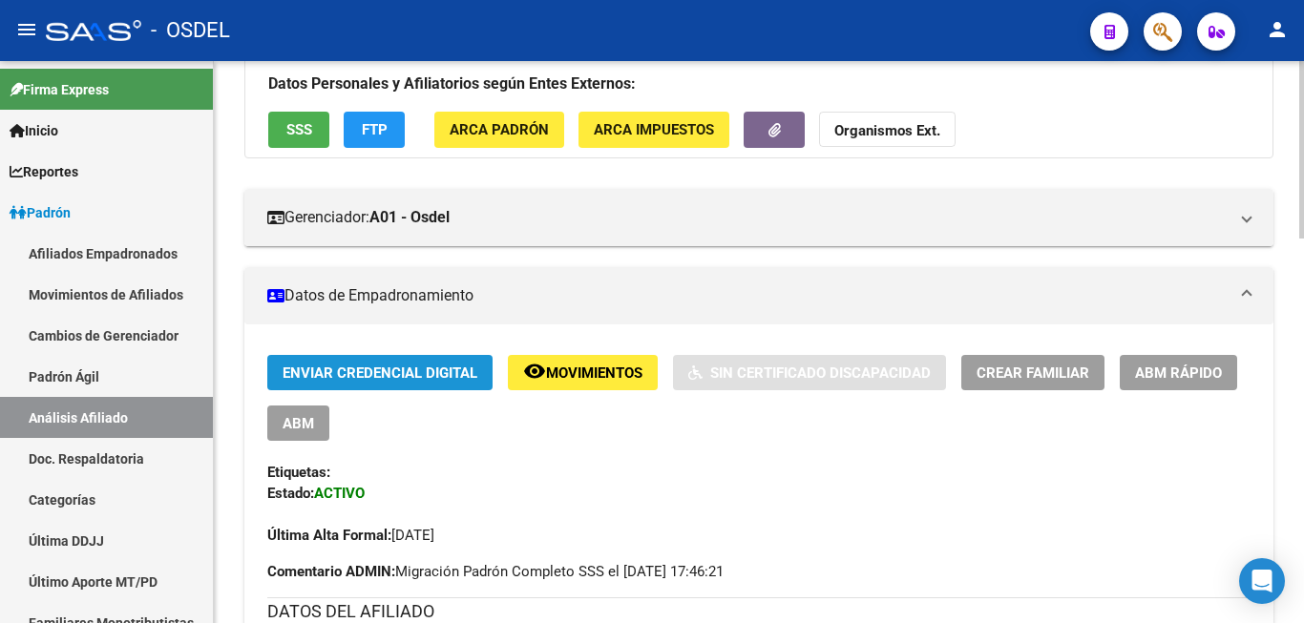
click at [359, 363] on button "Enviar Credencial Digital" at bounding box center [379, 372] width 225 height 35
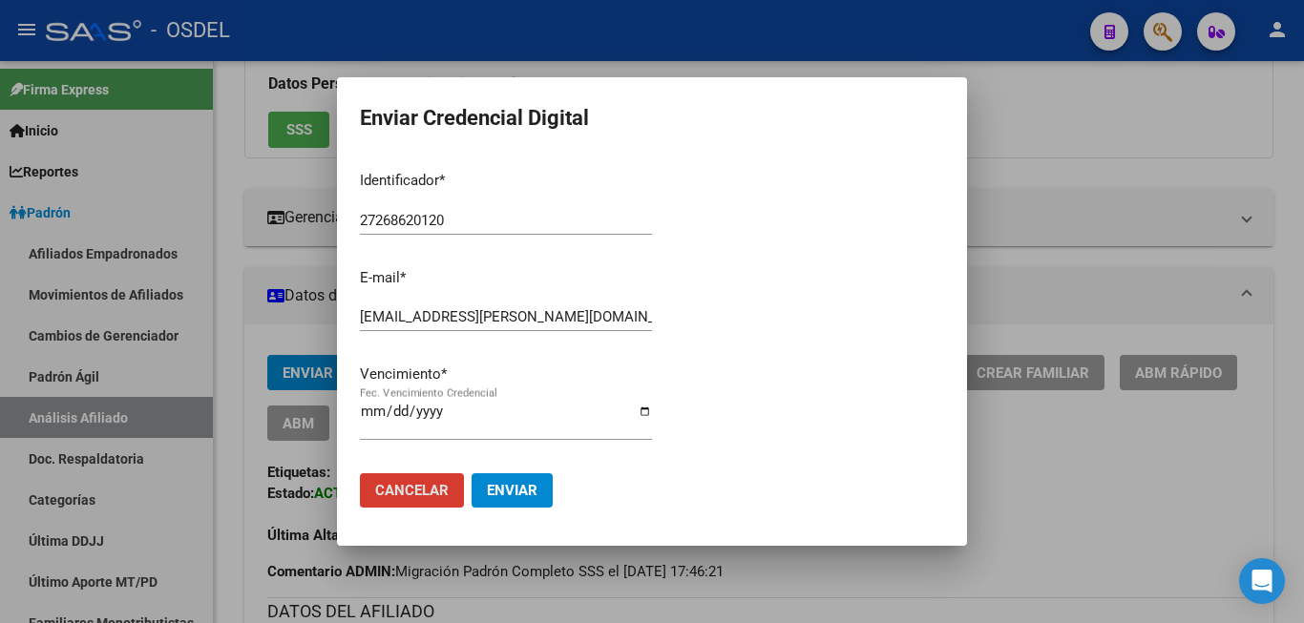
click at [1188, 89] on div at bounding box center [652, 311] width 1304 height 623
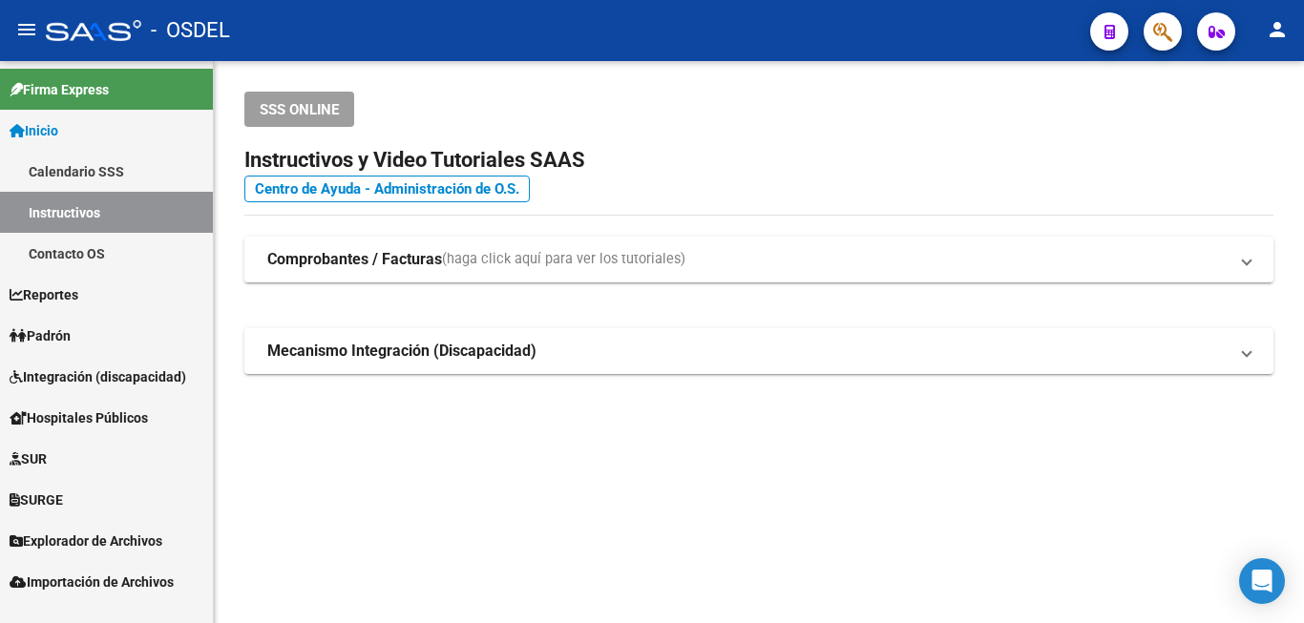
click at [82, 330] on link "Padrón" at bounding box center [106, 335] width 213 height 41
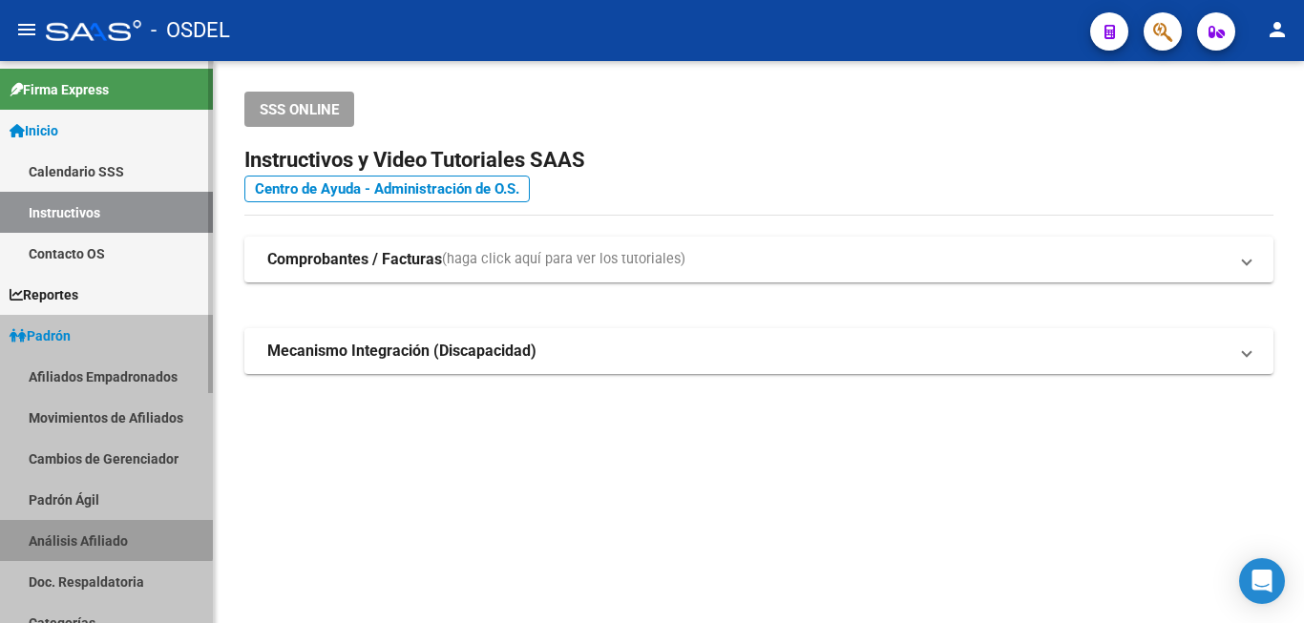
click at [69, 522] on link "Análisis Afiliado" at bounding box center [106, 540] width 213 height 41
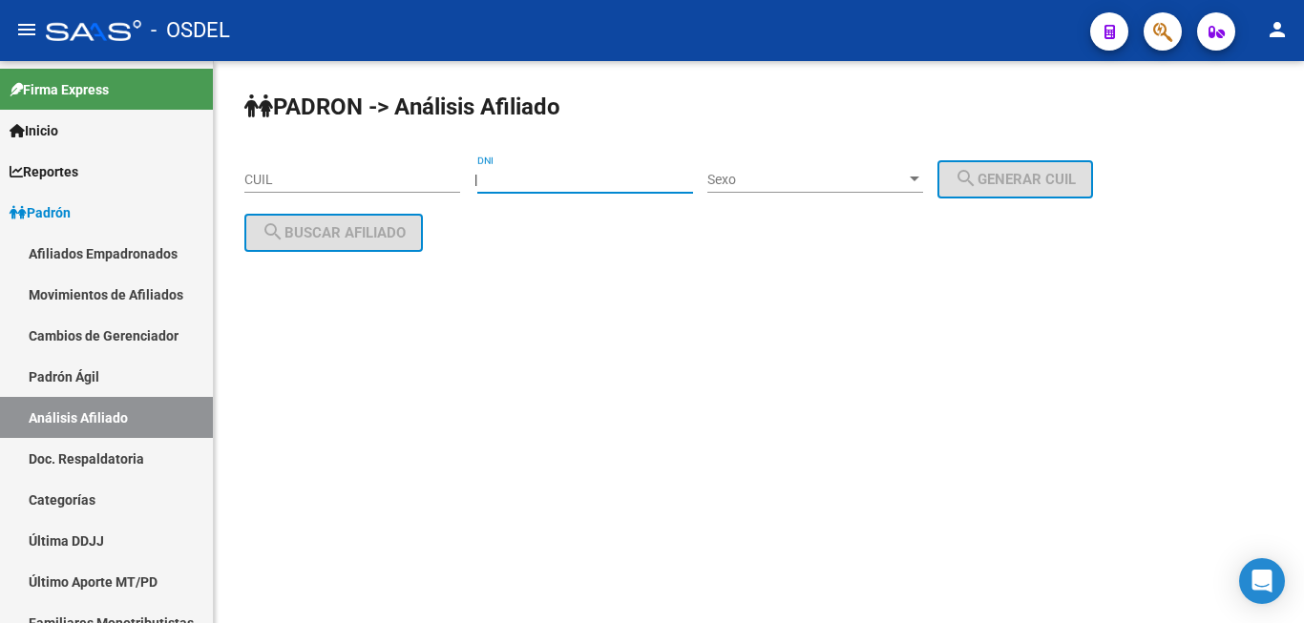
click at [590, 176] on input "DNI" at bounding box center [585, 180] width 216 height 16
click at [535, 178] on input "DNI" at bounding box center [585, 180] width 216 height 16
paste input "34470796"
type input "34470796"
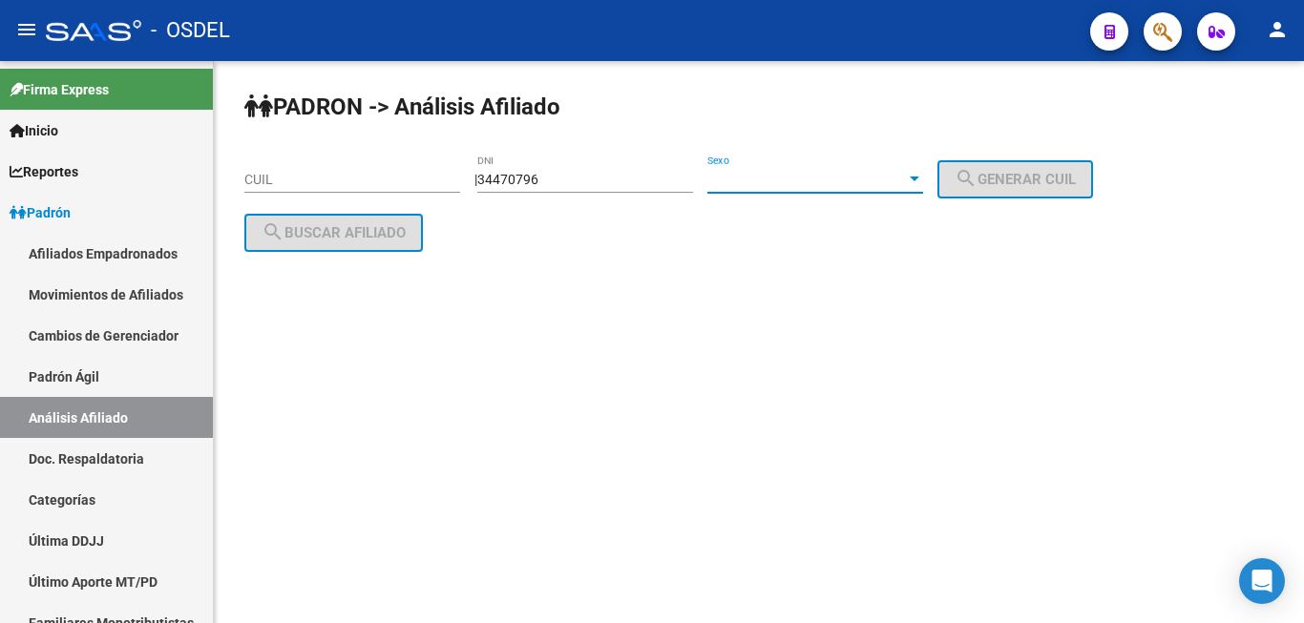
click at [804, 177] on span "Sexo" at bounding box center [806, 180] width 199 height 16
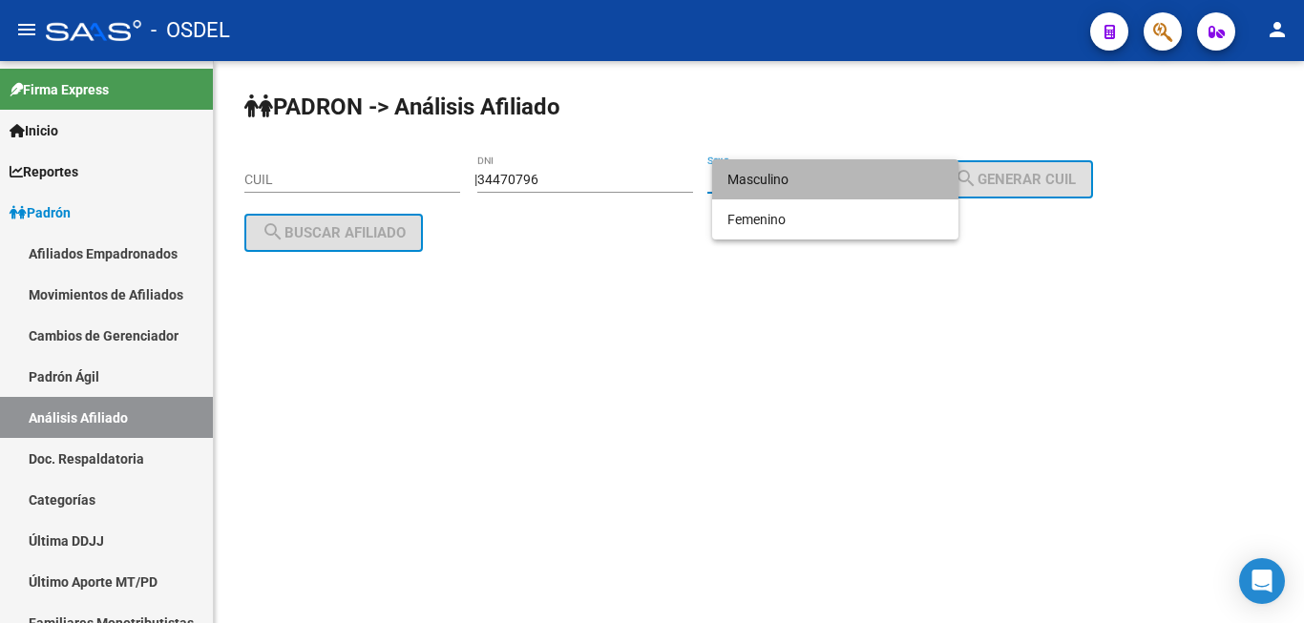
click at [804, 177] on span "Masculino" at bounding box center [835, 179] width 216 height 40
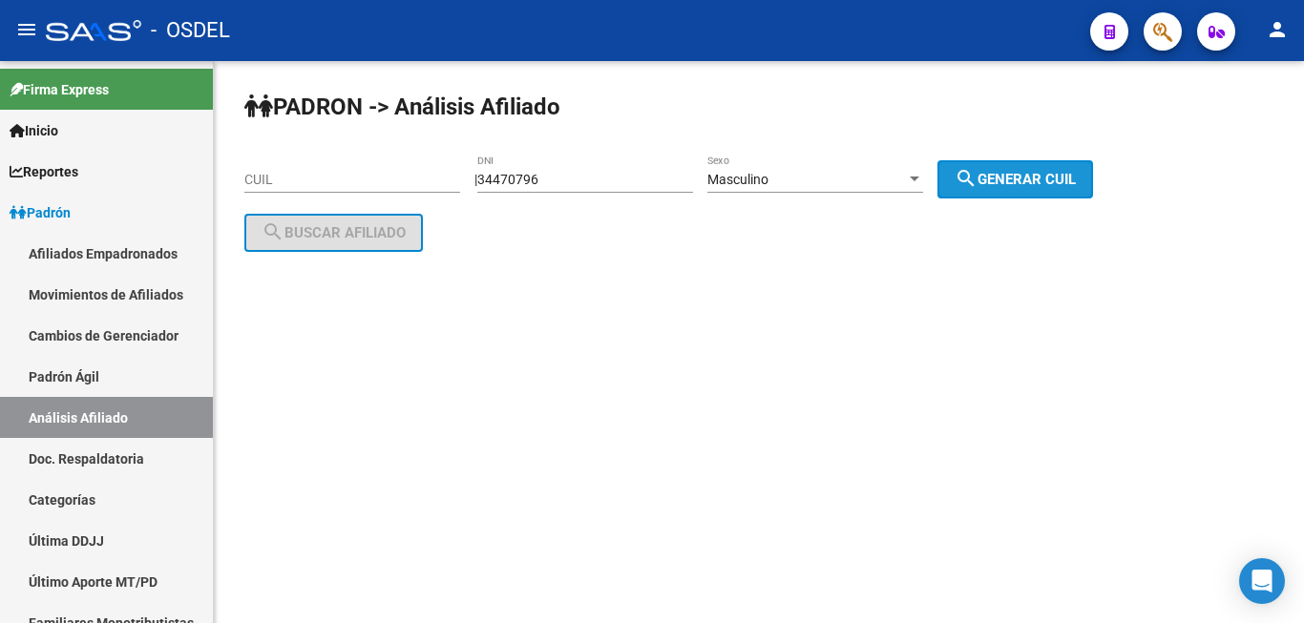
click at [1049, 180] on span "search Generar CUIL" at bounding box center [1014, 179] width 121 height 17
type input "20-34470796-1"
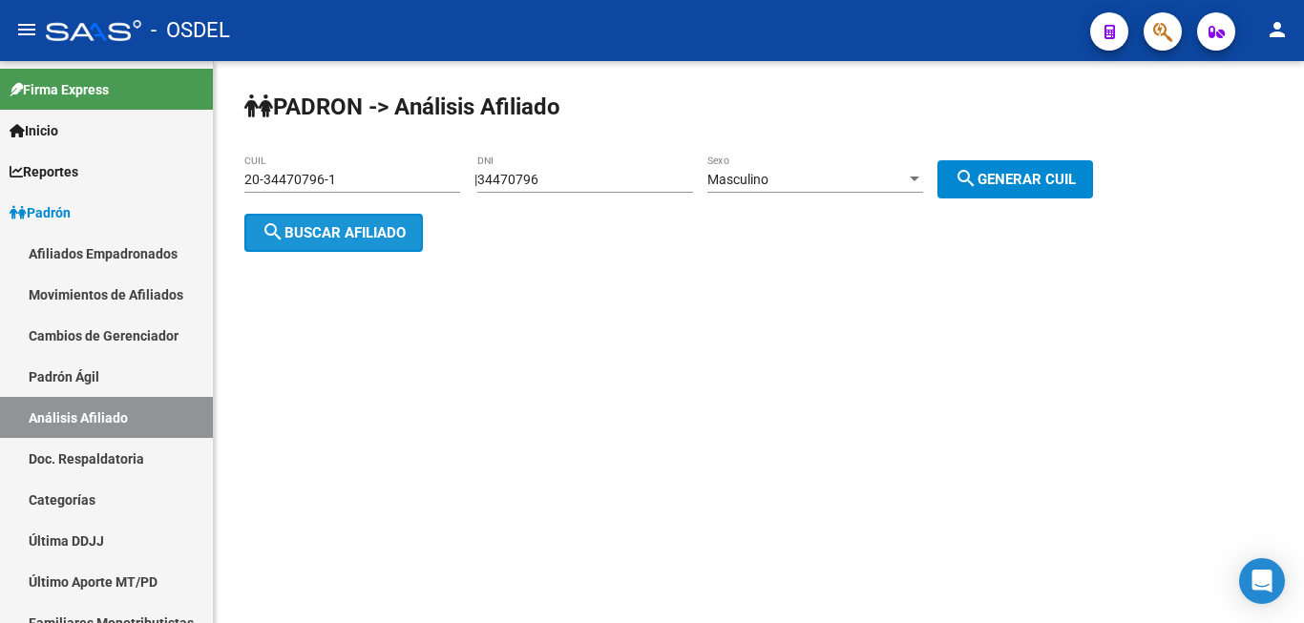
click at [341, 225] on span "search Buscar afiliado" at bounding box center [333, 232] width 144 height 17
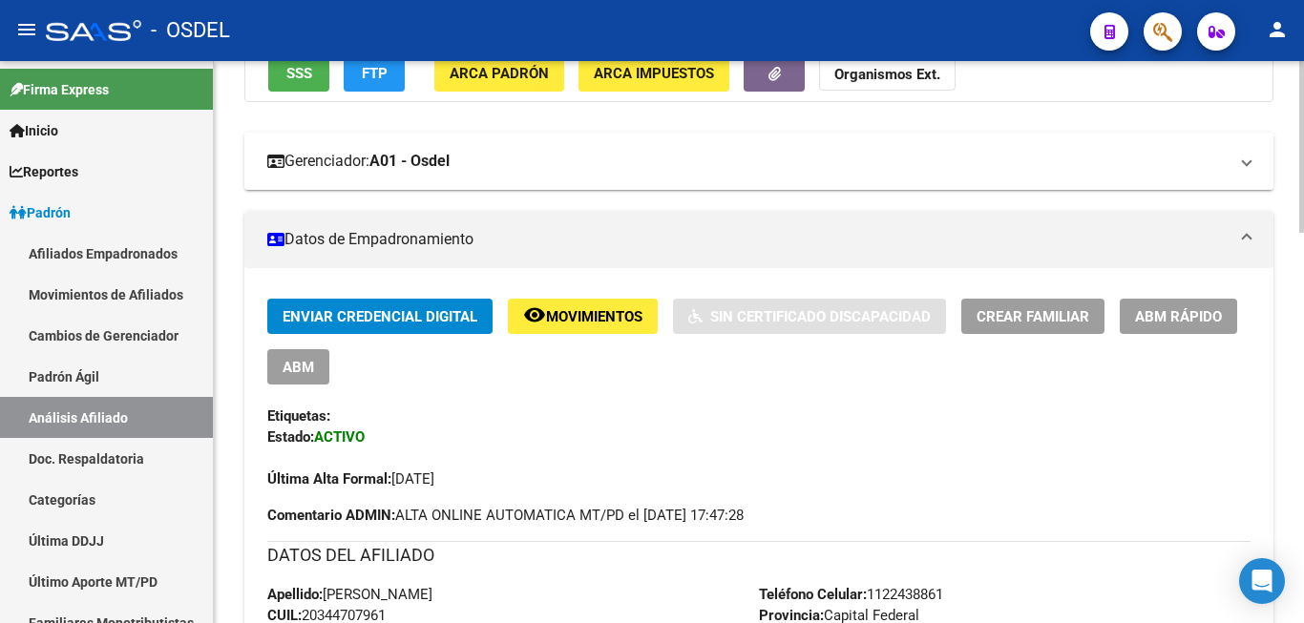
scroll to position [195, 0]
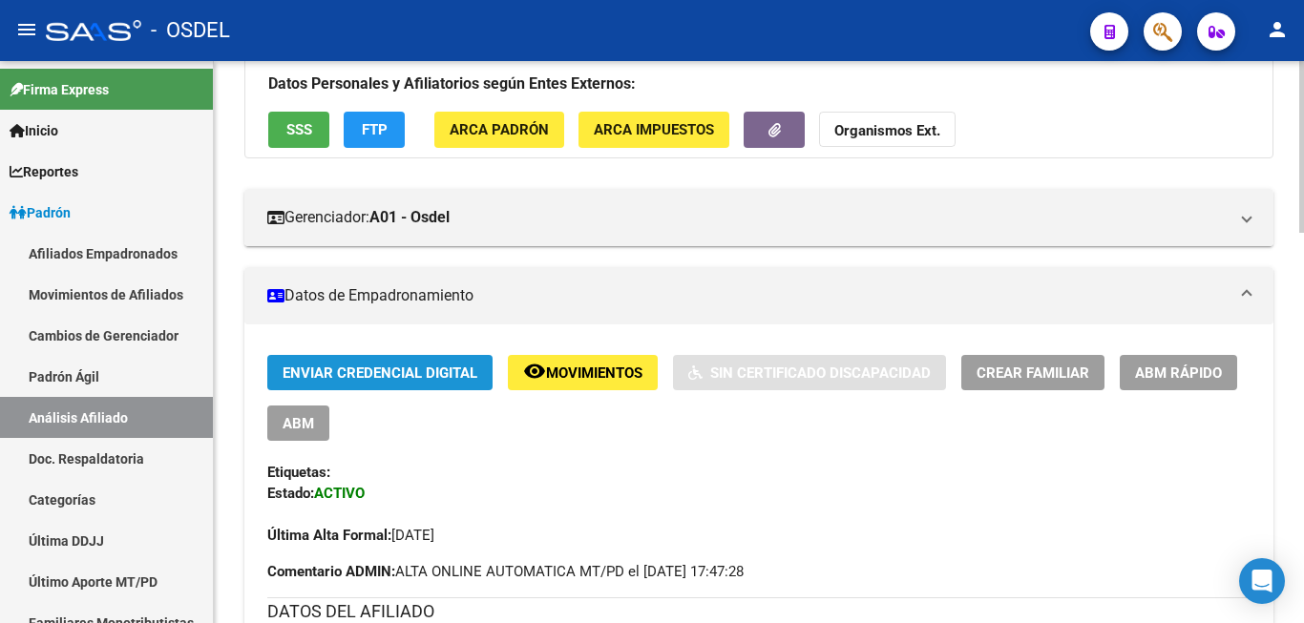
click at [364, 360] on button "Enviar Credencial Digital" at bounding box center [379, 372] width 225 height 35
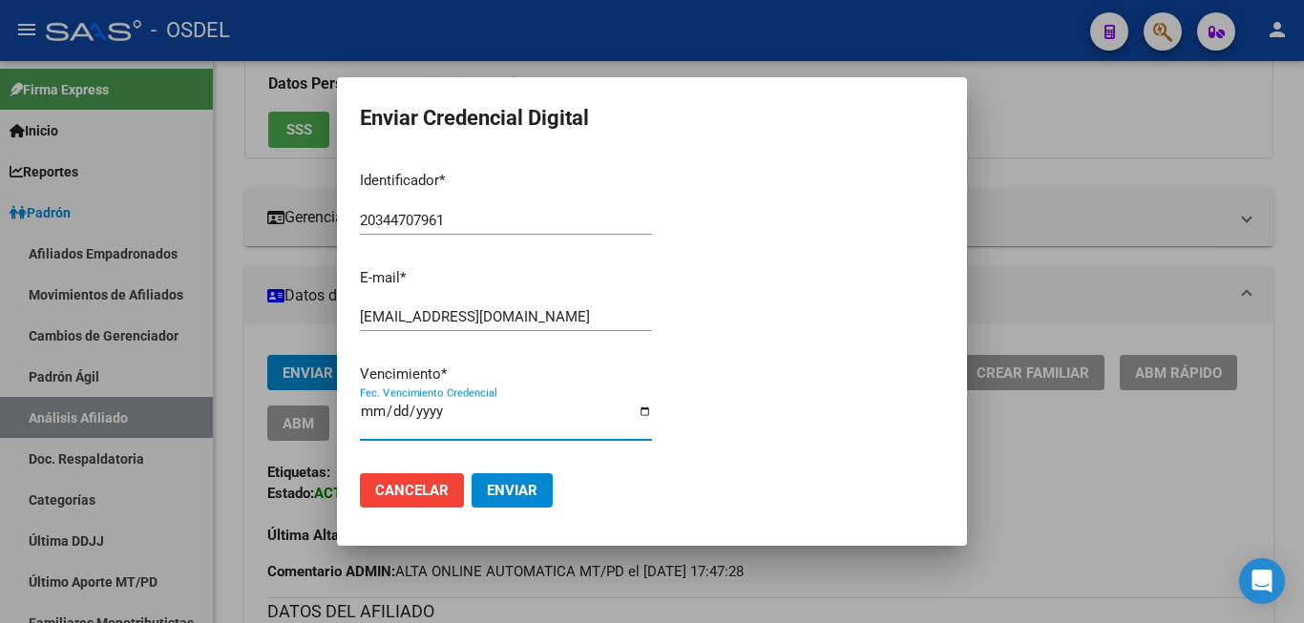
click at [370, 412] on input "Fec. Vencimiento Credencial" at bounding box center [506, 419] width 292 height 31
click at [419, 414] on input "Fec. Vencimiento Credencial" at bounding box center [506, 419] width 292 height 31
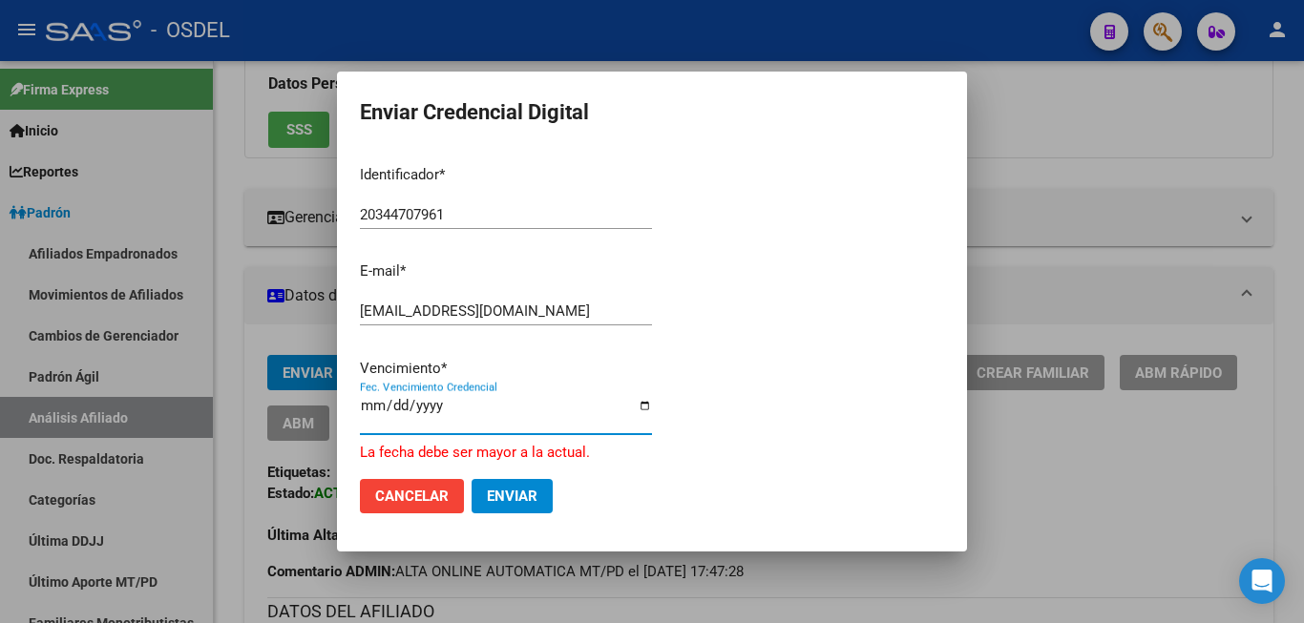
type input "0002-12-31"
click at [414, 413] on input "0002-12-31" at bounding box center [506, 413] width 292 height 31
click at [416, 413] on input "0002-12-31" at bounding box center [506, 413] width 292 height 31
drag, startPoint x: 416, startPoint y: 413, endPoint x: 429, endPoint y: 412, distance: 13.4
click at [429, 412] on input "0002-12-31" at bounding box center [506, 413] width 292 height 31
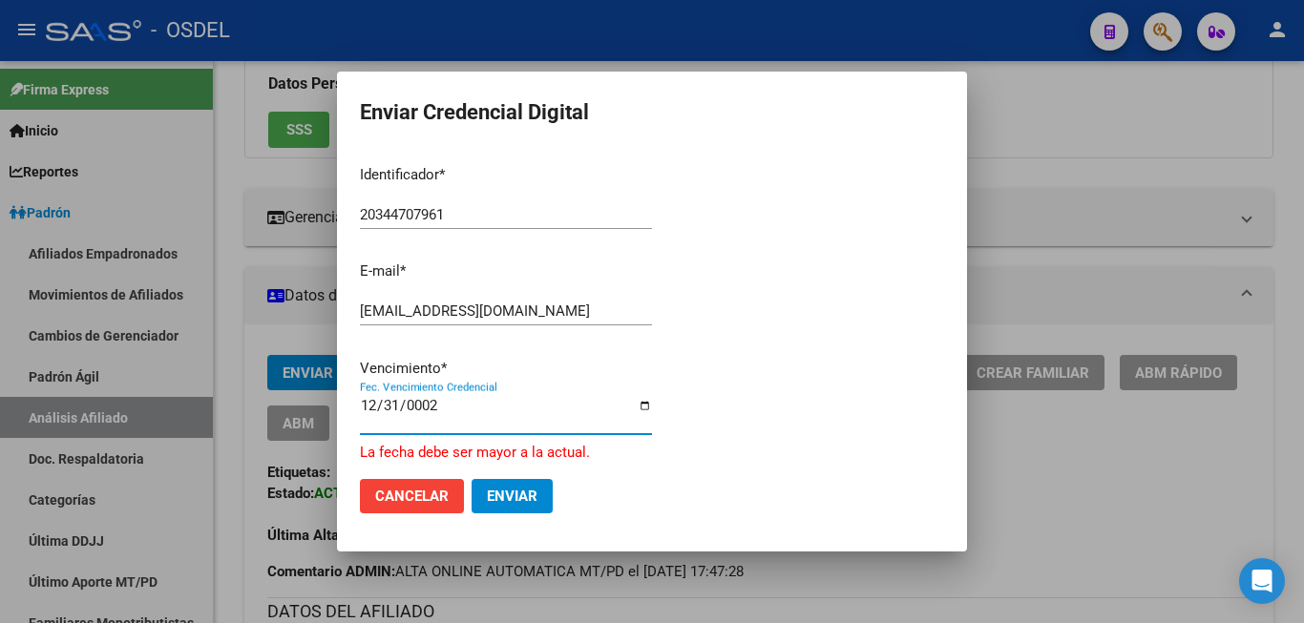
click at [419, 408] on input "0002-12-31" at bounding box center [506, 413] width 292 height 31
type input "2025-12-31"
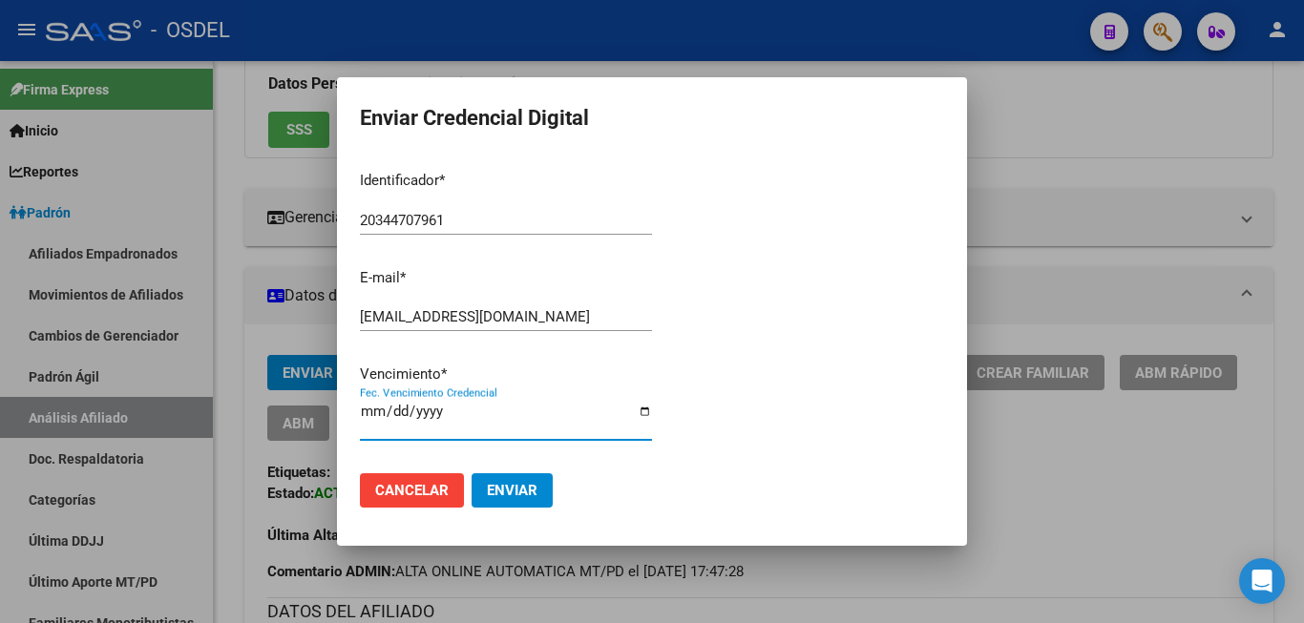
click at [497, 400] on div "Identificador * 20344707961 Ingresar identificador E-mail * mauro_180889@outloo…" at bounding box center [506, 307] width 292 height 302
click at [500, 473] on button "Enviar" at bounding box center [511, 490] width 81 height 34
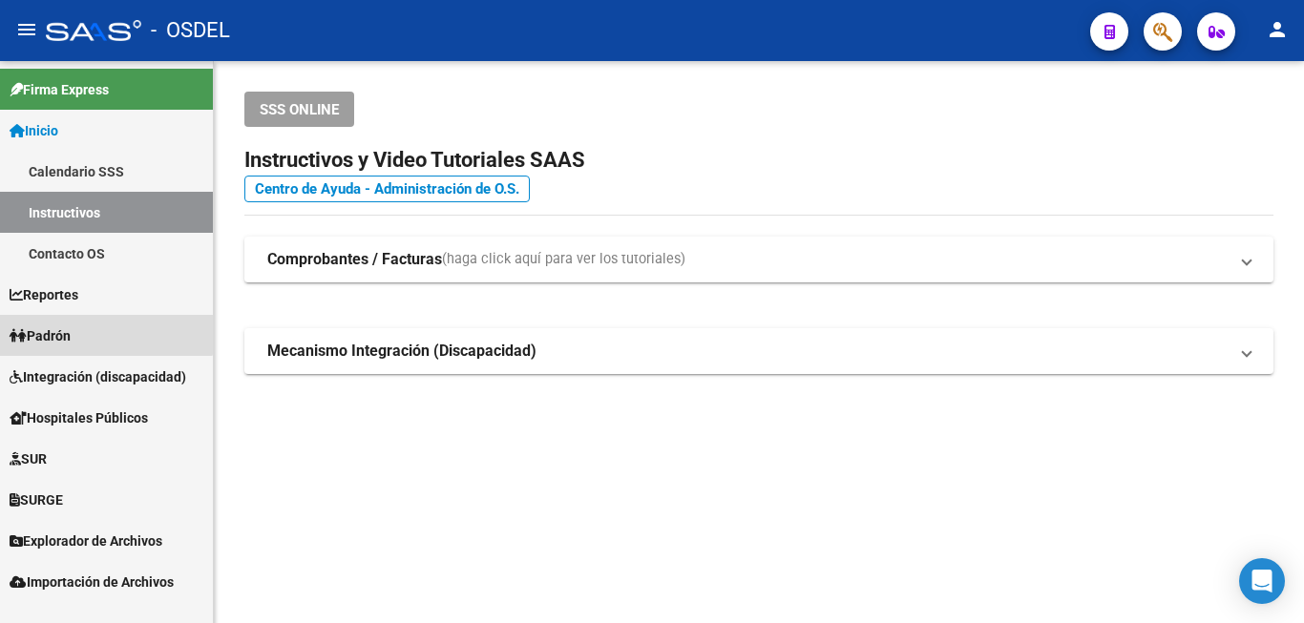
click at [95, 324] on link "Padrón" at bounding box center [106, 335] width 213 height 41
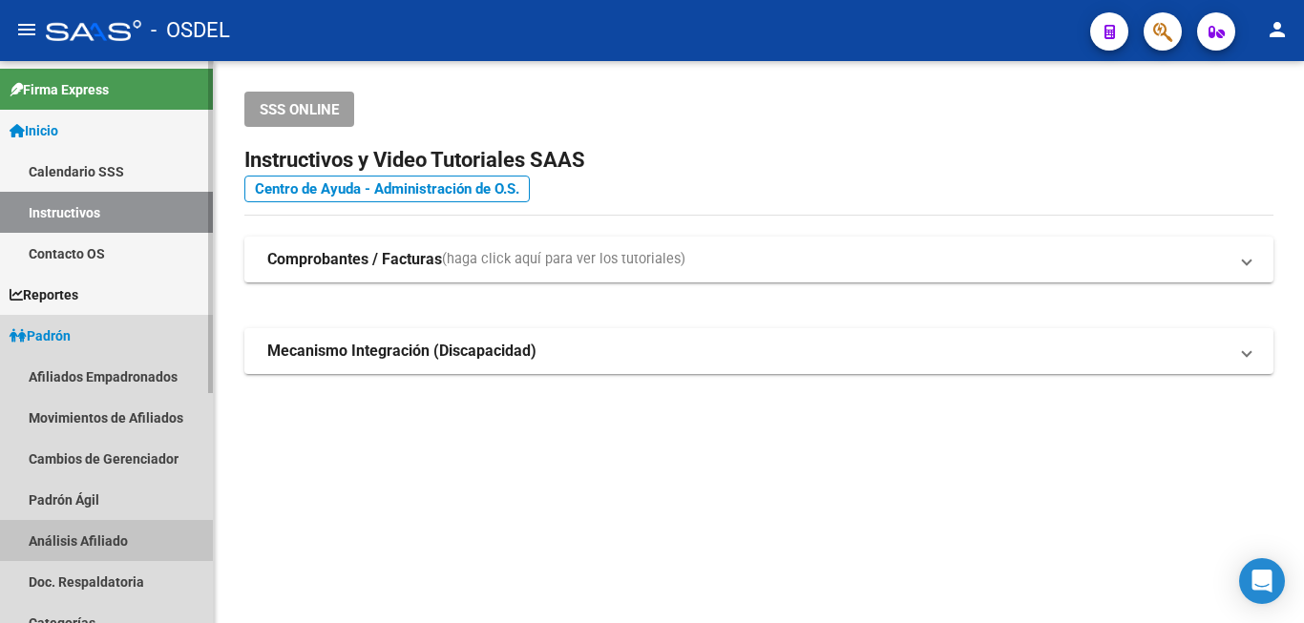
click at [71, 542] on link "Análisis Afiliado" at bounding box center [106, 540] width 213 height 41
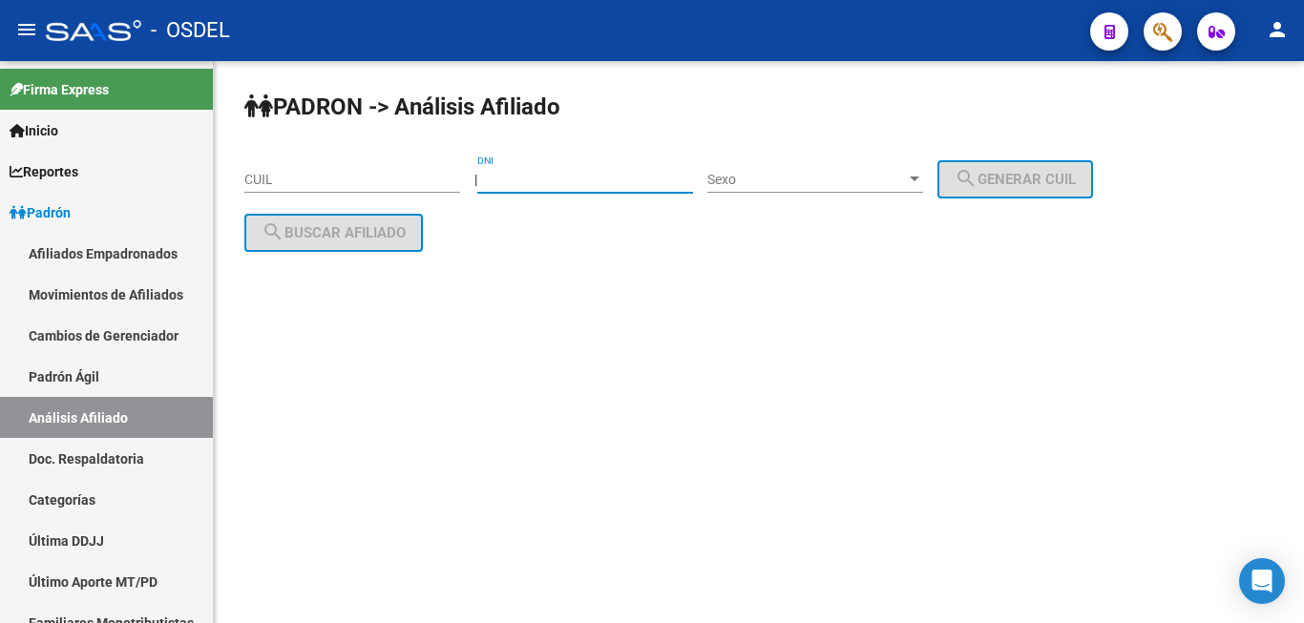
click at [560, 178] on input "DNI" at bounding box center [585, 180] width 216 height 16
paste input "38787577"
type input "38787577"
click at [809, 168] on div "Sexo Sexo" at bounding box center [815, 174] width 216 height 38
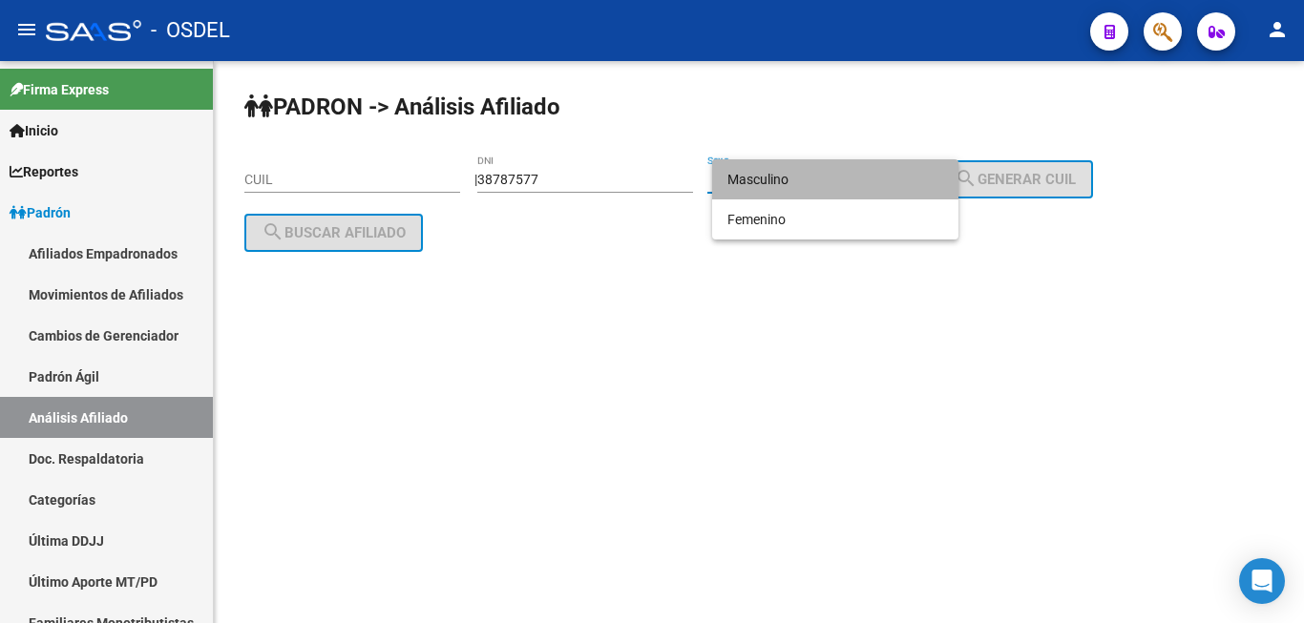
click at [808, 171] on span "Masculino" at bounding box center [835, 179] width 216 height 40
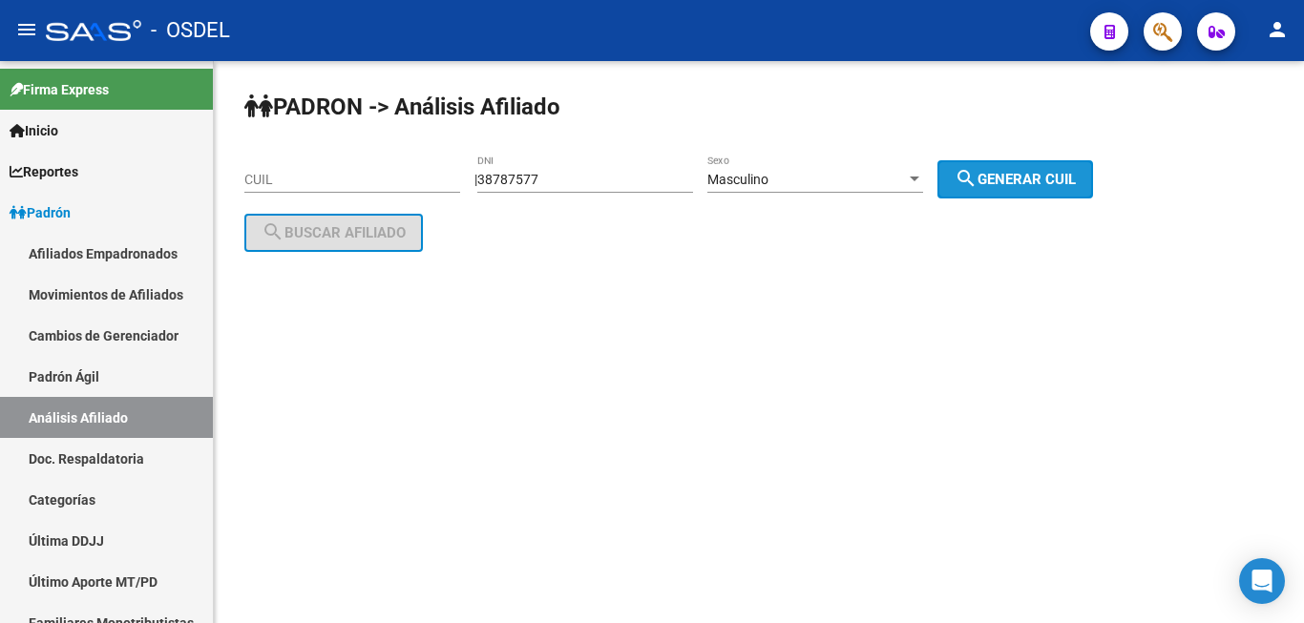
click at [1045, 176] on span "search Generar CUIL" at bounding box center [1014, 179] width 121 height 17
type input "20-38787577-9"
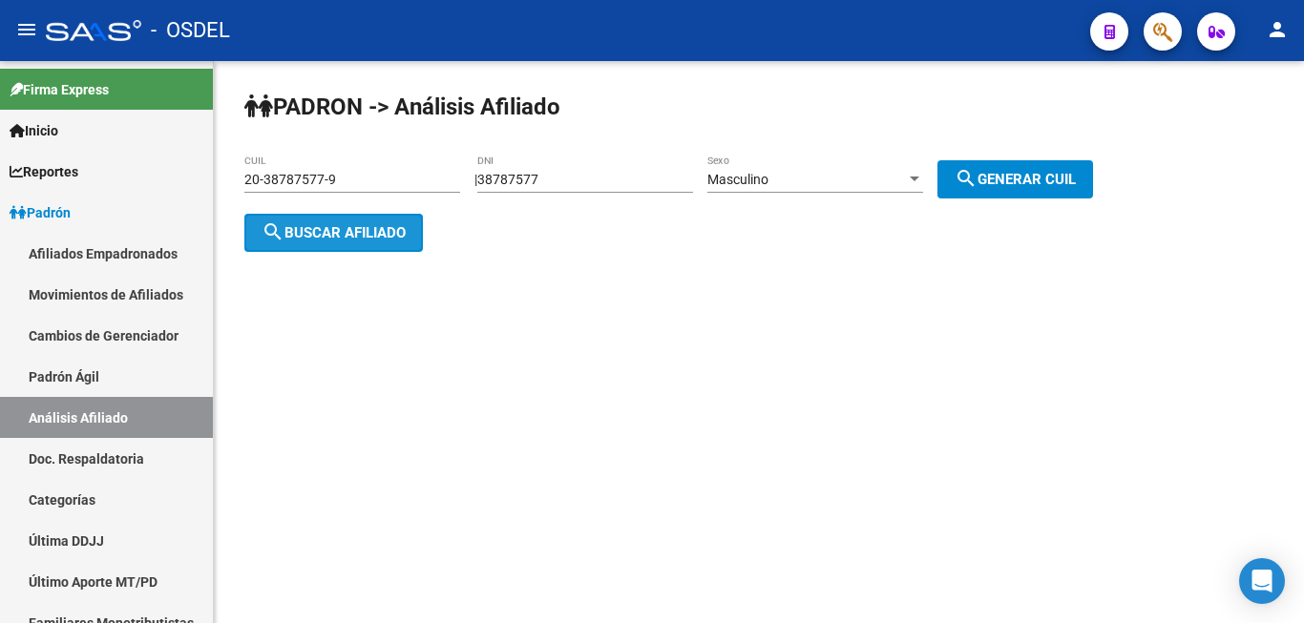
click at [331, 222] on button "search Buscar afiliado" at bounding box center [333, 233] width 178 height 38
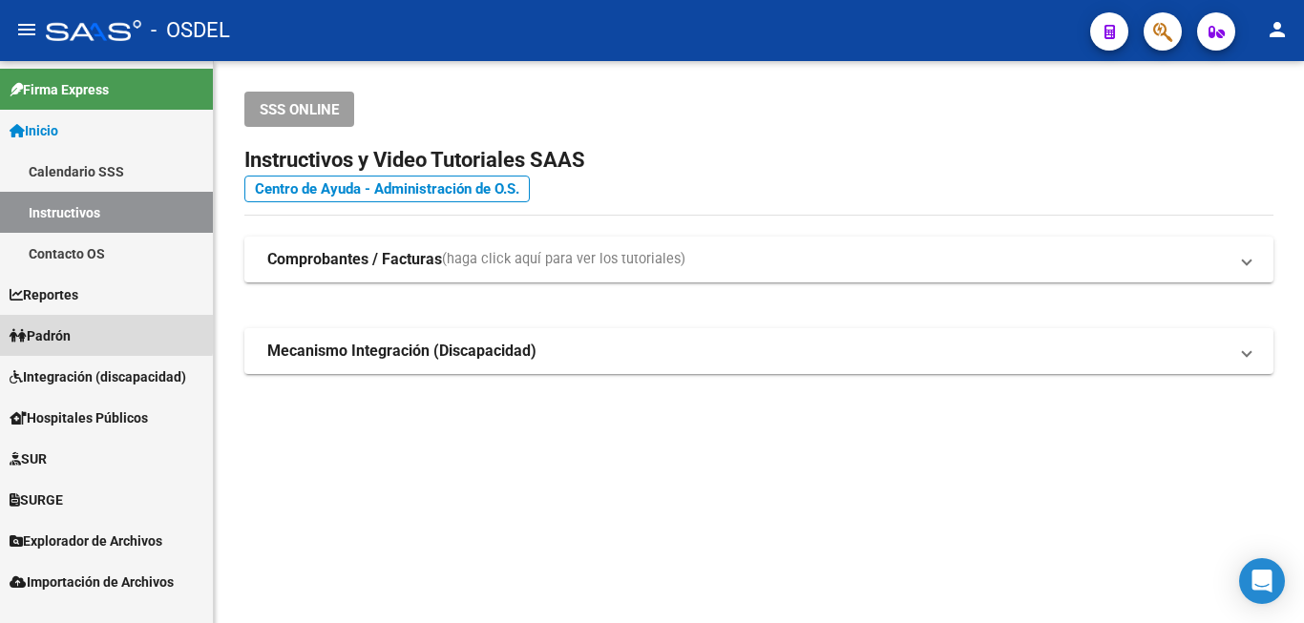
click at [71, 331] on span "Padrón" at bounding box center [40, 335] width 61 height 21
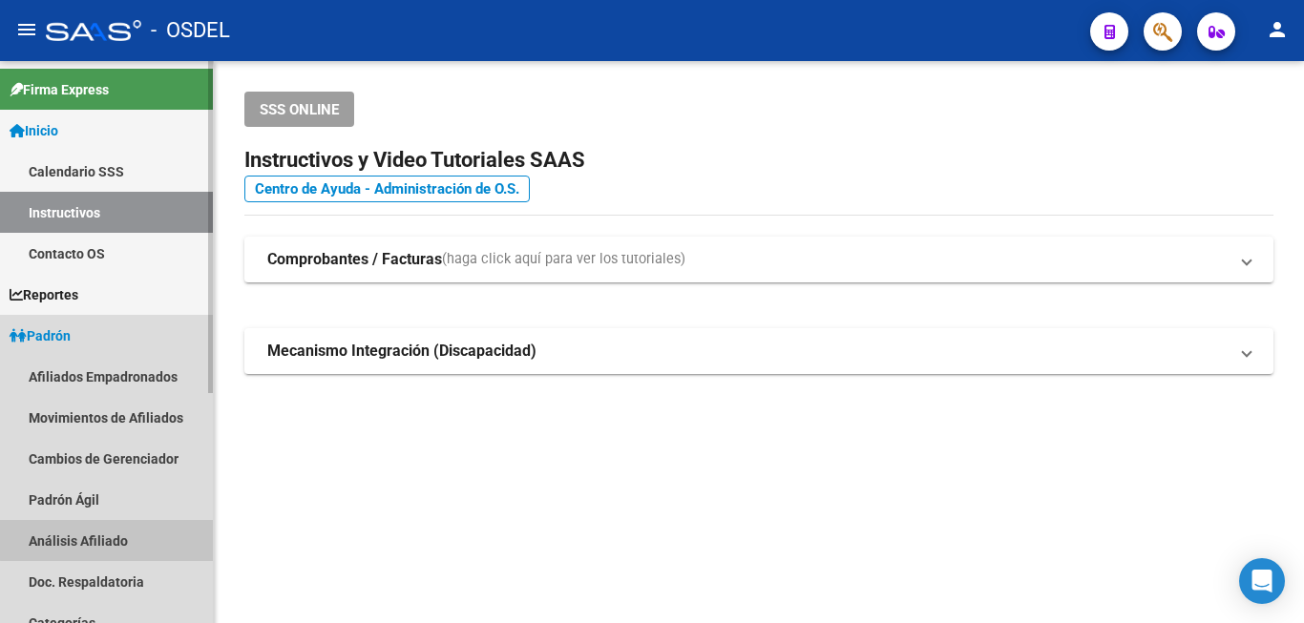
click at [121, 539] on link "Análisis Afiliado" at bounding box center [106, 540] width 213 height 41
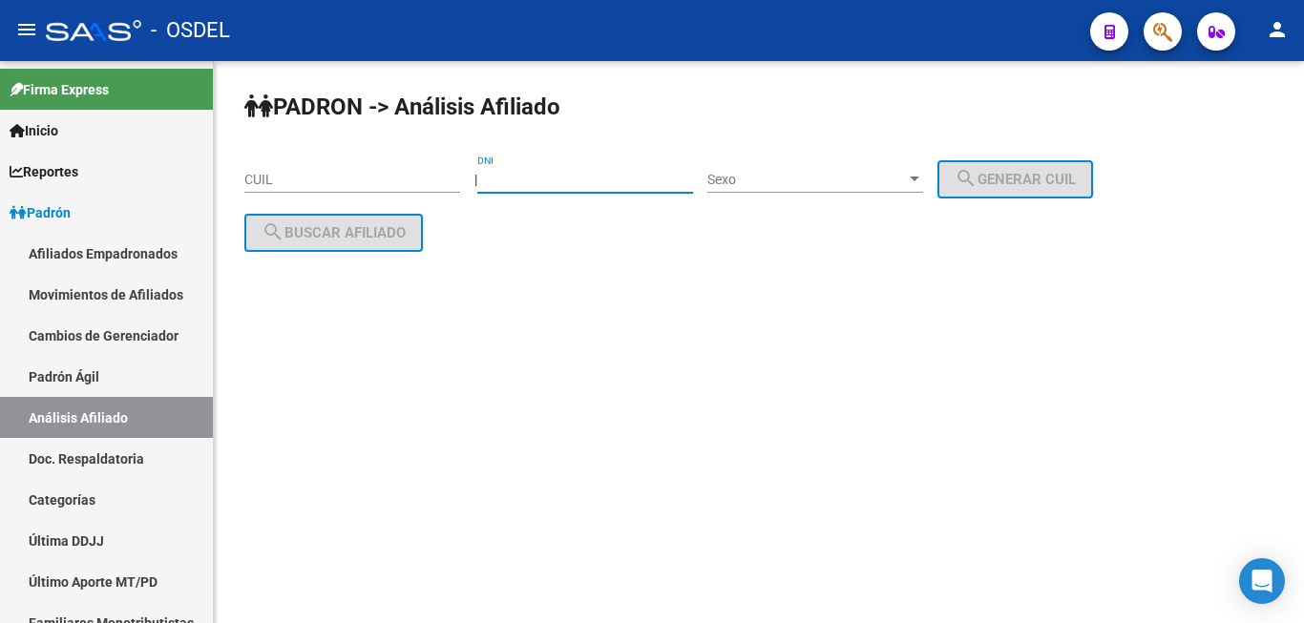
click at [622, 180] on input "DNI" at bounding box center [585, 180] width 216 height 16
paste input "38787577"
type input "38787577"
click at [761, 160] on div "Sexo Sexo" at bounding box center [815, 174] width 216 height 38
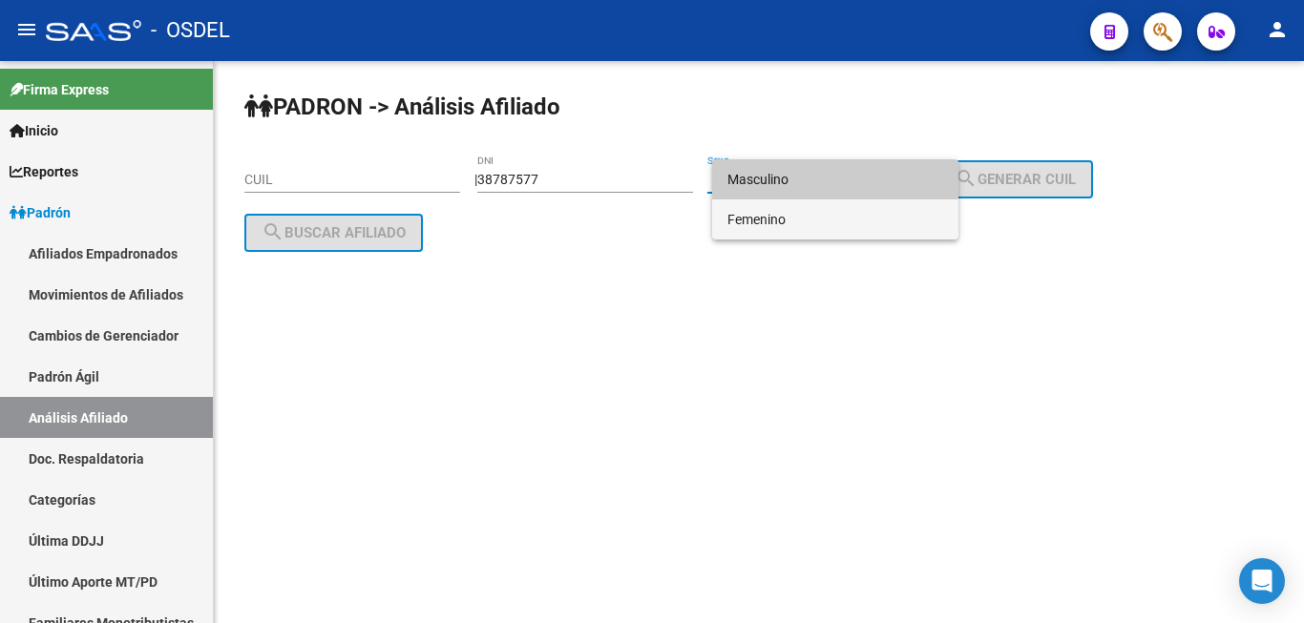
click at [776, 209] on span "Femenino" at bounding box center [835, 219] width 216 height 40
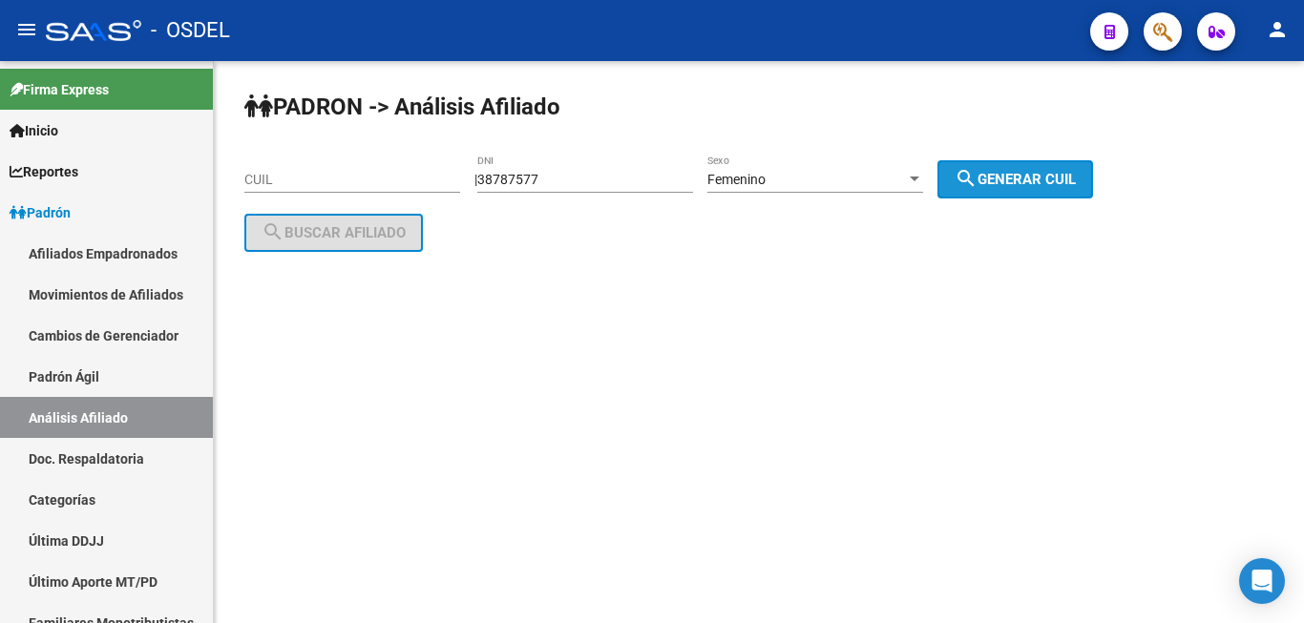
click at [977, 180] on mat-icon "search" at bounding box center [965, 178] width 23 height 23
type input "27-38787577-3"
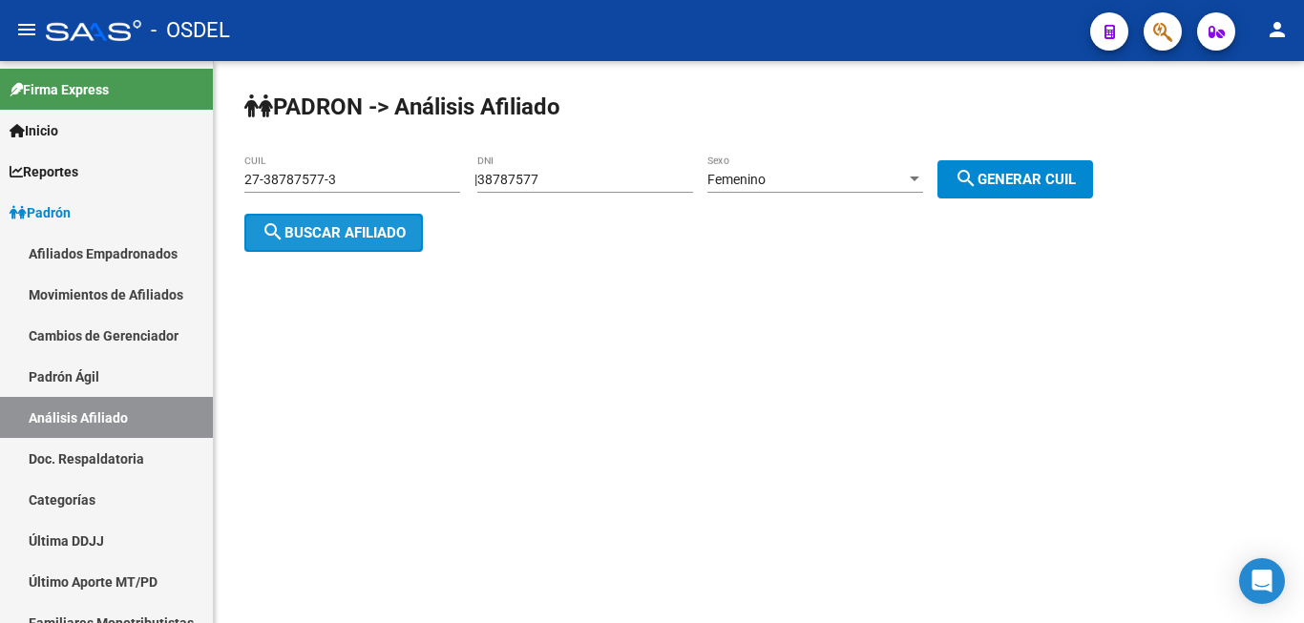
click at [399, 240] on span "search Buscar afiliado" at bounding box center [333, 232] width 144 height 17
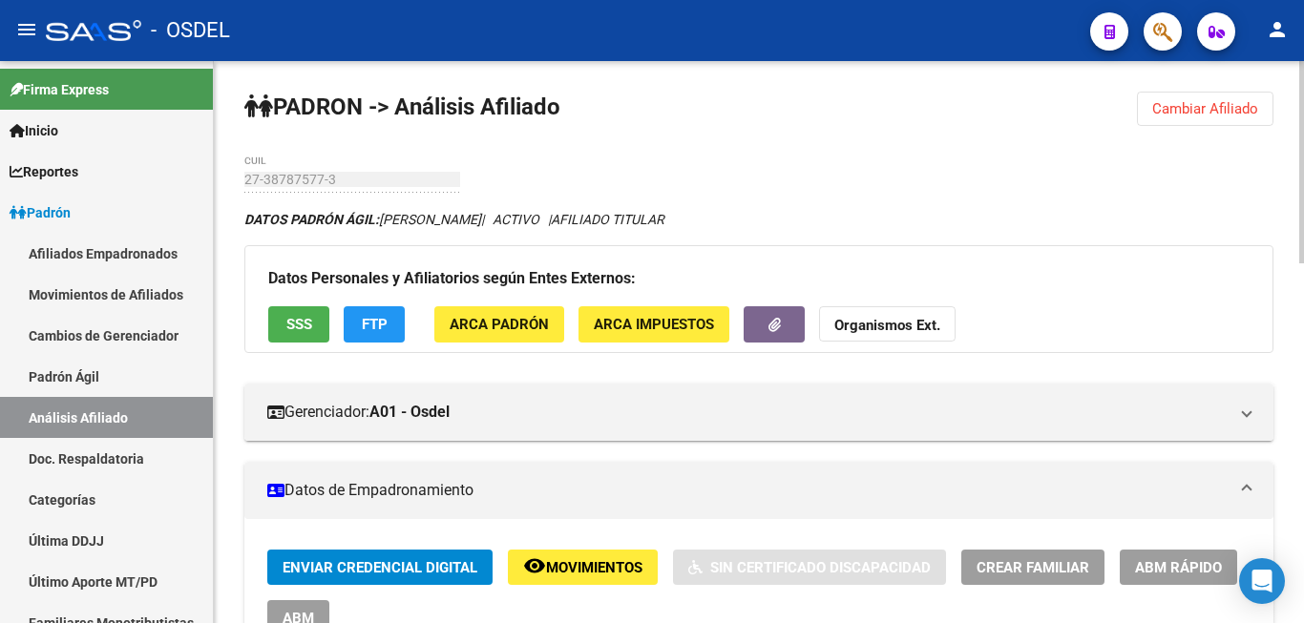
click at [413, 569] on span "Enviar Credencial Digital" at bounding box center [379, 567] width 195 height 17
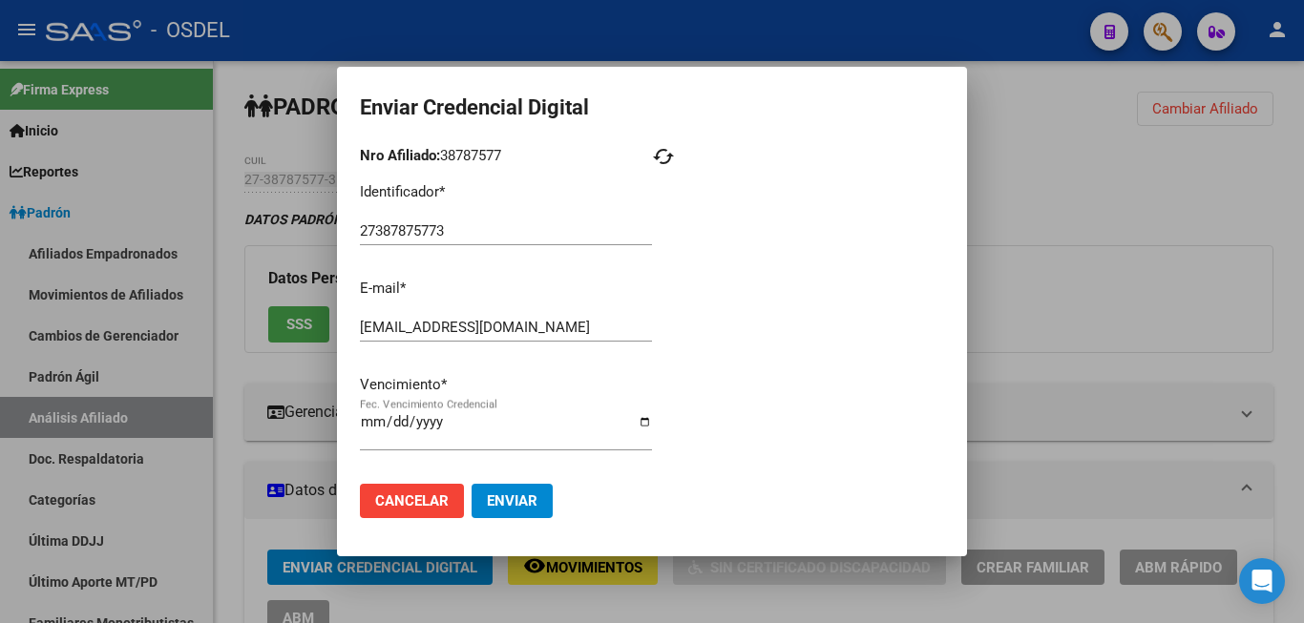
click at [1267, 377] on div at bounding box center [652, 311] width 1304 height 623
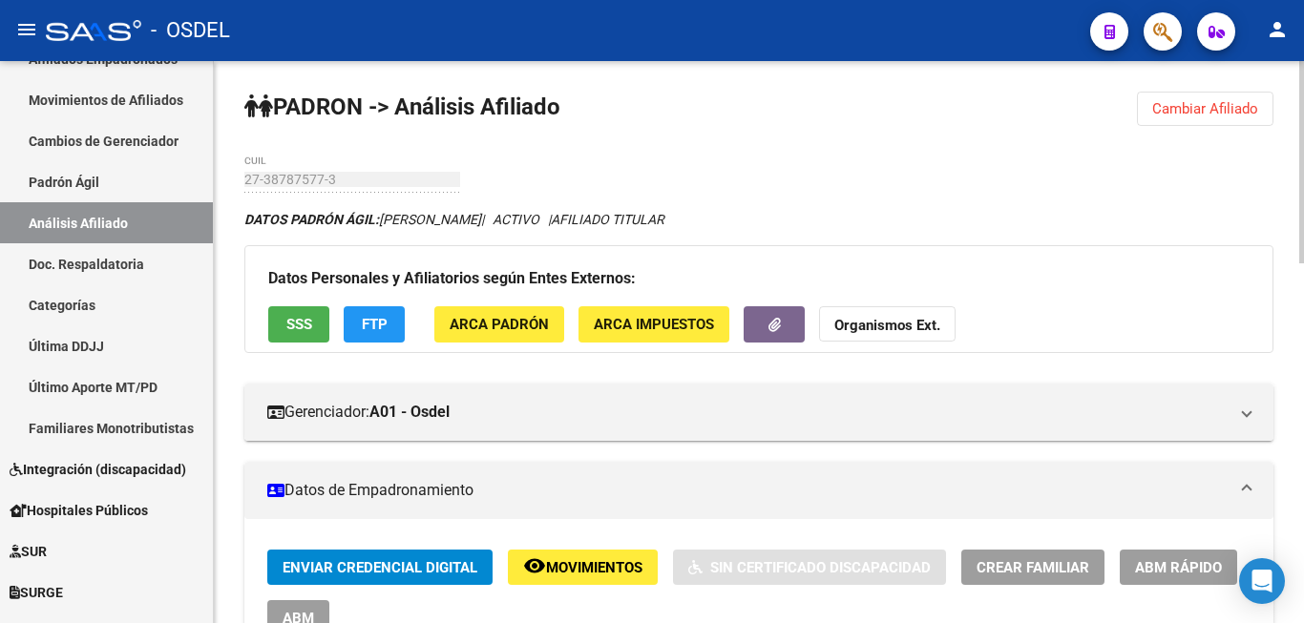
click at [413, 562] on span "Enviar Credencial Digital" at bounding box center [379, 567] width 195 height 17
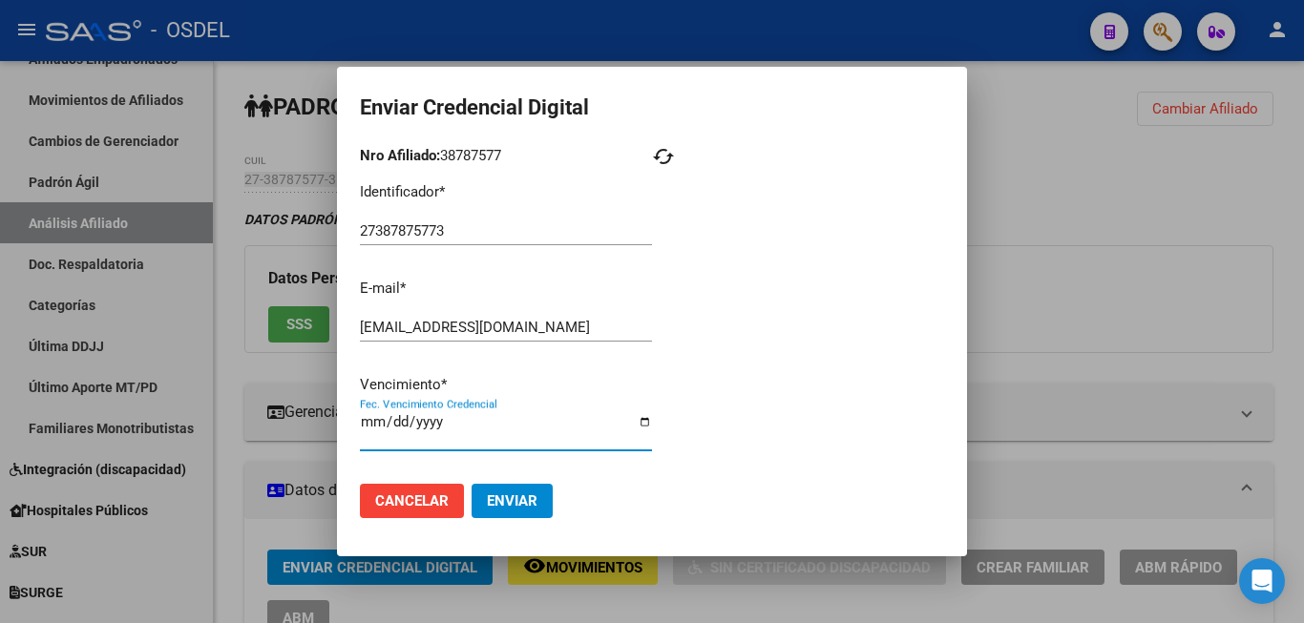
click at [370, 422] on input "Fec. Vencimiento Credencial" at bounding box center [506, 429] width 292 height 31
type input "2025-12-31"
click at [529, 492] on span "Enviar" at bounding box center [512, 500] width 51 height 17
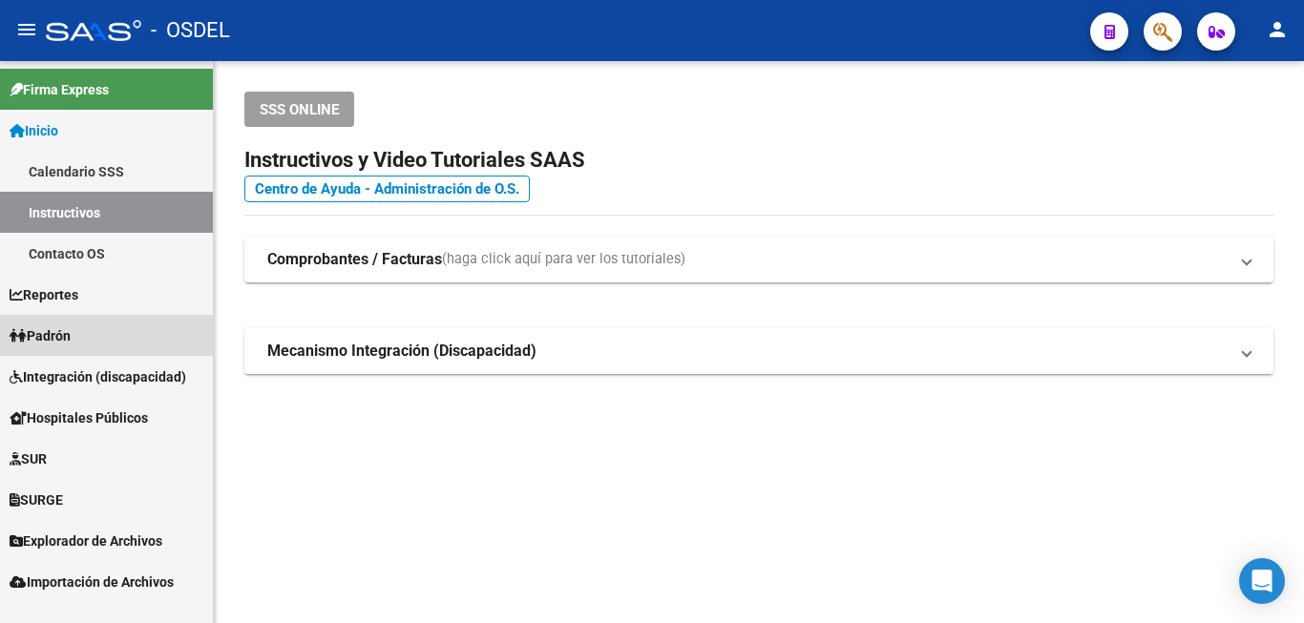
click at [82, 319] on link "Padrón" at bounding box center [106, 335] width 213 height 41
click at [101, 327] on link "Padrón" at bounding box center [106, 335] width 213 height 41
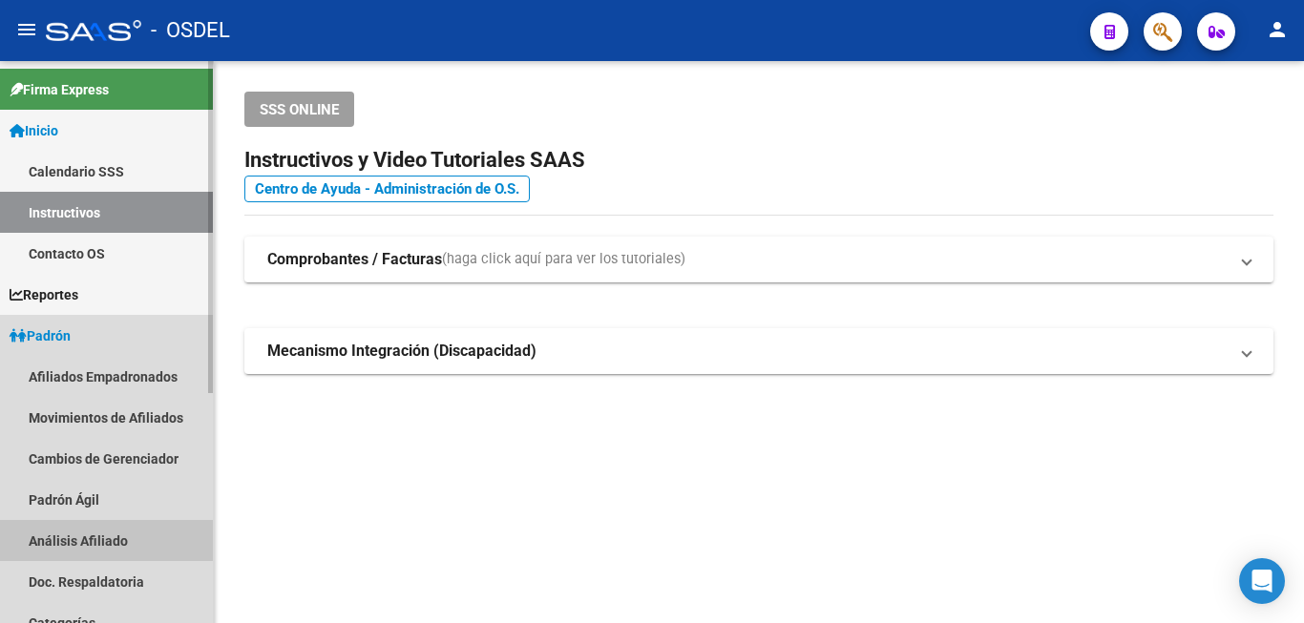
click at [84, 539] on link "Análisis Afiliado" at bounding box center [106, 540] width 213 height 41
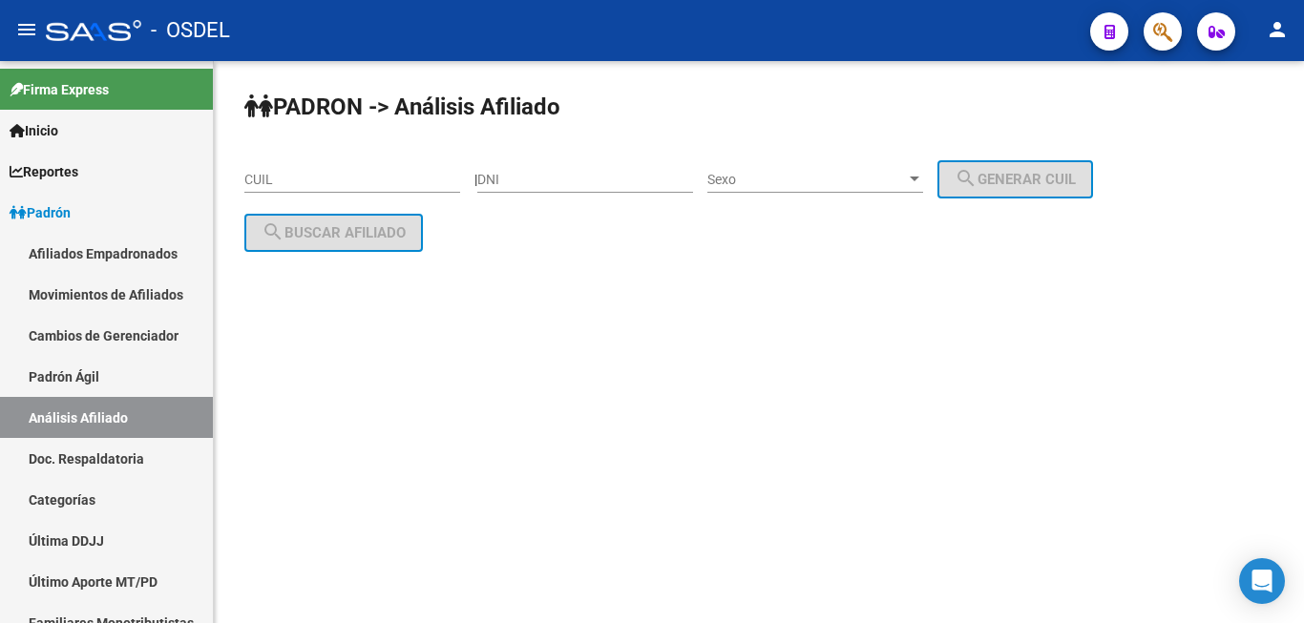
click at [562, 167] on div "DNI" at bounding box center [585, 174] width 216 height 38
click at [527, 170] on div "DNI" at bounding box center [585, 174] width 216 height 38
click at [503, 179] on input "DNI" at bounding box center [585, 180] width 216 height 16
paste input "18668983"
type input "18668983"
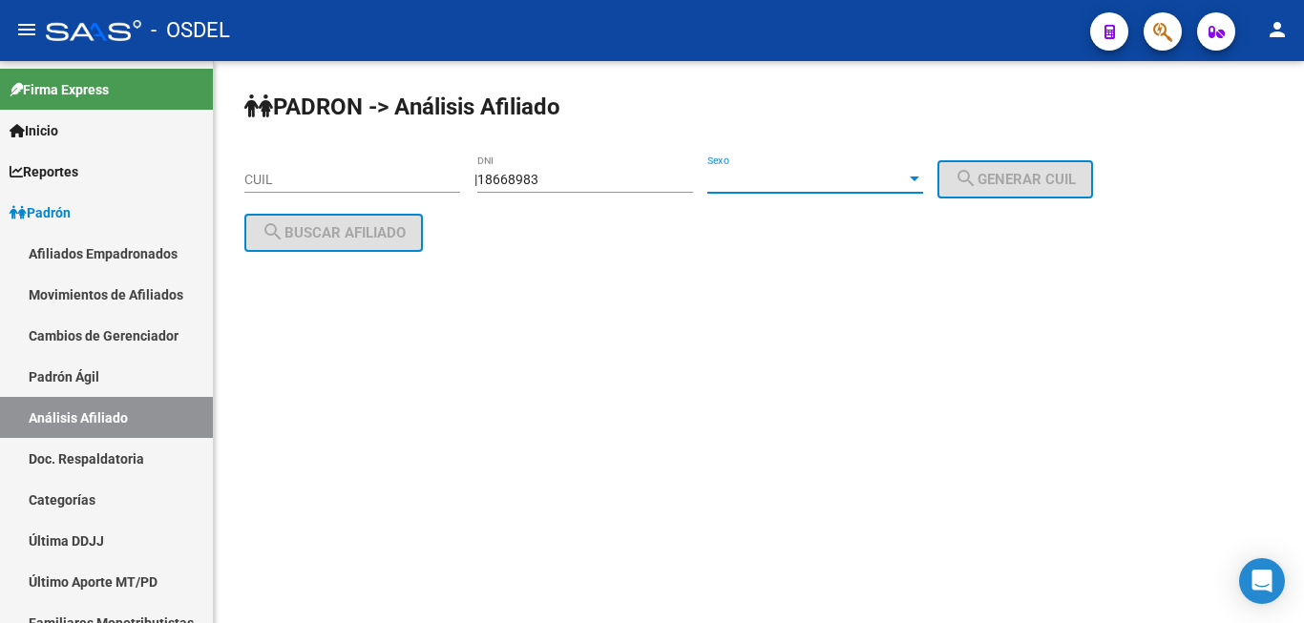
click at [823, 172] on div "Sexo" at bounding box center [806, 180] width 199 height 16
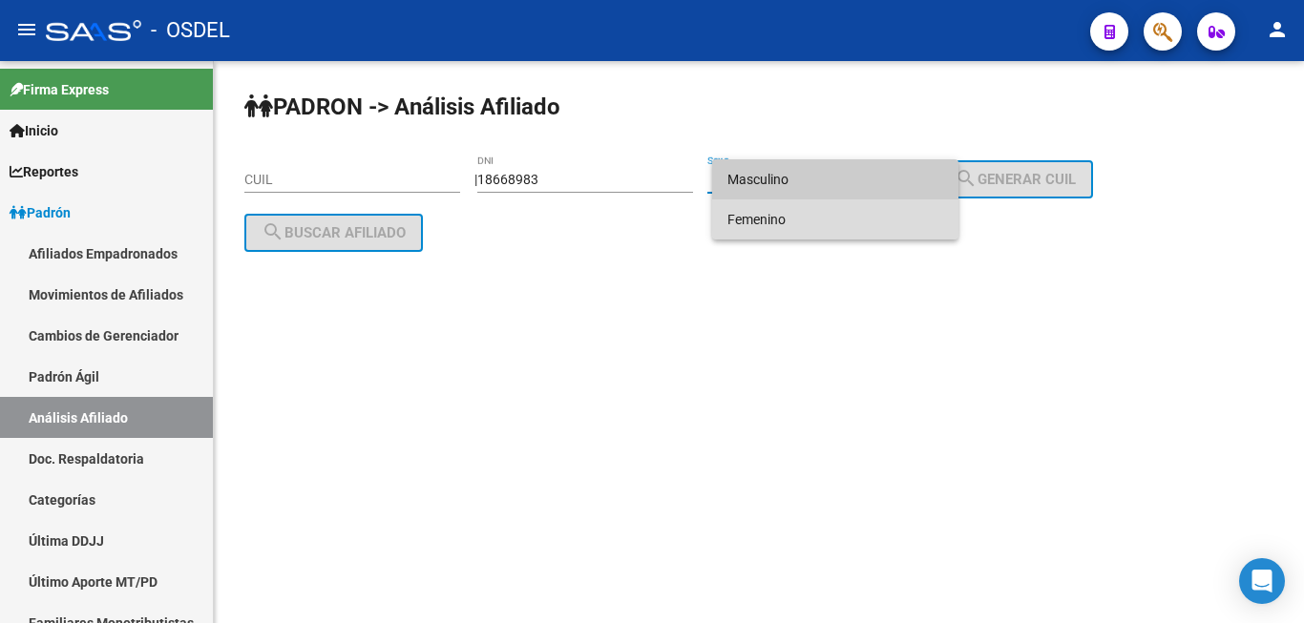
click at [821, 207] on span "Femenino" at bounding box center [835, 219] width 216 height 40
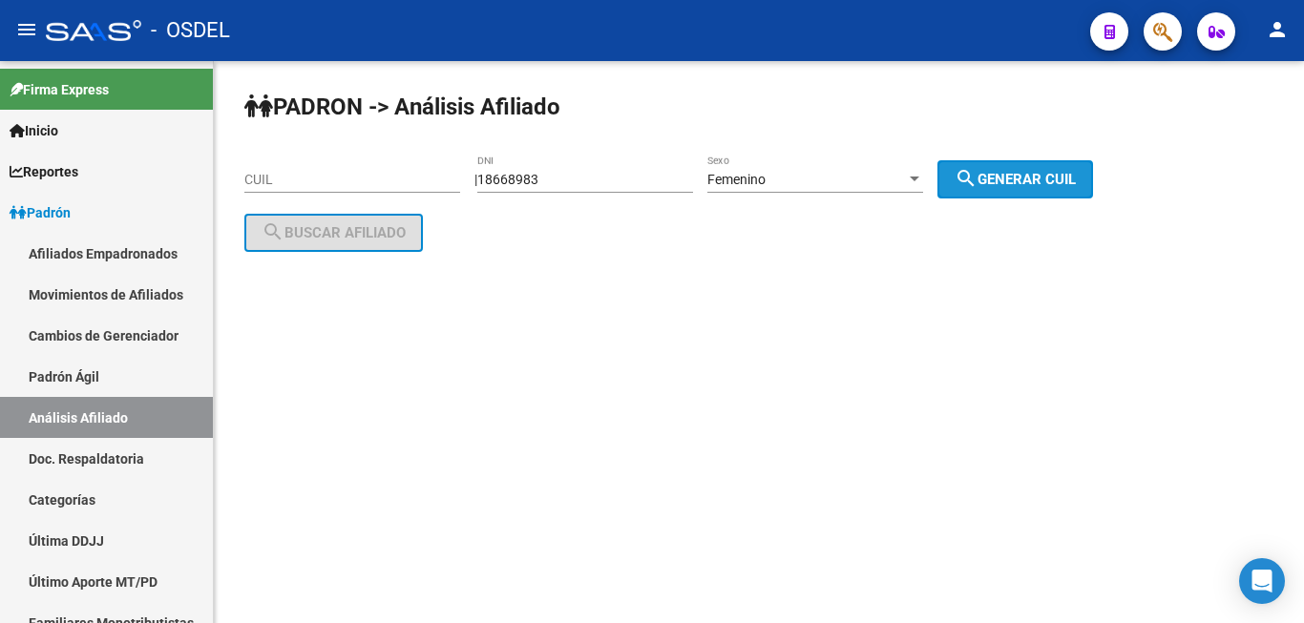
click at [1032, 160] on button "search Generar CUIL" at bounding box center [1015, 179] width 156 height 38
type input "27-18668983-1"
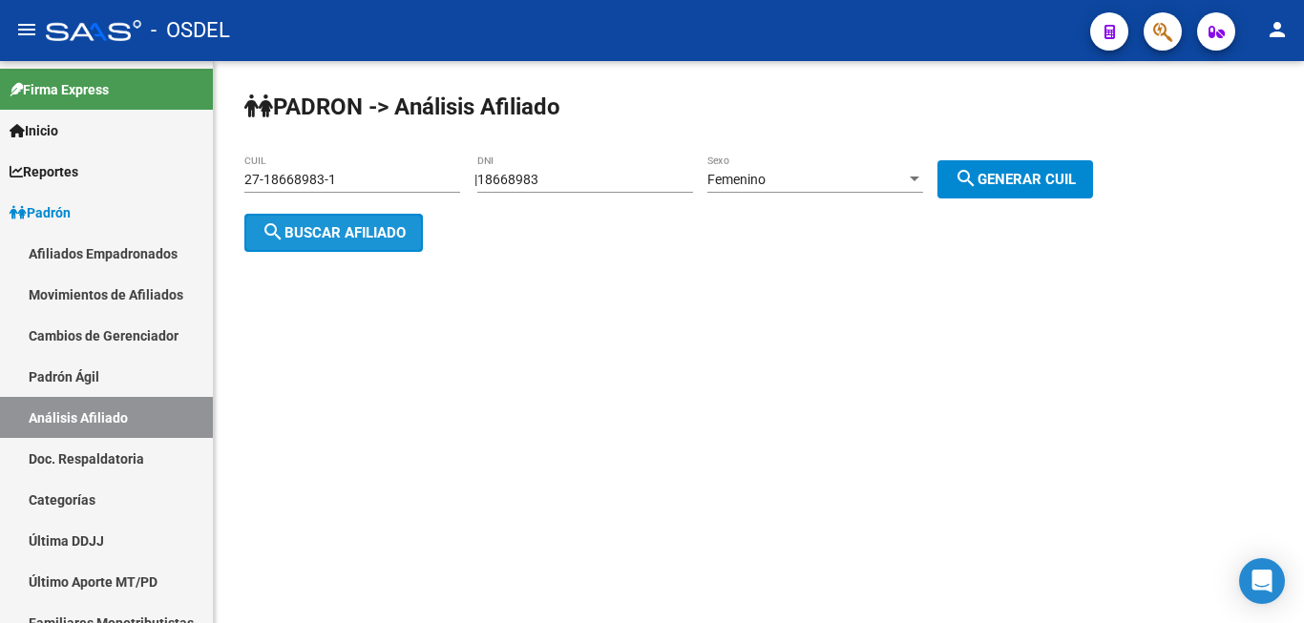
click at [347, 224] on span "search Buscar afiliado" at bounding box center [333, 232] width 144 height 17
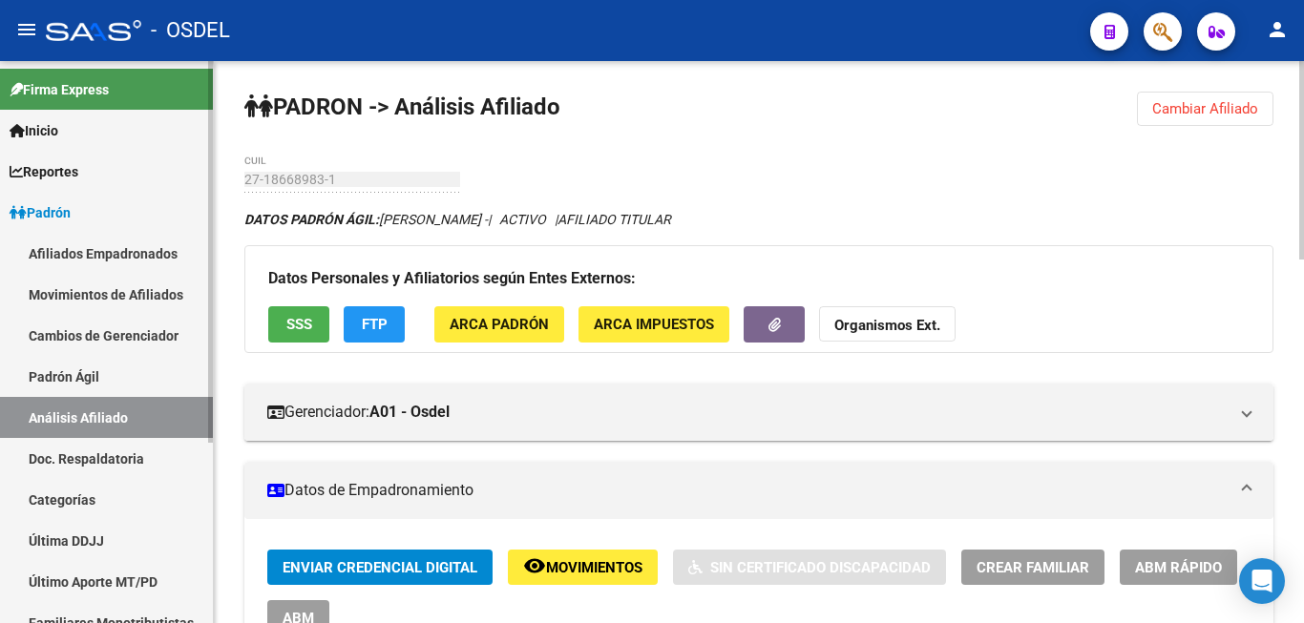
drag, startPoint x: 59, startPoint y: 443, endPoint x: 0, endPoint y: -66, distance: 512.1
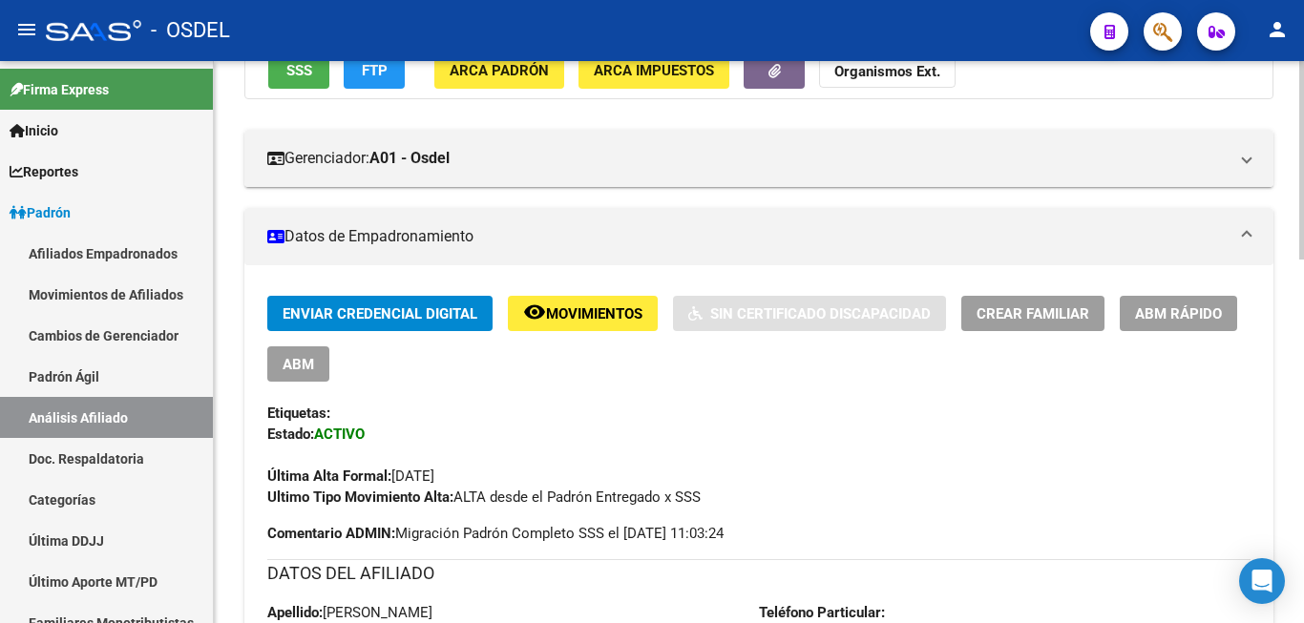
scroll to position [195, 0]
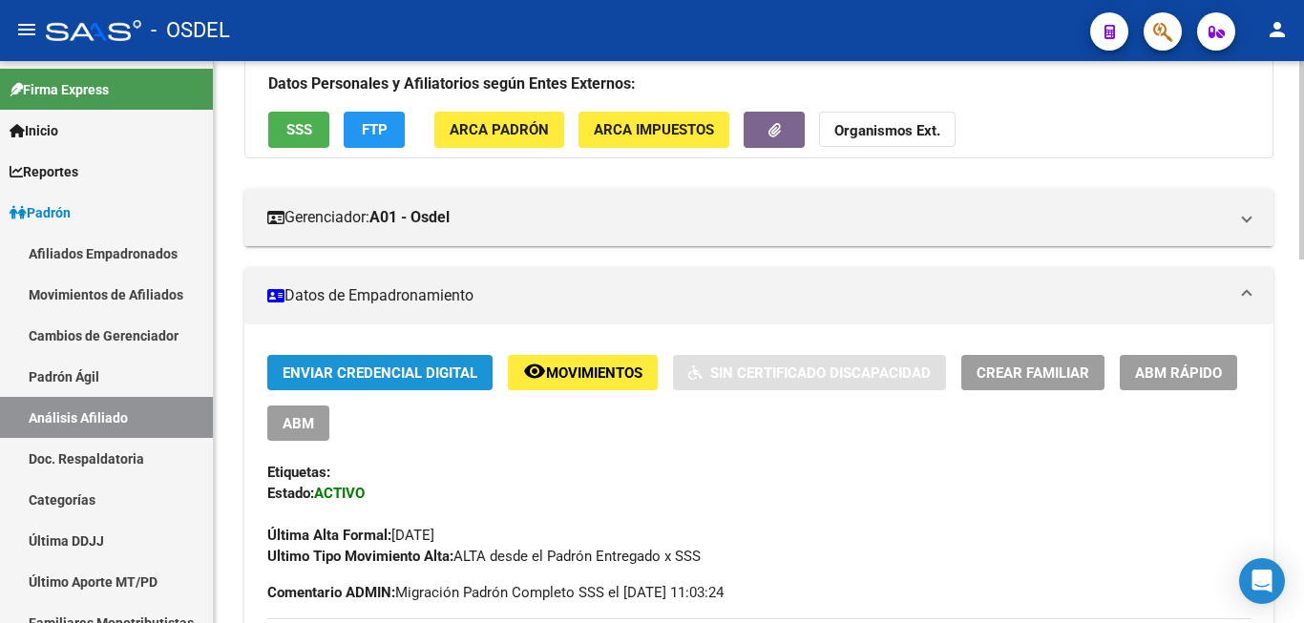
click at [406, 361] on button "Enviar Credencial Digital" at bounding box center [379, 372] width 225 height 35
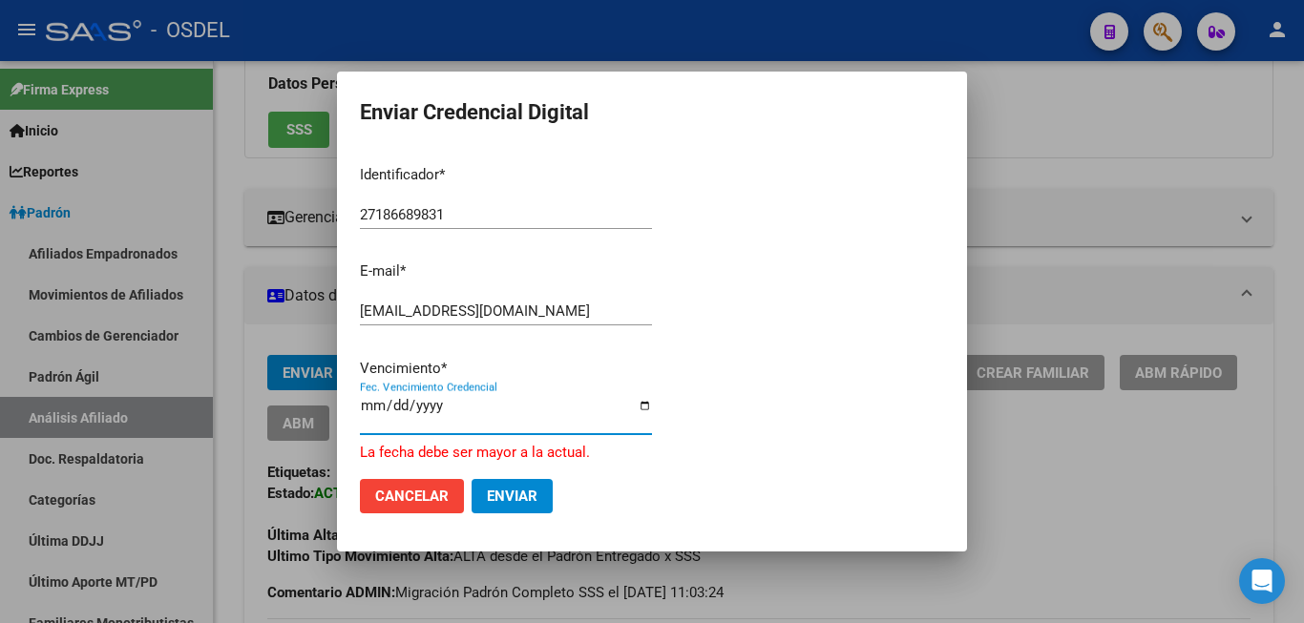
click at [374, 408] on input "2024-11-17" at bounding box center [506, 413] width 292 height 31
type input "2025-12-31"
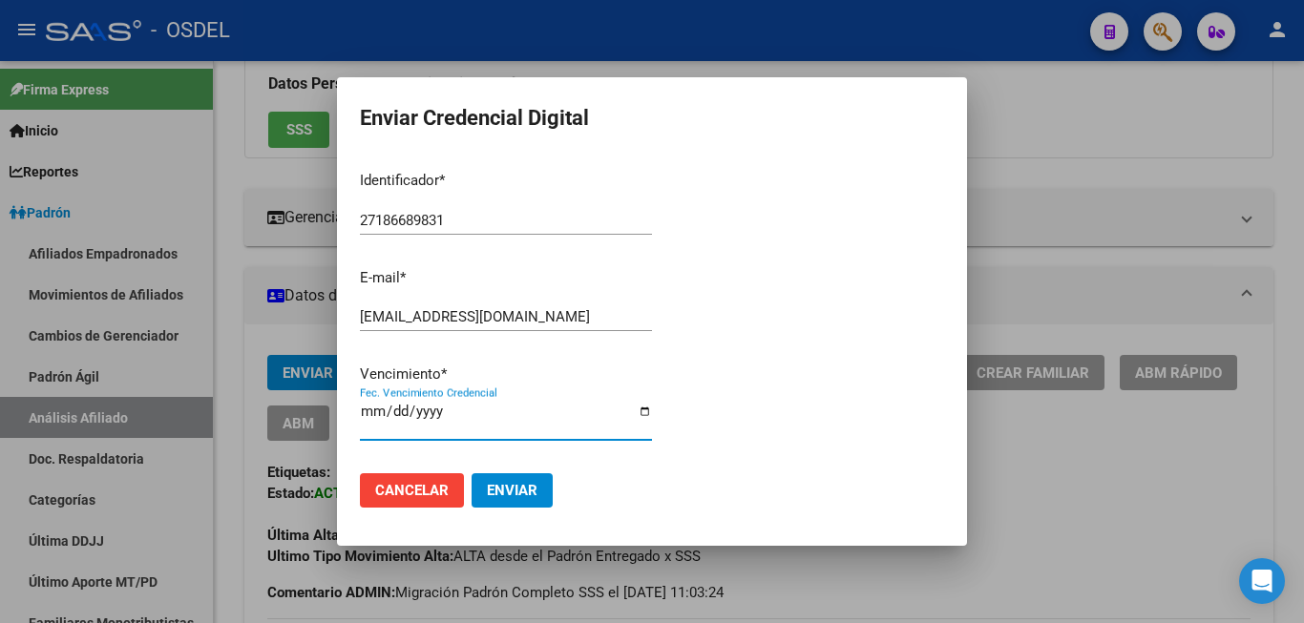
click at [511, 483] on span "Enviar" at bounding box center [512, 490] width 51 height 17
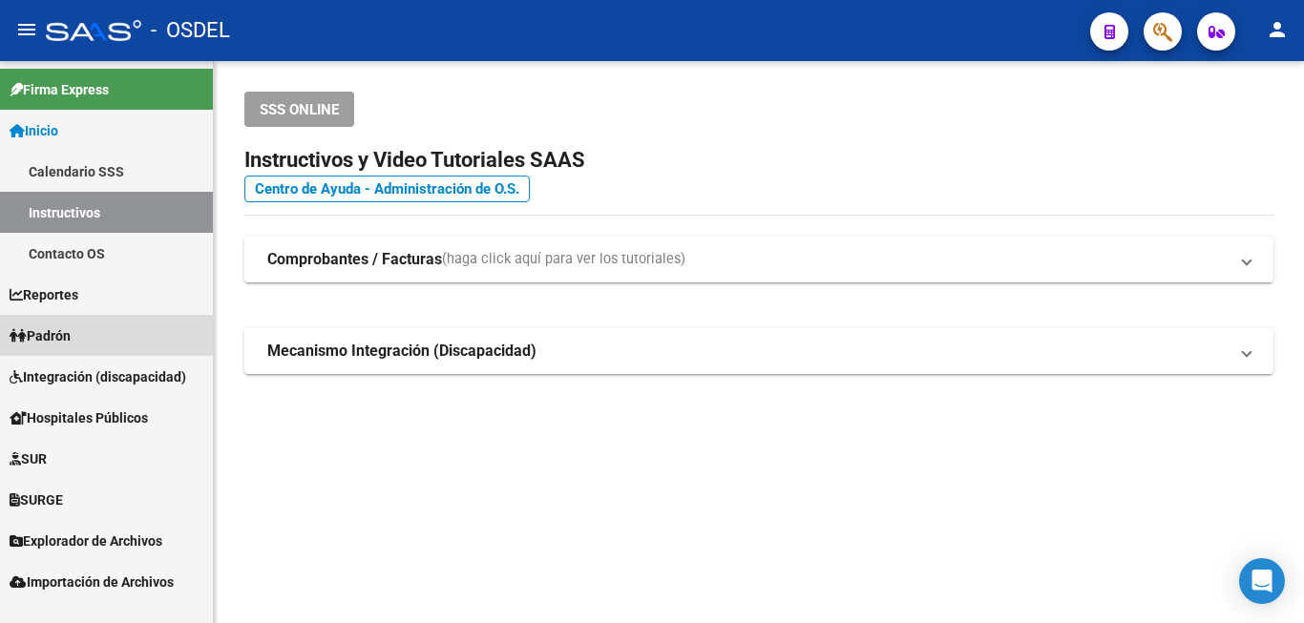
click at [71, 333] on span "Padrón" at bounding box center [40, 335] width 61 height 21
click at [61, 328] on span "Padrón" at bounding box center [40, 335] width 61 height 21
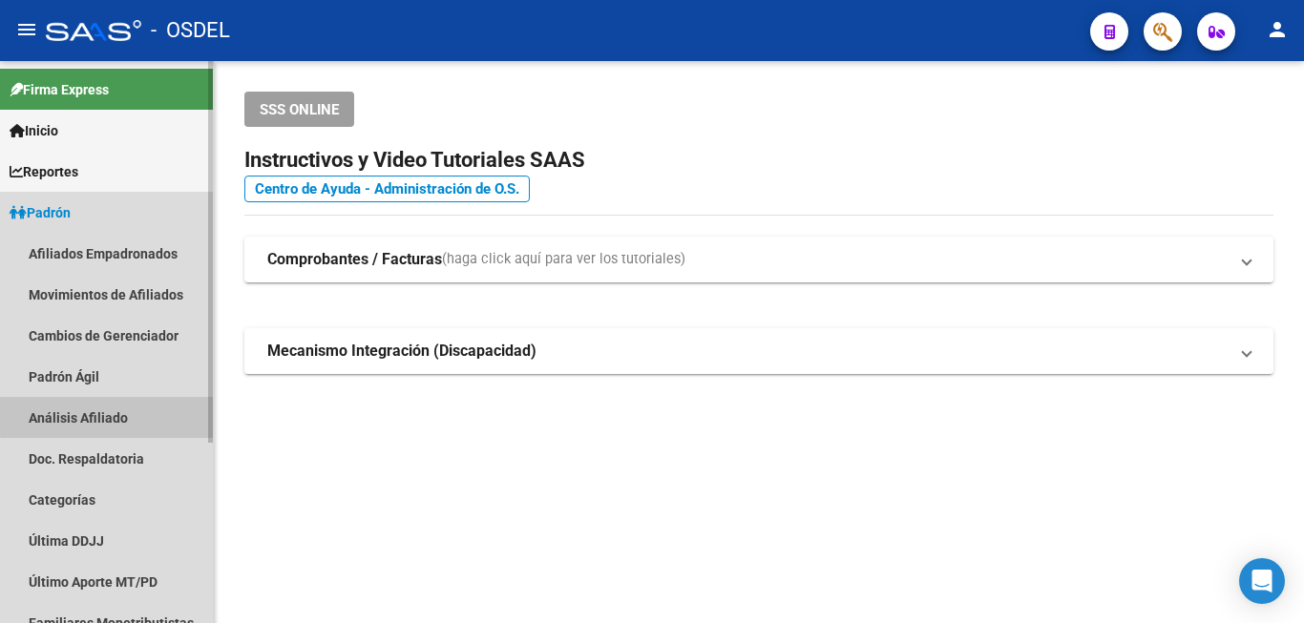
click at [110, 408] on link "Análisis Afiliado" at bounding box center [106, 417] width 213 height 41
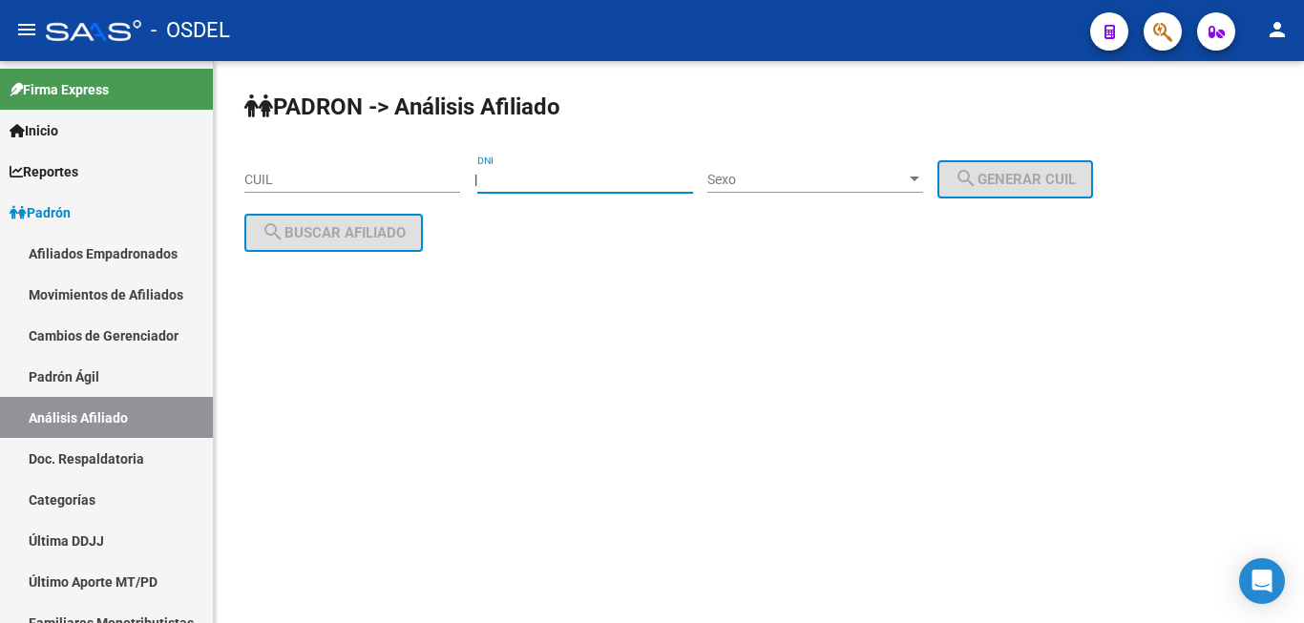
click at [518, 176] on input "DNI" at bounding box center [585, 180] width 216 height 16
paste input "41263087"
type input "41263087"
click at [835, 168] on div "Sexo Sexo" at bounding box center [815, 174] width 216 height 38
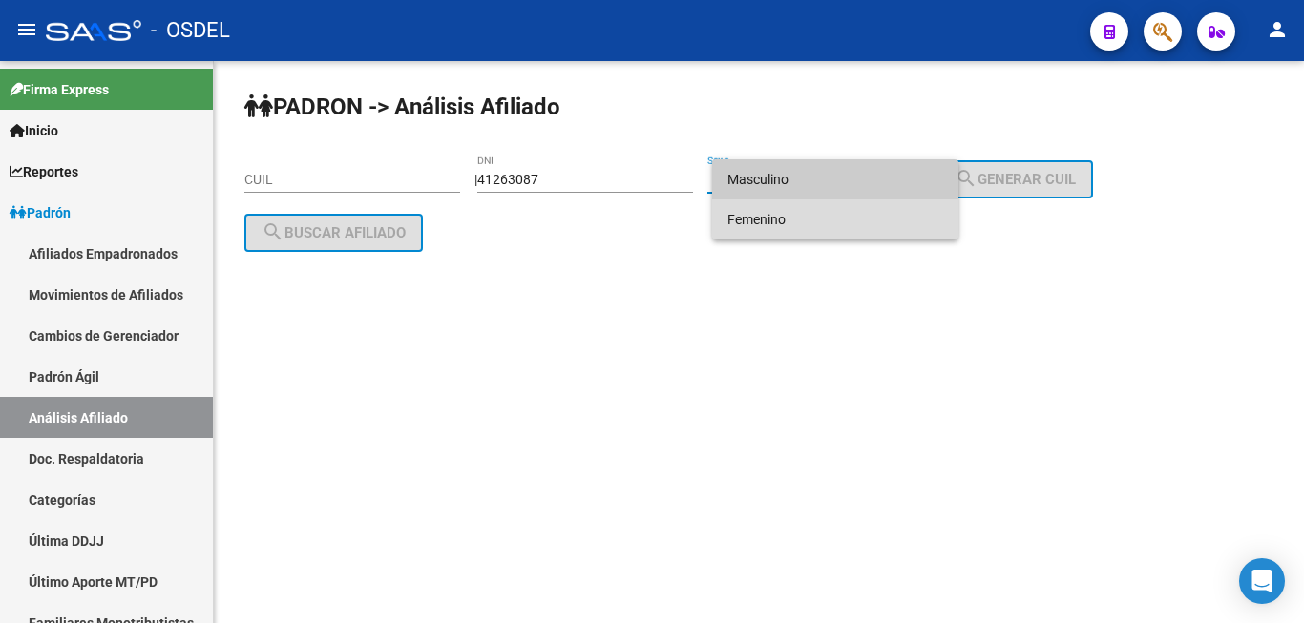
click at [845, 204] on span "Femenino" at bounding box center [835, 219] width 216 height 40
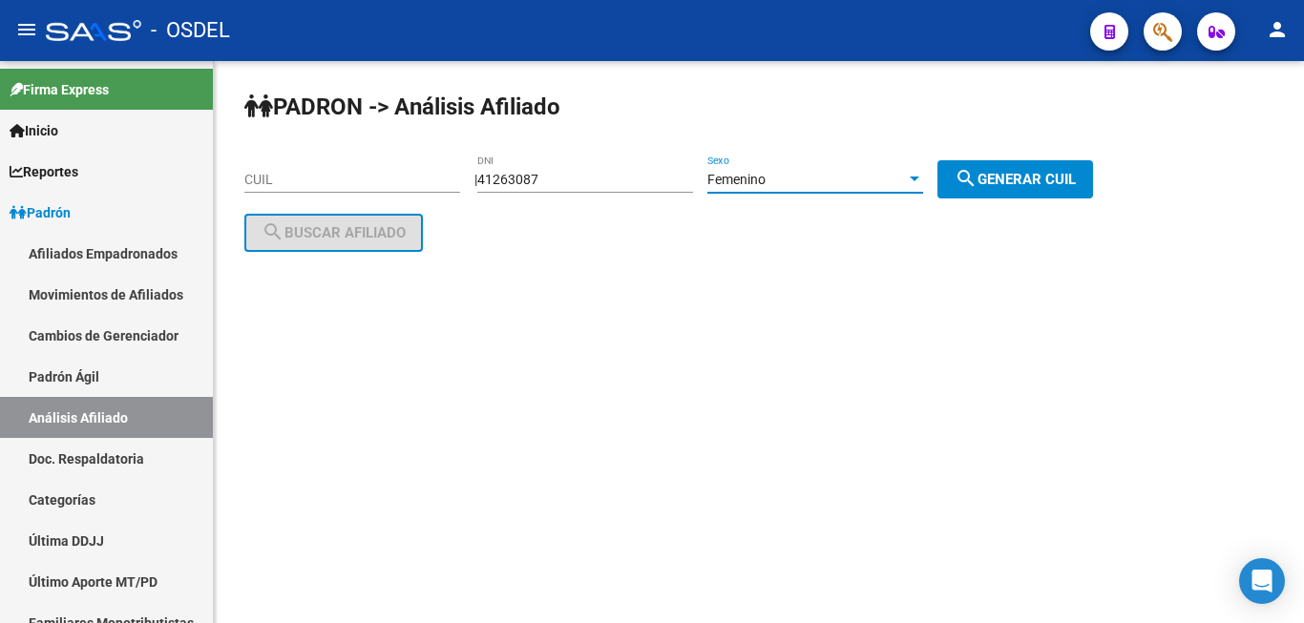
click at [977, 184] on mat-icon "search" at bounding box center [965, 178] width 23 height 23
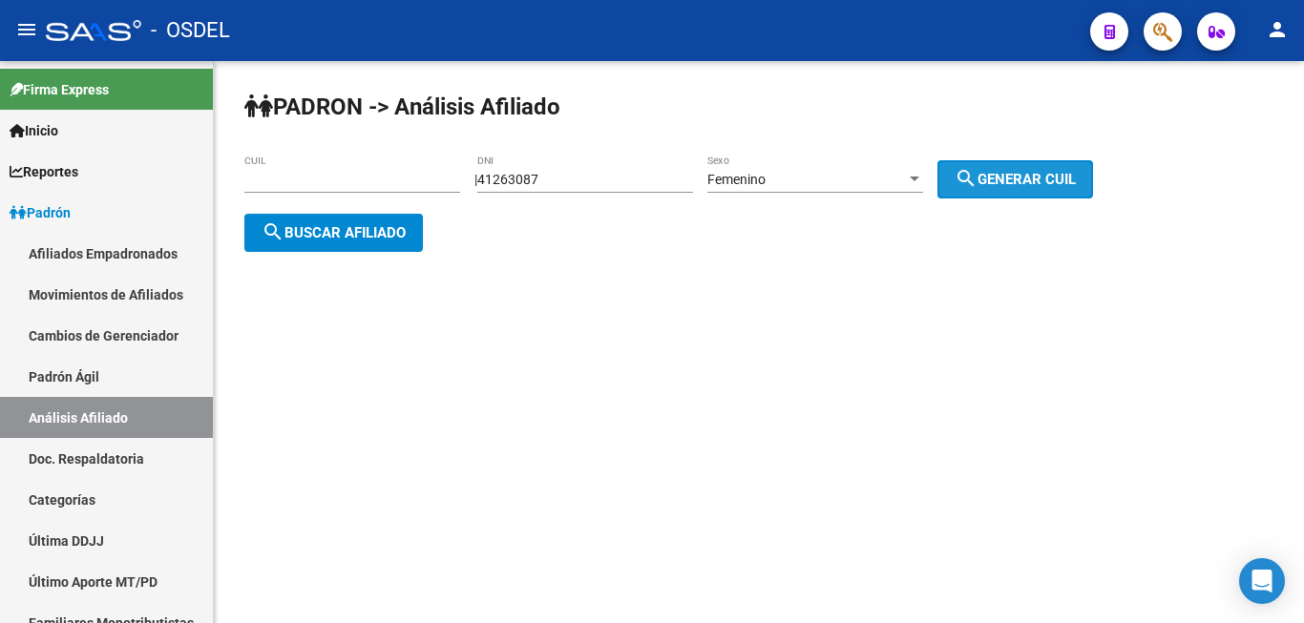
type input "23-41263087-4"
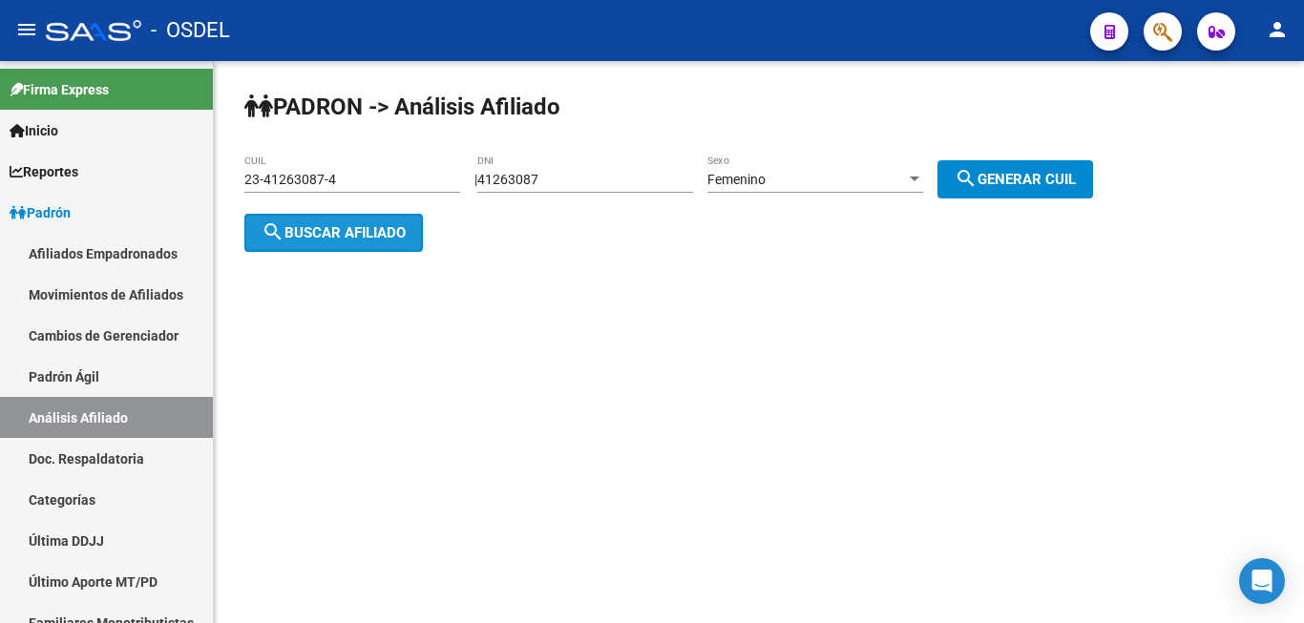
click at [317, 233] on span "search Buscar afiliado" at bounding box center [333, 232] width 144 height 17
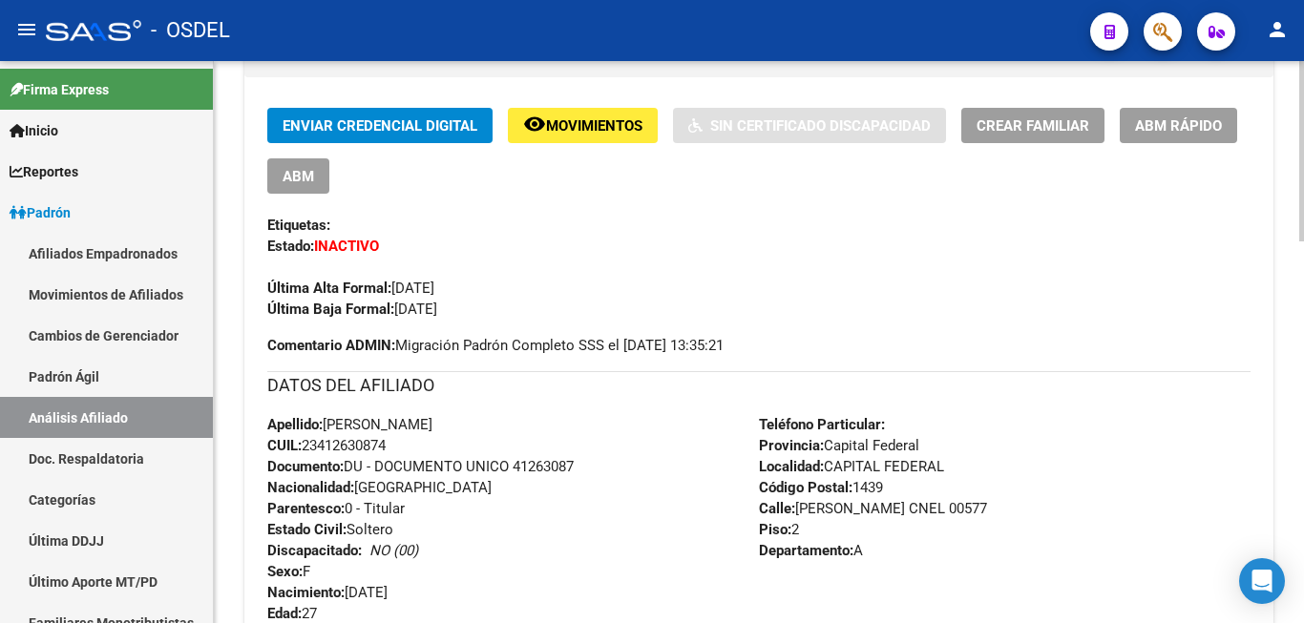
scroll to position [487, 0]
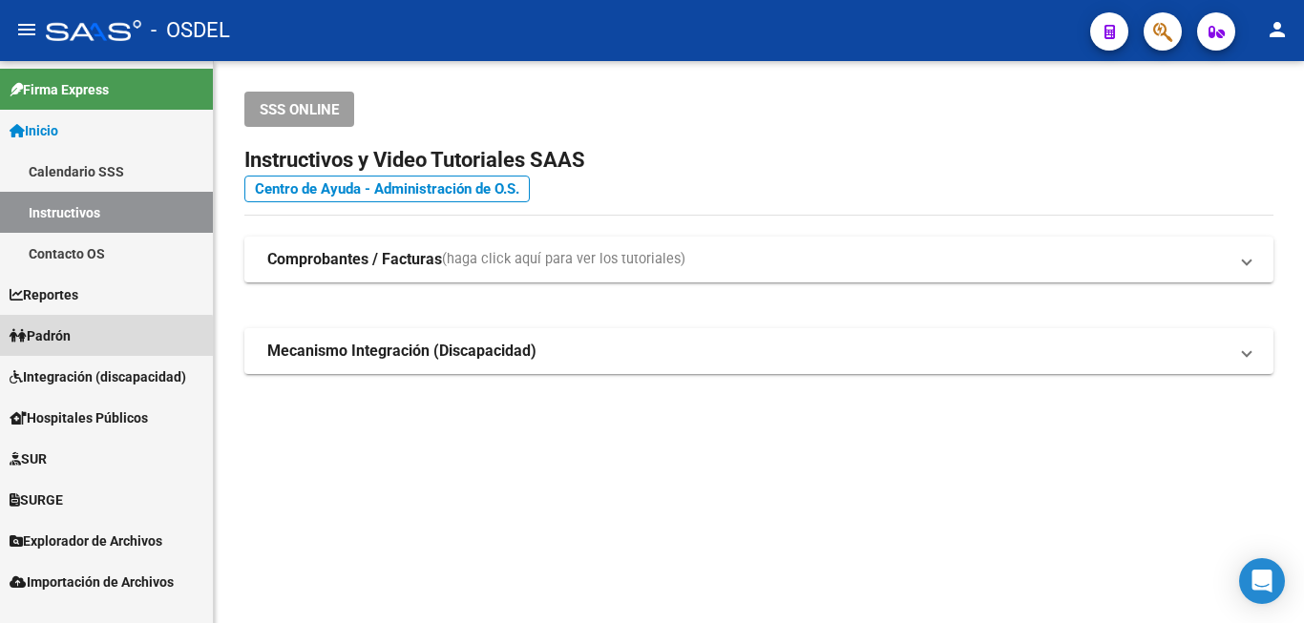
click at [89, 339] on link "Padrón" at bounding box center [106, 335] width 213 height 41
click at [56, 336] on span "Padrón" at bounding box center [40, 335] width 61 height 21
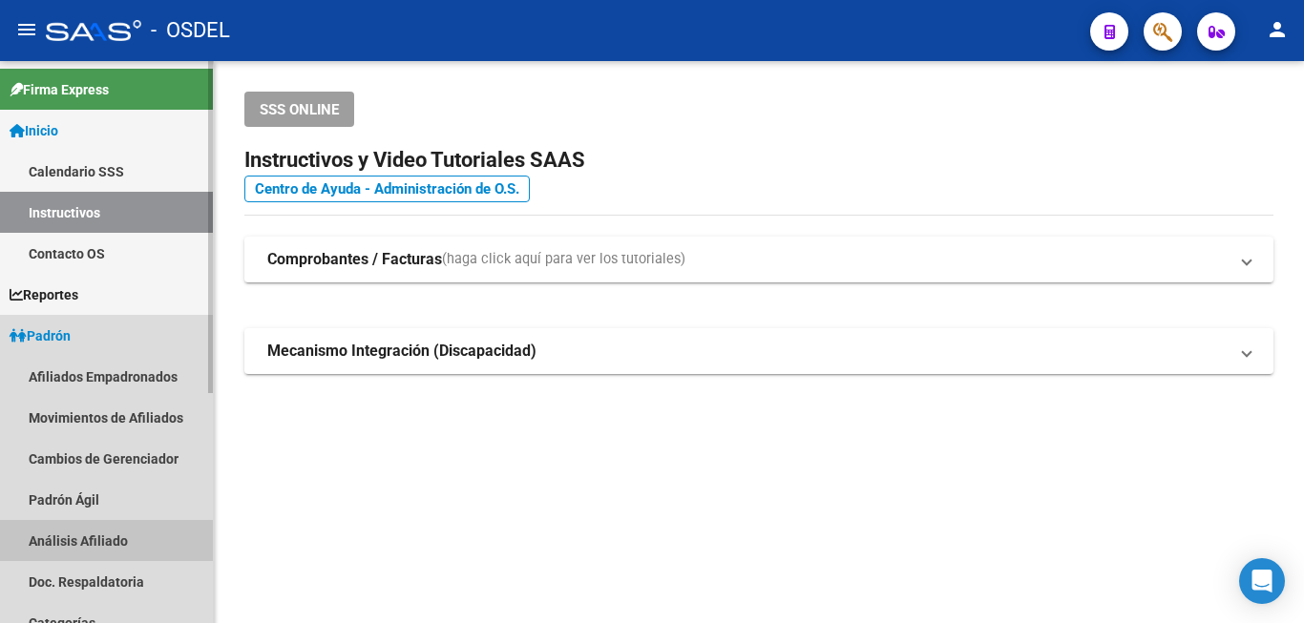
click at [84, 532] on link "Análisis Afiliado" at bounding box center [106, 540] width 213 height 41
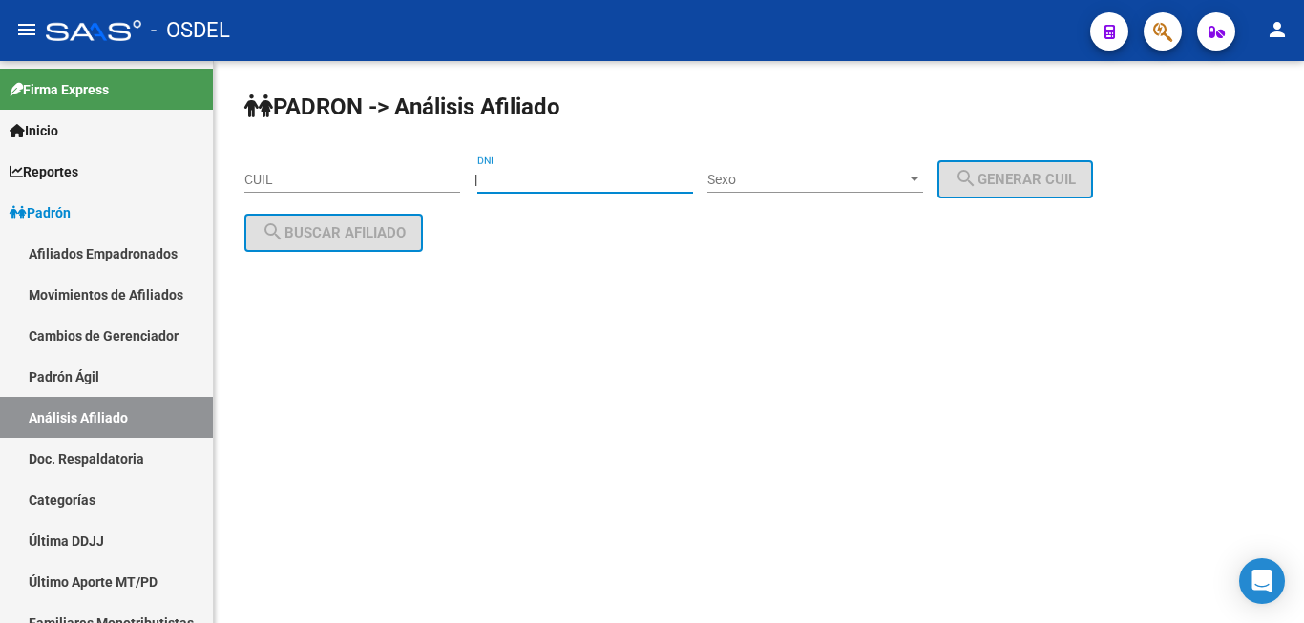
click at [561, 179] on input "DNI" at bounding box center [585, 180] width 216 height 16
click at [533, 170] on div "DNI" at bounding box center [585, 174] width 216 height 38
click at [468, 282] on div "PADRON -> Análisis Afiliado CUIL | DNI Sexo Sexo search Generar CUIL search Bus…" at bounding box center [759, 187] width 1090 height 252
click at [522, 156] on div "DNI" at bounding box center [585, 174] width 216 height 38
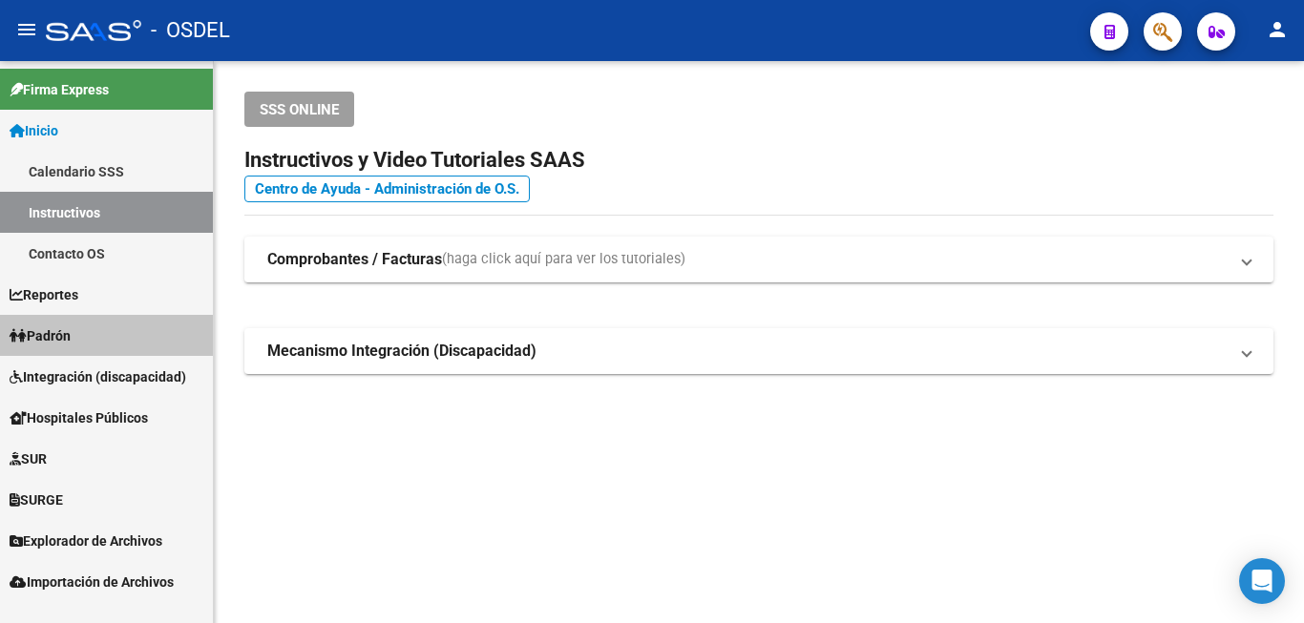
click at [71, 336] on span "Padrón" at bounding box center [40, 335] width 61 height 21
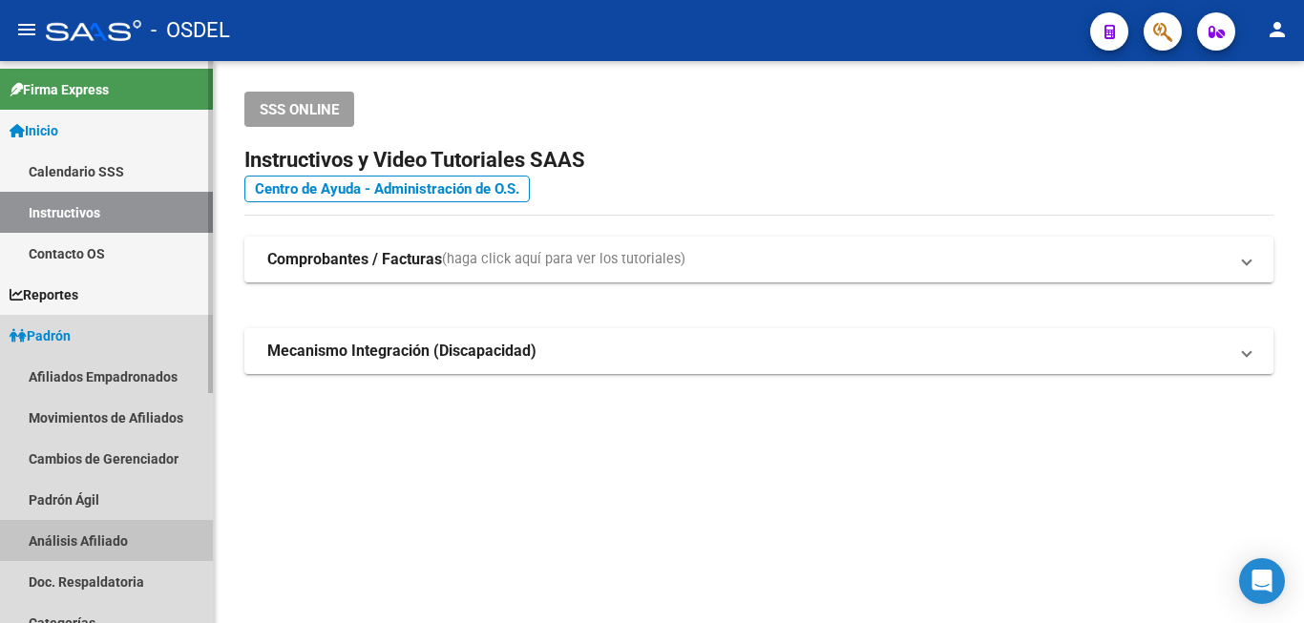
click at [55, 539] on link "Análisis Afiliado" at bounding box center [106, 540] width 213 height 41
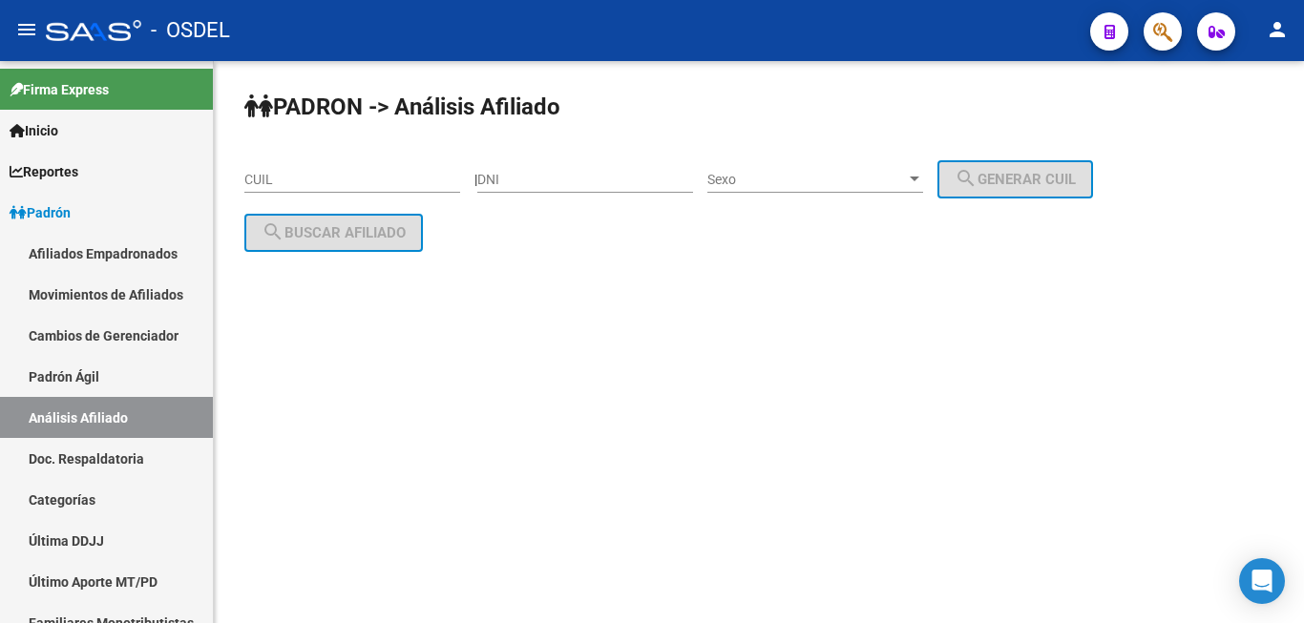
click at [576, 157] on div "DNI" at bounding box center [585, 174] width 216 height 38
click at [574, 165] on div "DNI" at bounding box center [585, 174] width 216 height 38
click at [556, 181] on input "DNI" at bounding box center [585, 180] width 216 height 16
drag, startPoint x: 556, startPoint y: 180, endPoint x: 573, endPoint y: 173, distance: 17.9
paste input "13299484"
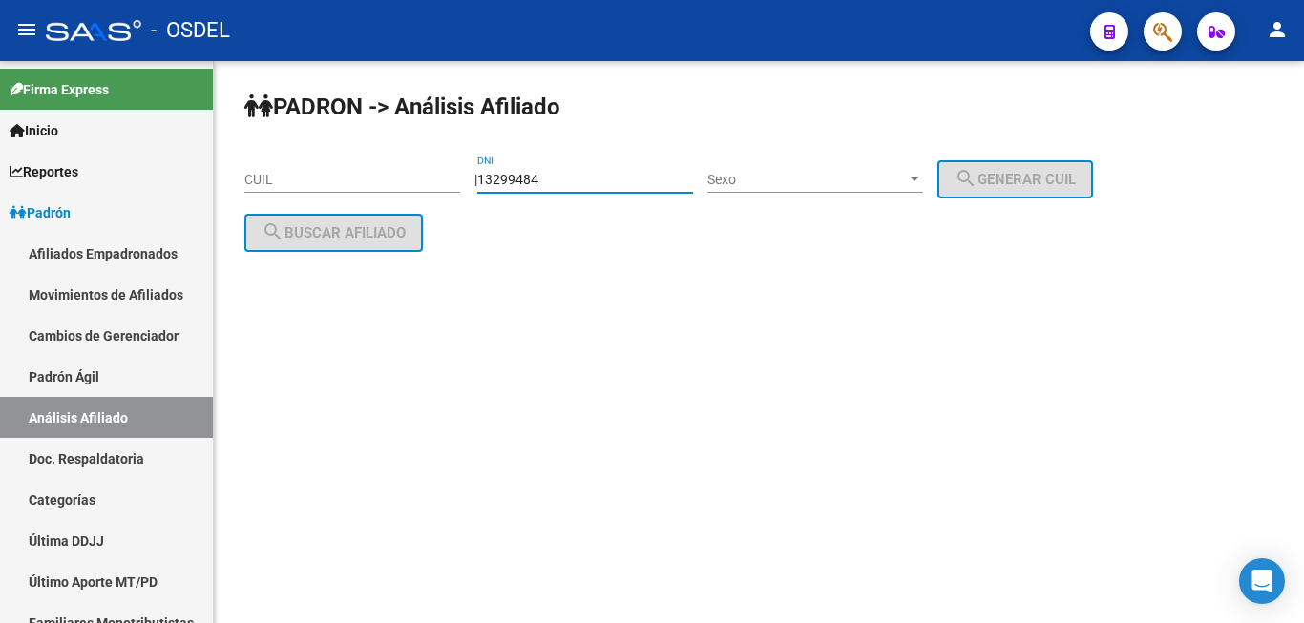
type input "13299484"
click at [800, 166] on div "Sexo Sexo" at bounding box center [815, 174] width 216 height 38
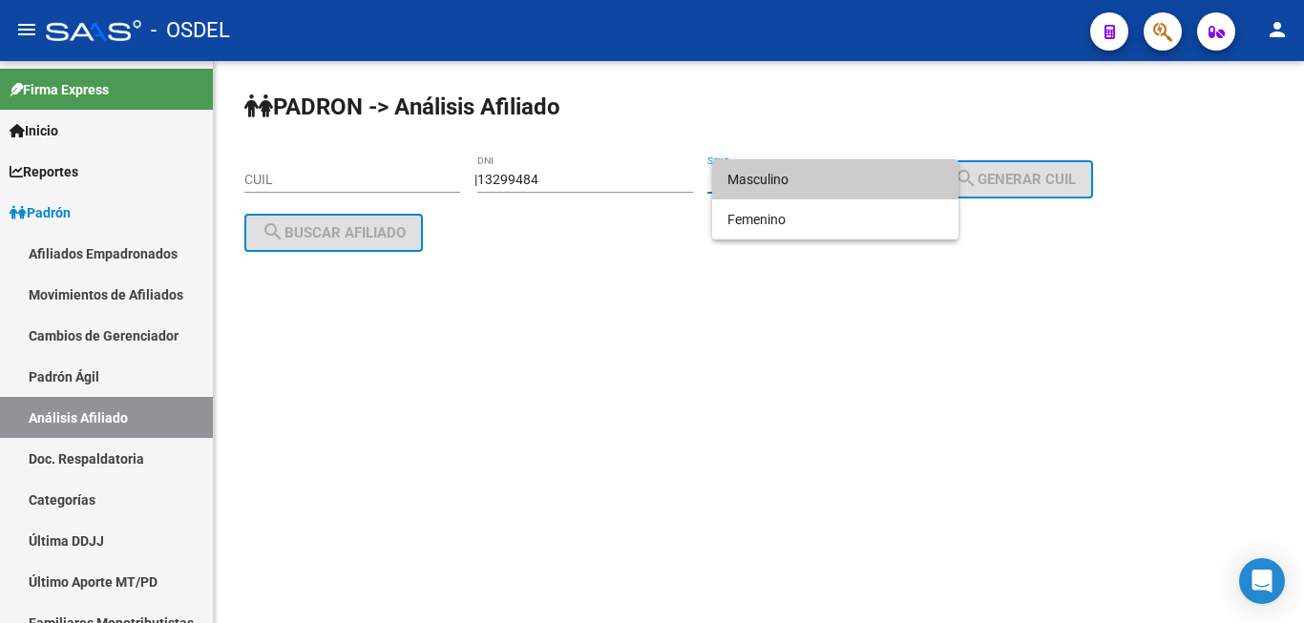
click at [1007, 184] on div at bounding box center [652, 311] width 1304 height 623
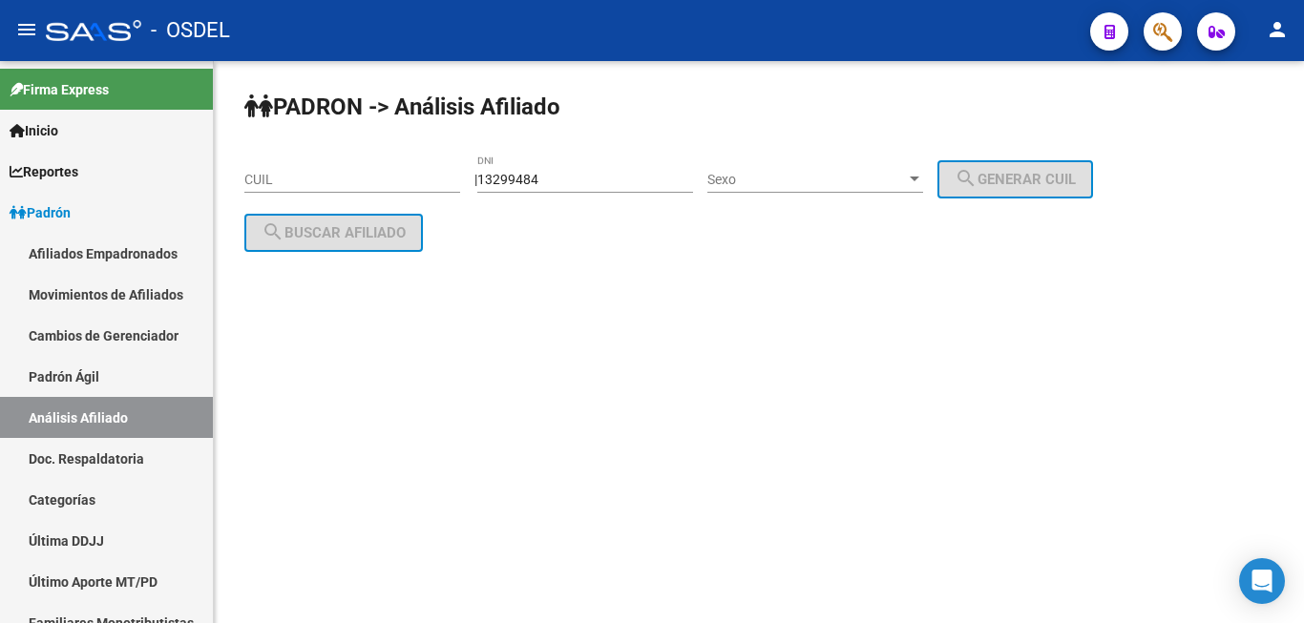
click at [835, 165] on div "Sexo Sexo" at bounding box center [815, 174] width 216 height 38
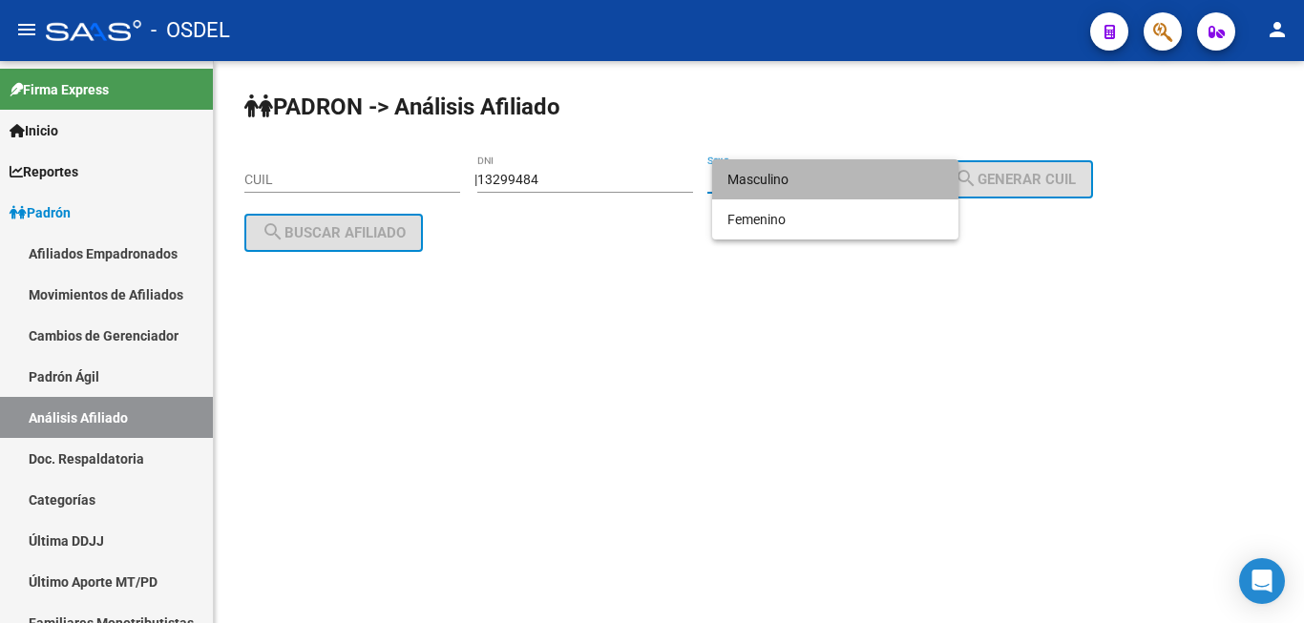
click at [815, 169] on span "Masculino" at bounding box center [835, 179] width 216 height 40
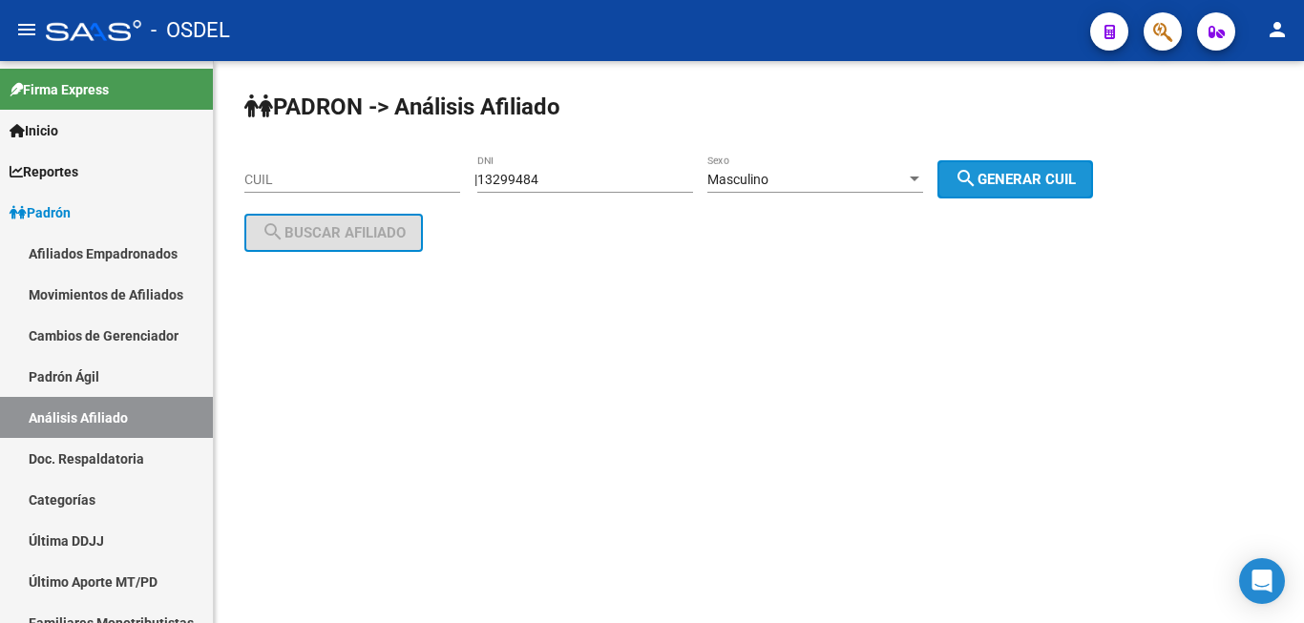
click at [1032, 186] on span "search Generar CUIL" at bounding box center [1014, 179] width 121 height 17
type input "20-13299484-7"
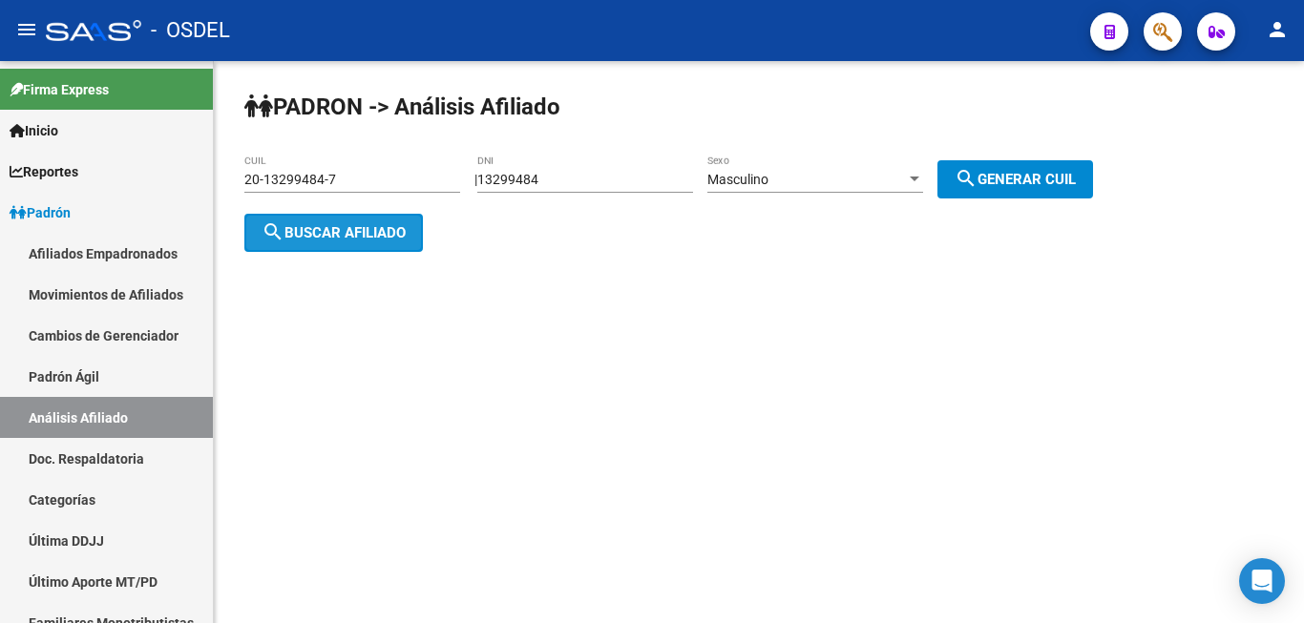
drag, startPoint x: 390, startPoint y: 237, endPoint x: 410, endPoint y: 226, distance: 22.6
click at [410, 226] on button "search Buscar afiliado" at bounding box center [333, 233] width 178 height 38
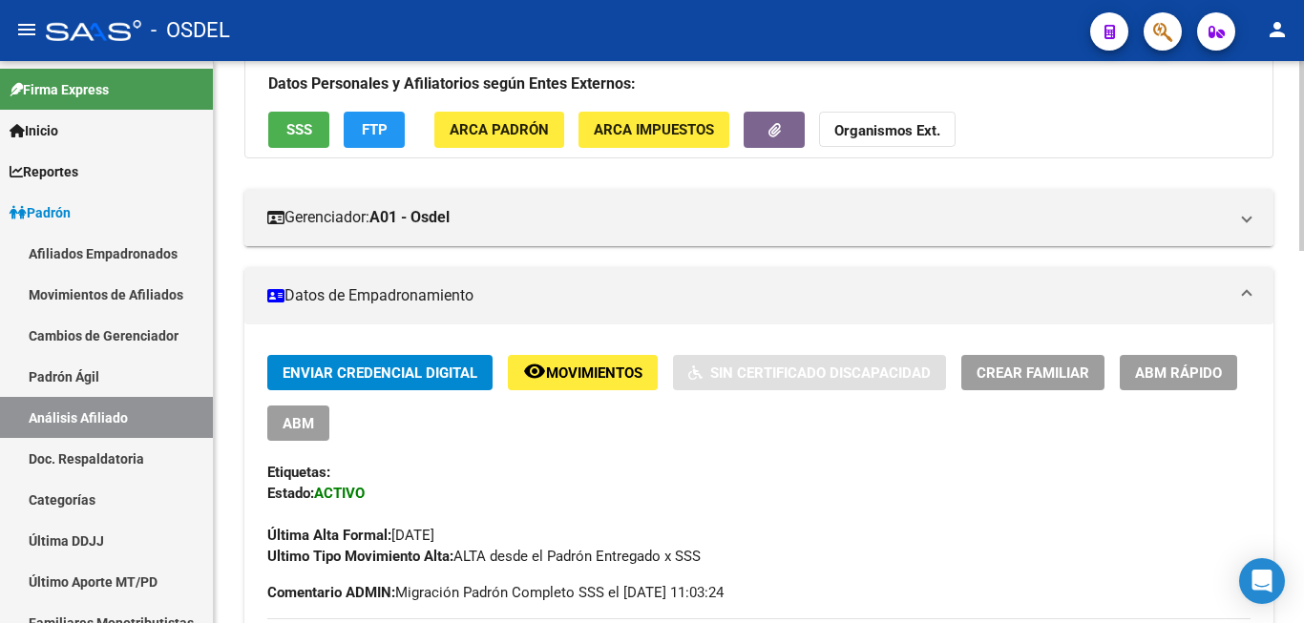
scroll to position [97, 0]
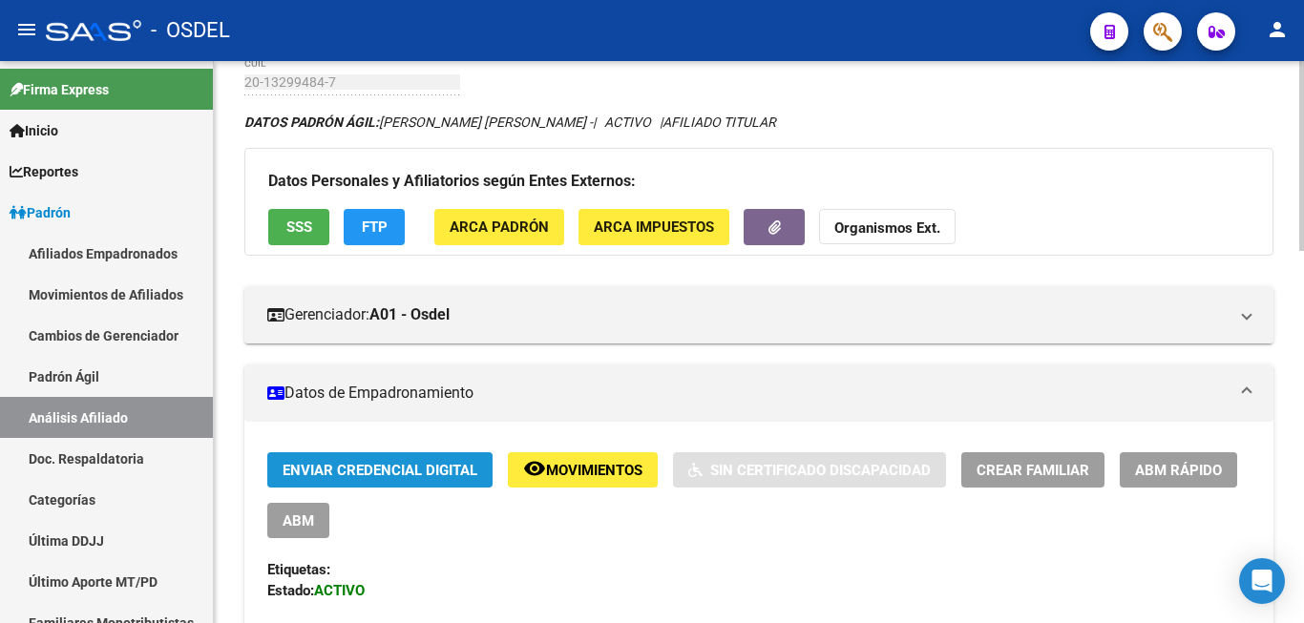
click at [377, 470] on span "Enviar Credencial Digital" at bounding box center [379, 470] width 195 height 17
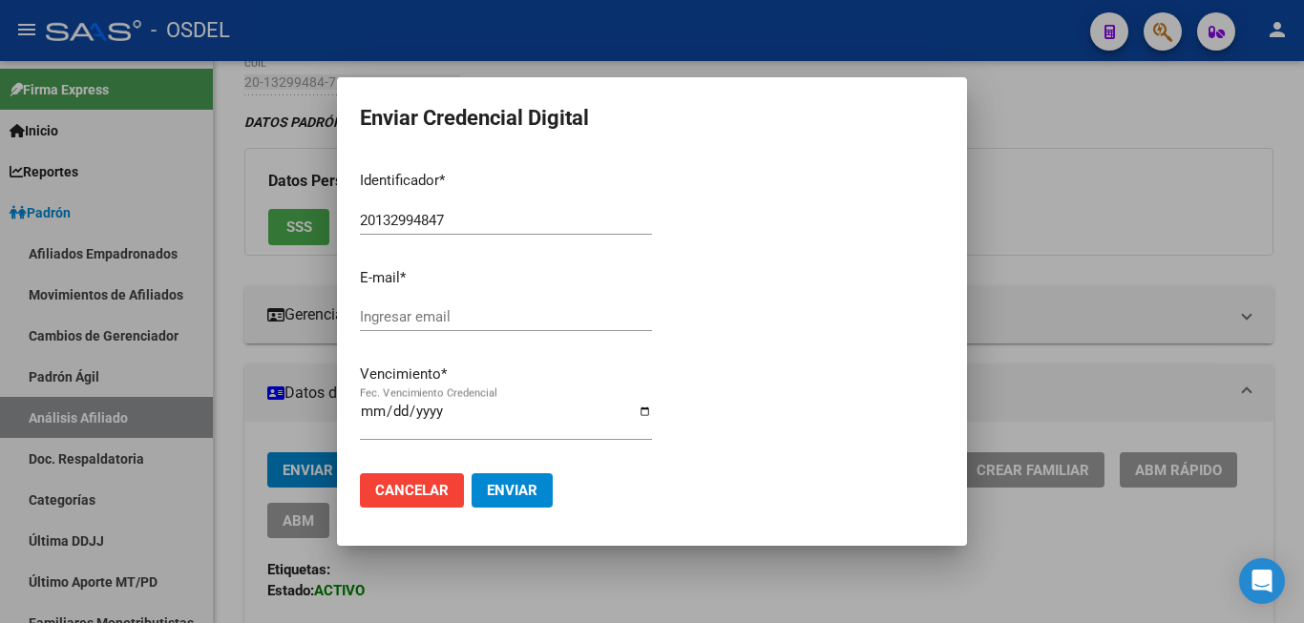
click at [1160, 262] on div at bounding box center [652, 311] width 1304 height 623
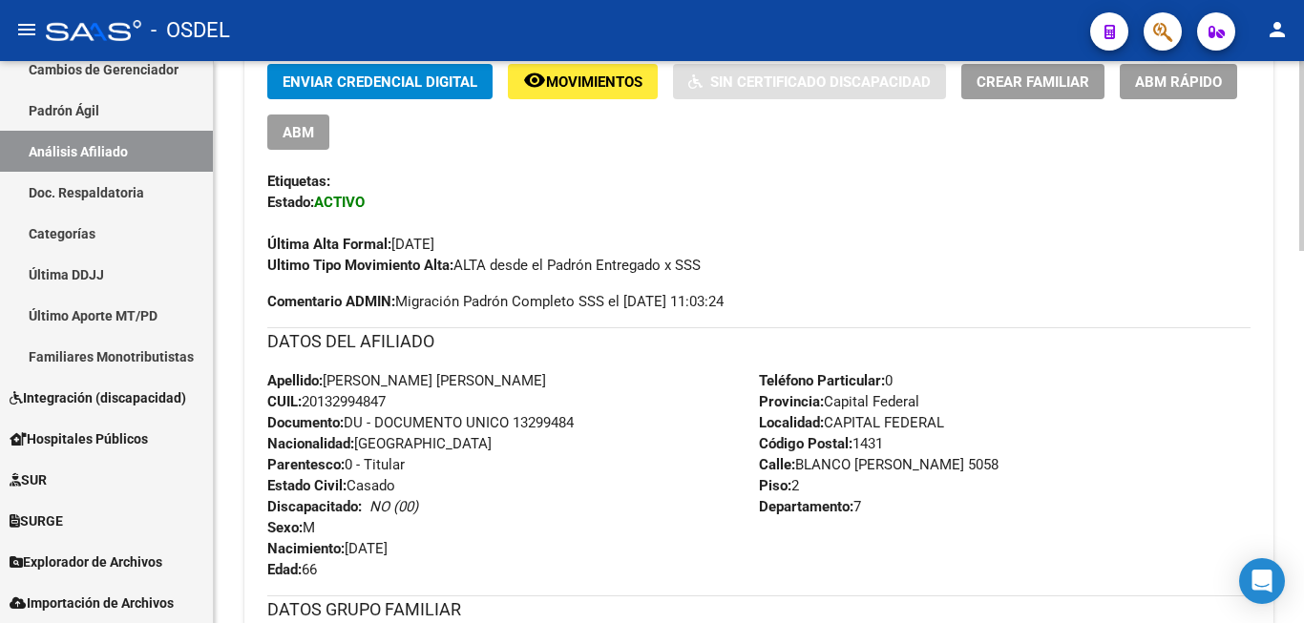
scroll to position [389, 0]
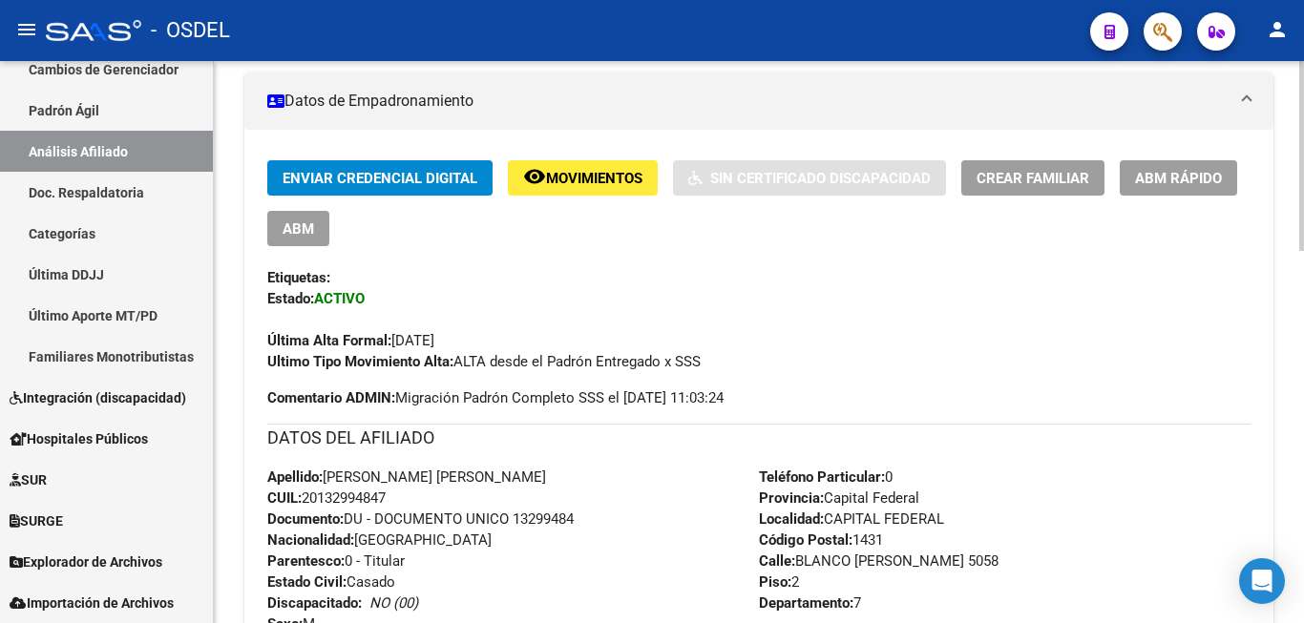
click at [413, 177] on span "Enviar Credencial Digital" at bounding box center [379, 178] width 195 height 17
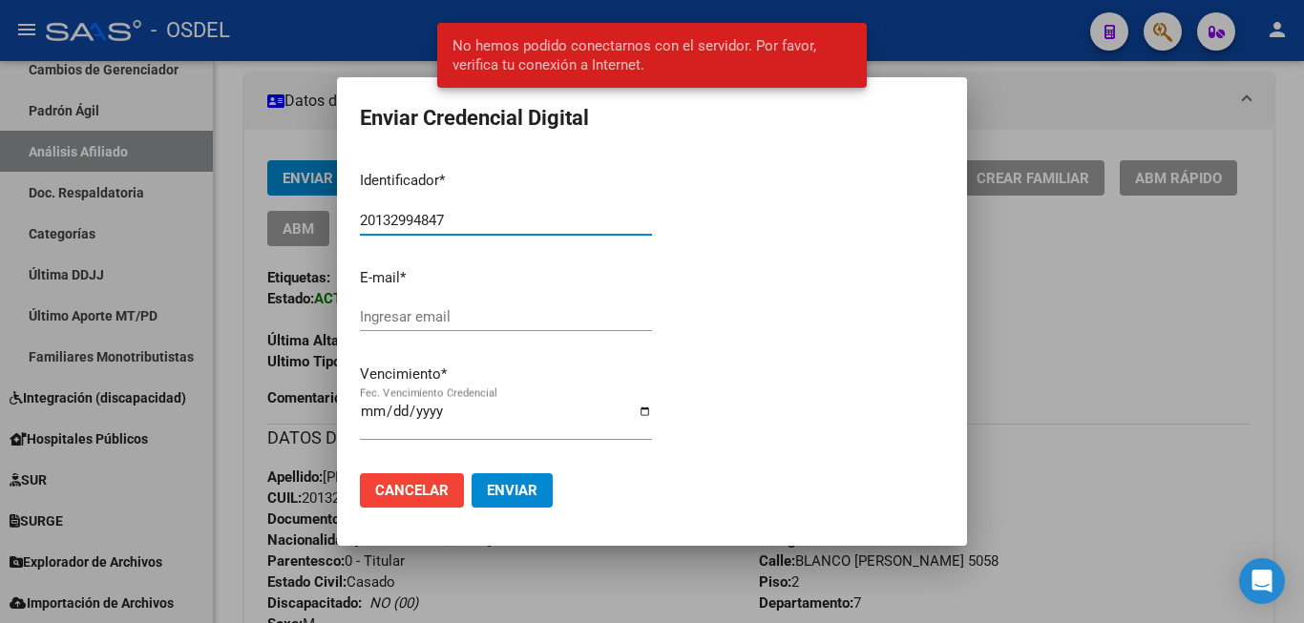
click at [993, 360] on div at bounding box center [652, 311] width 1304 height 623
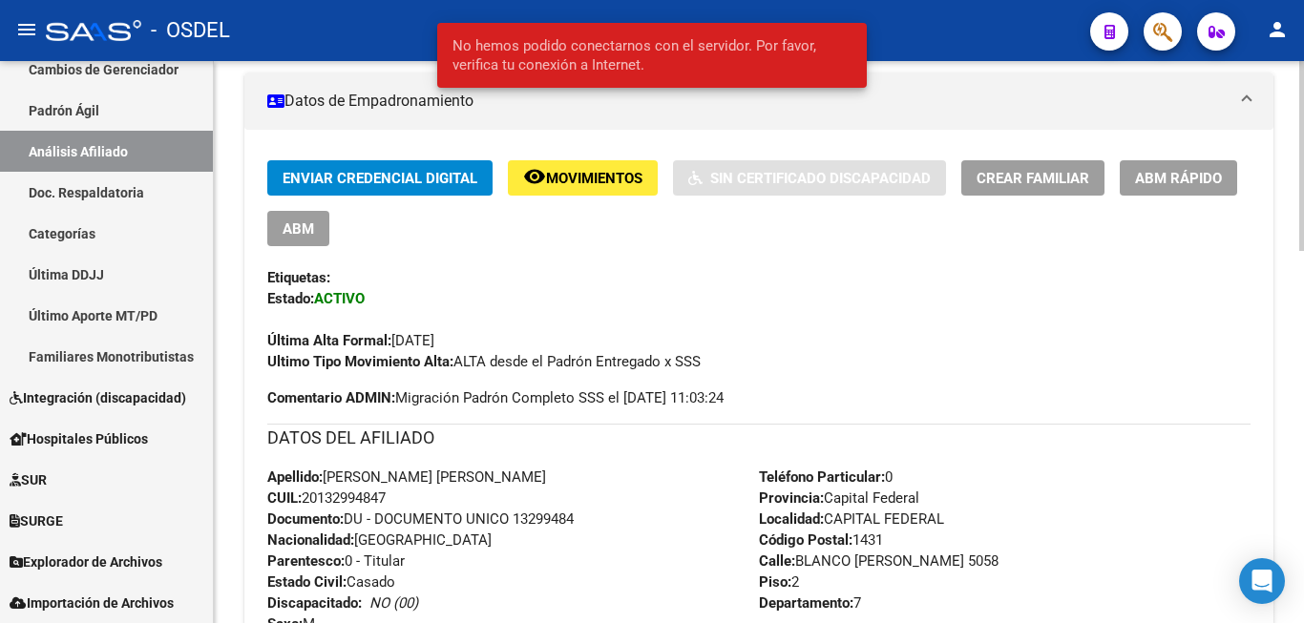
click at [1103, 296] on div "Enviar Credencial Digital remove_red_eye Movimientos Sin Certificado Discapacid…" at bounding box center [758, 266] width 983 height 212
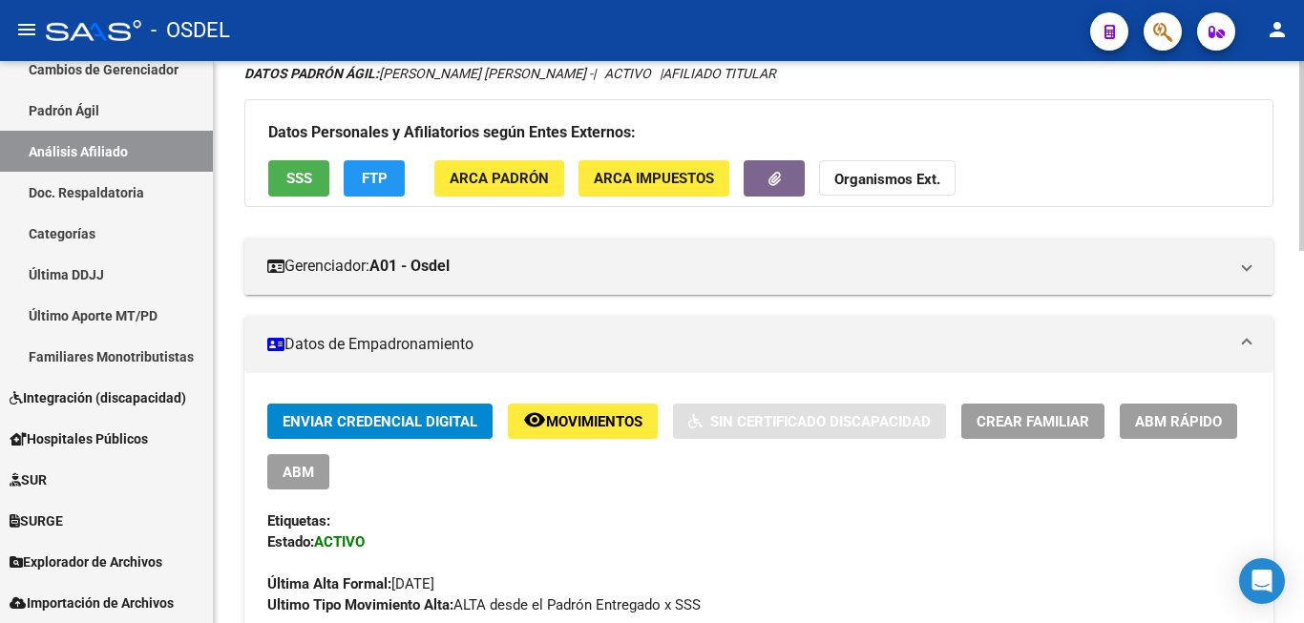
scroll to position [97, 0]
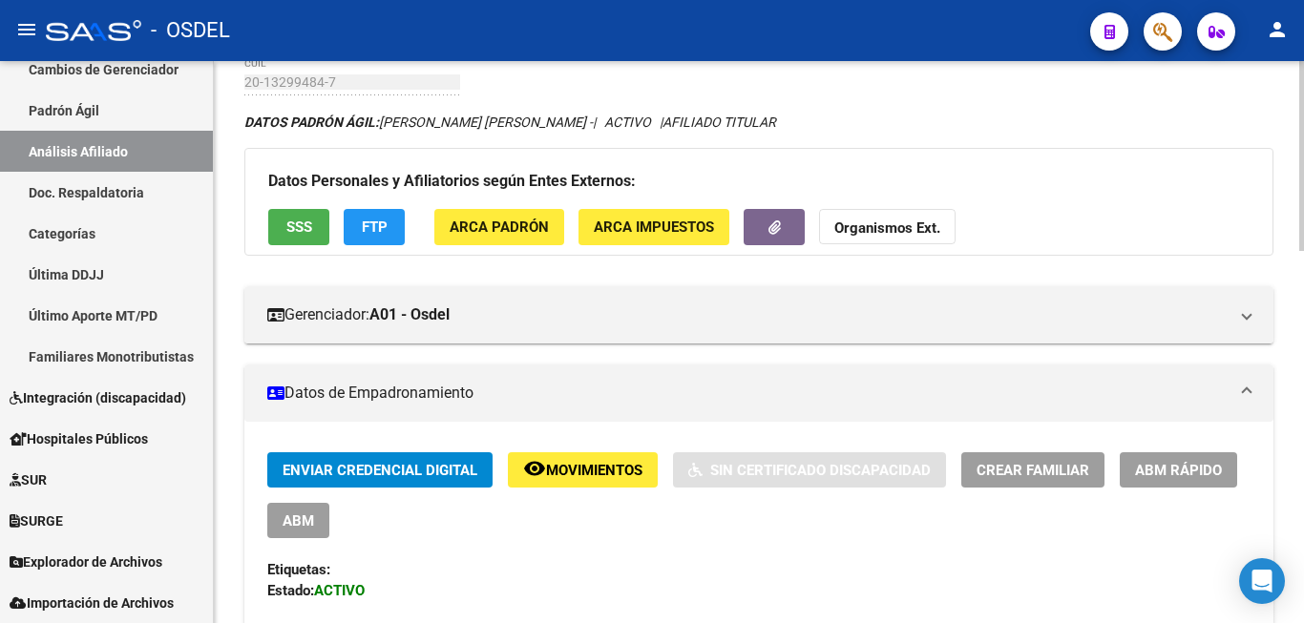
click at [412, 469] on span "Enviar Credencial Digital" at bounding box center [379, 470] width 195 height 17
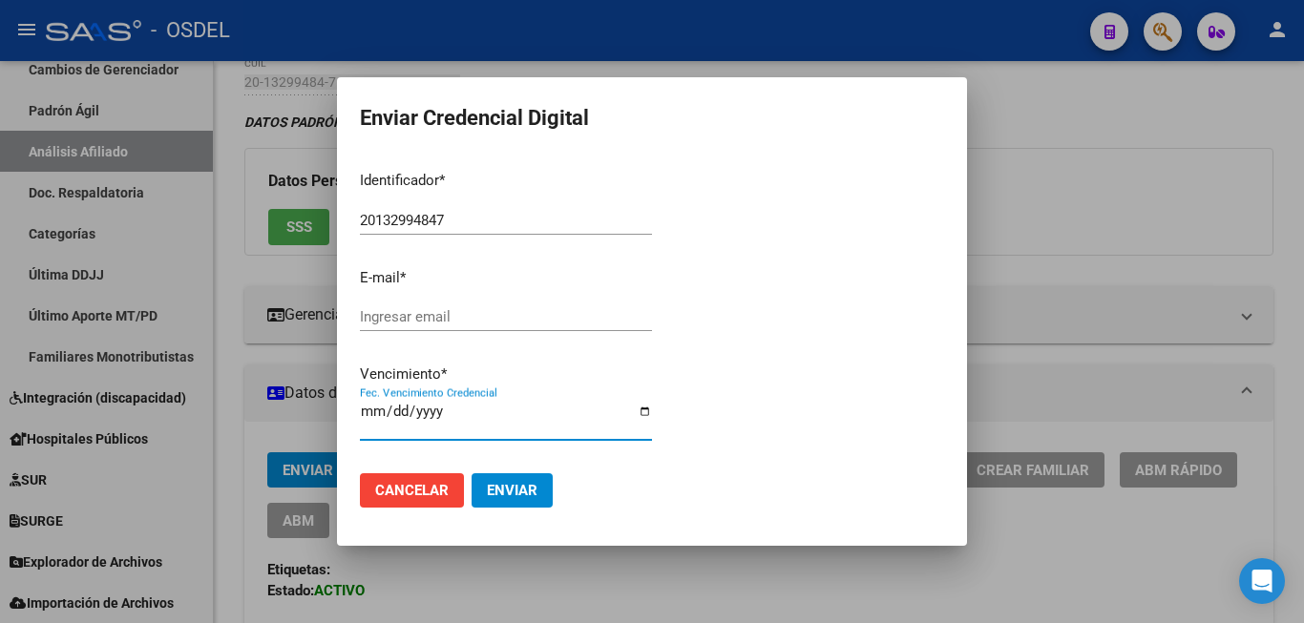
click at [371, 416] on input "Fec. Vencimiento Credencial" at bounding box center [506, 419] width 292 height 31
click at [362, 409] on div "Fec. Vencimiento Credencial" at bounding box center [506, 419] width 292 height 41
click at [363, 420] on input "Fec. Vencimiento Credencial" at bounding box center [506, 419] width 292 height 31
click at [423, 416] on input "Fec. Vencimiento Credencial" at bounding box center [506, 419] width 292 height 31
type input "2025-12-31"
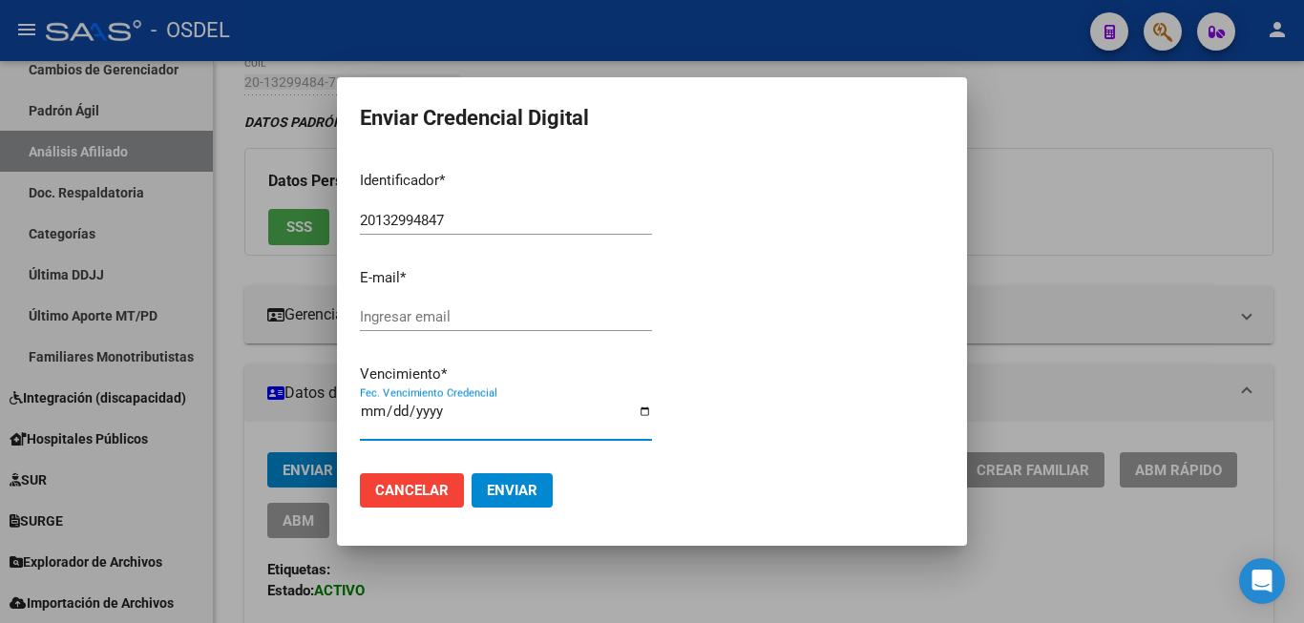
click at [365, 420] on input "2025-12-31" at bounding box center [506, 419] width 292 height 31
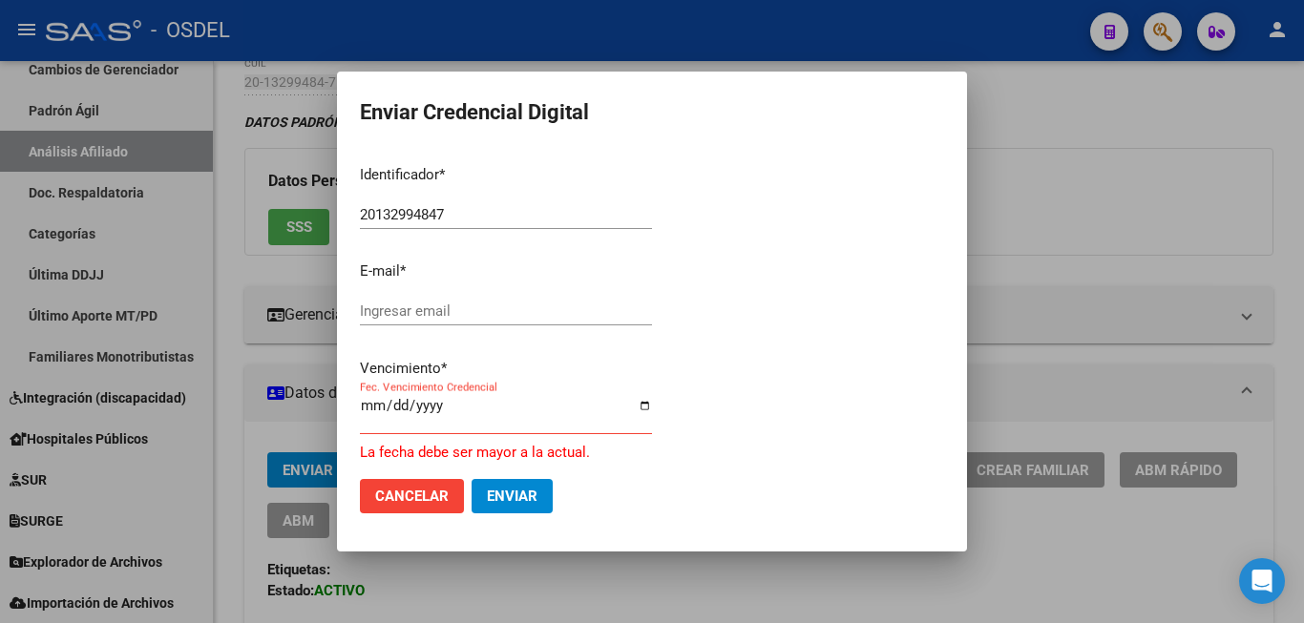
drag, startPoint x: 397, startPoint y: 406, endPoint x: 378, endPoint y: 412, distance: 20.2
click at [399, 411] on div "Fec. Vencimiento Credencial" at bounding box center [506, 413] width 292 height 41
click at [392, 409] on input "Fec. Vencimiento Credencial" at bounding box center [506, 413] width 292 height 31
click at [440, 413] on input "Fec. Vencimiento Credencial" at bounding box center [506, 413] width 292 height 31
click at [1144, 165] on div at bounding box center [652, 311] width 1304 height 623
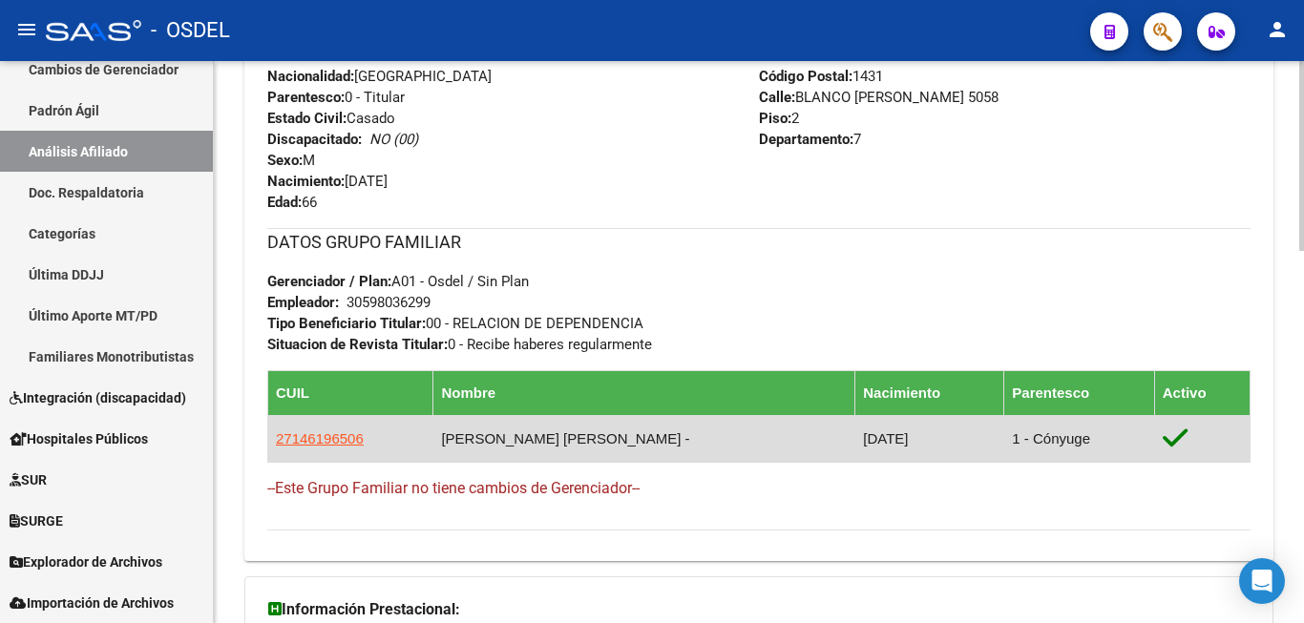
scroll to position [876, 0]
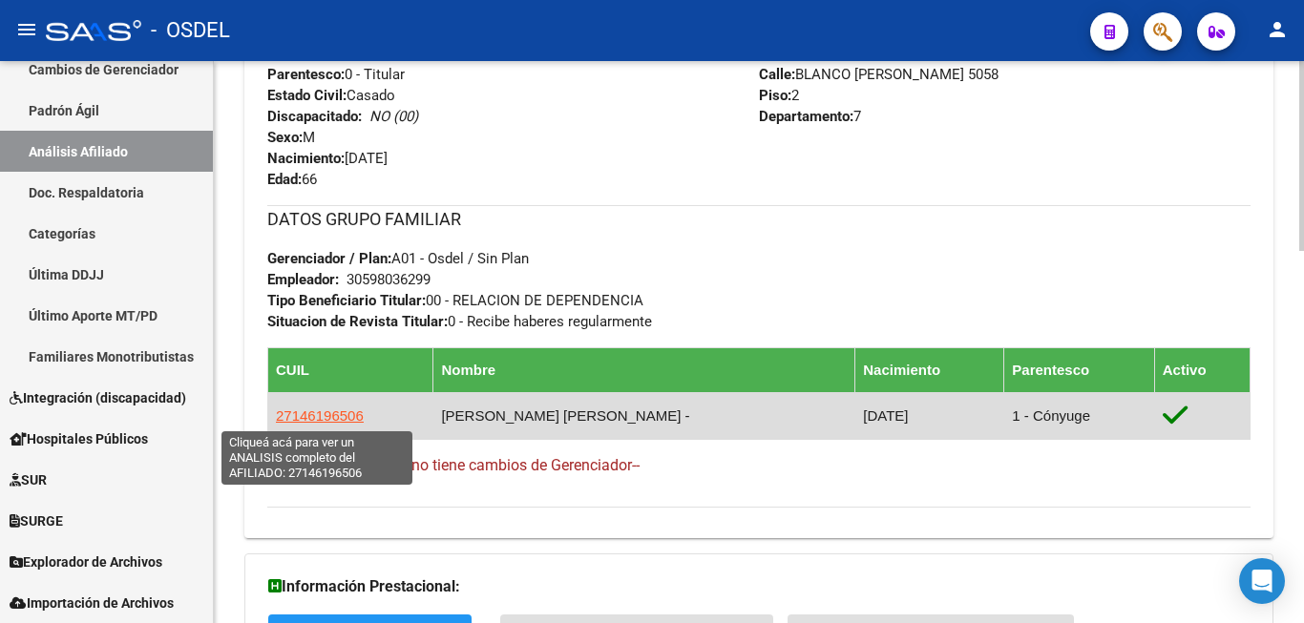
click at [314, 415] on span "27146196506" at bounding box center [320, 416] width 88 height 16
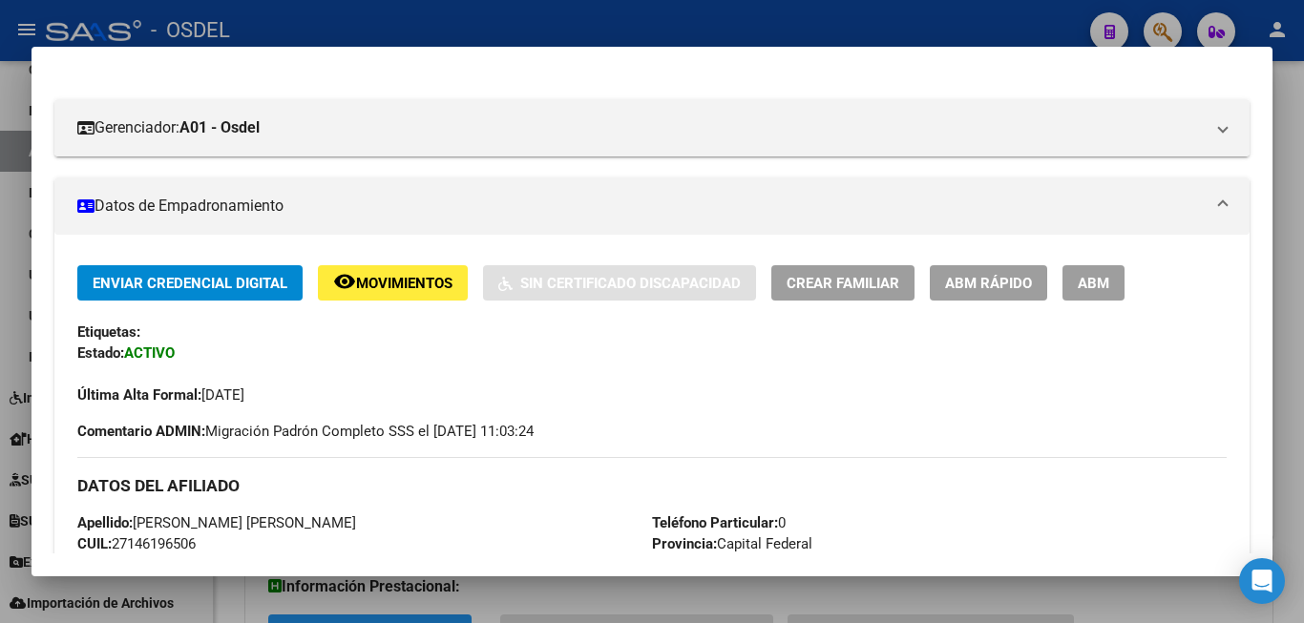
scroll to position [103, 0]
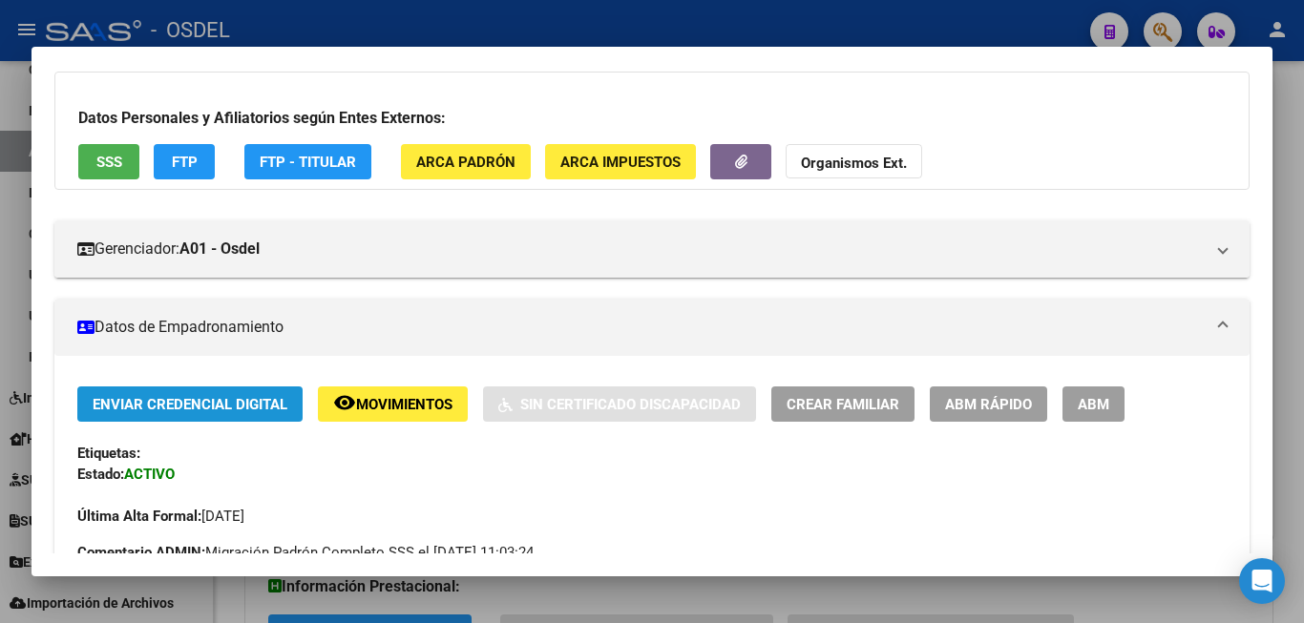
click at [185, 405] on span "Enviar Credencial Digital" at bounding box center [190, 404] width 195 height 17
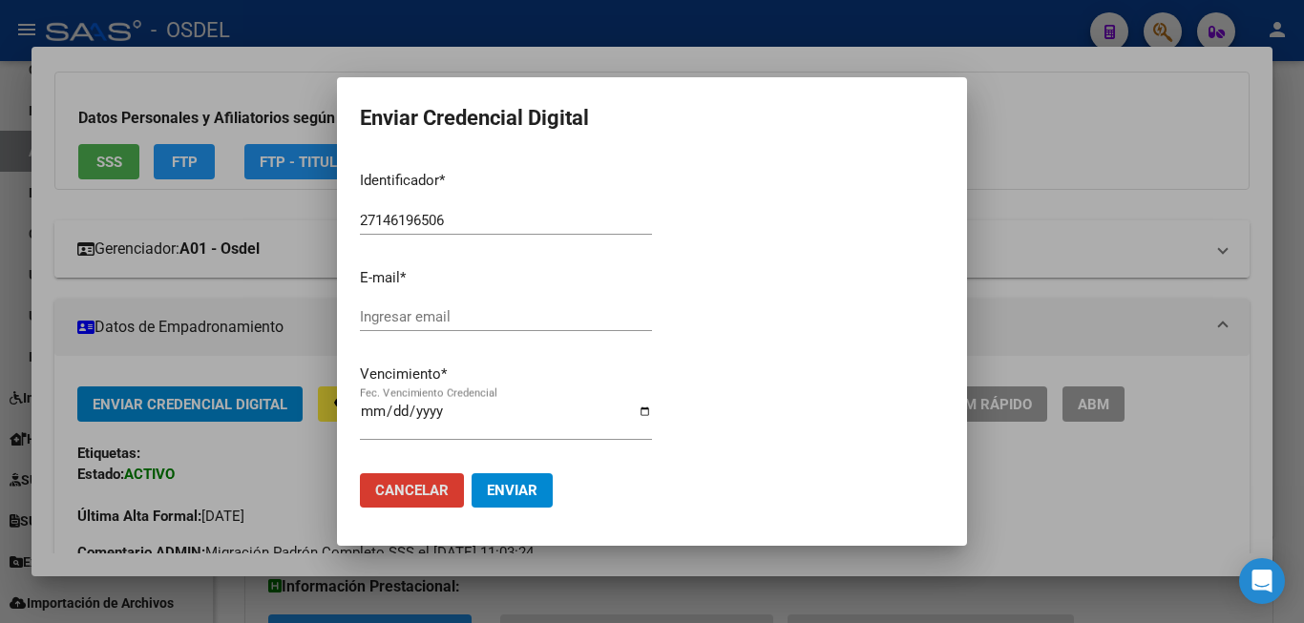
drag, startPoint x: 1266, startPoint y: 237, endPoint x: 1187, endPoint y: 220, distance: 80.9
click at [1245, 238] on div at bounding box center [652, 311] width 1304 height 623
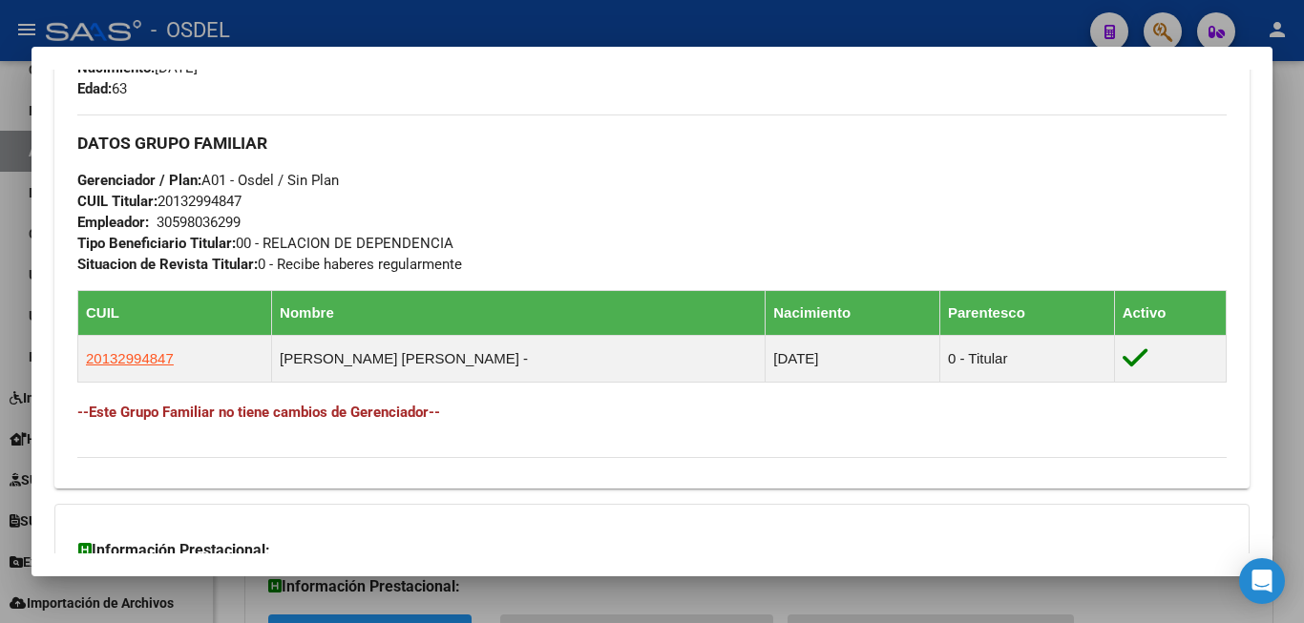
scroll to position [667, 0]
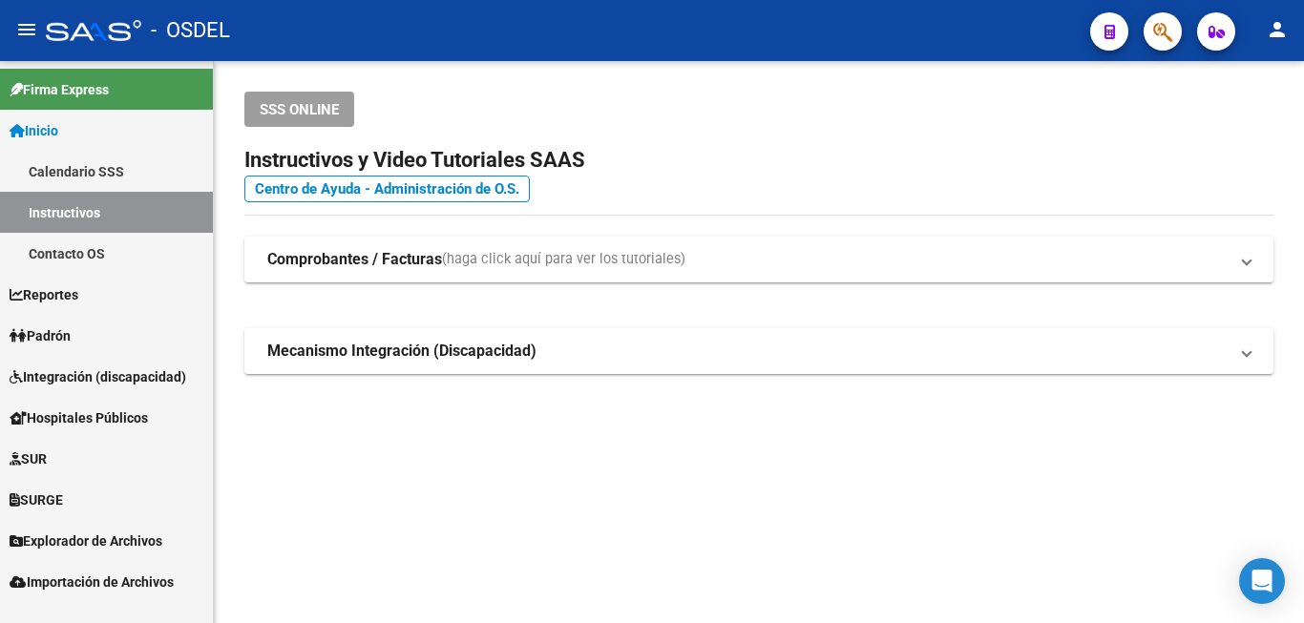
click at [108, 340] on link "Padrón" at bounding box center [106, 335] width 213 height 41
click at [115, 324] on link "Padrón" at bounding box center [106, 335] width 213 height 41
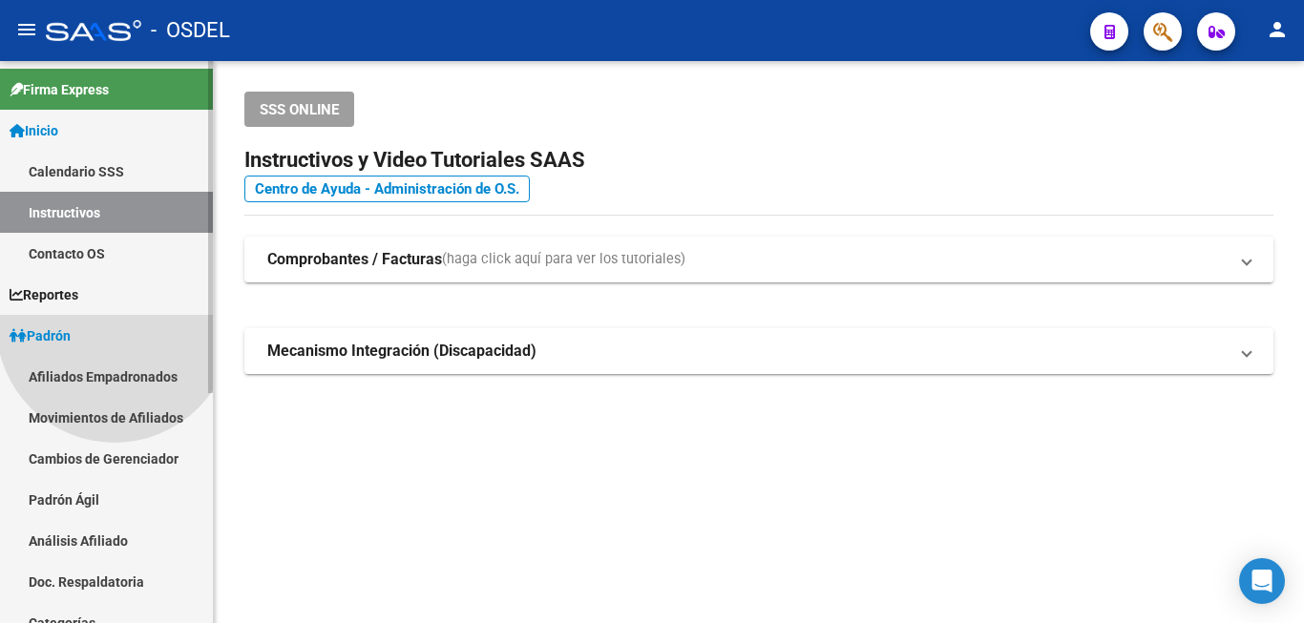
click at [115, 324] on link "Padrón" at bounding box center [106, 335] width 213 height 41
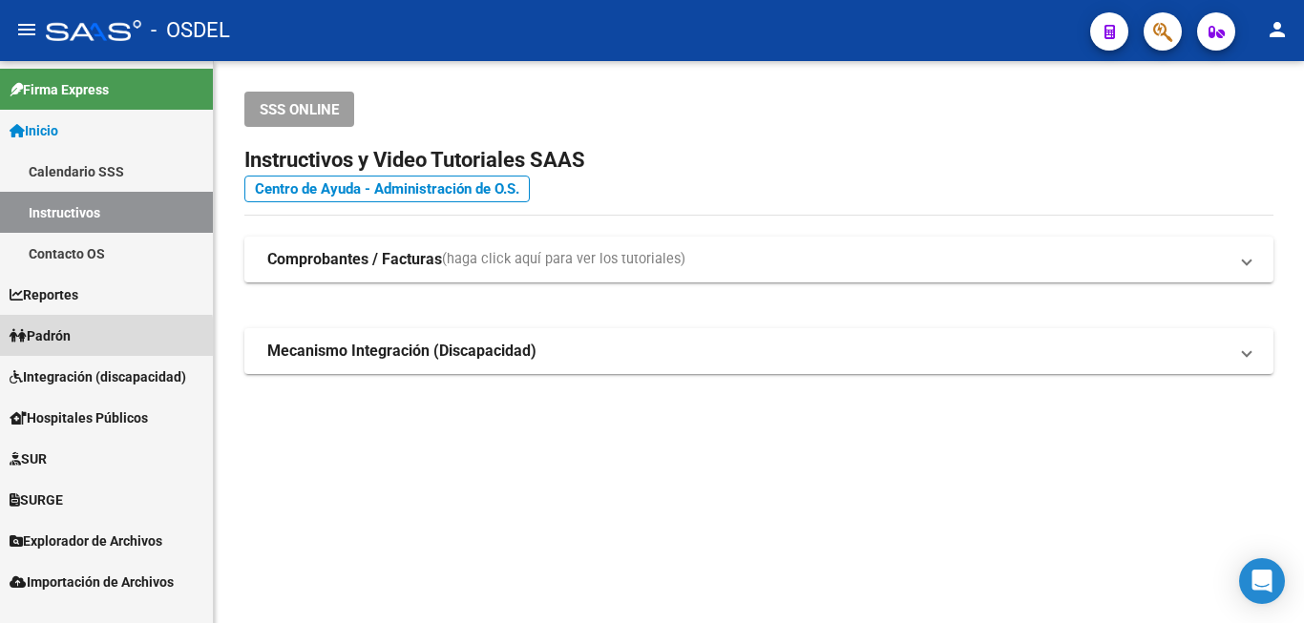
click at [84, 340] on link "Padrón" at bounding box center [106, 335] width 213 height 41
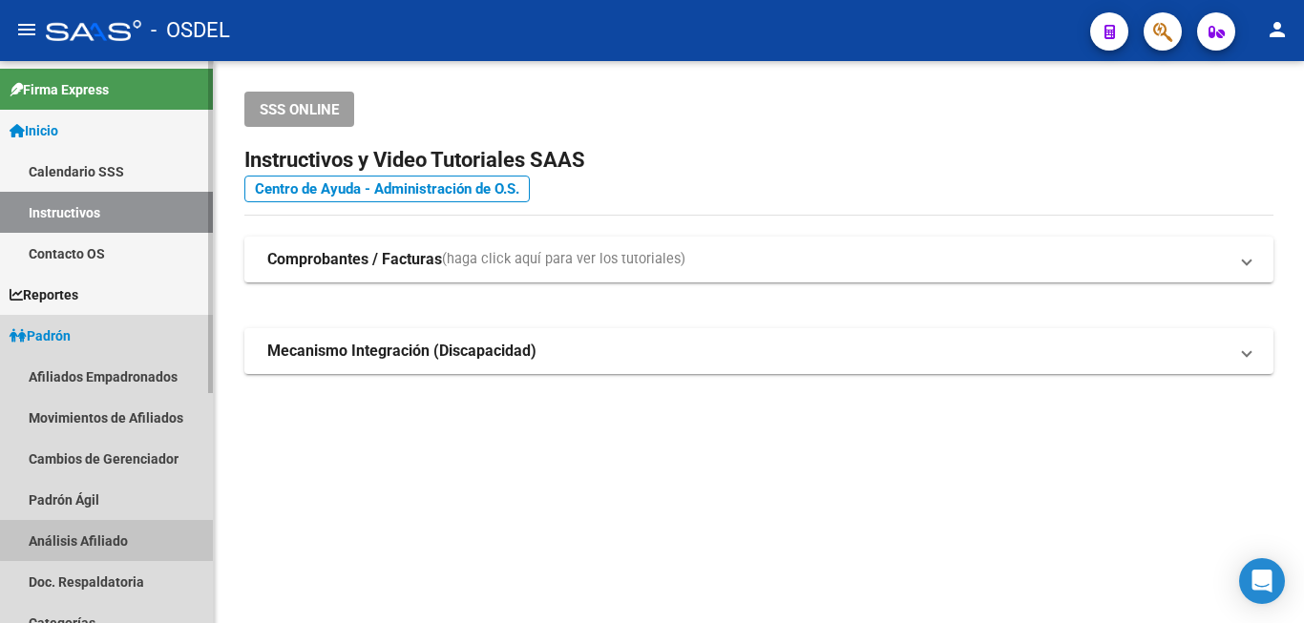
click at [132, 530] on link "Análisis Afiliado" at bounding box center [106, 540] width 213 height 41
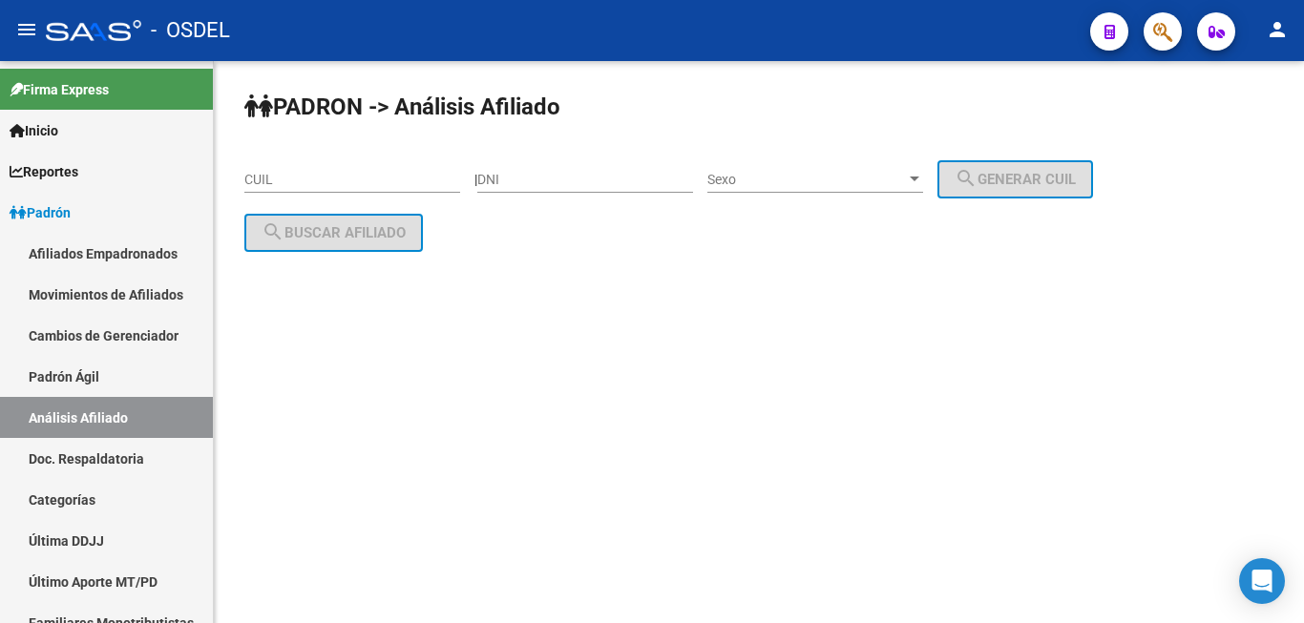
click at [543, 170] on div "DNI" at bounding box center [585, 174] width 216 height 38
click at [532, 168] on div "DNI" at bounding box center [585, 174] width 216 height 38
click at [494, 180] on div "| DNI Sexo Sexo search Generar CUIL" at bounding box center [790, 179] width 633 height 15
click at [495, 168] on div "PADRON -> Análisis Afiliado CUIL | DNI Sexo Sexo search Generar CUIL search Bus…" at bounding box center [759, 187] width 1090 height 252
click at [487, 166] on div "PADRON -> Análisis Afiliado CUIL | DNI Sexo Sexo search Generar CUIL search Bus…" at bounding box center [759, 187] width 1090 height 252
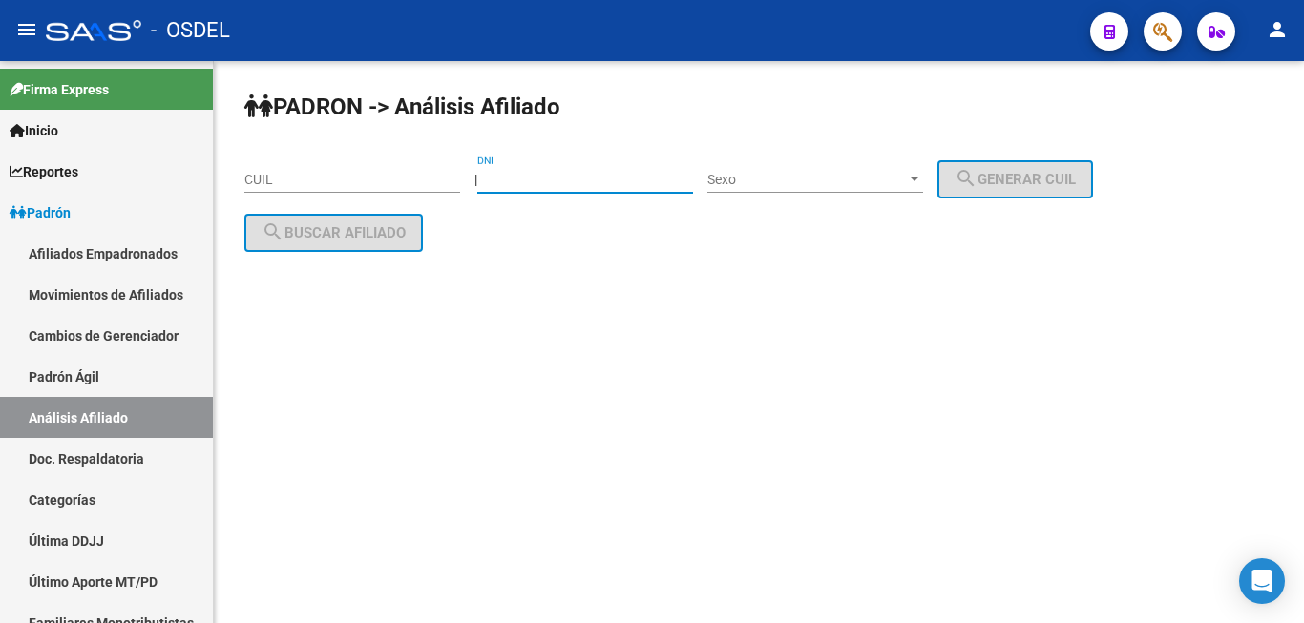
click at [534, 181] on input "DNI" at bounding box center [585, 180] width 216 height 16
paste input "25256408"
type input "25256408"
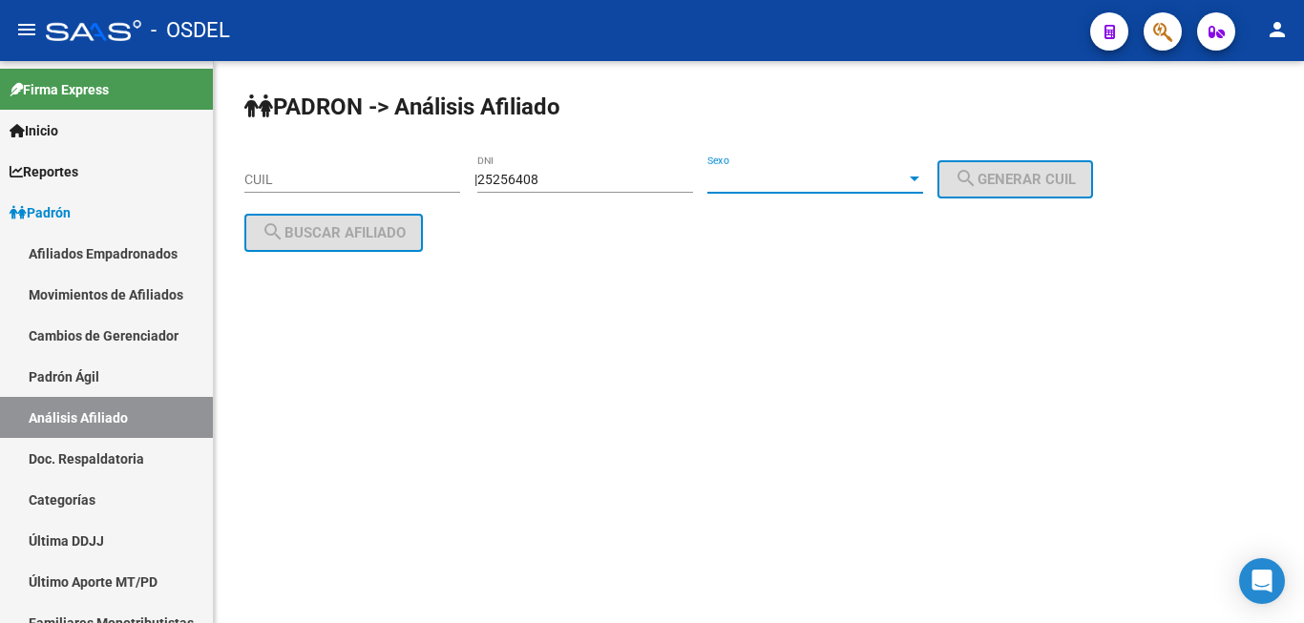
click at [825, 181] on span "Sexo" at bounding box center [806, 180] width 199 height 16
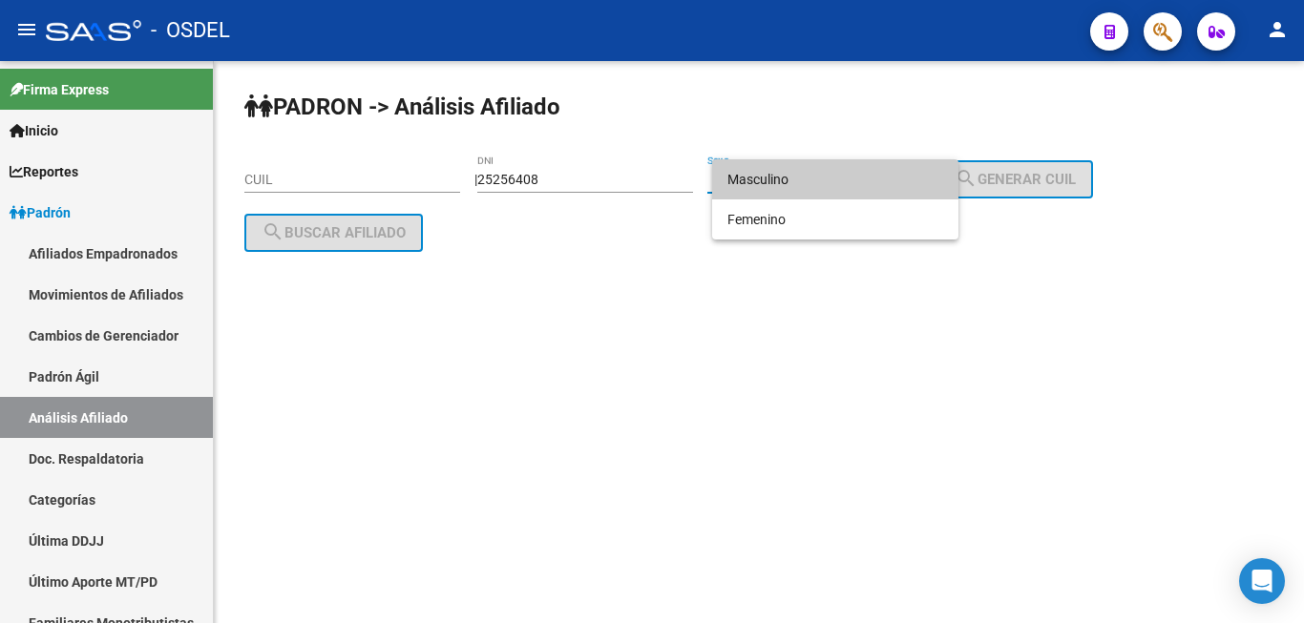
click at [983, 616] on div at bounding box center [652, 311] width 1304 height 623
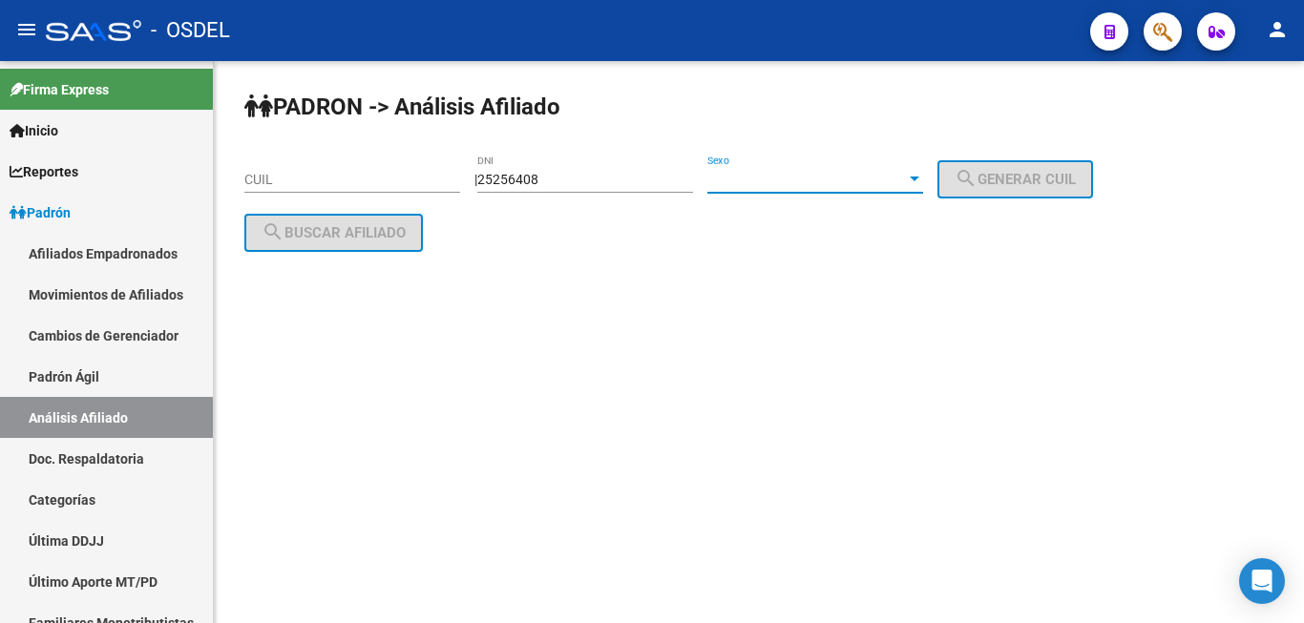
click at [796, 172] on span "Sexo" at bounding box center [806, 180] width 199 height 16
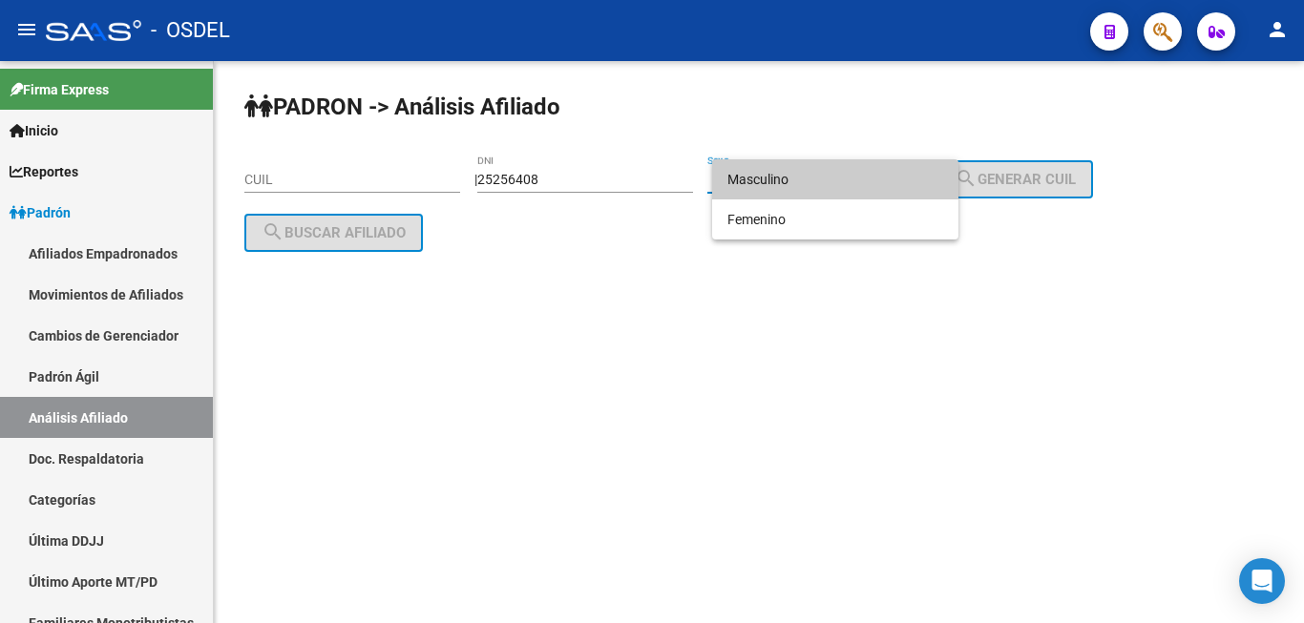
click at [796, 172] on span "Masculino" at bounding box center [835, 179] width 216 height 40
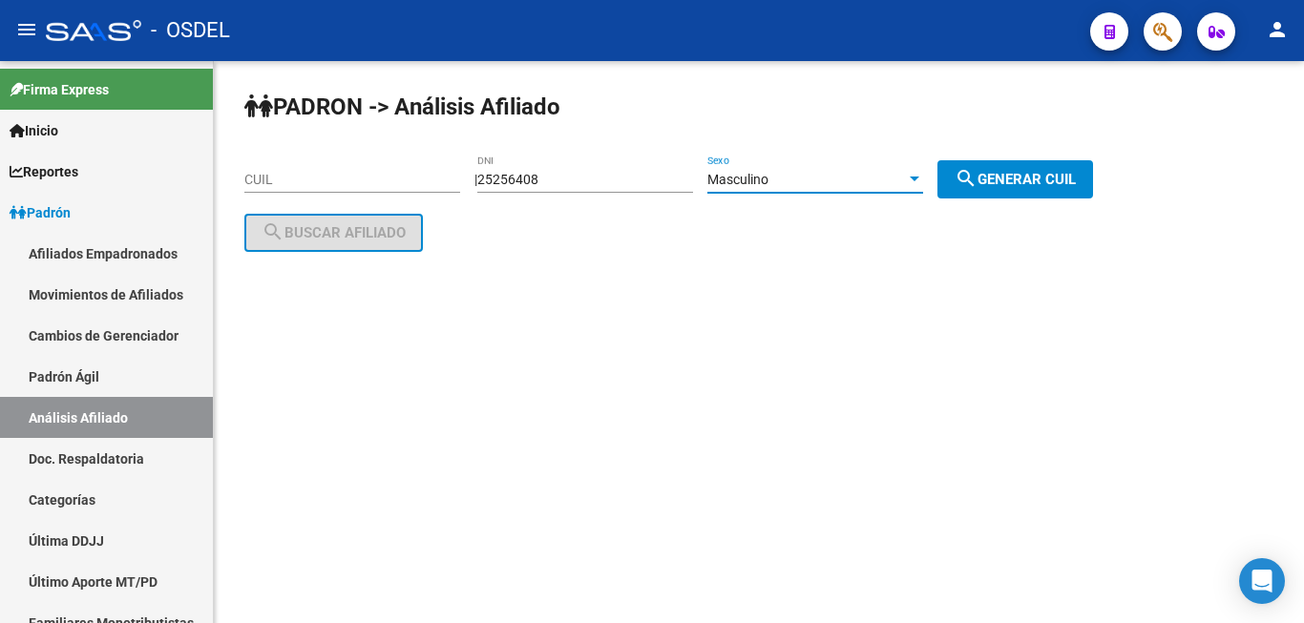
click at [1009, 176] on span "search Generar CUIL" at bounding box center [1014, 179] width 121 height 17
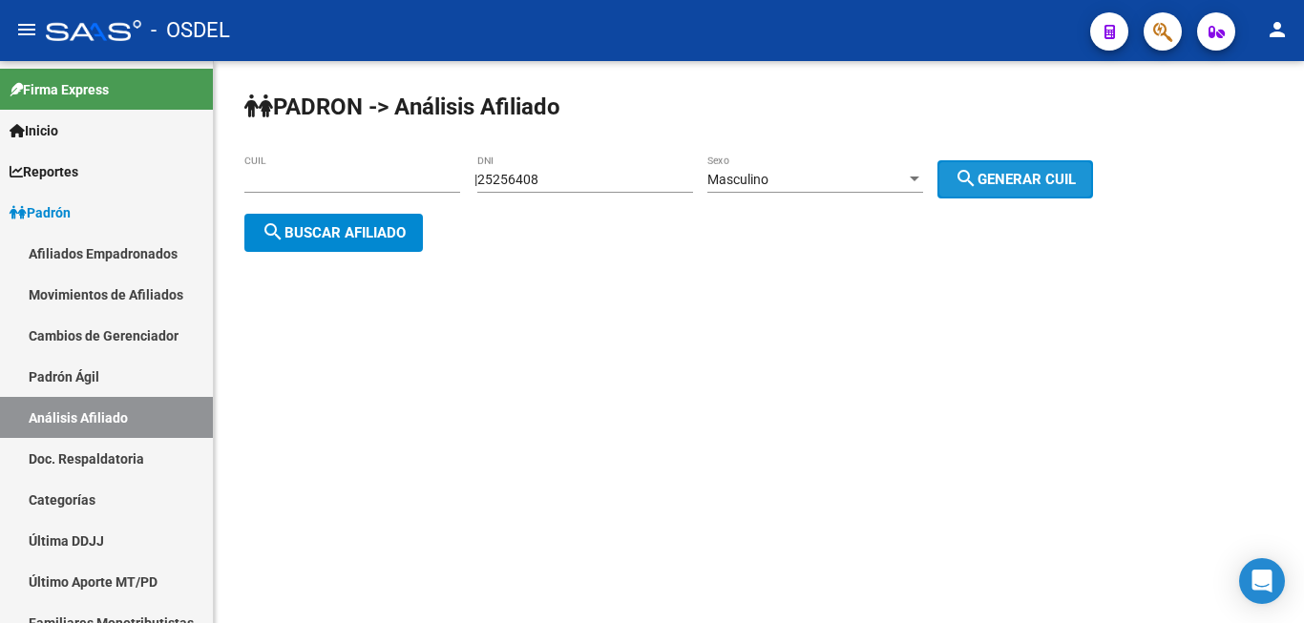
type input "20-25256408-0"
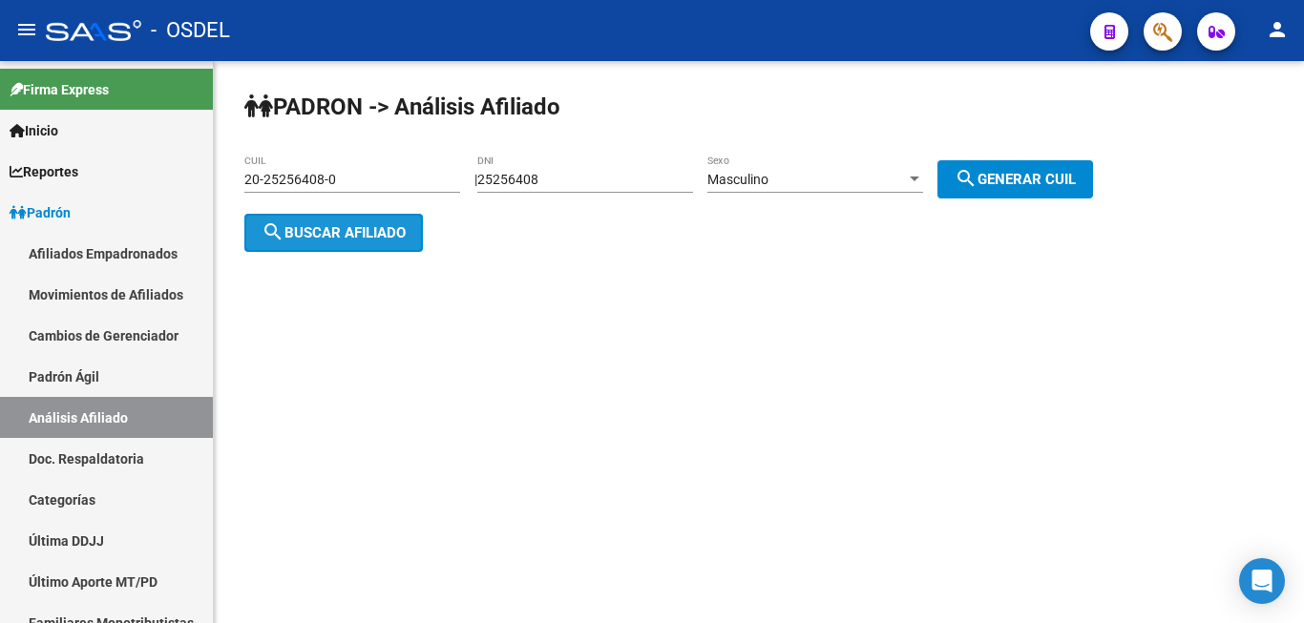
click at [363, 224] on span "search Buscar afiliado" at bounding box center [333, 232] width 144 height 17
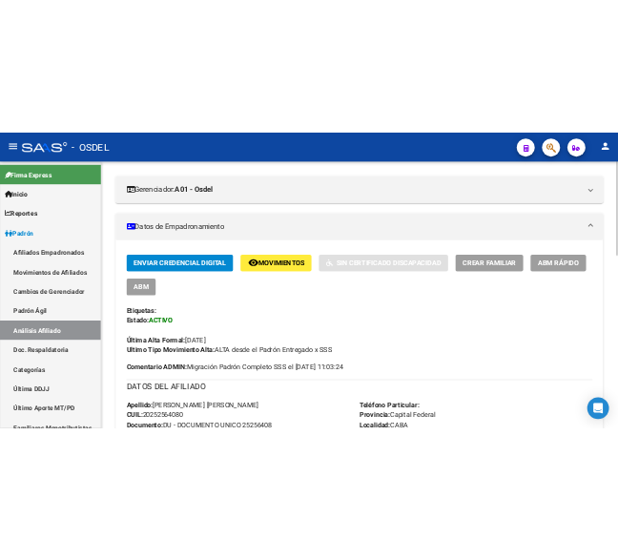
scroll to position [195, 0]
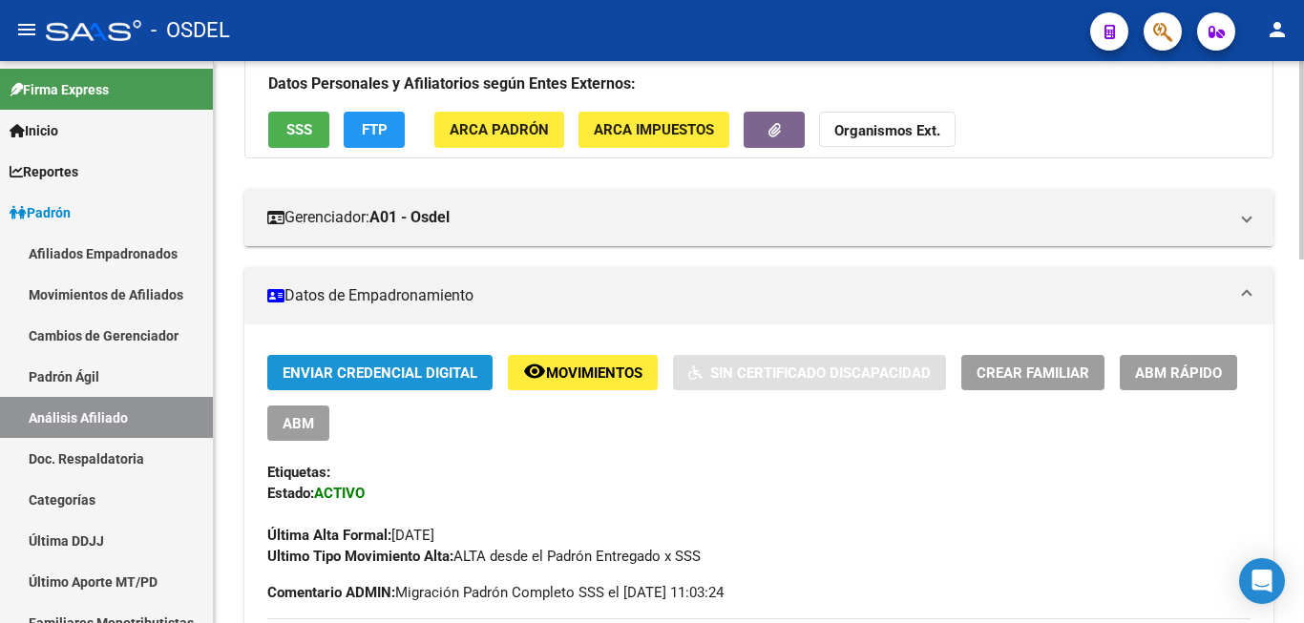
click at [408, 359] on button "Enviar Credencial Digital" at bounding box center [379, 372] width 225 height 35
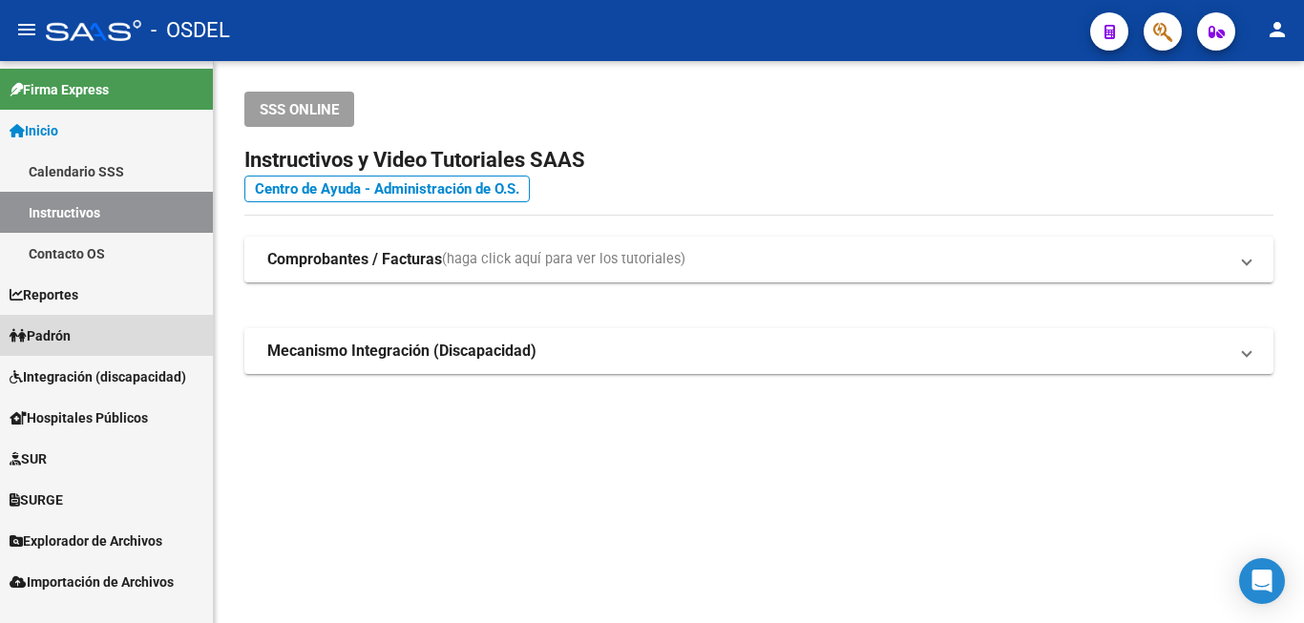
click at [86, 329] on link "Padrón" at bounding box center [106, 335] width 213 height 41
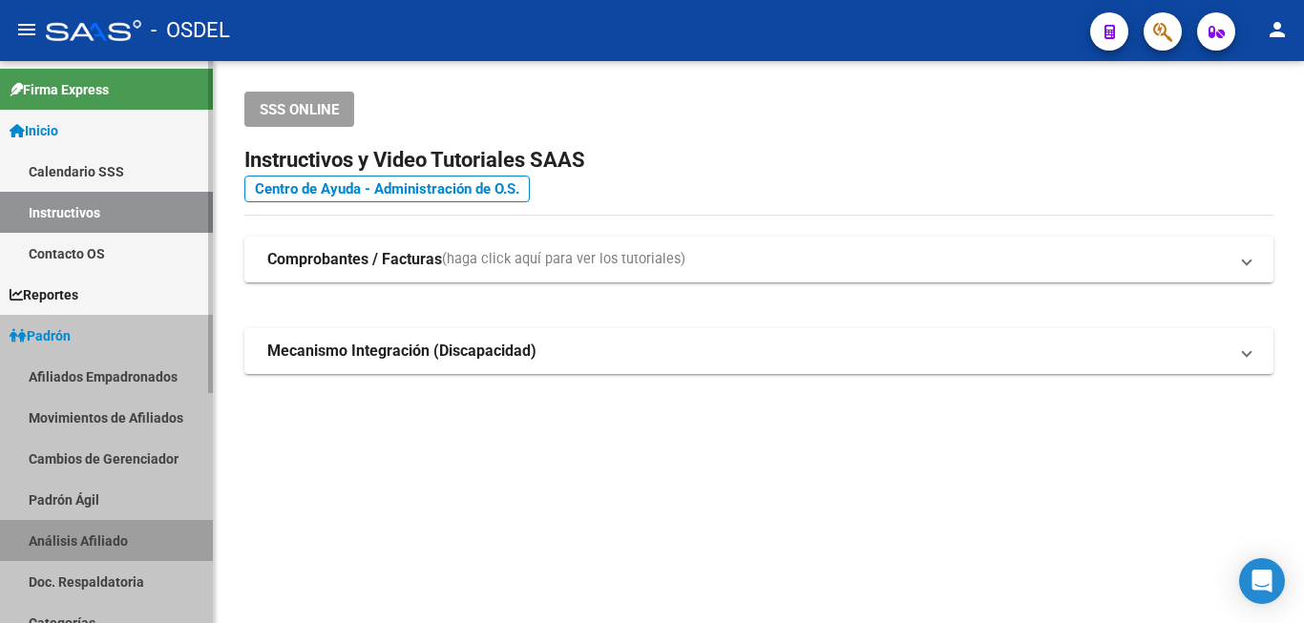
click at [151, 532] on link "Análisis Afiliado" at bounding box center [106, 540] width 213 height 41
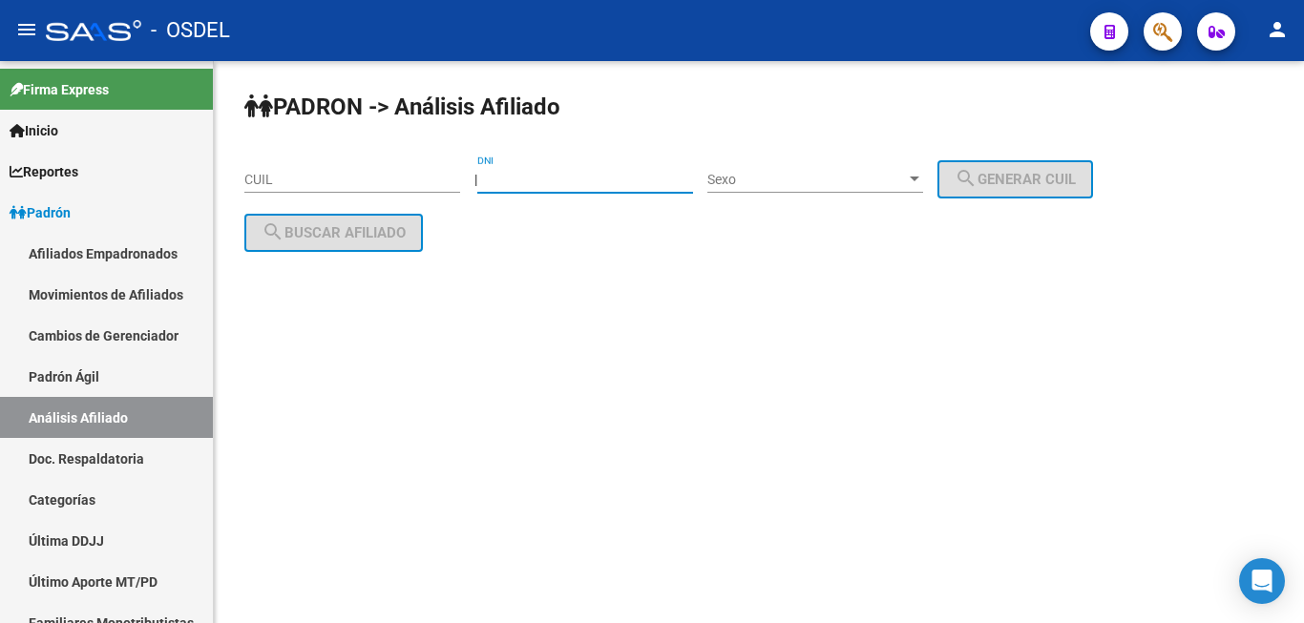
click at [610, 179] on input "DNI" at bounding box center [585, 180] width 216 height 16
paste input "39204335"
type input "39204335"
click at [809, 171] on div "Sexo Sexo" at bounding box center [815, 174] width 216 height 38
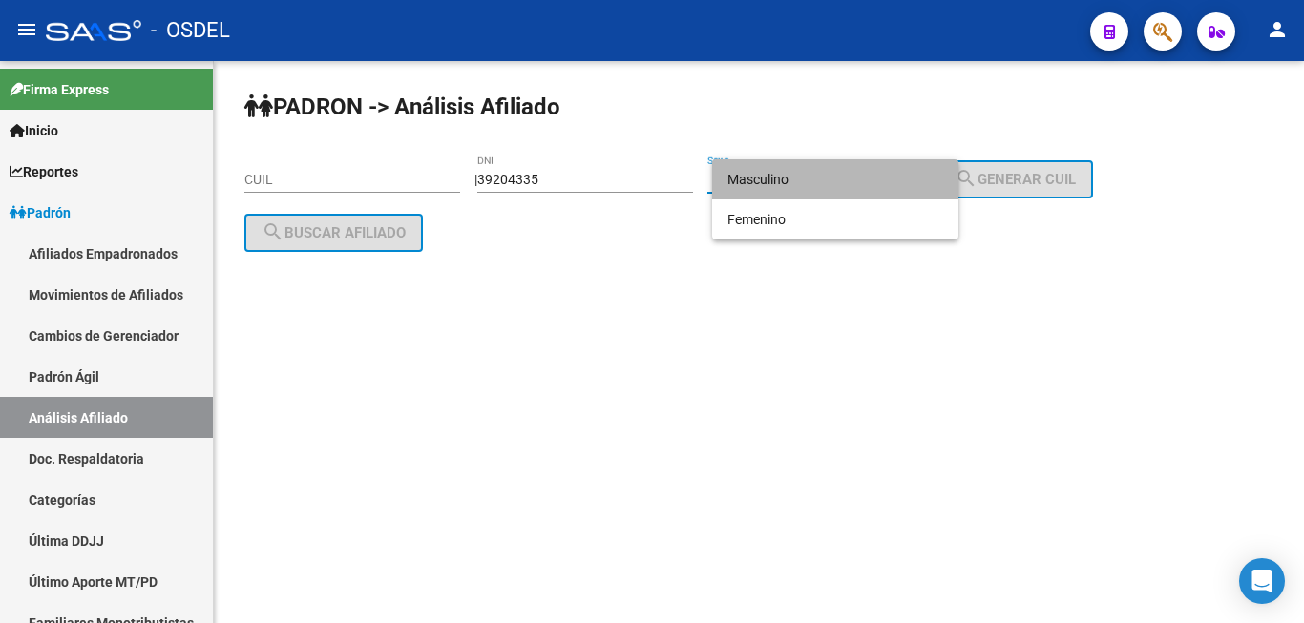
click at [819, 178] on span "Masculino" at bounding box center [835, 179] width 216 height 40
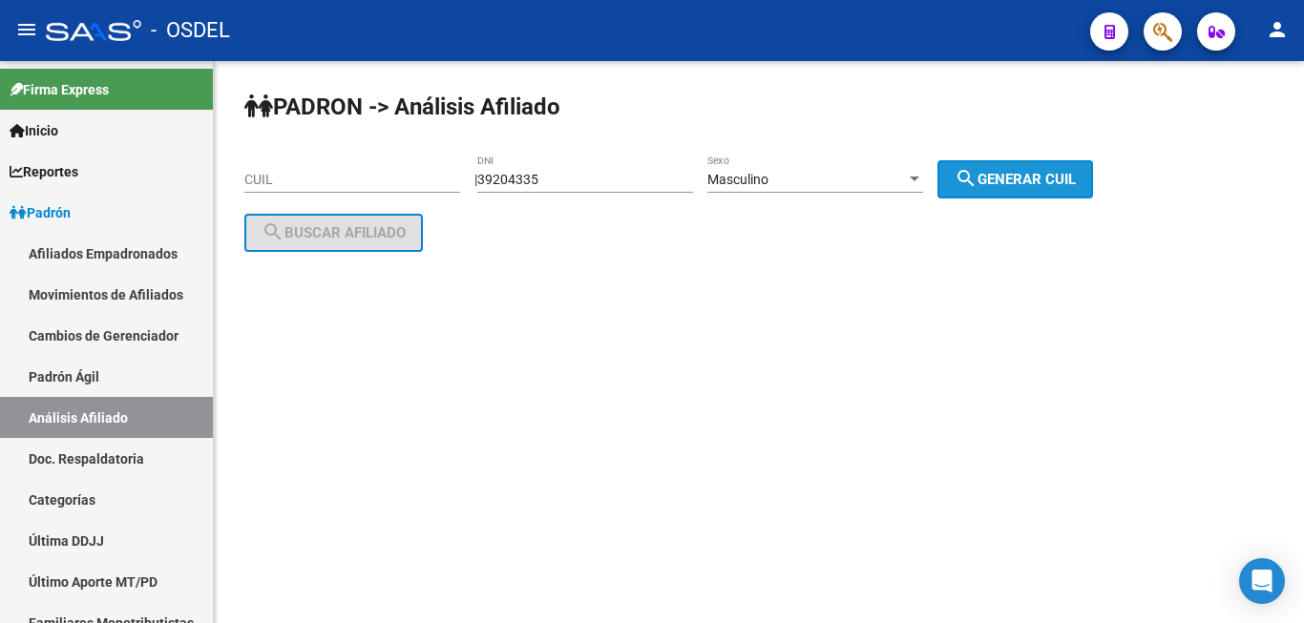
click at [1032, 172] on span "search Generar CUIL" at bounding box center [1014, 179] width 121 height 17
type input "20-39204335-8"
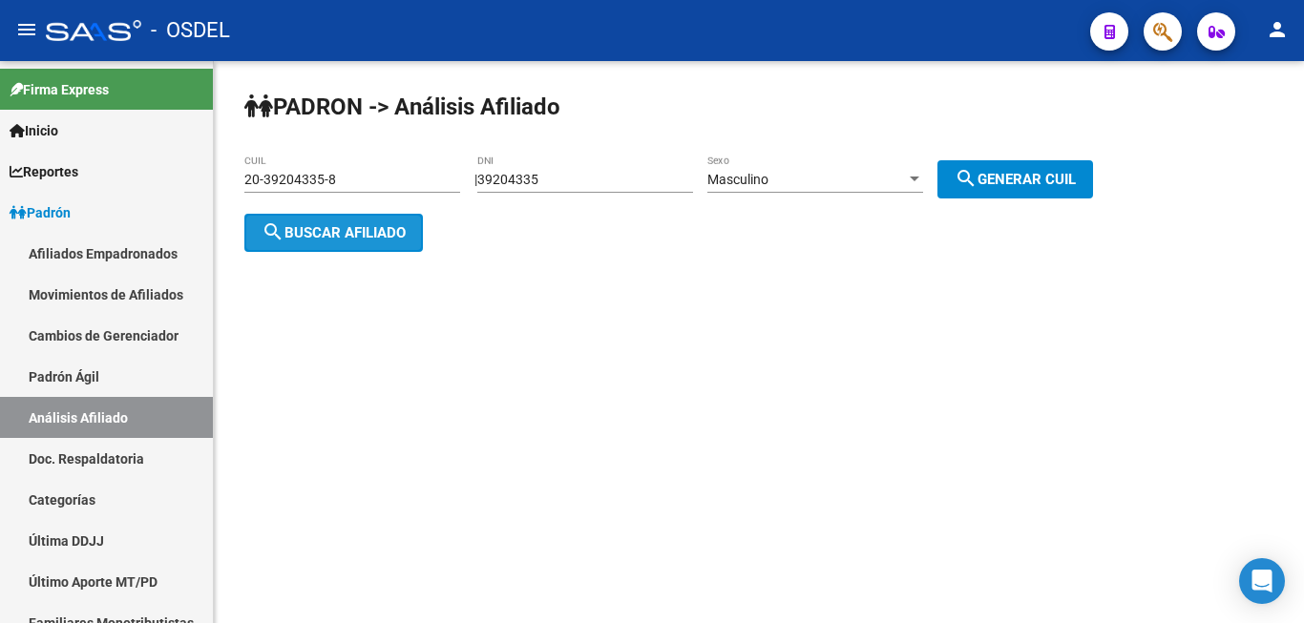
click at [368, 225] on button "search Buscar afiliado" at bounding box center [333, 233] width 178 height 38
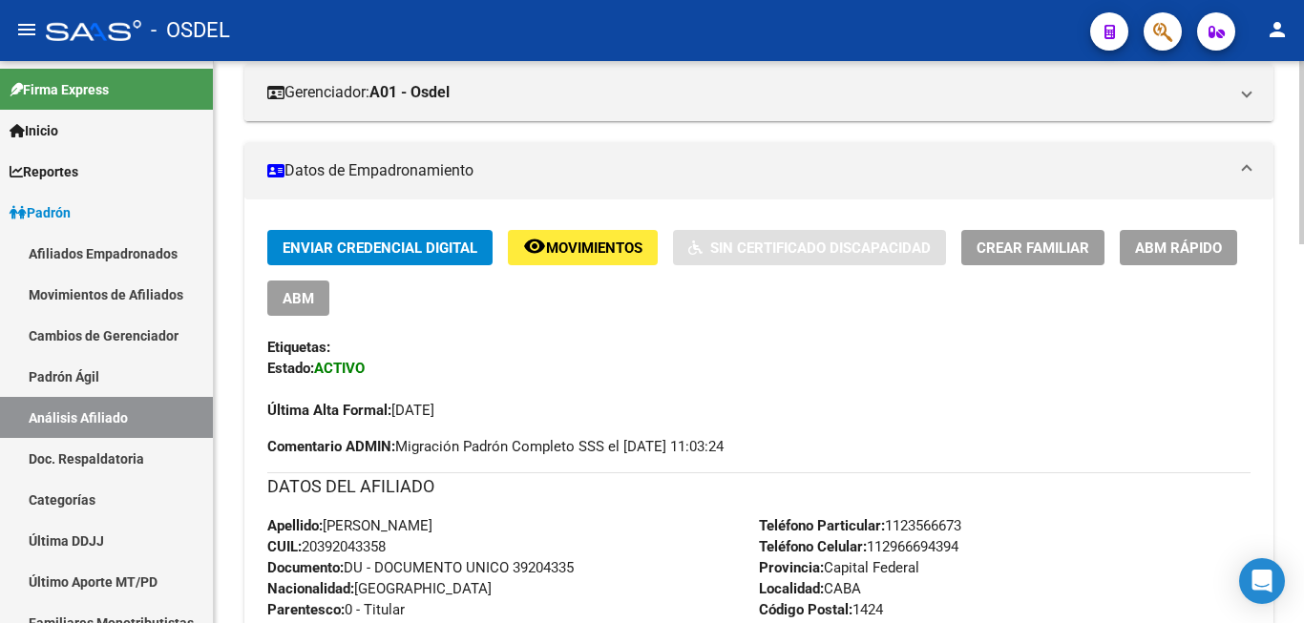
scroll to position [292, 0]
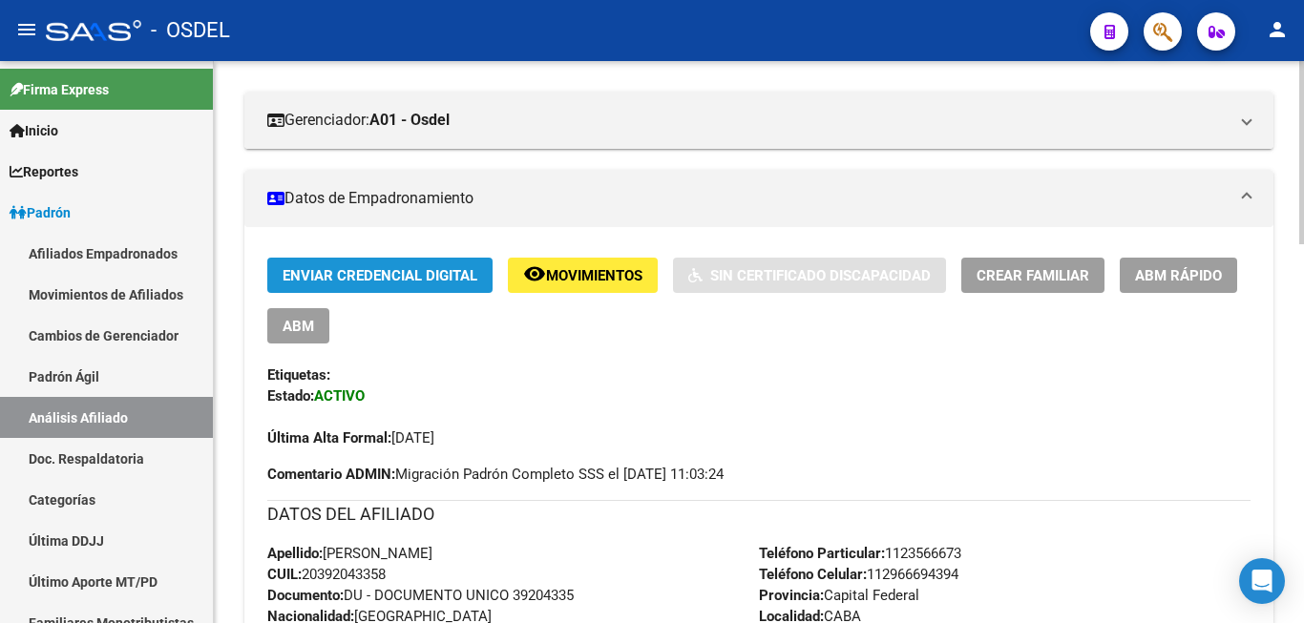
click at [437, 274] on span "Enviar Credencial Digital" at bounding box center [379, 275] width 195 height 17
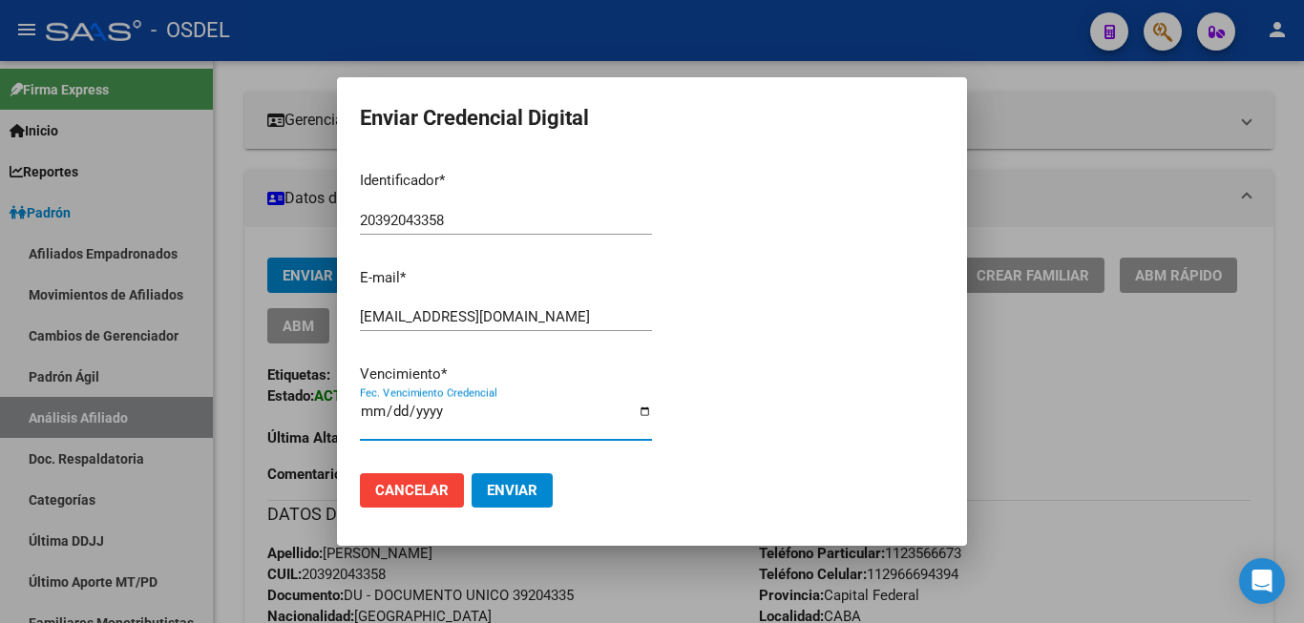
click at [397, 419] on input "2025-11-30" at bounding box center [506, 419] width 292 height 31
click at [365, 419] on input "2025-11-30" at bounding box center [506, 419] width 292 height 31
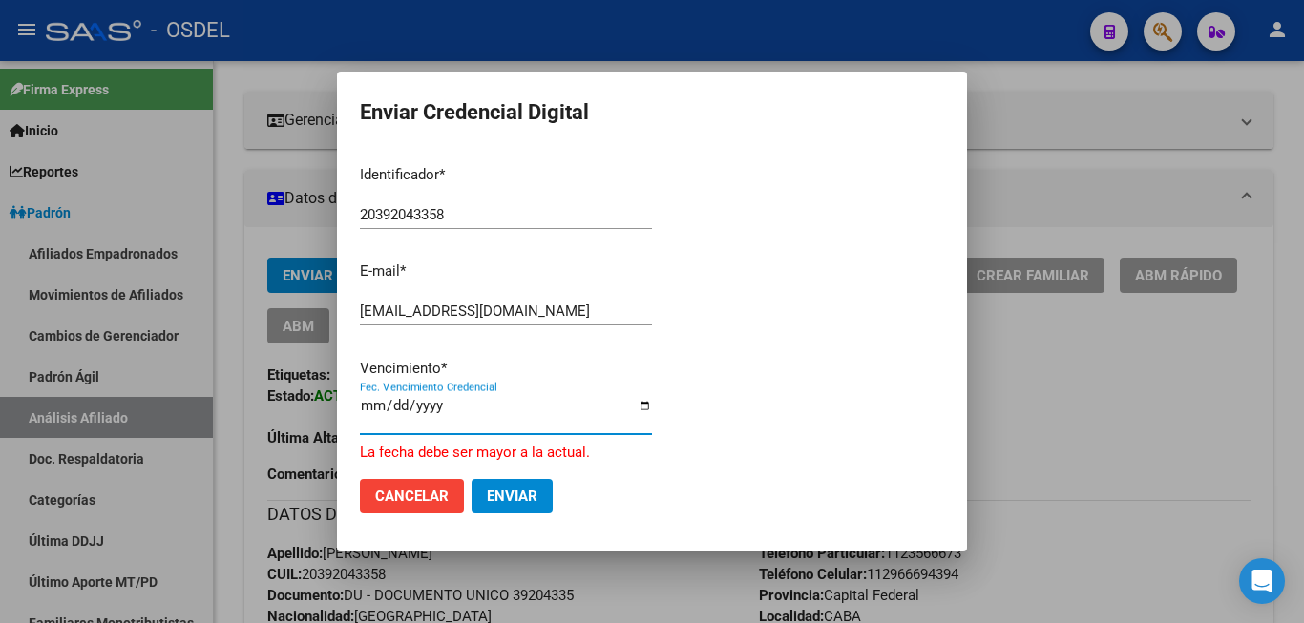
type input "2025-12-31"
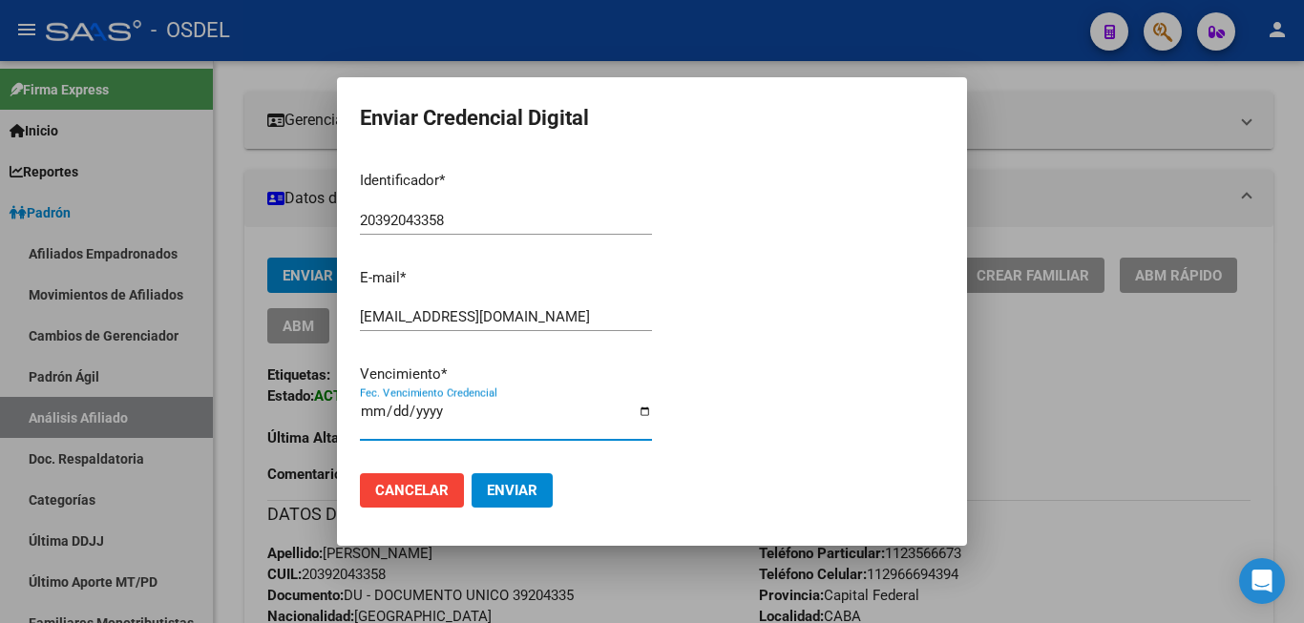
click at [548, 408] on div "2025-12-31 Fec. Vencimiento Credencial" at bounding box center [506, 419] width 292 height 41
click at [512, 491] on span "Enviar" at bounding box center [512, 490] width 51 height 17
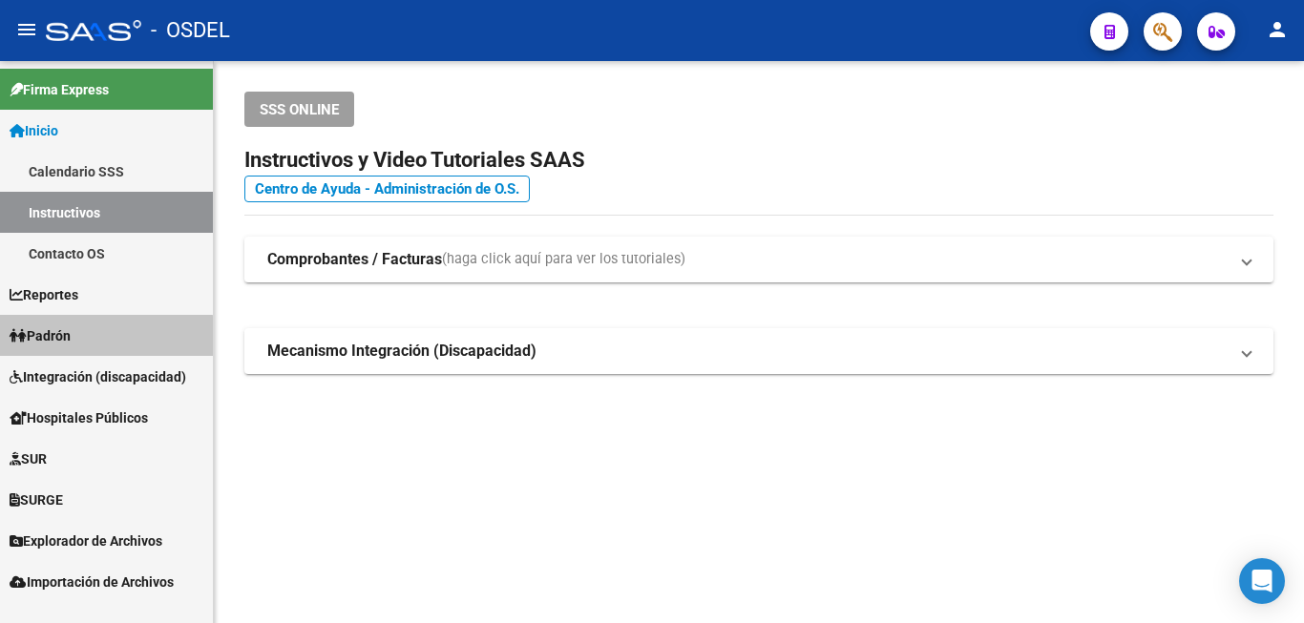
click at [91, 343] on link "Padrón" at bounding box center [106, 335] width 213 height 41
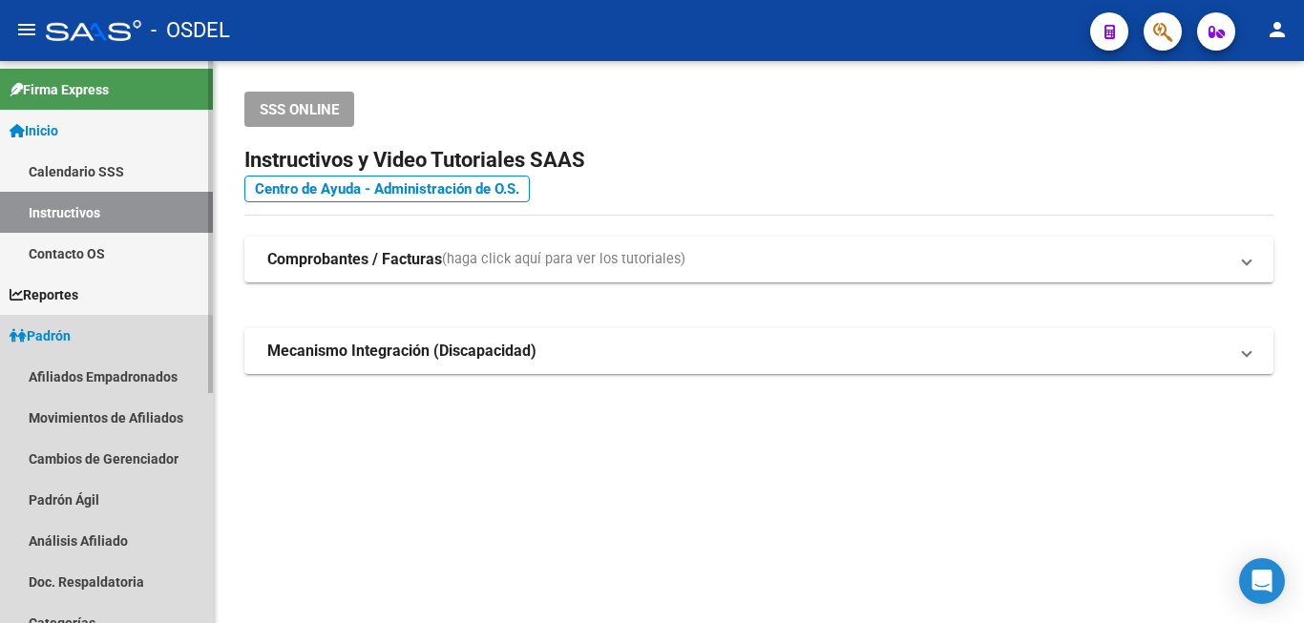
click at [88, 343] on link "Padrón" at bounding box center [106, 335] width 213 height 41
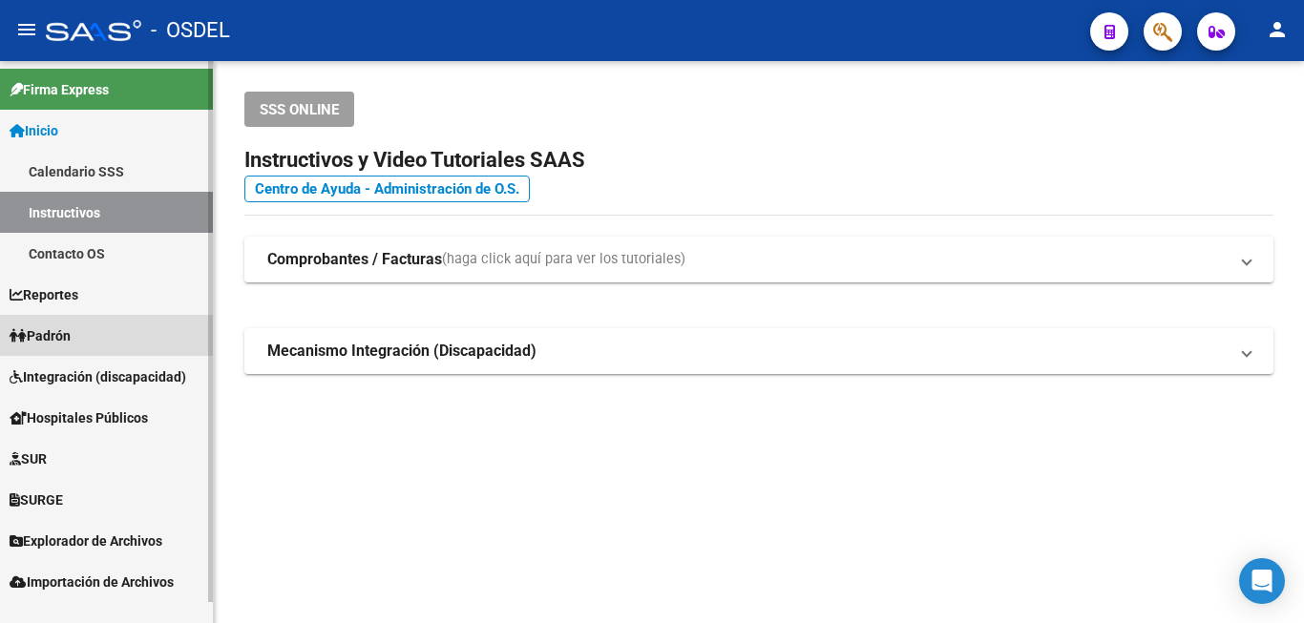
click at [88, 343] on link "Padrón" at bounding box center [106, 335] width 213 height 41
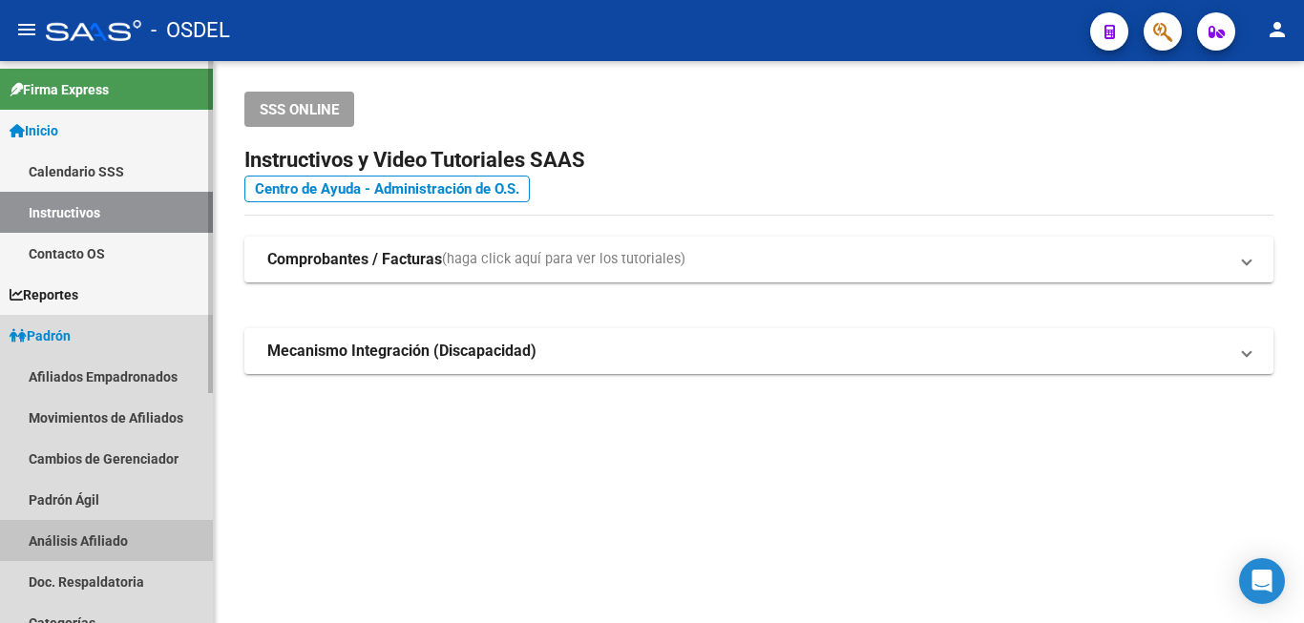
click at [73, 547] on link "Análisis Afiliado" at bounding box center [106, 540] width 213 height 41
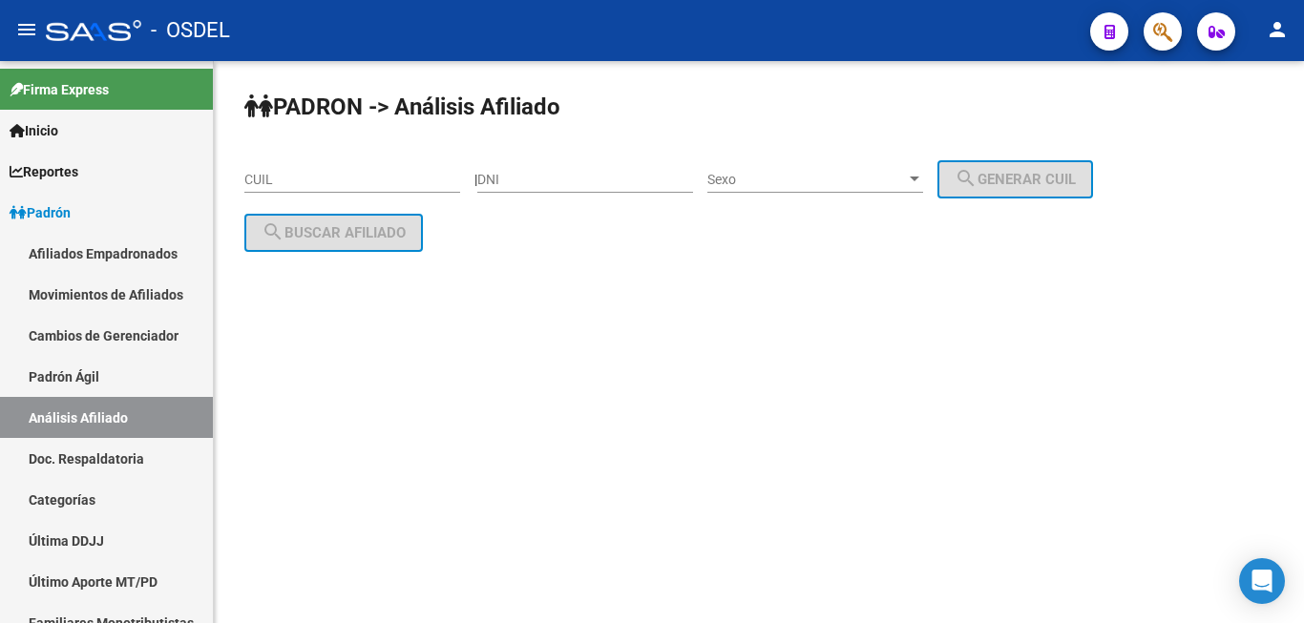
click at [612, 165] on div "DNI" at bounding box center [585, 174] width 216 height 38
click at [565, 170] on div "DNI" at bounding box center [585, 174] width 216 height 38
click at [532, 171] on div "DNI" at bounding box center [585, 174] width 216 height 38
click at [520, 174] on input "DNI" at bounding box center [585, 180] width 216 height 16
click at [509, 173] on input "DNI" at bounding box center [585, 180] width 216 height 16
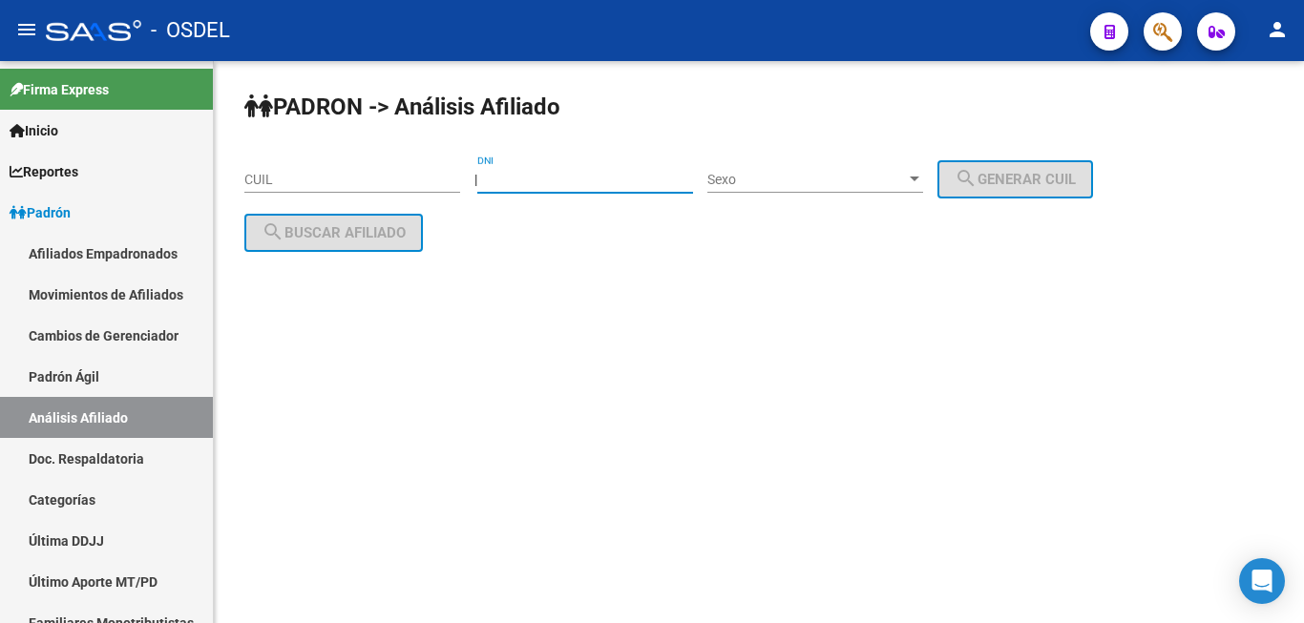
paste input "14619650"
type input "14619650"
click at [837, 172] on div "Sexo Sexo" at bounding box center [815, 174] width 216 height 38
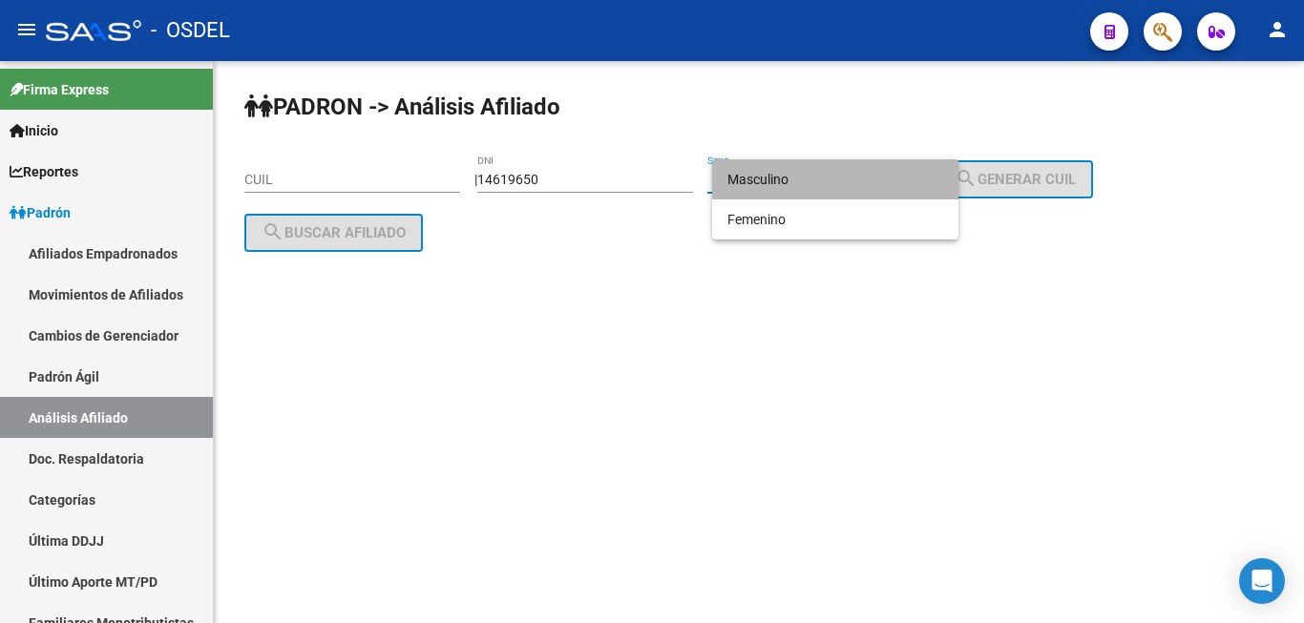
click at [775, 175] on span "Masculino" at bounding box center [835, 179] width 216 height 40
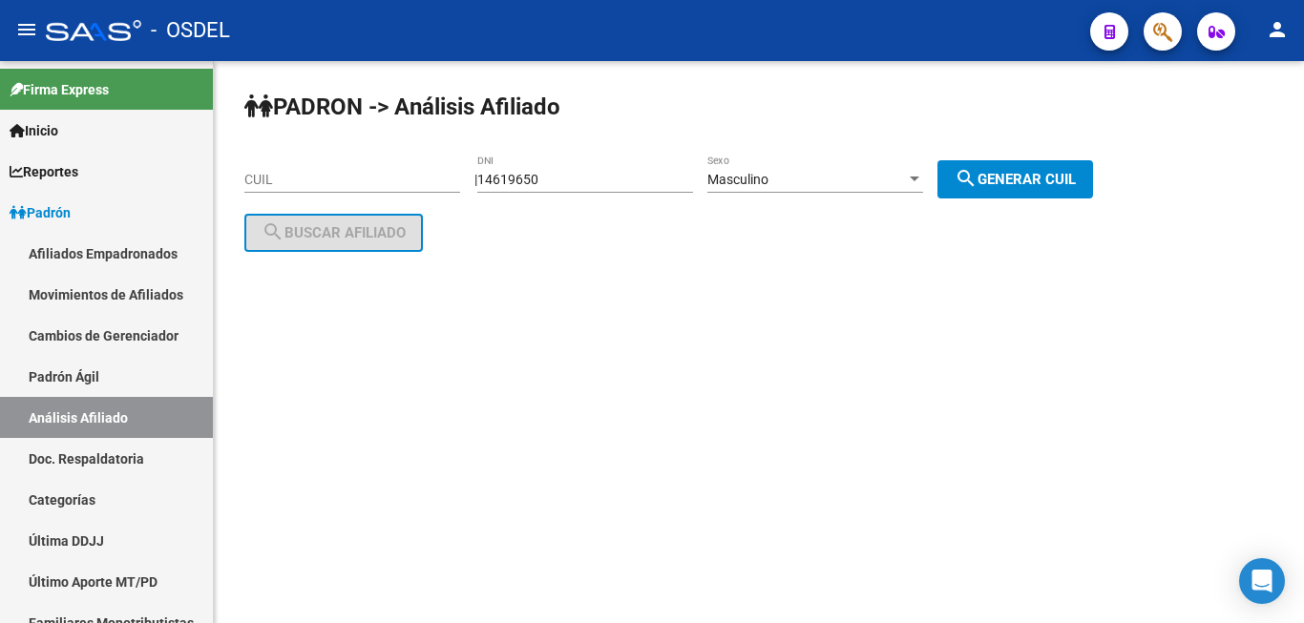
click at [1061, 164] on div "PADRON -> Análisis Afiliado CUIL | 14619650 DNI Masculino Sexo search Generar C…" at bounding box center [759, 187] width 1090 height 252
click at [768, 176] on span "Masculino" at bounding box center [737, 179] width 61 height 15
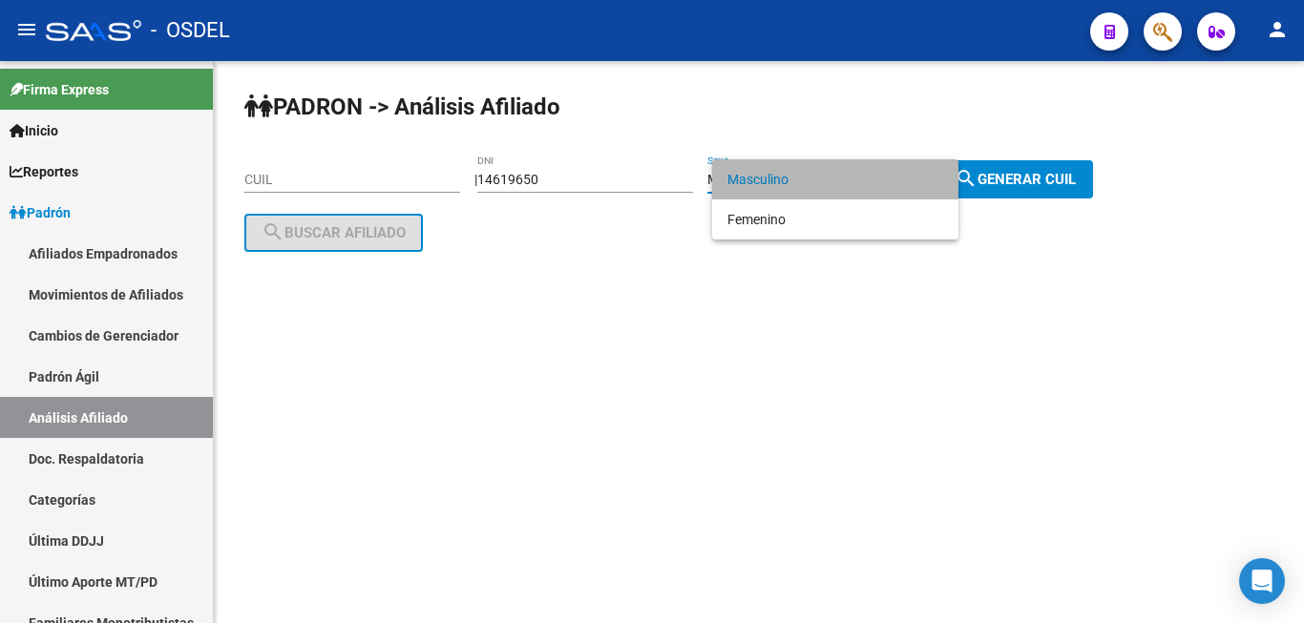
click at [886, 180] on span "Masculino" at bounding box center [835, 179] width 216 height 40
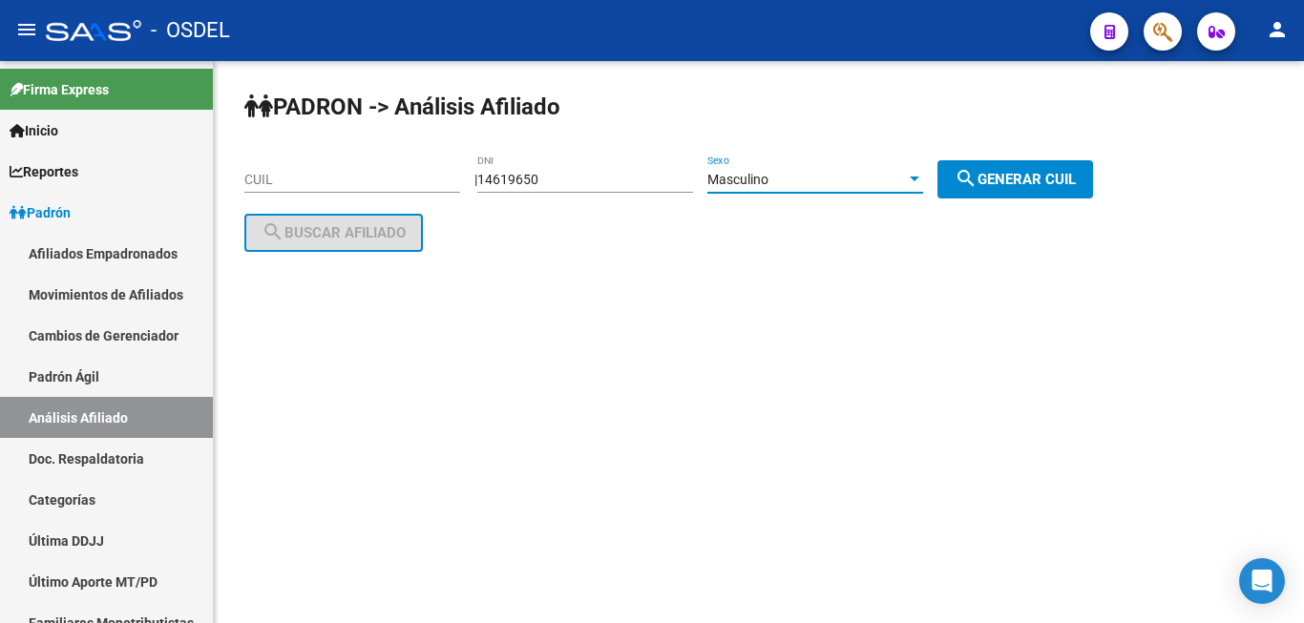
click at [923, 175] on div at bounding box center [914, 179] width 17 height 15
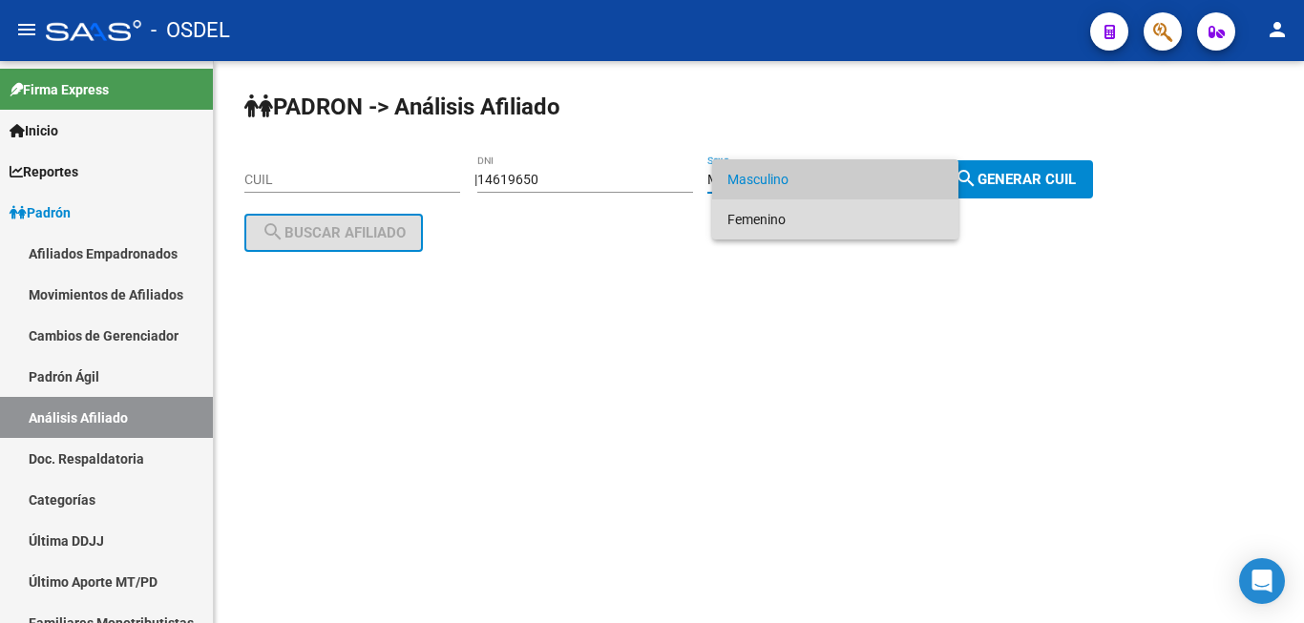
click at [939, 221] on span "Femenino" at bounding box center [835, 219] width 216 height 40
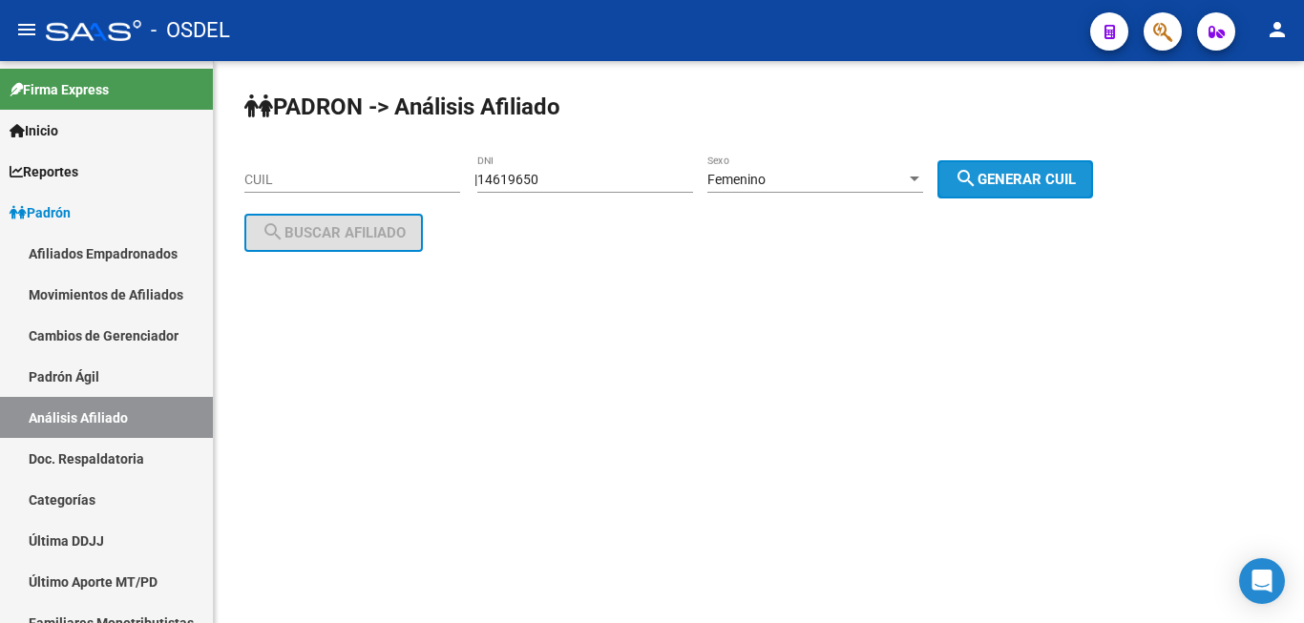
click at [1031, 173] on span "search Generar CUIL" at bounding box center [1014, 179] width 121 height 17
type input "27-14619650-6"
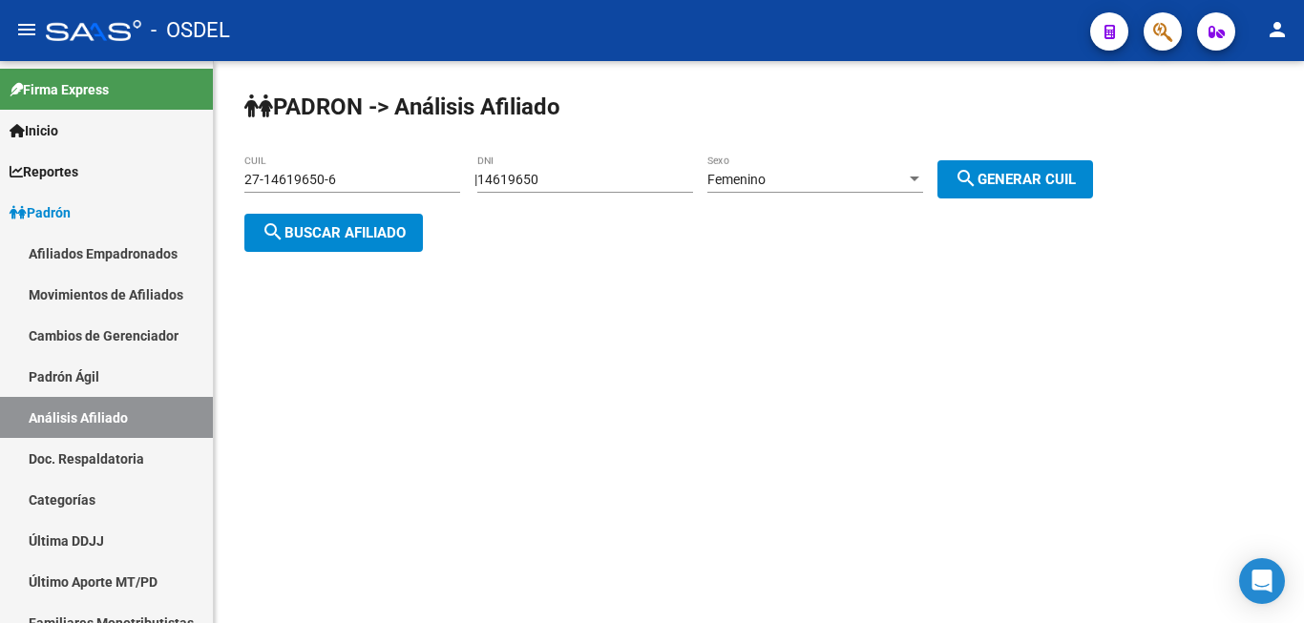
click at [376, 228] on span "search Buscar afiliado" at bounding box center [333, 232] width 144 height 17
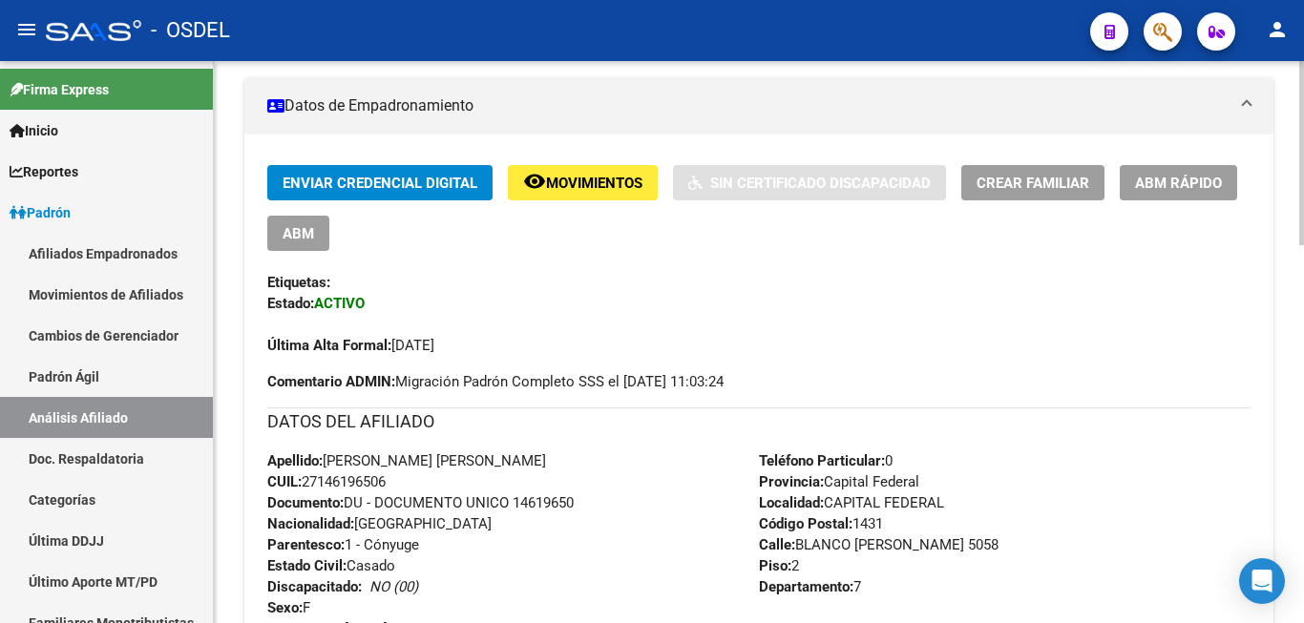
scroll to position [292, 0]
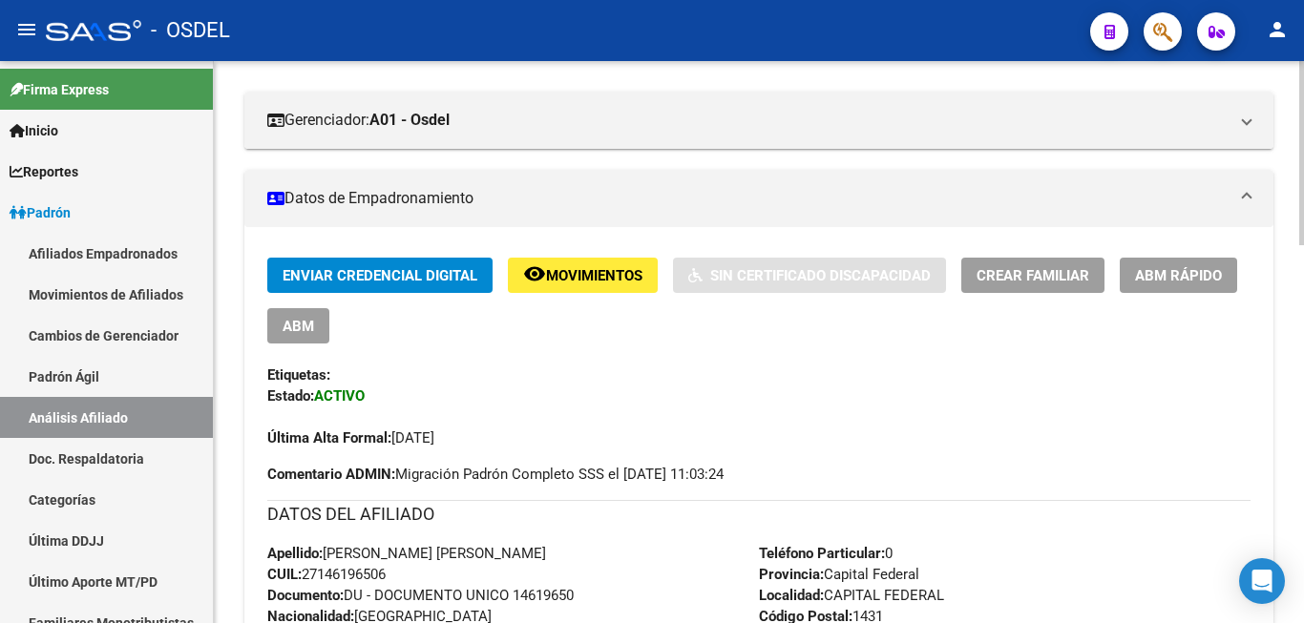
click at [366, 261] on button "Enviar Credencial Digital" at bounding box center [379, 275] width 225 height 35
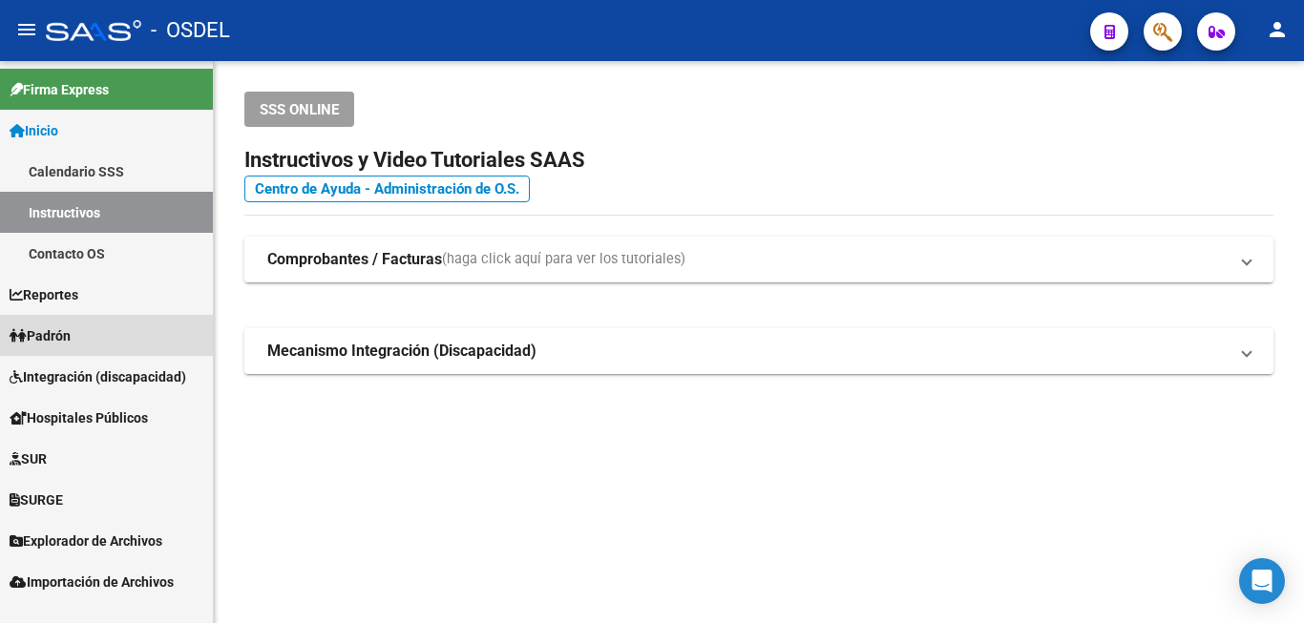
click at [79, 332] on link "Padrón" at bounding box center [106, 335] width 213 height 41
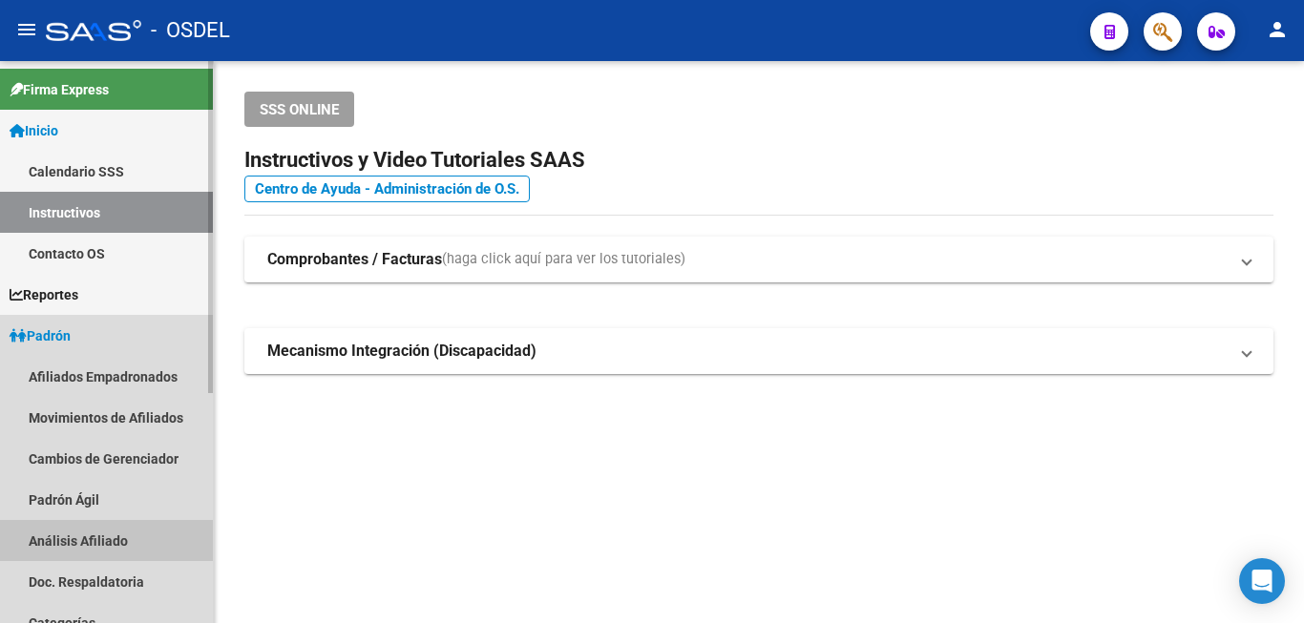
click at [138, 533] on link "Análisis Afiliado" at bounding box center [106, 540] width 213 height 41
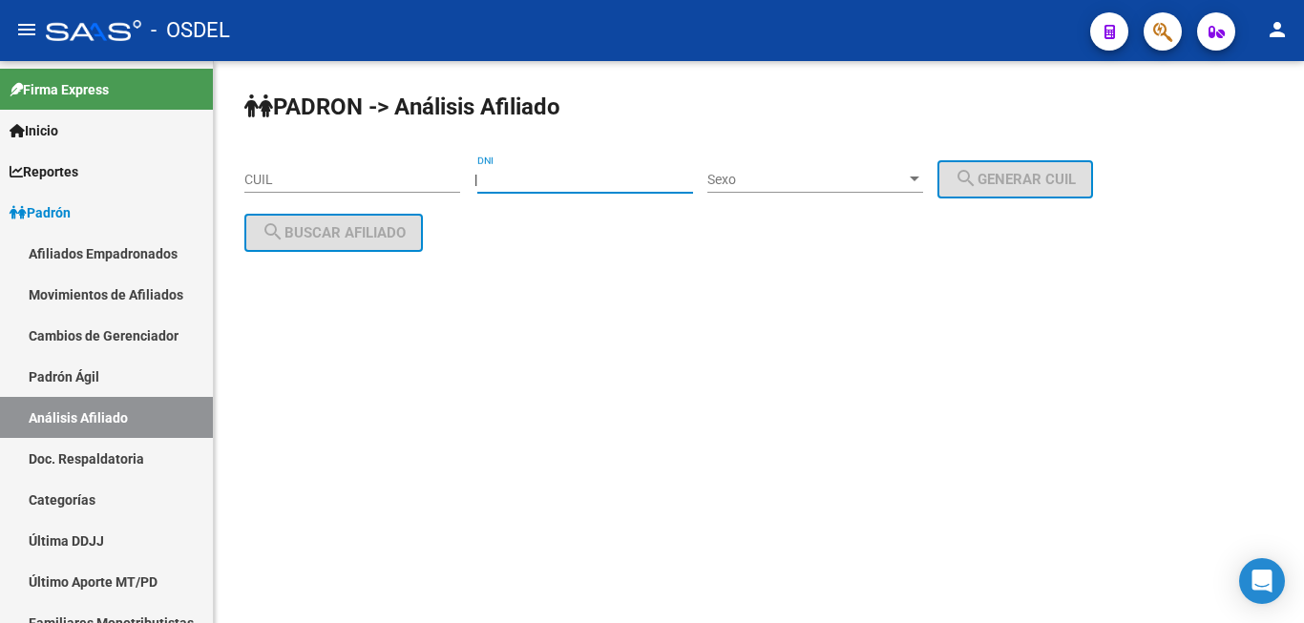
click at [573, 185] on input "DNI" at bounding box center [585, 180] width 216 height 16
paste input "16581247"
type input "16581247"
click at [857, 170] on div "Sexo Sexo" at bounding box center [815, 174] width 216 height 38
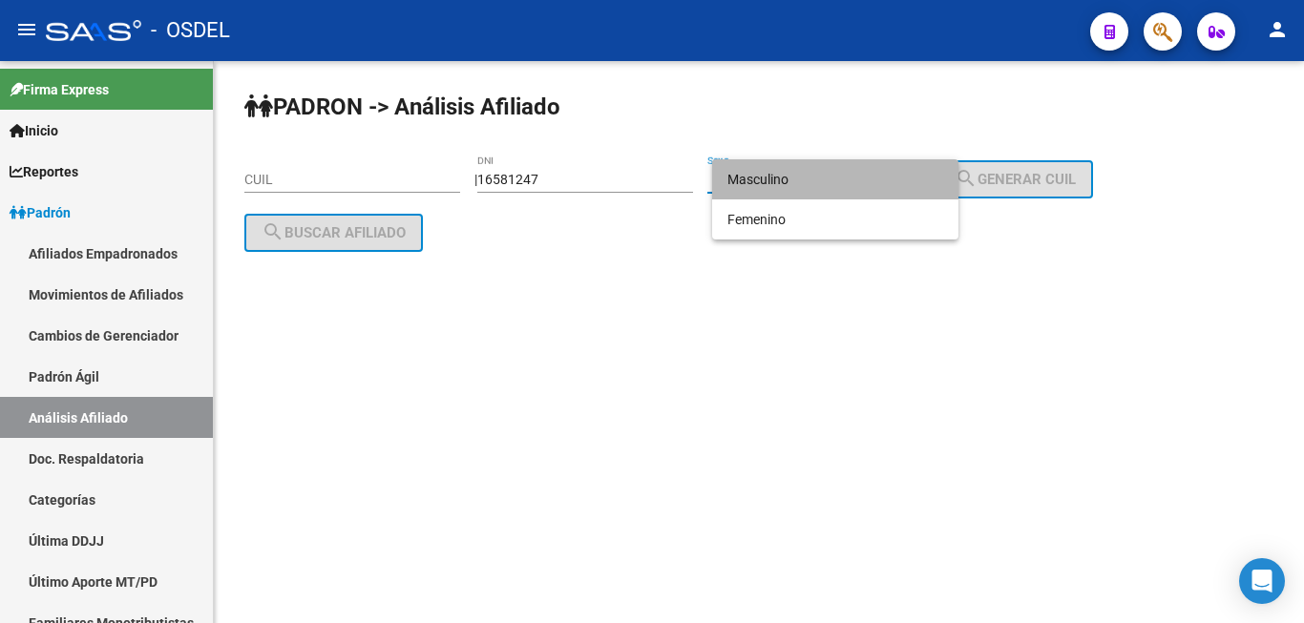
click at [856, 188] on span "Masculino" at bounding box center [835, 179] width 216 height 40
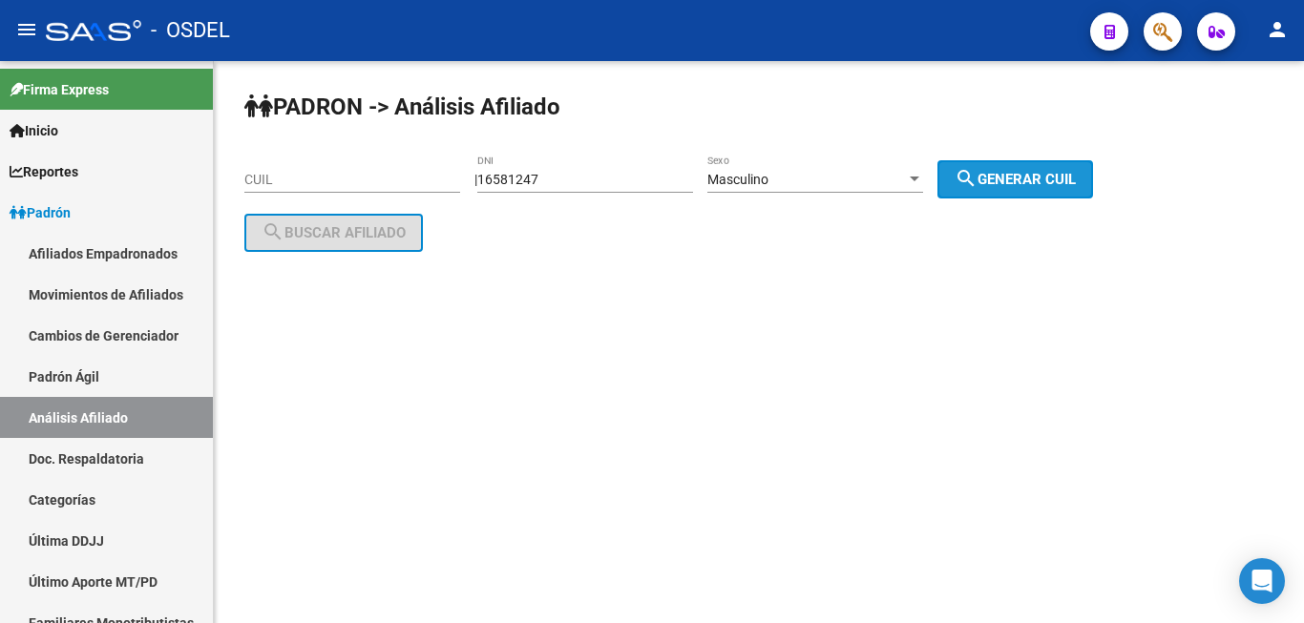
click at [1088, 165] on button "search Generar CUIL" at bounding box center [1015, 179] width 156 height 38
type input "20-16581247-7"
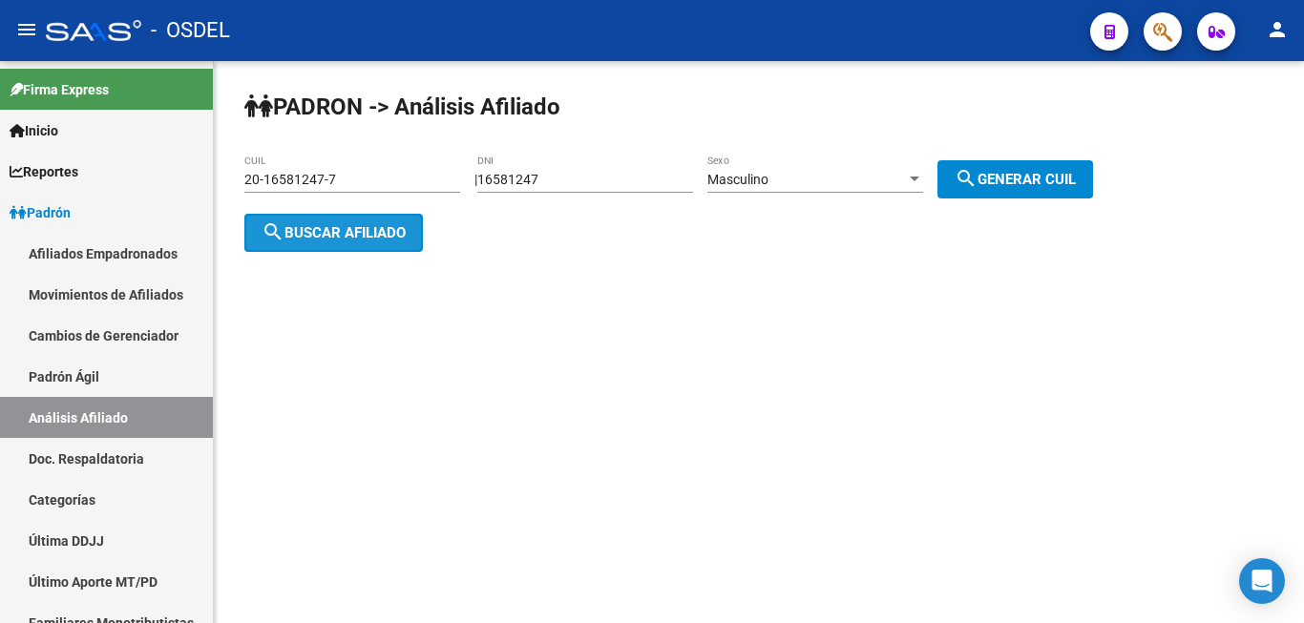
click at [384, 219] on button "search Buscar afiliado" at bounding box center [333, 233] width 178 height 38
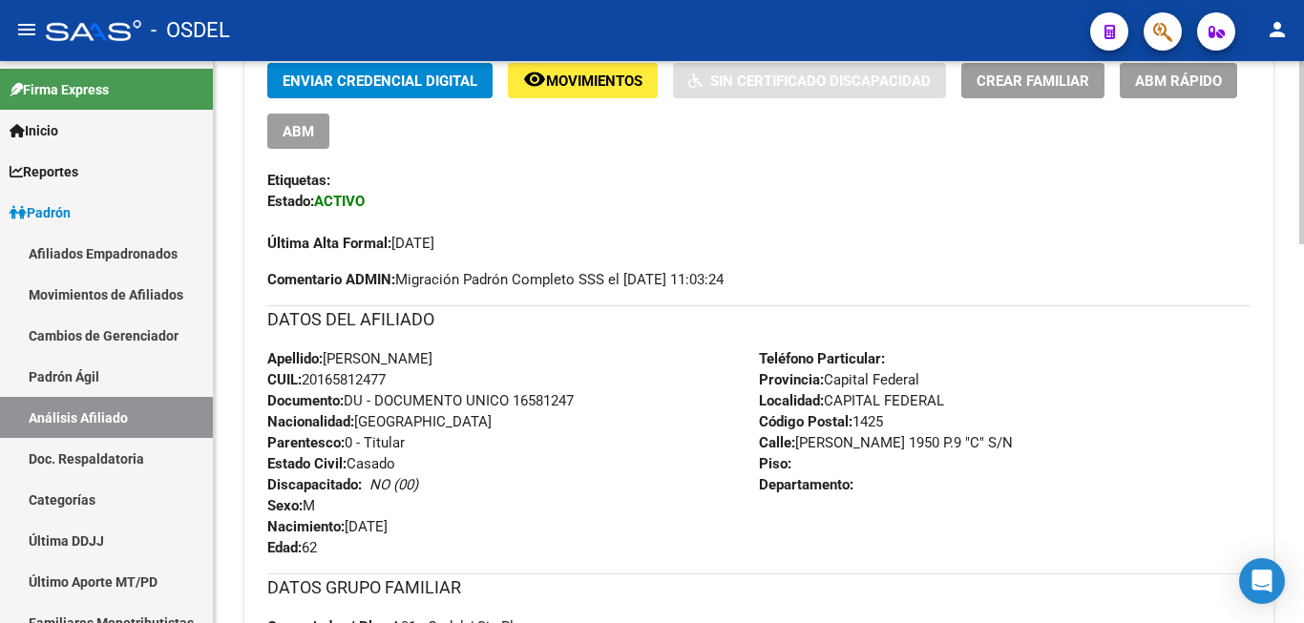
scroll to position [389, 0]
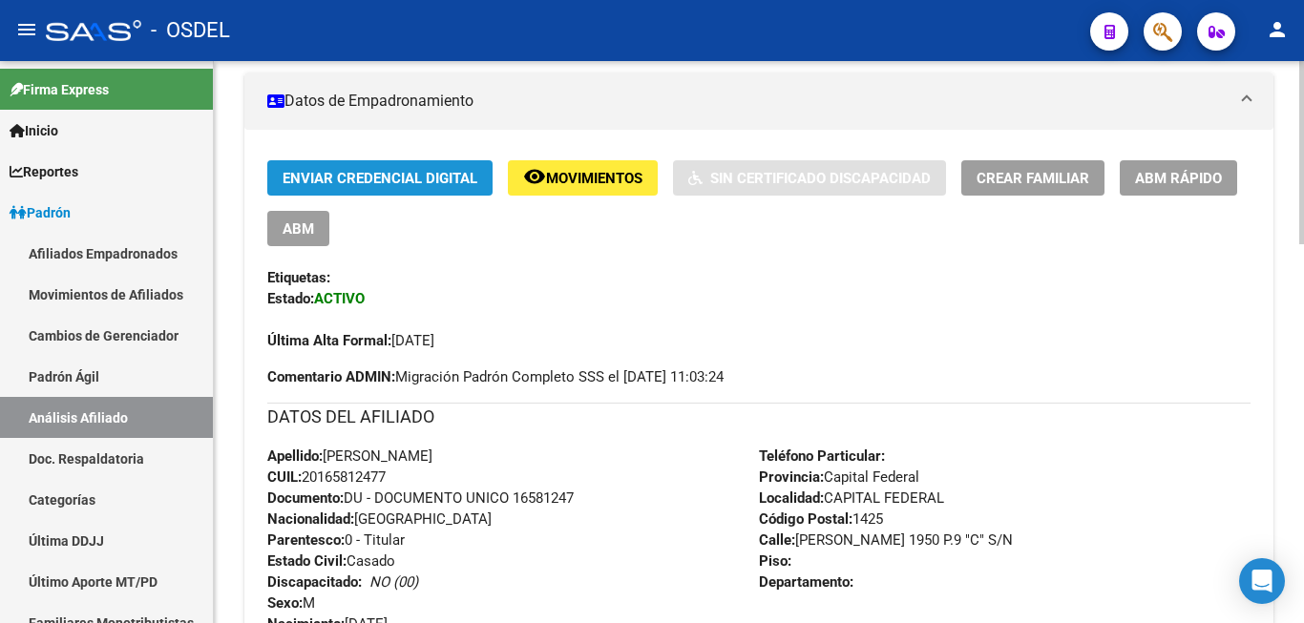
click at [446, 178] on span "Enviar Credencial Digital" at bounding box center [379, 178] width 195 height 17
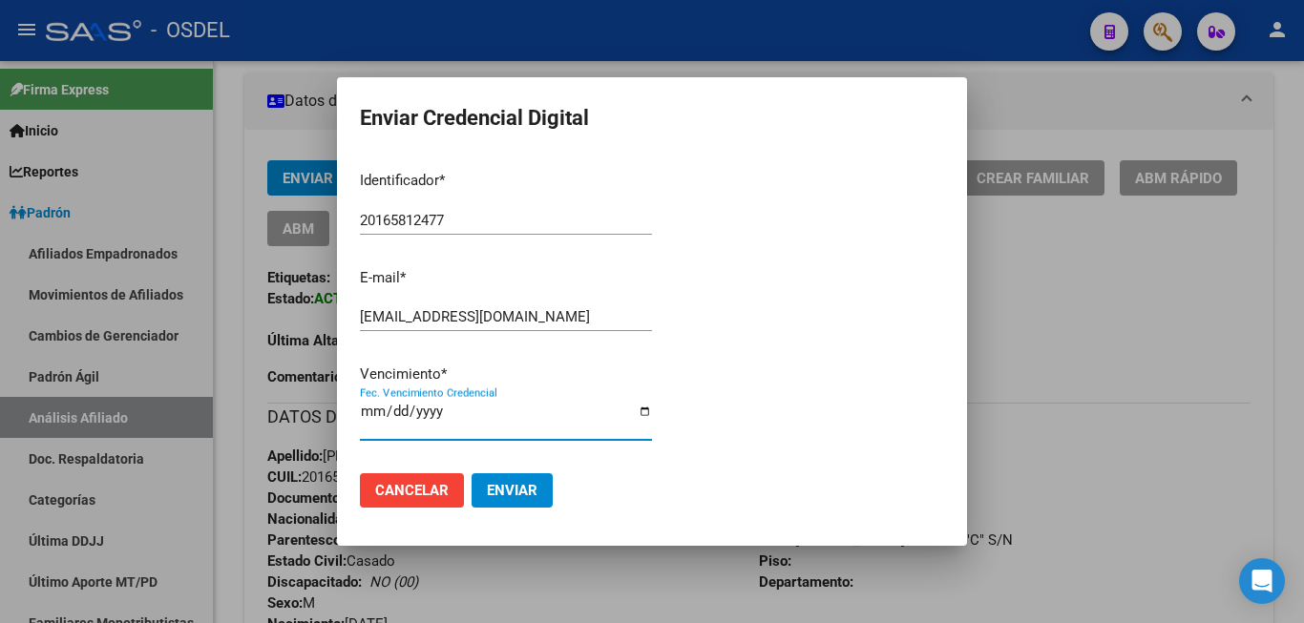
click at [368, 416] on input "Fec. Vencimiento Credencial" at bounding box center [506, 419] width 292 height 31
type input "2025-12-31"
click at [530, 482] on span "Enviar" at bounding box center [512, 490] width 51 height 17
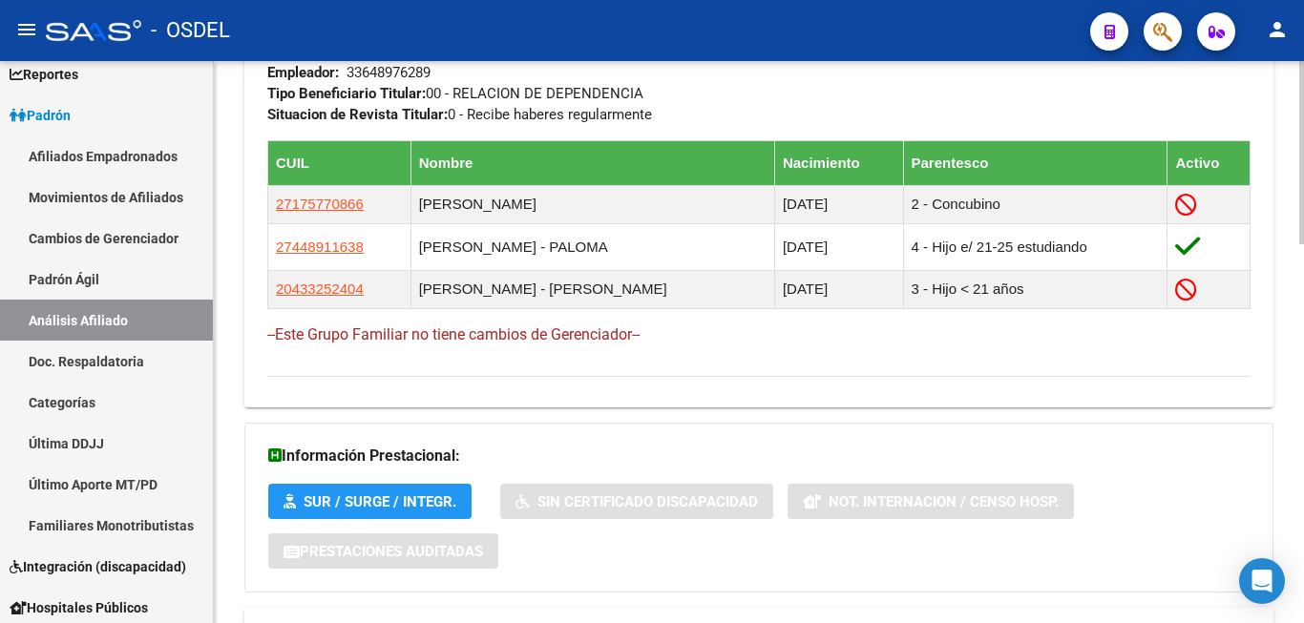
scroll to position [965, 0]
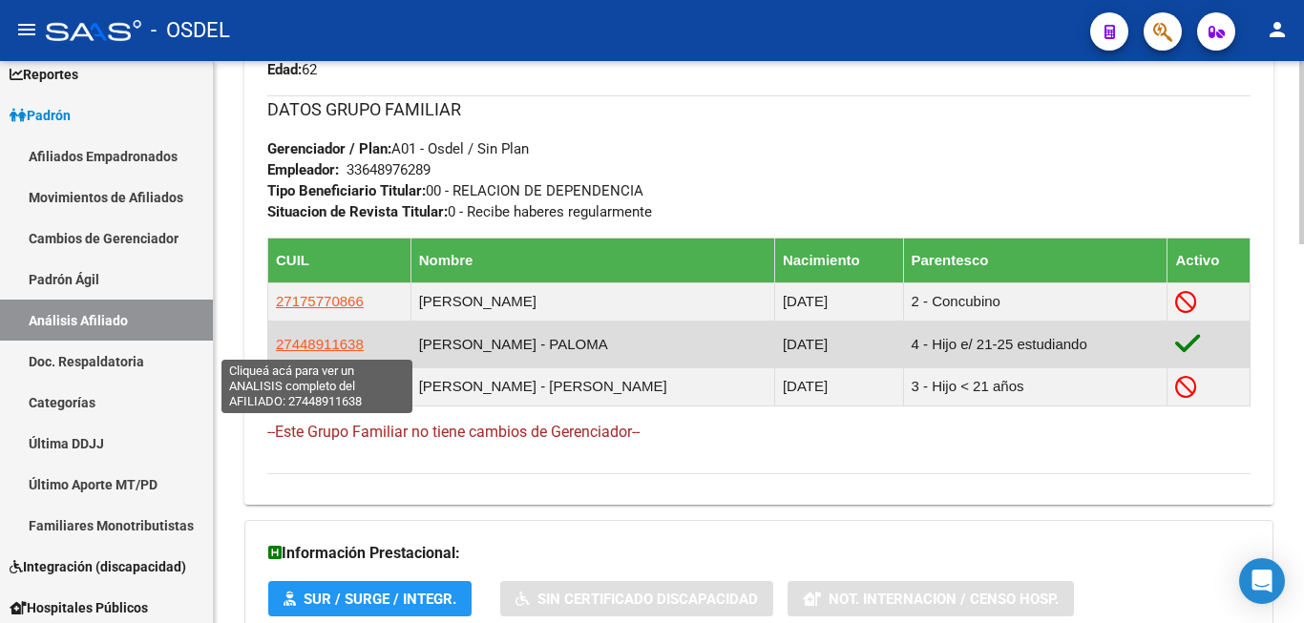
click at [336, 342] on span "27448911638" at bounding box center [320, 344] width 88 height 16
type textarea "27448911638"
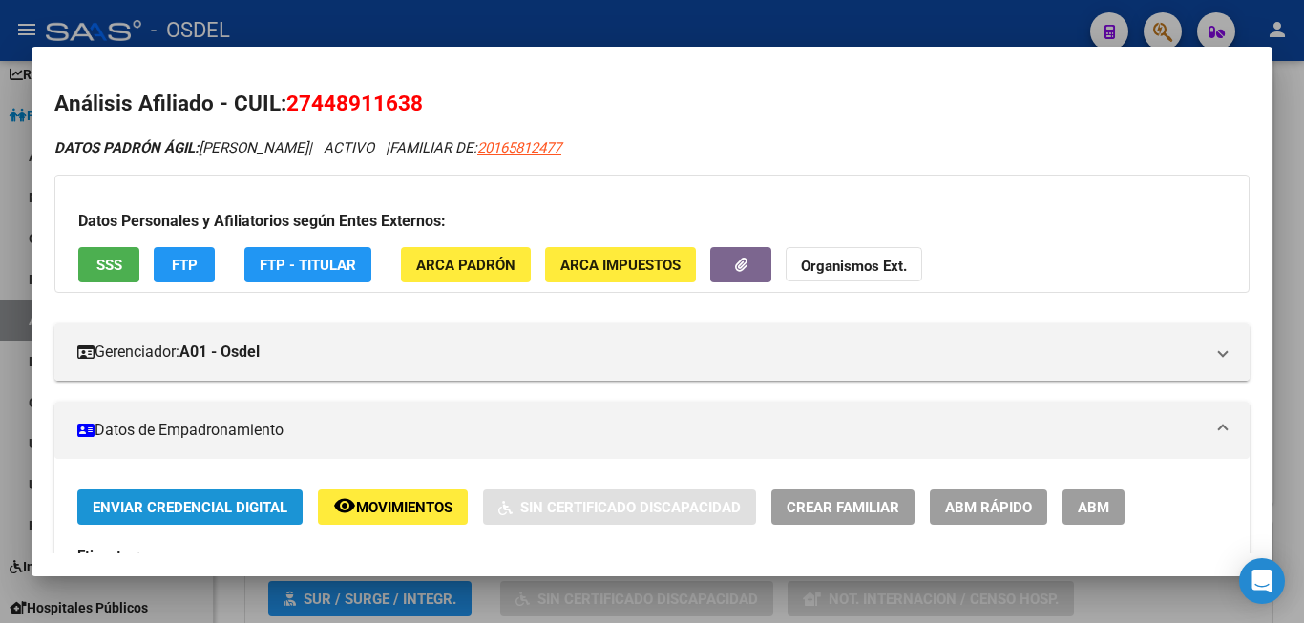
click at [157, 508] on span "Enviar Credencial Digital" at bounding box center [190, 507] width 195 height 17
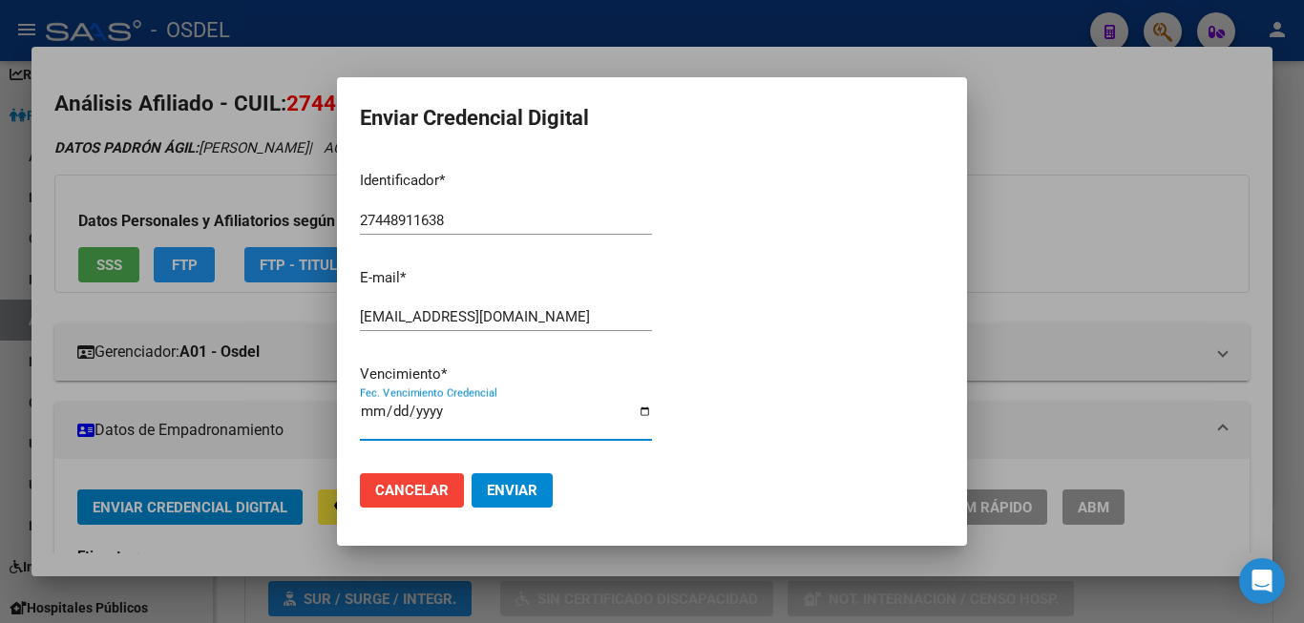
click at [385, 412] on input "Fec. Vencimiento Credencial" at bounding box center [506, 419] width 292 height 31
type input "2025-12-31"
click at [539, 486] on button "Enviar" at bounding box center [511, 490] width 81 height 34
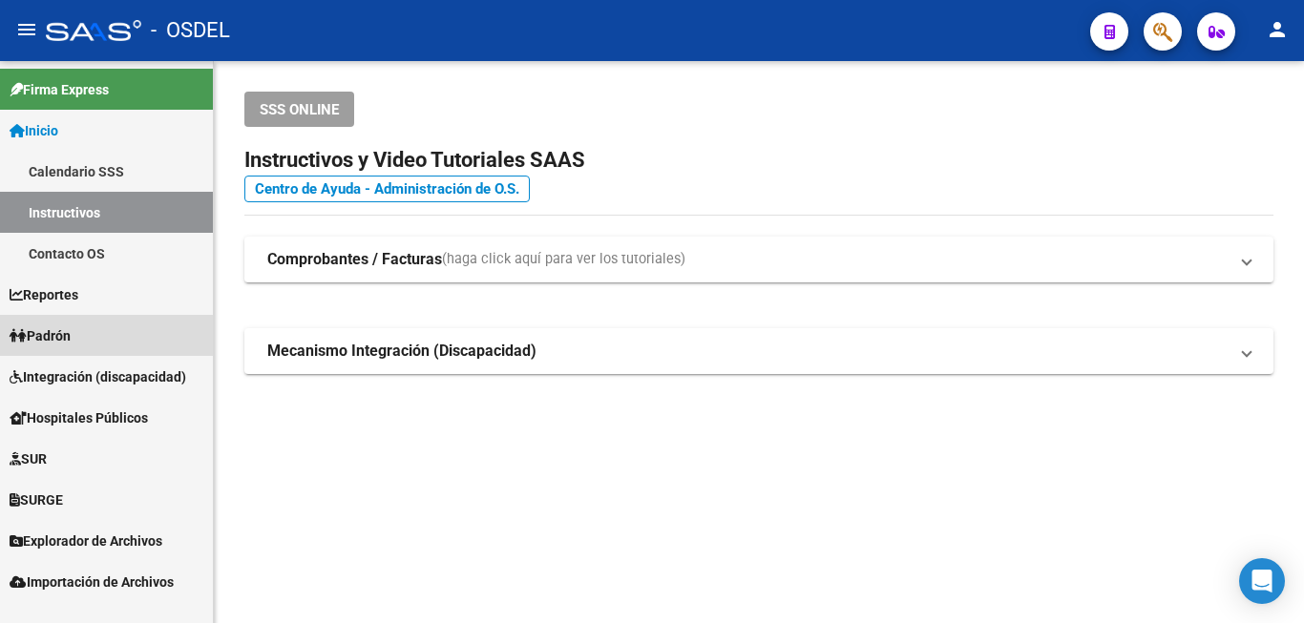
click at [87, 331] on link "Padrón" at bounding box center [106, 335] width 213 height 41
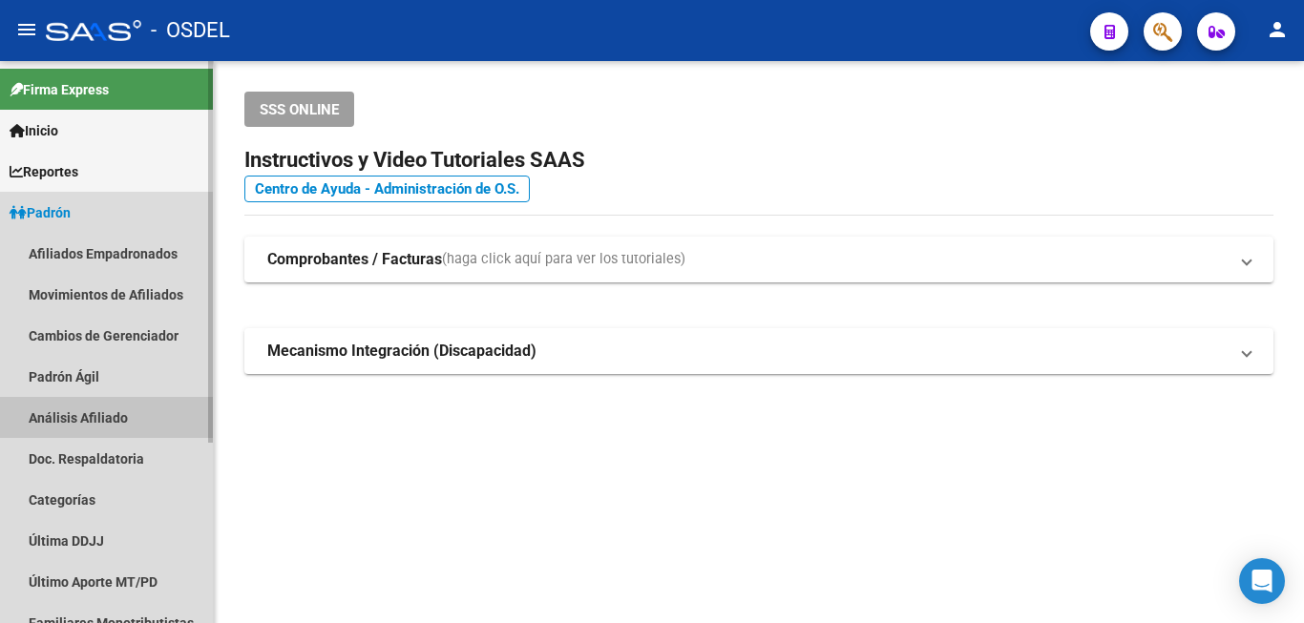
click at [141, 415] on link "Análisis Afiliado" at bounding box center [106, 417] width 213 height 41
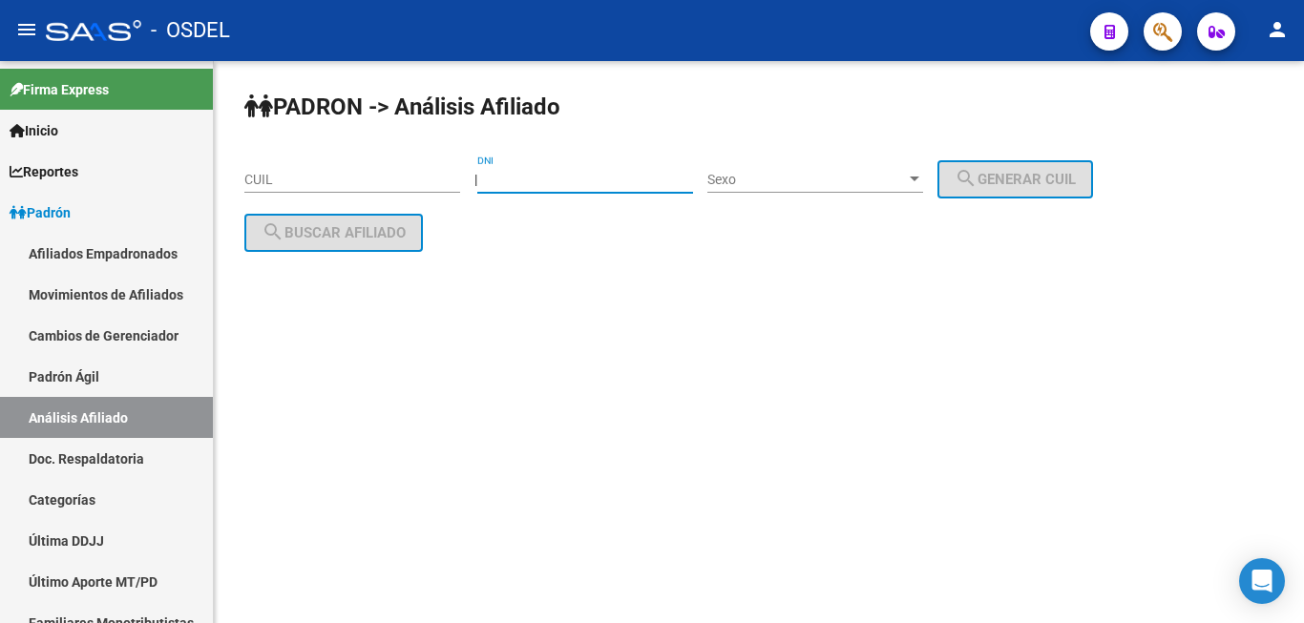
click at [573, 182] on input "DNI" at bounding box center [585, 180] width 216 height 16
click at [579, 169] on div "DNI" at bounding box center [585, 174] width 216 height 38
click at [530, 169] on div "DNI" at bounding box center [585, 174] width 216 height 38
drag, startPoint x: 531, startPoint y: 160, endPoint x: 575, endPoint y: 145, distance: 46.5
click at [501, 178] on input "DNI" at bounding box center [585, 180] width 216 height 16
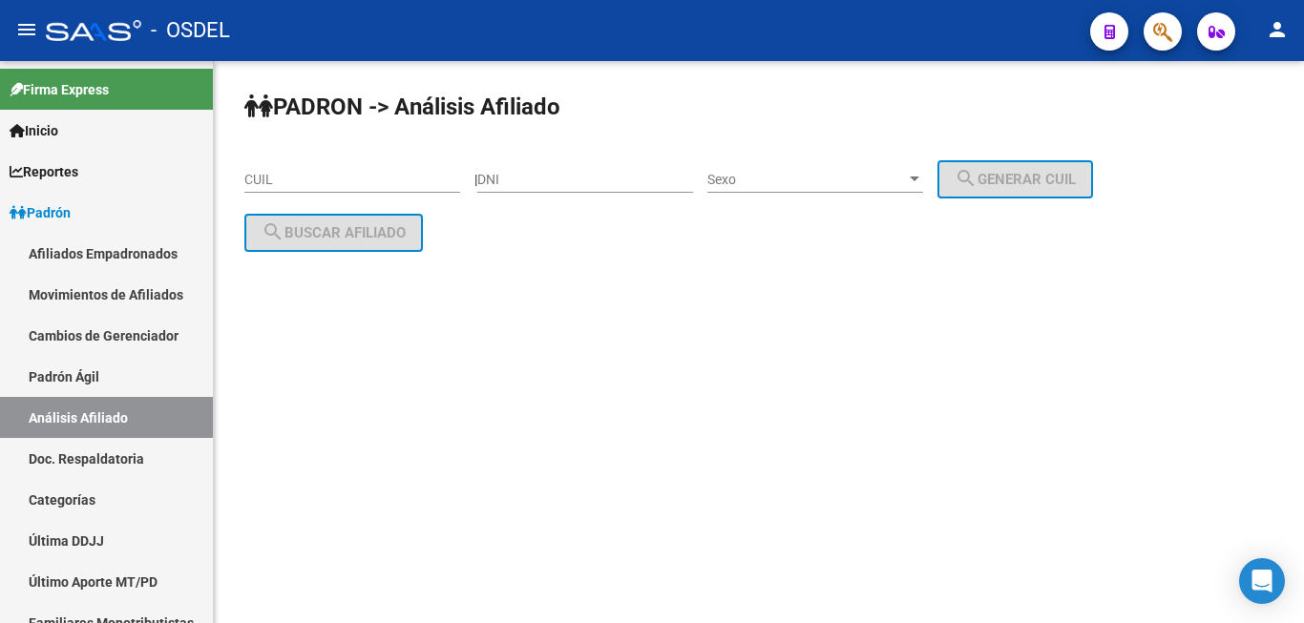
drag, startPoint x: 481, startPoint y: 177, endPoint x: 521, endPoint y: 161, distance: 42.9
drag, startPoint x: 506, startPoint y: 133, endPoint x: 520, endPoint y: 195, distance: 63.7
click at [518, 190] on div "PADRON -> Análisis Afiliado CUIL | DNI Sexo Sexo search Generar CUIL search Bus…" at bounding box center [759, 187] width 1090 height 252
drag, startPoint x: 460, startPoint y: 105, endPoint x: 455, endPoint y: 115, distance: 11.5
click at [456, 113] on strong "PADRON -> Análisis Afiliado" at bounding box center [402, 107] width 316 height 27
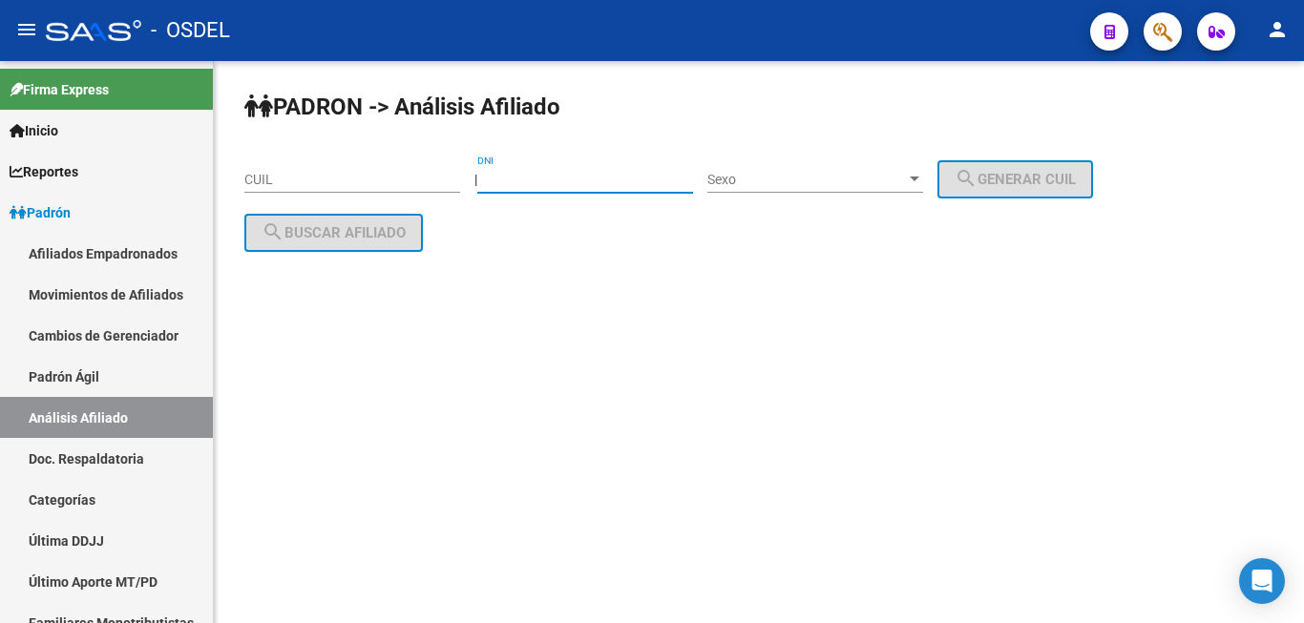
click at [550, 173] on input "DNI" at bounding box center [585, 180] width 216 height 16
paste input "16287717"
type input "16287717"
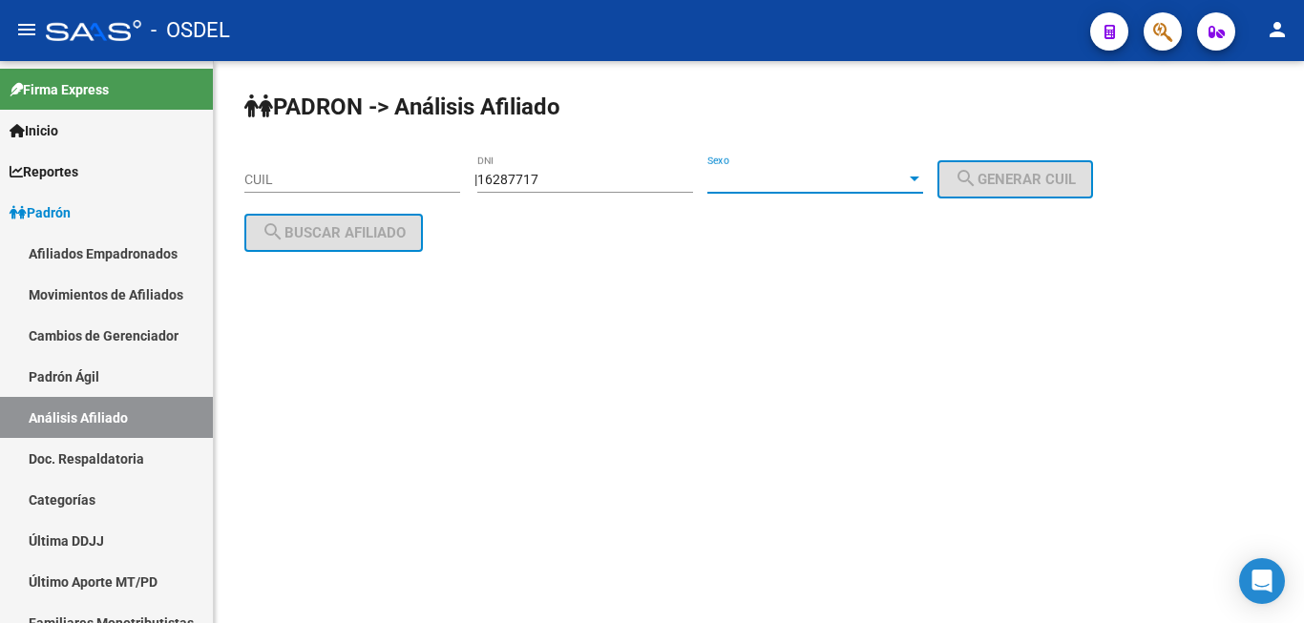
click at [784, 175] on span "Sexo" at bounding box center [806, 180] width 199 height 16
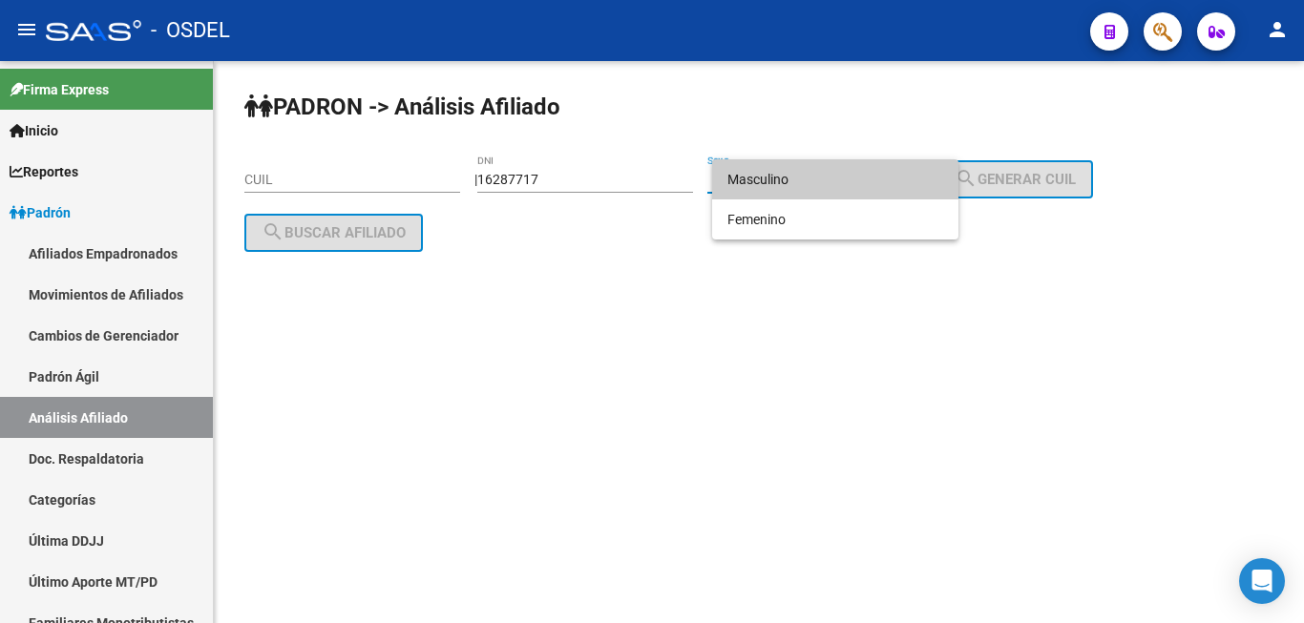
click at [798, 172] on span "Masculino" at bounding box center [835, 179] width 216 height 40
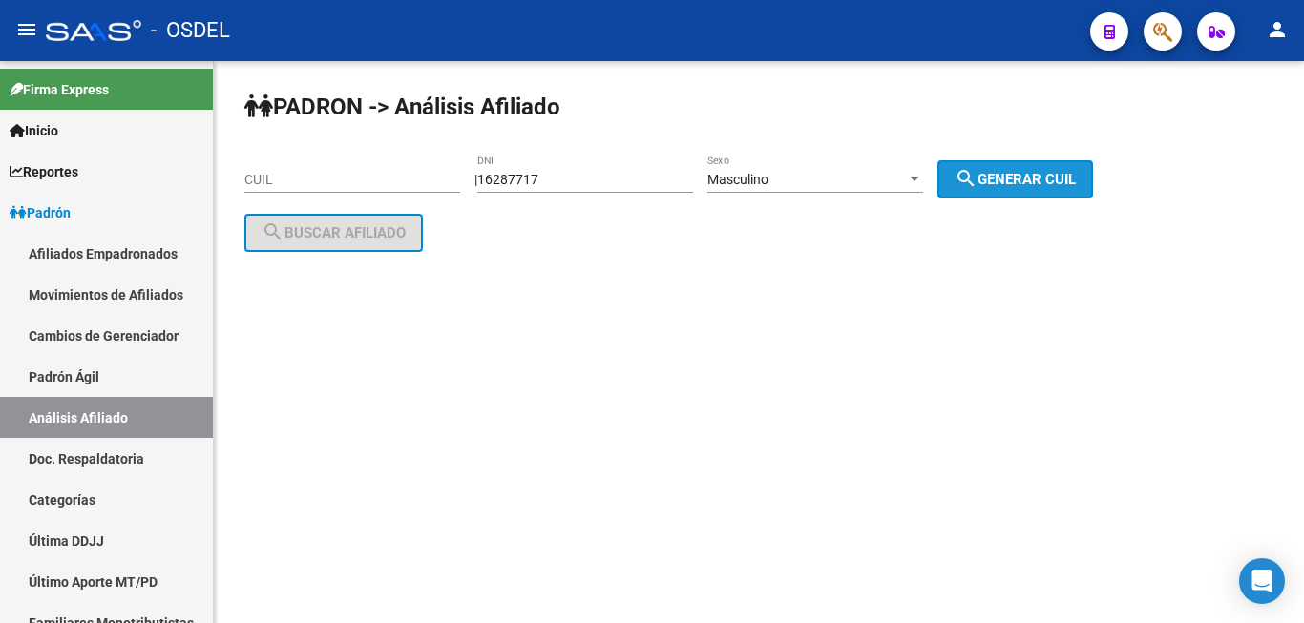
click at [1015, 172] on span "search Generar CUIL" at bounding box center [1014, 179] width 121 height 17
type input "20-16287717-9"
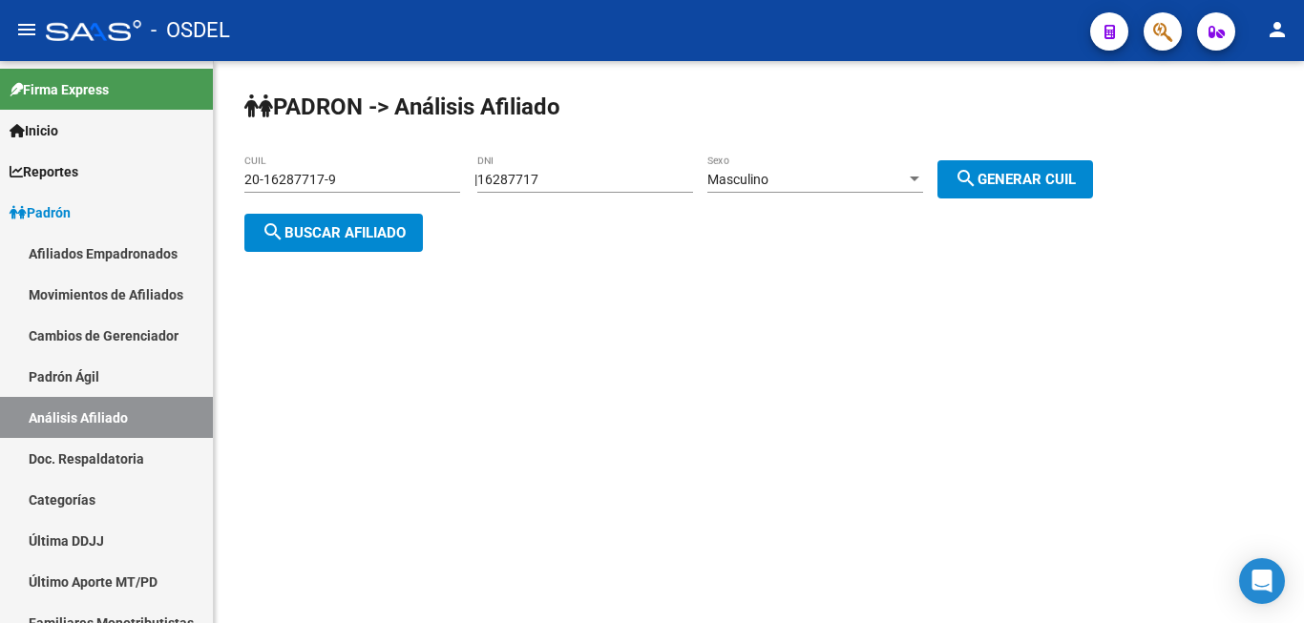
click at [369, 224] on span "search Buscar afiliado" at bounding box center [333, 232] width 144 height 17
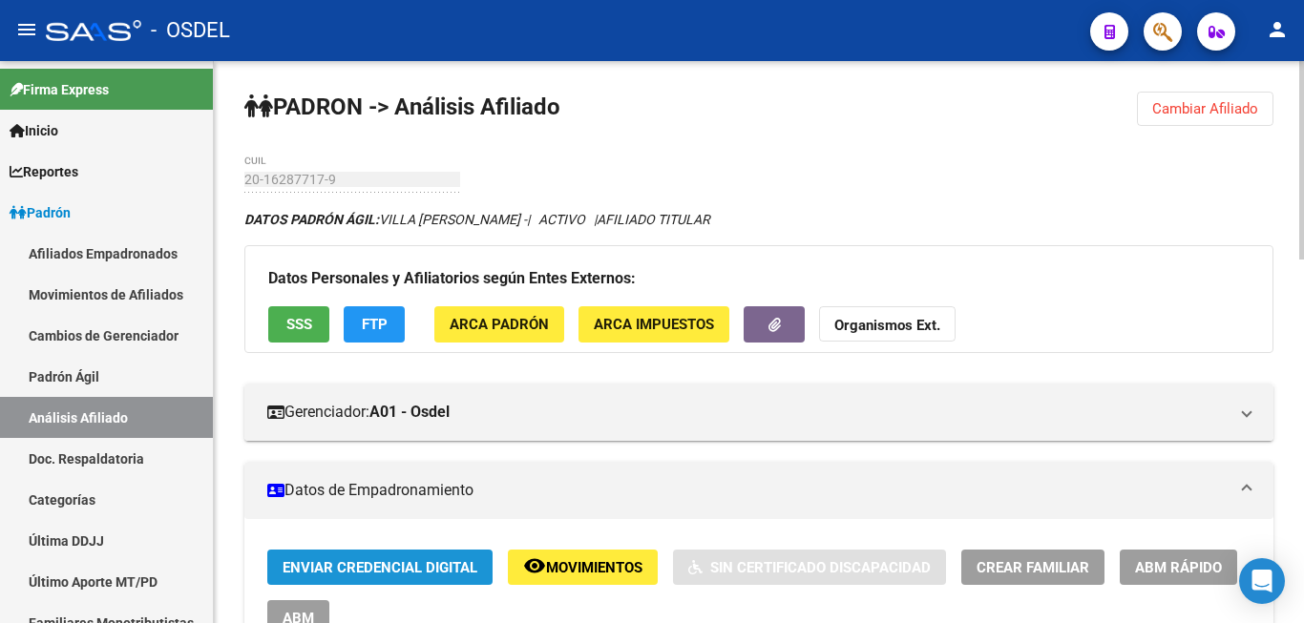
click at [376, 554] on button "Enviar Credencial Digital" at bounding box center [379, 567] width 225 height 35
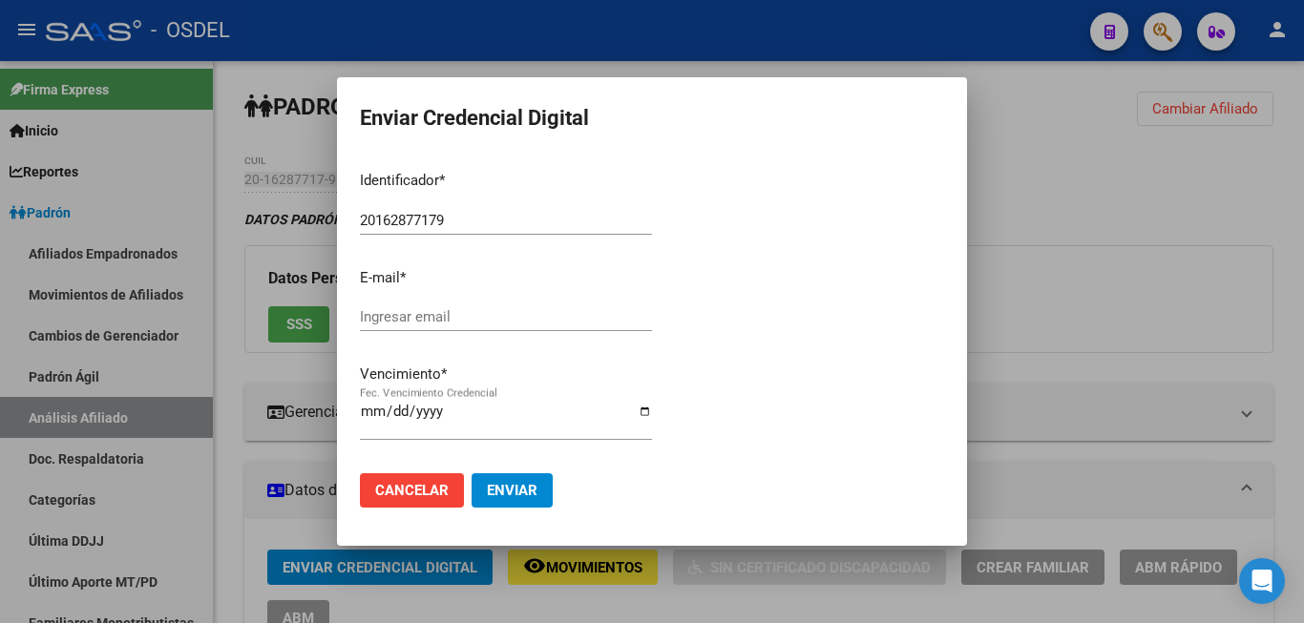
click at [1259, 270] on div at bounding box center [652, 311] width 1304 height 623
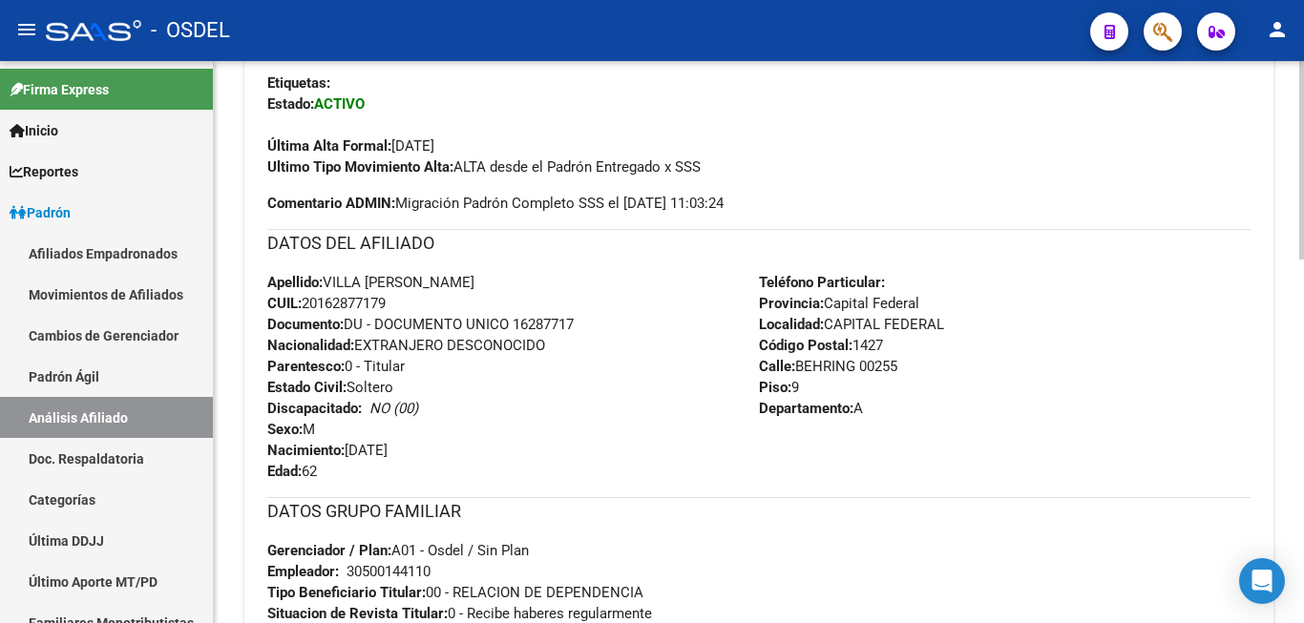
scroll to position [487, 0]
